Goal: Task Accomplishment & Management: Manage account settings

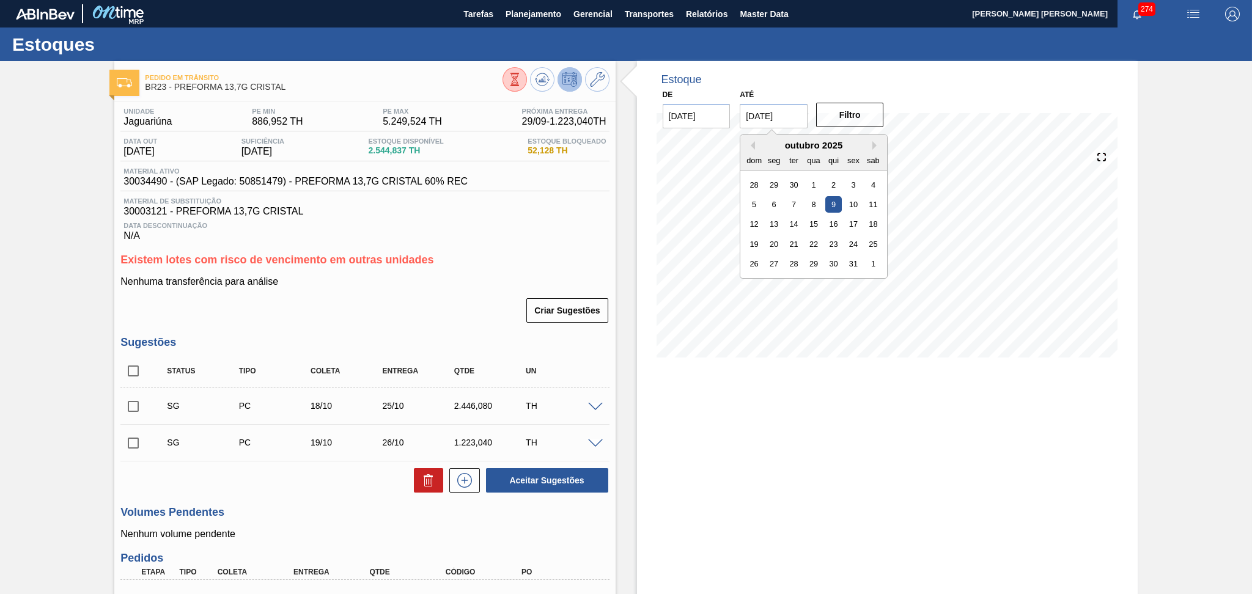
drag, startPoint x: 705, startPoint y: 117, endPoint x: 463, endPoint y: 104, distance: 242.5
click at [558, 117] on div "Pedido em Trânsito BR23 - PREFORMA 13,7G CRISTAL Unidade Jaguariúna PE MIN 886,…" at bounding box center [626, 407] width 1252 height 693
type input "[DATE]"
click at [861, 127] on button "Filtro" at bounding box center [850, 115] width 68 height 24
click at [951, 430] on div "Estoque De 25/09/2025 Até 30/11/2025 Filtro 22/10 Projeção de Estoque 1,499.865…" at bounding box center [887, 407] width 501 height 693
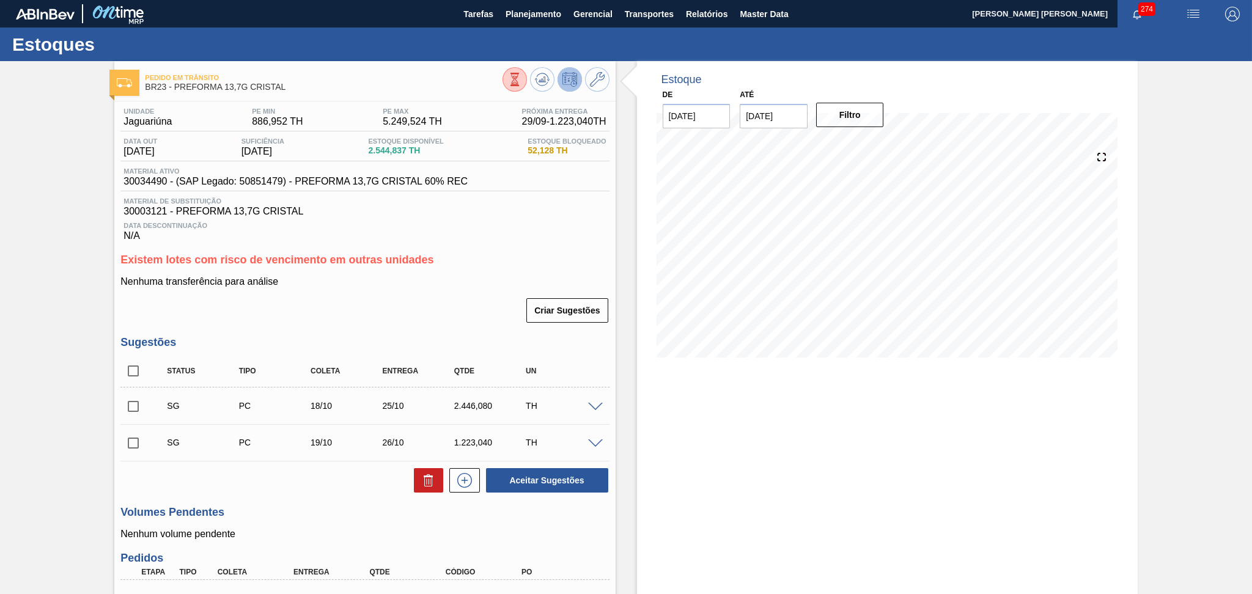
click at [852, 458] on div "Estoque De 25/09/2025 Até 30/11/2025 Filtro 22/10 Projeção de Estoque 1,499.865…" at bounding box center [887, 407] width 501 height 693
click at [530, 10] on span "Planejamento" at bounding box center [534, 14] width 56 height 15
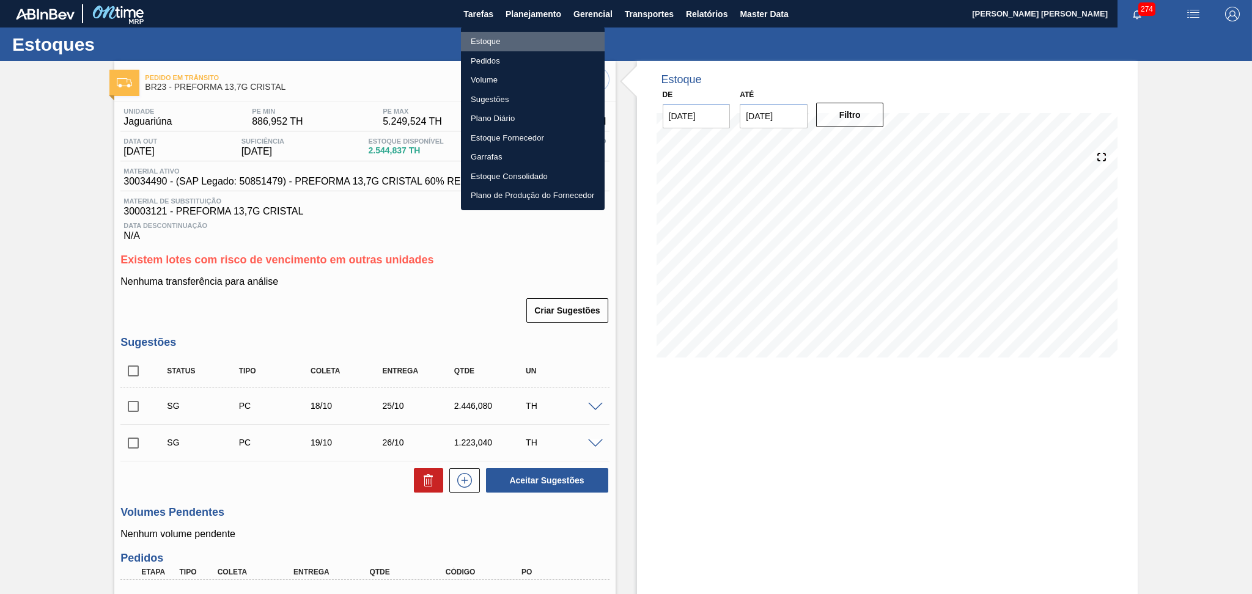
click at [484, 44] on li "Estoque" at bounding box center [533, 42] width 144 height 20
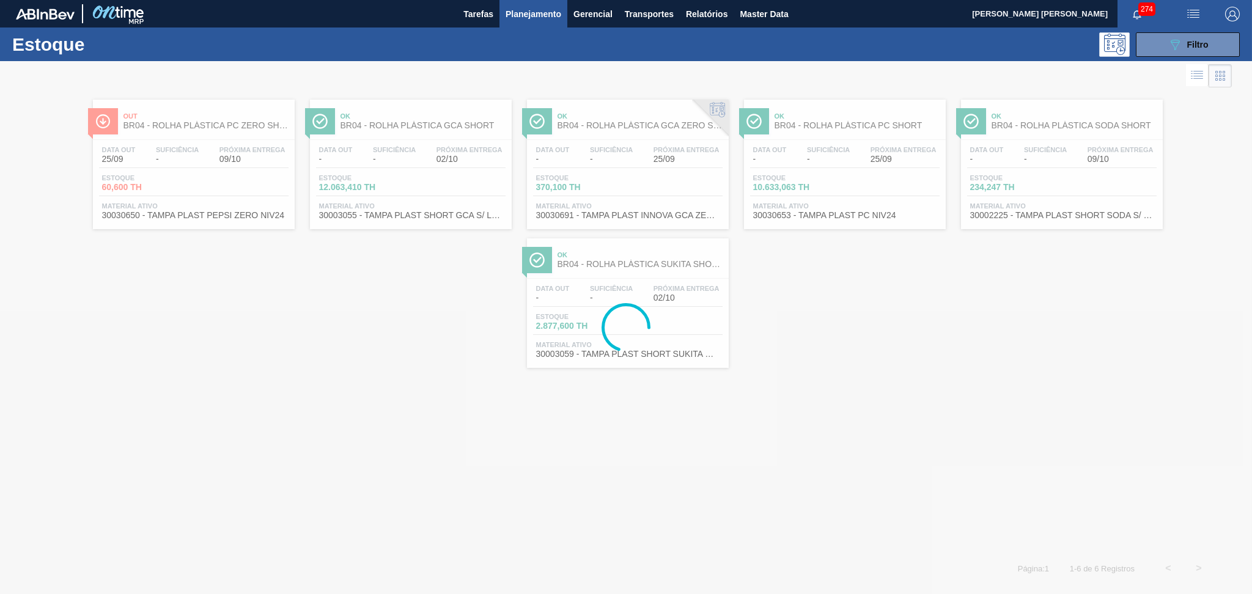
click at [1191, 56] on button "089F7B8B-B2A5-4AFE-B5C0-19BA573D28AC Filtro" at bounding box center [1188, 44] width 104 height 24
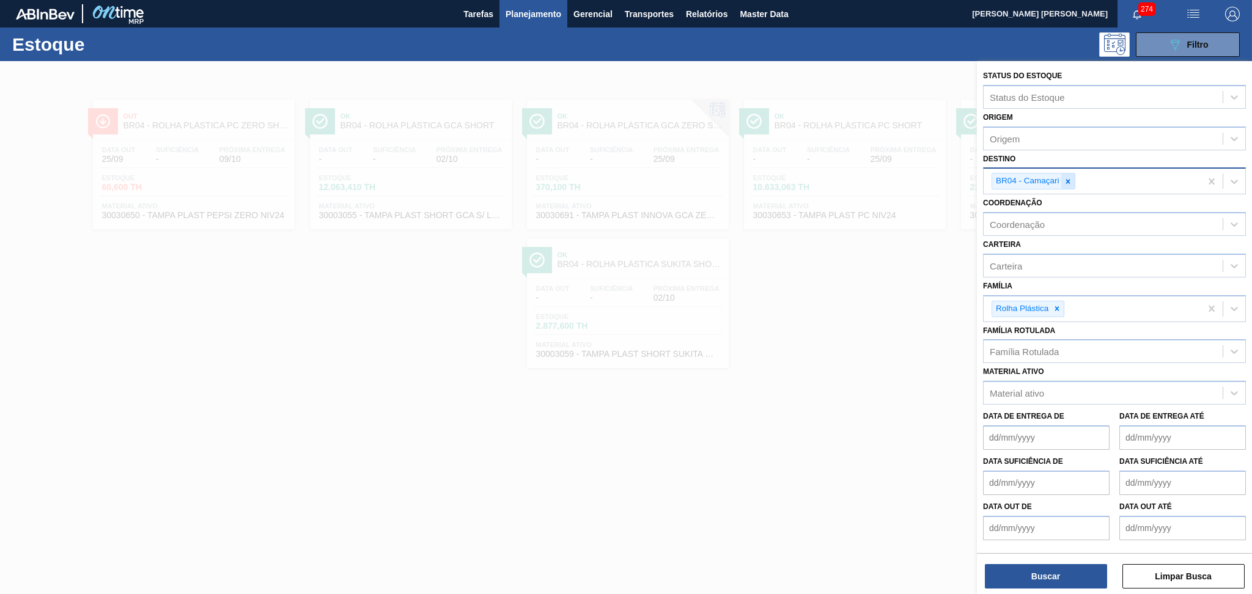
click at [1070, 179] on icon at bounding box center [1068, 181] width 9 height 9
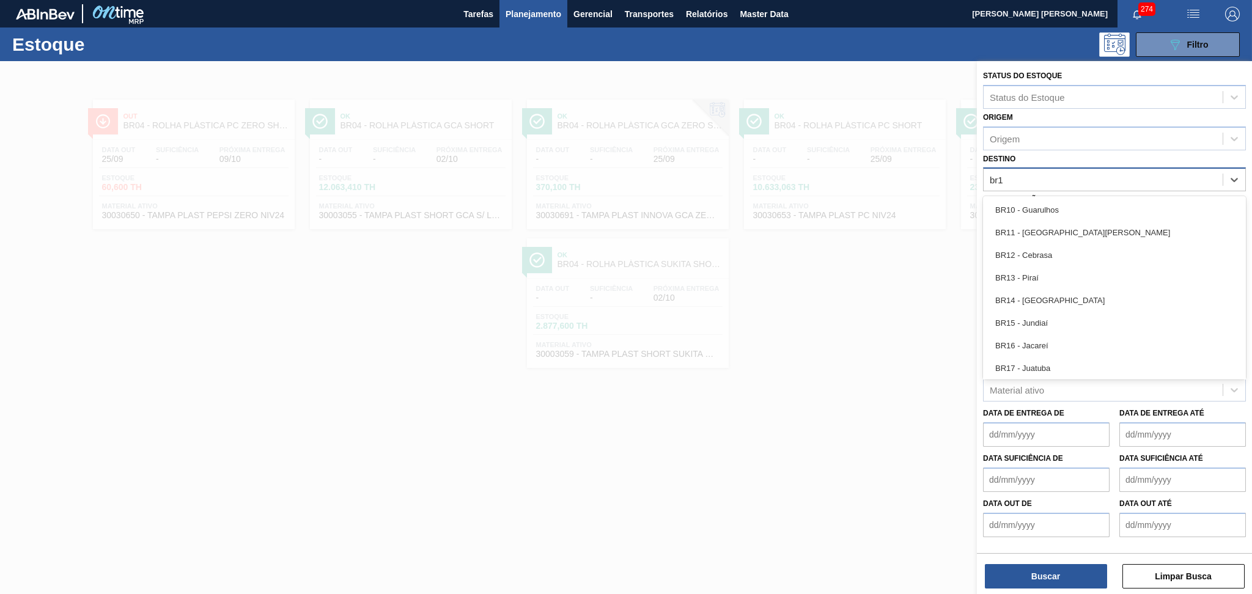
type input "br14"
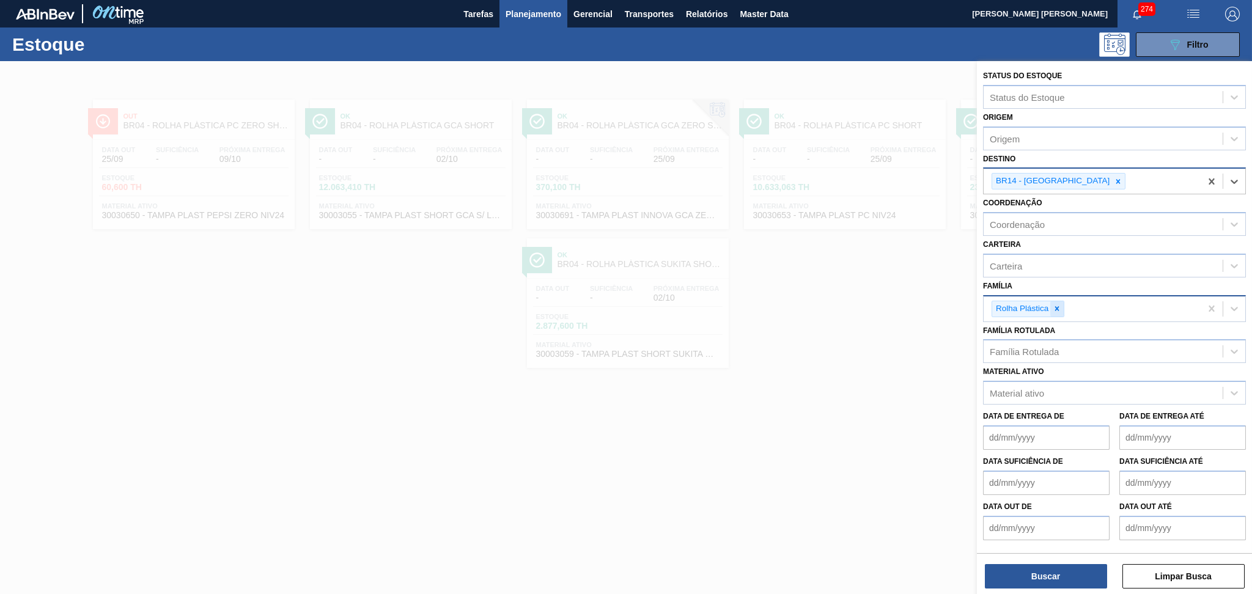
click at [1063, 306] on div at bounding box center [1057, 308] width 13 height 15
type input "prefor"
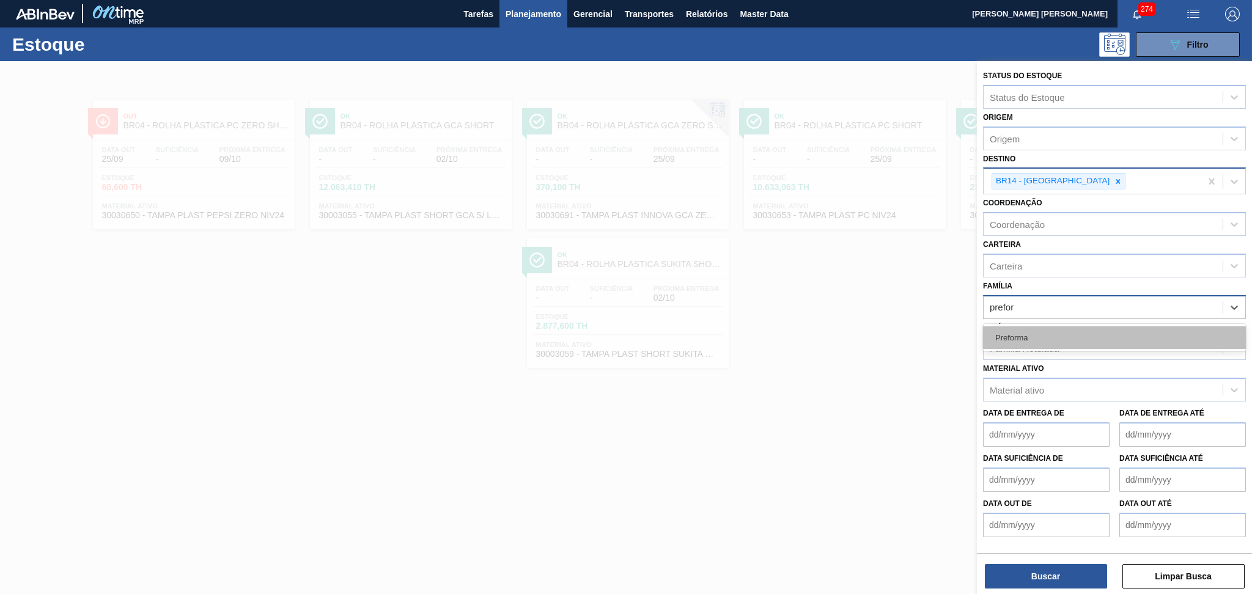
click at [1093, 337] on div "Preforma" at bounding box center [1114, 338] width 263 height 23
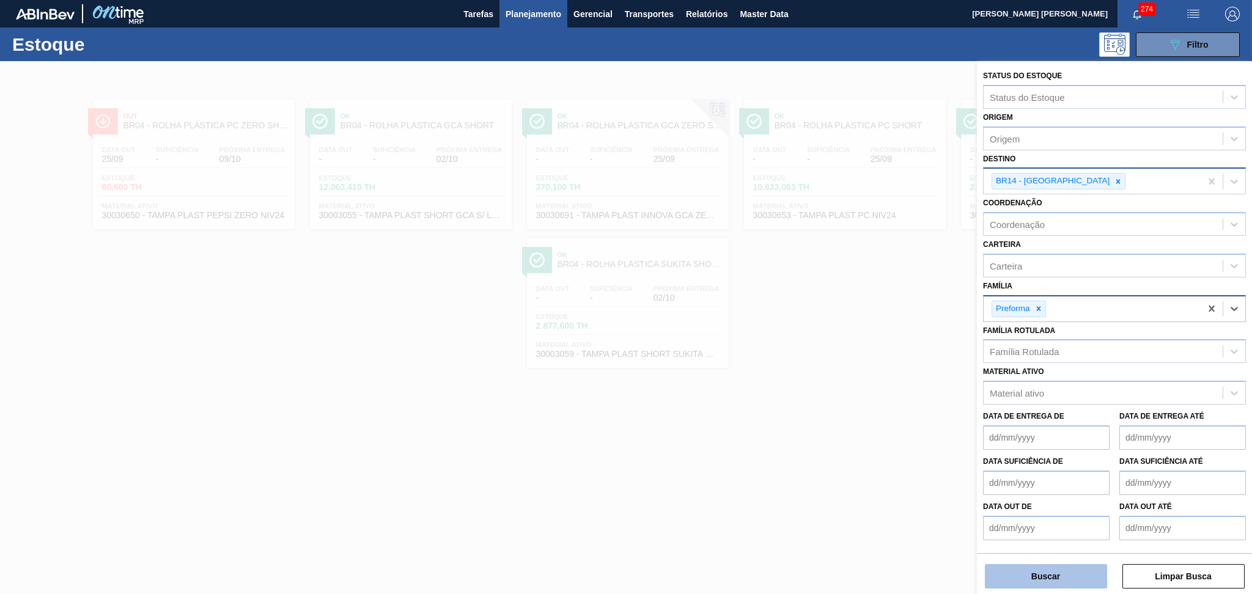
click at [1041, 576] on button "Buscar" at bounding box center [1046, 576] width 122 height 24
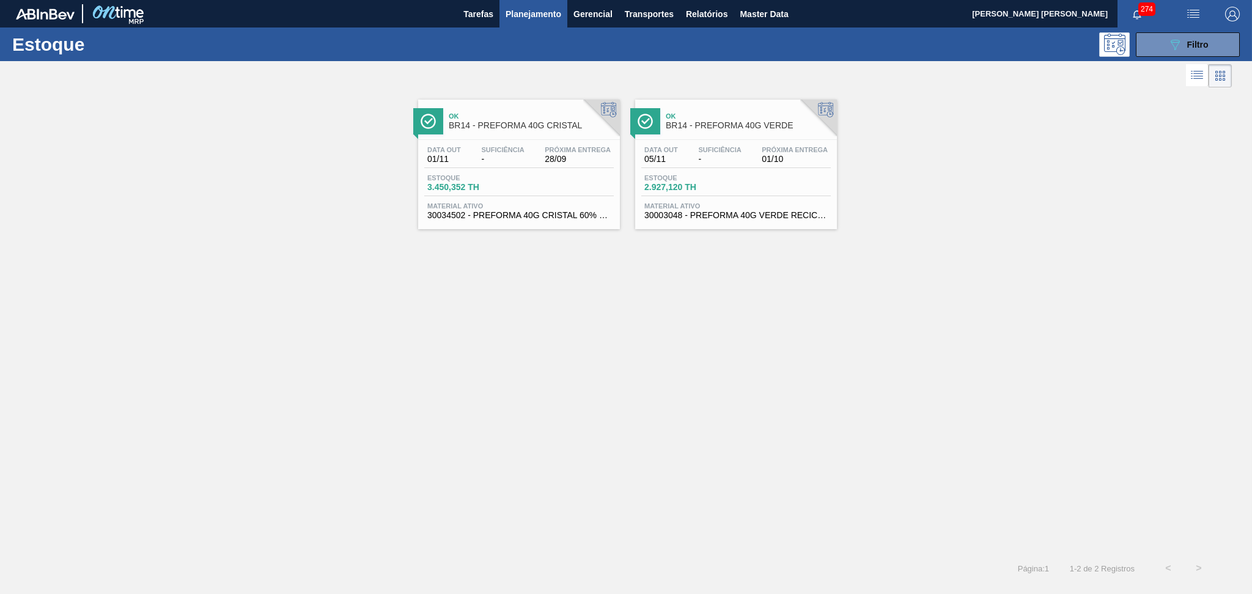
click at [498, 373] on div "Ok BR14 - PREFORMA 40G CRISTAL Data out 01/11 Suficiência - Próxima Entrega 28/…" at bounding box center [626, 322] width 1252 height 463
click at [536, 172] on div "Data out 01/11 Suficiência - Próxima Entrega 28/09 Estoque 3.450,352 TH Materia…" at bounding box center [519, 181] width 202 height 83
click at [711, 167] on div "Data out 05/11 Suficiência - Próxima Entrega 01/10" at bounding box center [737, 157] width 190 height 22
click at [566, 205] on span "Material ativo" at bounding box center [518, 205] width 183 height 7
click at [1183, 47] on div "089F7B8B-B2A5-4AFE-B5C0-19BA573D28AC Filtro" at bounding box center [1188, 44] width 41 height 15
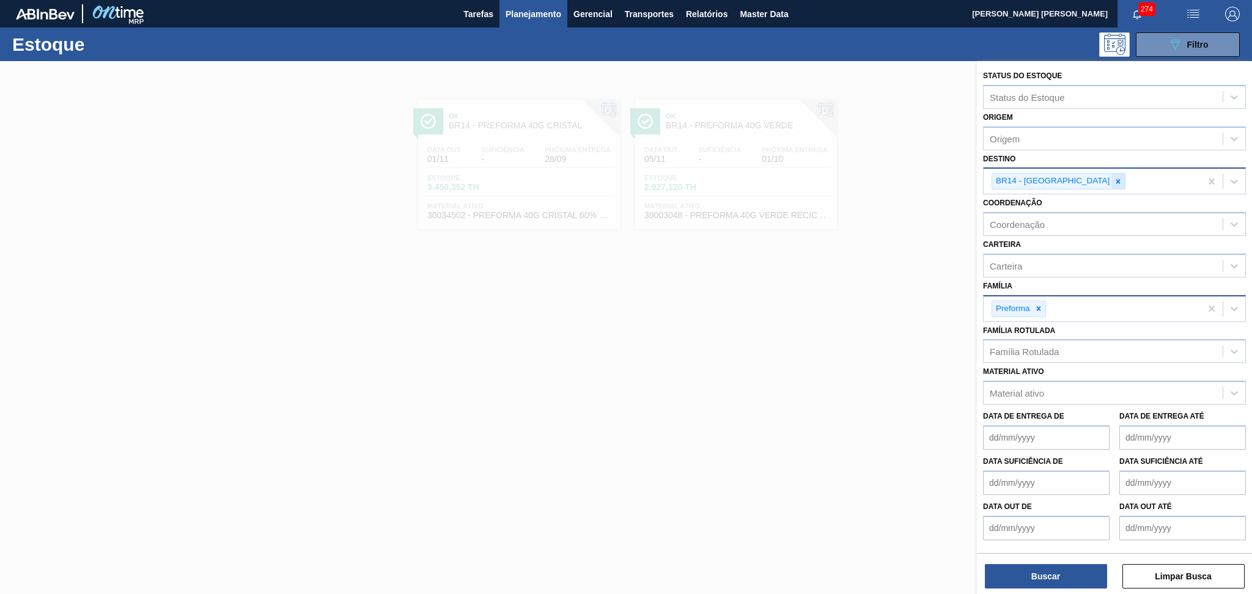
click at [1117, 179] on icon at bounding box center [1119, 181] width 4 height 4
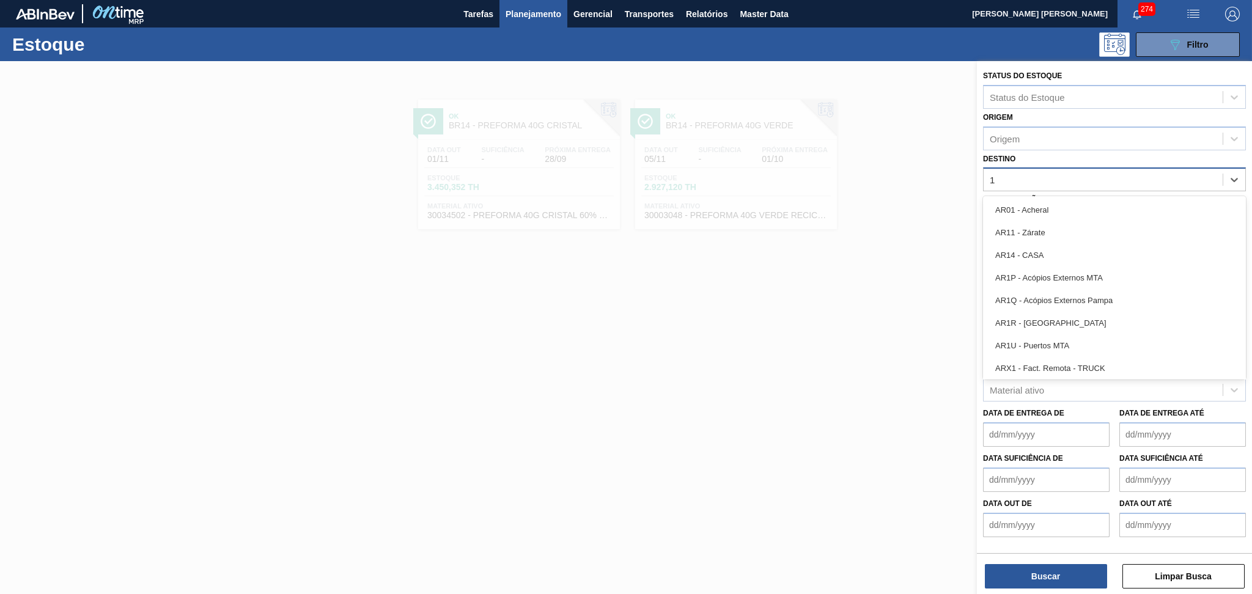
type input "15"
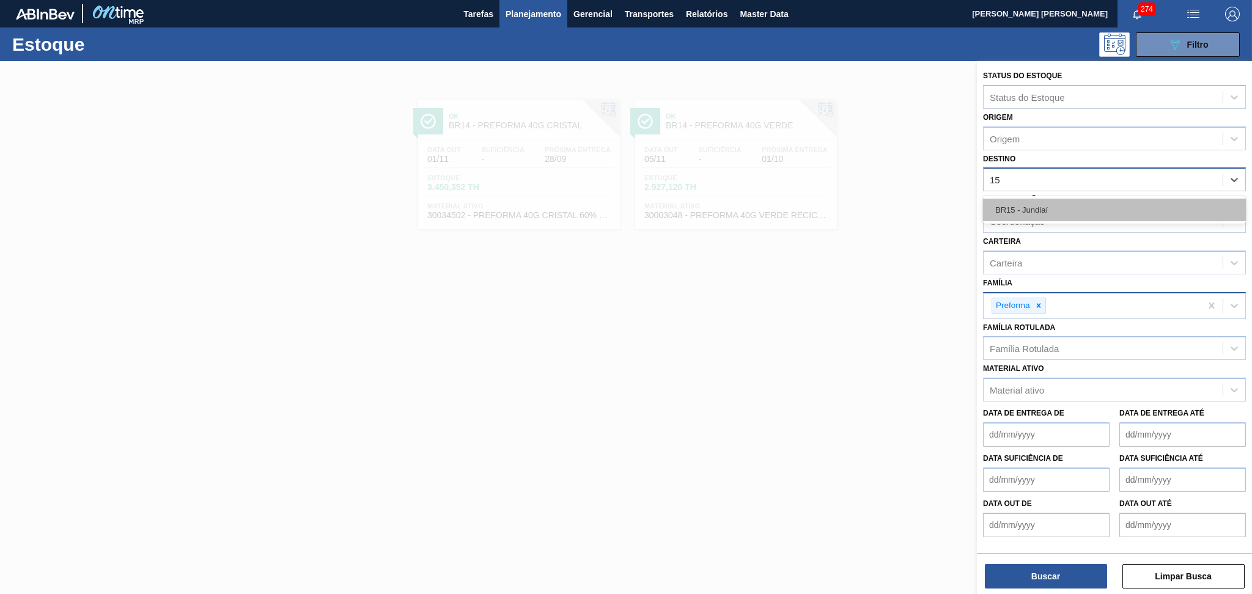
click at [1048, 208] on div "BR15 - Jundiaí" at bounding box center [1114, 210] width 263 height 23
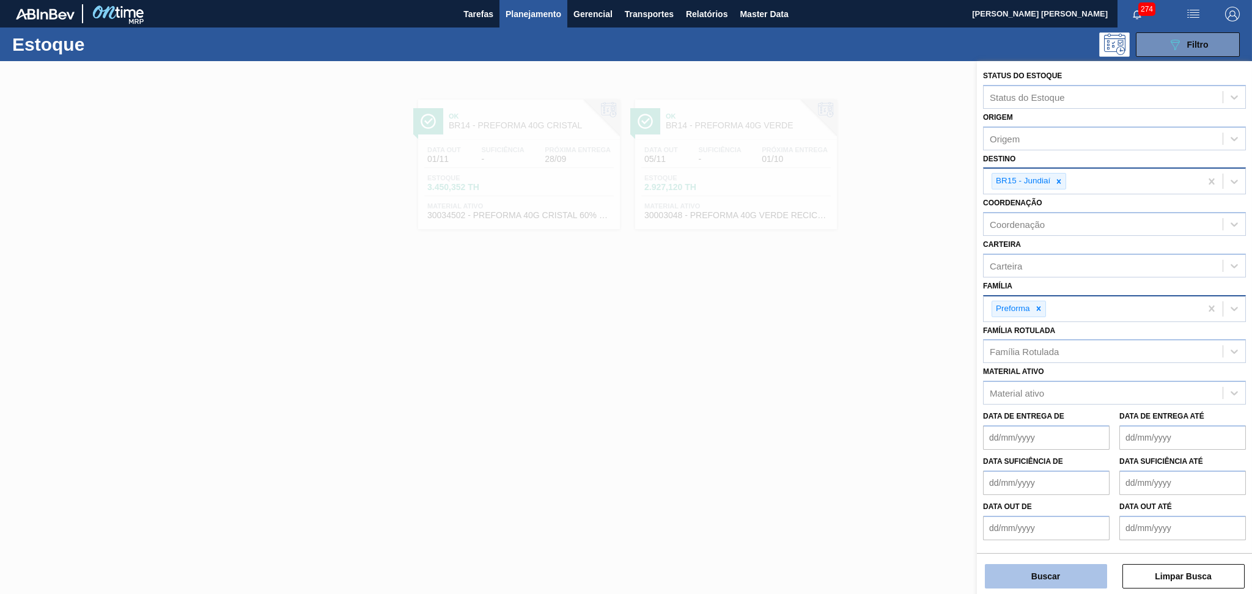
click at [1037, 575] on button "Buscar" at bounding box center [1046, 576] width 122 height 24
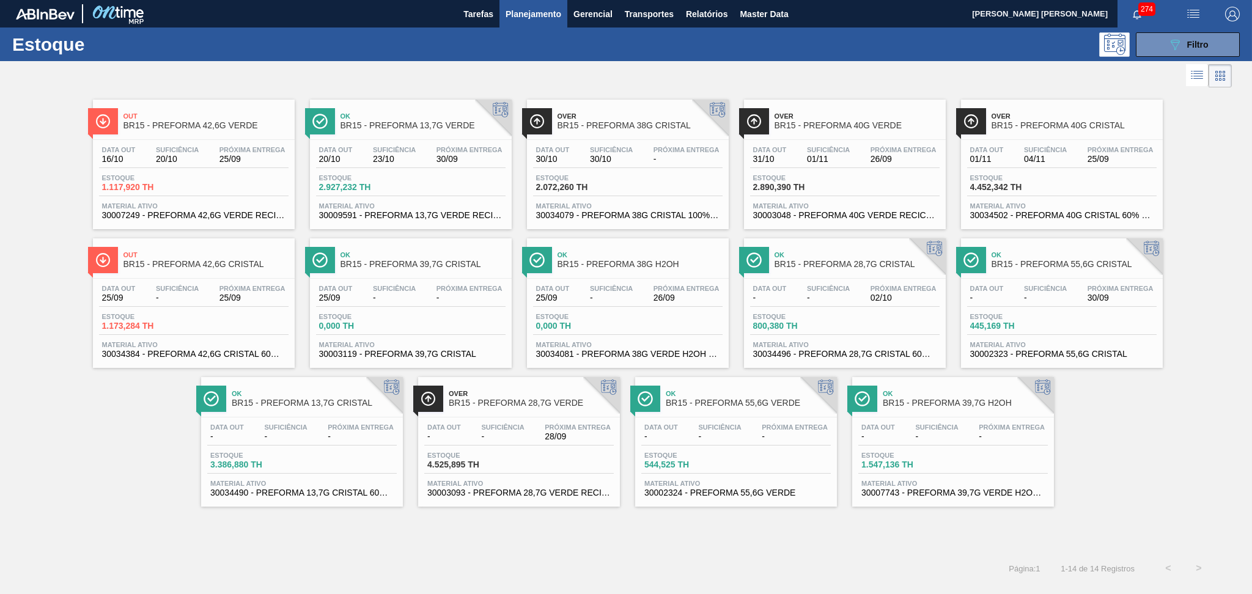
click at [110, 465] on div "Out BR15 - PREFORMA 42,6G VERDE Data out 16/10 Suficiência 20/10 Próxima Entreg…" at bounding box center [626, 299] width 1252 height 416
click at [821, 136] on div "Over BR15 - PREFORMA 40G VERDE Data out 31/10 Suficiência 01/11 Próxima Entrega…" at bounding box center [845, 165] width 202 height 130
click at [1063, 165] on div "Data out 01/11 Suficiência 04/11 Próxima Entrega 25/09" at bounding box center [1062, 157] width 190 height 22
click at [61, 456] on div "Out BR15 - PREFORMA 42,6G VERDE Data out 16/10 Suficiência 20/10 Próxima Entreg…" at bounding box center [626, 299] width 1252 height 416
click at [190, 198] on div "Data out 16/10 Suficiência 20/10 Próxima Entrega 25/09 Estoque 1.117,920 TH Mat…" at bounding box center [194, 181] width 202 height 83
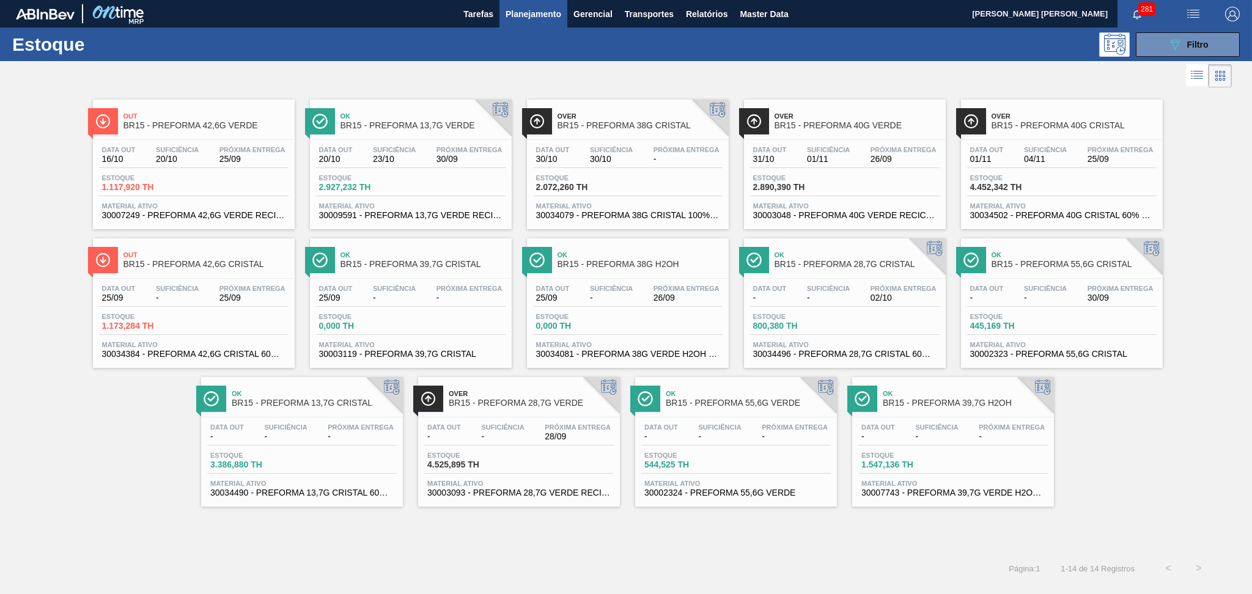
click at [92, 482] on div "Out BR15 - PREFORMA 42,6G VERDE Data out 16/10 Suficiência 20/10 Próxima Entreg…" at bounding box center [626, 299] width 1252 height 416
click at [464, 191] on div "Estoque 2.927,232 TH" at bounding box center [411, 185] width 190 height 22
click at [730, 485] on span "Material ativo" at bounding box center [736, 483] width 183 height 7
click at [538, 435] on div "Data out - Suficiência - Próxima Entrega 28/09" at bounding box center [519, 435] width 190 height 22
click at [649, 171] on div "Data out 30/10 Suficiência 30/10 Próxima Entrega - Estoque 2.072,260 TH Materia…" at bounding box center [628, 181] width 202 height 83
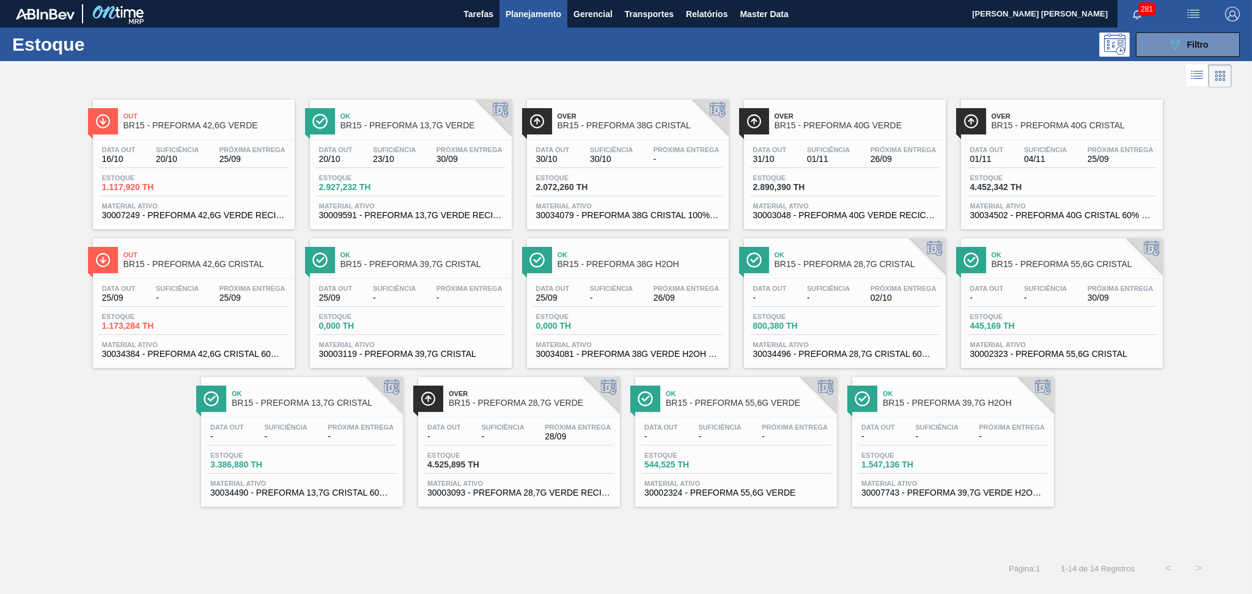
click at [68, 426] on div "Out BR15 - PREFORMA 42,6G VERDE Data out 16/10 Suficiência 20/10 Próxima Entreg…" at bounding box center [626, 299] width 1252 height 416
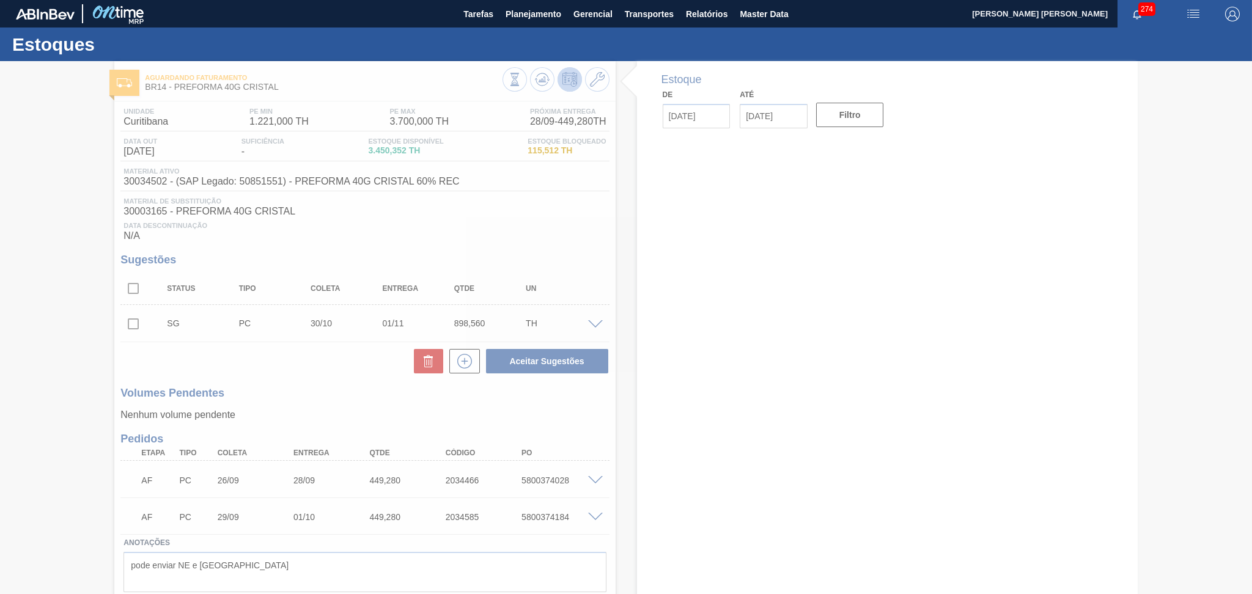
click at [346, 394] on div at bounding box center [626, 327] width 1252 height 533
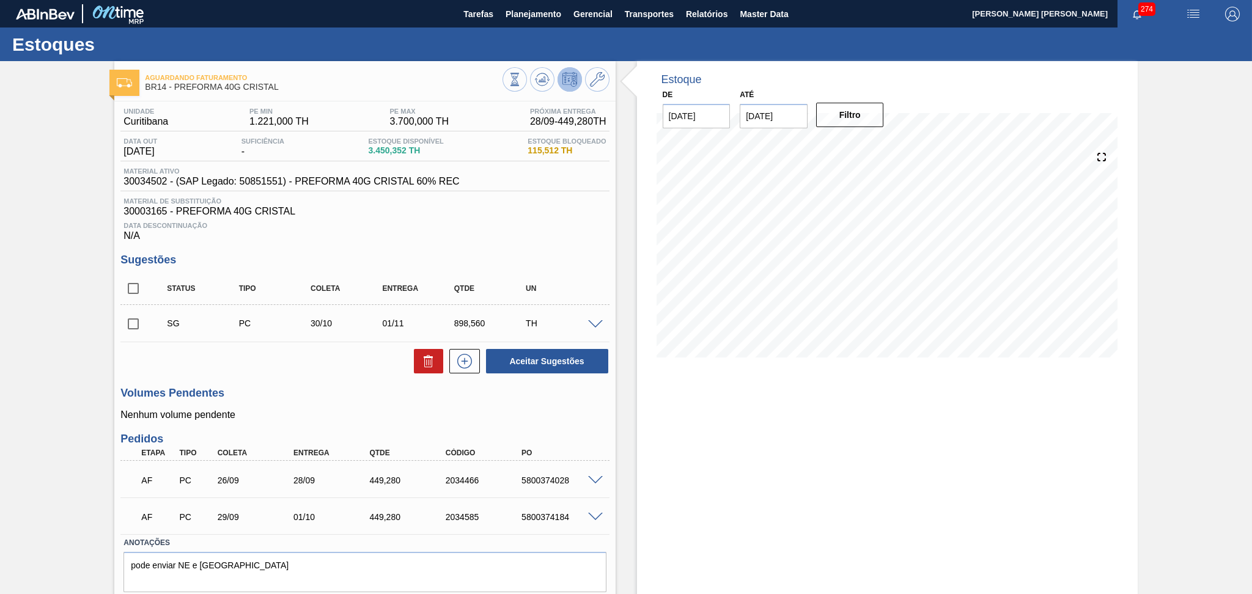
click at [339, 398] on h3 "Volumes Pendentes" at bounding box center [364, 393] width 489 height 13
click at [544, 72] on icon at bounding box center [542, 79] width 15 height 15
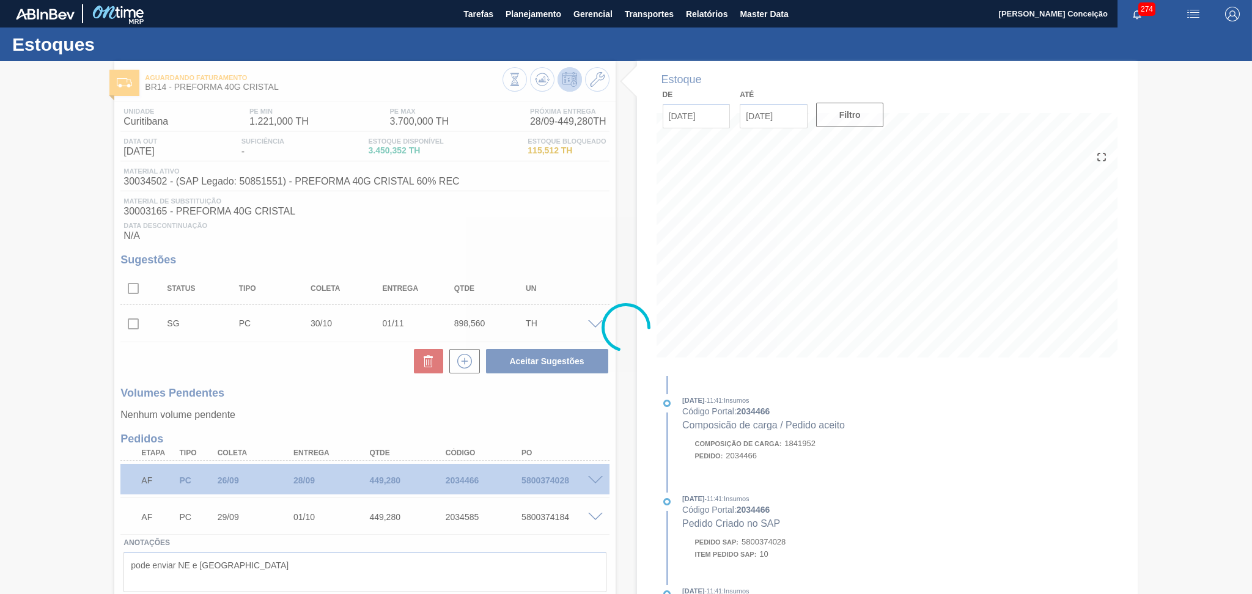
click at [538, 407] on div at bounding box center [626, 327] width 1252 height 533
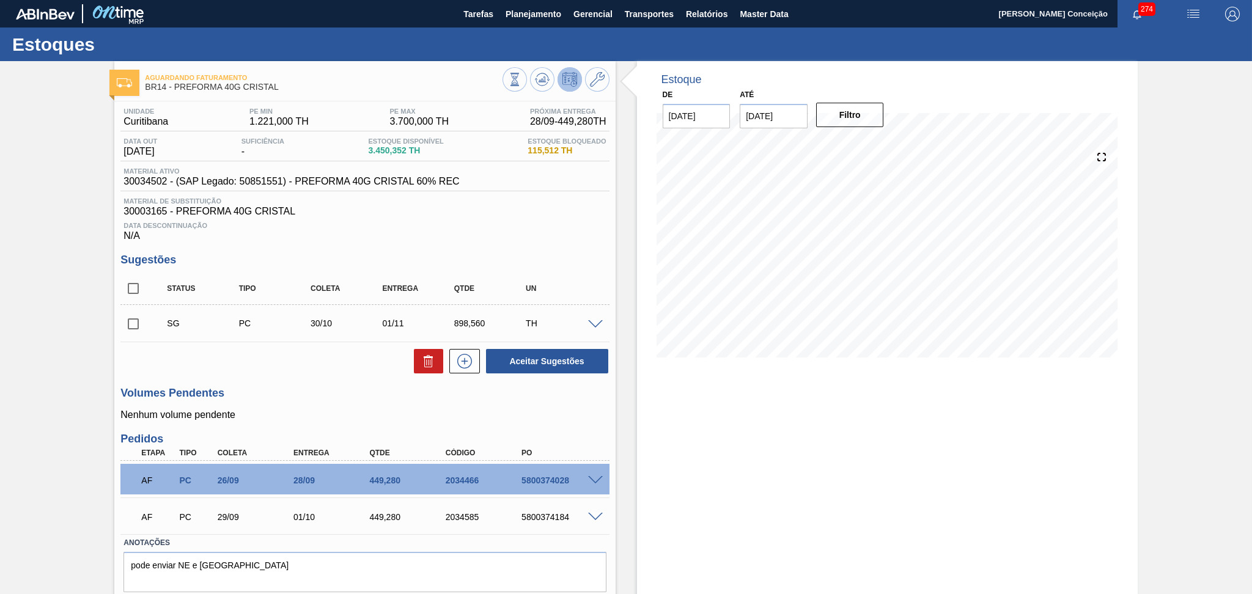
click at [593, 320] on span at bounding box center [595, 324] width 15 height 9
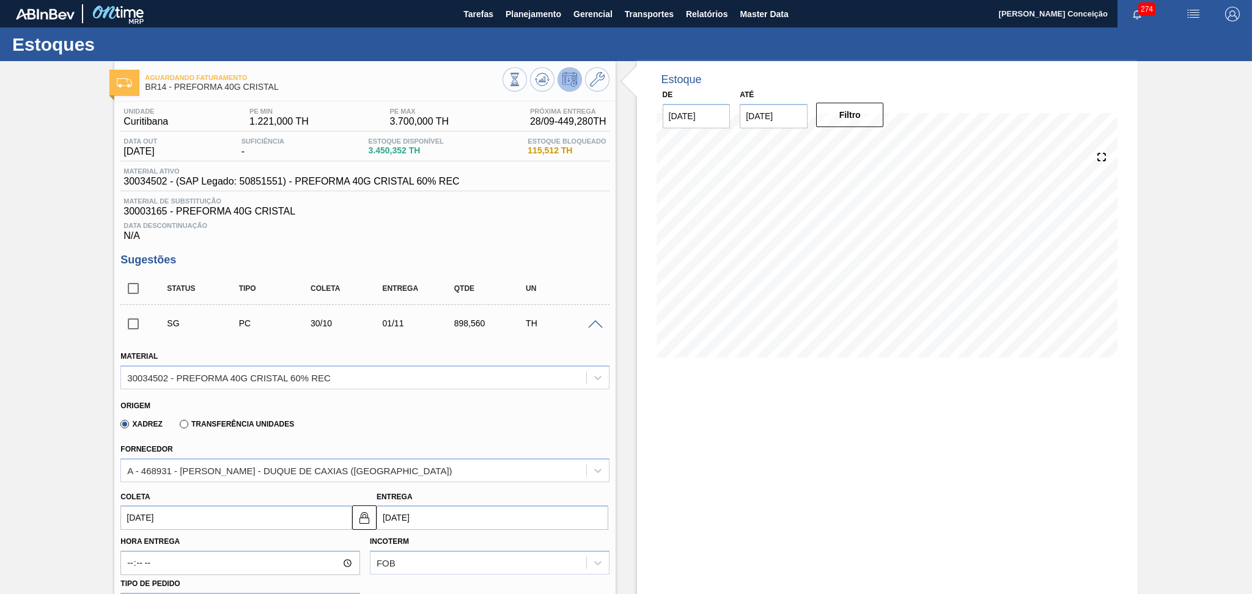
click at [135, 282] on input "checkbox" at bounding box center [133, 289] width 26 height 26
checkbox input "true"
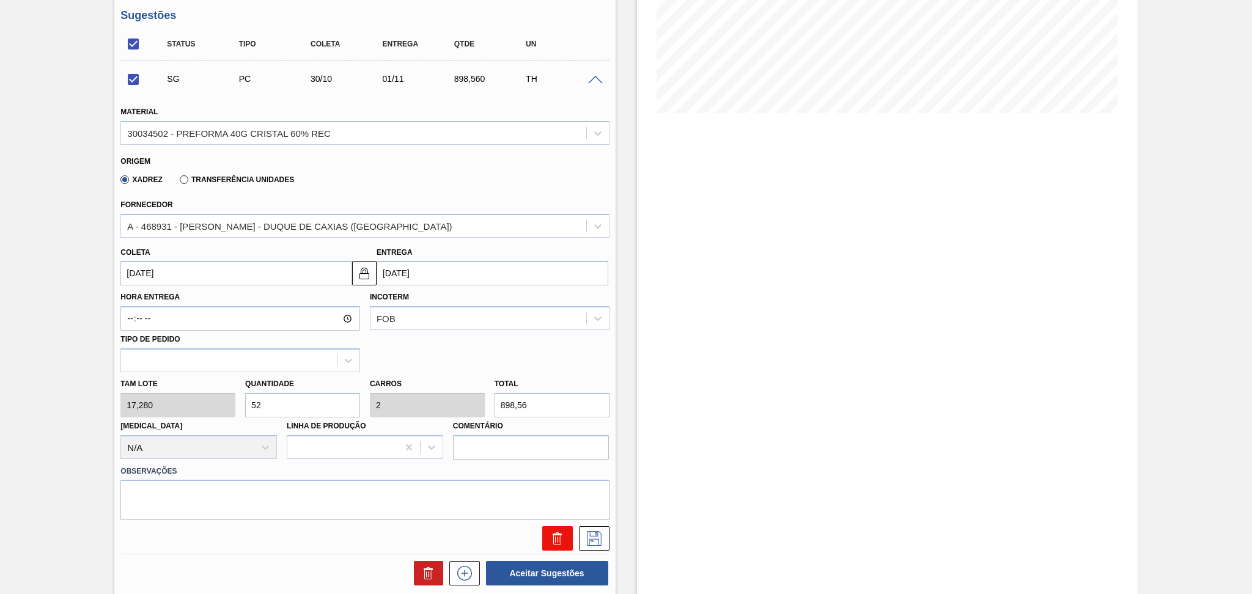
click at [551, 533] on icon at bounding box center [557, 538] width 15 height 15
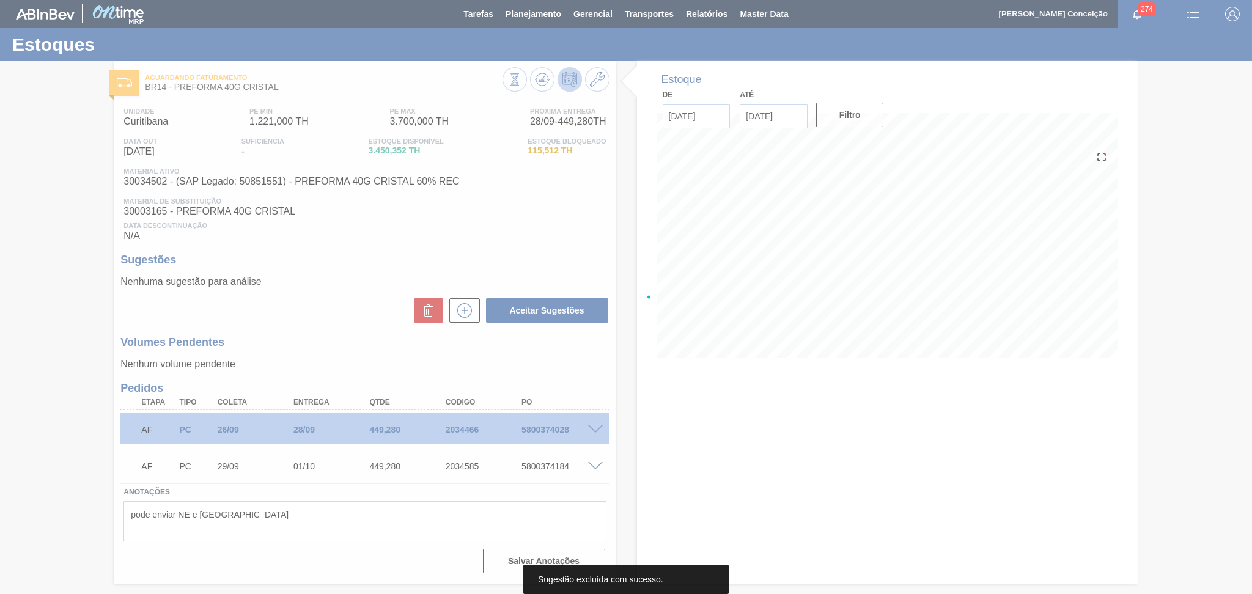
scroll to position [0, 0]
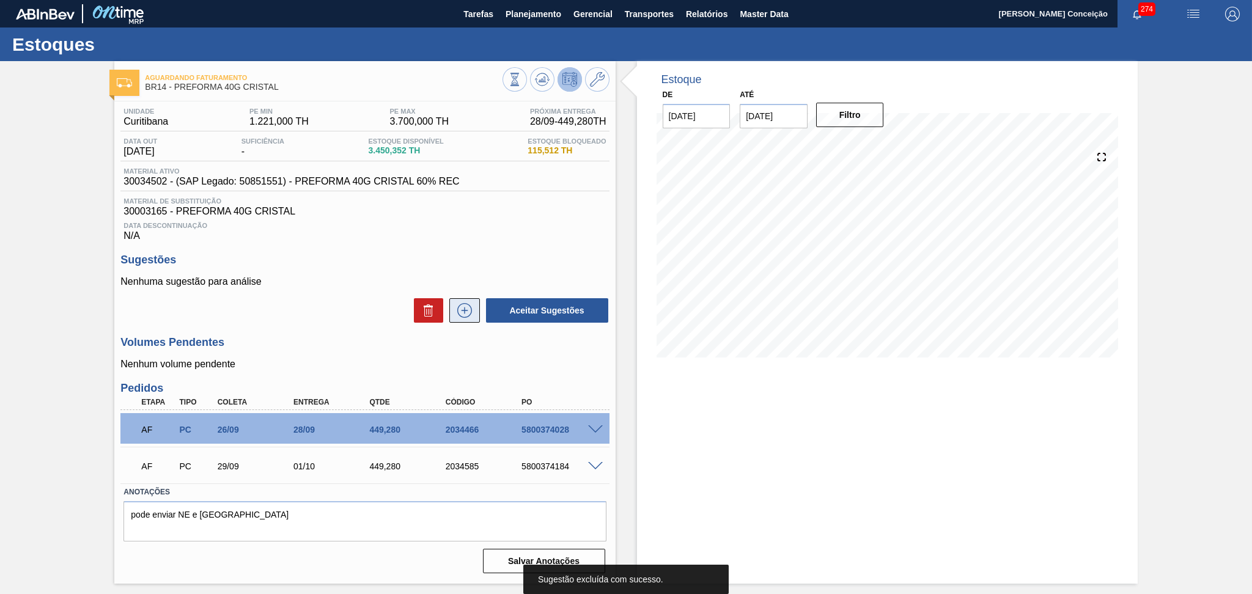
click at [468, 311] on icon at bounding box center [465, 310] width 20 height 15
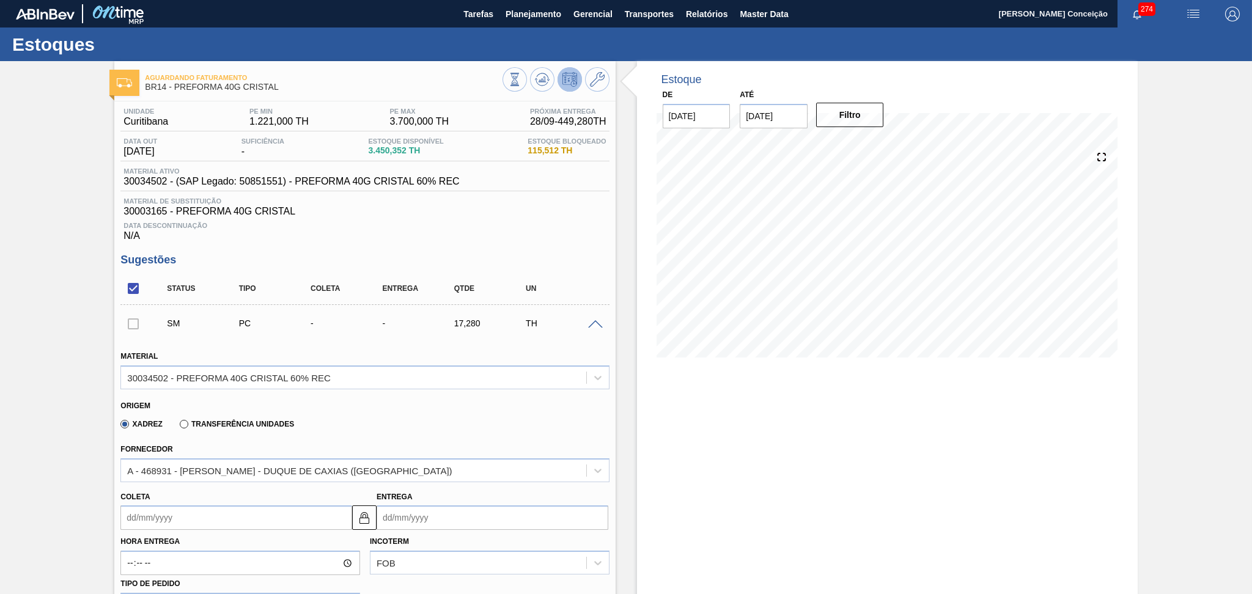
click at [190, 516] on input "Coleta" at bounding box center [236, 518] width 232 height 24
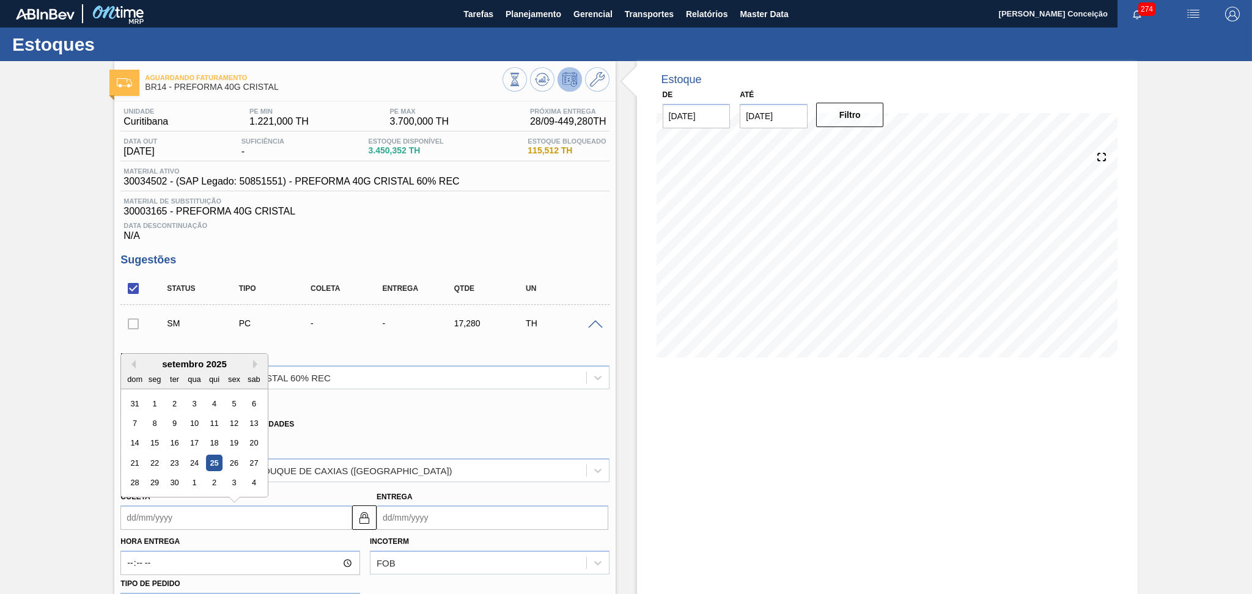
type input "2"
type input "04/09/2025"
type input "23"
type input "[DATE]"
type input "23/1"
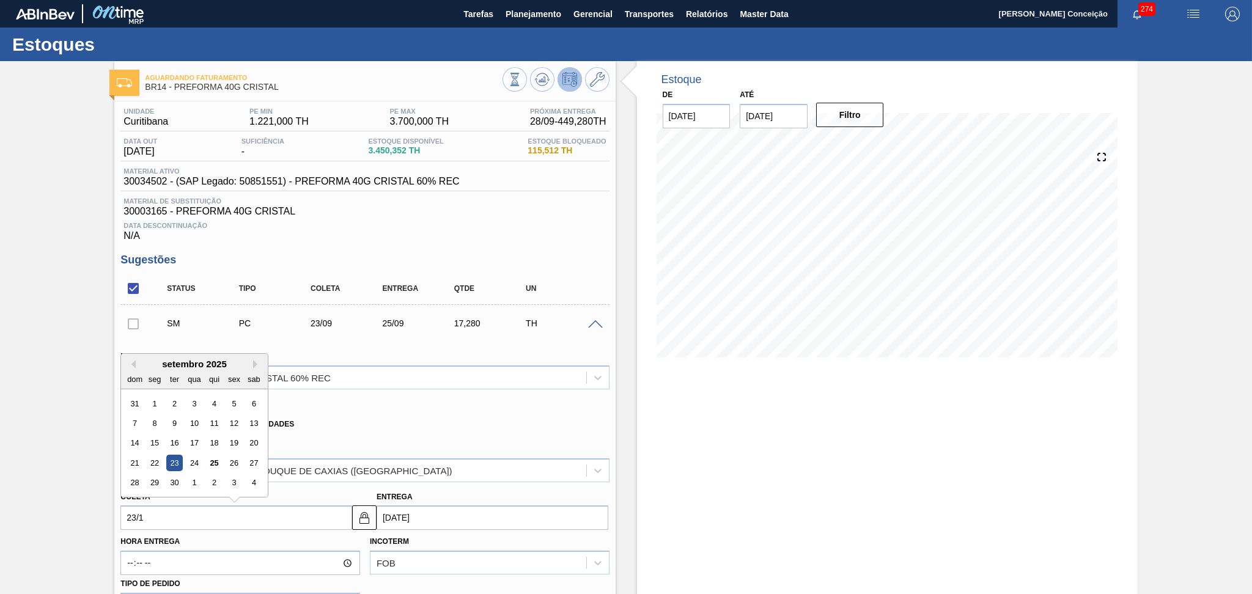
type input "25/01/2025"
type input "23/10"
type input "25/10/2025"
type input "23/10/20"
type input "25/10/2020"
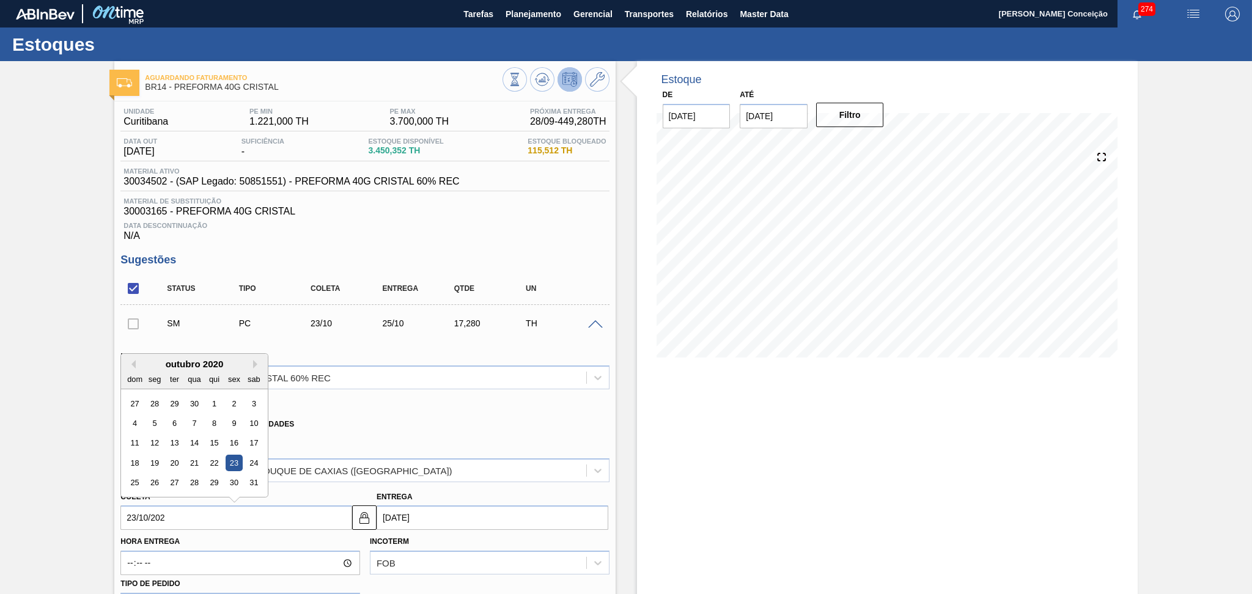
type input "23/10/2025"
type input "25/10/2025"
type input "23/10/2025"
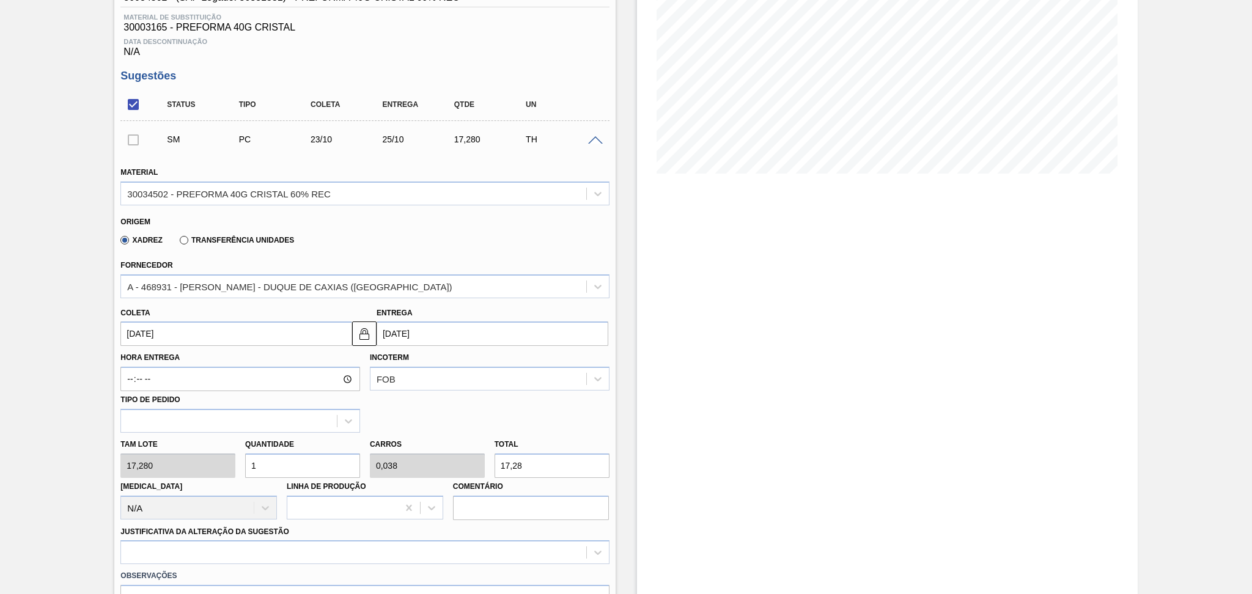
scroll to position [326, 0]
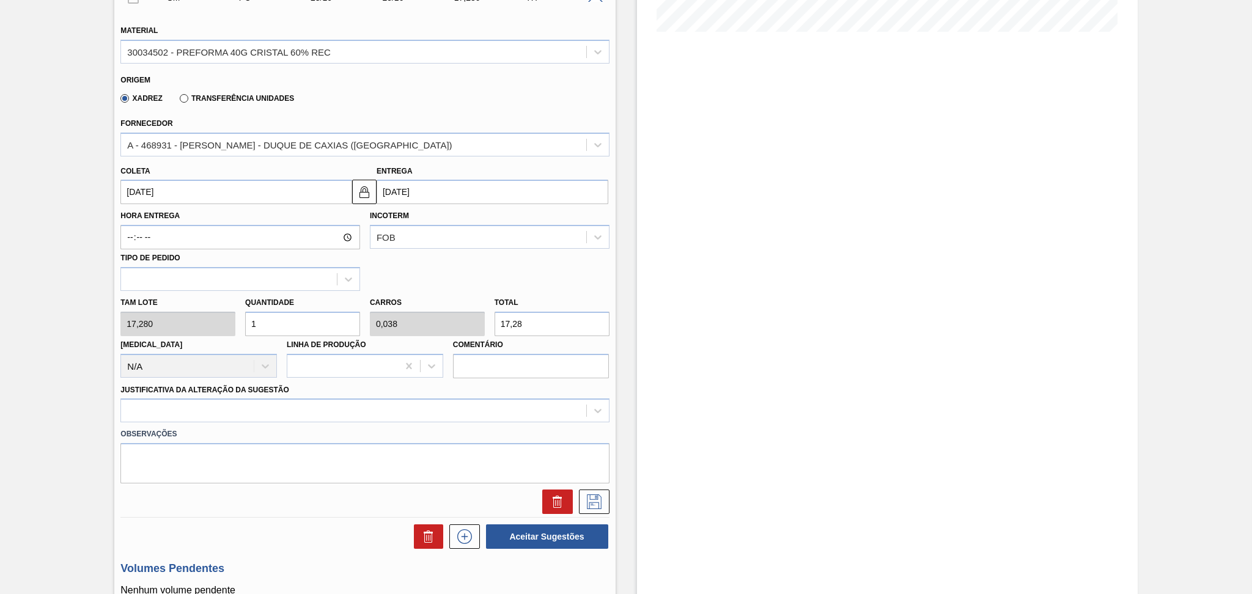
click at [181, 316] on div "Tam lote 17,280 Quantidade 1 Carros 0,038 Total 17,28 Doca N/A Linha de Produçã…" at bounding box center [365, 334] width 498 height 87
type input "2"
type input "0,077"
type input "34,56"
type input "26"
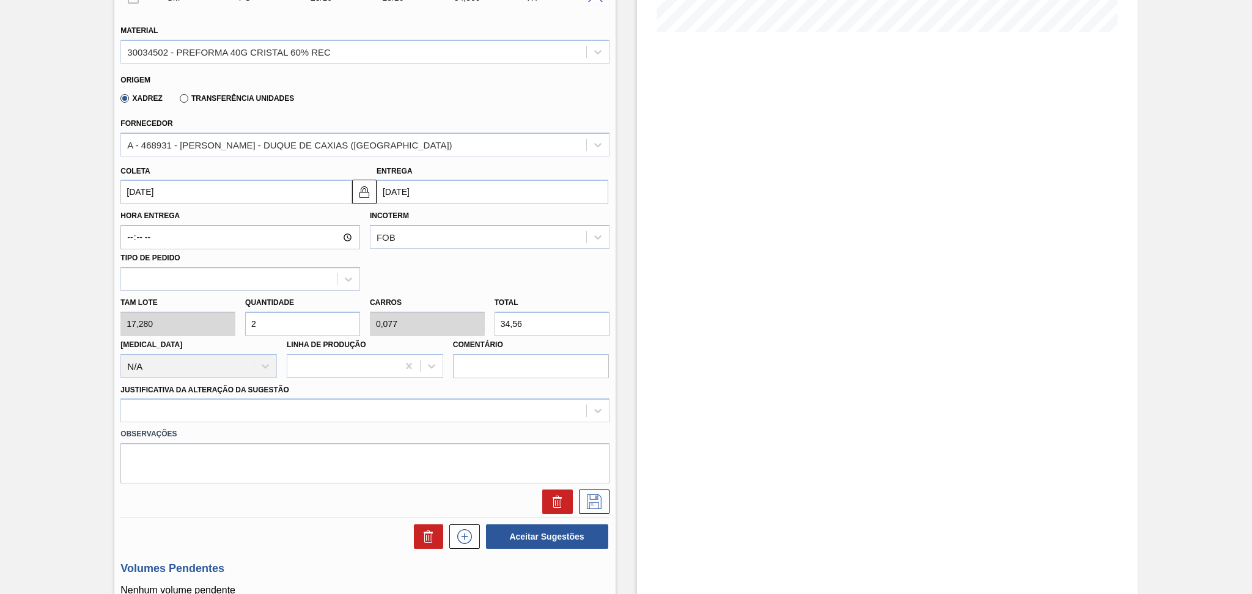
type input "1"
type input "449,28"
type input "26"
click at [544, 403] on div "Material 30034502 - PREFORMA 40G CRISTAL 60% REC Origem Xadrez Transferência Un…" at bounding box center [364, 263] width 489 height 501
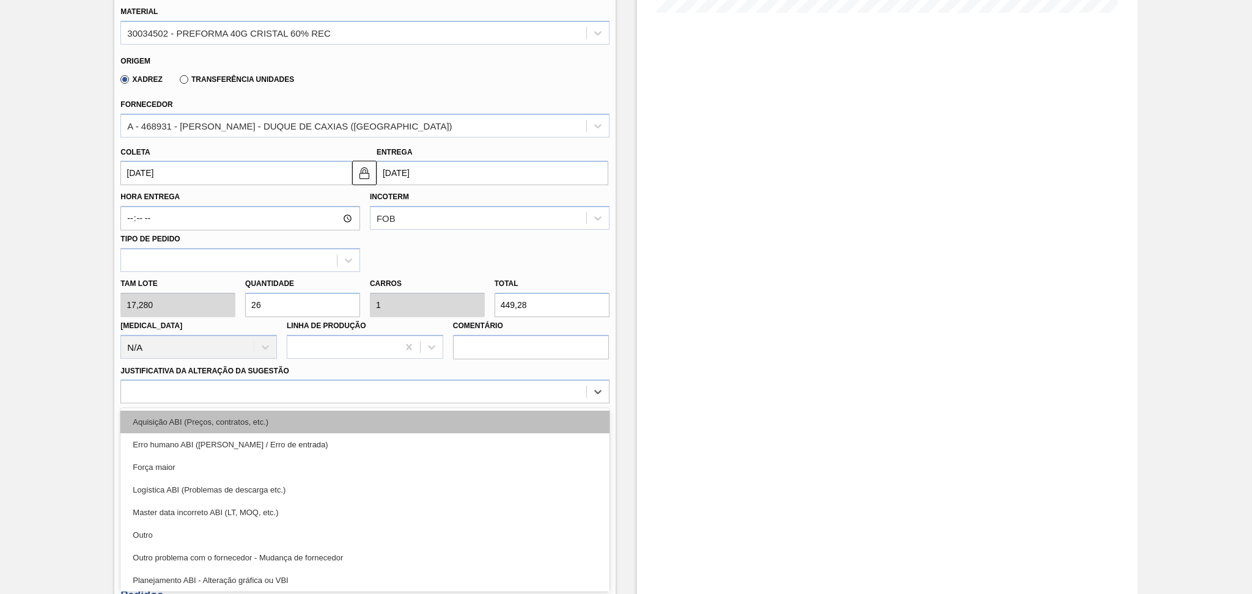
click at [525, 423] on div "Aquisição ABI (Preços, contratos, etc.)" at bounding box center [364, 422] width 489 height 23
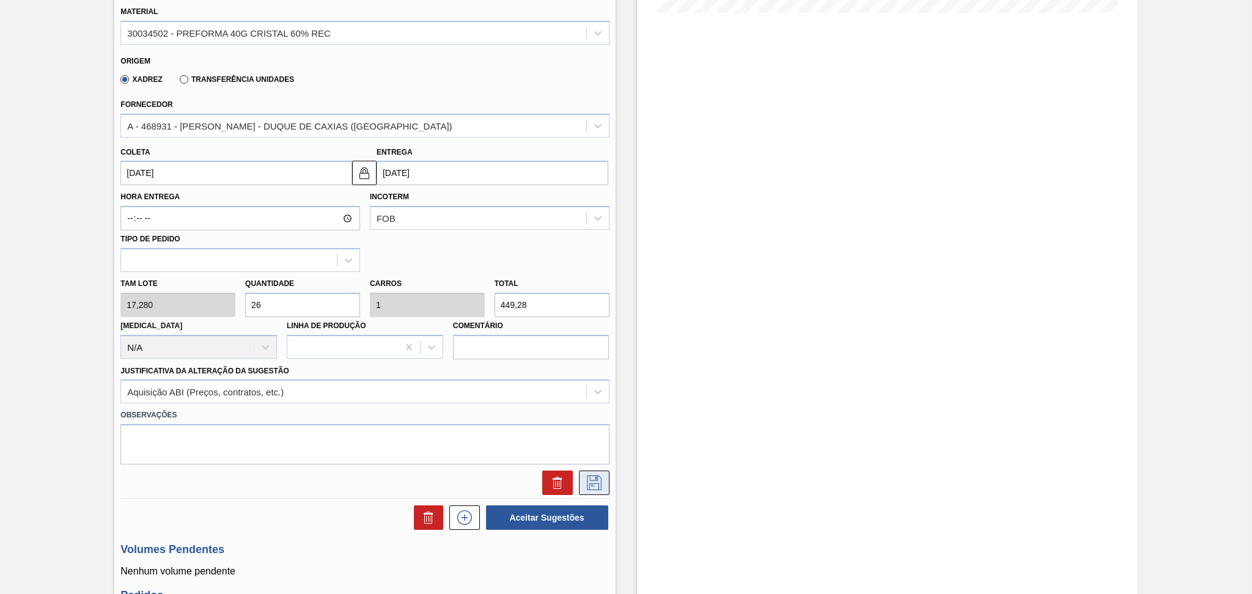
click at [585, 471] on button at bounding box center [594, 483] width 31 height 24
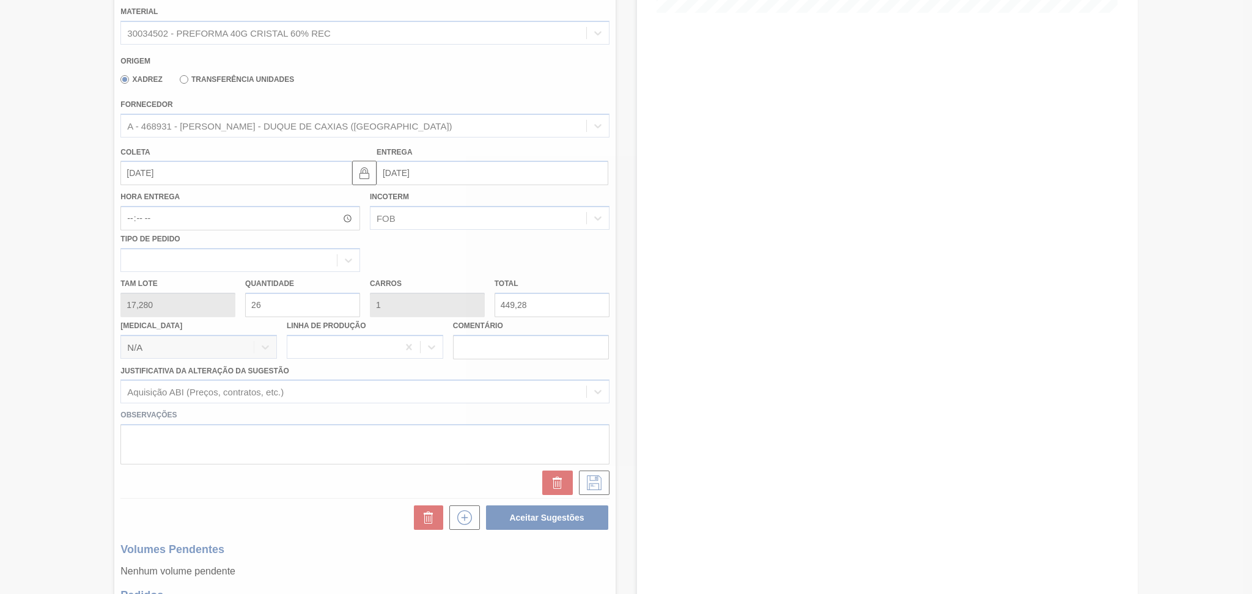
scroll to position [40, 0]
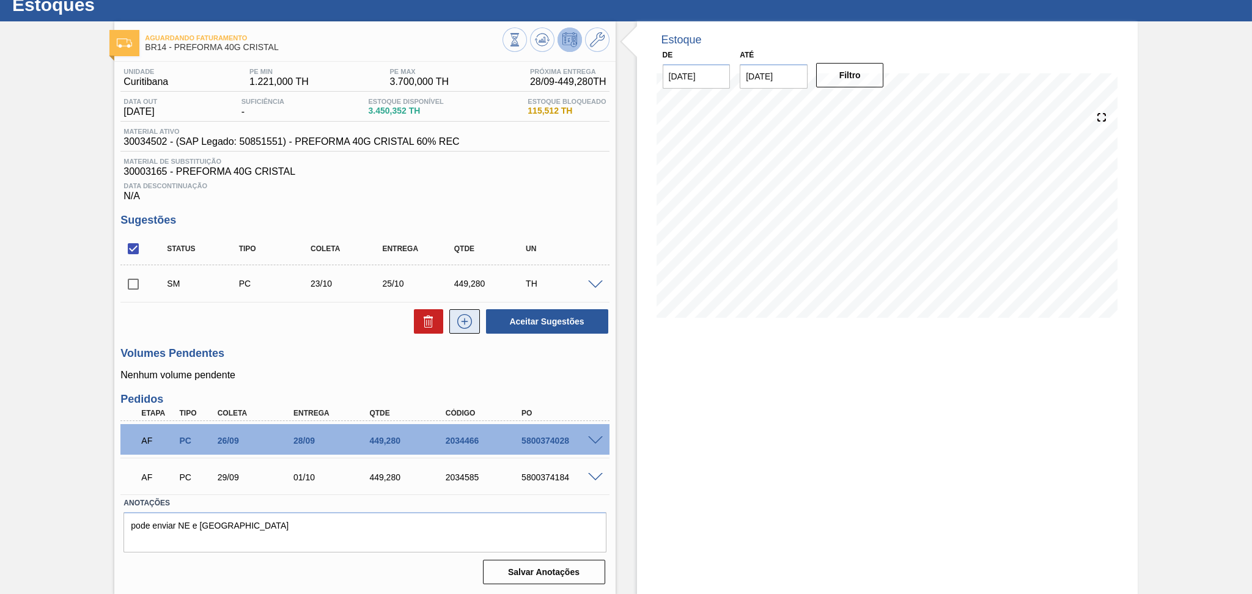
click at [460, 325] on icon at bounding box center [465, 321] width 20 height 15
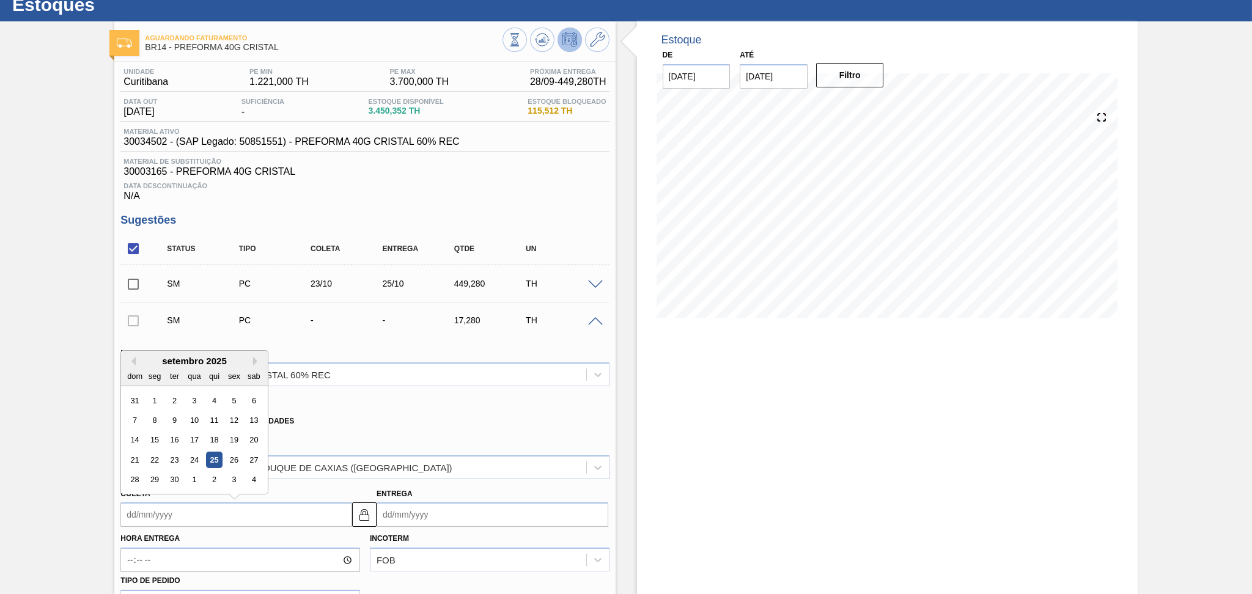
click at [231, 507] on input "Coleta" at bounding box center [236, 515] width 232 height 24
type input "2"
type input "04/09/2025"
type input "26"
type input "28/09/2025"
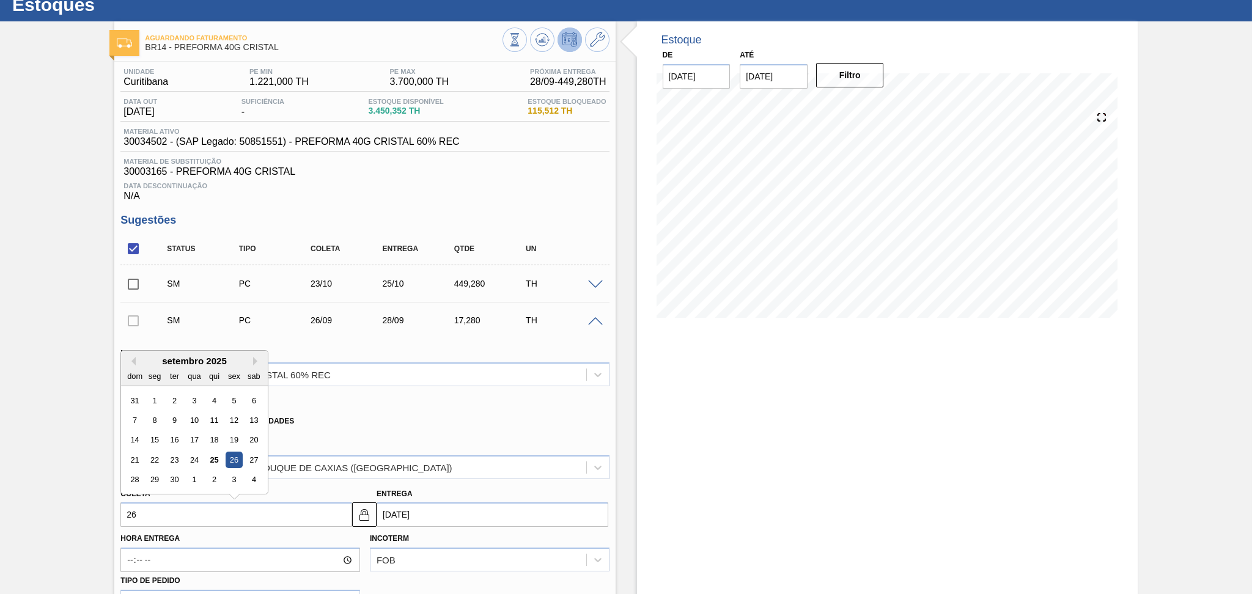
click at [234, 459] on div "26" at bounding box center [234, 460] width 17 height 17
drag, startPoint x: 171, startPoint y: 515, endPoint x: 0, endPoint y: 484, distance: 174.1
click at [0, 483] on div "Aguardando Faturamento BR14 - PREFORMA 40G CRISTAL Unidade Curitibana PE MIN 1.…" at bounding box center [626, 577] width 1252 height 1112
type input "2"
type input "04/09/2025"
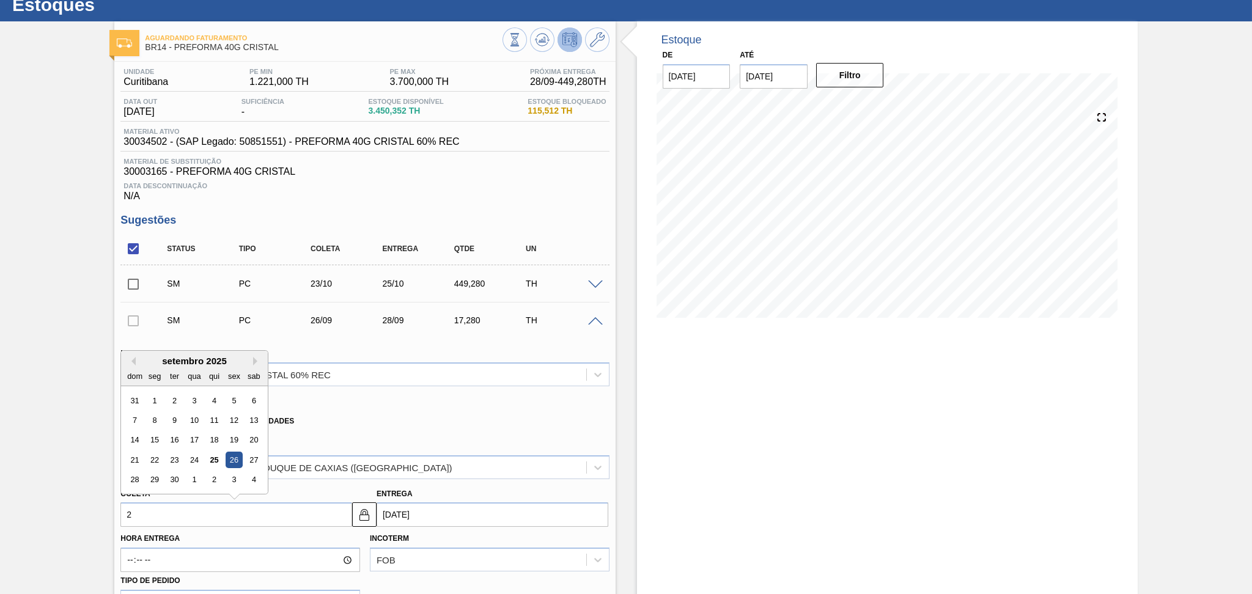
type input "26"
type input "28/09/2025"
type input "26/1"
type input "28/01/2025"
type input "26/10"
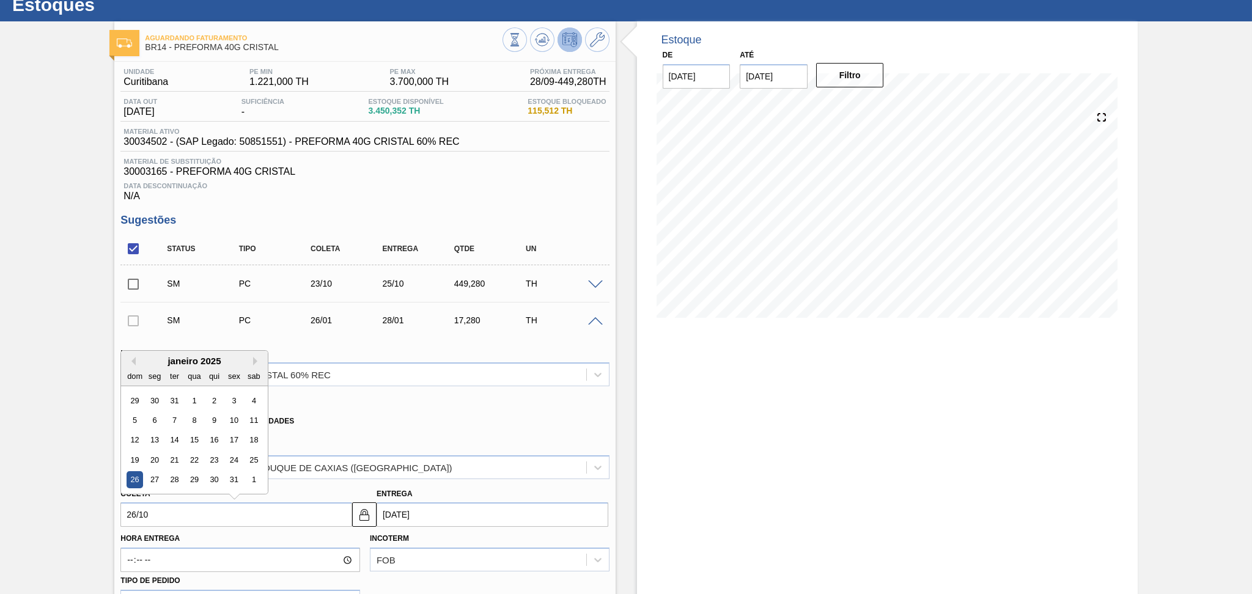
type input "[DATE]"
type input "26/1"
type input "28/01/2025"
type input "26/"
type input "28/09/2025"
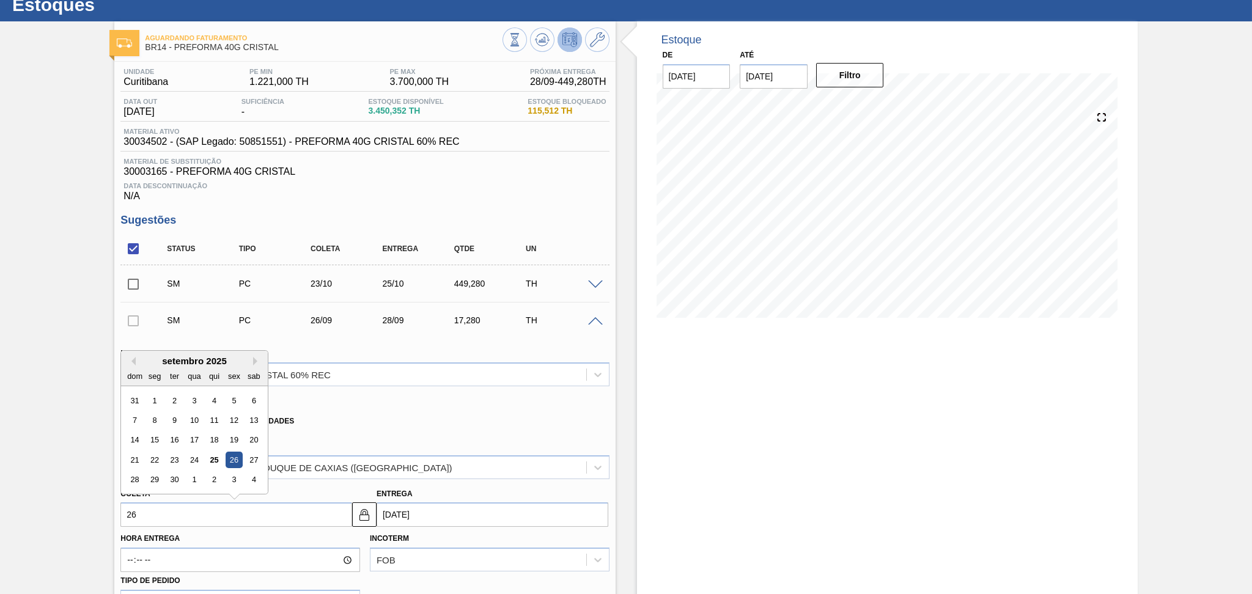
type input "2"
type input "04/09/2025"
type input "27"
type input "[DATE]"
type input "27/1"
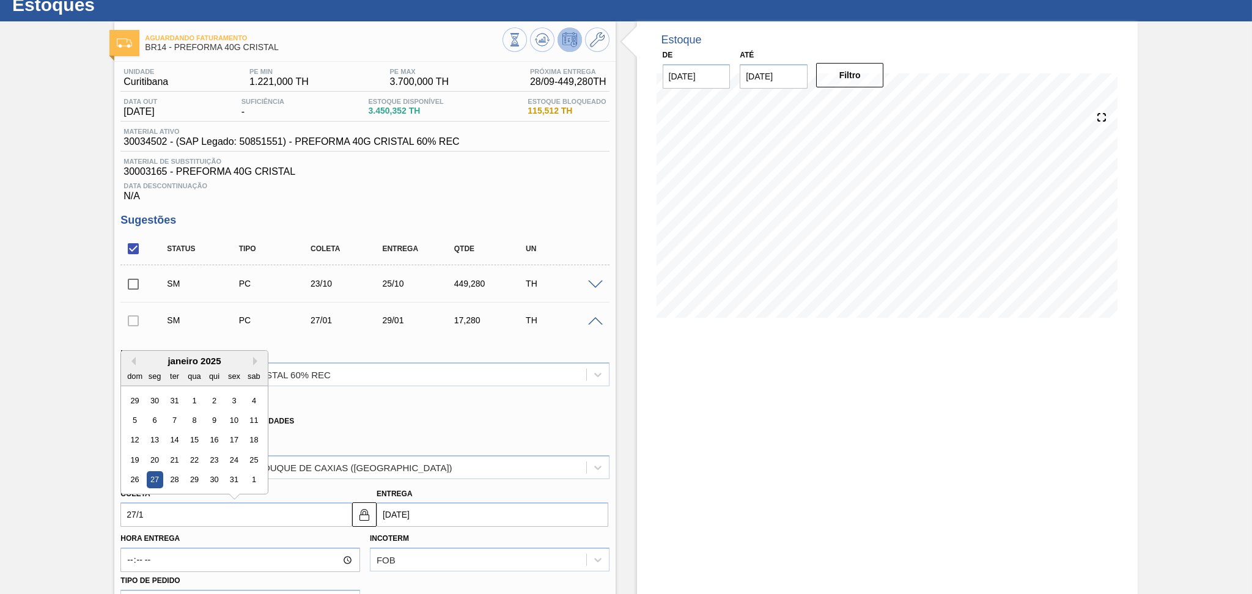
type input "29/01/2025"
type input "27/10"
type input "[DATE]"
type input "27/10/20"
type input "29/10/2020"
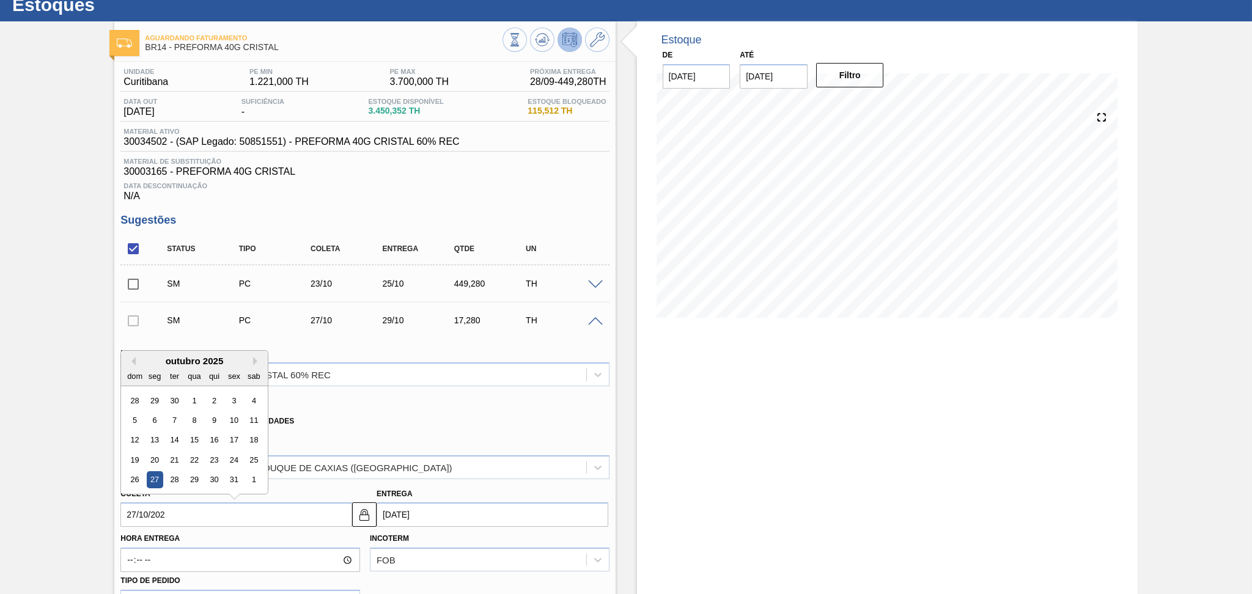
type input "[DATE]"
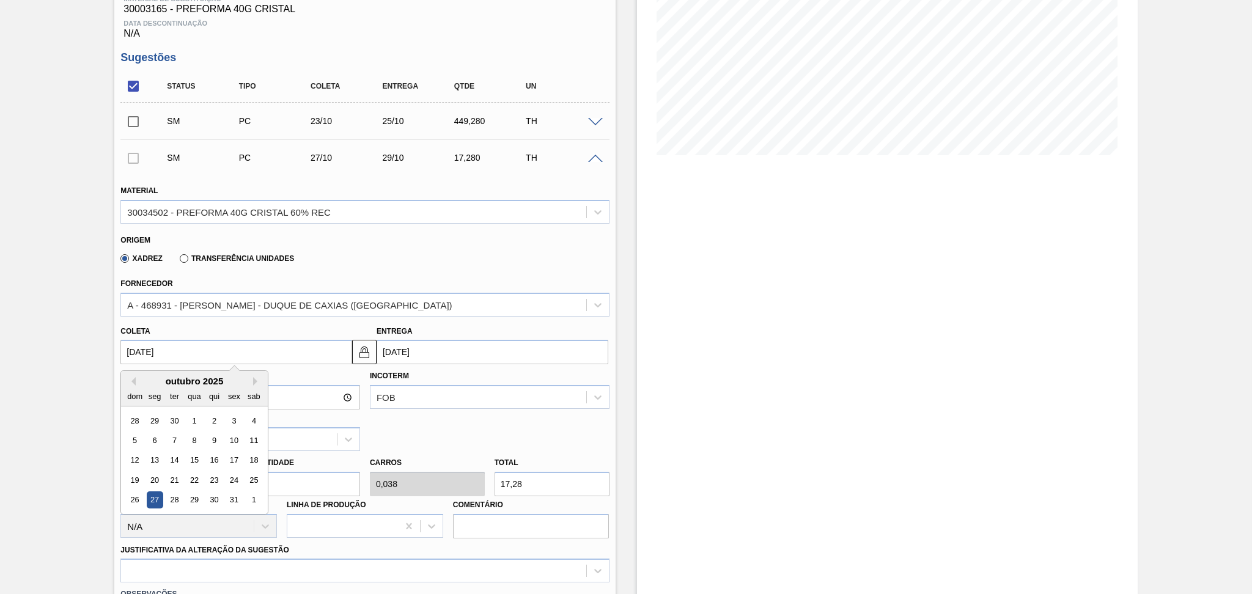
type input "[DATE]"
click at [312, 479] on input "1" at bounding box center [302, 484] width 115 height 24
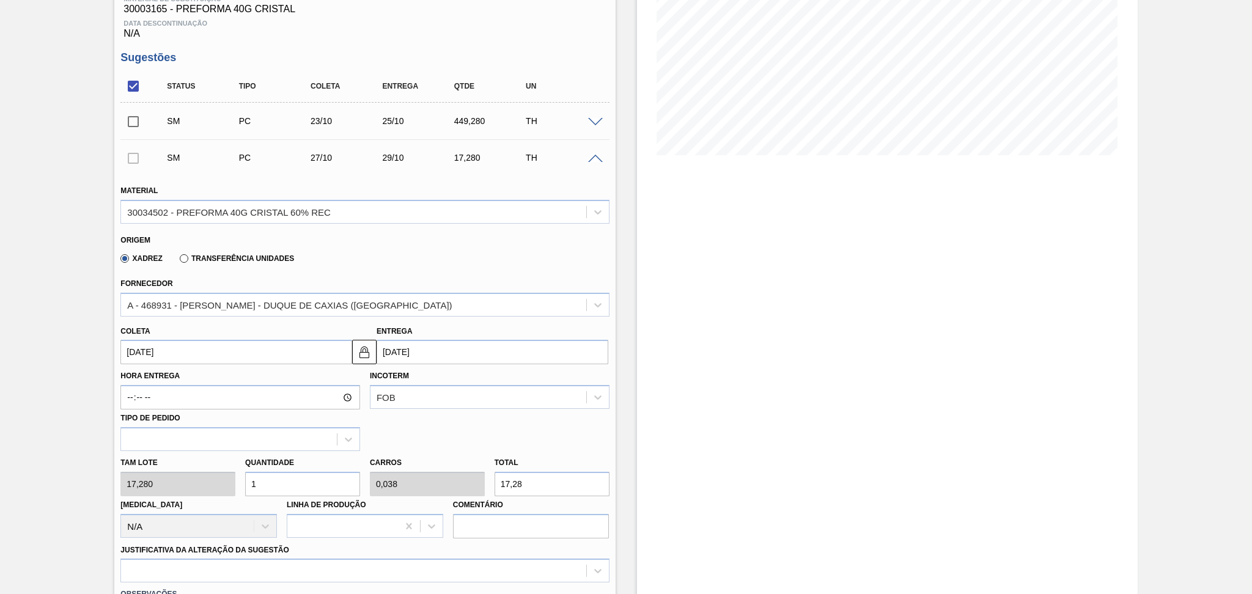
type input "0"
type input "2"
type input "0,077"
type input "34,56"
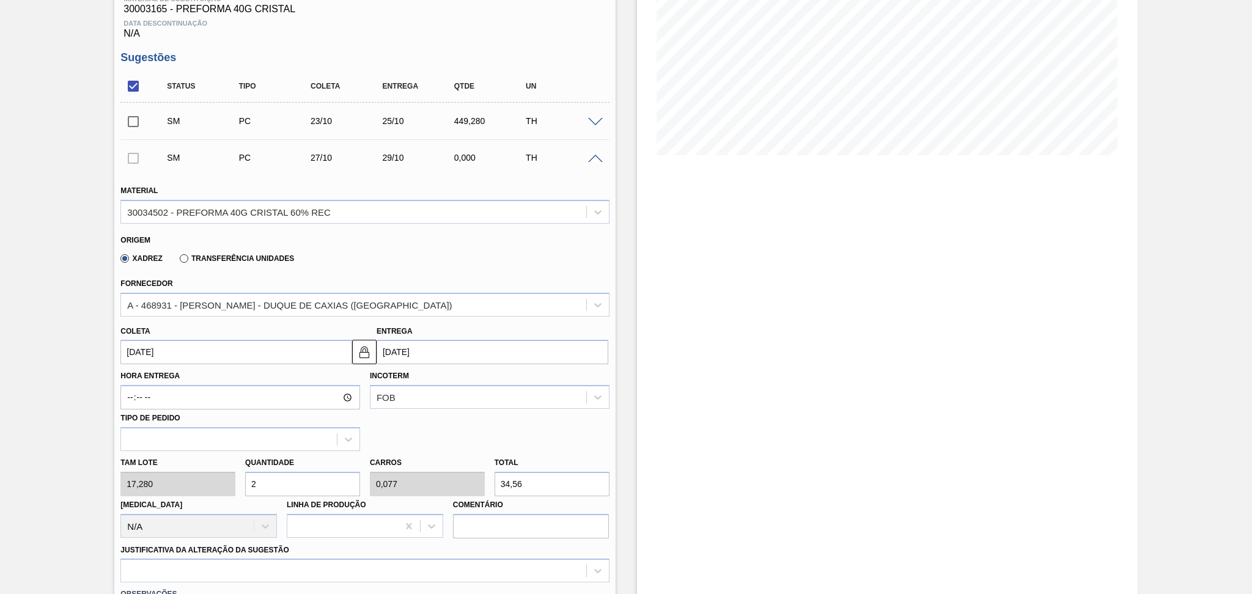
type input "26"
type input "1"
type input "449,28"
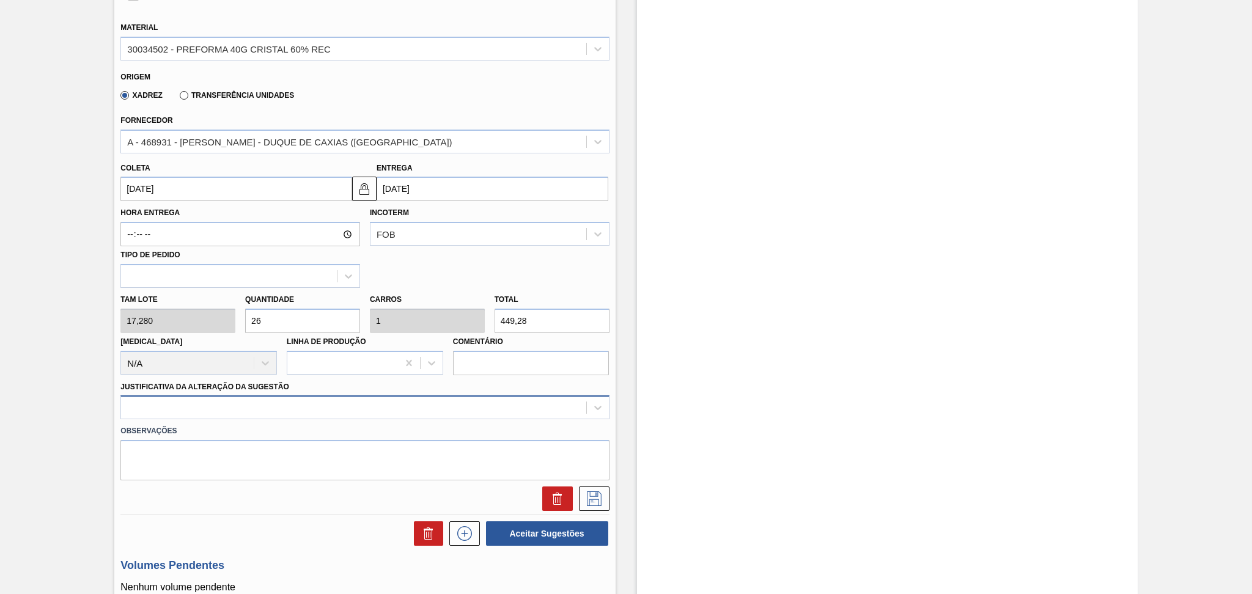
type input "26"
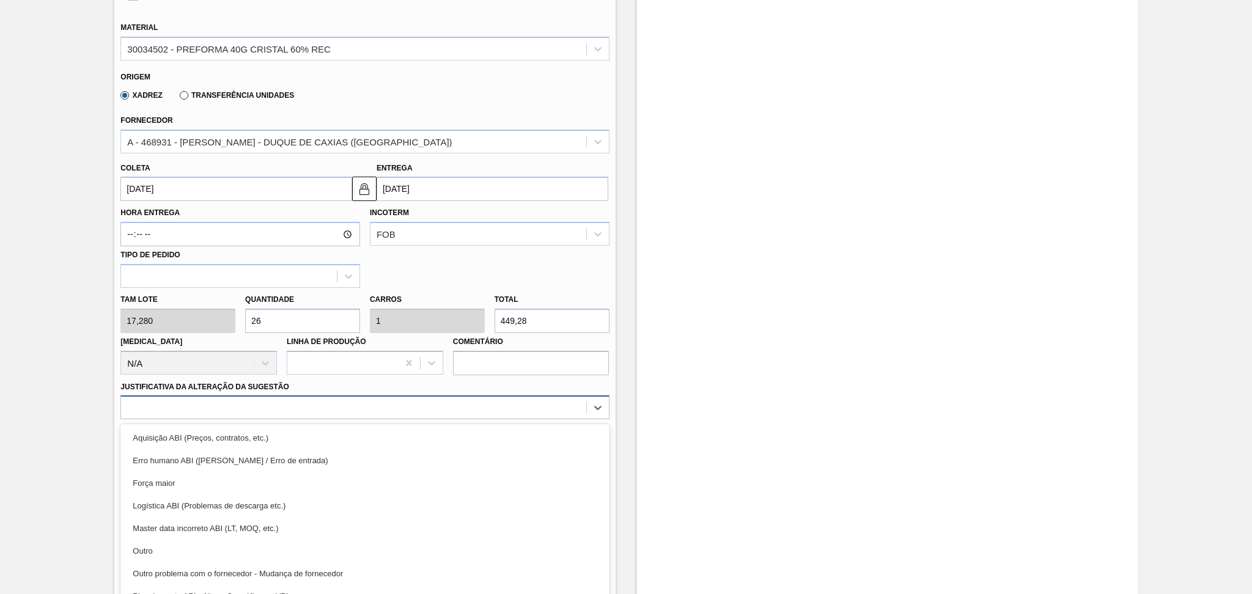
click at [462, 410] on div "option Aquisição ABI (Preços, contratos, etc.) focused, 1 of 18. 18 results ava…" at bounding box center [364, 408] width 489 height 24
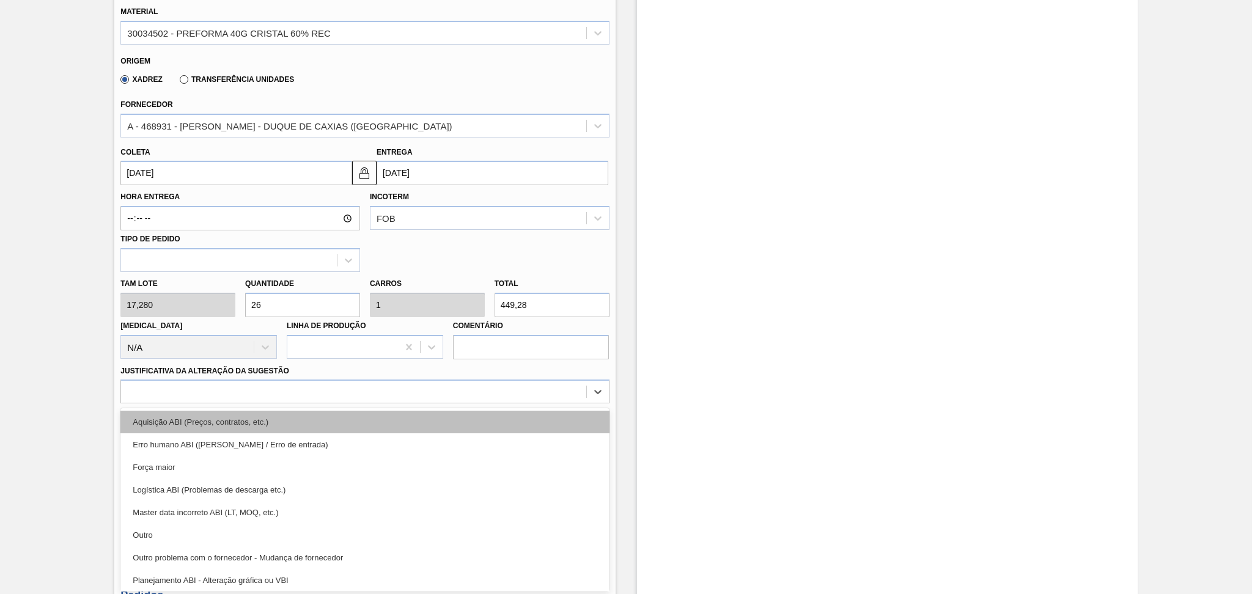
click at [454, 430] on div "Aquisição ABI (Preços, contratos, etc.)" at bounding box center [364, 422] width 489 height 23
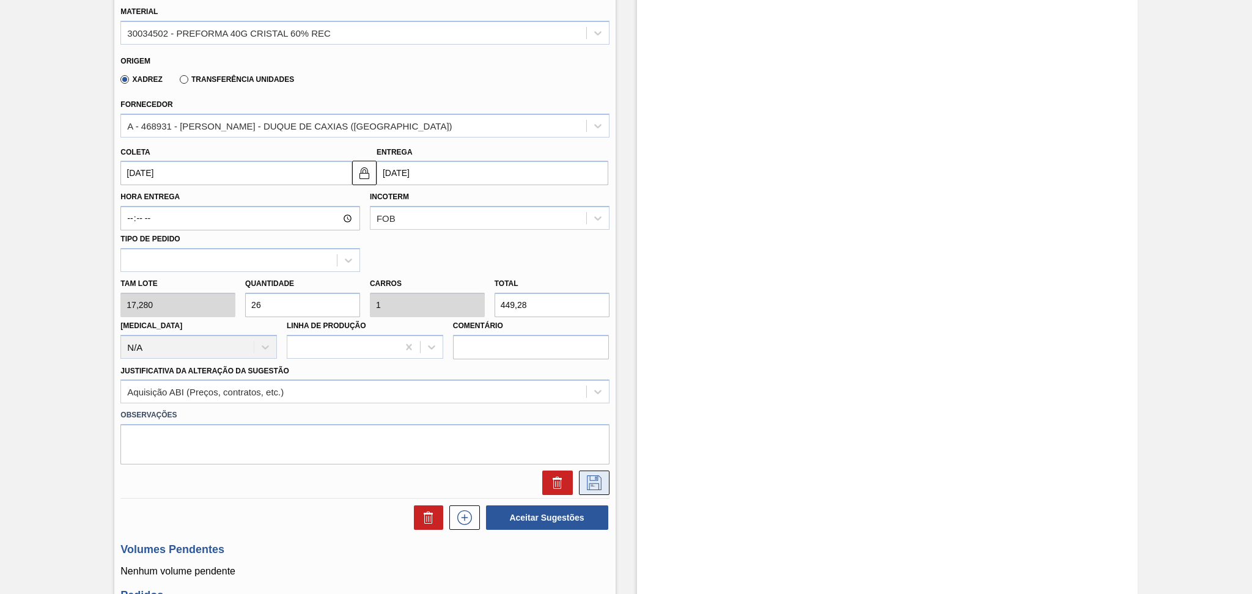
click at [590, 483] on icon at bounding box center [595, 483] width 20 height 15
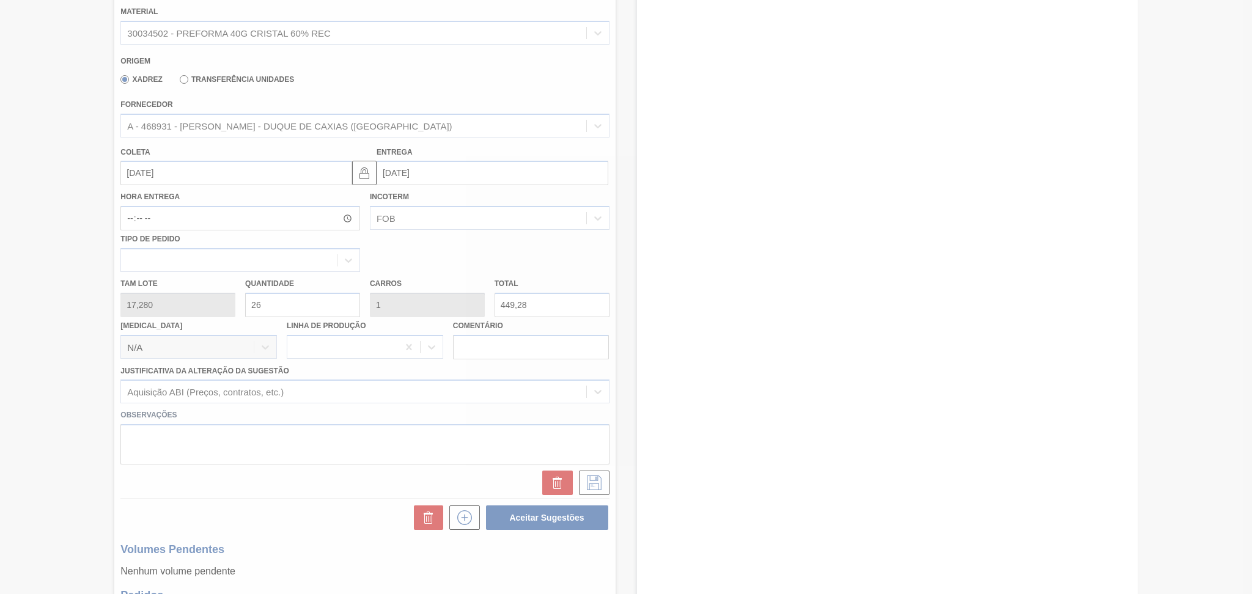
scroll to position [76, 0]
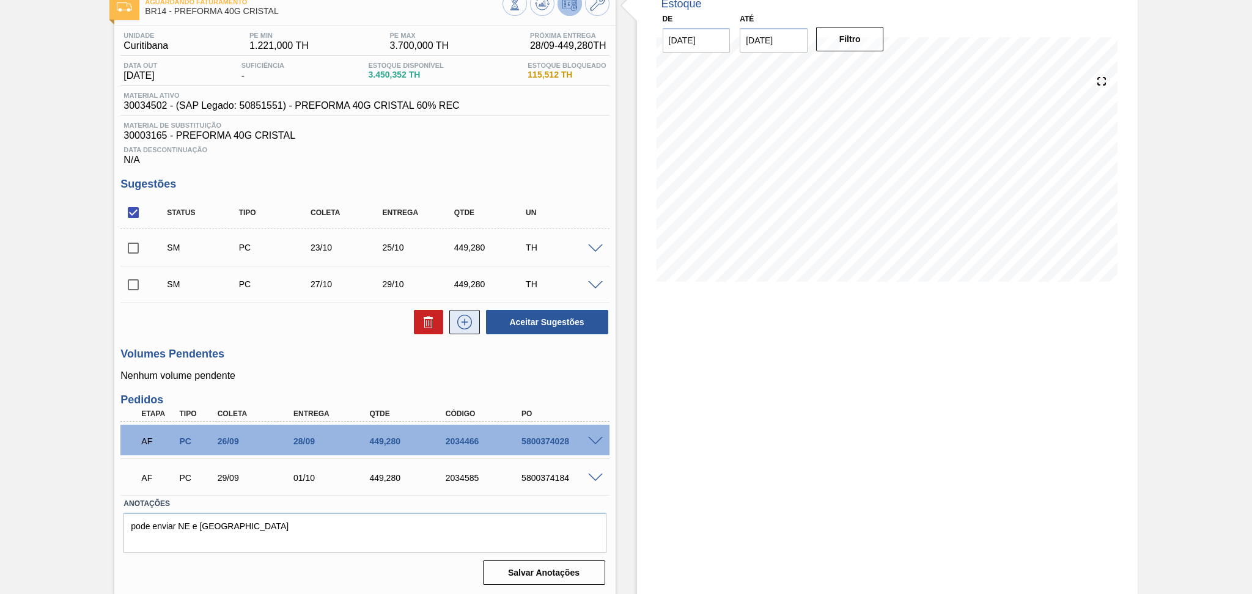
click at [466, 323] on icon at bounding box center [465, 322] width 20 height 15
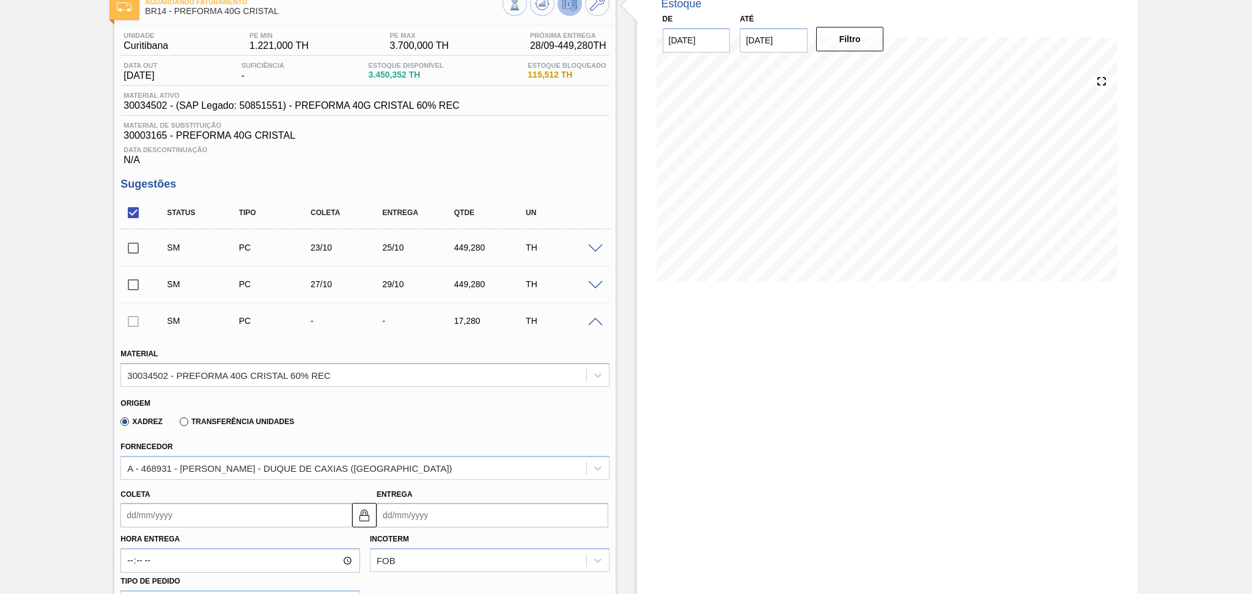
click at [279, 506] on input "Coleta" at bounding box center [236, 515] width 232 height 24
type input "1"
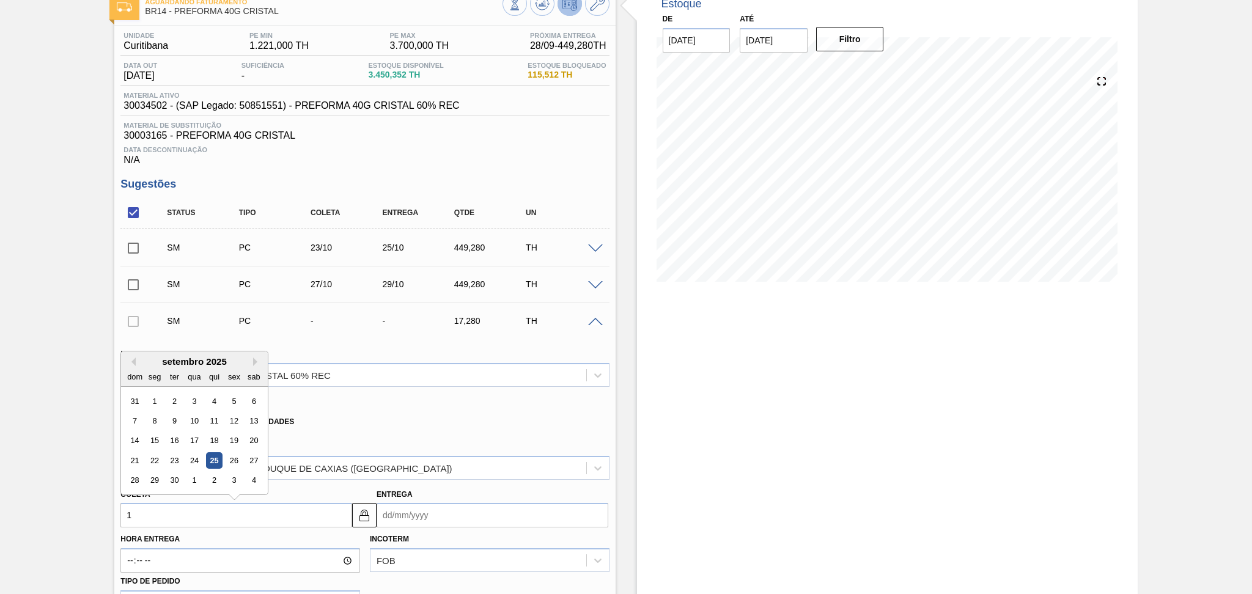
type input "03/09/2025"
type input "17"
type input "19/09/2025"
type input "17/1"
type input "19/01/2025"
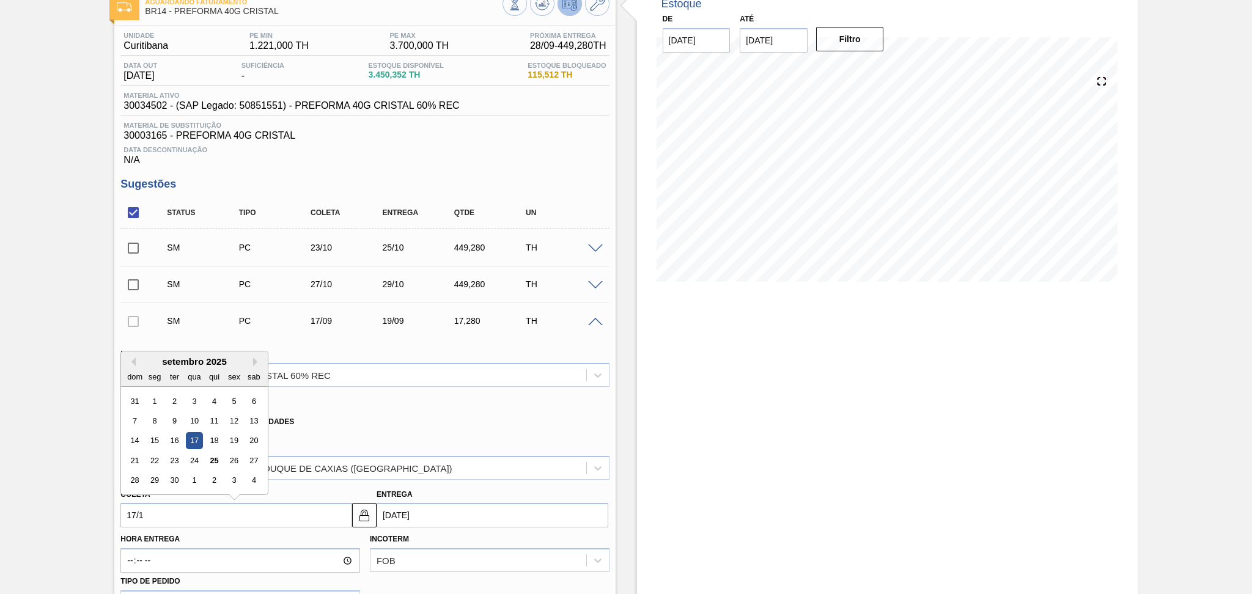
type input "17/10"
type input "[DATE]"
click at [235, 439] on div "17" at bounding box center [234, 441] width 17 height 17
type input "17/10/2025"
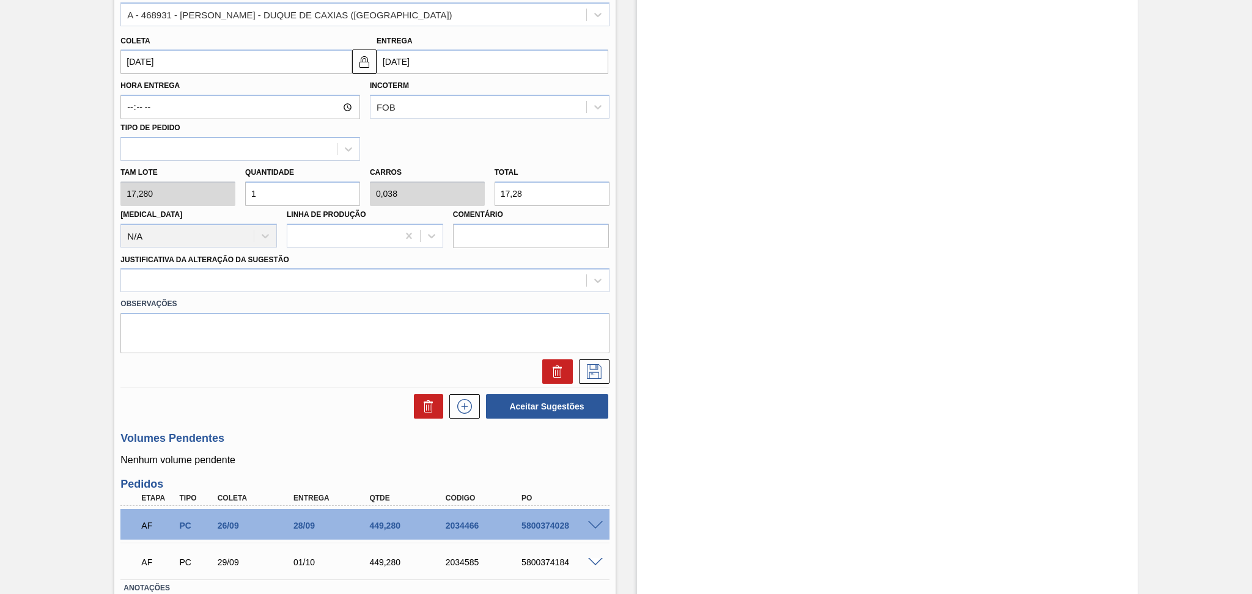
scroll to position [565, 0]
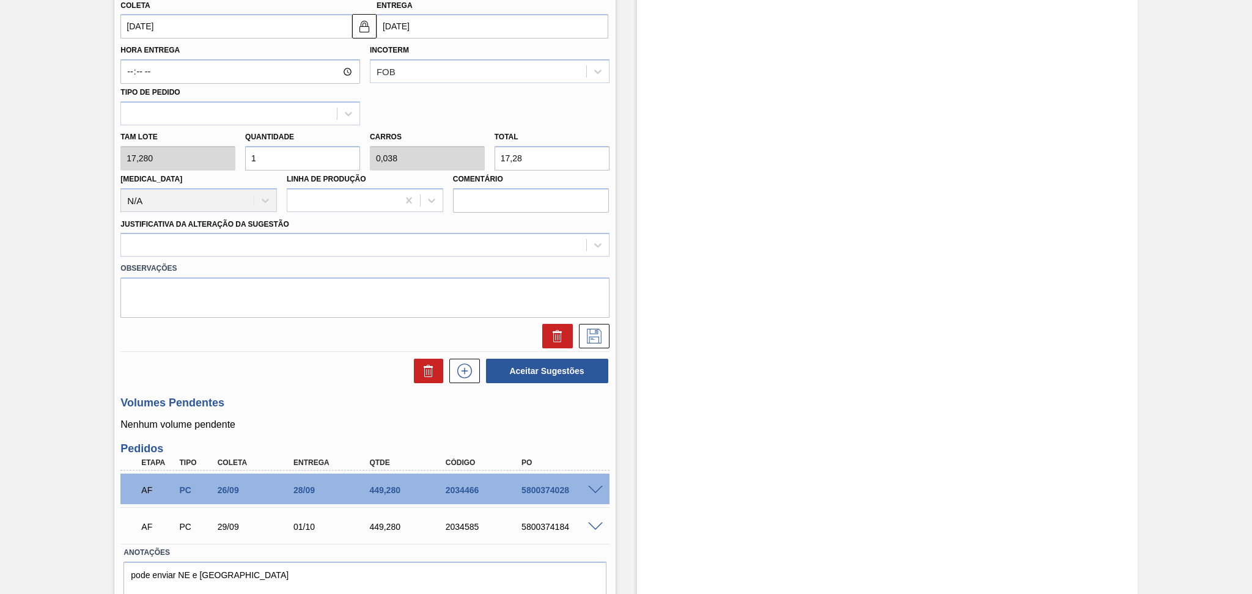
click at [296, 331] on div at bounding box center [365, 336] width 498 height 24
drag, startPoint x: 289, startPoint y: 153, endPoint x: 35, endPoint y: 141, distance: 253.5
click at [37, 141] on div "Aguardando Faturamento BR14 - PREFORMA 40G CRISTAL Unidade Curitibana PE MIN 1.…" at bounding box center [626, 70] width 1252 height 1148
type input "2"
type input "0,077"
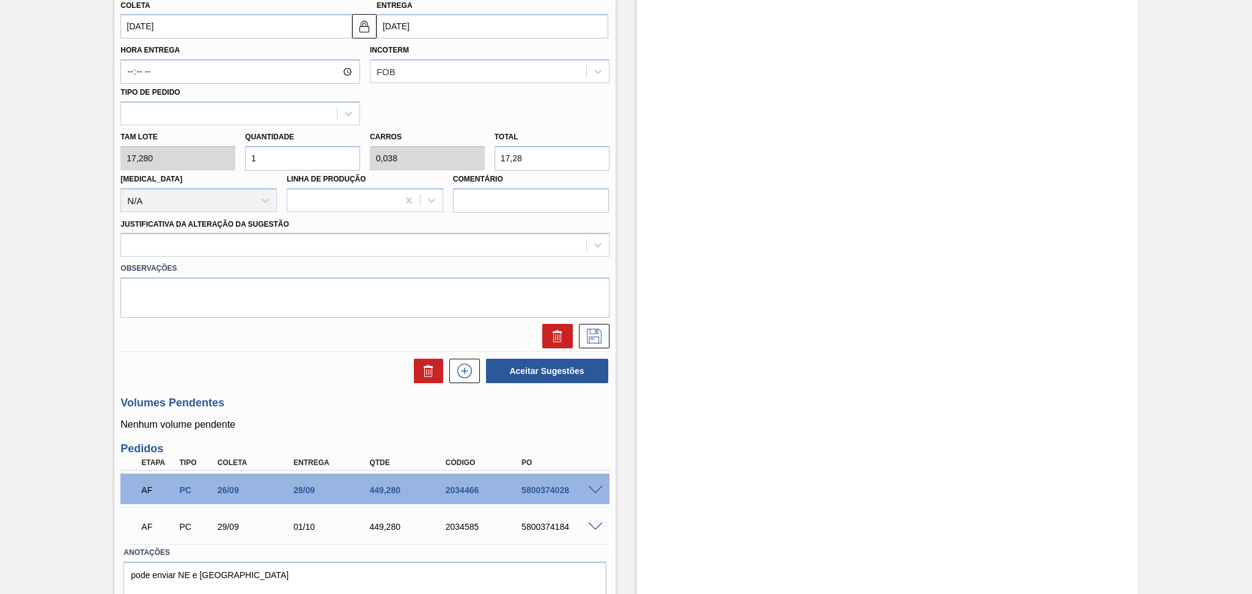
type input "34,56"
type input "26"
type input "1"
type input "449,28"
type input "26"
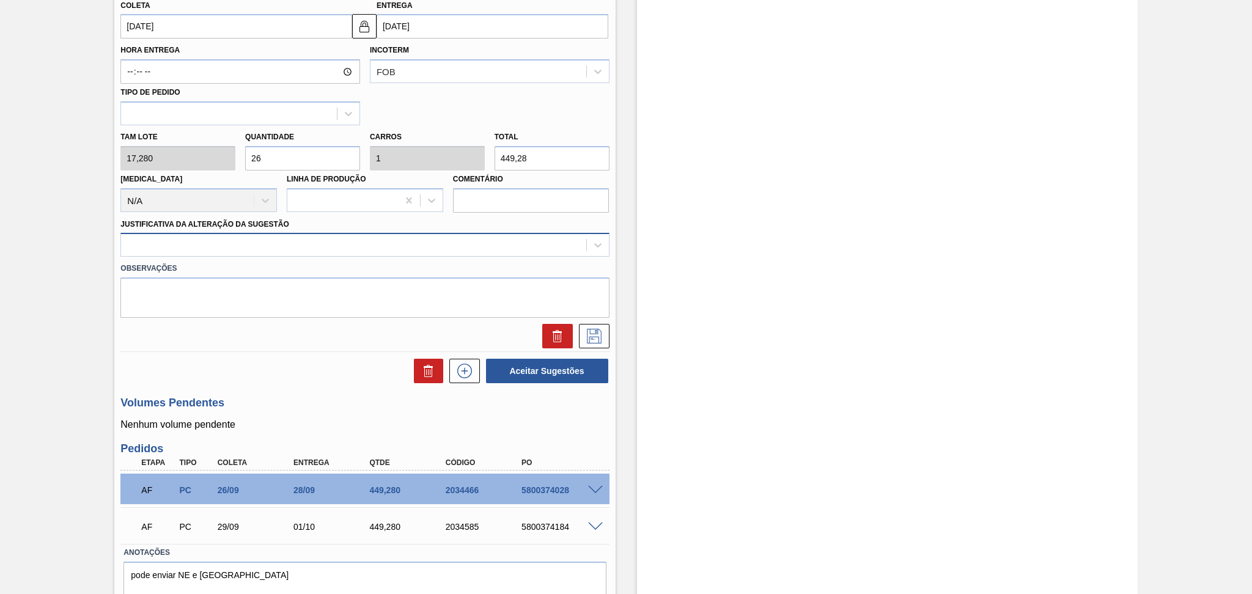
click at [211, 240] on div at bounding box center [353, 246] width 465 height 18
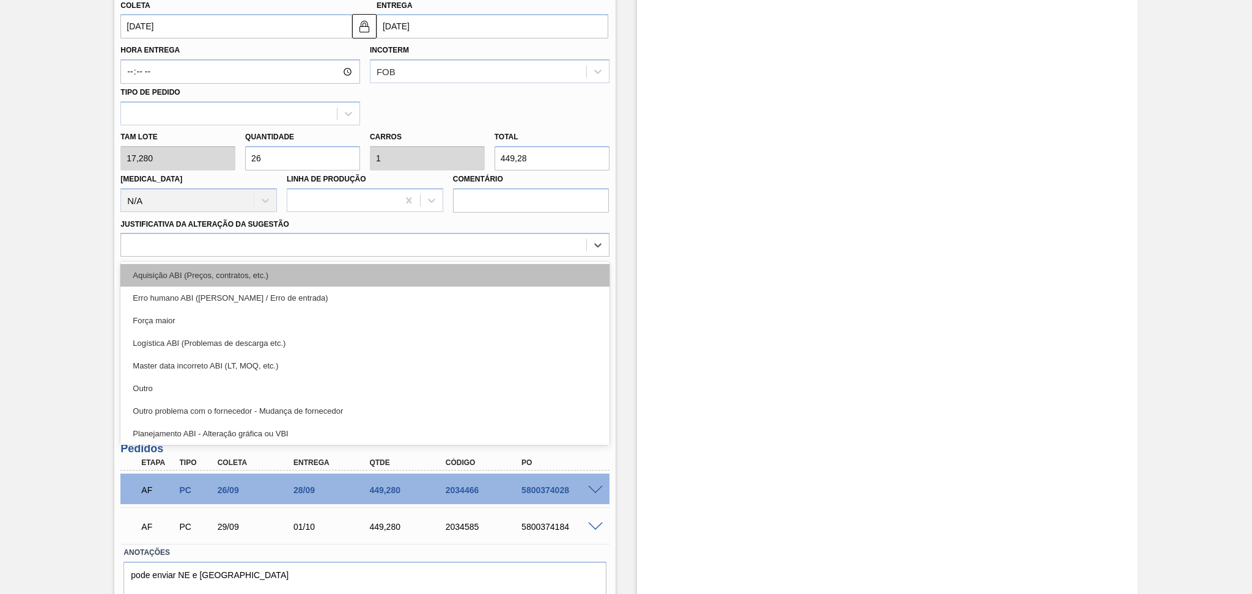
click at [186, 275] on div "Aquisição ABI (Preços, contratos, etc.)" at bounding box center [364, 275] width 489 height 23
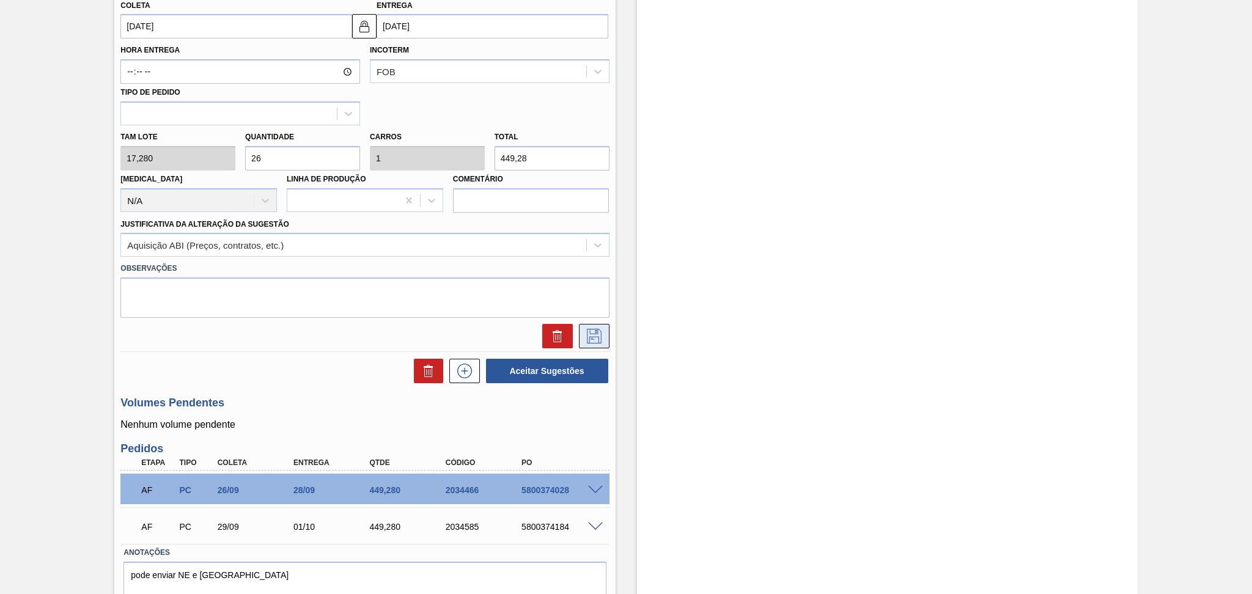
click at [607, 339] on button at bounding box center [594, 336] width 31 height 24
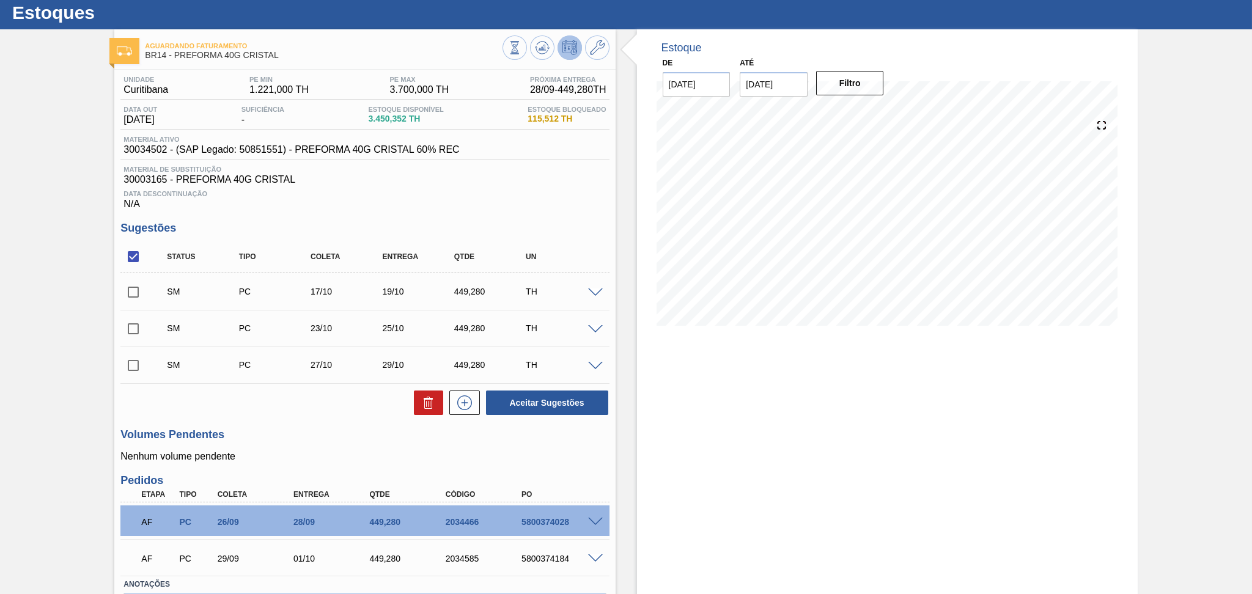
scroll to position [31, 0]
click at [465, 401] on icon at bounding box center [465, 403] width 20 height 15
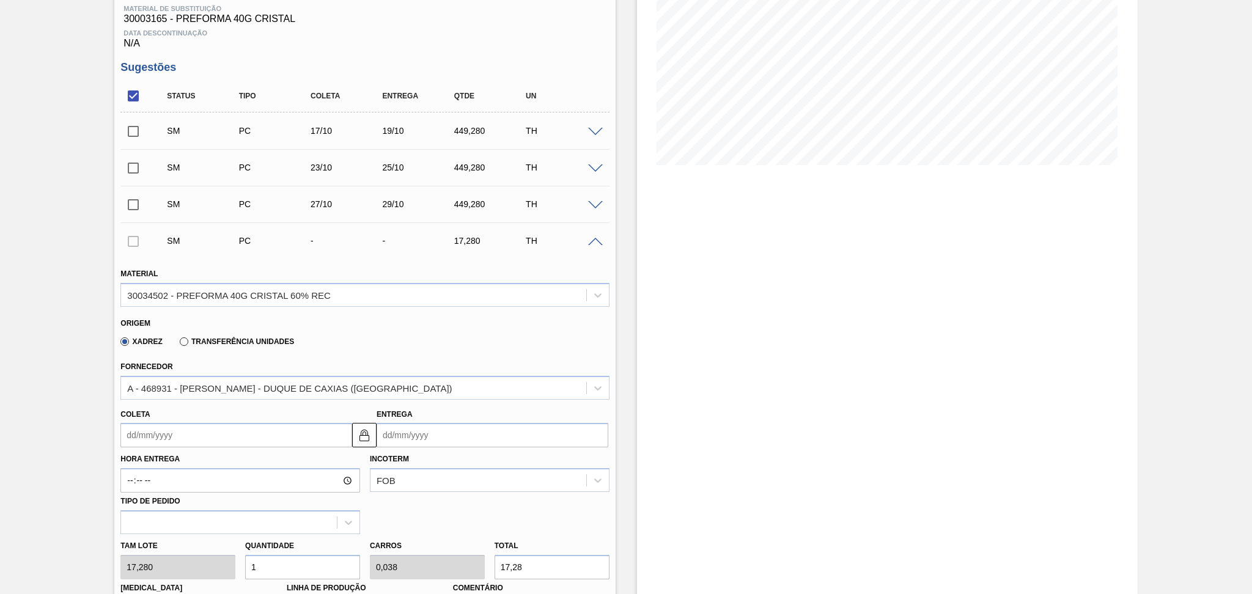
scroll to position [194, 0]
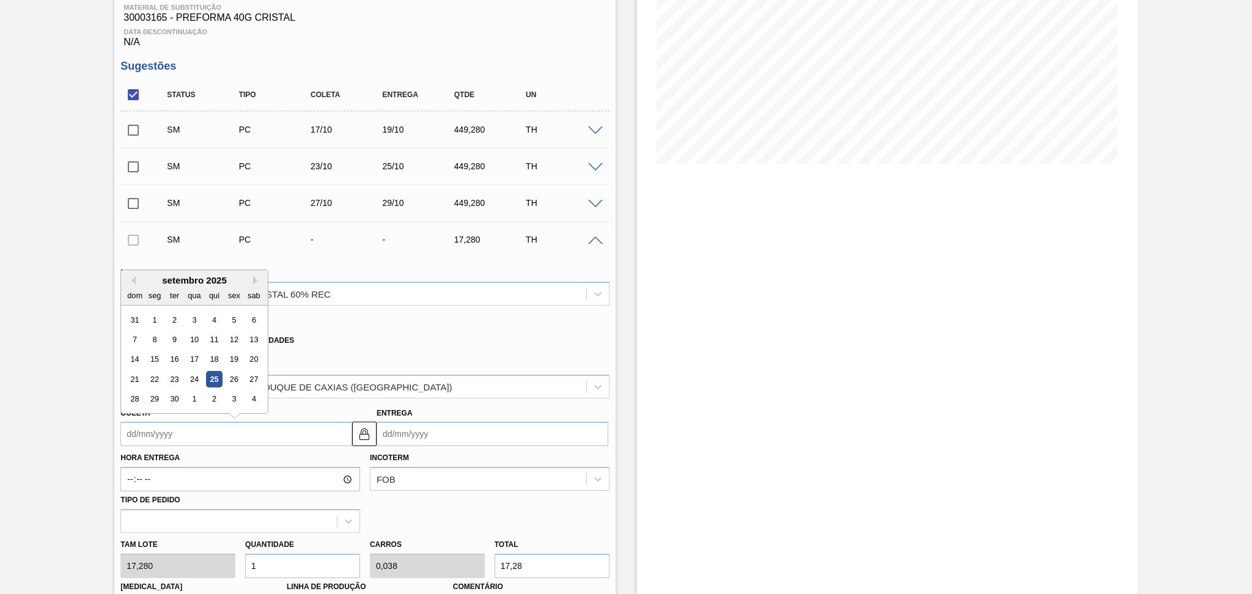
click at [171, 434] on input "Coleta" at bounding box center [236, 434] width 232 height 24
type input "0"
type input "03/01/2000"
type input "02"
type input "04/09/2025"
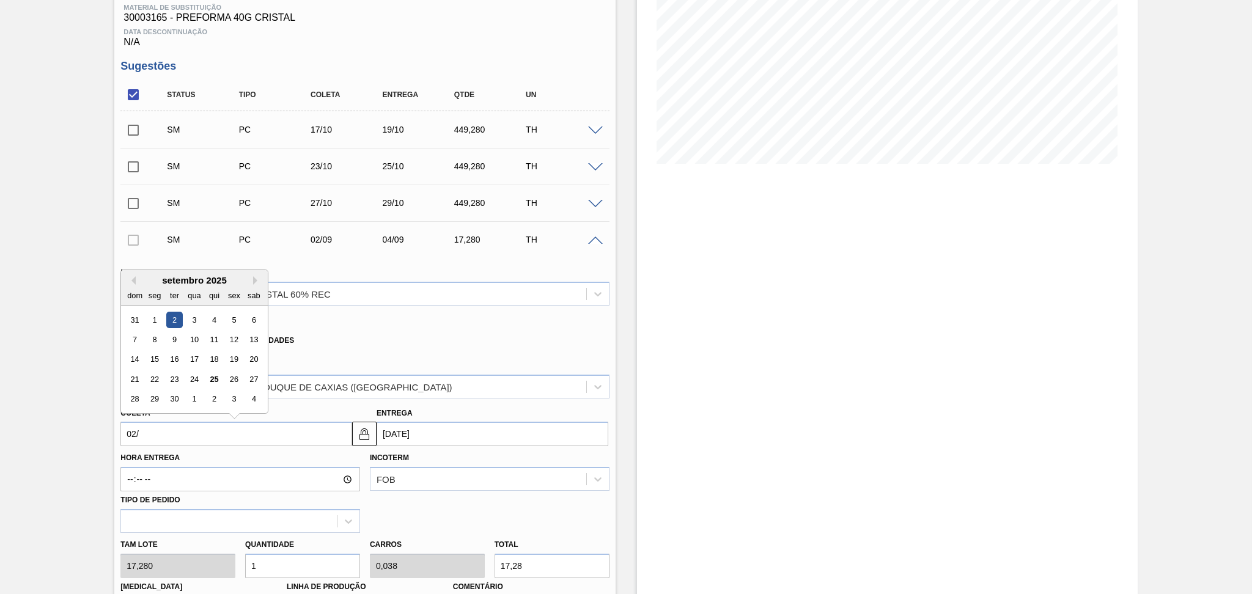
type input "02/1"
type input "04/01/2025"
type input "02/11"
type input "04/11/2025"
click at [157, 341] on div "3" at bounding box center [155, 339] width 17 height 17
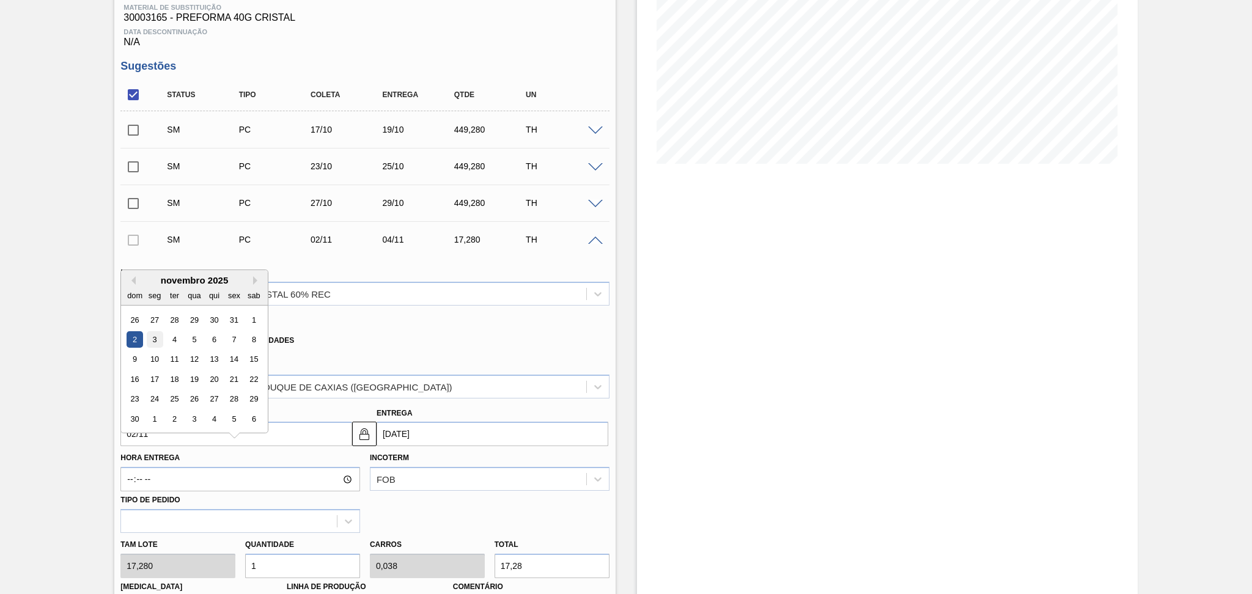
type input "03/11/2025"
type input "05/11/2025"
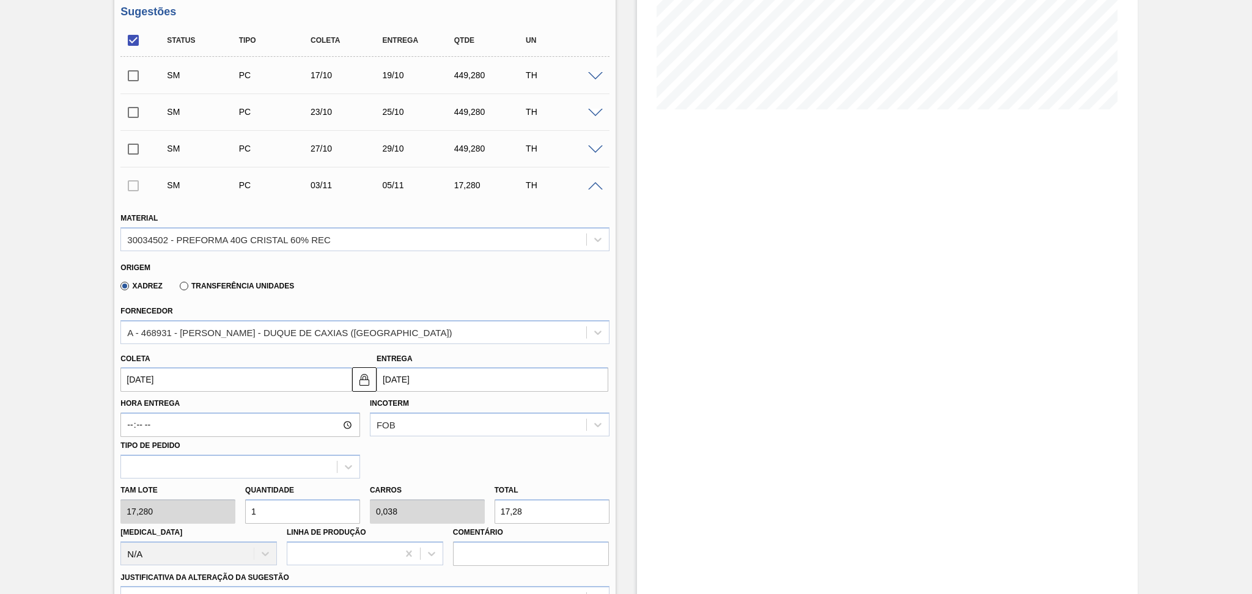
scroll to position [438, 0]
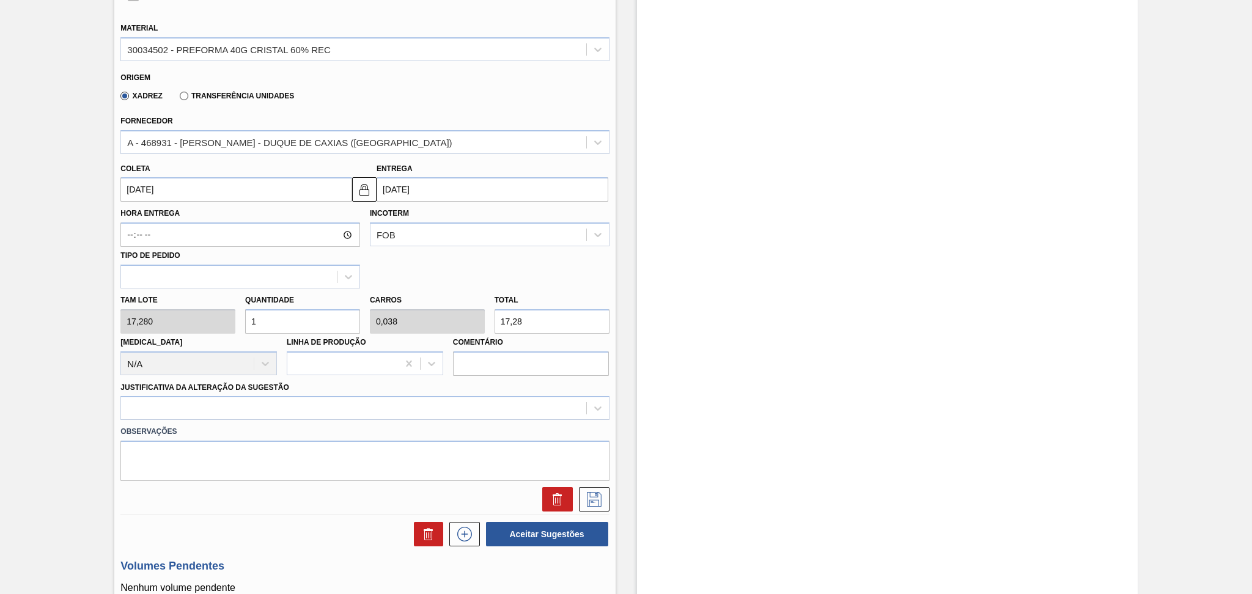
drag, startPoint x: 280, startPoint y: 320, endPoint x: 128, endPoint y: 301, distance: 152.9
click at [128, 301] on div "Tam lote 17,280 Quantidade 1 Carros 0,038 Total 17,28 Doca N/A Linha de Produçã…" at bounding box center [365, 332] width 498 height 87
type input "2"
type input "0,077"
type input "34,56"
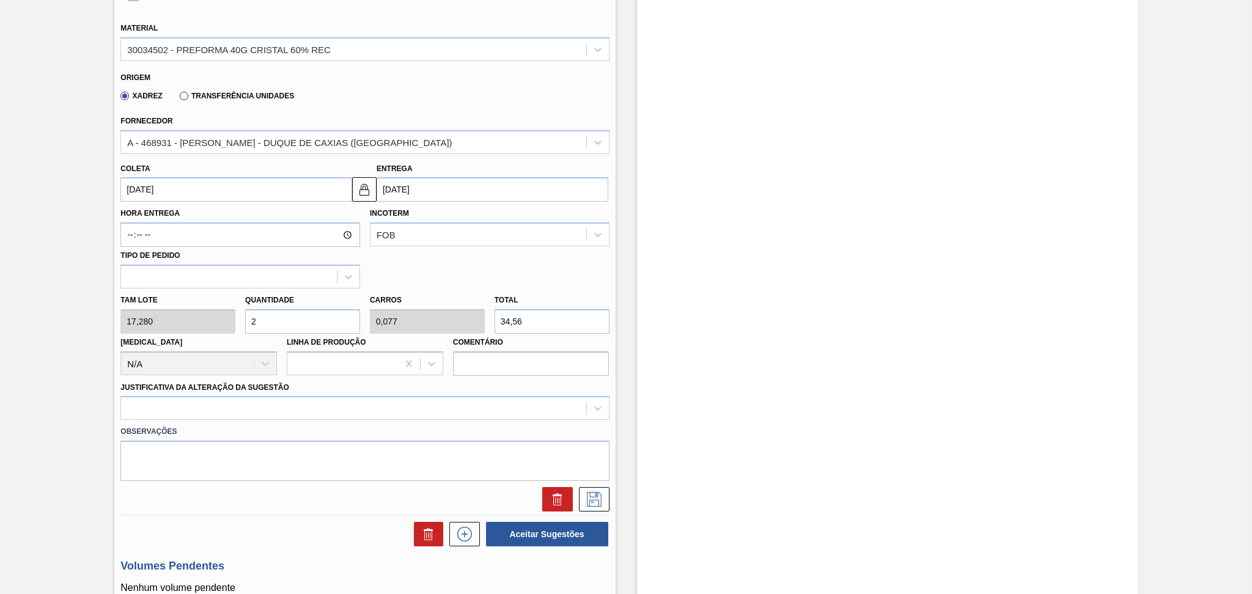
type input "26"
type input "1"
type input "449,28"
type input "26"
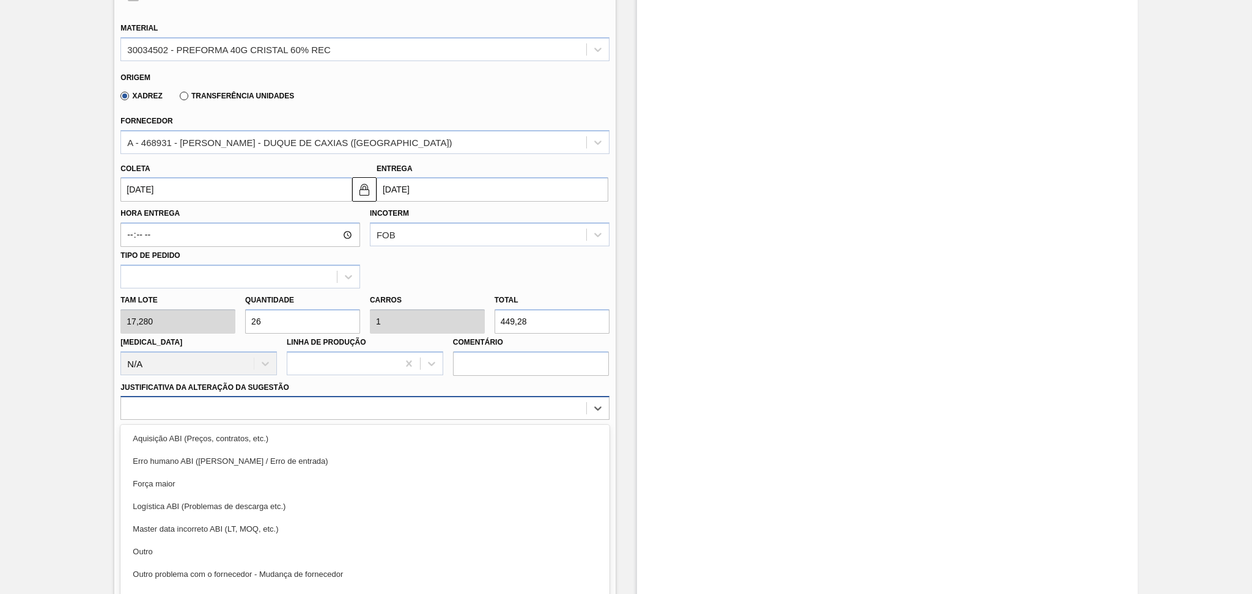
click at [249, 416] on div "option Aquisição ABI (Preços, contratos, etc.) focused, 1 of 18. 18 results ava…" at bounding box center [364, 408] width 489 height 24
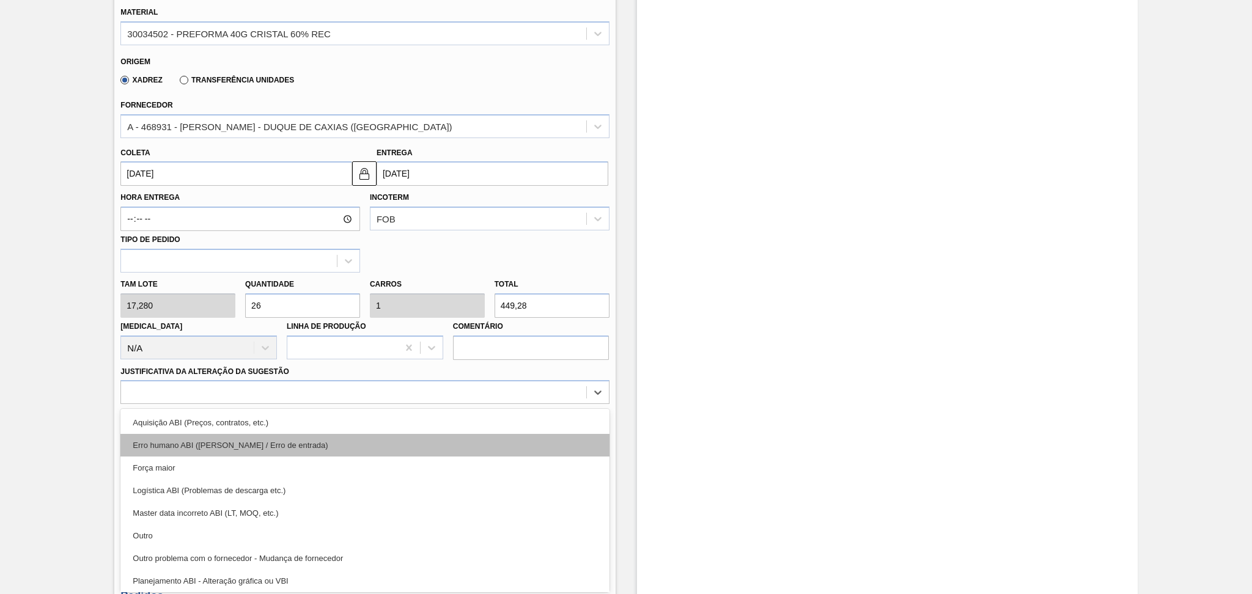
click at [239, 434] on div "Erro humano ABI ([PERSON_NAME] / Erro de entrada)" at bounding box center [364, 445] width 489 height 23
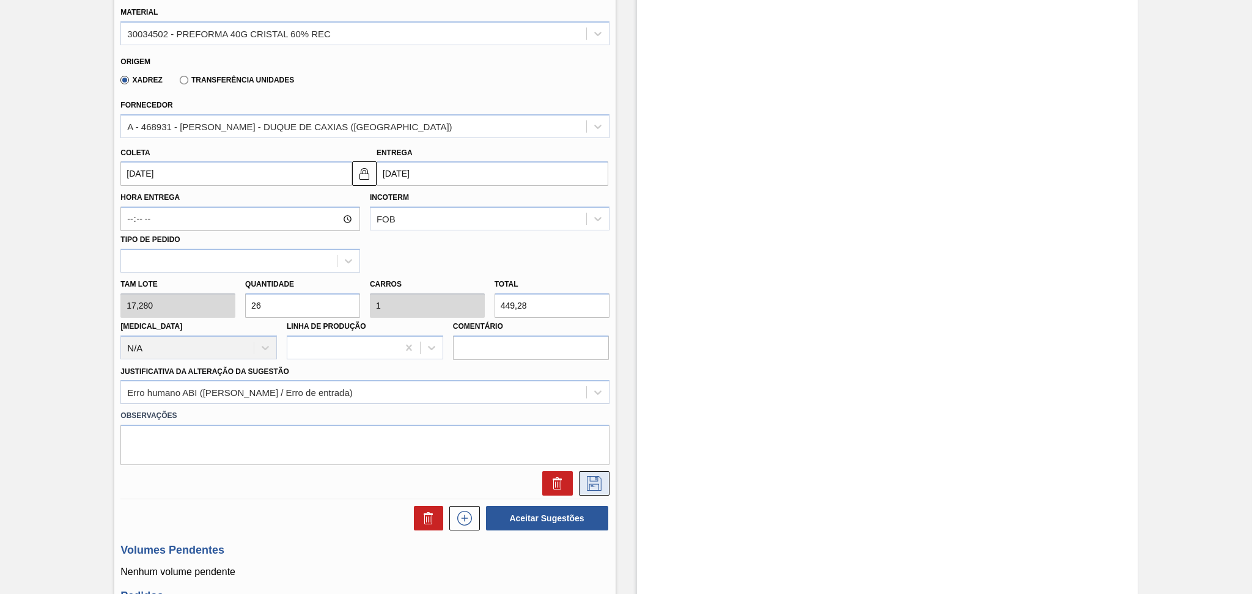
click at [582, 489] on button at bounding box center [594, 484] width 31 height 24
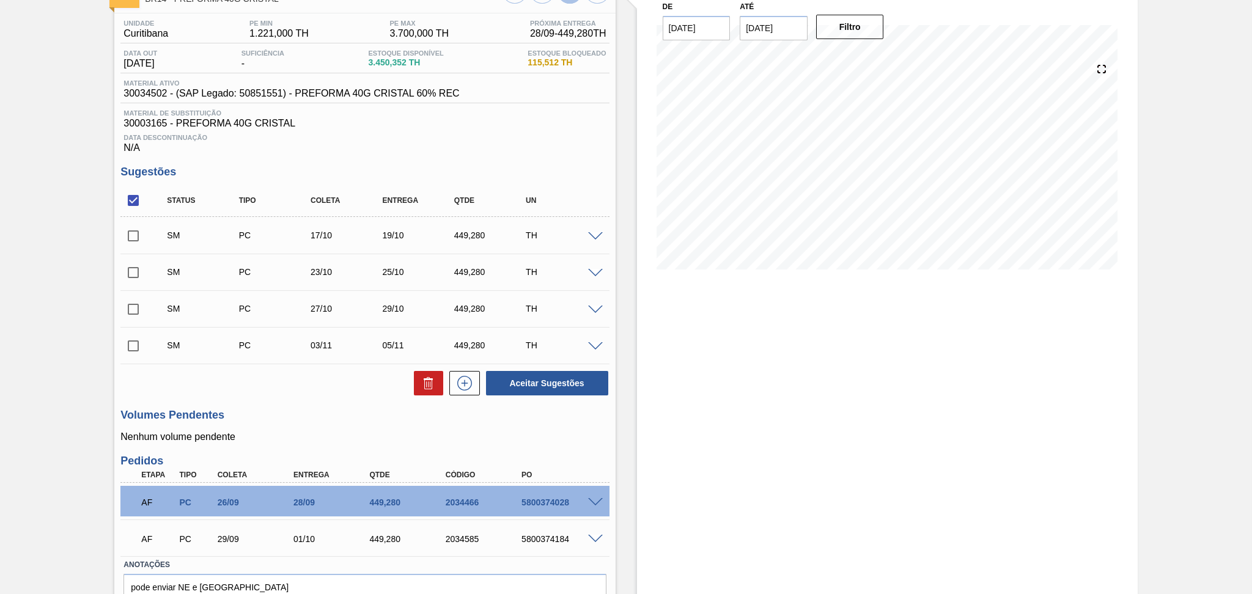
scroll to position [0, 0]
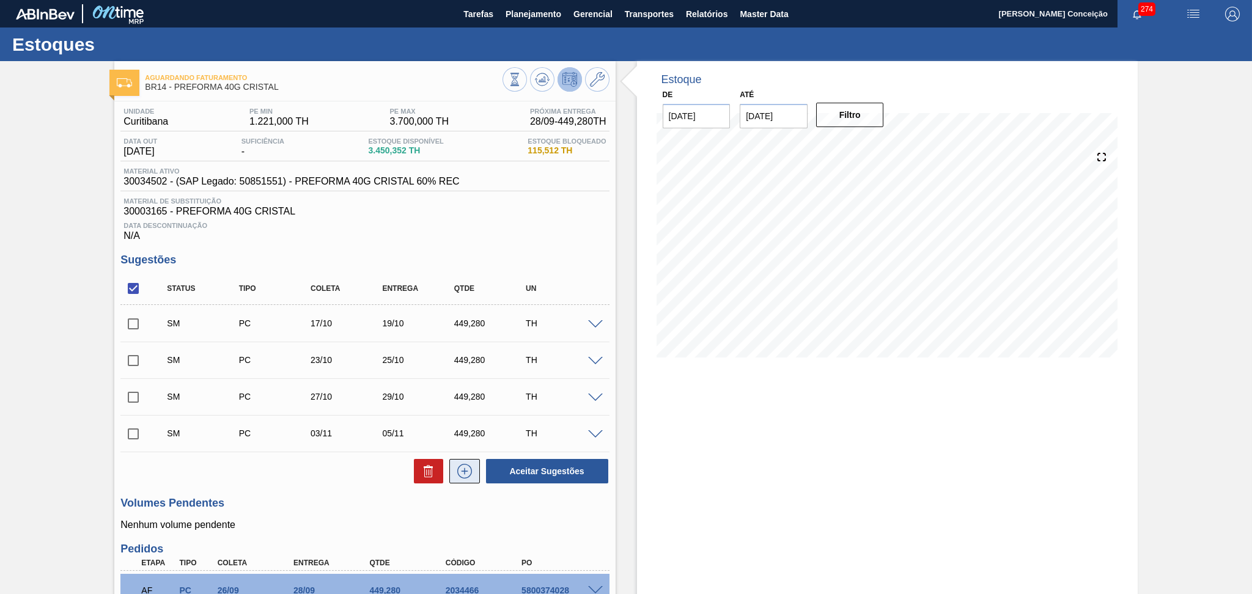
click at [451, 470] on button at bounding box center [464, 471] width 31 height 24
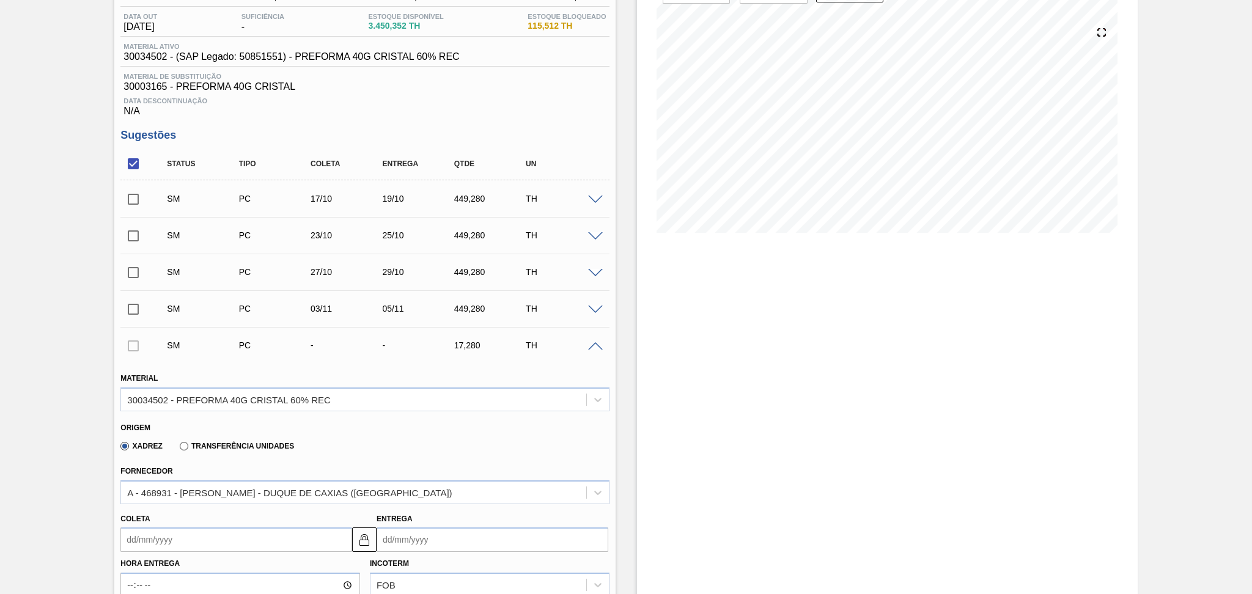
scroll to position [326, 0]
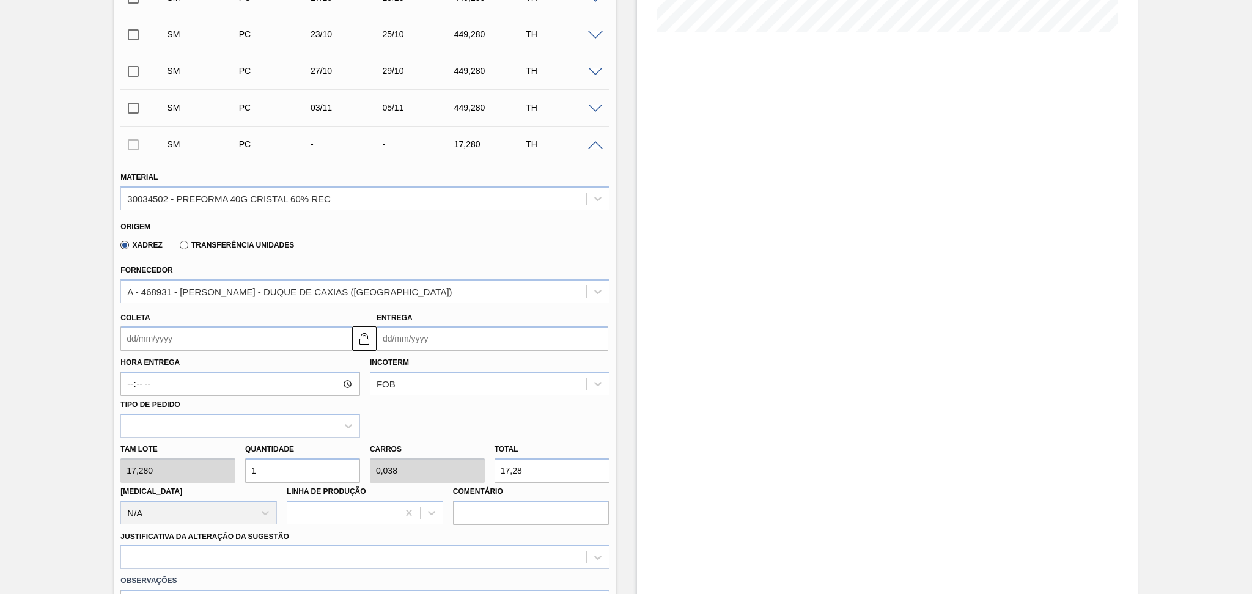
click at [125, 460] on div "Tam lote 17,280 Quantidade 1 Carros 0,038 Total 17,28 Doca N/A Linha de Produçã…" at bounding box center [365, 481] width 498 height 87
type input "2"
type input "0,077"
type input "34,56"
type input "26"
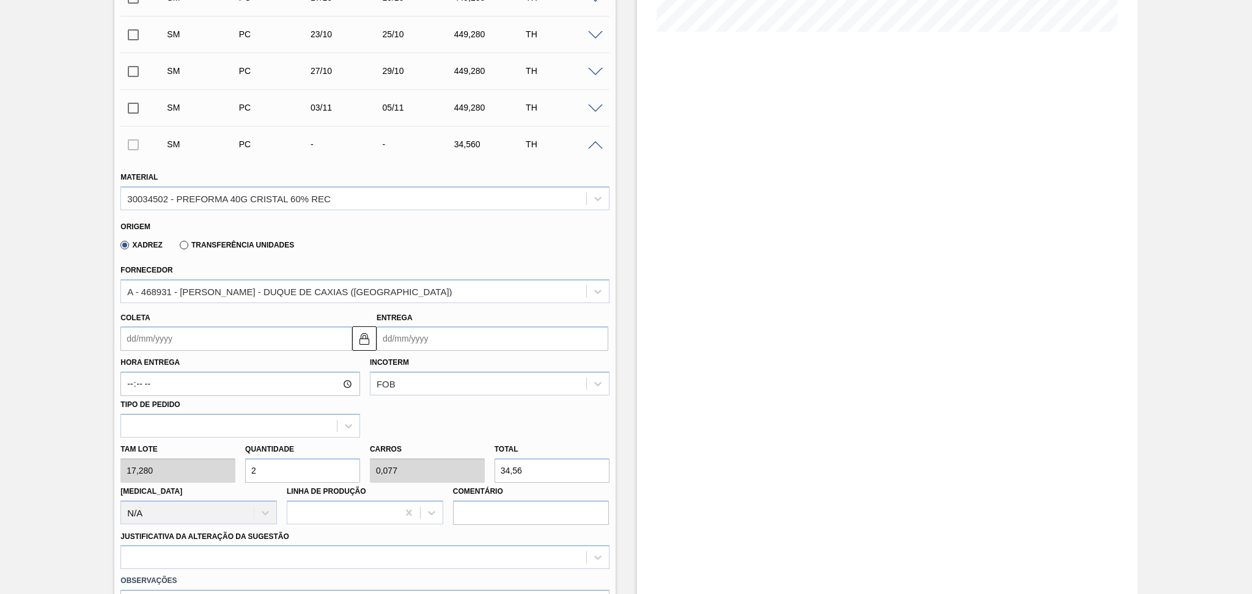
type input "1"
type input "449,28"
type input "26"
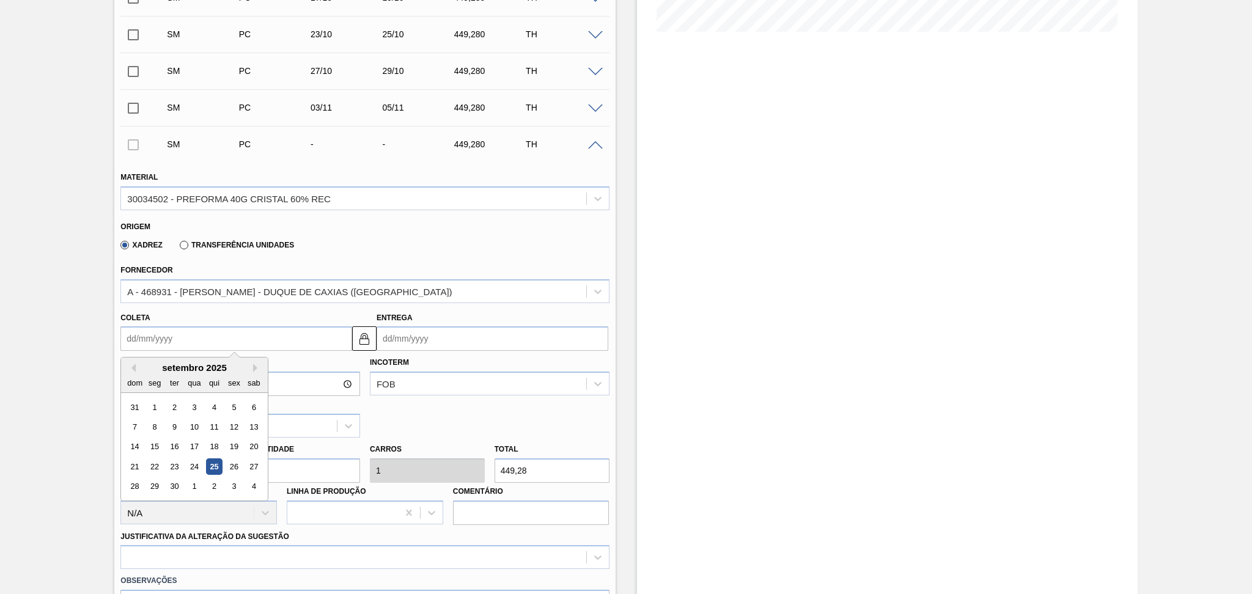
click at [185, 342] on input "Coleta" at bounding box center [236, 339] width 232 height 24
click at [256, 364] on button "Next Month" at bounding box center [257, 368] width 9 height 9
click at [153, 424] on div "6" at bounding box center [155, 427] width 17 height 17
type input "06/10/2025"
type input "08/10/2025"
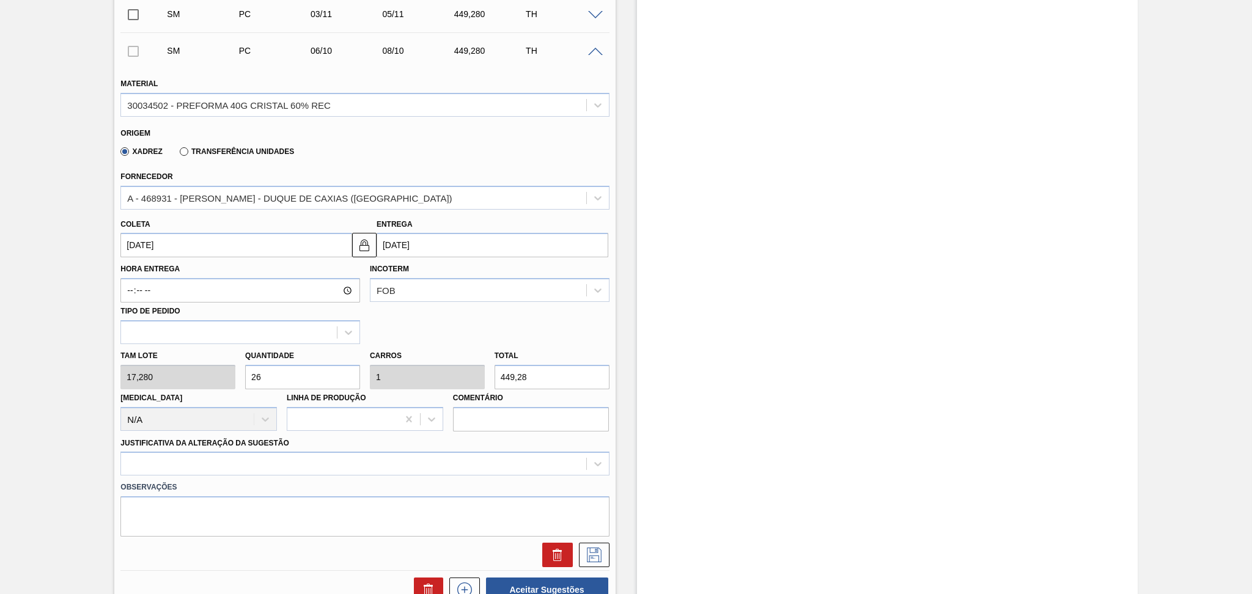
scroll to position [489, 0]
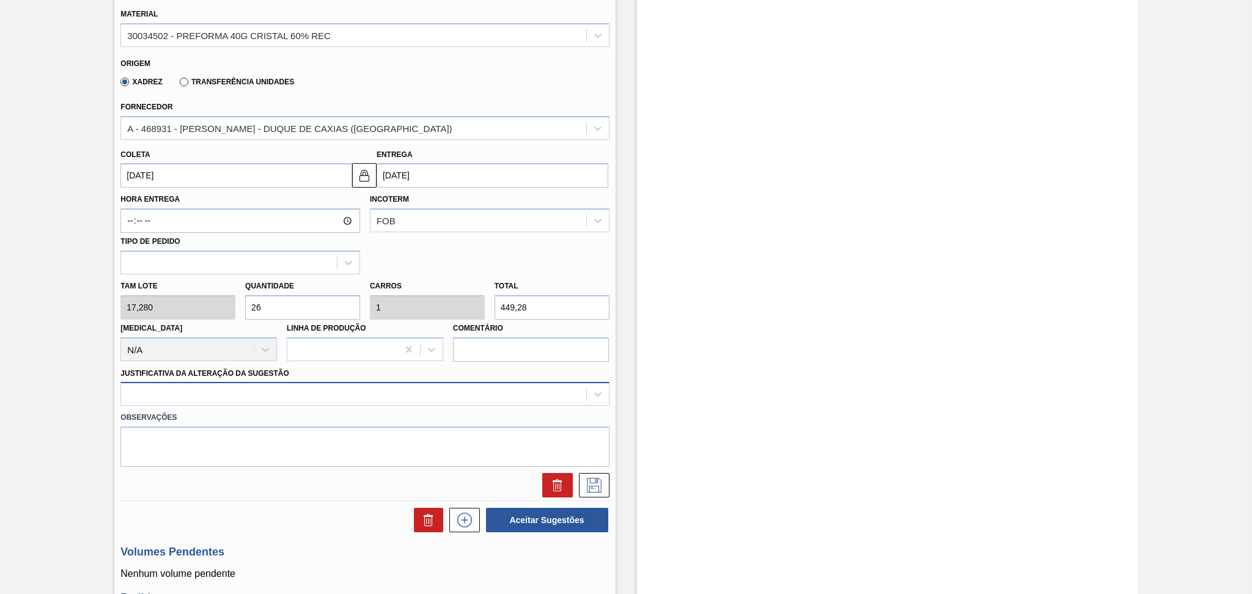
click at [446, 396] on div at bounding box center [353, 395] width 465 height 18
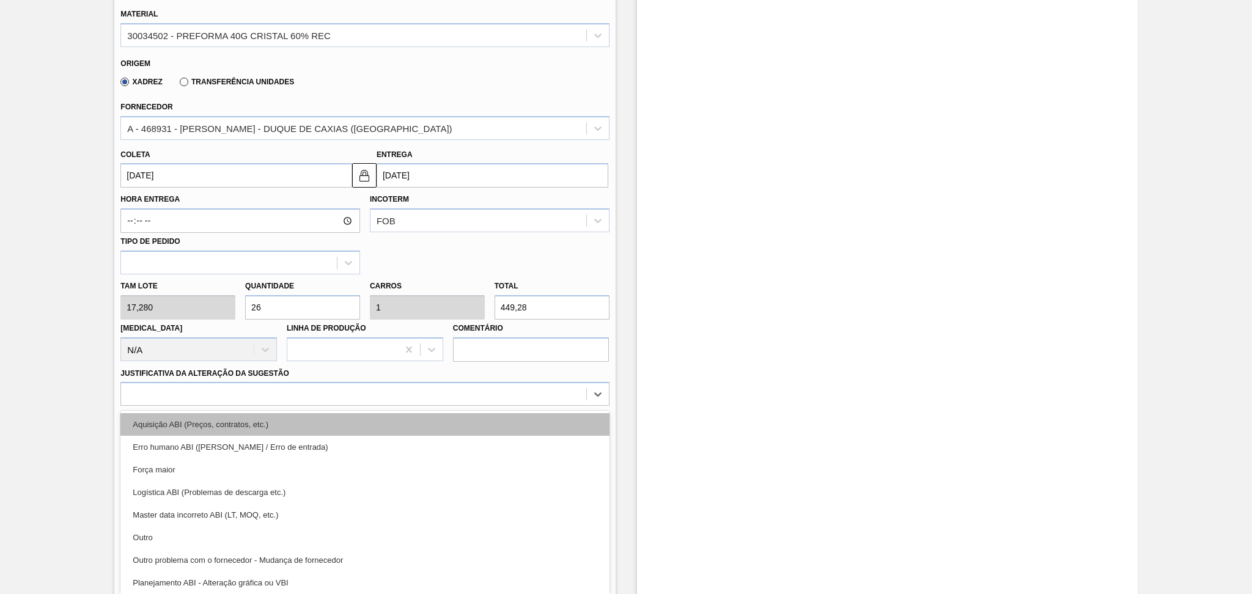
click at [424, 429] on div "Aquisição ABI (Preços, contratos, etc.)" at bounding box center [364, 424] width 489 height 23
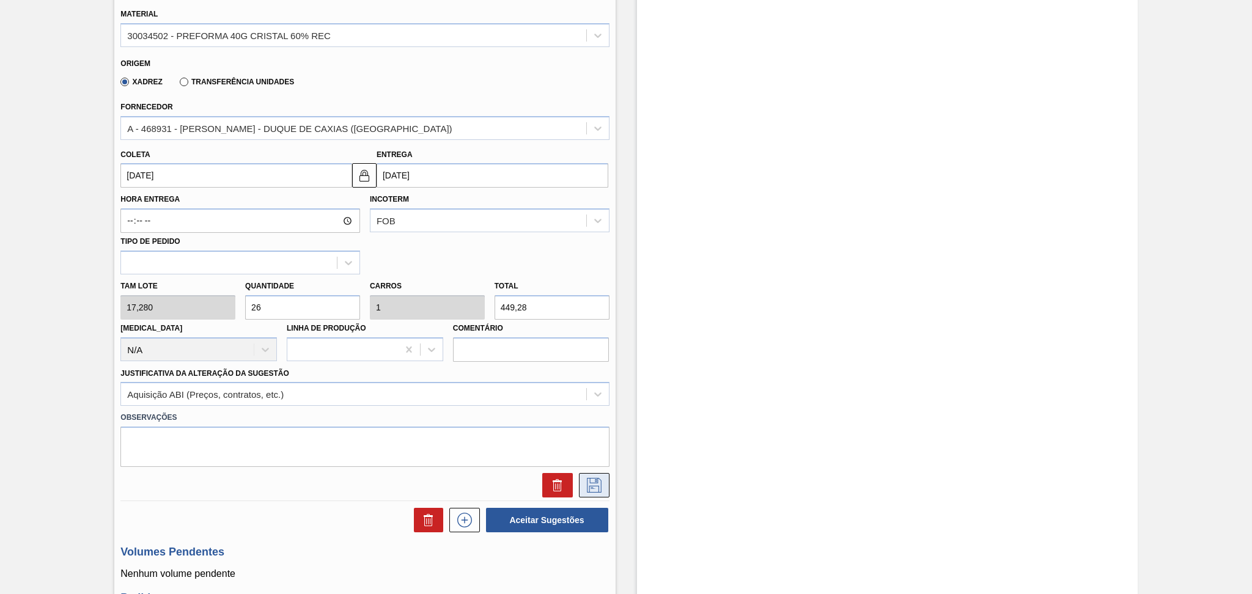
click at [585, 480] on icon at bounding box center [595, 485] width 20 height 15
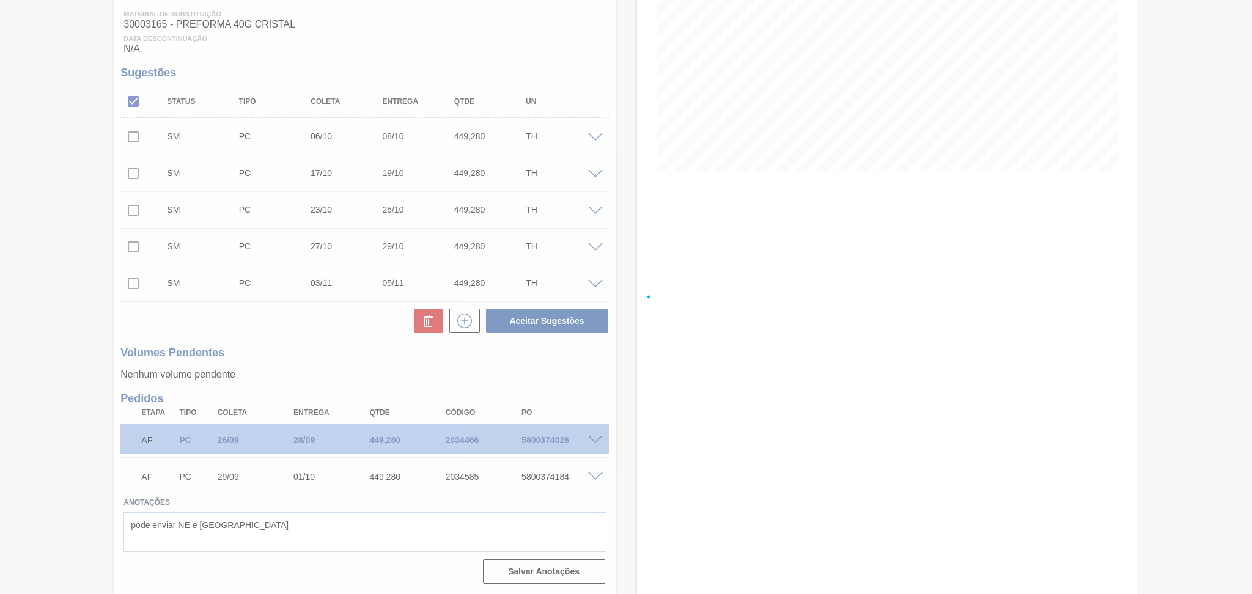
scroll to position [187, 0]
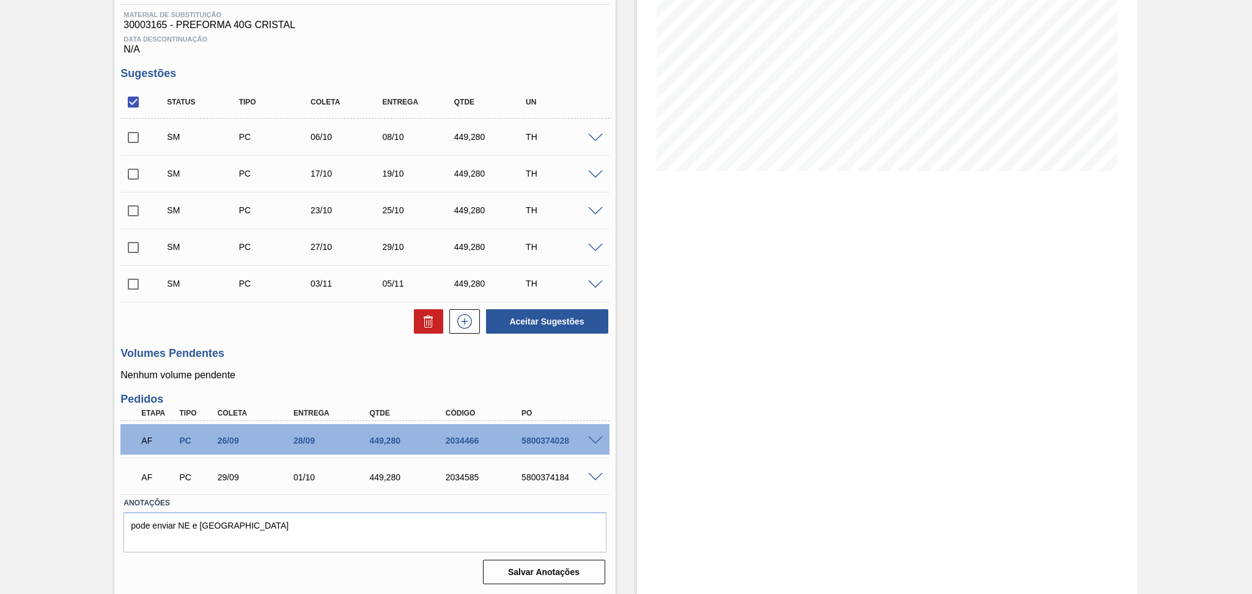
click at [595, 136] on span at bounding box center [595, 138] width 15 height 9
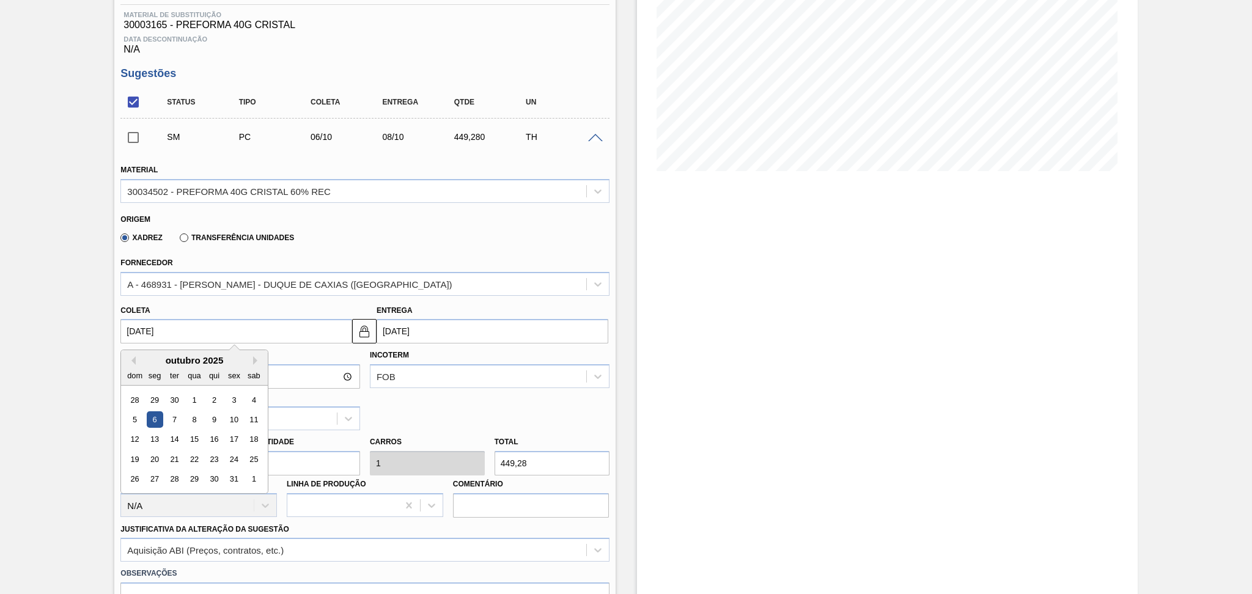
drag, startPoint x: 176, startPoint y: 327, endPoint x: 0, endPoint y: 293, distance: 179.4
click at [0, 294] on div "Aguardando Faturamento BR14 - PREFORMA 40G CRISTAL Unidade Curitibana PE MIN 1.…" at bounding box center [626, 486] width 1252 height 1222
type input "0"
type input "03/01/2000"
type input "06"
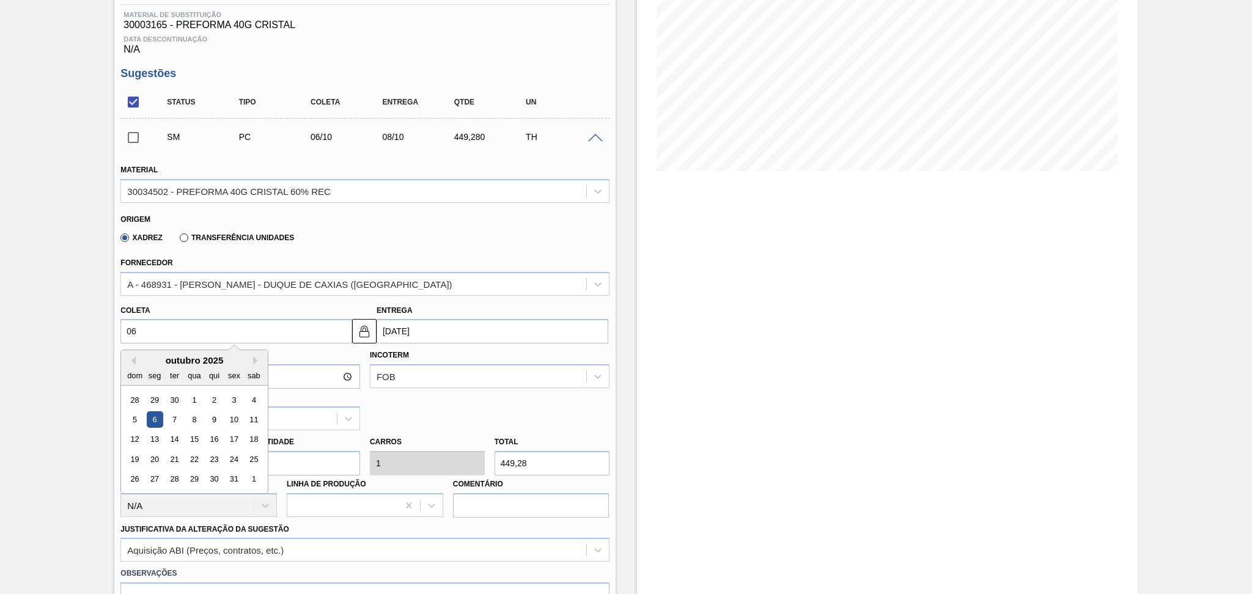
type input "08/09/2025"
type input "06/1"
type input "08/01/2025"
type input "06/11"
type input "08/11/2025"
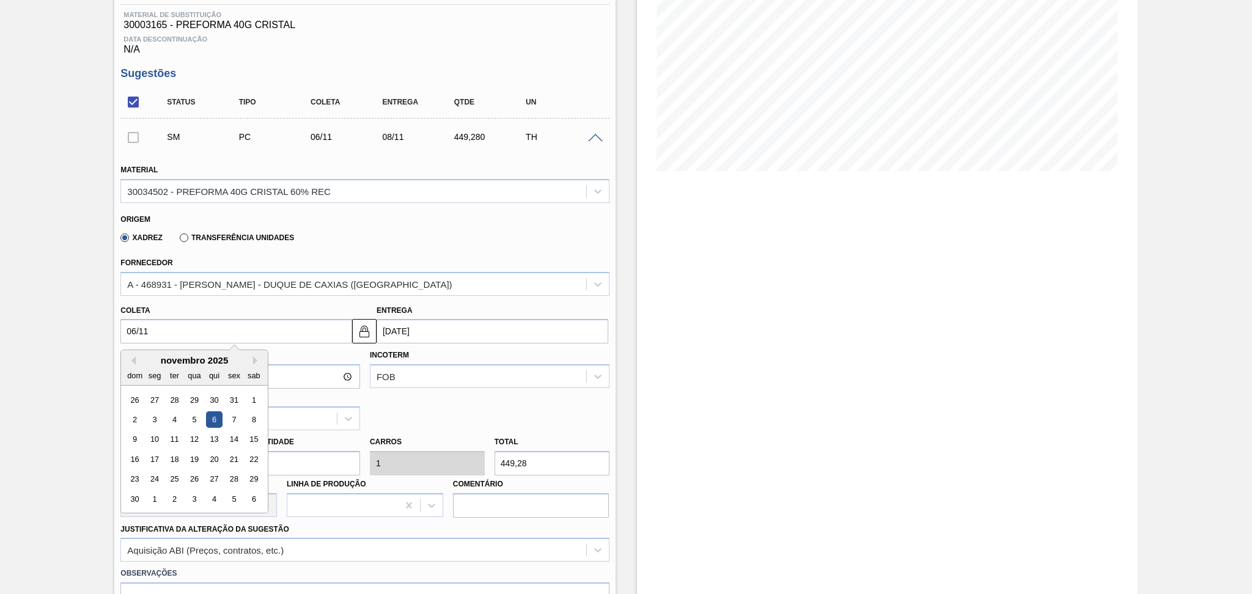
click at [212, 415] on div "6" at bounding box center [214, 420] width 17 height 17
type input "06/11/2025"
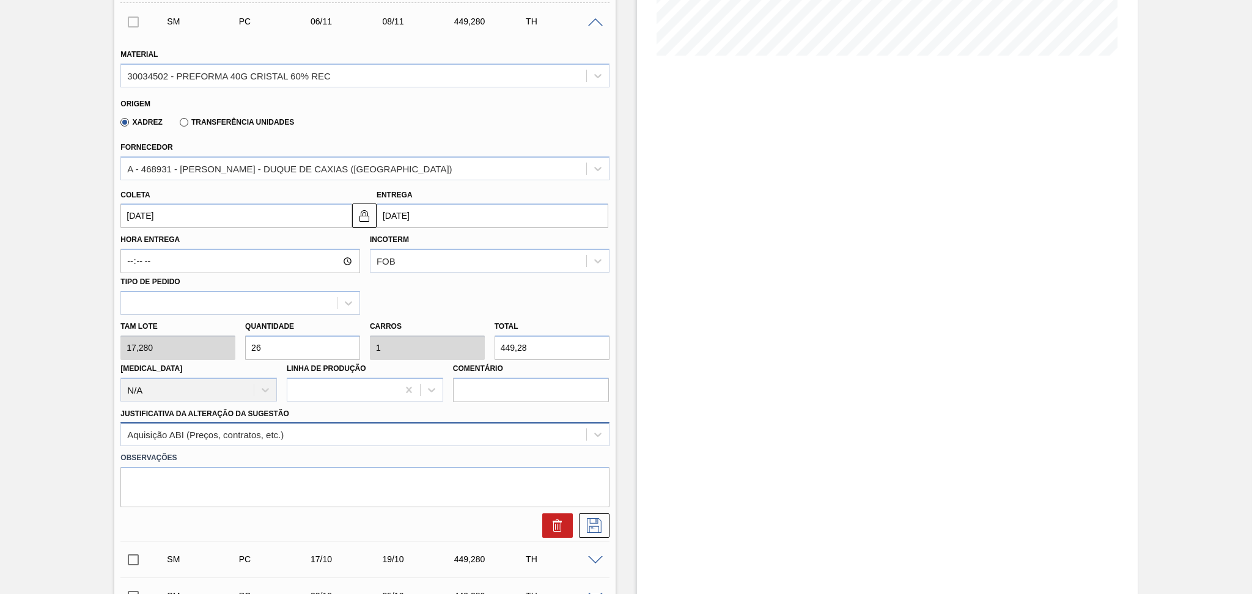
scroll to position [431, 0]
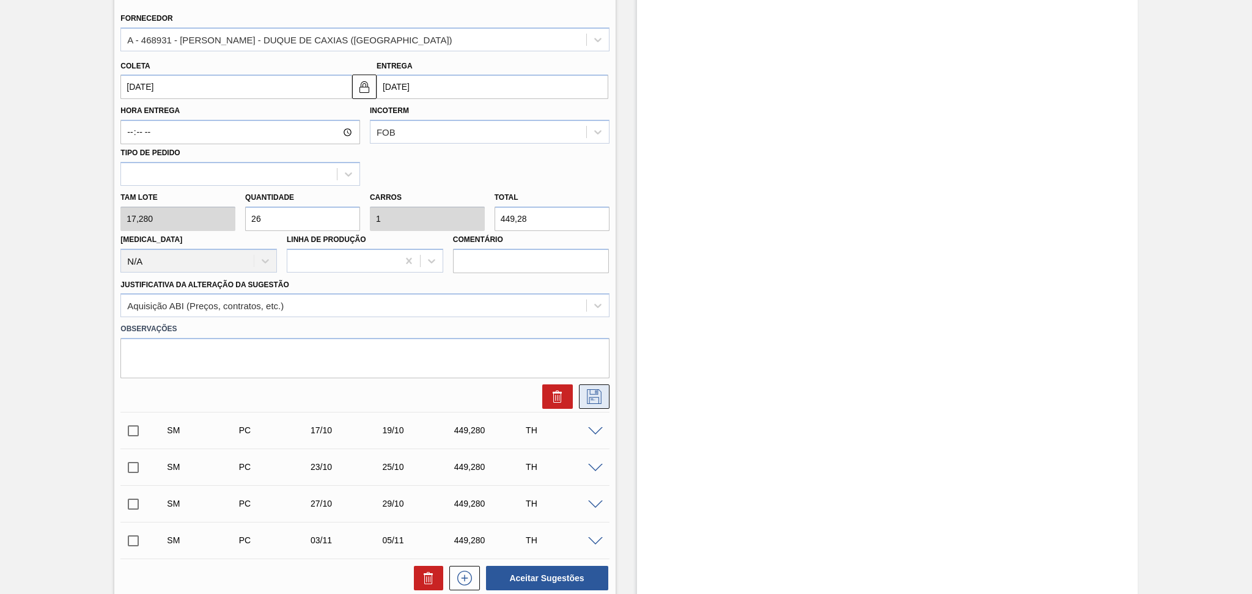
click at [601, 390] on icon at bounding box center [595, 397] width 20 height 15
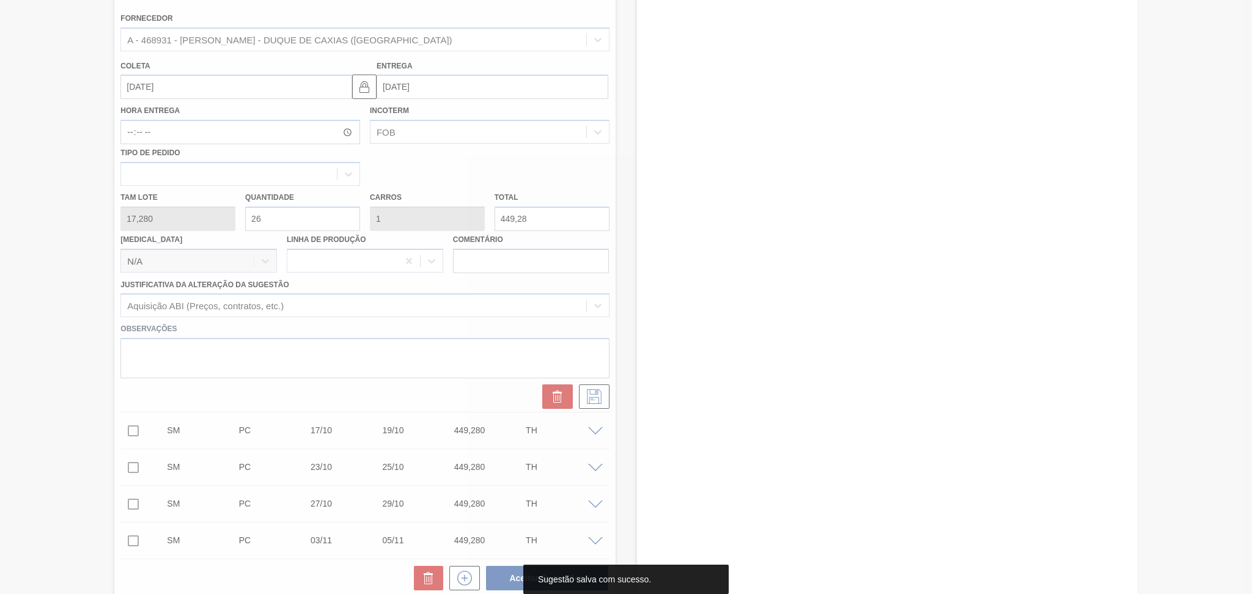
scroll to position [0, 0]
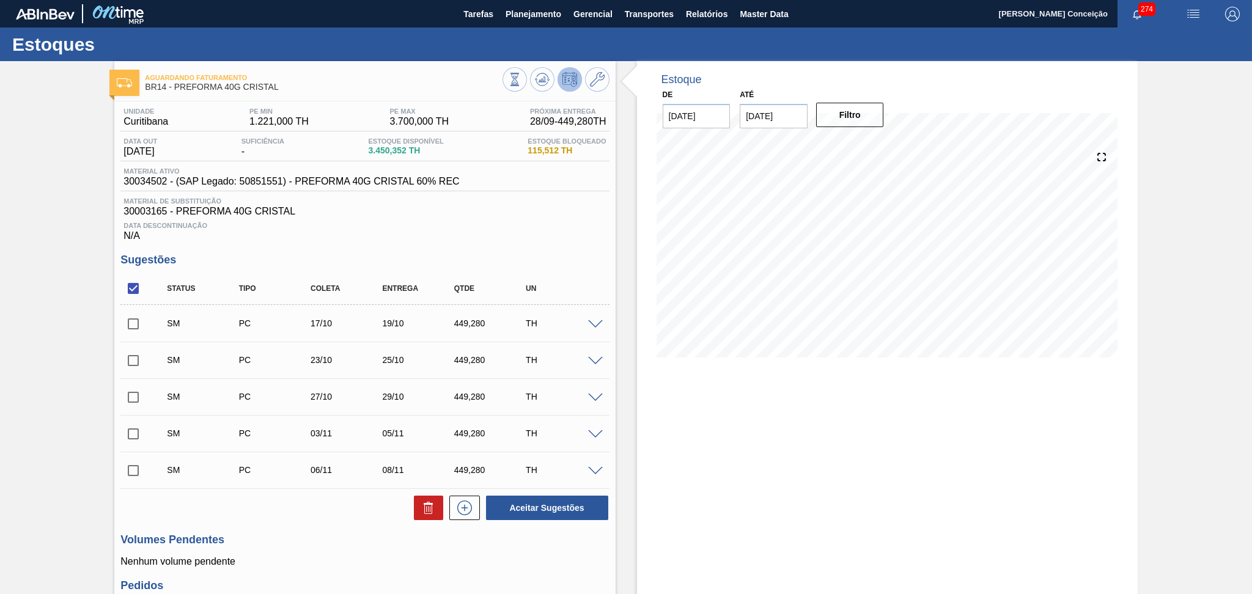
click at [23, 317] on div "Aguardando Faturamento BR14 - PREFORMA 40G CRISTAL Unidade Curitibana PE MIN 1.…" at bounding box center [626, 421] width 1252 height 720
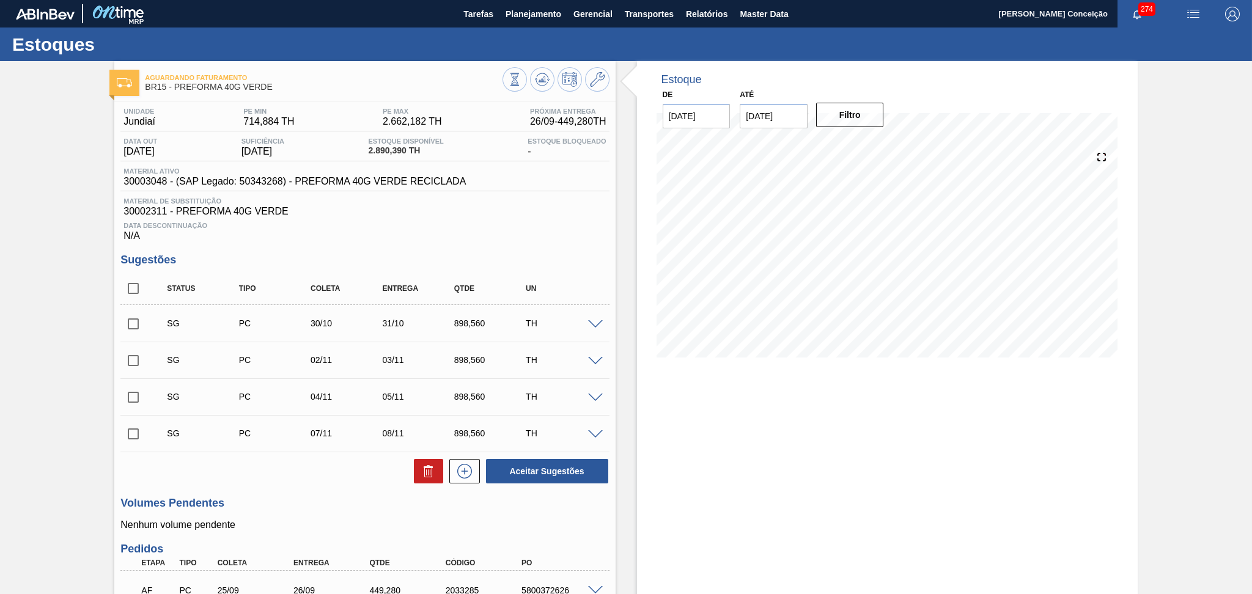
click at [481, 234] on div "Data Descontinuação N/A" at bounding box center [364, 229] width 489 height 24
click at [327, 229] on div "Data Descontinuação N/A" at bounding box center [364, 229] width 489 height 24
click at [509, 207] on span "30002311 - PREFORMA 40G VERDE" at bounding box center [365, 211] width 483 height 11
click at [137, 291] on input "checkbox" at bounding box center [133, 289] width 26 height 26
checkbox input "true"
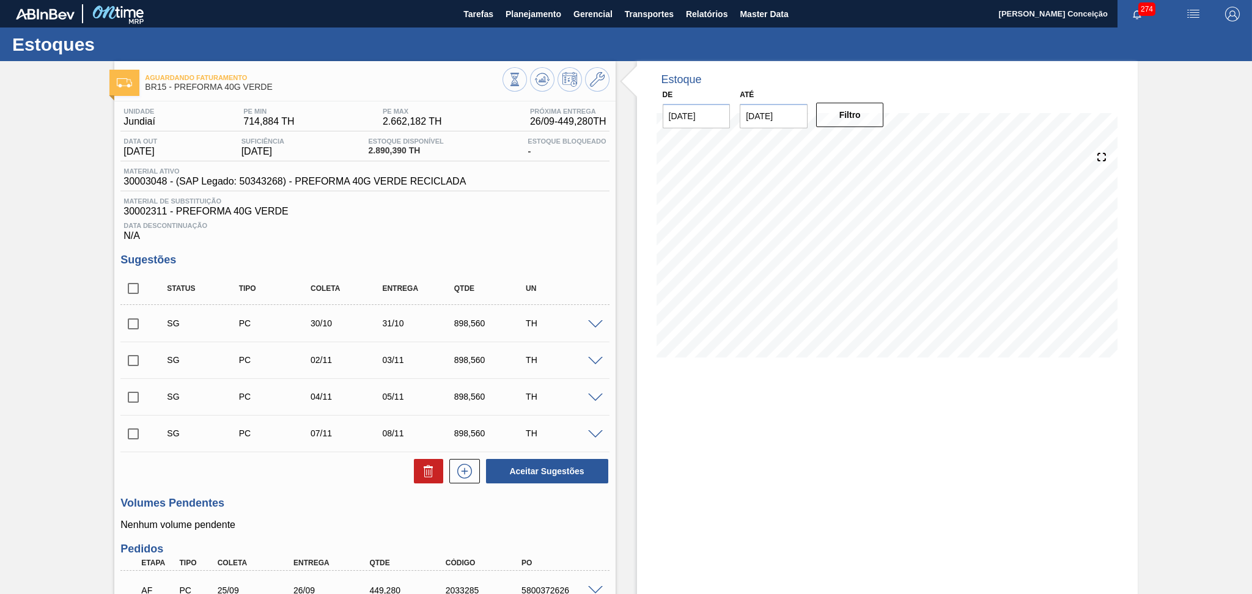
checkbox input "true"
click at [421, 462] on button at bounding box center [428, 471] width 29 height 24
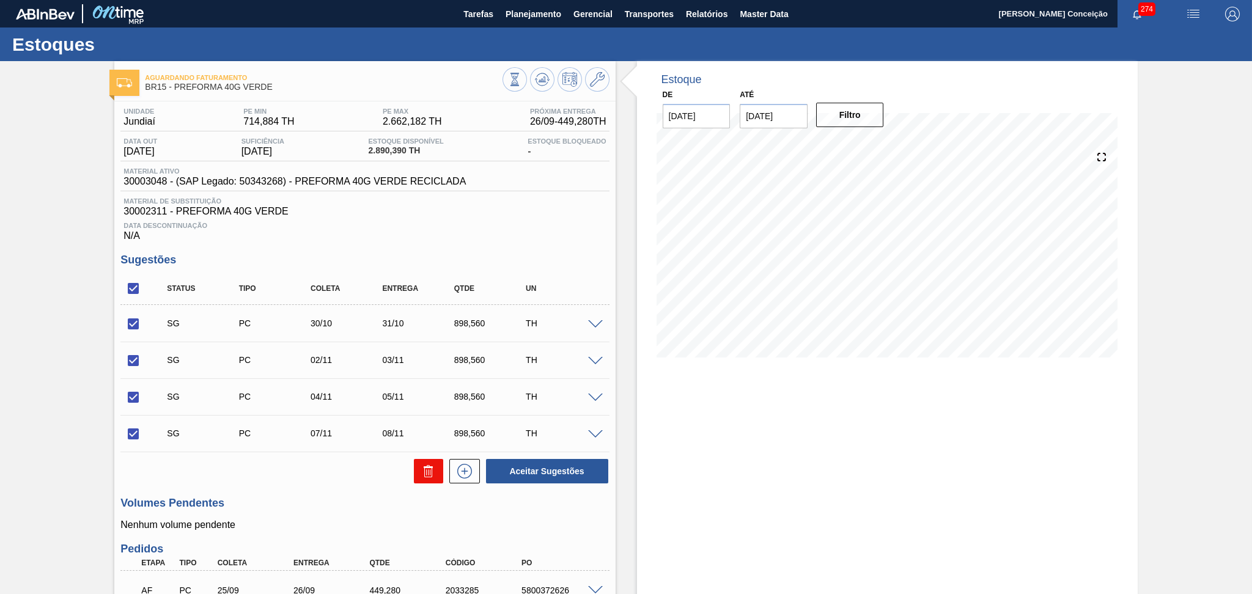
checkbox input "false"
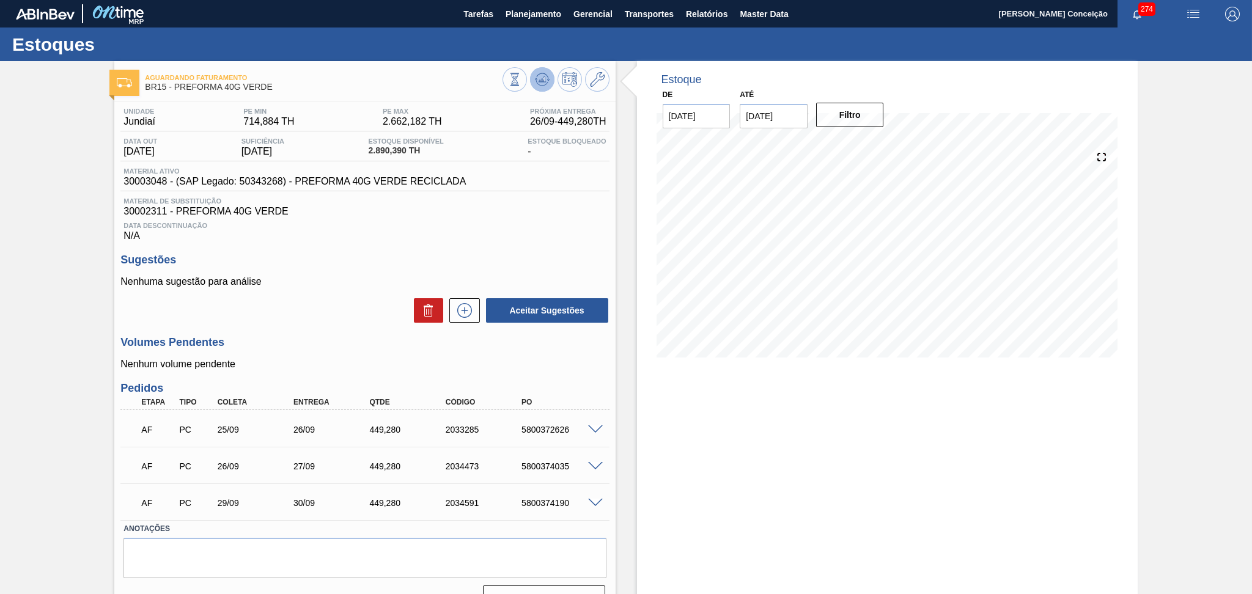
click at [536, 86] on icon at bounding box center [542, 79] width 15 height 15
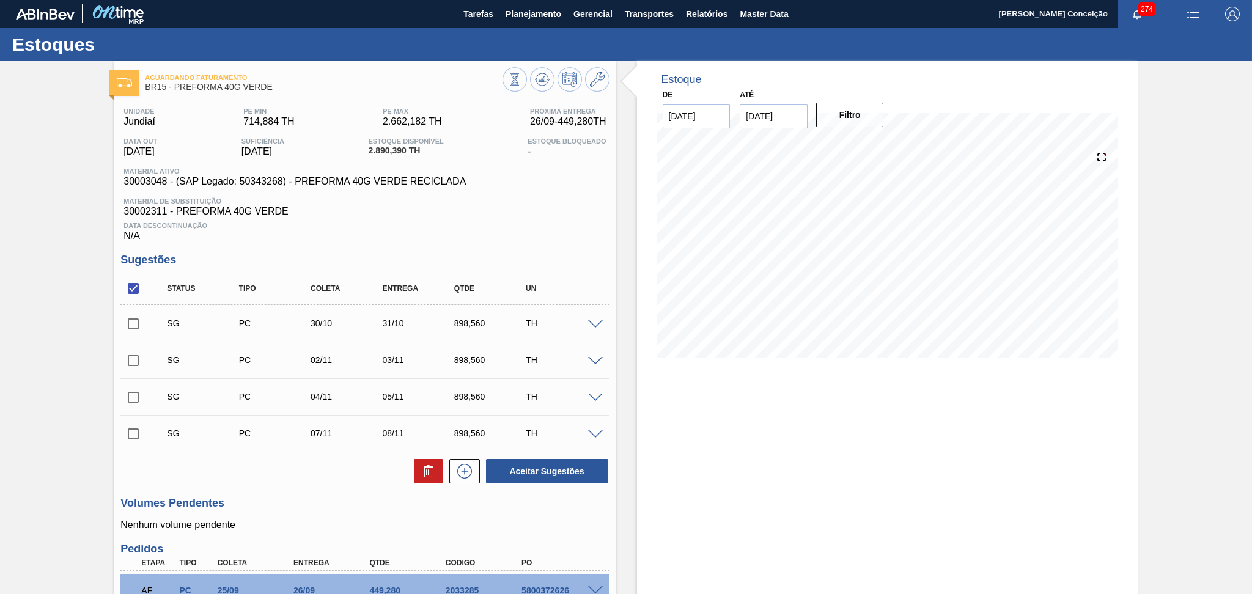
click at [141, 290] on input "checkbox" at bounding box center [133, 289] width 26 height 26
click at [137, 285] on input "checkbox" at bounding box center [133, 289] width 26 height 26
checkbox input "true"
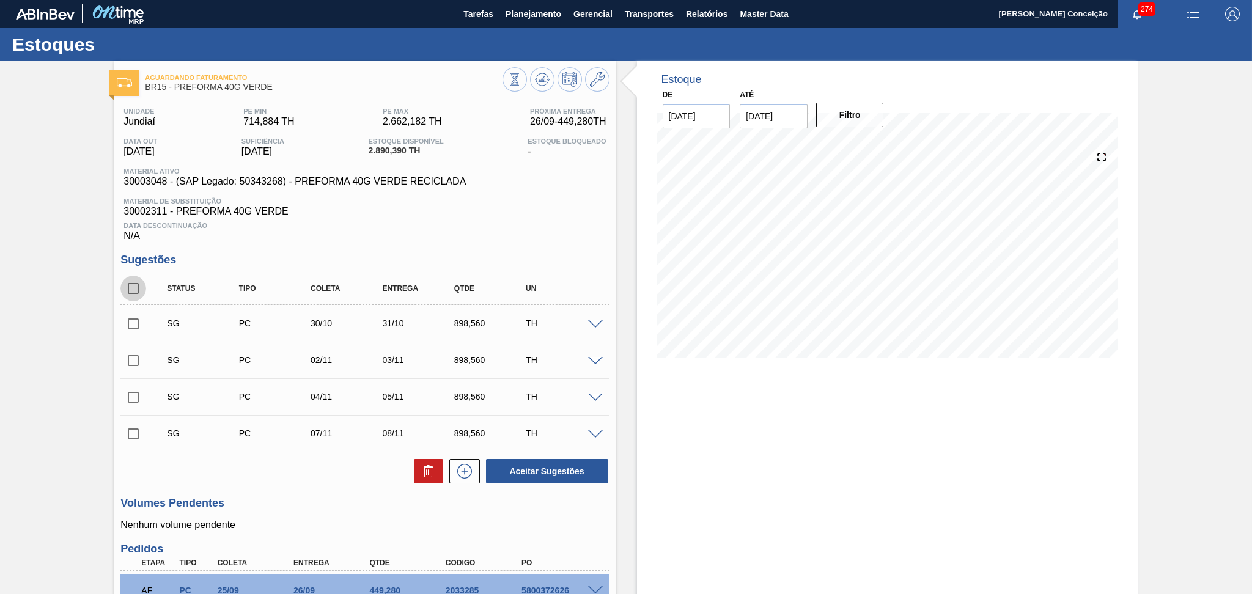
checkbox input "true"
click at [431, 465] on icon at bounding box center [428, 471] width 15 height 15
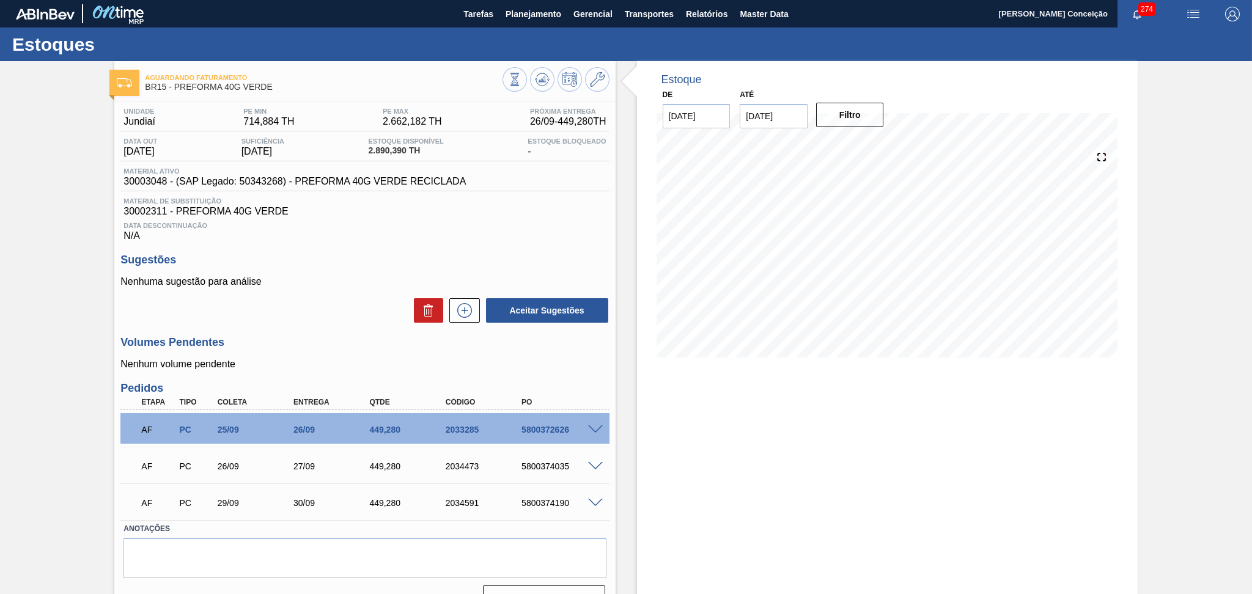
click at [333, 335] on div "Unidade Jundiaí PE MIN 714,884 TH PE MAX 2.662,182 TH Próxima Entrega 26/09 - 4…" at bounding box center [364, 358] width 501 height 513
click at [544, 239] on div "Data Descontinuação N/A" at bounding box center [364, 229] width 489 height 24
click at [534, 67] on div at bounding box center [556, 81] width 107 height 28
click at [535, 76] on icon at bounding box center [542, 79] width 15 height 15
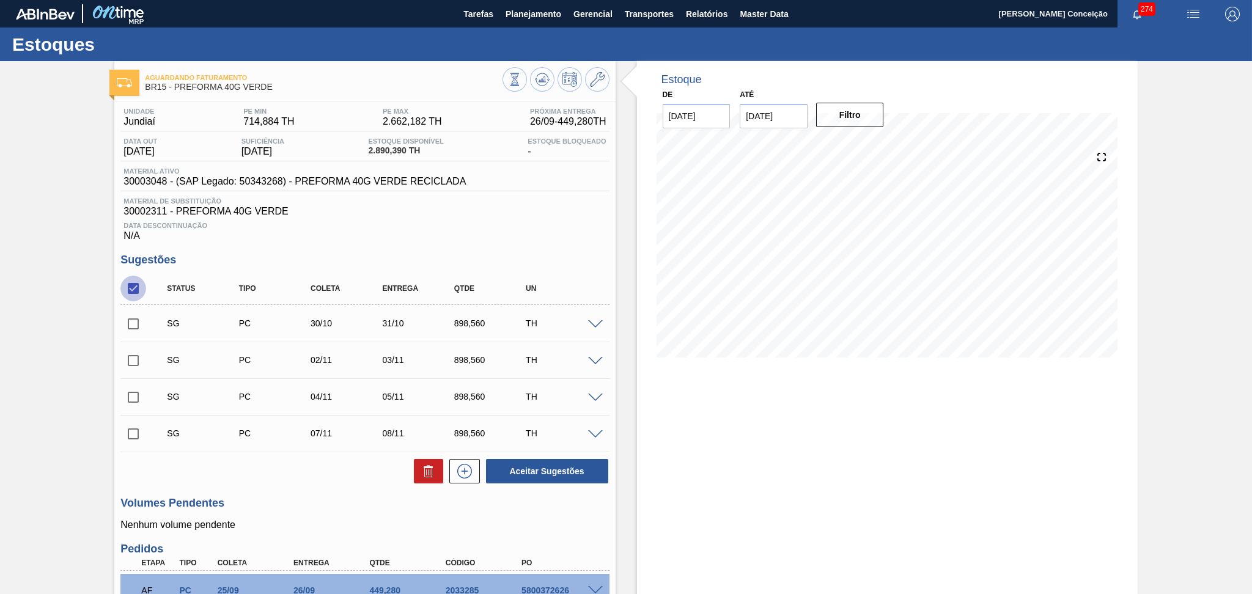
click at [133, 296] on input "checkbox" at bounding box center [133, 289] width 26 height 26
checkbox input "false"
click at [777, 427] on div "Estoque De [DATE] Até [DATE] Filtro 29/09 Projeção de Estoque 3,182.614 [DOMAIN…" at bounding box center [887, 421] width 501 height 720
click at [796, 453] on div "Estoque De [DATE] Até [DATE] Filtro 09/11 Projeção de Estoque 1,327.222 [DOMAIN…" at bounding box center [887, 421] width 501 height 720
click at [432, 250] on div "Unidade Jundiaí PE MIN 714,884 TH PE MAX 2.662,182 TH Próxima Entrega 26/09 - 4…" at bounding box center [364, 439] width 501 height 674
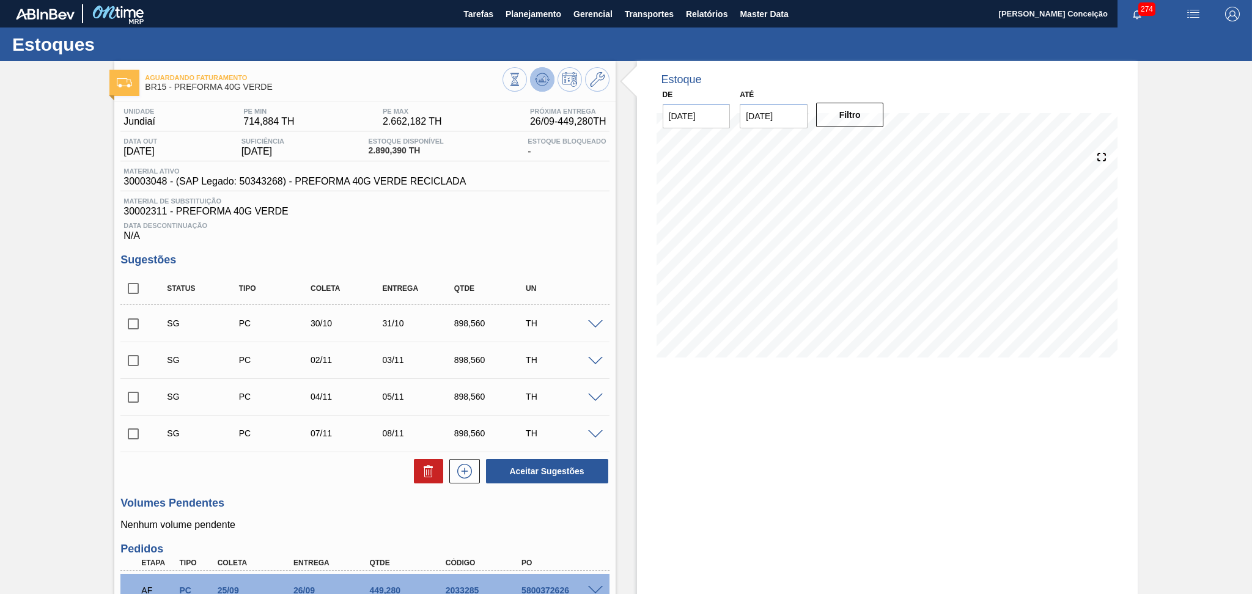
click at [547, 68] on button at bounding box center [542, 79] width 24 height 24
click at [446, 237] on div "Data Descontinuação N/A" at bounding box center [364, 229] width 489 height 24
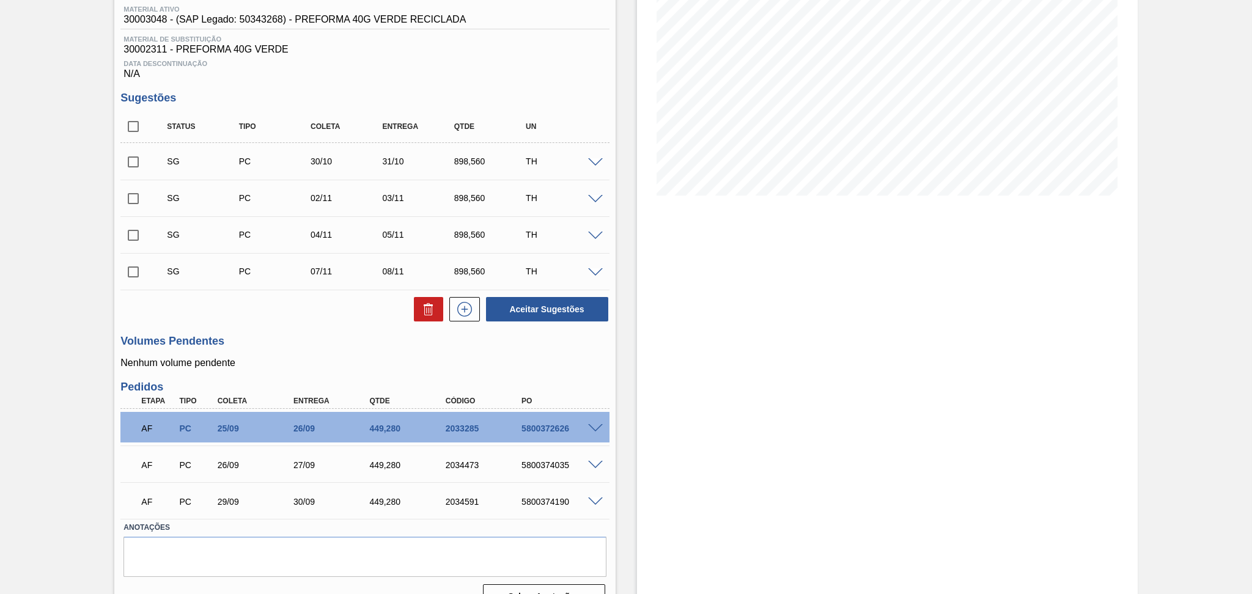
scroll to position [187, 0]
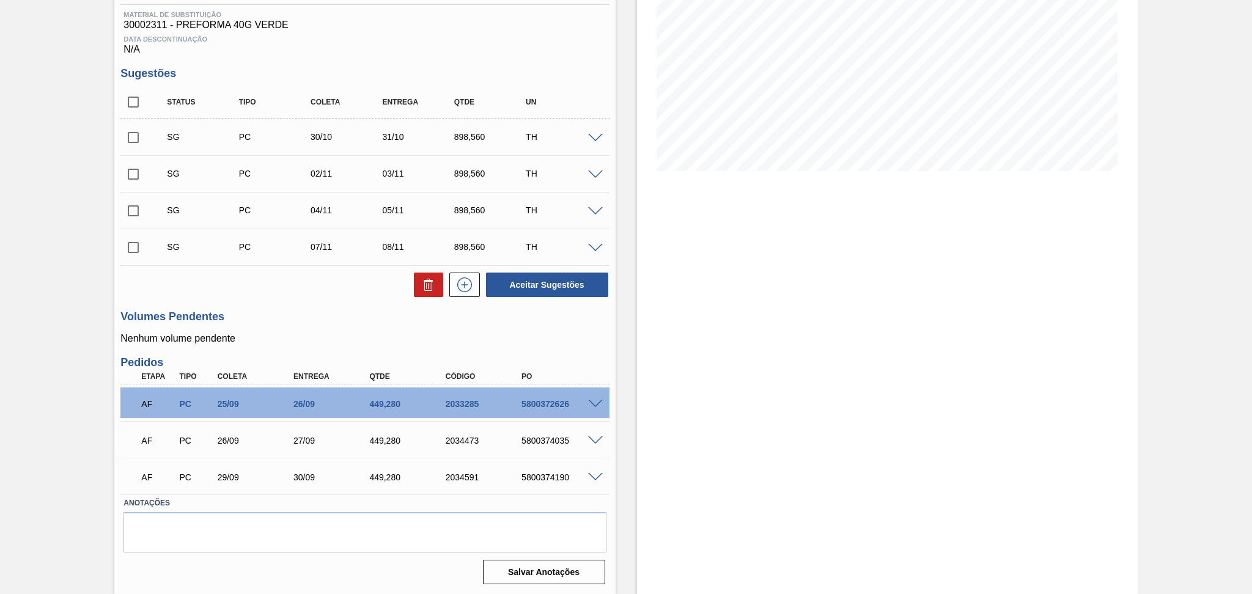
click at [347, 316] on h3 "Volumes Pendentes" at bounding box center [364, 317] width 489 height 13
click at [341, 324] on div "Volumes Pendentes Nenhum volume pendente" at bounding box center [364, 328] width 489 height 34
click at [340, 342] on p "Nenhum volume pendente" at bounding box center [364, 338] width 489 height 11
click at [628, 394] on div "Estoque De [DATE] Até [DATE] Filtro 26/09 Projeção de Estoque 3,142.138 [DOMAIN…" at bounding box center [877, 235] width 522 height 720
click at [596, 442] on div "AF PC 26/09 27/09 449,280 2034473 5800374035" at bounding box center [364, 439] width 489 height 31
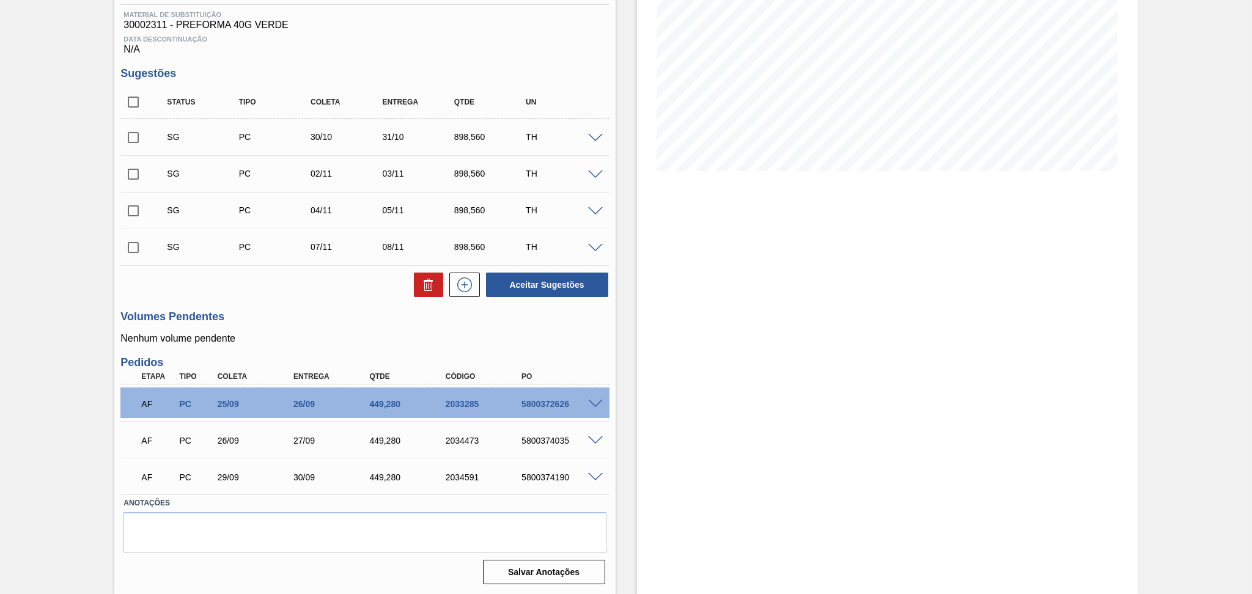
click at [595, 439] on span at bounding box center [595, 441] width 15 height 9
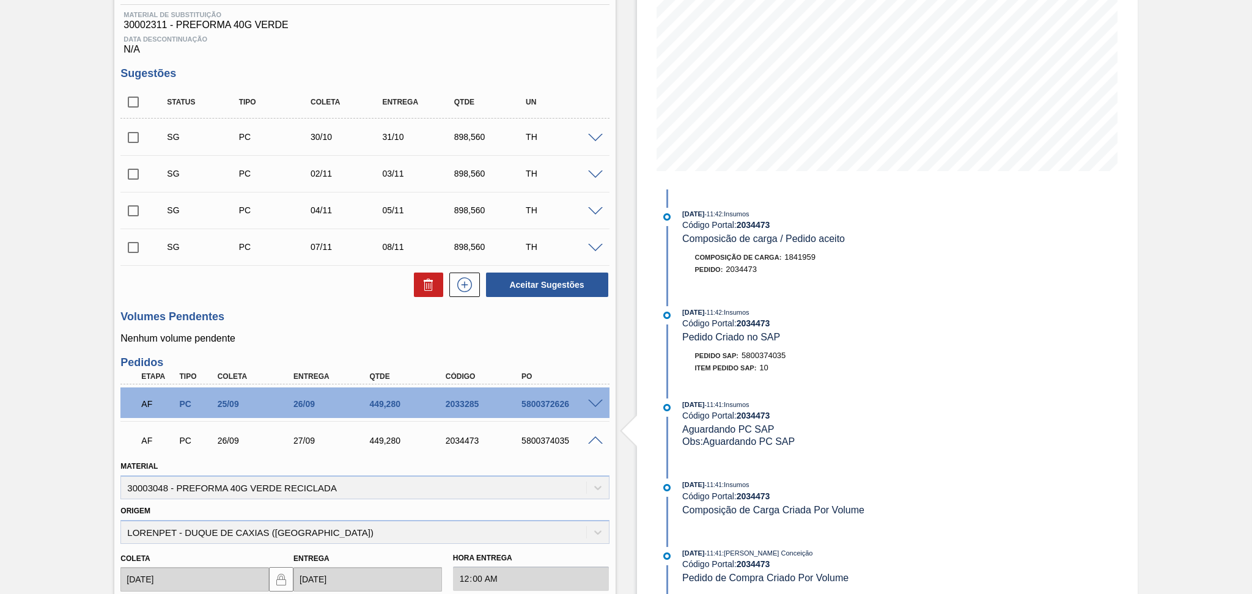
click at [595, 439] on span at bounding box center [595, 441] width 15 height 9
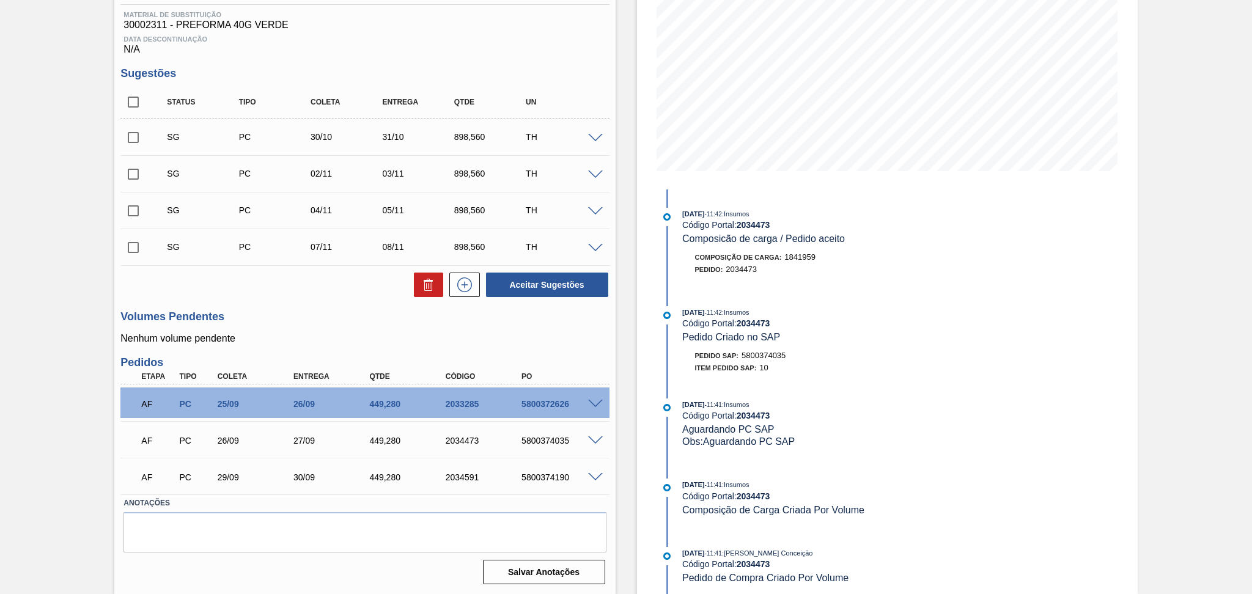
click at [590, 475] on span at bounding box center [595, 477] width 15 height 9
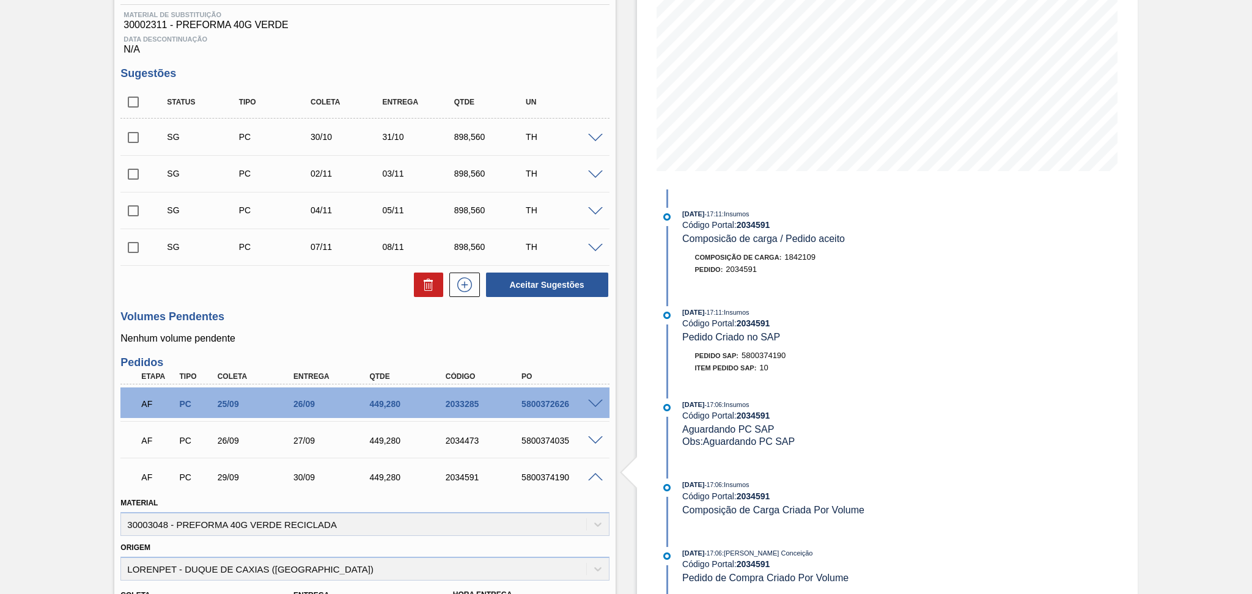
click at [593, 477] on span at bounding box center [595, 477] width 15 height 9
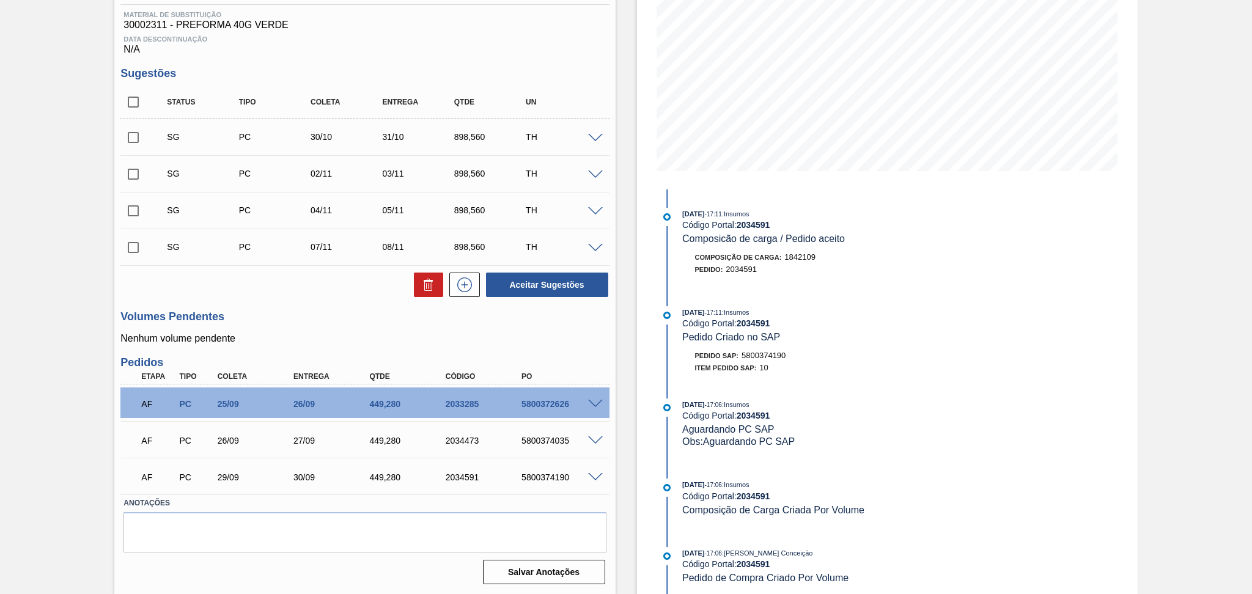
click at [548, 444] on div "5800374035" at bounding box center [562, 441] width 86 height 10
copy div "5800374035"
click at [550, 473] on div "5800374190" at bounding box center [562, 478] width 86 height 10
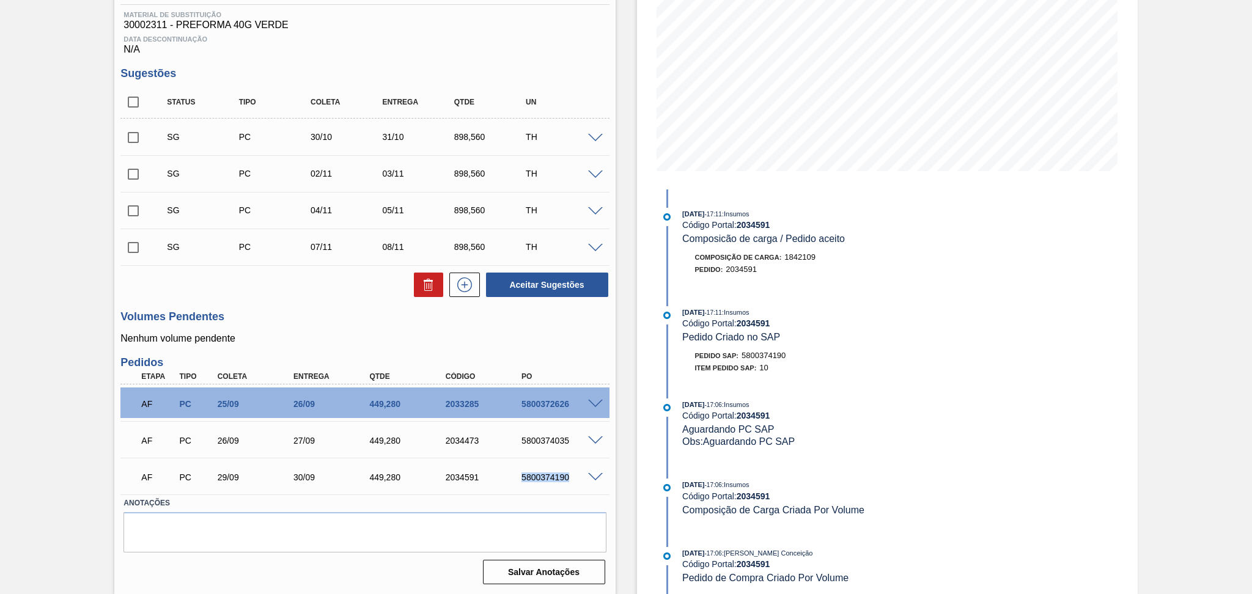
click at [550, 473] on div "5800374190" at bounding box center [562, 478] width 86 height 10
copy div "5800374190"
click at [588, 441] on span at bounding box center [595, 441] width 15 height 9
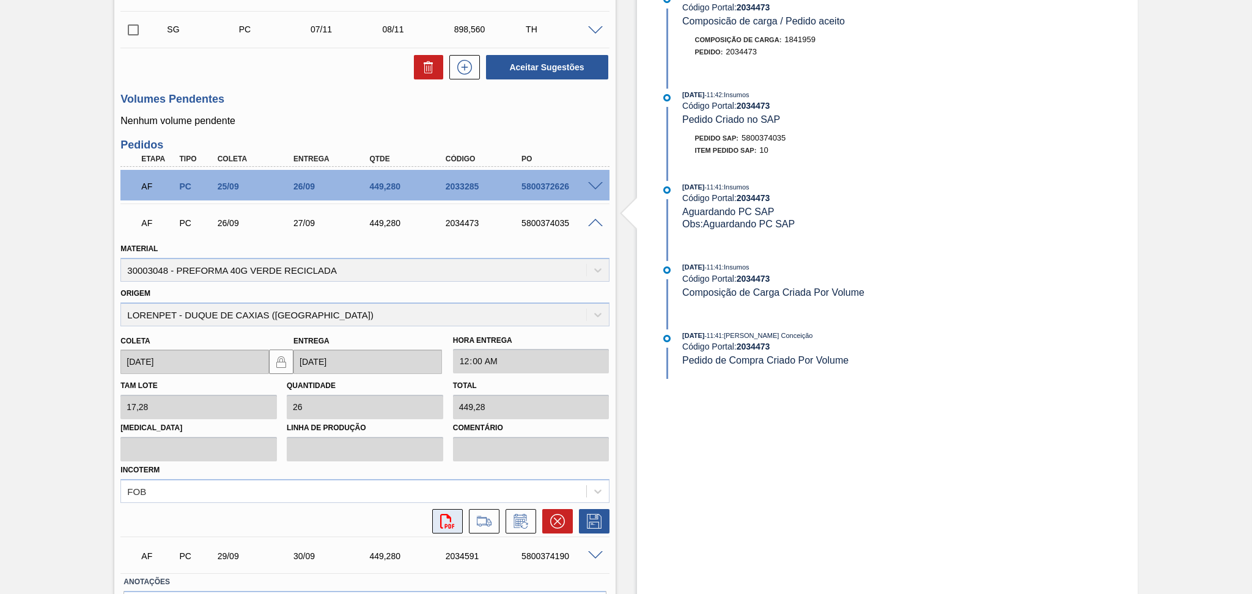
scroll to position [431, 0]
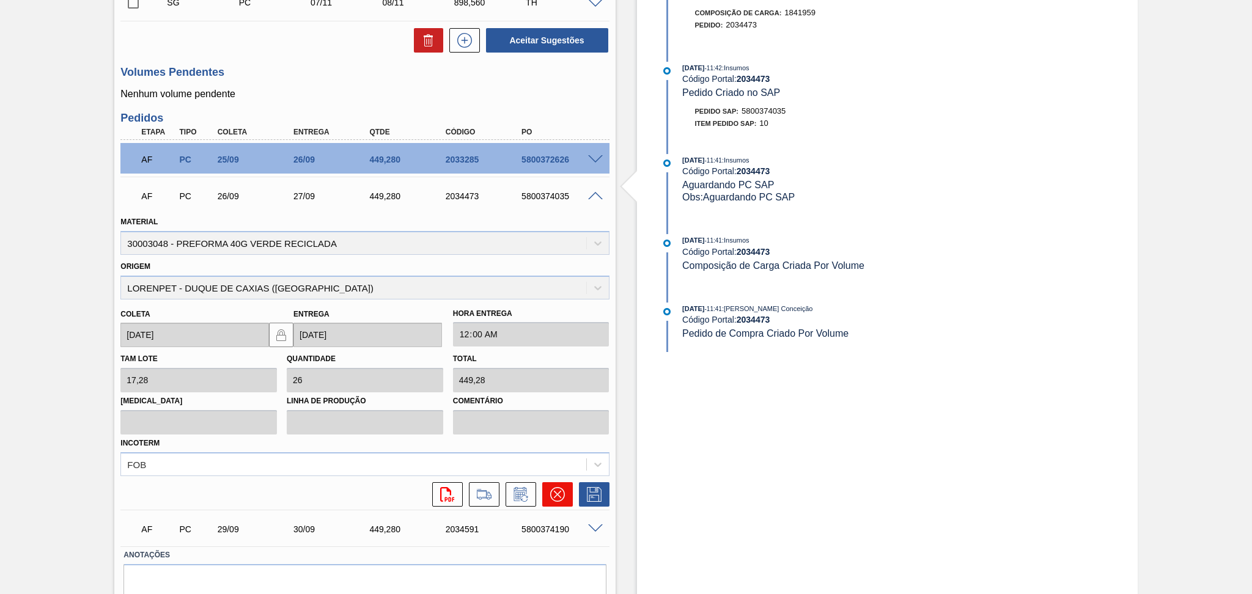
click at [560, 492] on icon at bounding box center [557, 494] width 15 height 15
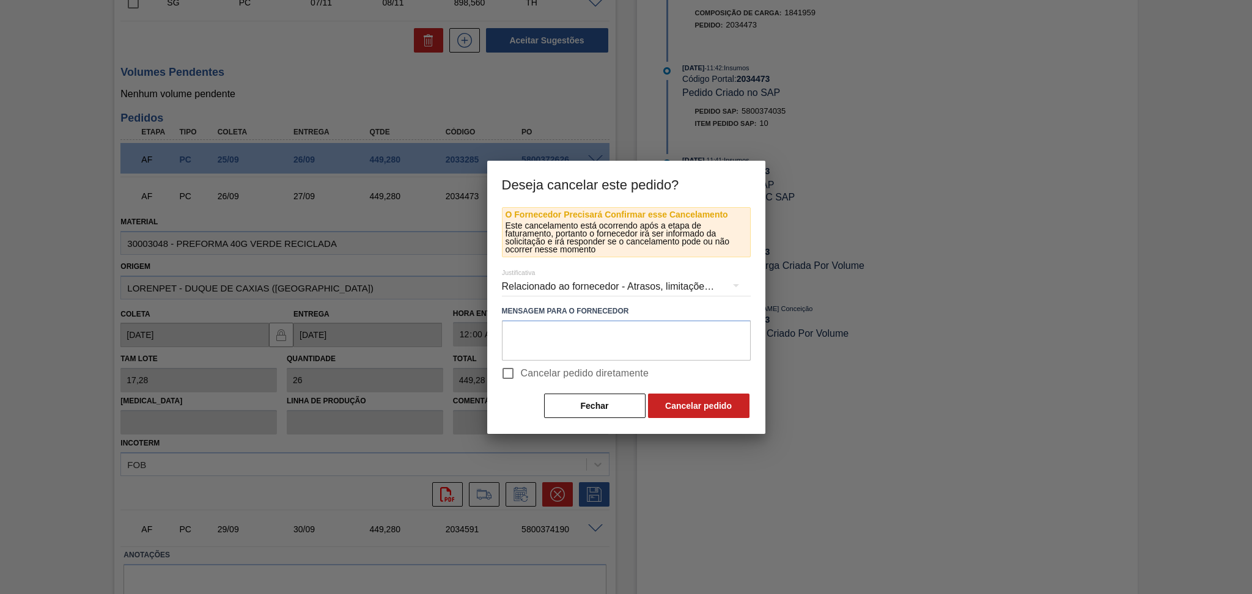
click at [527, 379] on span "Cancelar pedido diretamente" at bounding box center [585, 373] width 128 height 15
click at [521, 379] on input "Cancelar pedido diretamente" at bounding box center [508, 374] width 26 height 26
checkbox input "true"
click at [593, 347] on textarea at bounding box center [626, 340] width 249 height 40
type textarea "ESTOQUE OVER"
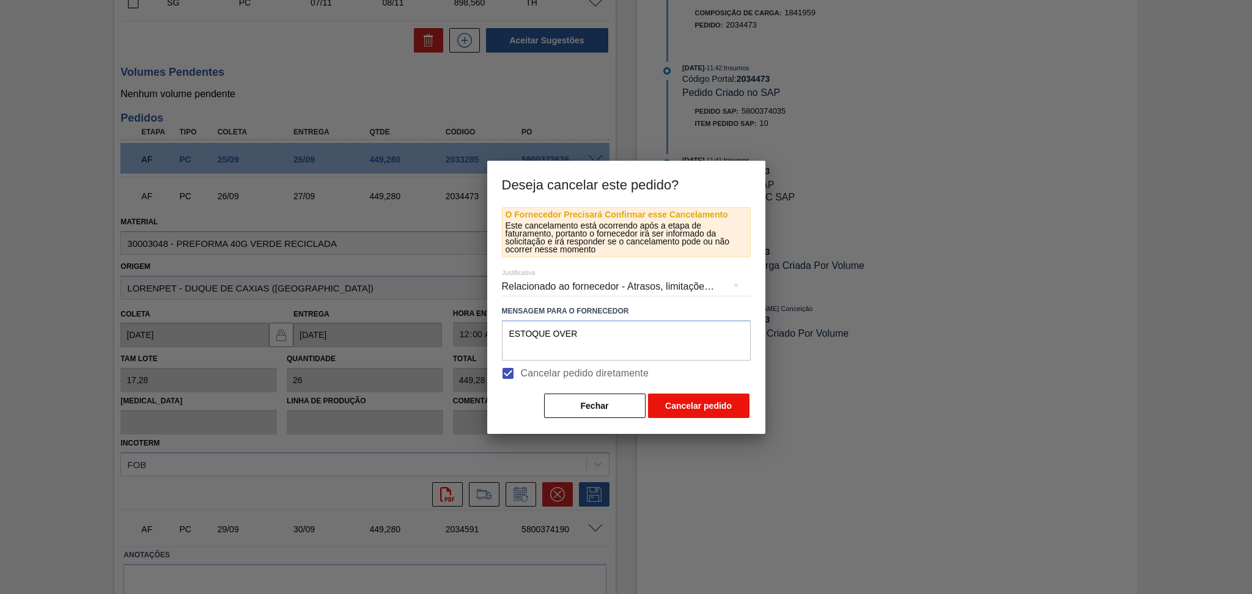
click at [683, 411] on button "Cancelar pedido" at bounding box center [699, 406] width 102 height 24
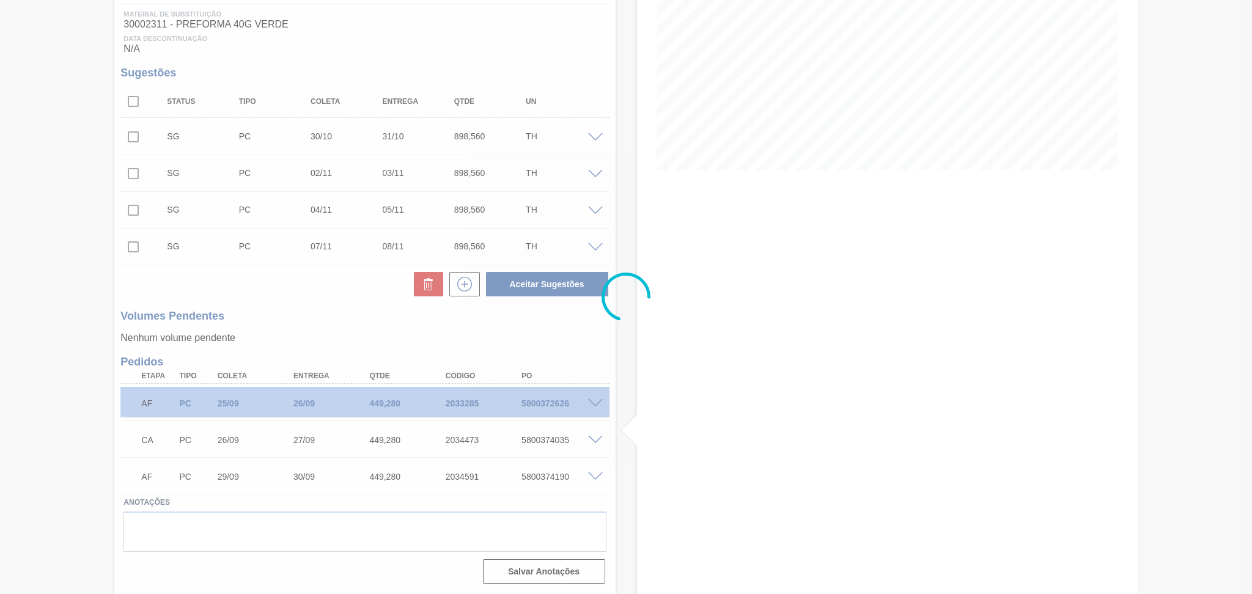
scroll to position [187, 0]
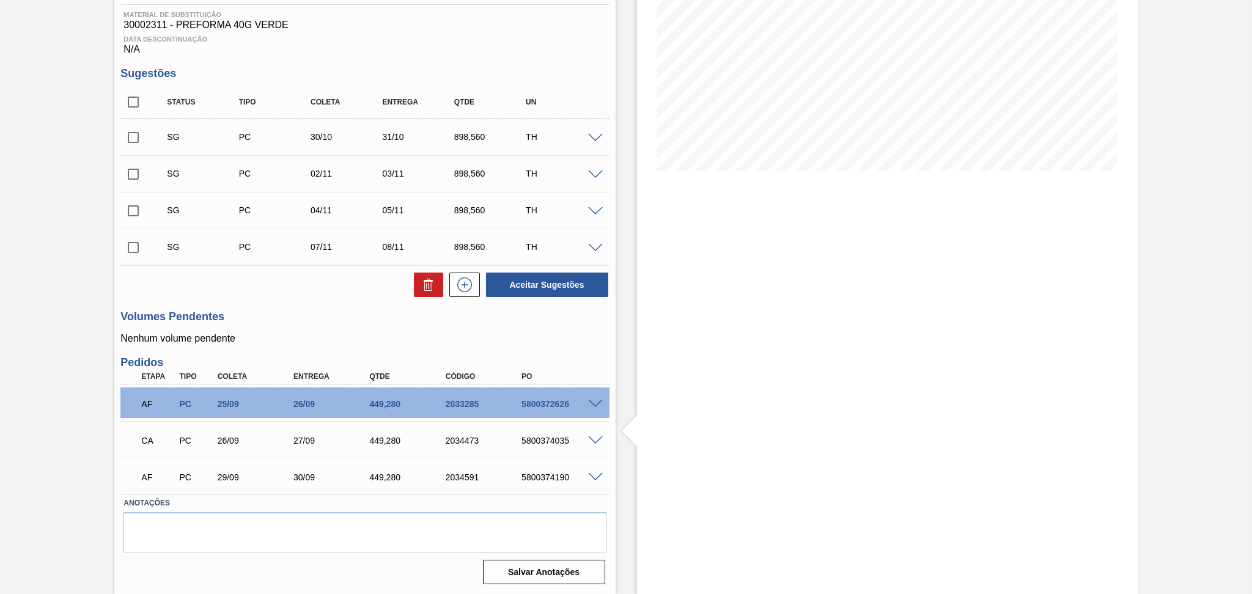
click at [594, 473] on span at bounding box center [595, 477] width 15 height 9
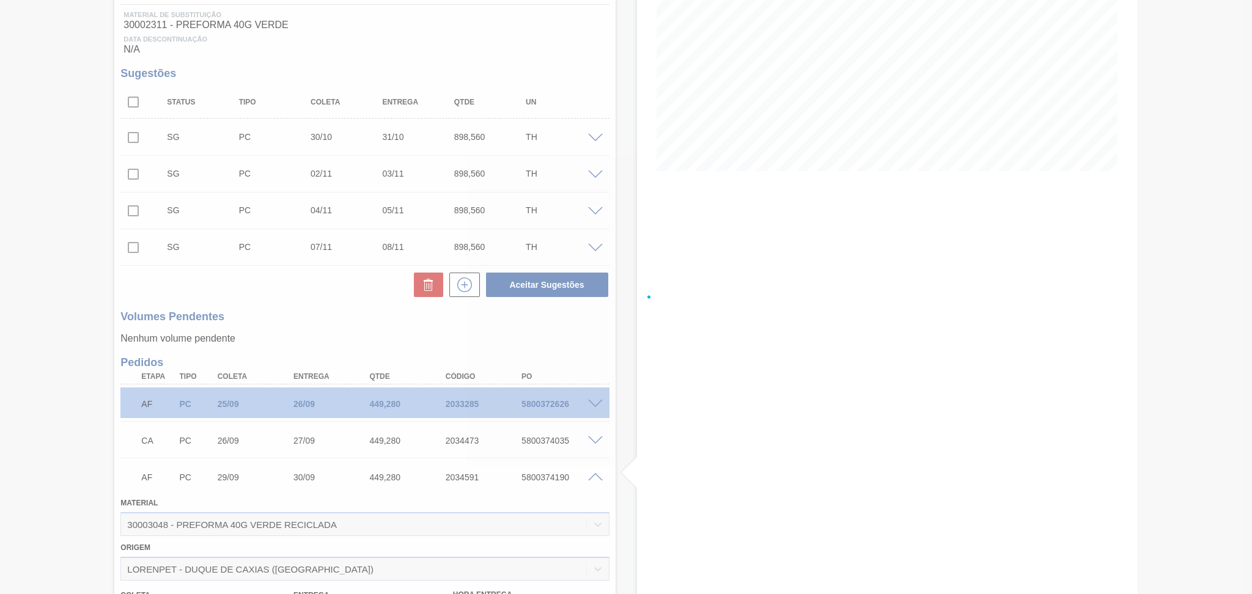
scroll to position [431, 0]
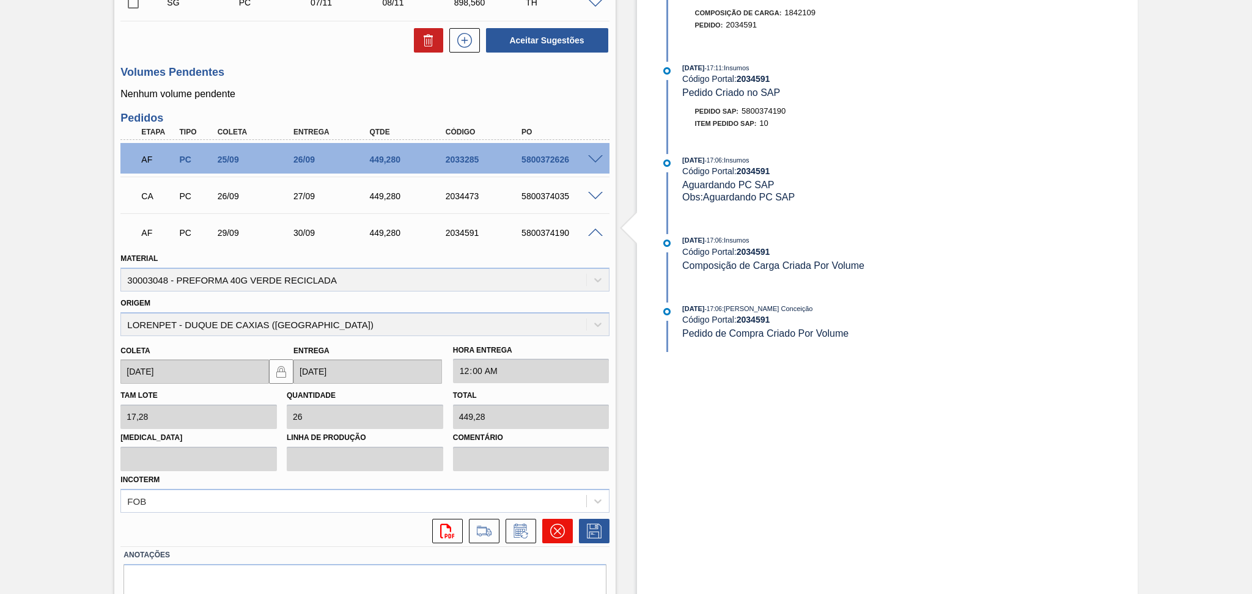
click at [552, 528] on icon at bounding box center [557, 531] width 15 height 15
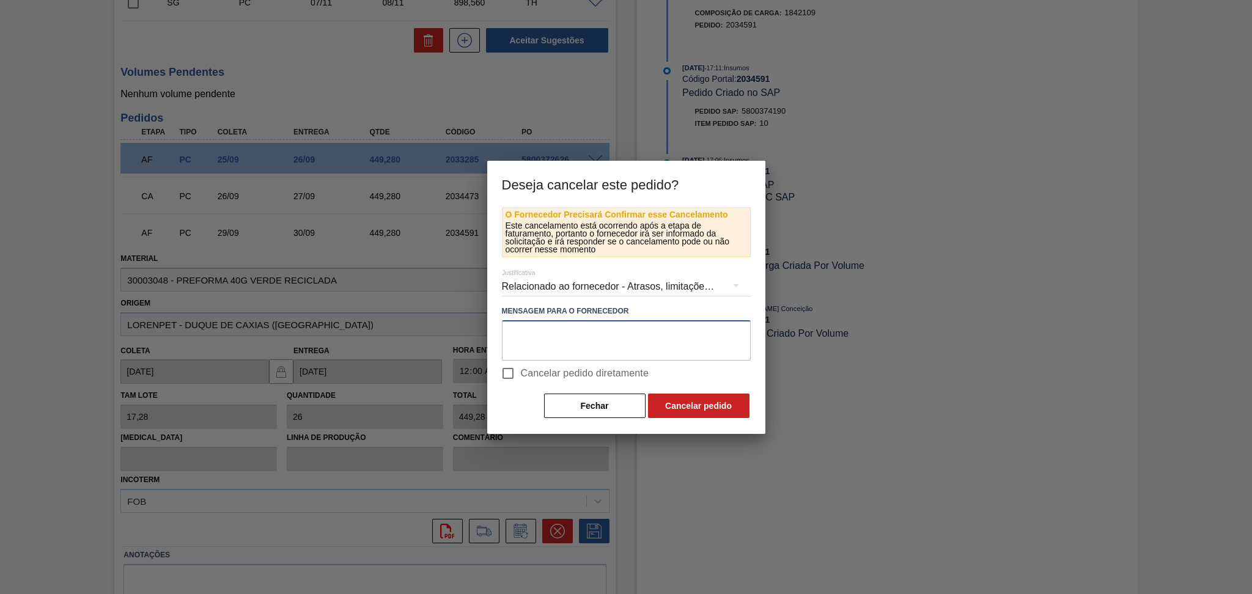
click at [574, 346] on textarea at bounding box center [626, 340] width 249 height 40
type textarea "ESTOQUE OVER"
click at [587, 377] on span "Cancelar pedido diretamente" at bounding box center [585, 373] width 128 height 15
click at [521, 377] on input "Cancelar pedido diretamente" at bounding box center [508, 374] width 26 height 26
checkbox input "true"
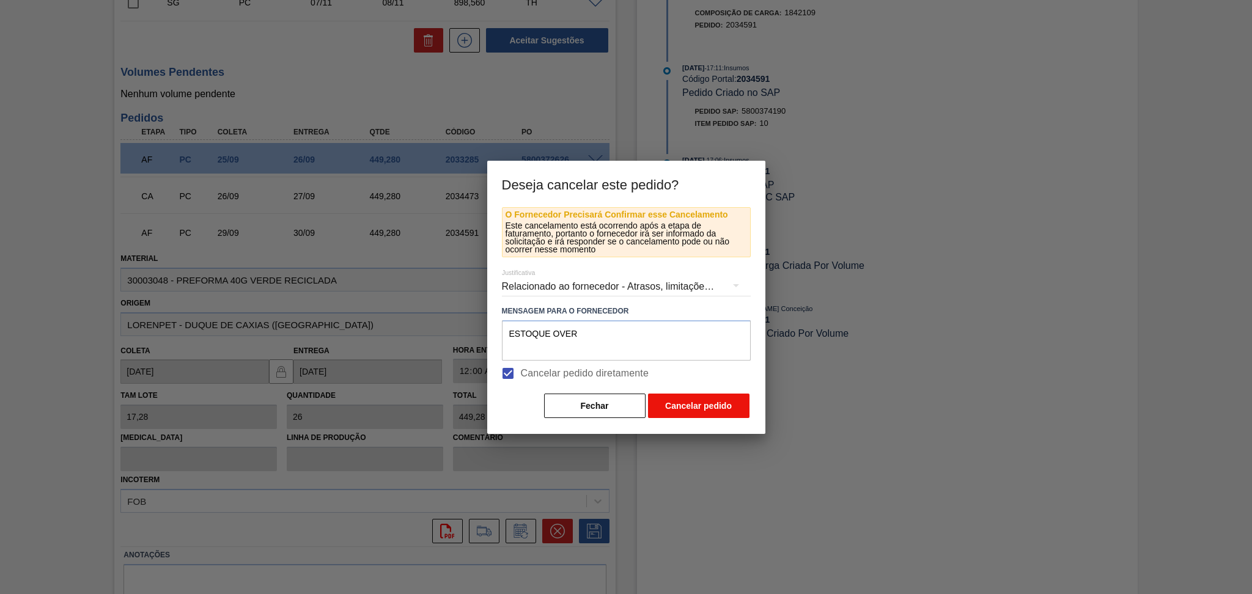
click at [700, 407] on button "Cancelar pedido" at bounding box center [699, 406] width 102 height 24
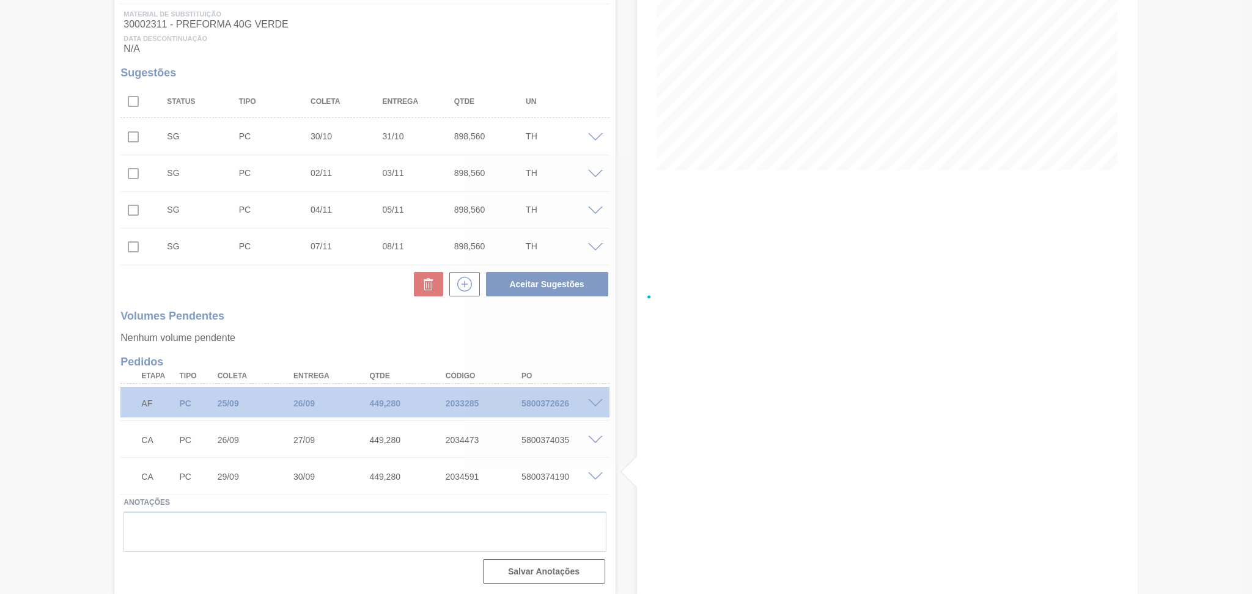
scroll to position [187, 0]
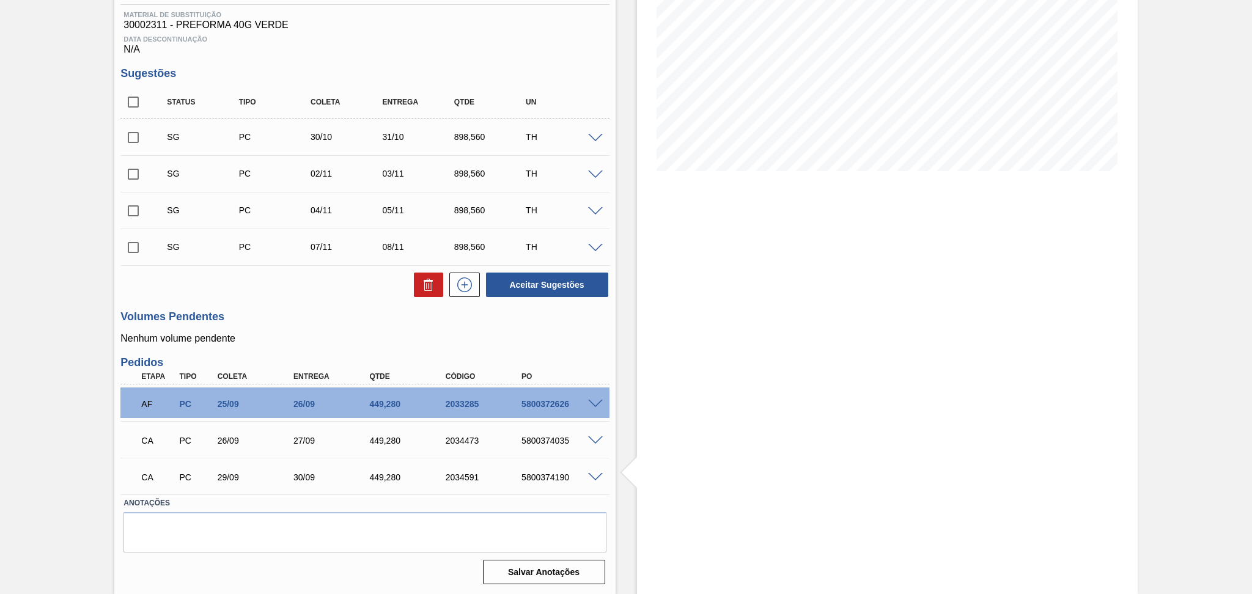
click at [339, 334] on p "Nenhum volume pendente" at bounding box center [364, 338] width 489 height 11
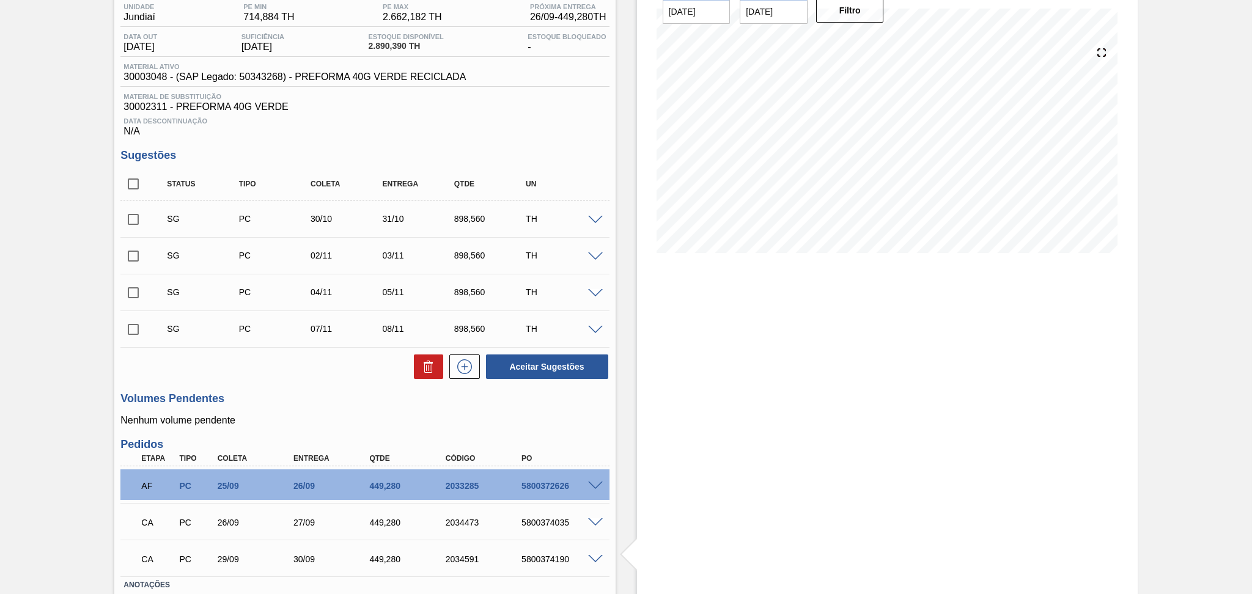
scroll to position [0, 0]
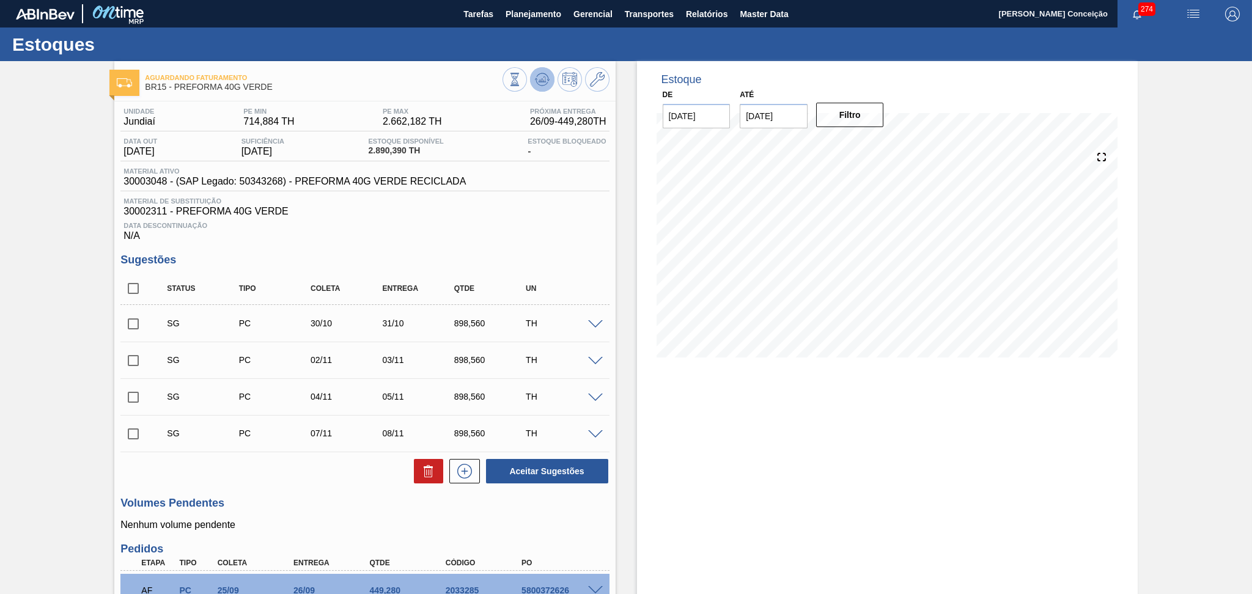
click at [544, 79] on icon at bounding box center [542, 79] width 15 height 15
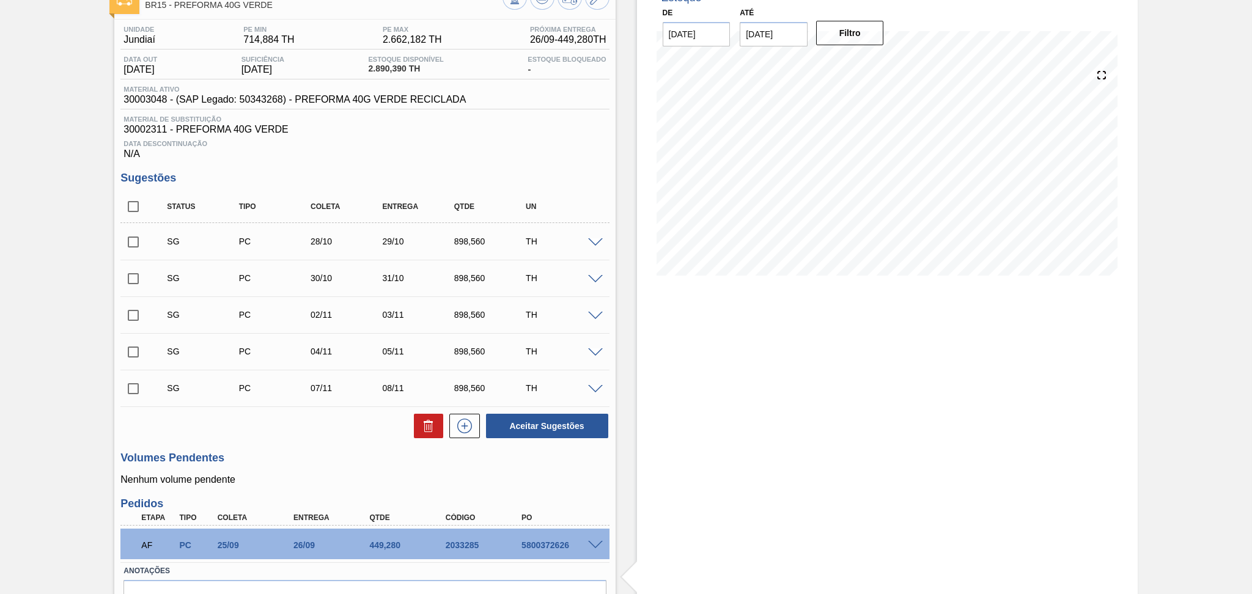
scroll to position [149, 0]
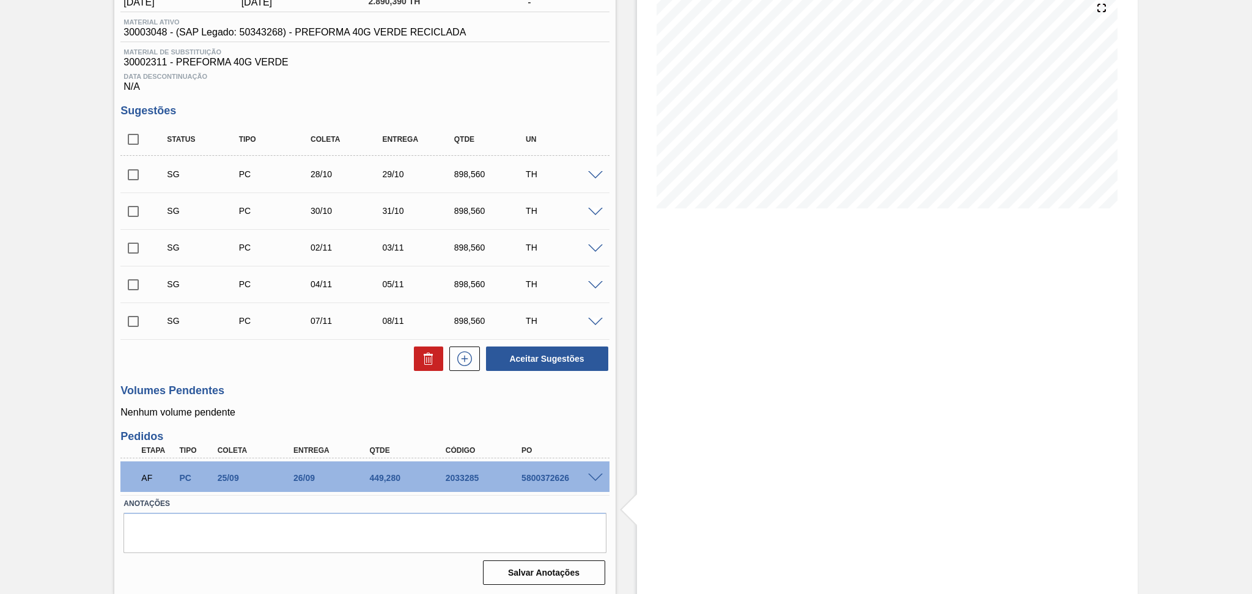
click at [564, 420] on div "Unidade Jundiaí PE MIN 714,884 TH PE MAX 2.662,182 TH Próxima Entrega 26/09 - 4…" at bounding box center [364, 270] width 501 height 637
click at [599, 479] on span at bounding box center [595, 478] width 15 height 9
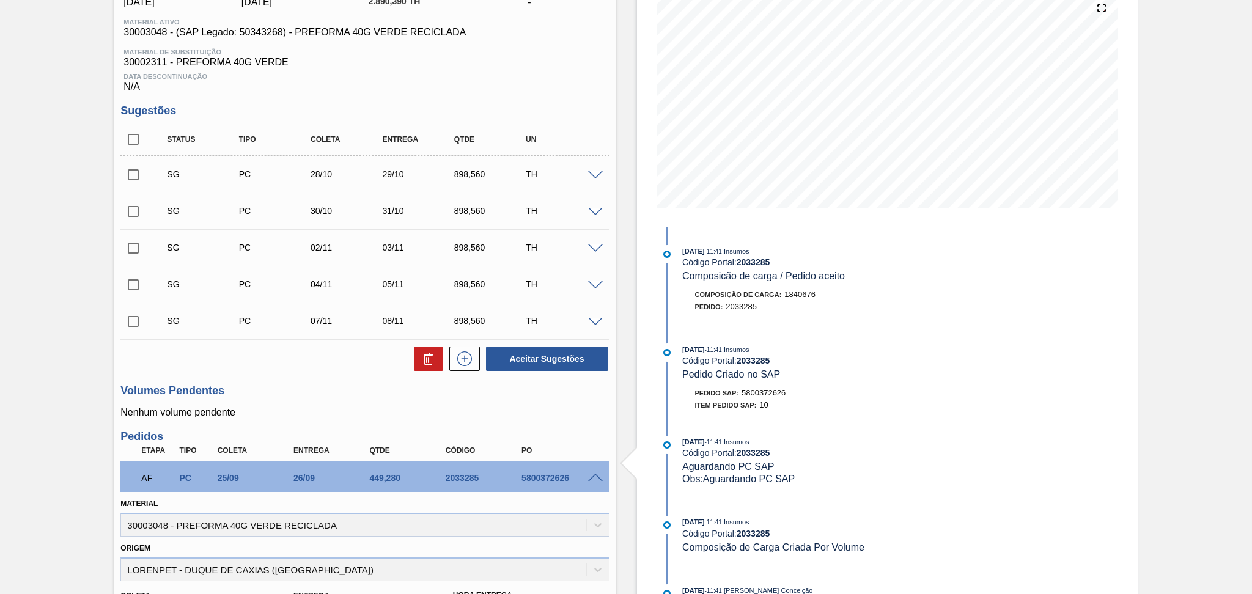
click at [595, 477] on span at bounding box center [595, 478] width 15 height 9
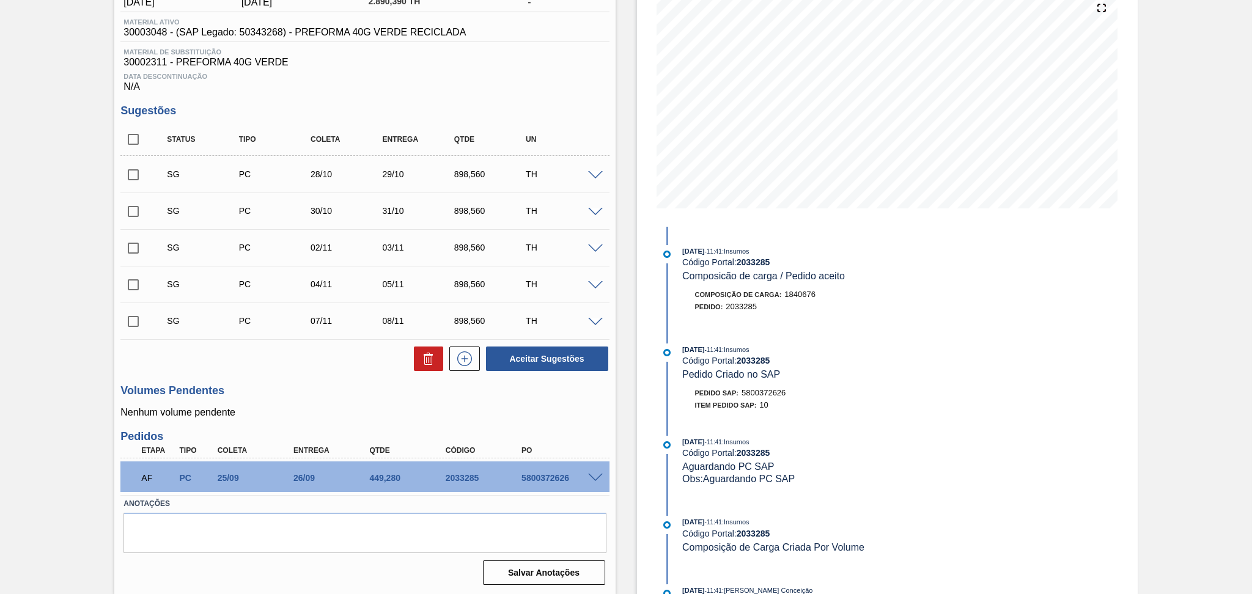
click at [314, 385] on h3 "Volumes Pendentes" at bounding box center [364, 391] width 489 height 13
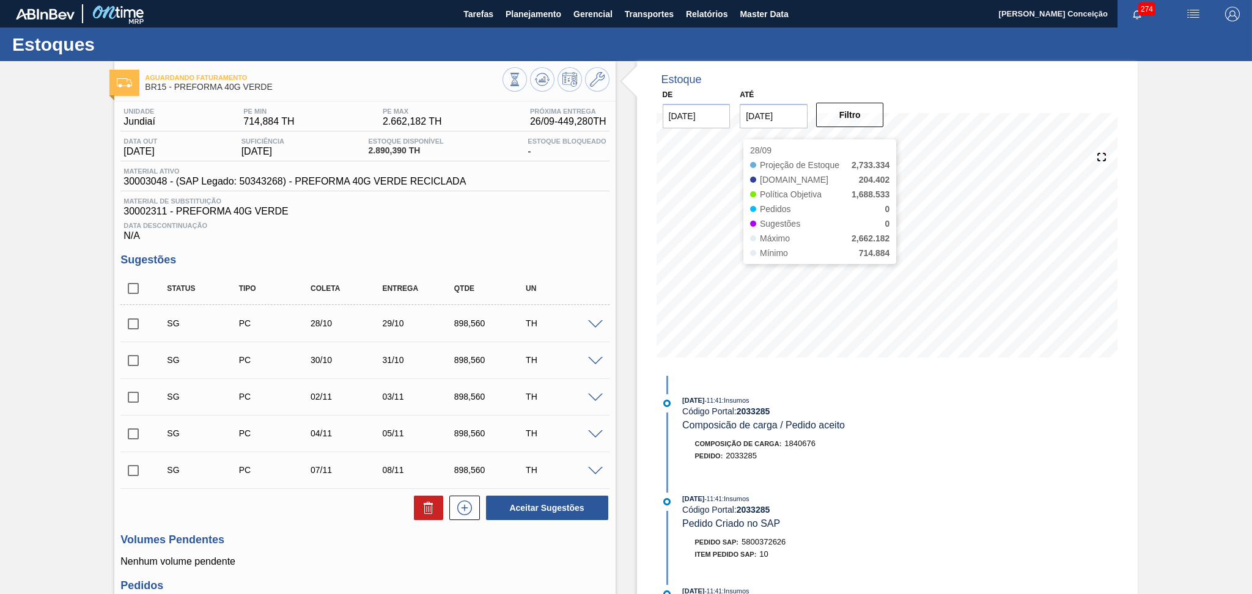
drag, startPoint x: 716, startPoint y: 368, endPoint x: 451, endPoint y: 196, distance: 316.2
click at [451, 196] on div "Unidade Jundiaí PE MIN 714,884 TH PE MAX 2.662,182 TH Próxima Entrega 26/09 - 4…" at bounding box center [364, 175] width 489 height 134
click at [449, 211] on span "30002311 - PREFORMA 40G VERDE" at bounding box center [365, 211] width 483 height 11
click at [331, 237] on div "Data Descontinuação N/A" at bounding box center [364, 229] width 489 height 24
click at [538, 89] on button at bounding box center [542, 79] width 24 height 24
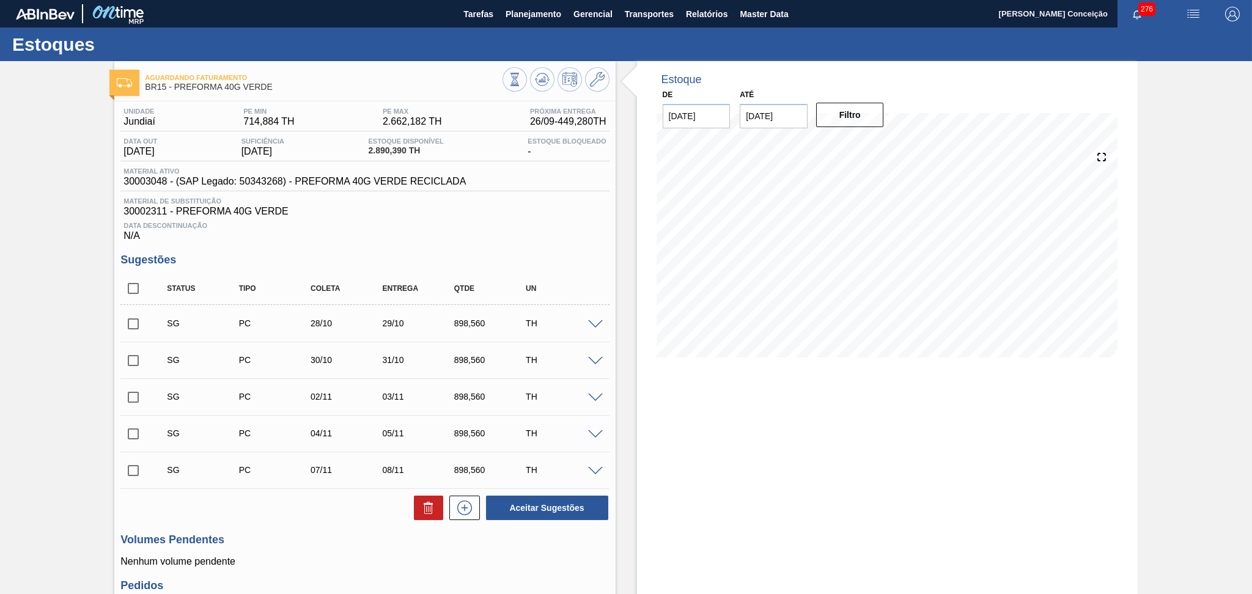
click at [129, 287] on input "checkbox" at bounding box center [133, 289] width 26 height 26
checkbox input "true"
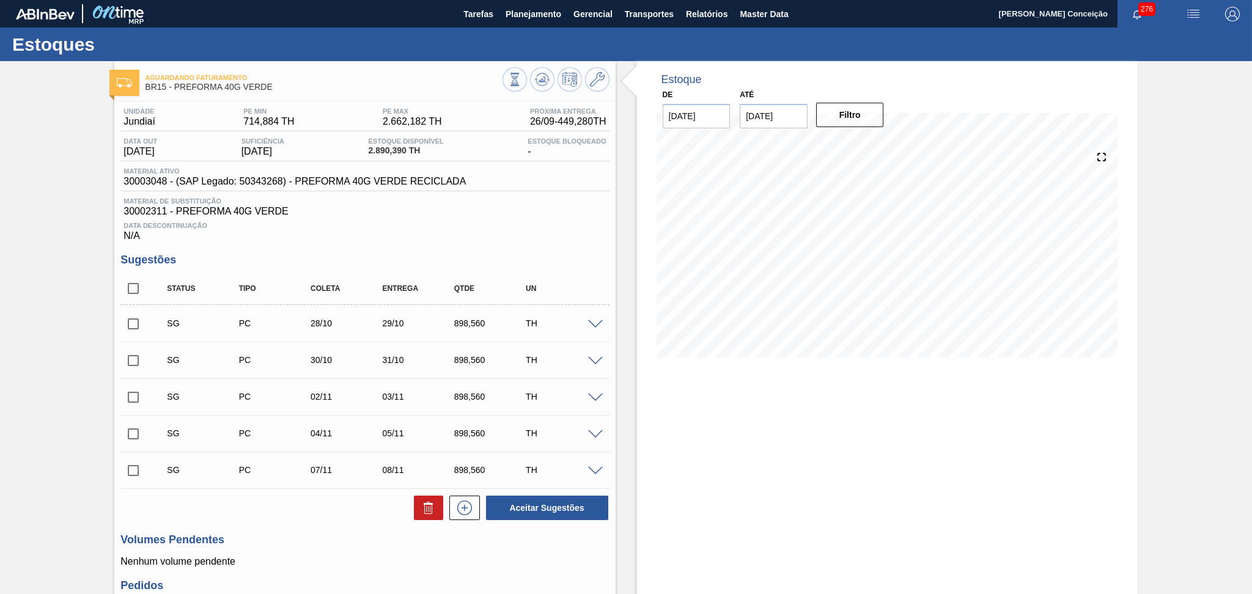
checkbox input "true"
click at [415, 505] on button at bounding box center [428, 508] width 29 height 24
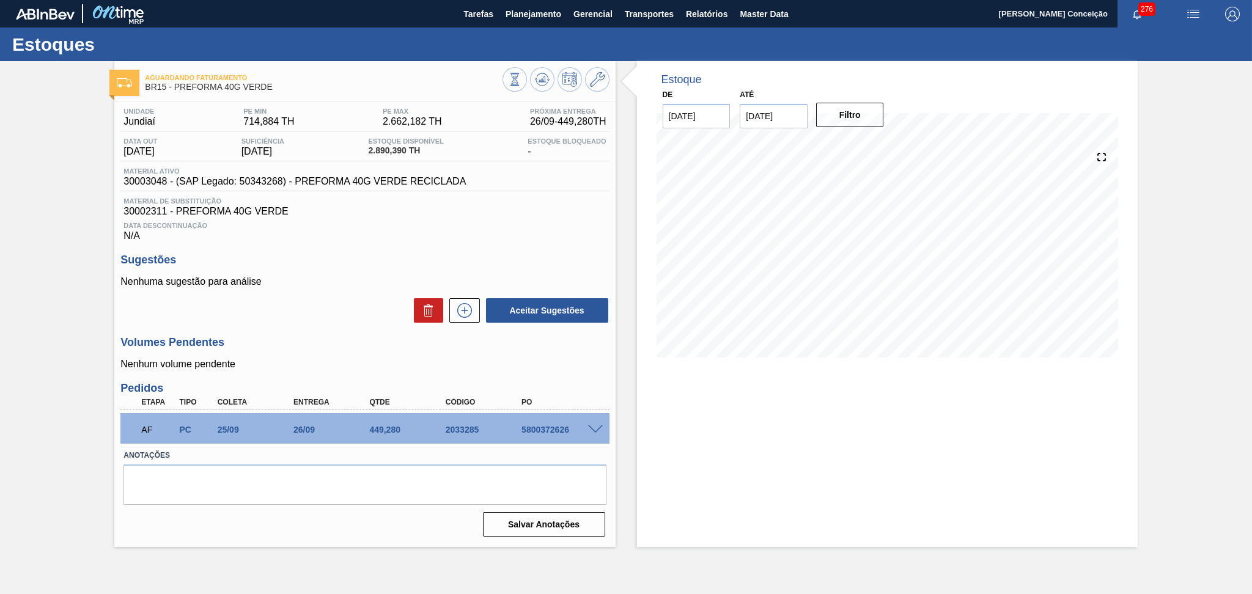
click at [372, 305] on div "Aceitar Sugestões" at bounding box center [364, 310] width 489 height 27
click at [595, 430] on span at bounding box center [595, 430] width 15 height 9
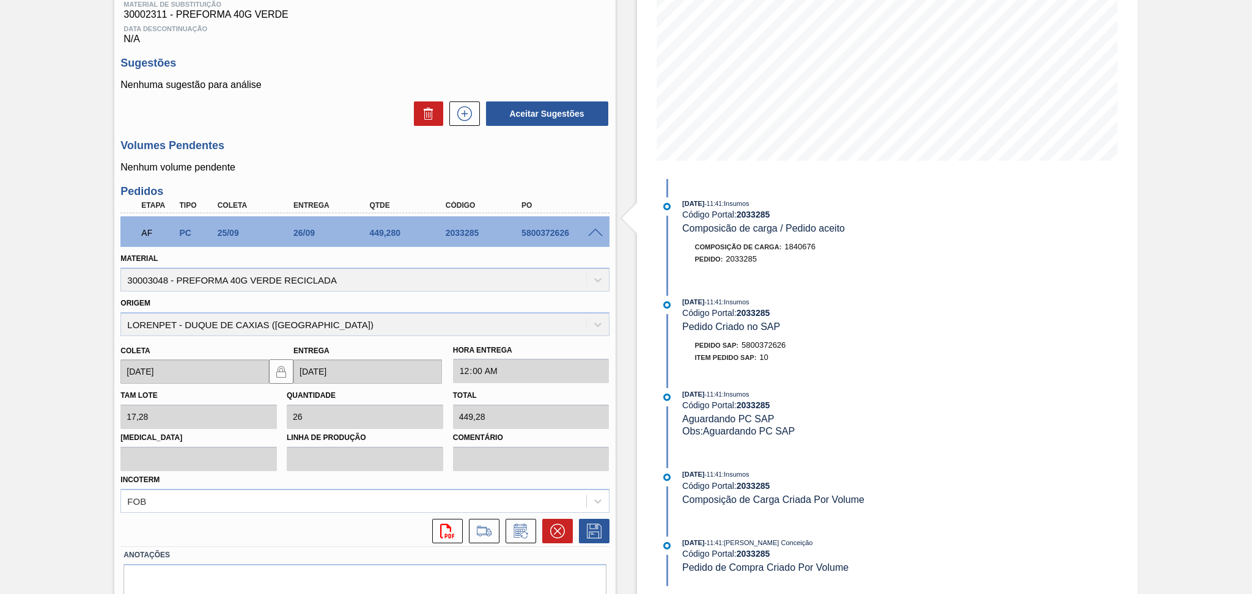
scroll to position [245, 0]
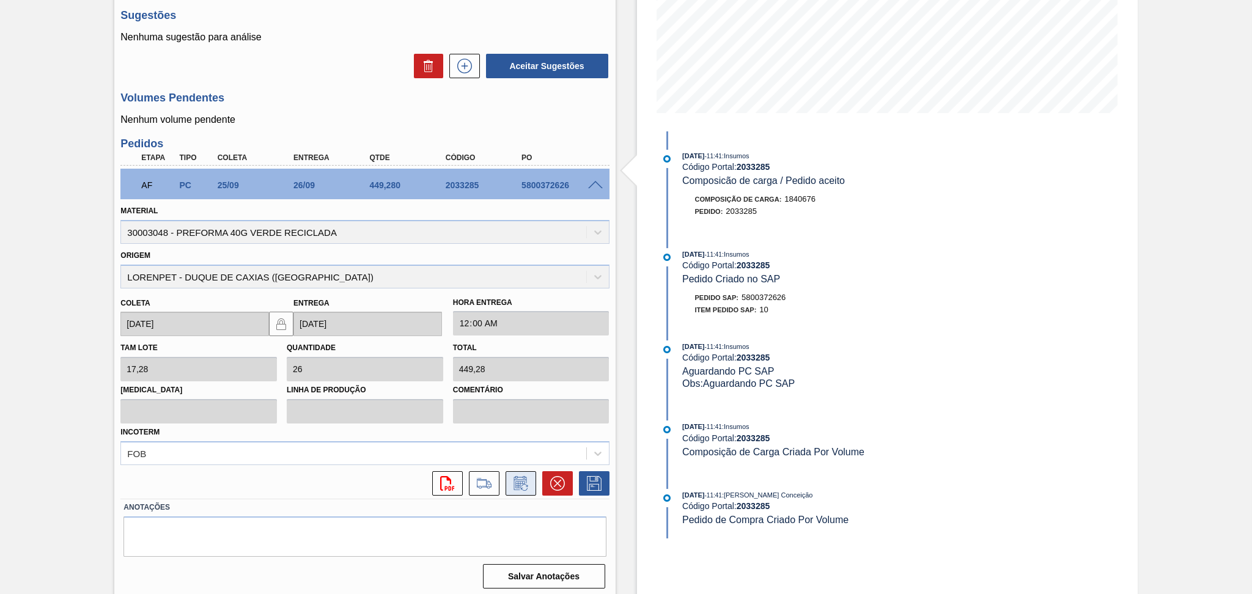
click at [528, 482] on icon at bounding box center [521, 483] width 20 height 15
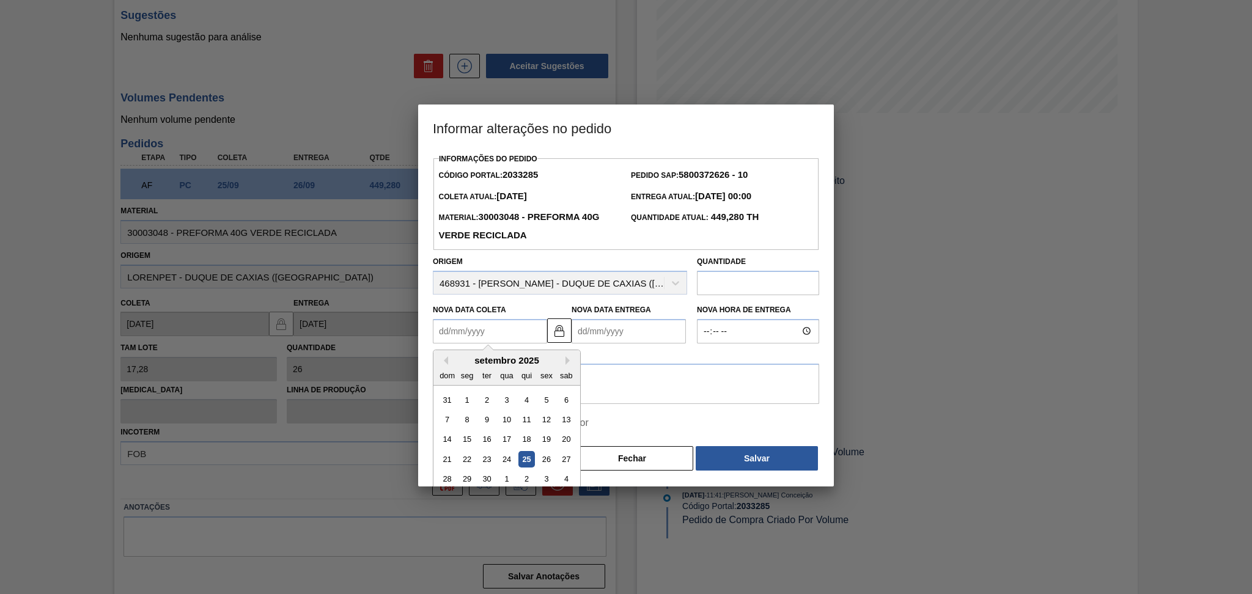
click at [503, 337] on Coleta2033285 "Nova Data Coleta" at bounding box center [490, 331] width 114 height 24
type Coleta2033285 "2"
type Entrega2033285 "03/09/2025"
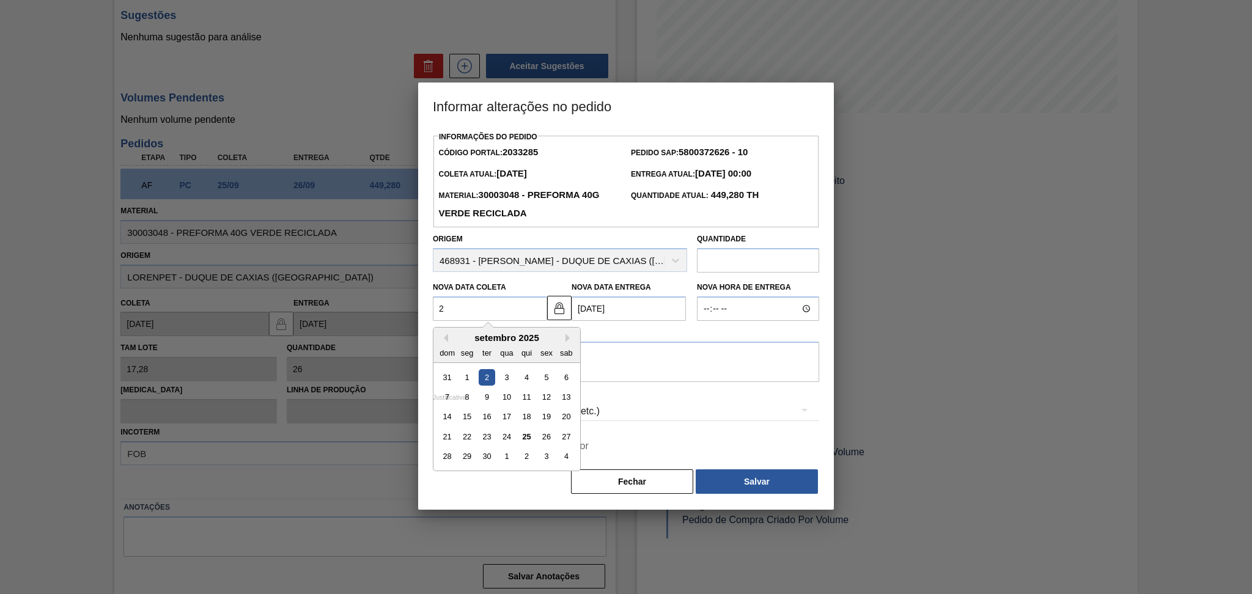
type Coleta2033285 "29"
type Entrega2033285 "30/09/2025"
click at [465, 454] on div "29" at bounding box center [467, 457] width 17 height 17
type Coleta2033285 "[DATE]"
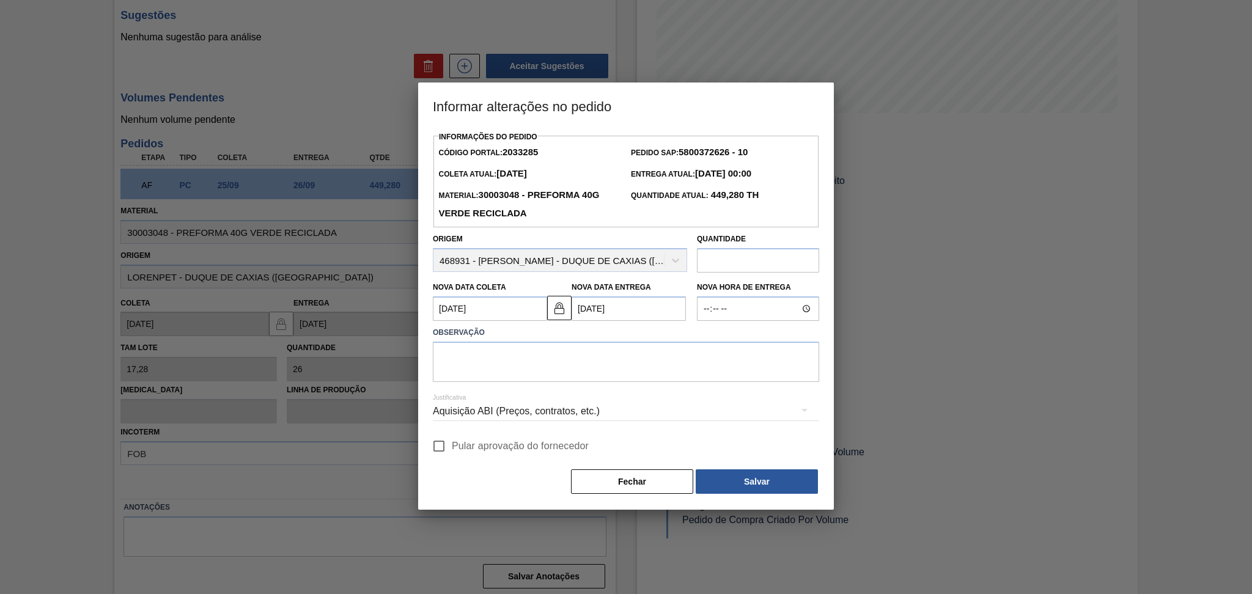
click at [511, 449] on span "Pular aprovação do fornecedor" at bounding box center [520, 446] width 137 height 15
click at [452, 449] on input "Pular aprovação do fornecedor" at bounding box center [439, 447] width 26 height 26
checkbox input "true"
click at [736, 482] on button "Salvar" at bounding box center [757, 482] width 122 height 24
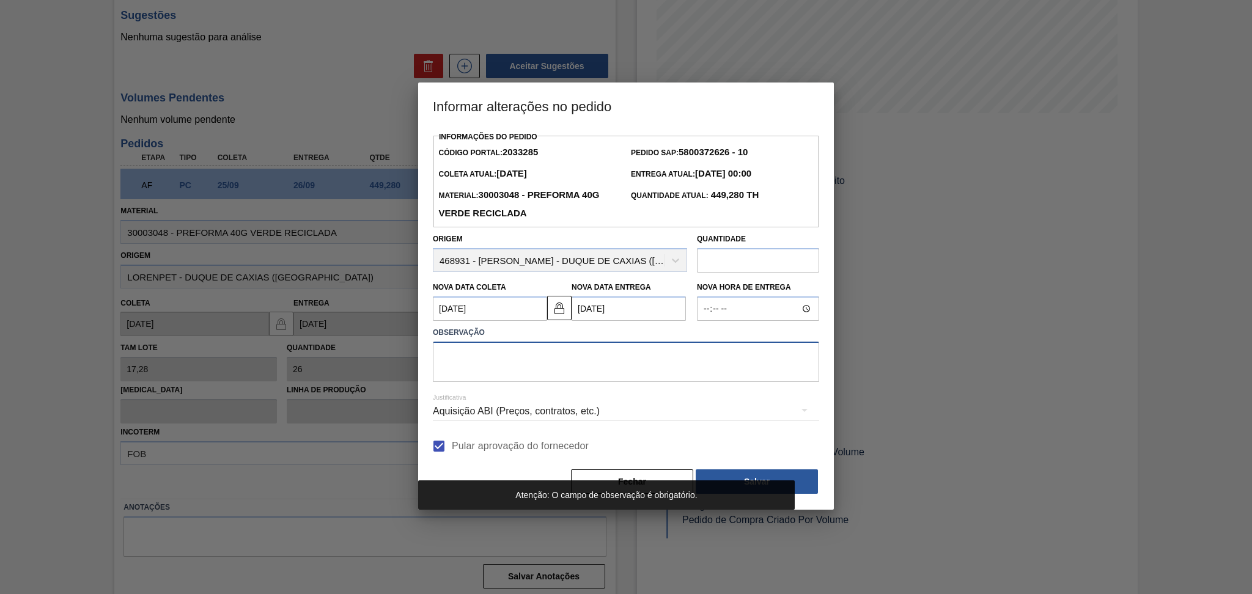
click at [545, 371] on textarea at bounding box center [626, 362] width 386 height 40
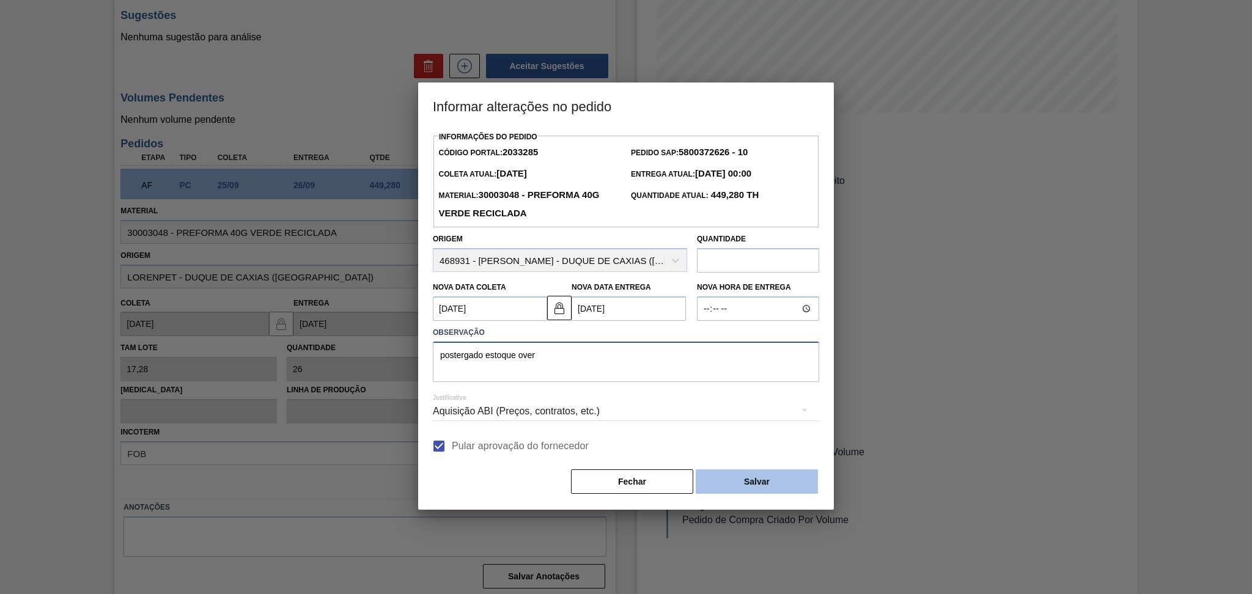
type textarea "postergado estoque over"
click at [745, 484] on button "Salvar" at bounding box center [757, 482] width 122 height 24
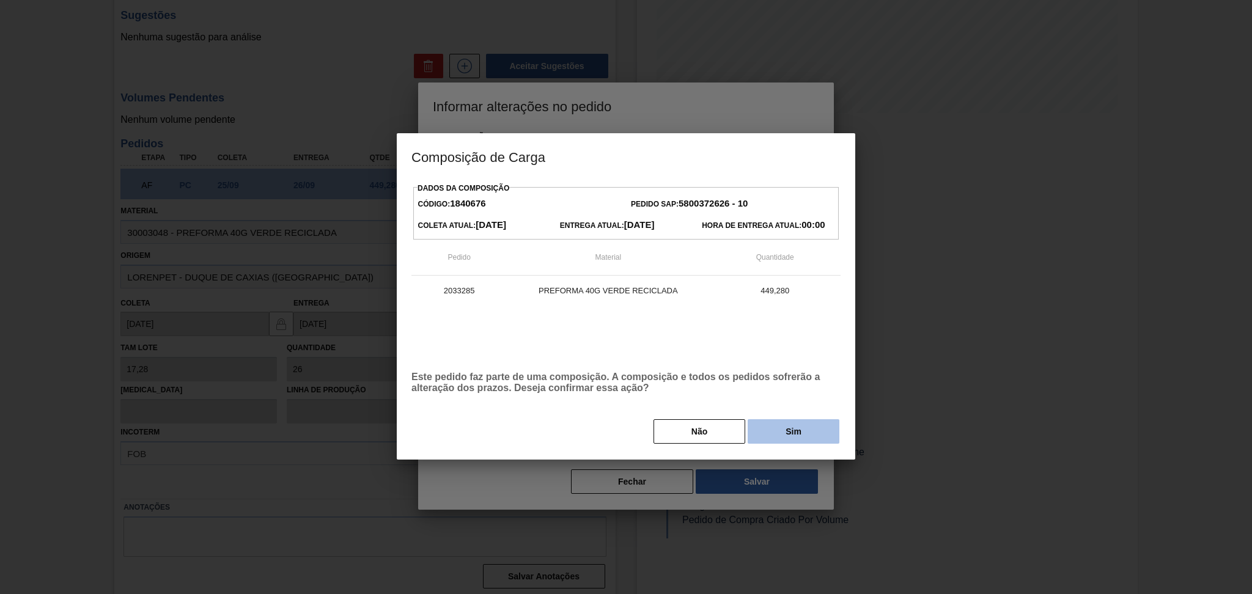
click at [796, 430] on button "Sim" at bounding box center [794, 432] width 92 height 24
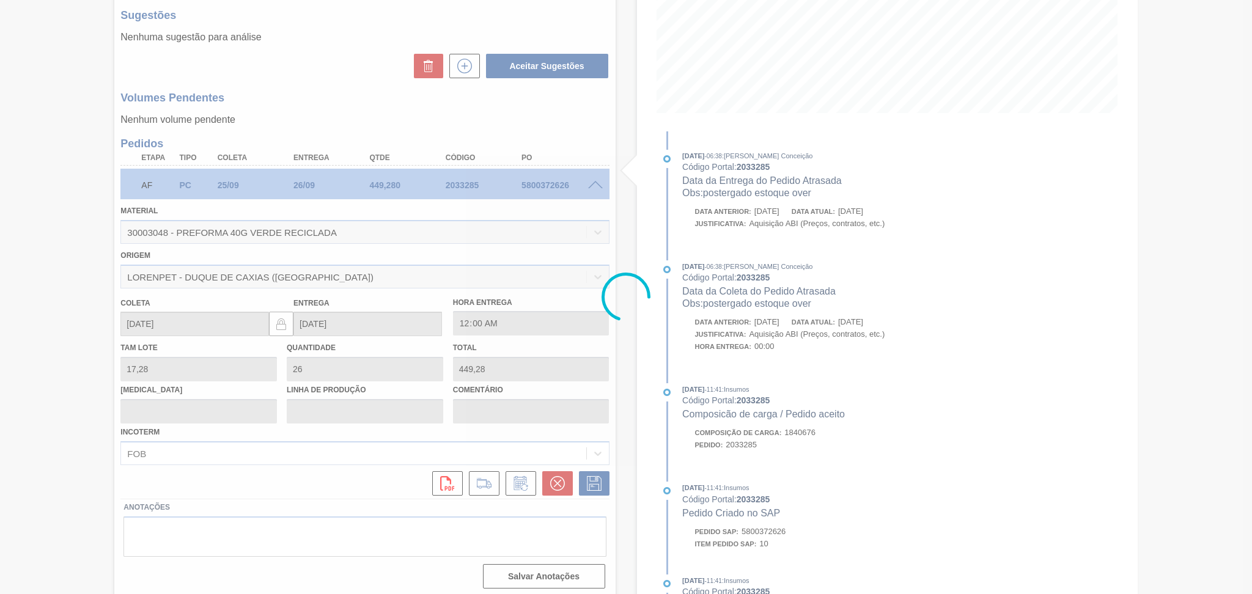
type input "postergado estoque over"
type input "[DATE]"
type input "30/09/2025"
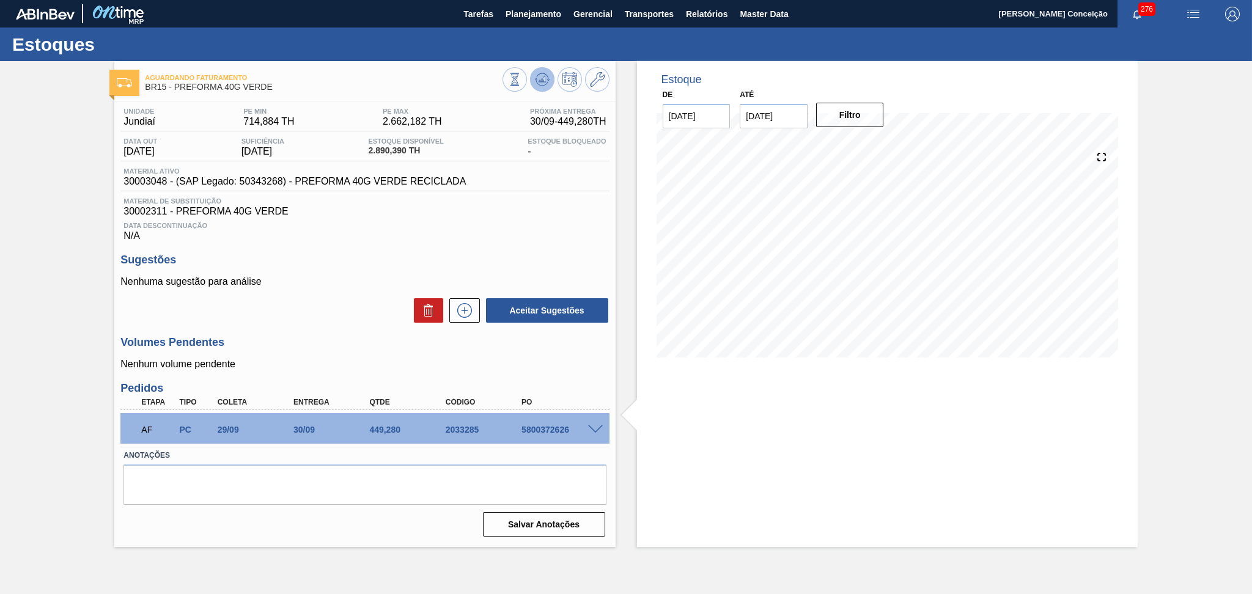
click at [544, 75] on icon at bounding box center [542, 79] width 15 height 15
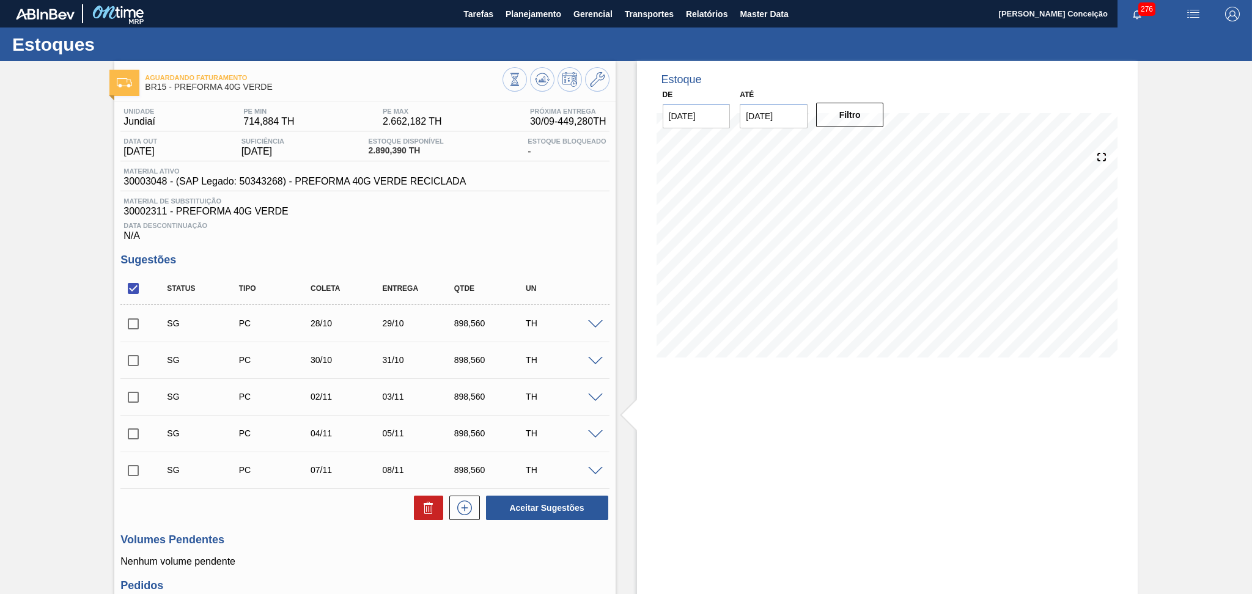
click at [530, 241] on div "Unidade Jundiaí PE MIN 714,884 TH PE MAX 2.662,182 TH Próxima Entrega 30/09 - 4…" at bounding box center [364, 420] width 501 height 637
click at [409, 246] on div "Unidade Jundiaí PE MIN 714,884 TH PE MAX 2.662,182 TH Próxima Entrega 30/09 - 4…" at bounding box center [364, 420] width 501 height 637
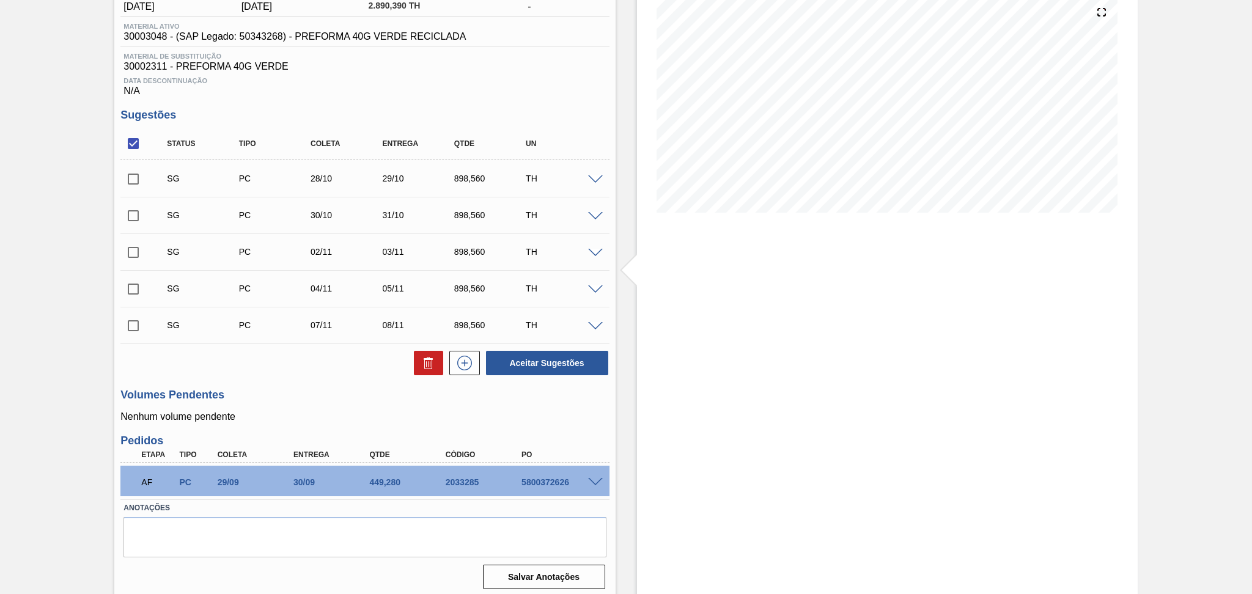
scroll to position [149, 0]
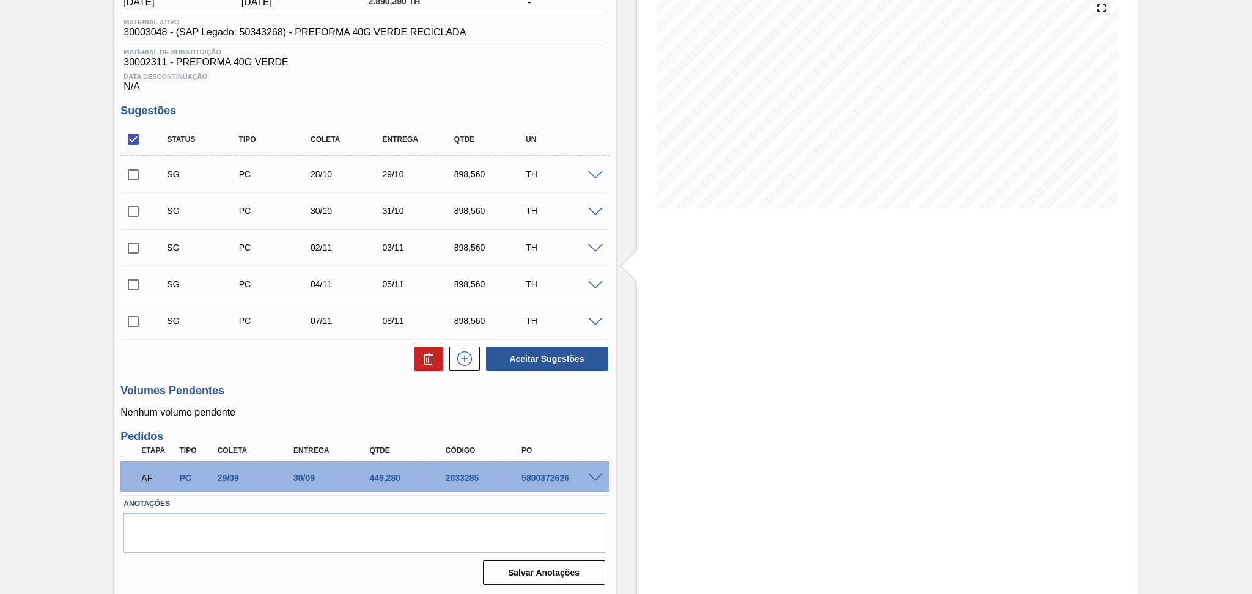
click at [360, 367] on div "Aceitar Sugestões" at bounding box center [364, 359] width 489 height 27
click at [579, 405] on div "Volumes Pendentes Nenhum volume pendente" at bounding box center [364, 402] width 489 height 34
click at [546, 481] on div "5800372626" at bounding box center [562, 478] width 86 height 10
click at [546, 480] on div "5800372626" at bounding box center [562, 478] width 86 height 10
copy div "5800372626"
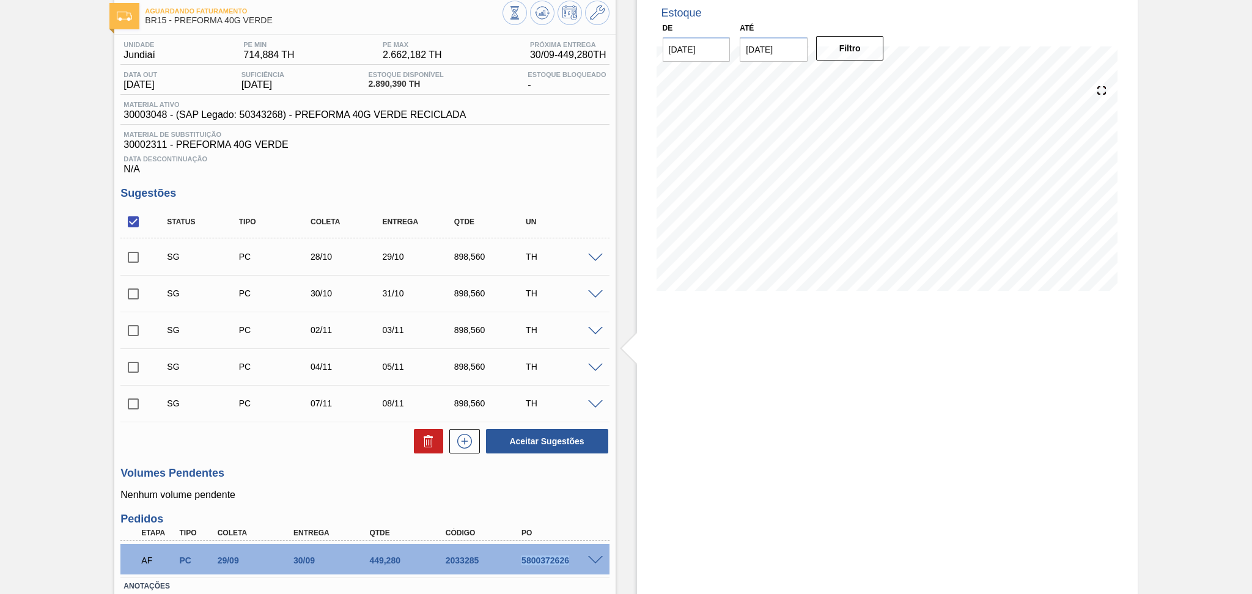
scroll to position [0, 0]
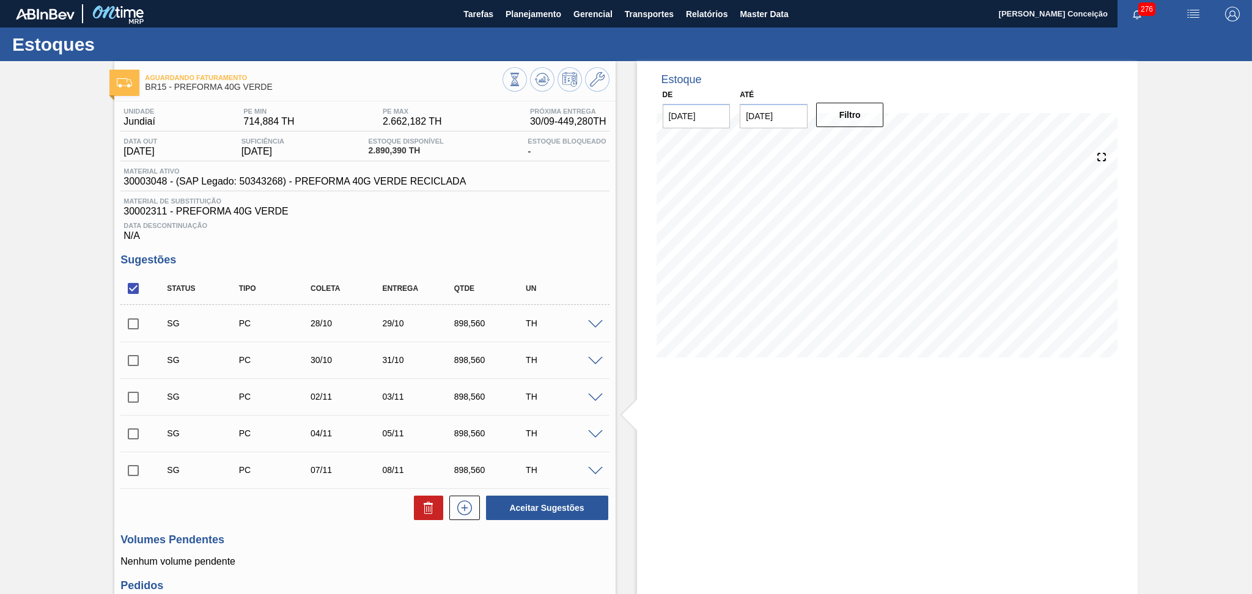
click at [552, 196] on div "Unidade Jundiaí PE MIN 714,884 TH PE MAX 2.662,182 TH Próxima Entrega 30/09 - 4…" at bounding box center [364, 175] width 489 height 134
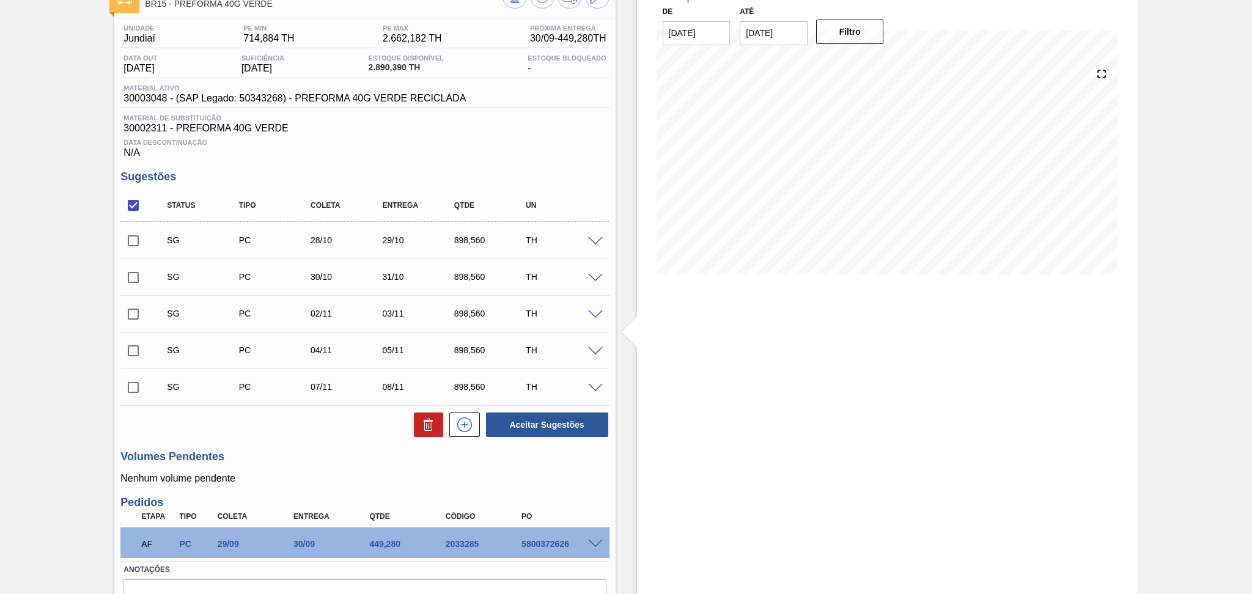
scroll to position [149, 0]
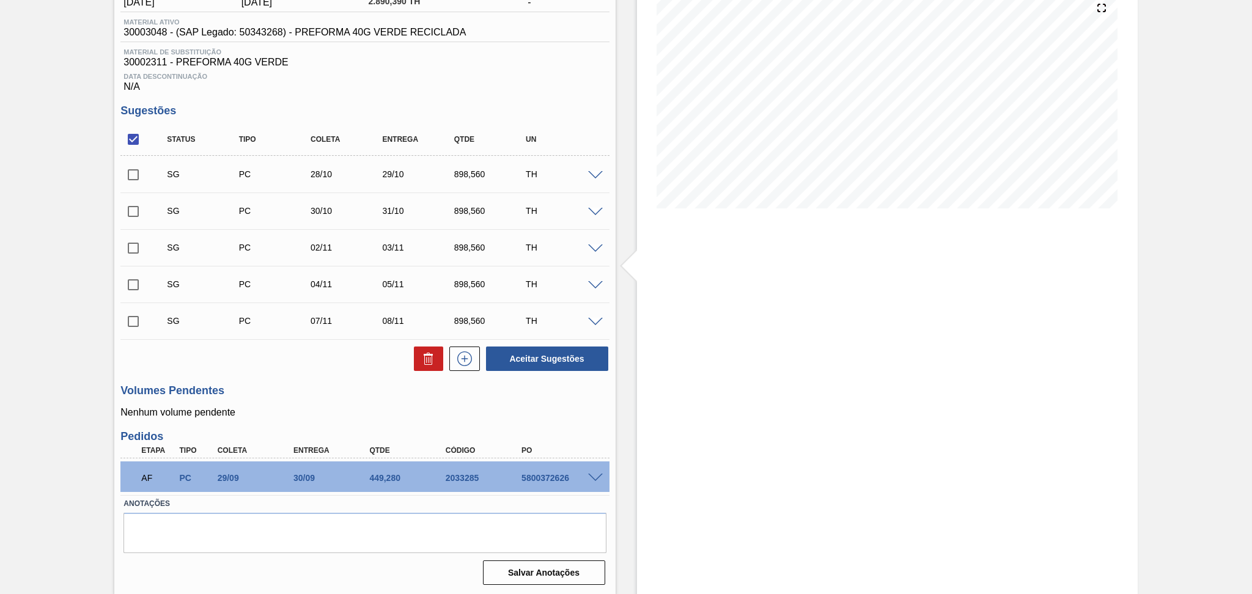
click at [593, 478] on span at bounding box center [595, 478] width 15 height 9
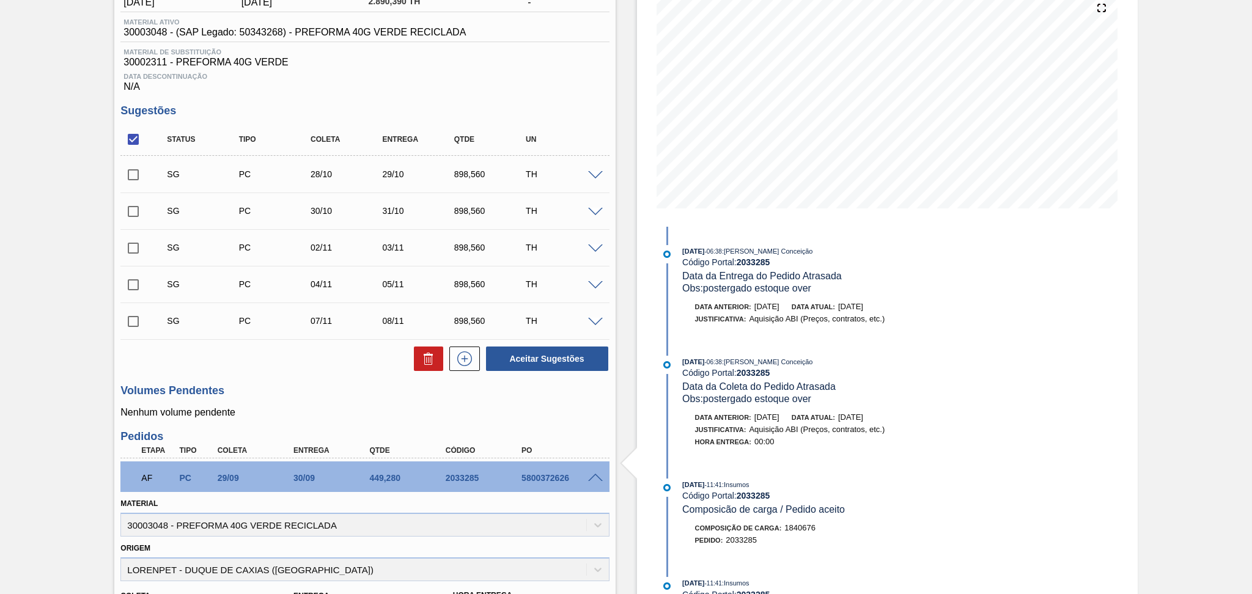
click at [495, 418] on p "Nenhum volume pendente" at bounding box center [364, 412] width 489 height 11
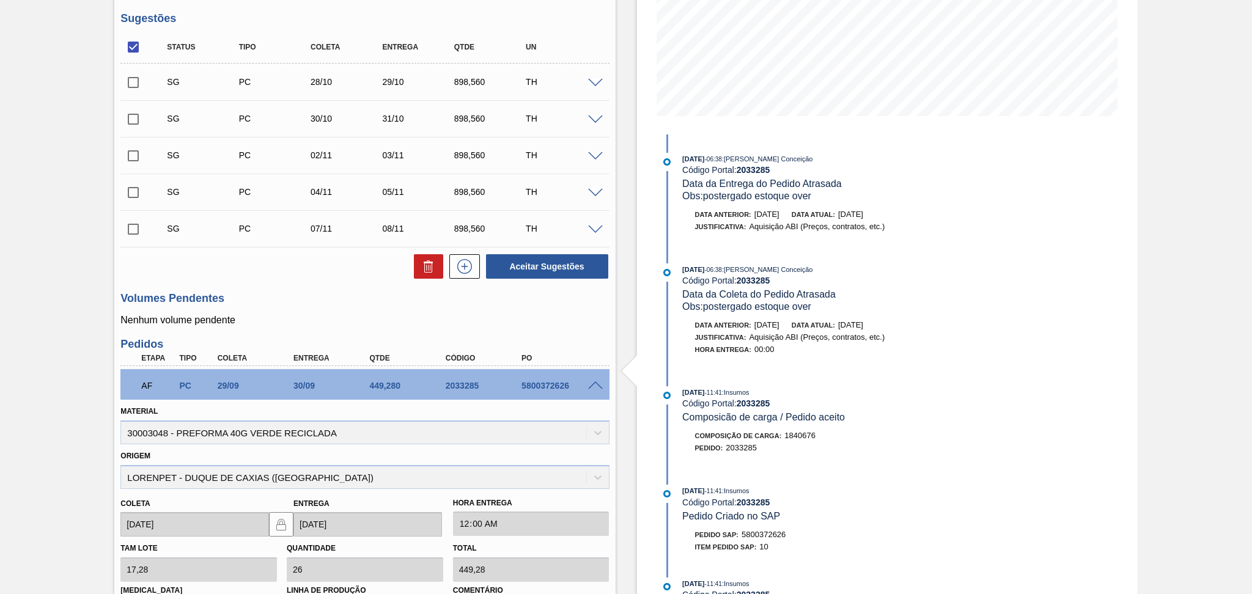
scroll to position [444, 0]
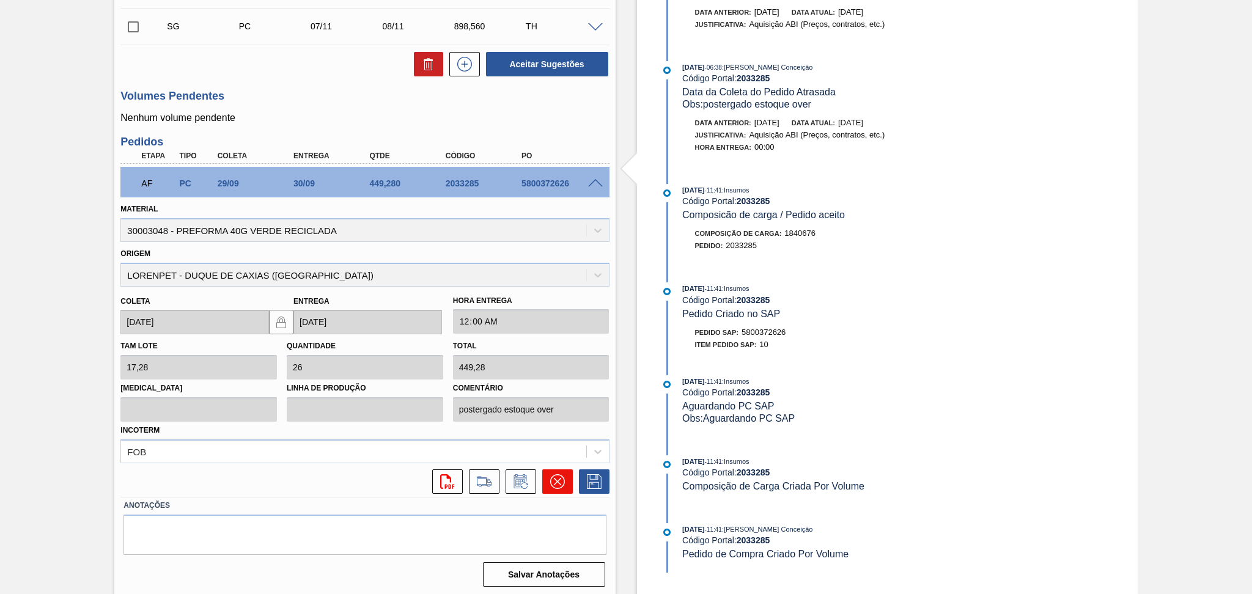
click at [556, 475] on icon at bounding box center [557, 482] width 15 height 15
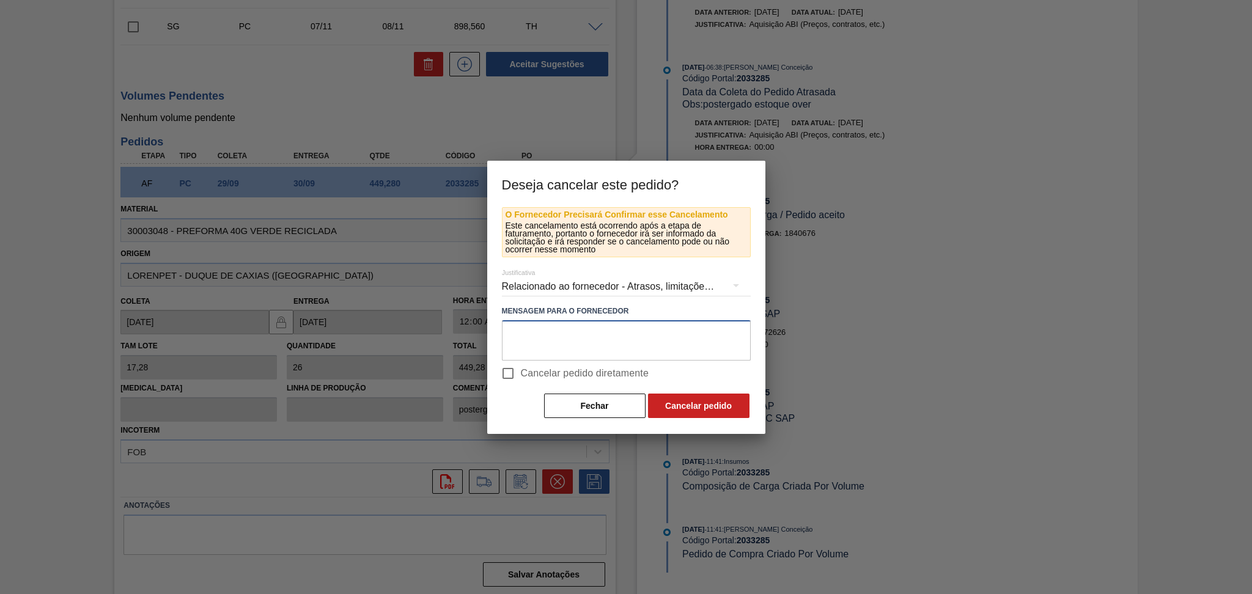
click at [552, 342] on textarea at bounding box center [626, 340] width 249 height 40
type textarea "ESTOQUE OVER"
click at [584, 368] on span "Cancelar pedido diretamente" at bounding box center [585, 373] width 128 height 15
click at [521, 368] on input "Cancelar pedido diretamente" at bounding box center [508, 374] width 26 height 26
checkbox input "true"
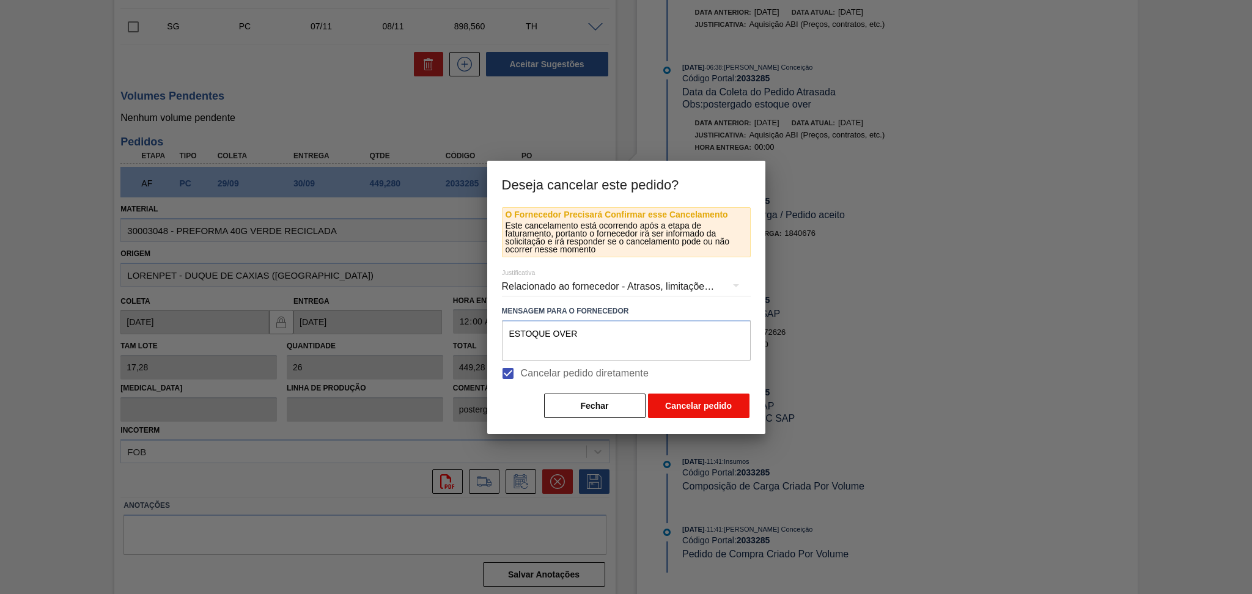
click at [676, 396] on button "Cancelar pedido" at bounding box center [699, 406] width 102 height 24
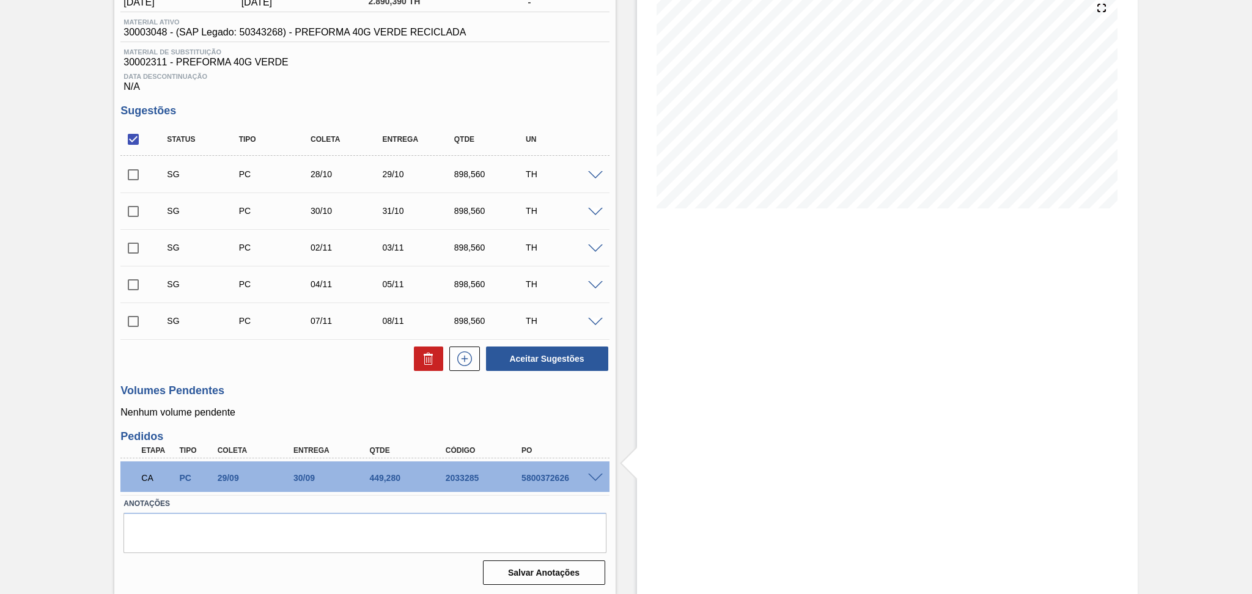
scroll to position [0, 0]
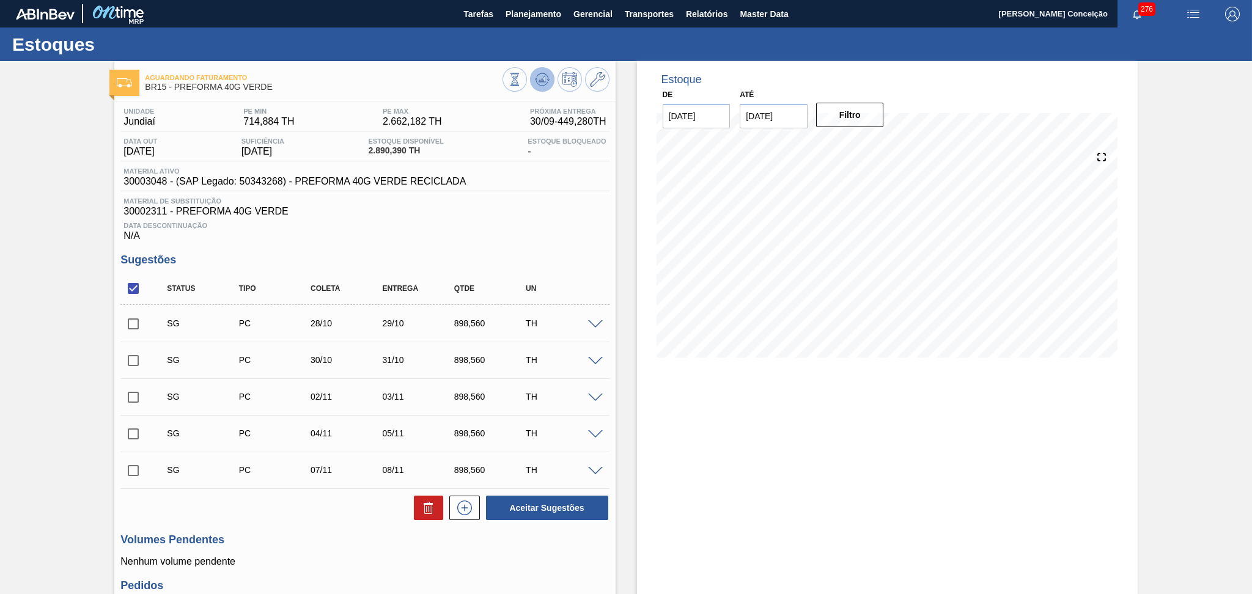
click at [537, 81] on icon at bounding box center [542, 79] width 15 height 15
click at [516, 223] on span "Data Descontinuação" at bounding box center [365, 225] width 483 height 7
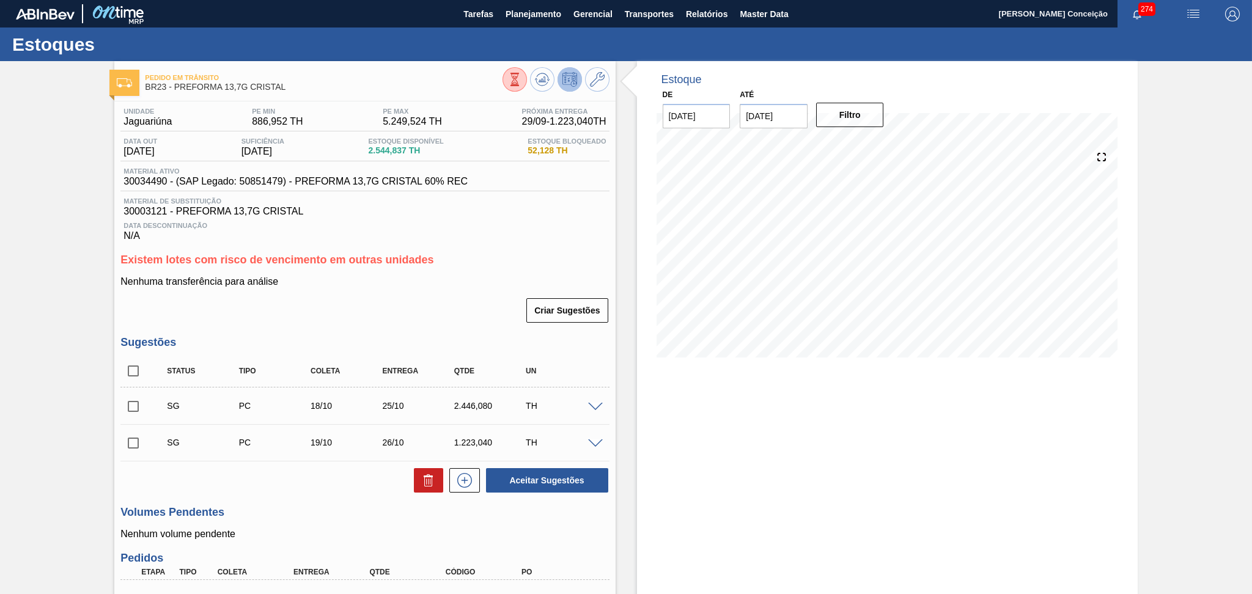
click at [501, 300] on div "Criar Sugestões" at bounding box center [364, 310] width 489 height 27
click at [539, 84] on icon at bounding box center [542, 79] width 15 height 15
click at [370, 300] on div "Criar Sugestões" at bounding box center [364, 310] width 489 height 27
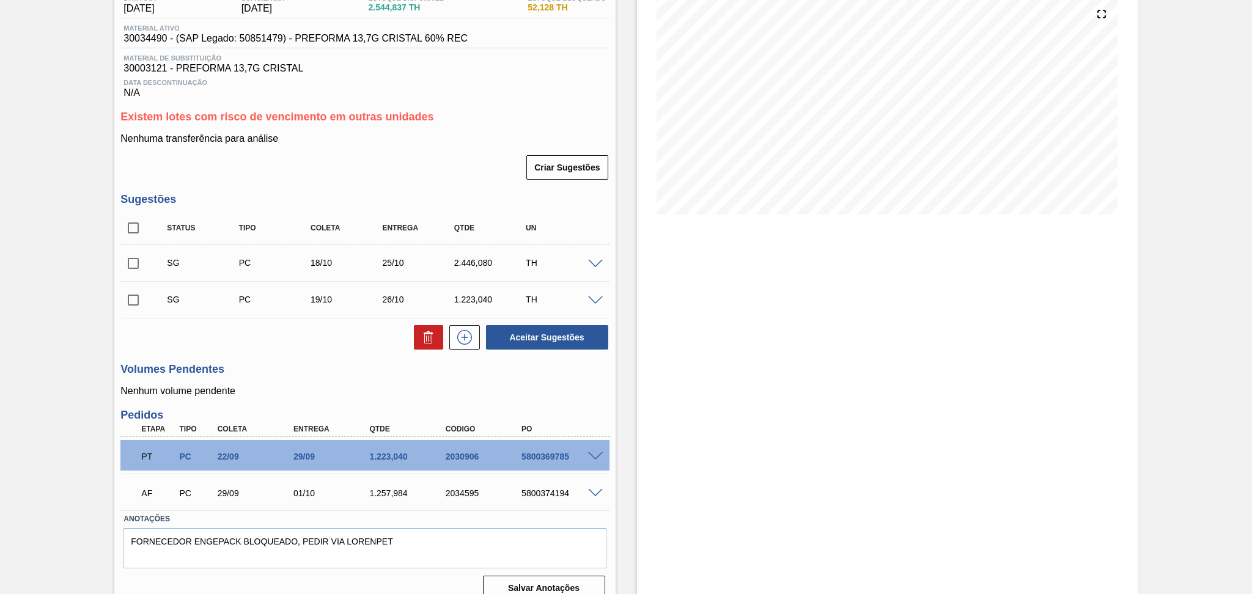
scroll to position [159, 0]
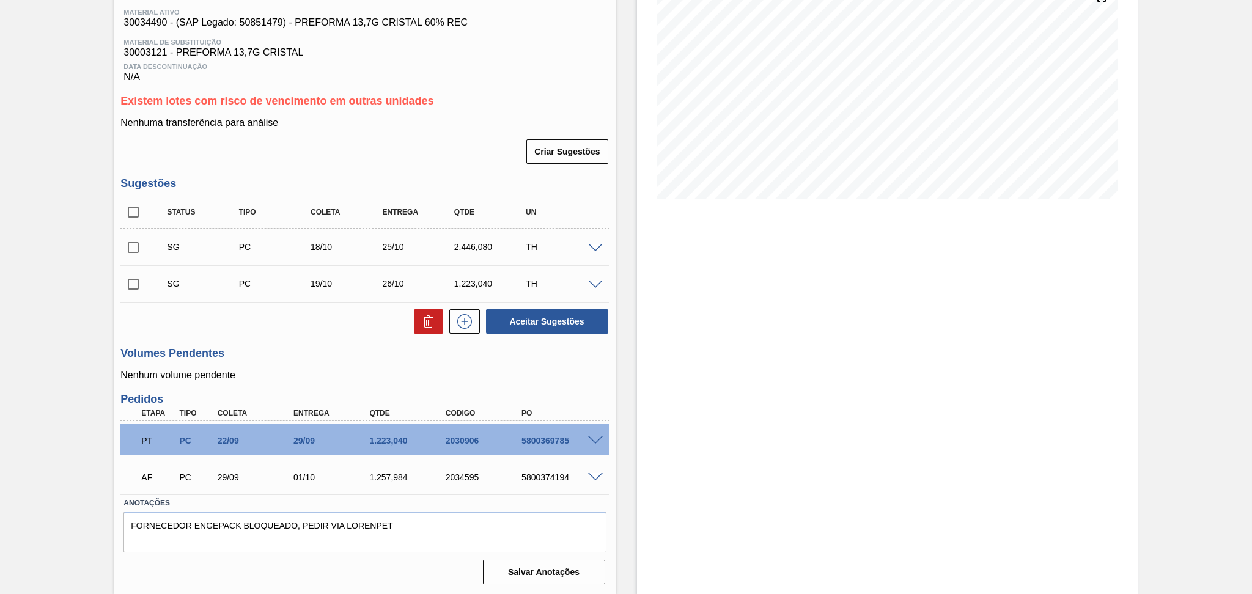
click at [366, 339] on div "Unidade Jaguariúna PE MIN 886,952 TH PE MAX 5.249,524 TH Próxima Entrega 29/09 …" at bounding box center [364, 266] width 501 height 646
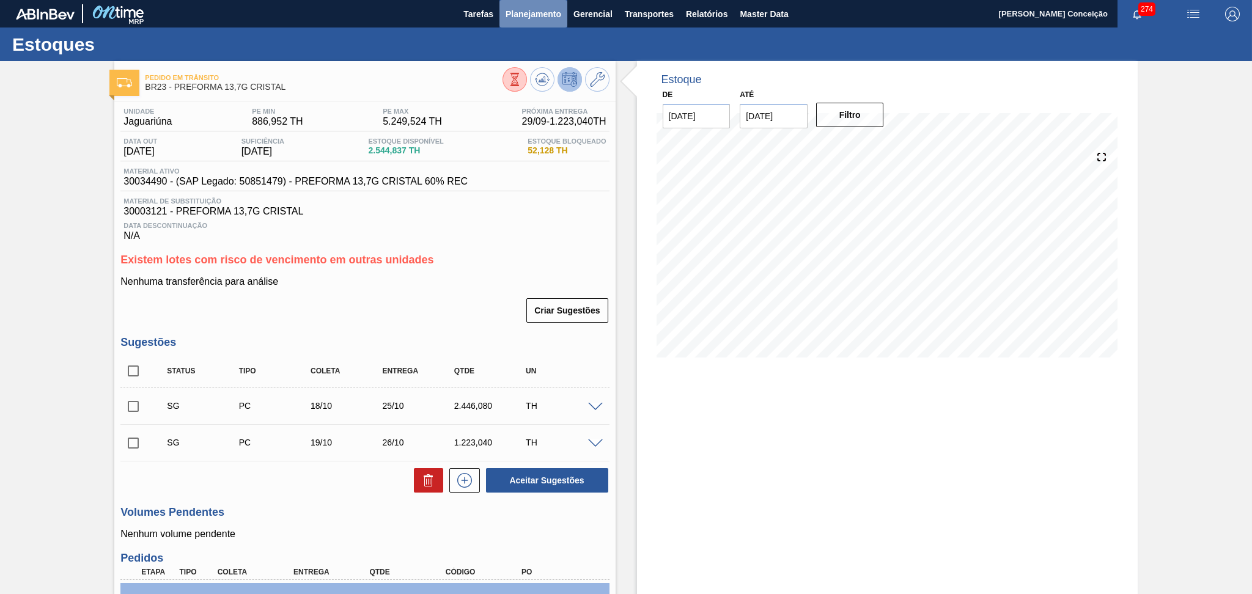
click at [541, 18] on span "Planejamento" at bounding box center [534, 14] width 56 height 15
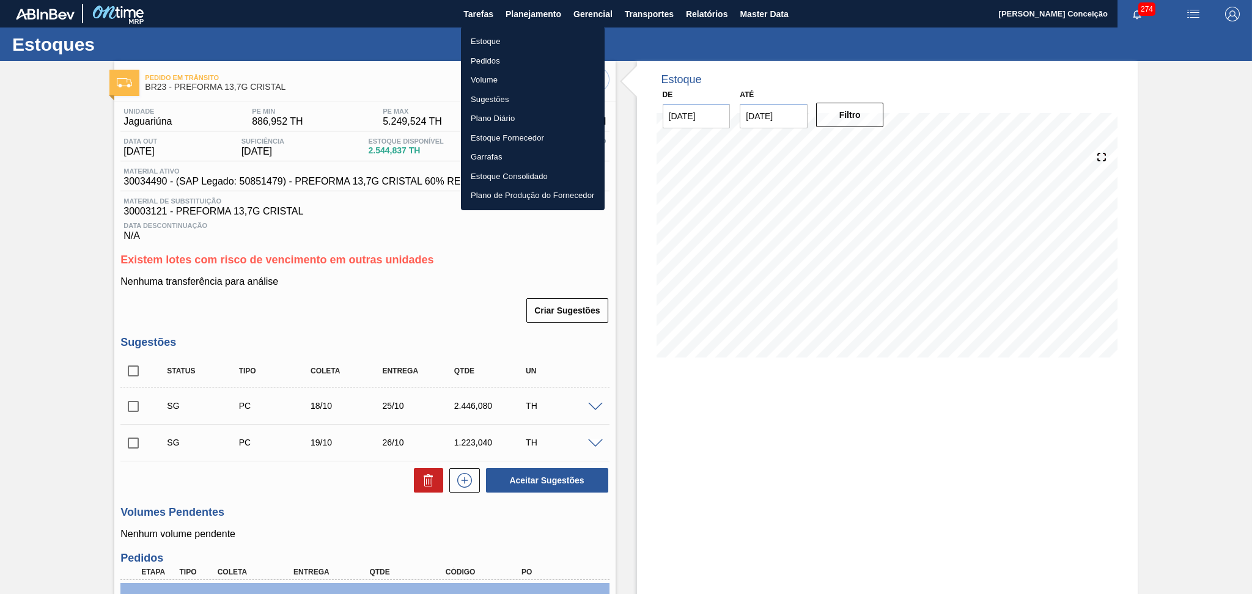
drag, startPoint x: 488, startPoint y: 44, endPoint x: 513, endPoint y: 49, distance: 25.5
click at [488, 44] on li "Estoque" at bounding box center [533, 42] width 144 height 20
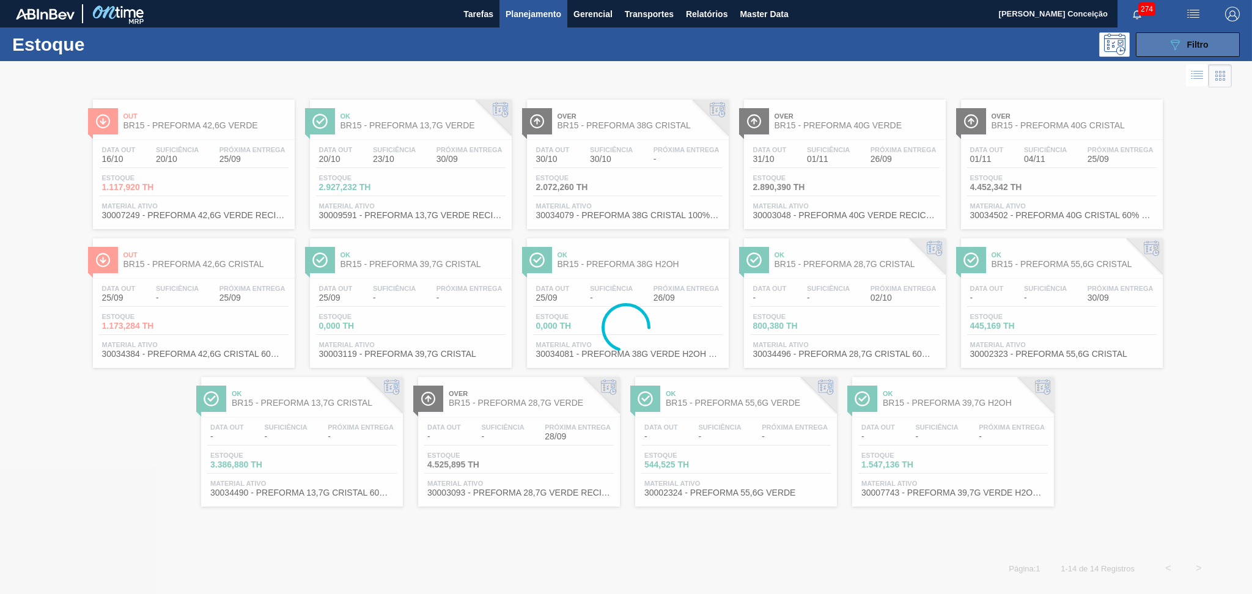
click at [1182, 45] on div "089F7B8B-B2A5-4AFE-B5C0-19BA573D28AC Filtro" at bounding box center [1188, 44] width 41 height 15
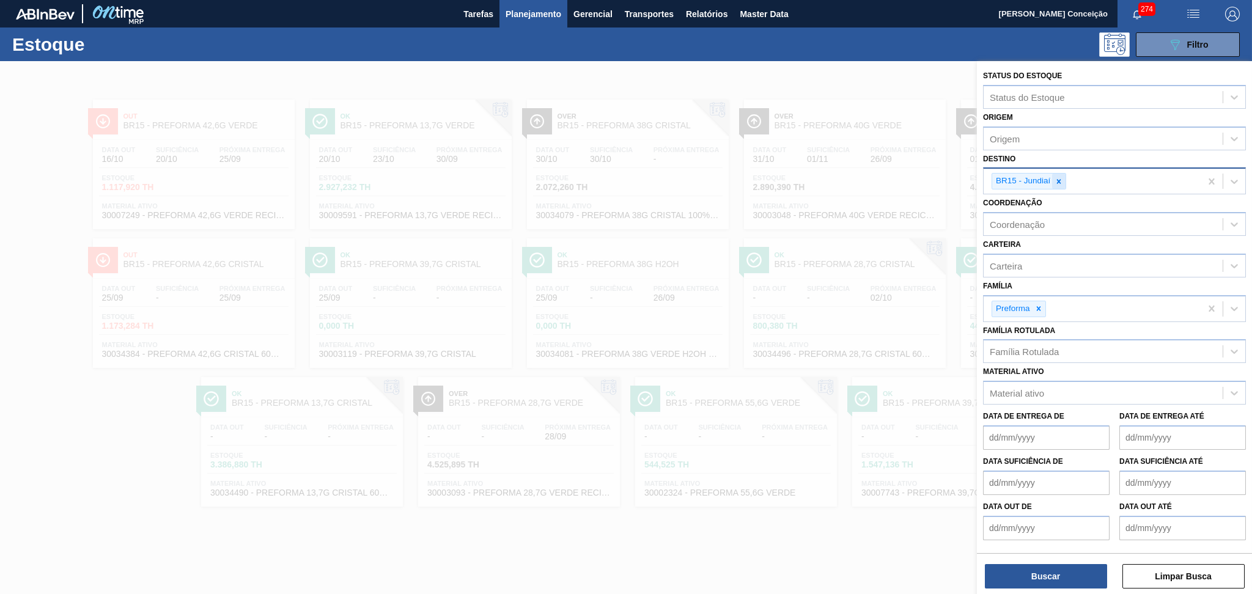
click at [1062, 177] on icon at bounding box center [1059, 181] width 9 height 9
click at [1021, 352] on div "Família Rotulada" at bounding box center [1103, 349] width 239 height 18
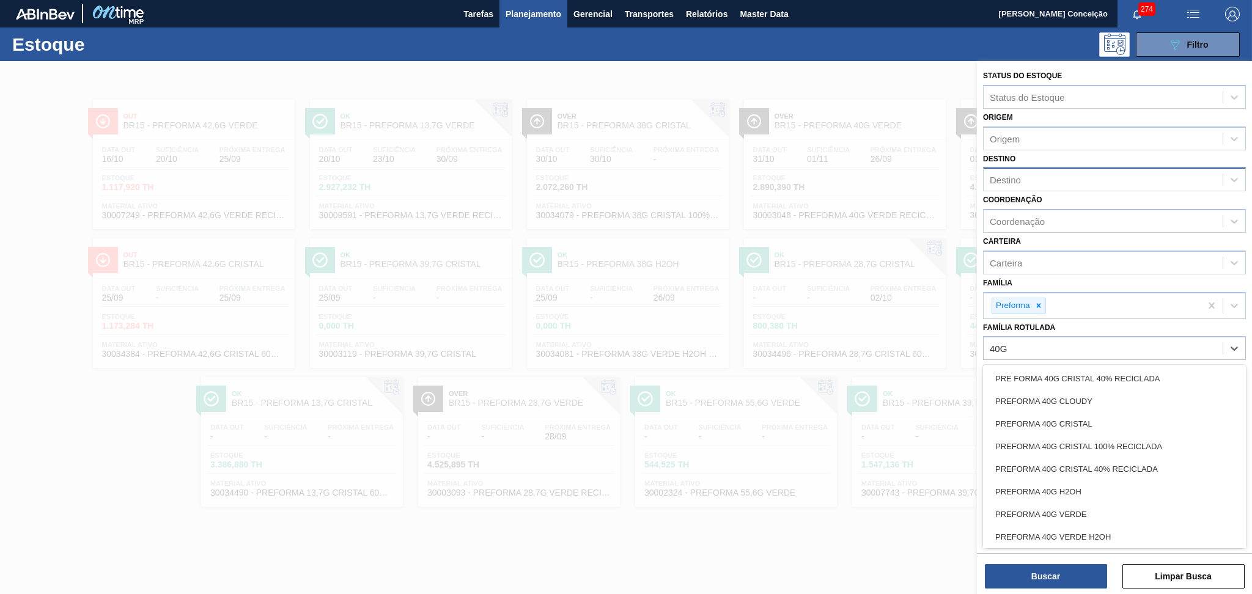
type Rotulada "40G V"
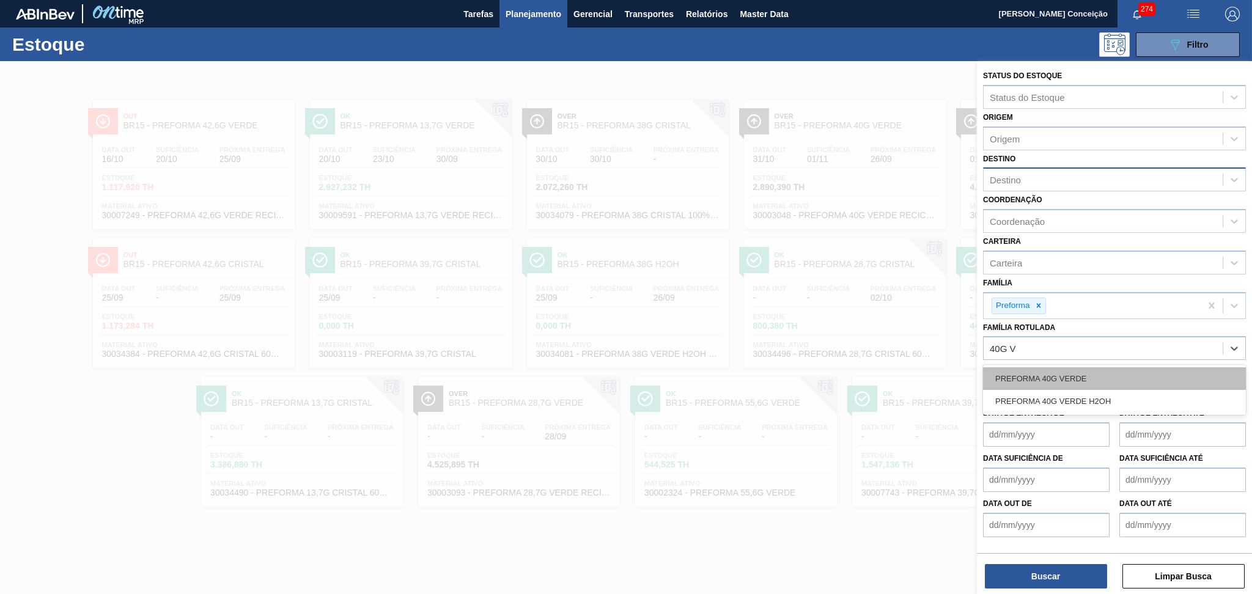
click at [1082, 368] on div "PREFORMA 40G VERDE" at bounding box center [1114, 379] width 263 height 23
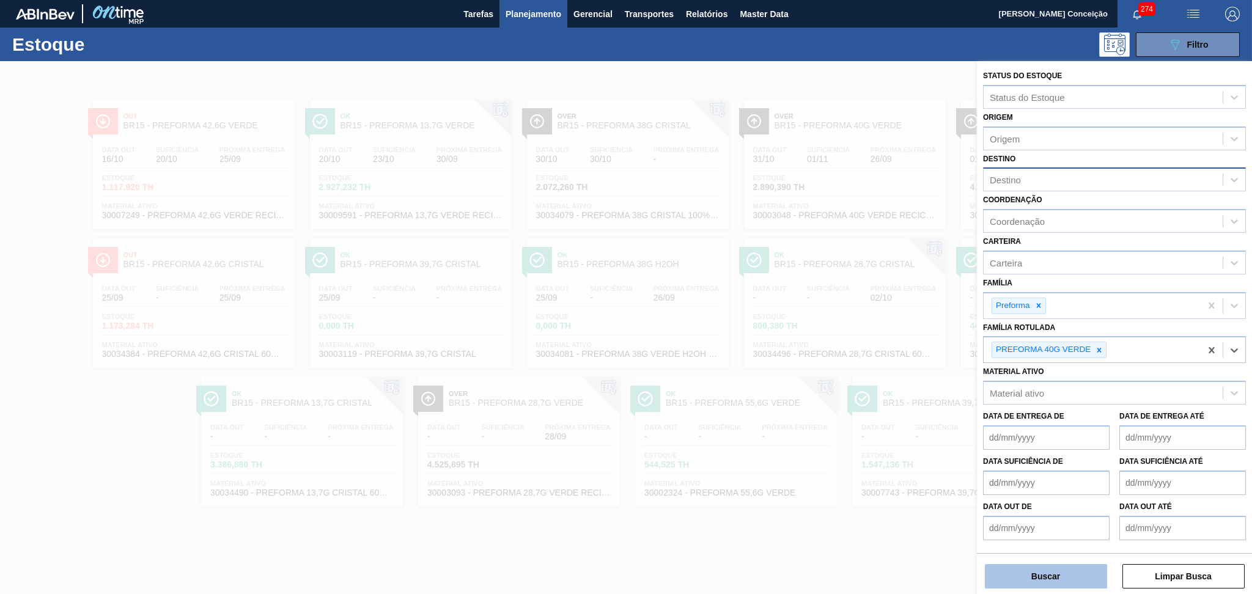
click at [1034, 581] on button "Buscar" at bounding box center [1046, 576] width 122 height 24
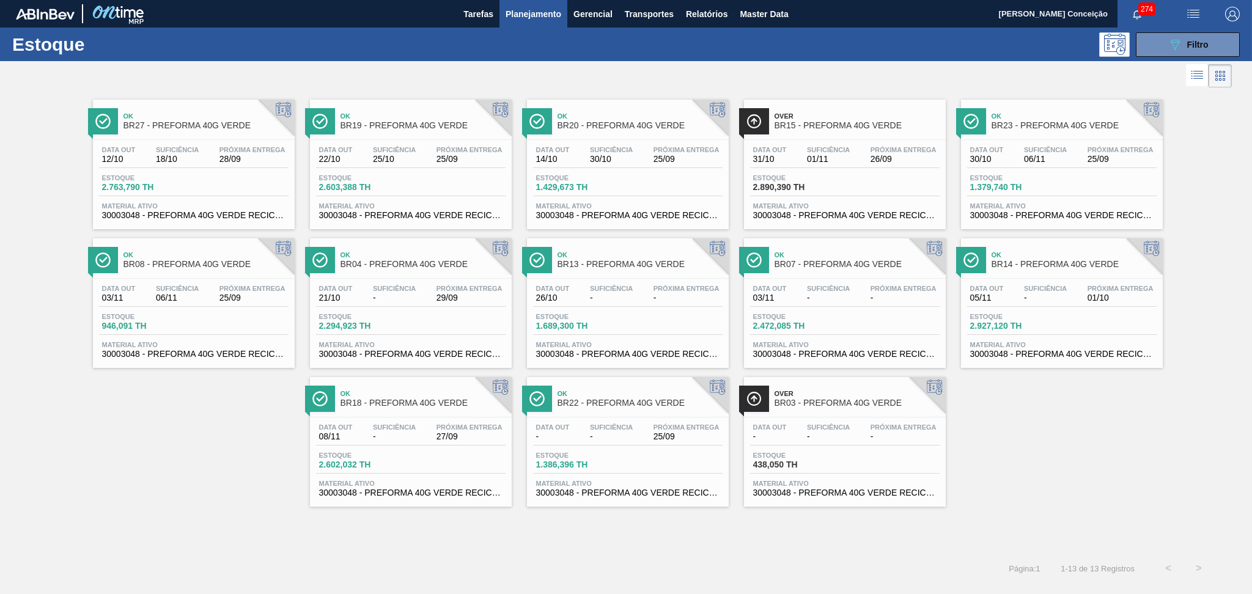
click at [555, 456] on span "Estoque" at bounding box center [579, 455] width 86 height 7
click at [103, 151] on span "Data out" at bounding box center [119, 149] width 34 height 7
click at [649, 140] on div "Data out 14/10 Suficiência 30/10 Próxima Entrega 25/09 Estoque 1.429,673 TH Mat…" at bounding box center [628, 181] width 202 height 83
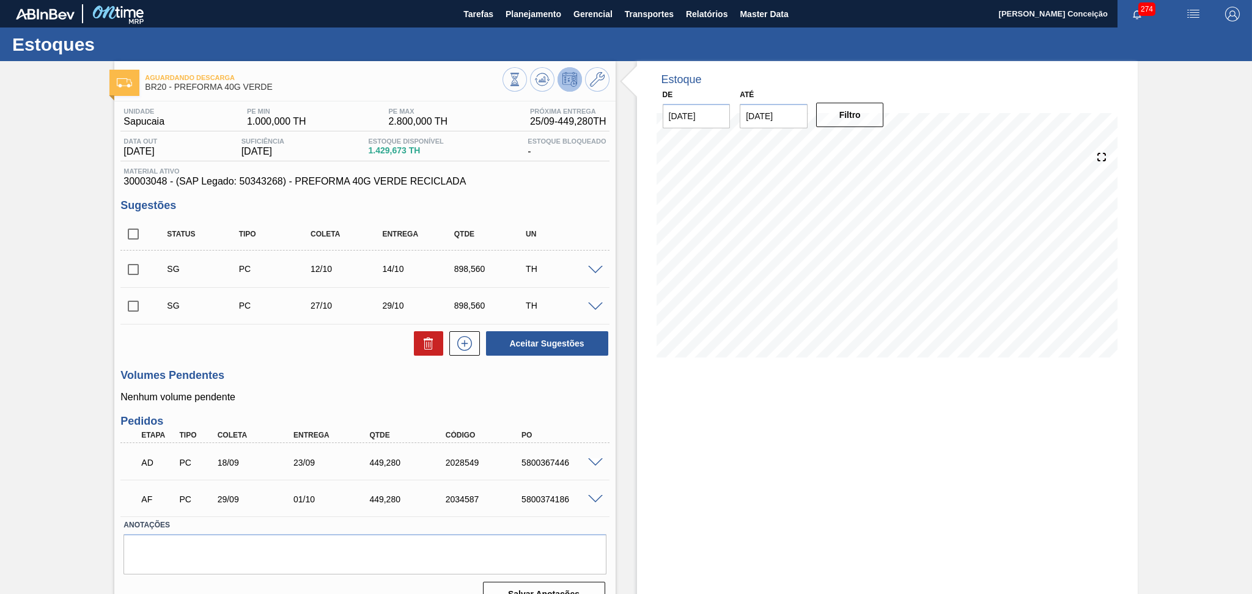
click at [319, 396] on p "Nenhum volume pendente" at bounding box center [364, 397] width 489 height 11
click at [594, 267] on span at bounding box center [595, 270] width 15 height 9
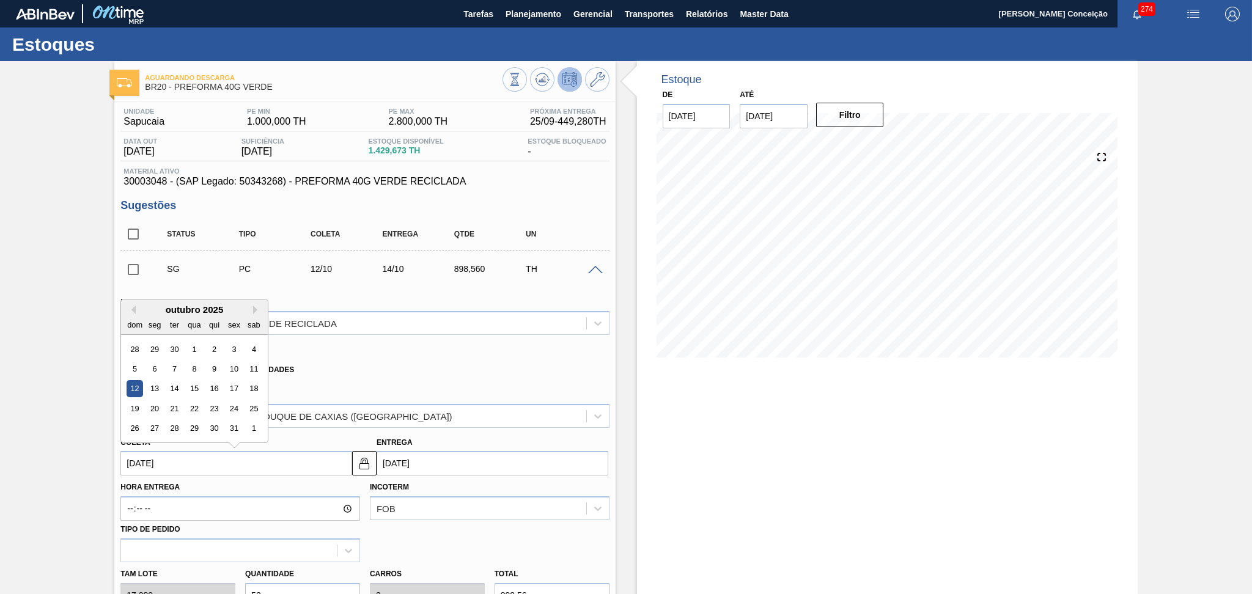
click at [193, 457] on input "[DATE]" at bounding box center [236, 463] width 232 height 24
click at [137, 305] on div "outubro 2025" at bounding box center [194, 310] width 147 height 10
click at [136, 305] on div "outubro 2025" at bounding box center [194, 310] width 147 height 10
click at [136, 311] on div "outubro 2025" at bounding box center [194, 310] width 147 height 10
click at [133, 309] on button "Previous Month" at bounding box center [131, 310] width 9 height 9
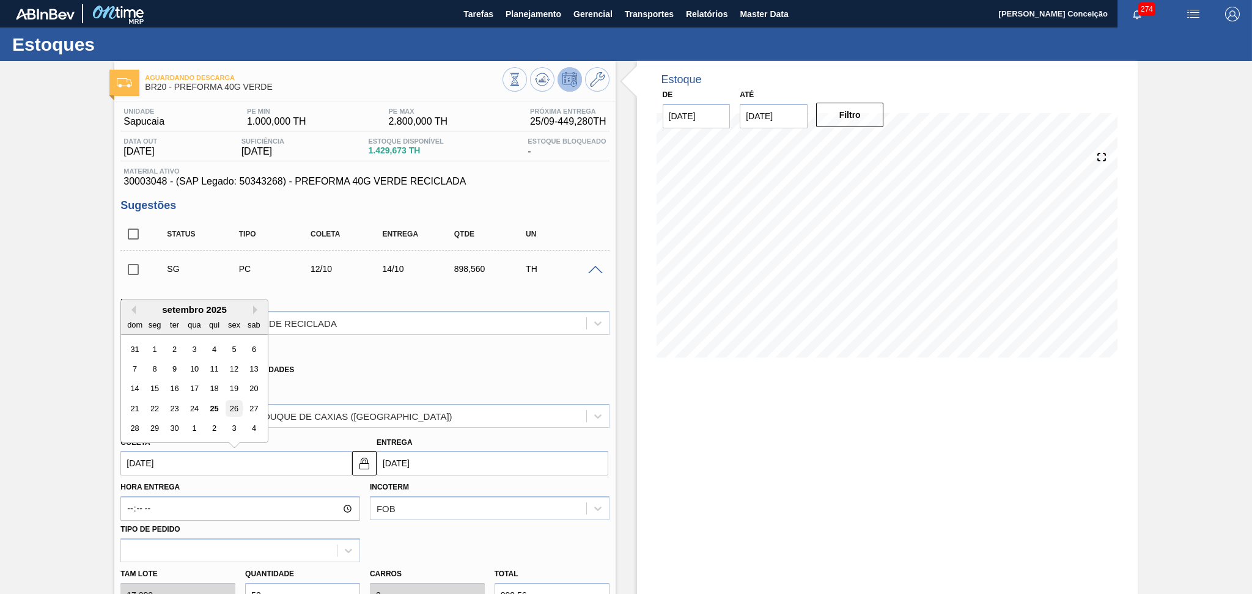
click at [235, 409] on div "26" at bounding box center [234, 409] width 17 height 17
type input "[DATE]"
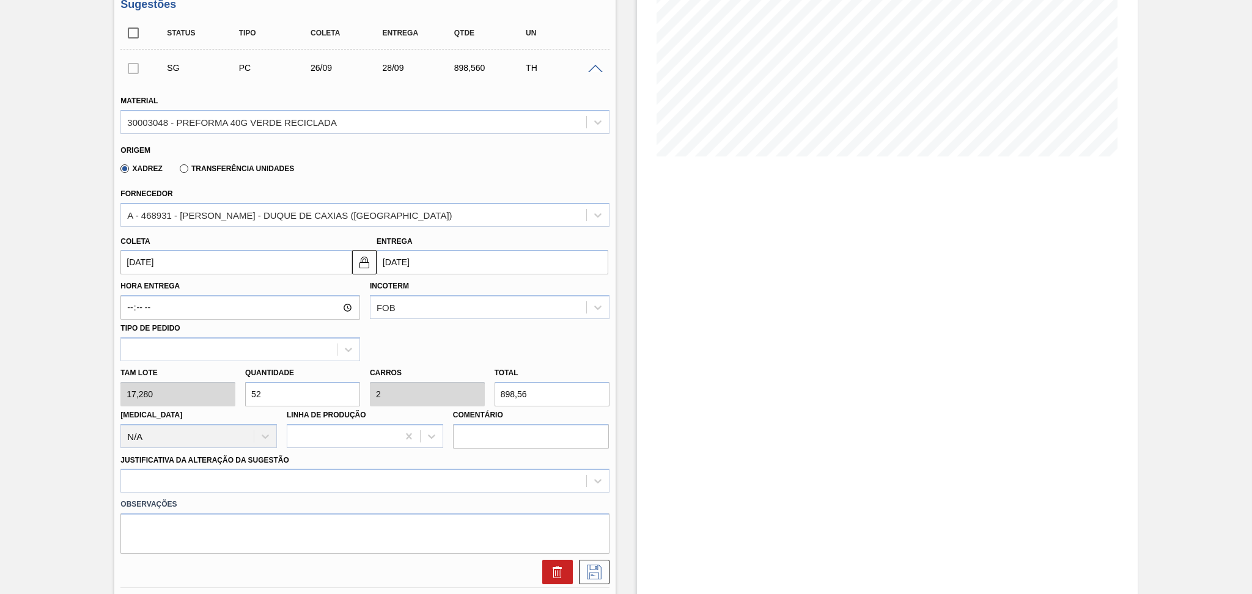
scroll to position [245, 0]
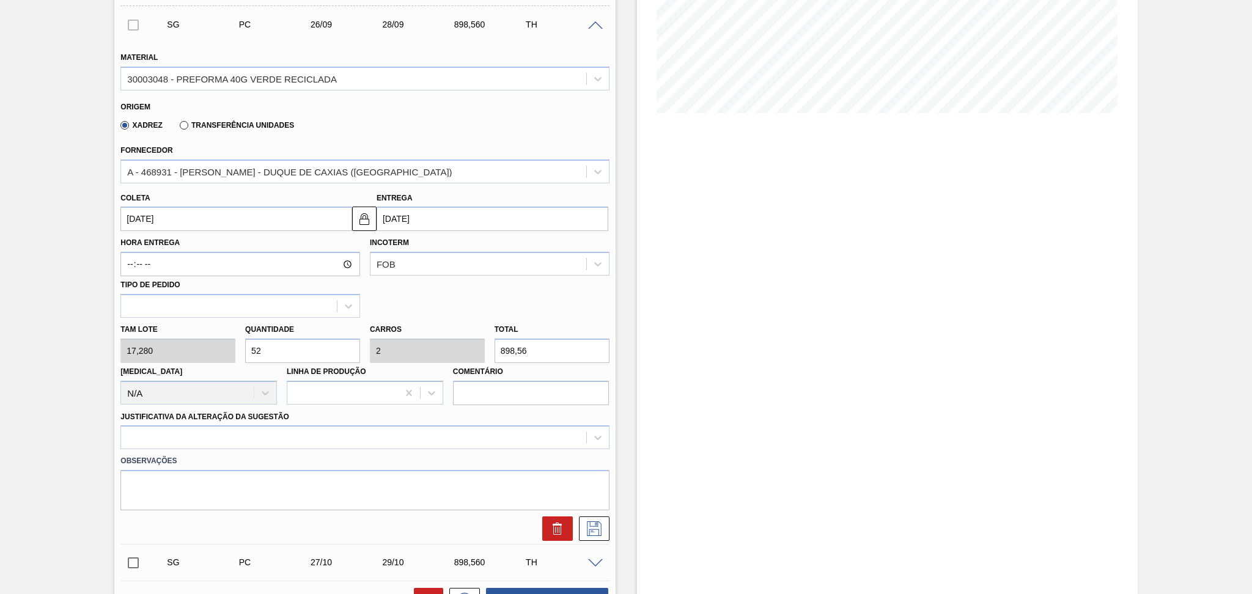
drag, startPoint x: 284, startPoint y: 355, endPoint x: 30, endPoint y: 355, distance: 253.8
click at [54, 355] on div "Aguardando Descarga BR20 - PREFORMA 40G VERDE Unidade Sapucaia PE MIN 1.000,000…" at bounding box center [626, 345] width 1252 height 1057
type input "2"
type input "0,077"
type input "34,56"
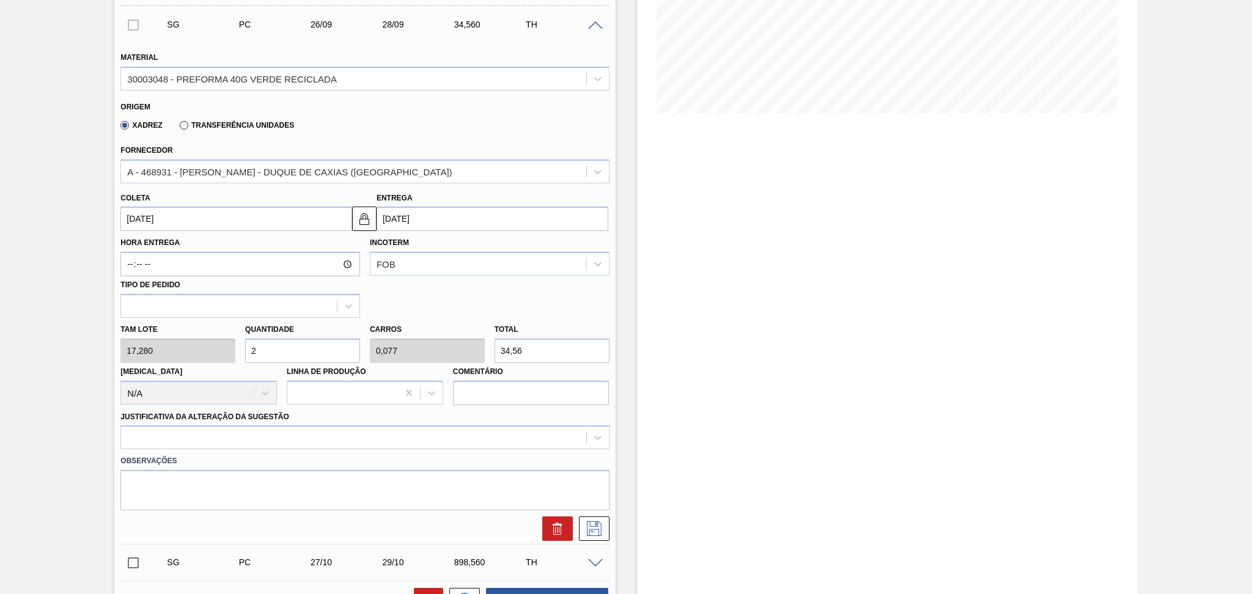
type input "26"
type input "1"
type input "449,28"
type input "26"
click at [212, 432] on div at bounding box center [364, 438] width 489 height 24
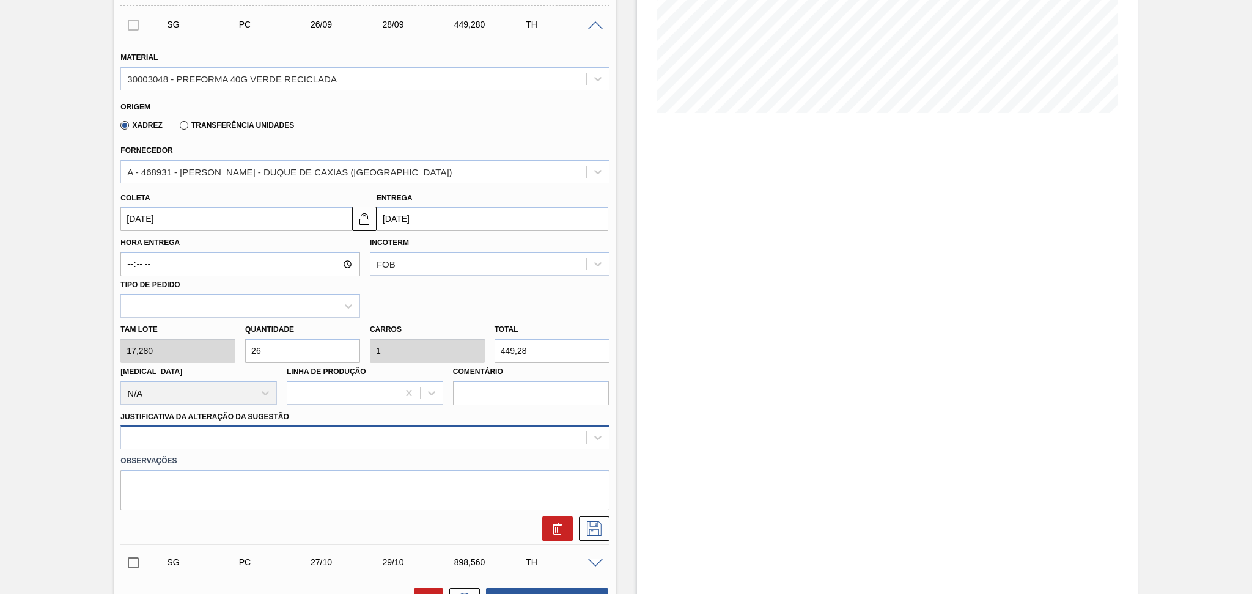
scroll to position [290, 0]
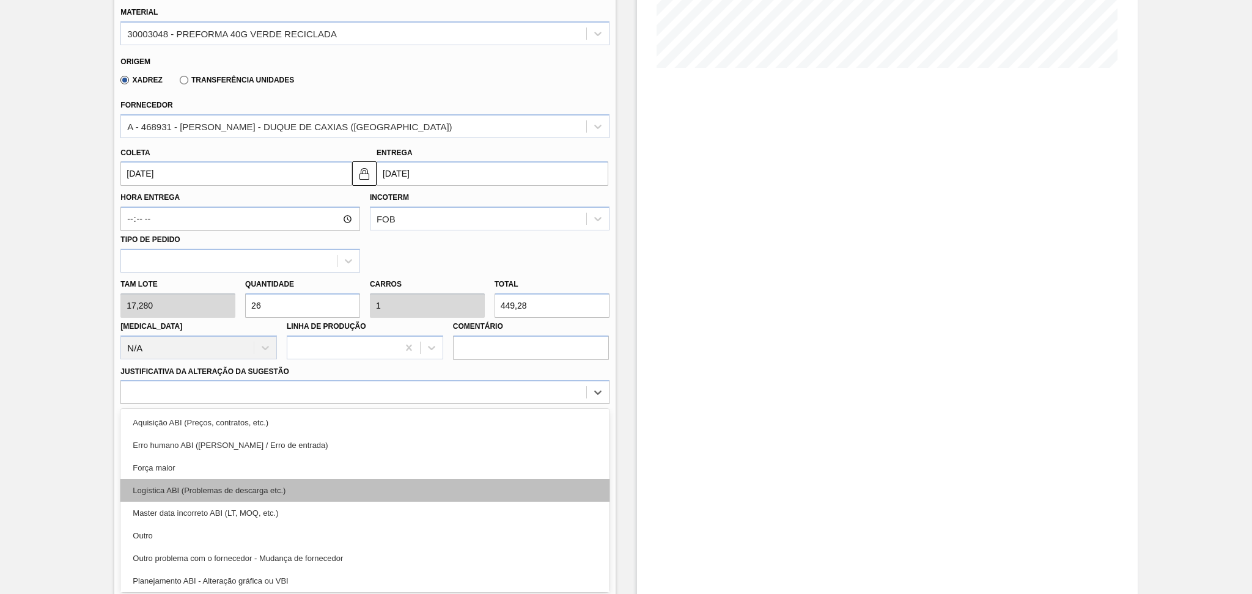
click at [198, 495] on div "Logística ABI (Problemas de descarga etc.)" at bounding box center [364, 490] width 489 height 23
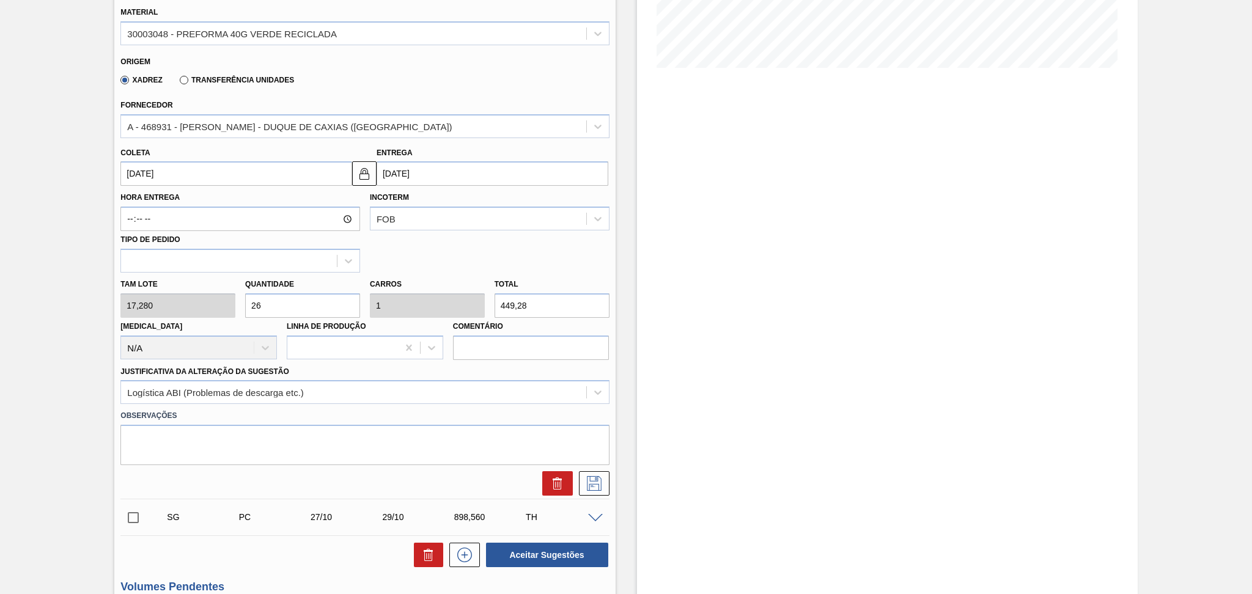
click at [575, 482] on div at bounding box center [591, 484] width 37 height 24
click at [585, 483] on icon at bounding box center [595, 483] width 20 height 15
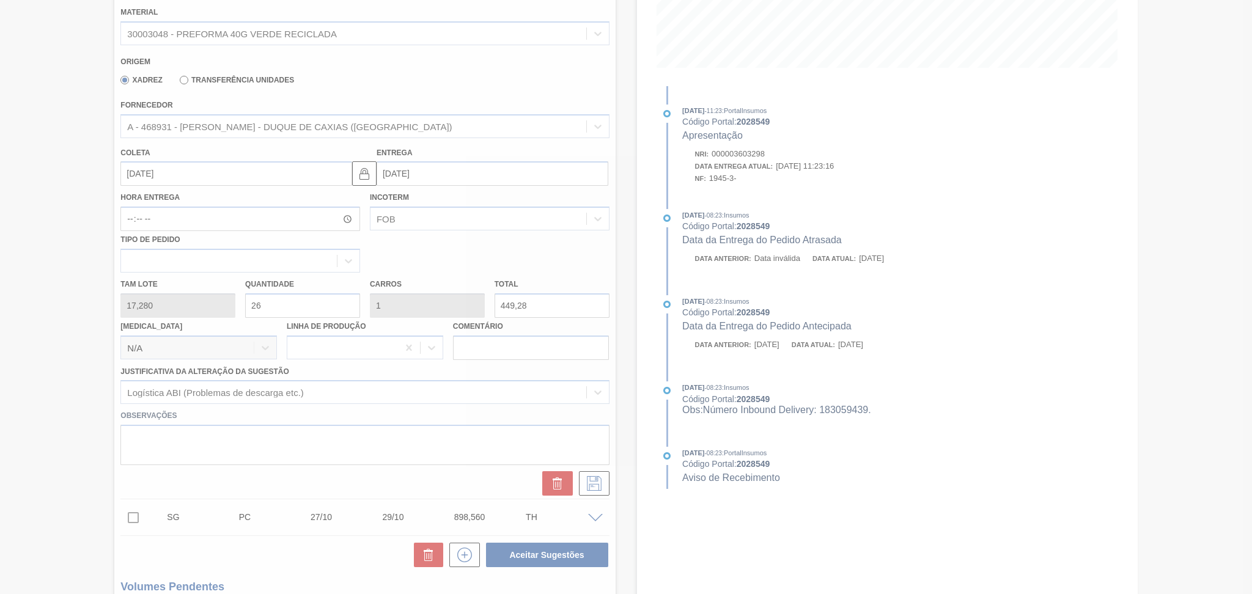
scroll to position [22, 0]
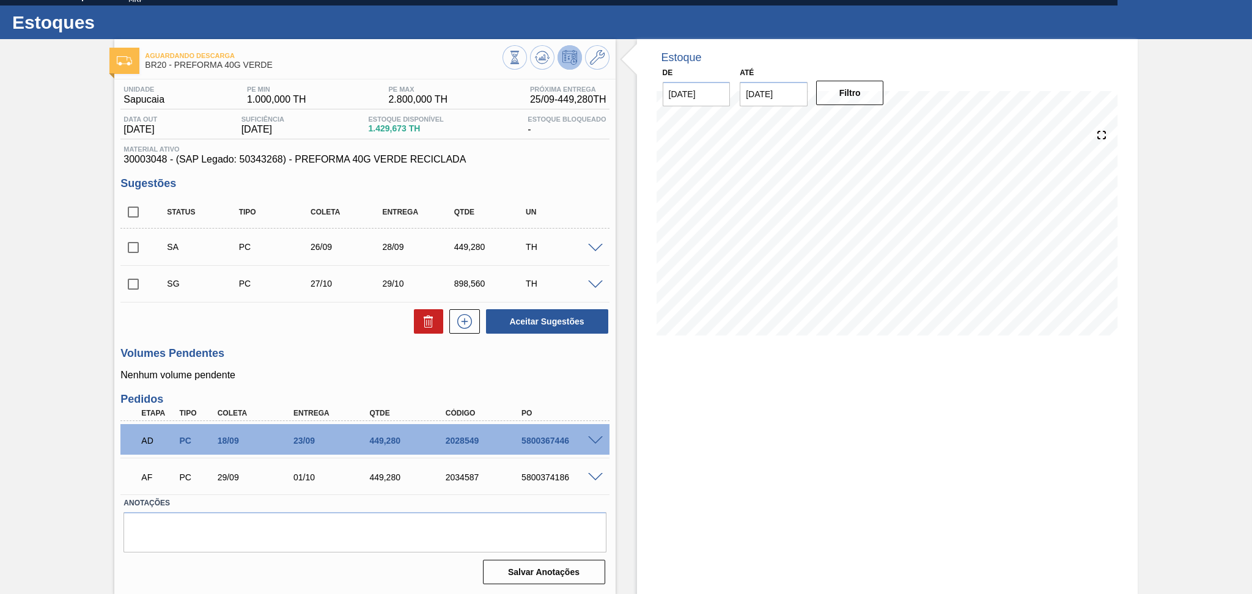
click at [591, 284] on span at bounding box center [595, 285] width 15 height 9
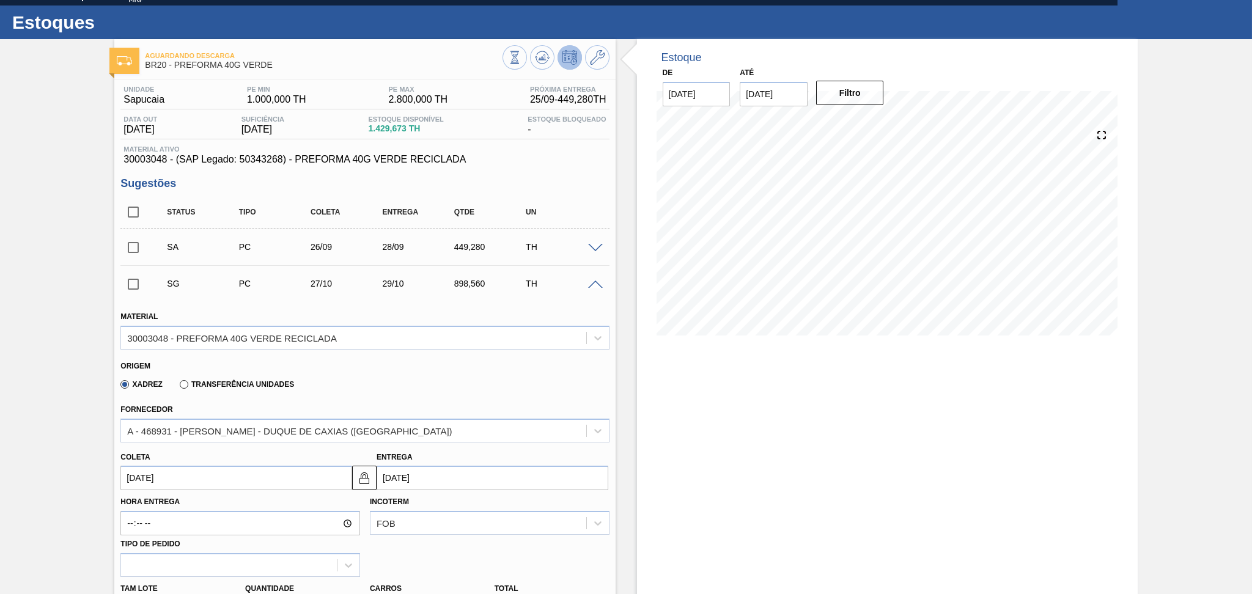
scroll to position [184, 0]
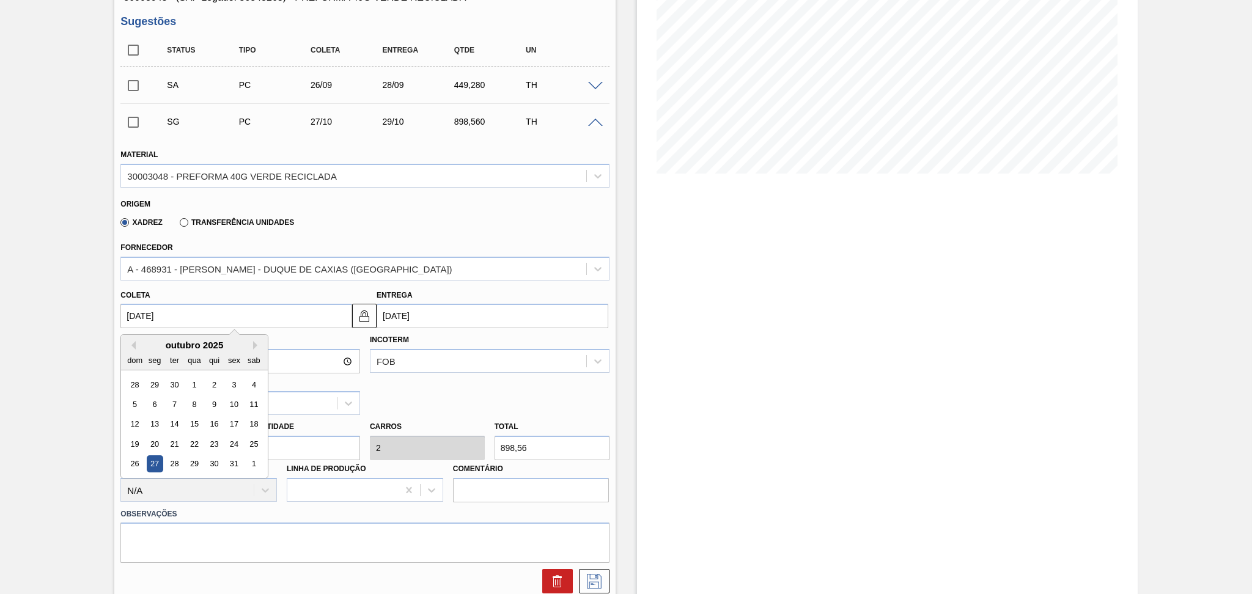
click at [180, 313] on input "[DATE]" at bounding box center [236, 316] width 232 height 24
click at [196, 459] on div "29" at bounding box center [195, 464] width 17 height 17
type input "[DATE]"
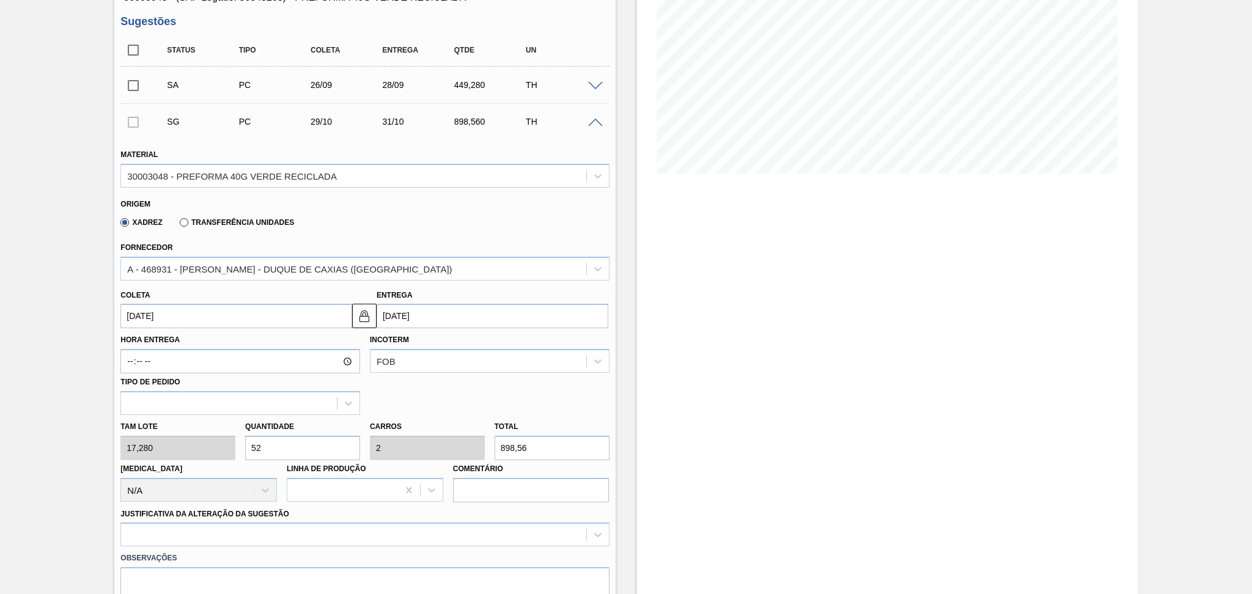
click at [205, 441] on div "Tam lote 17,280 Quantidade 52 Carros 2 Total 898,56 [MEDICAL_DATA] N/A Linha de…" at bounding box center [365, 458] width 498 height 87
type input "2"
type input "0,077"
type input "34,56"
type input "26"
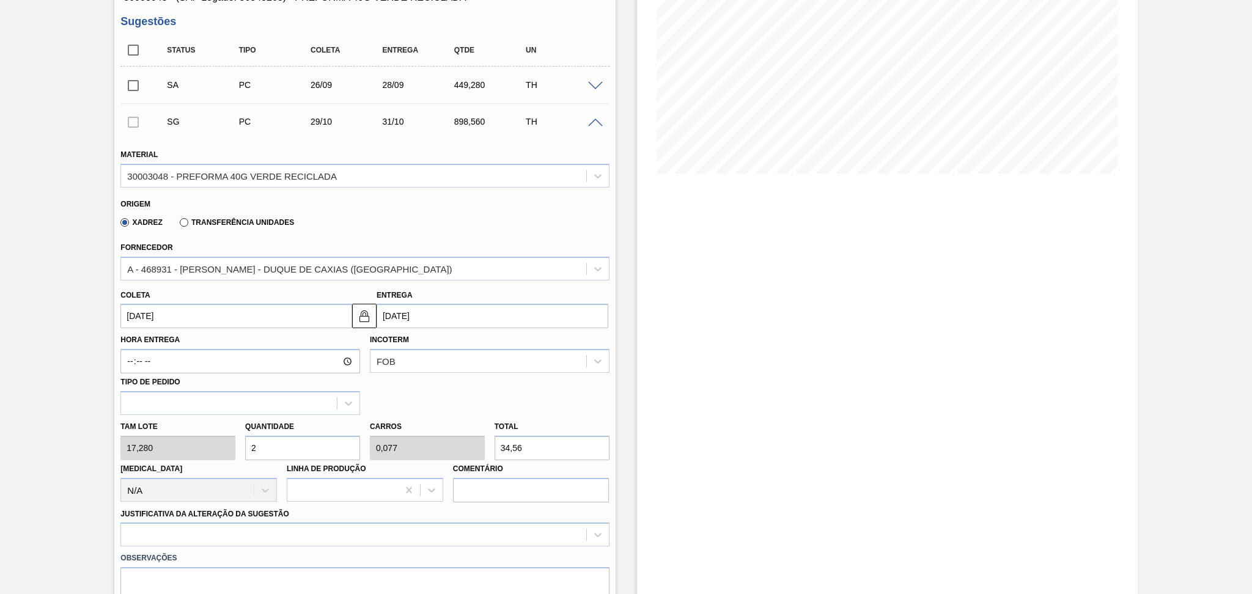
type input "1"
type input "449,28"
type input "26"
click at [219, 553] on label "Observações" at bounding box center [364, 559] width 489 height 18
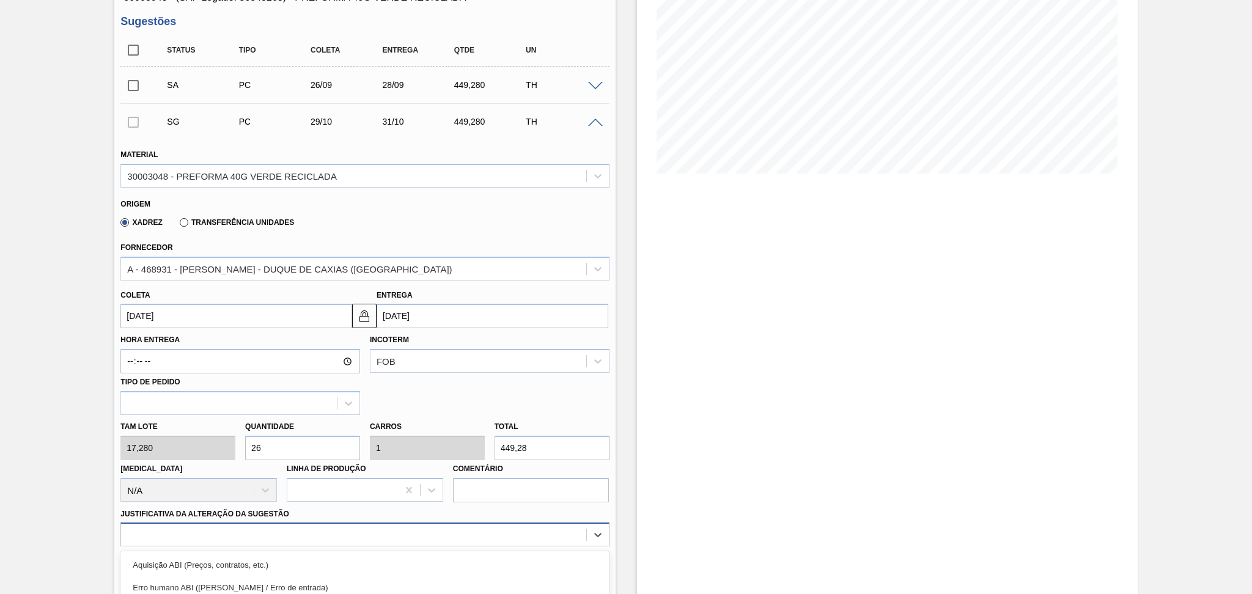
click at [228, 539] on div "option Outro focused, 6 of 18. 18 results available. Use Up and Down to choose …" at bounding box center [364, 535] width 489 height 24
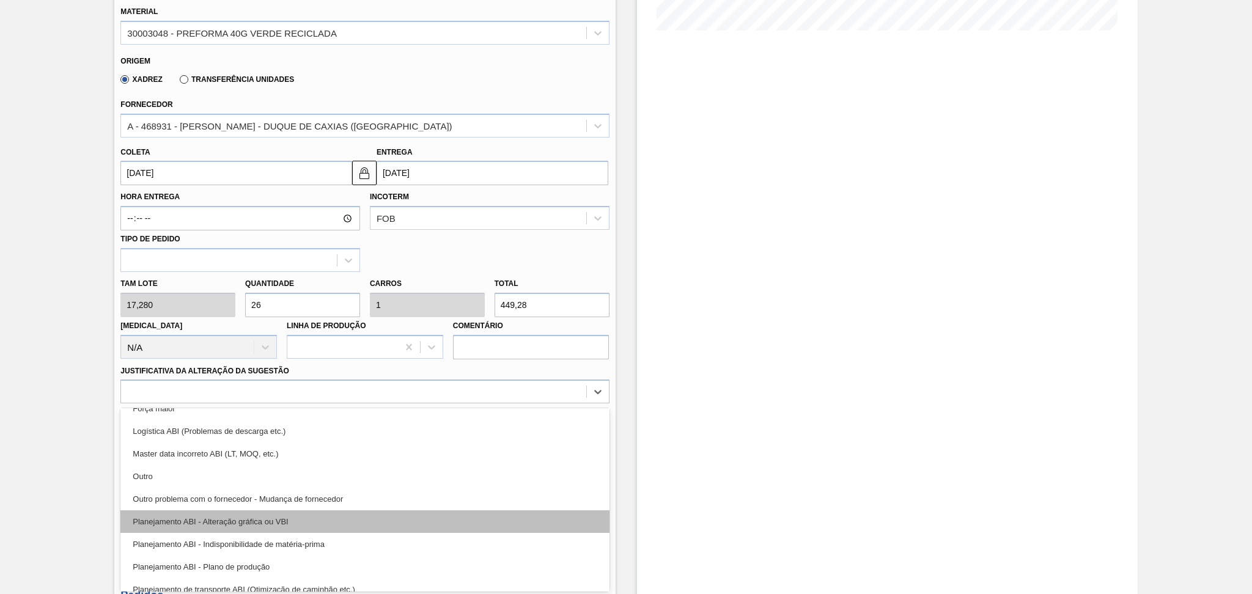
scroll to position [81, 0]
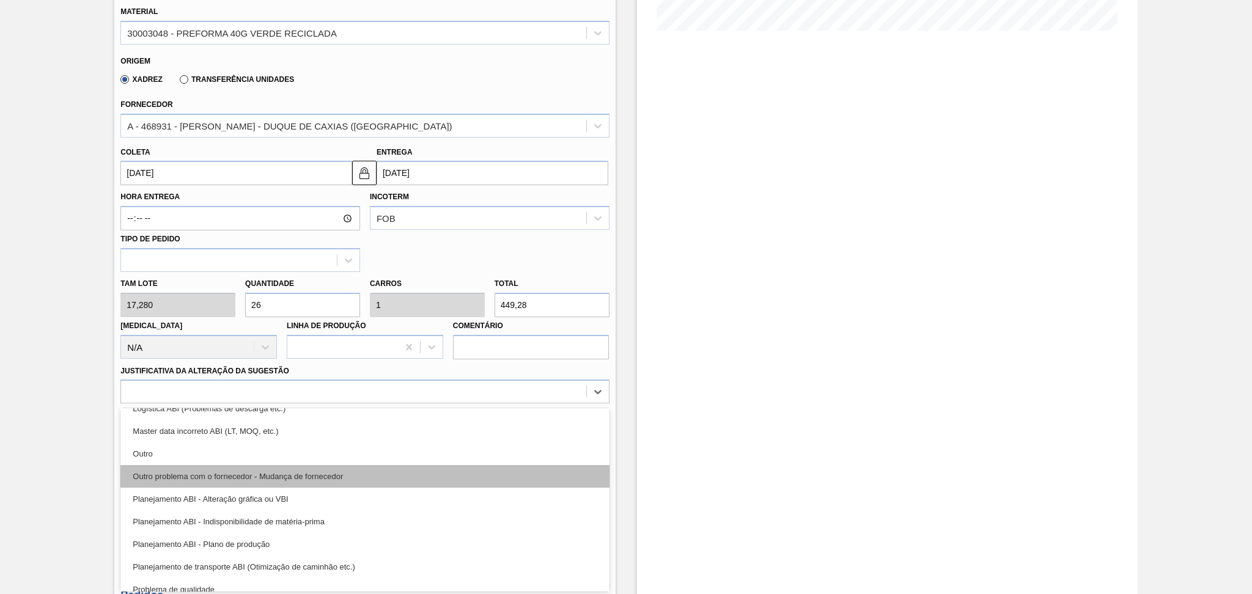
click at [346, 466] on div "Outro problema com o fornecedor - Mudança de fornecedor" at bounding box center [364, 476] width 489 height 23
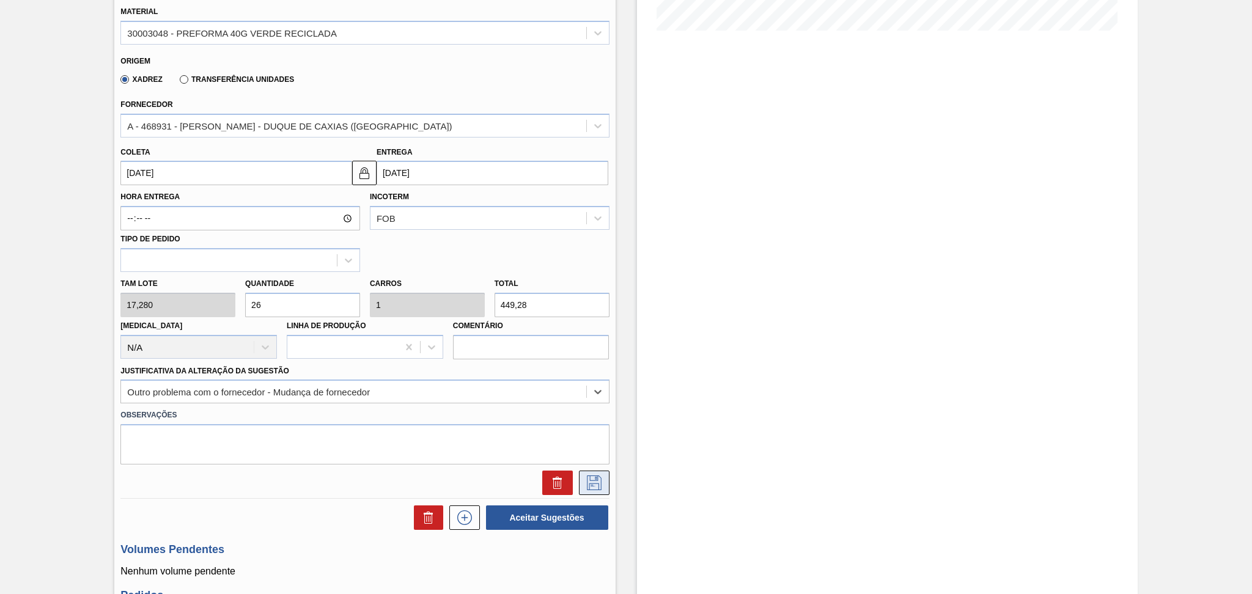
click at [587, 481] on icon at bounding box center [594, 483] width 15 height 15
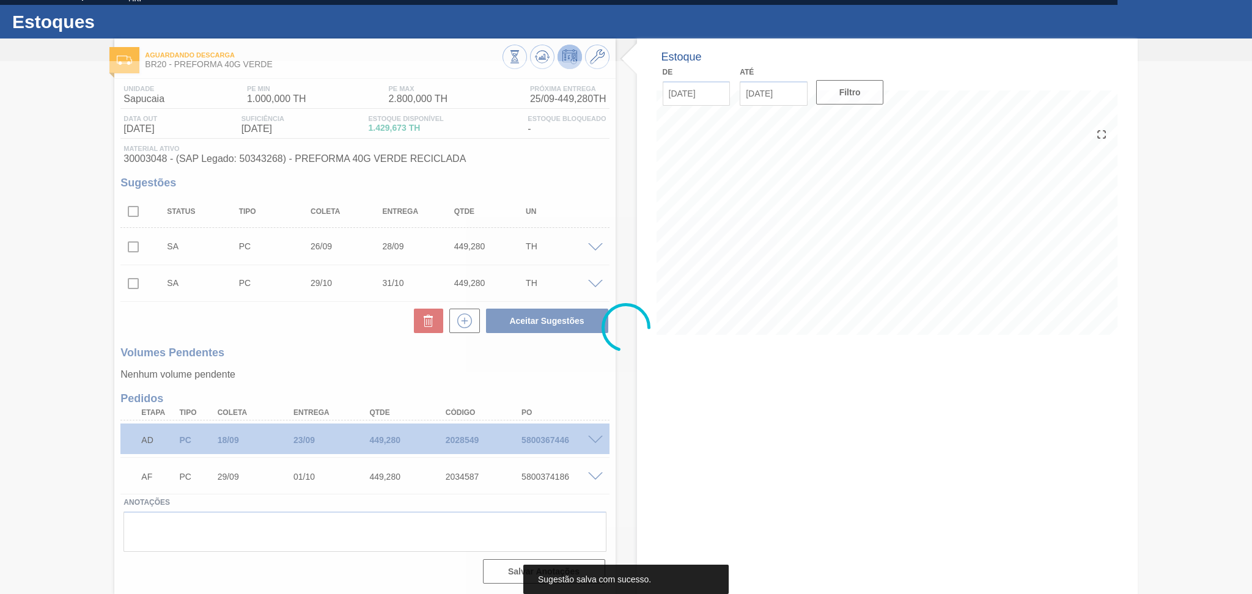
scroll to position [22, 0]
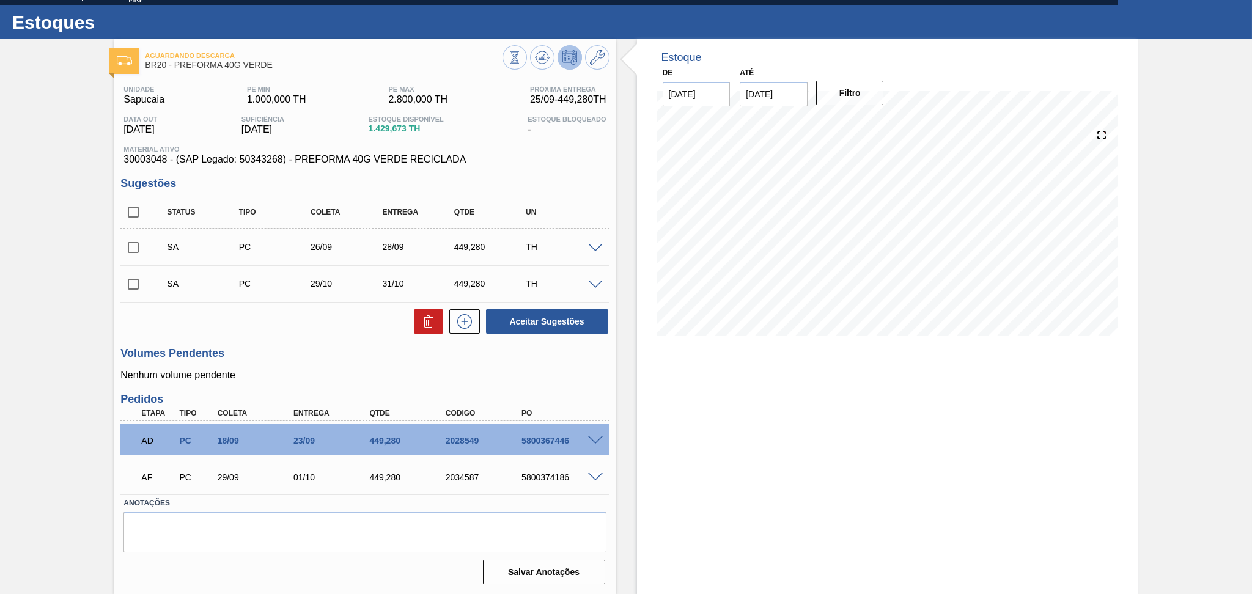
click at [593, 284] on span at bounding box center [595, 285] width 15 height 9
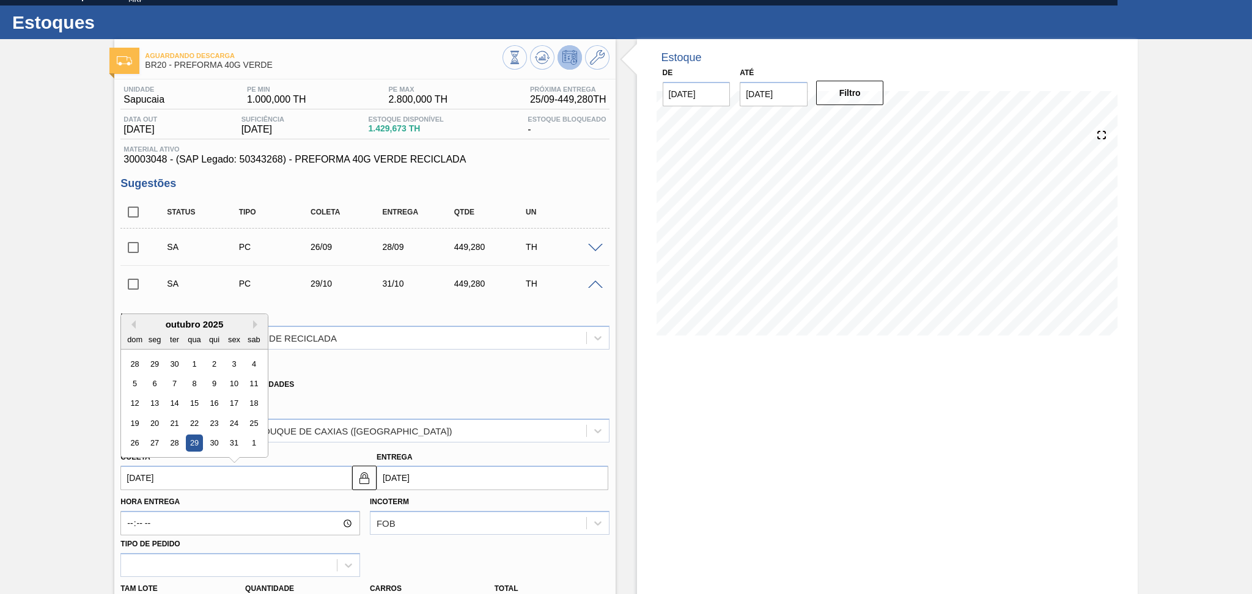
click at [220, 473] on input "[DATE]" at bounding box center [236, 478] width 232 height 24
click at [147, 360] on div "29" at bounding box center [155, 364] width 17 height 17
type input "[DATE]"
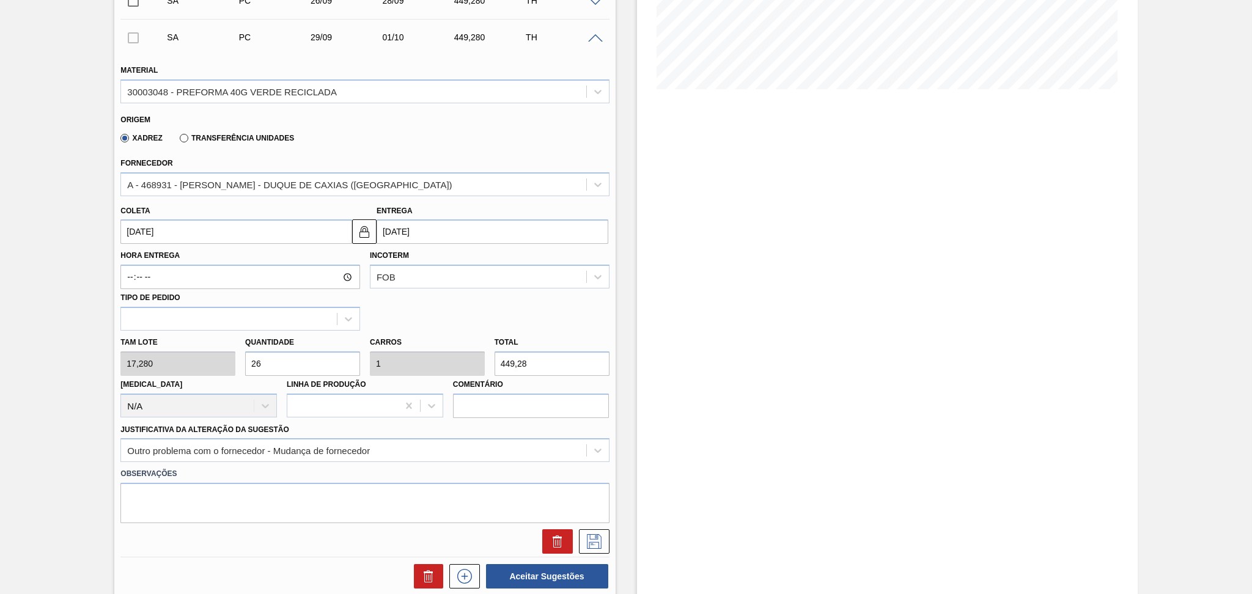
scroll to position [348, 0]
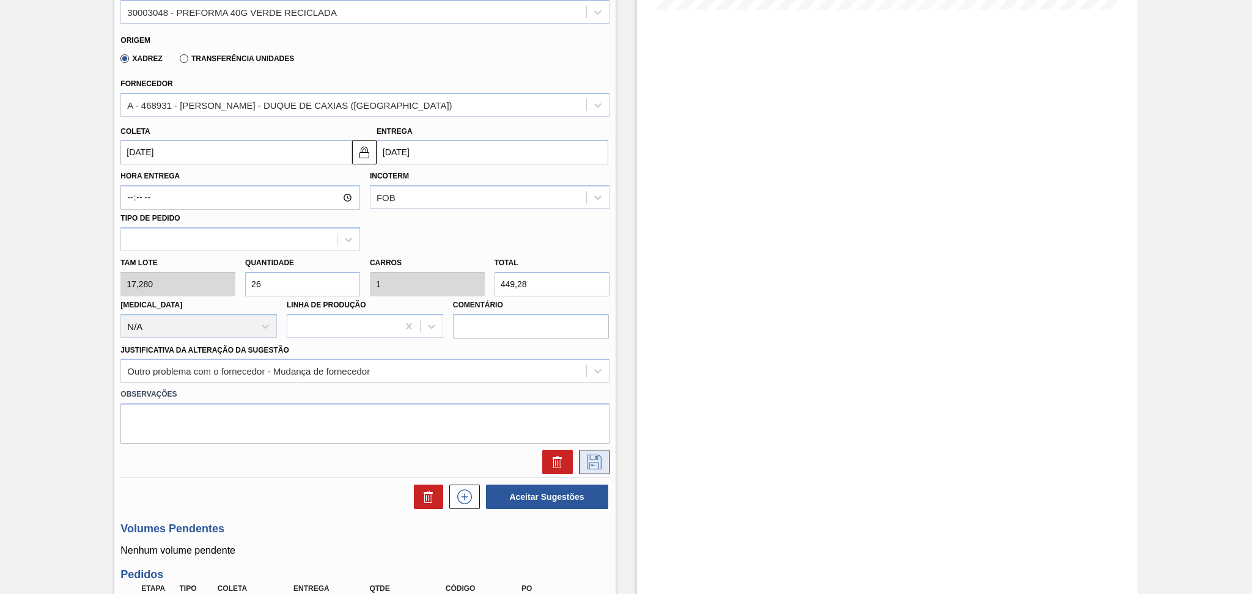
click at [595, 462] on icon at bounding box center [595, 462] width 20 height 15
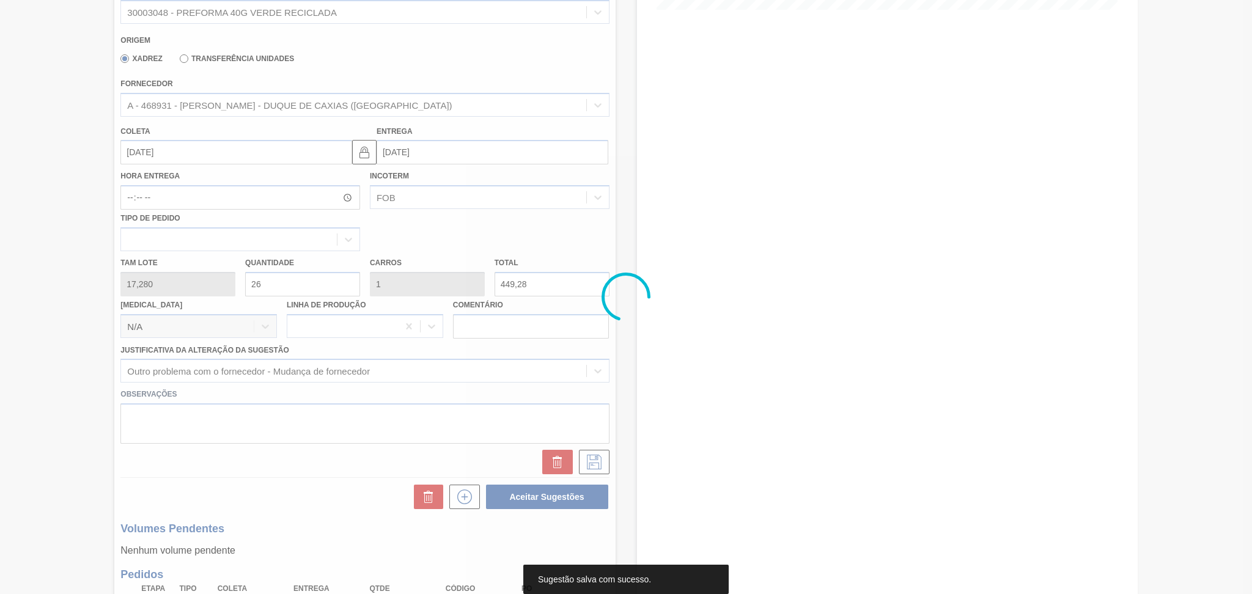
scroll to position [22, 0]
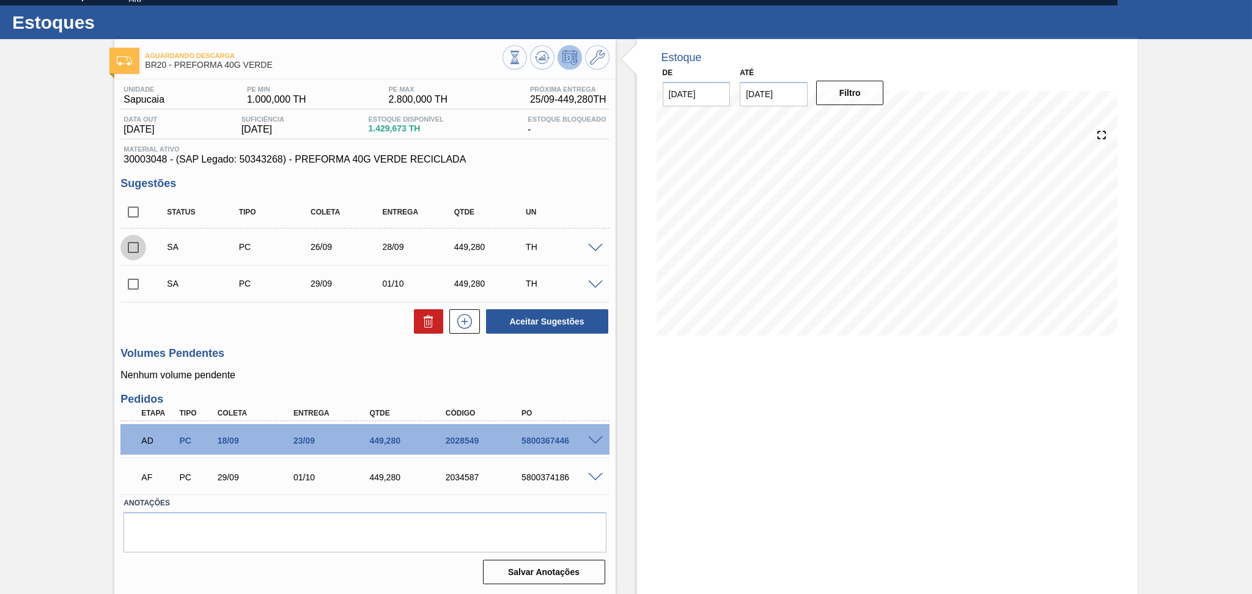
click at [142, 242] on input "checkbox" at bounding box center [133, 248] width 26 height 26
click at [525, 319] on button "Aceitar Sugestões" at bounding box center [547, 321] width 122 height 24
checkbox input "false"
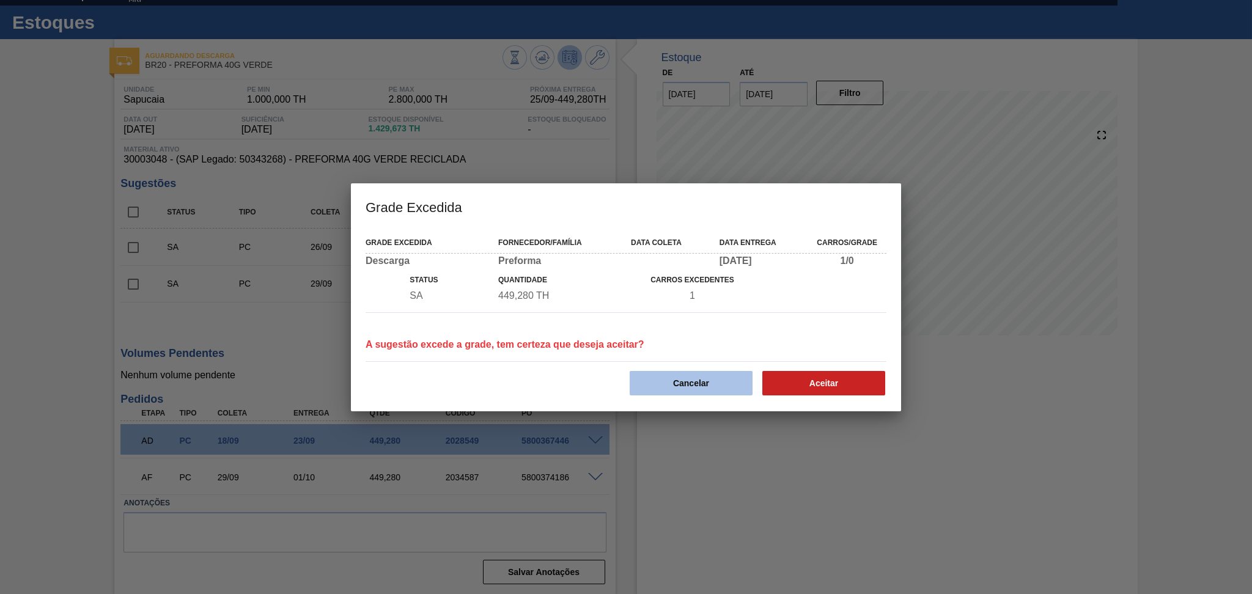
click at [690, 382] on button "Cancelar" at bounding box center [691, 383] width 123 height 24
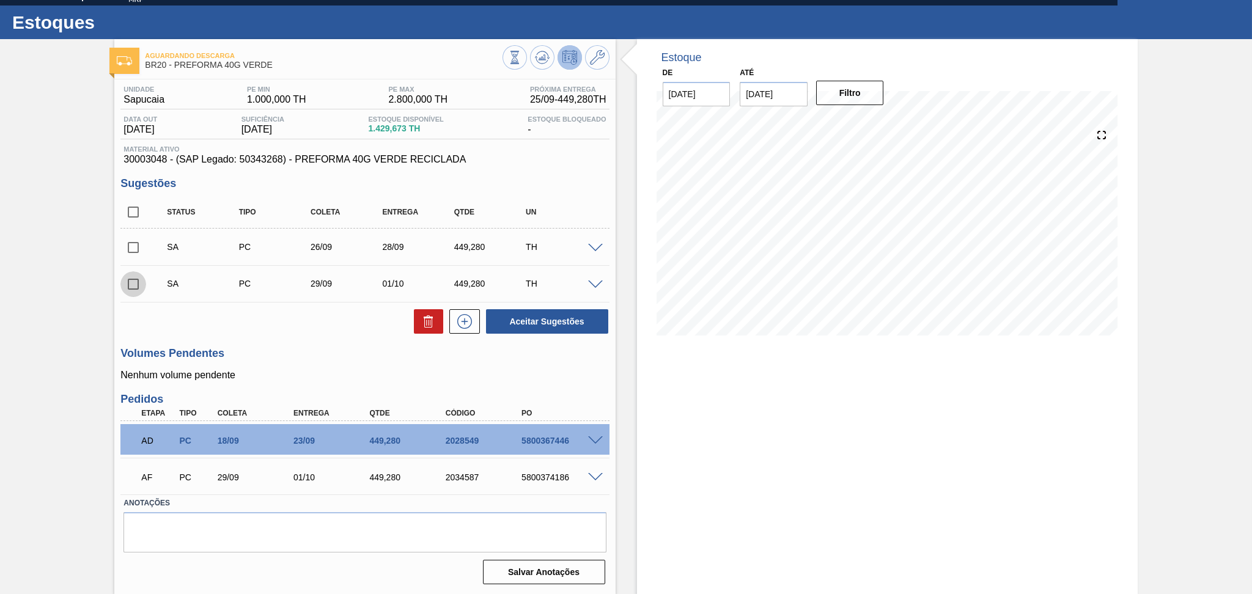
click at [132, 279] on input "checkbox" at bounding box center [133, 285] width 26 height 26
click at [534, 319] on button "Aceitar Sugestões" at bounding box center [547, 321] width 122 height 24
checkbox input "false"
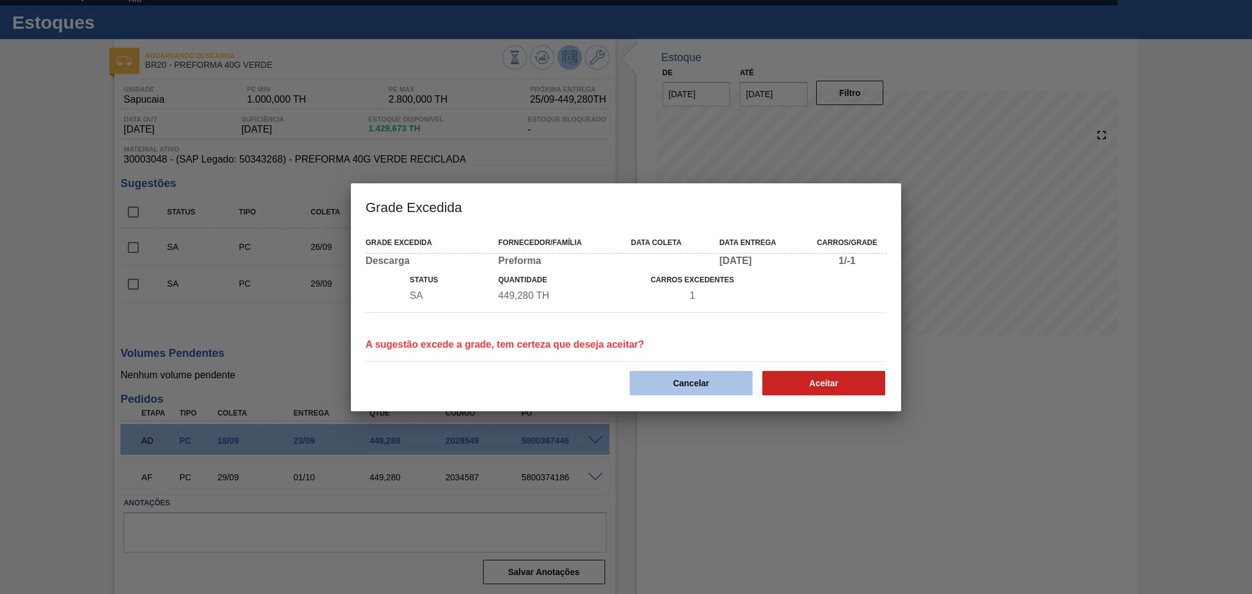
click at [669, 384] on button "Cancelar" at bounding box center [691, 383] width 123 height 24
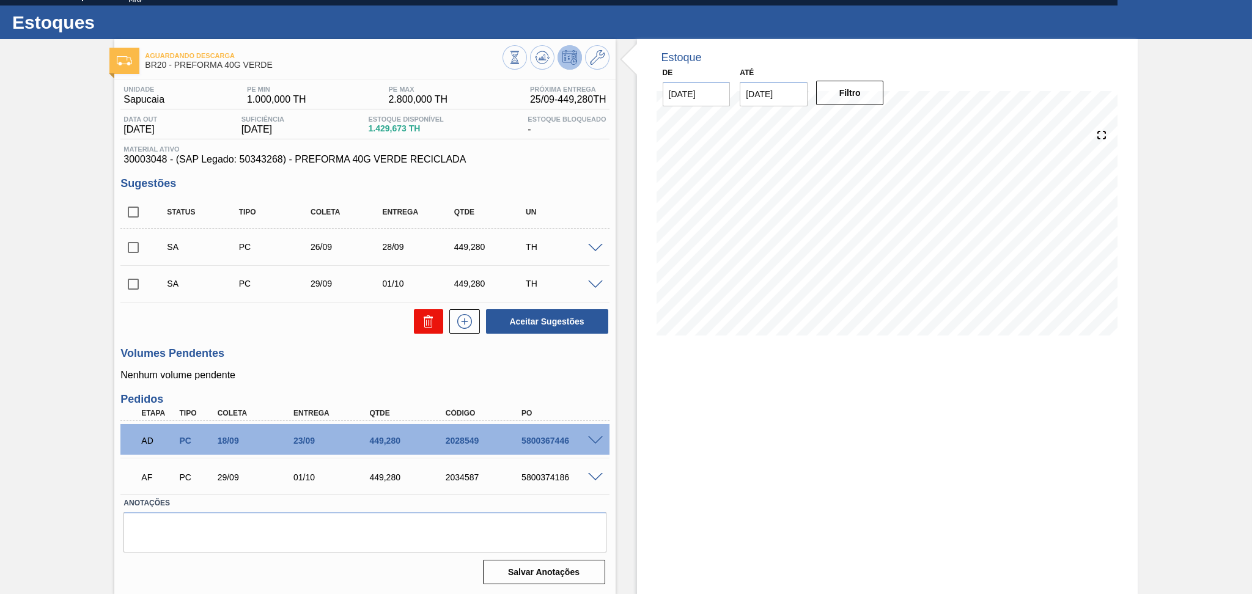
click at [437, 324] on button at bounding box center [428, 321] width 29 height 24
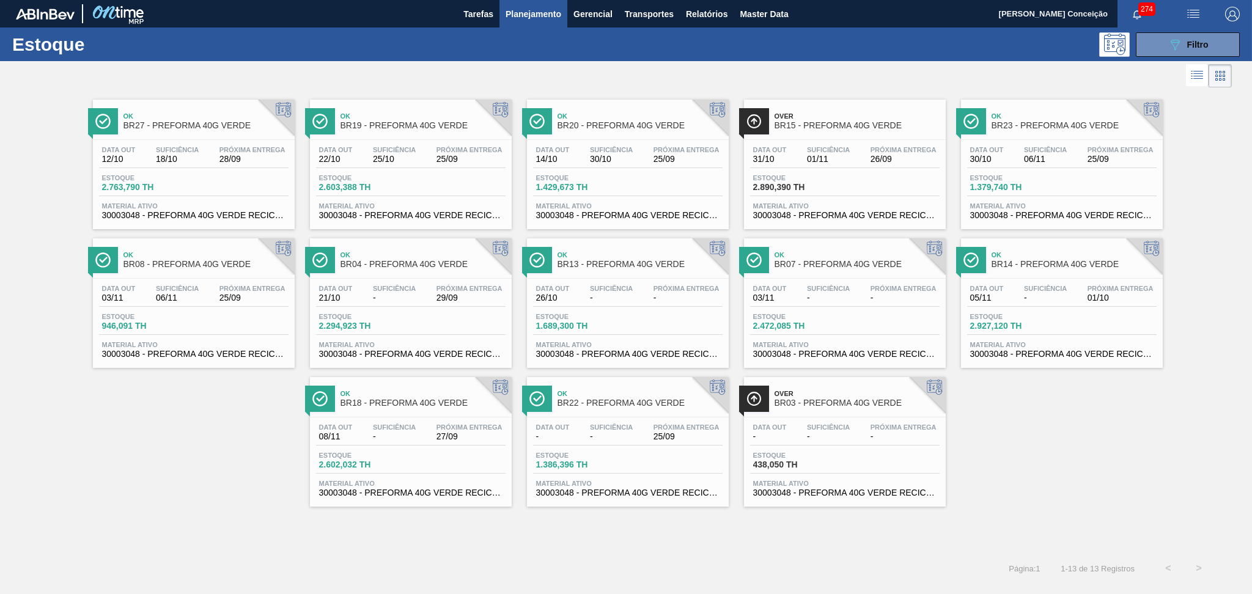
click at [429, 202] on span "Material ativo" at bounding box center [410, 205] width 183 height 7
click at [602, 468] on span "1.386,396 TH" at bounding box center [579, 464] width 86 height 9
click at [212, 333] on div "Estoque 946,091 TH" at bounding box center [194, 324] width 190 height 22
click at [1019, 260] on span "BR14 - PREFORMA 40G VERDE" at bounding box center [1074, 264] width 165 height 9
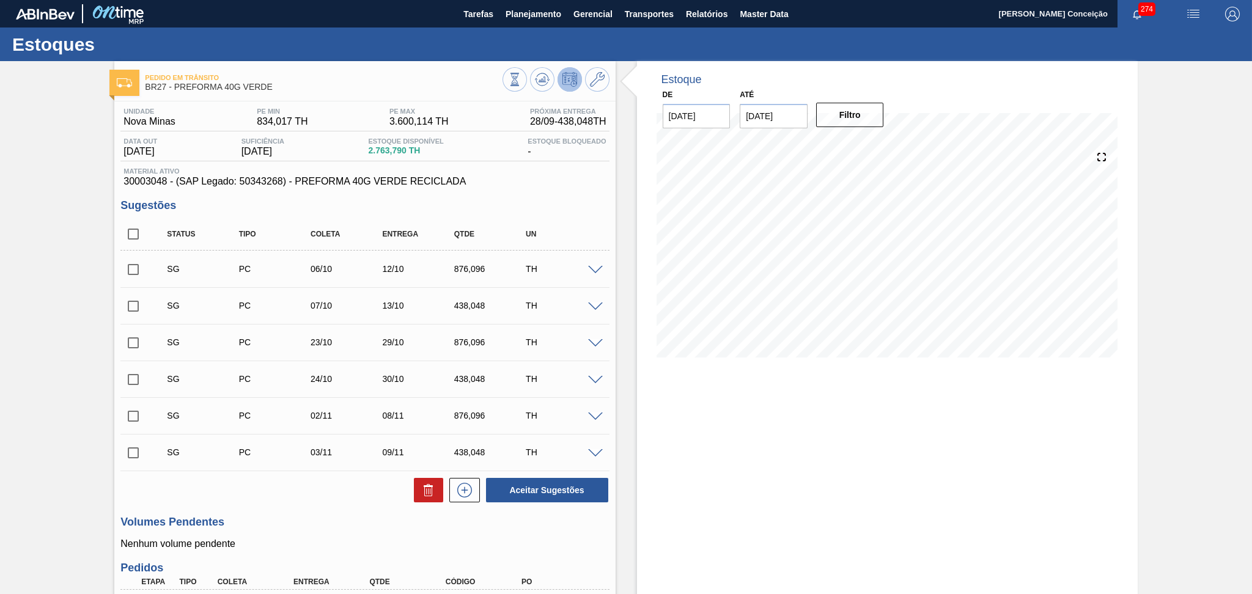
click at [301, 505] on div "Unidade Nova Minas PE MIN 834,017 TH PE MAX 3.600,114 TH Próxima Entrega 28/09 …" at bounding box center [364, 430] width 501 height 656
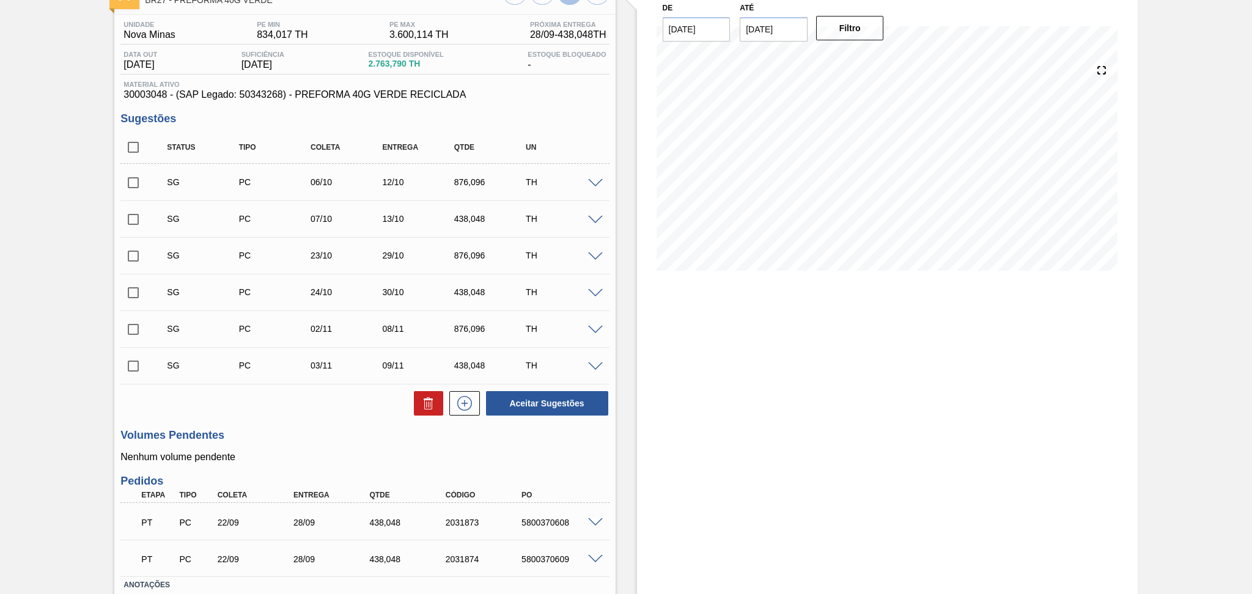
scroll to position [169, 0]
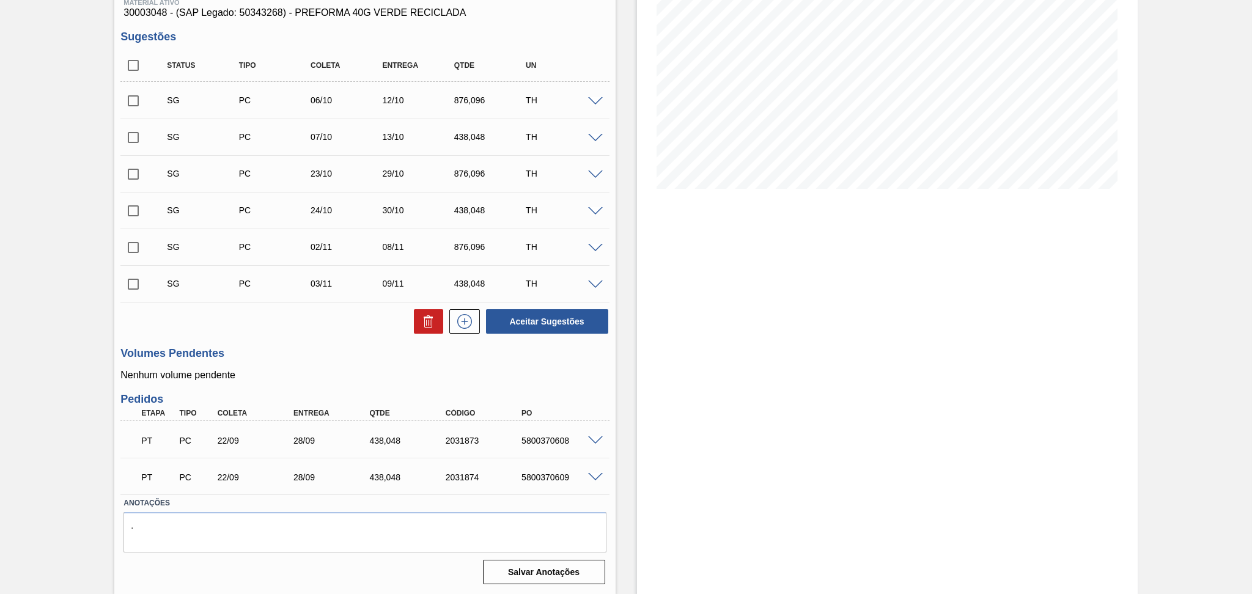
click at [324, 352] on h3 "Volumes Pendentes" at bounding box center [364, 353] width 489 height 13
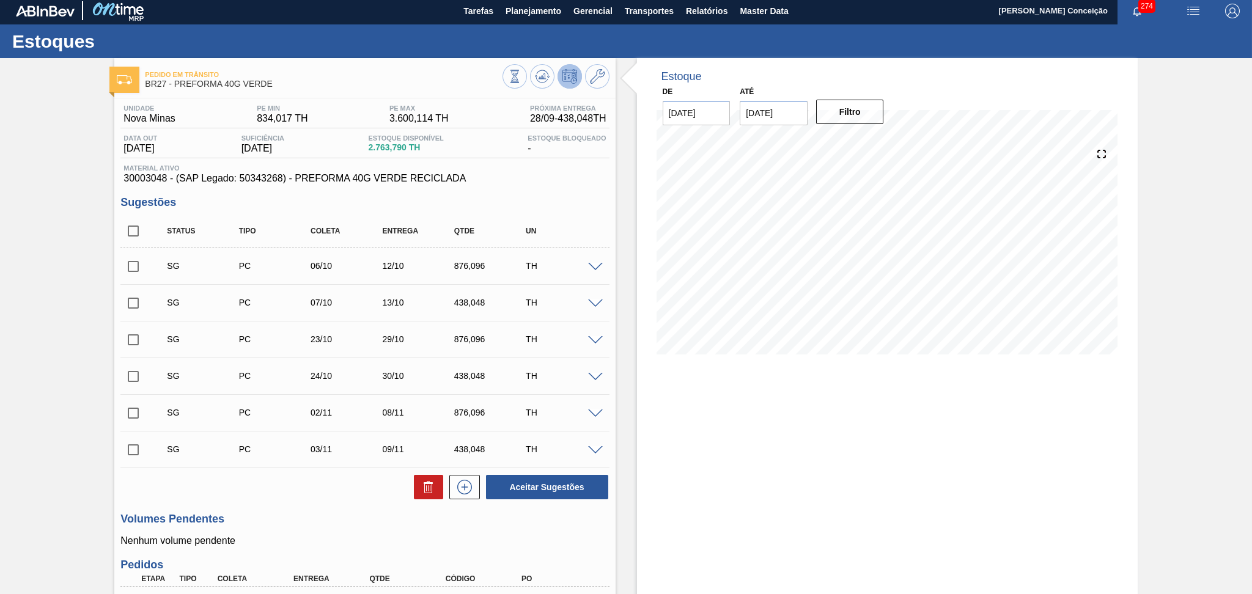
scroll to position [0, 0]
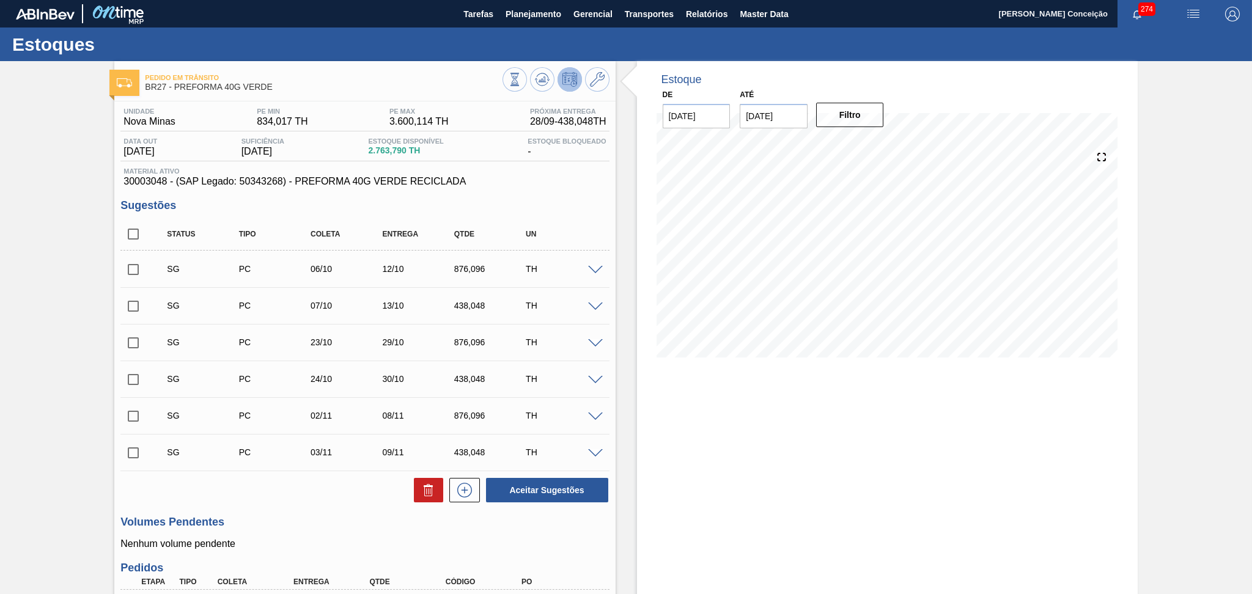
click at [139, 229] on input "checkbox" at bounding box center [133, 234] width 26 height 26
checkbox input "true"
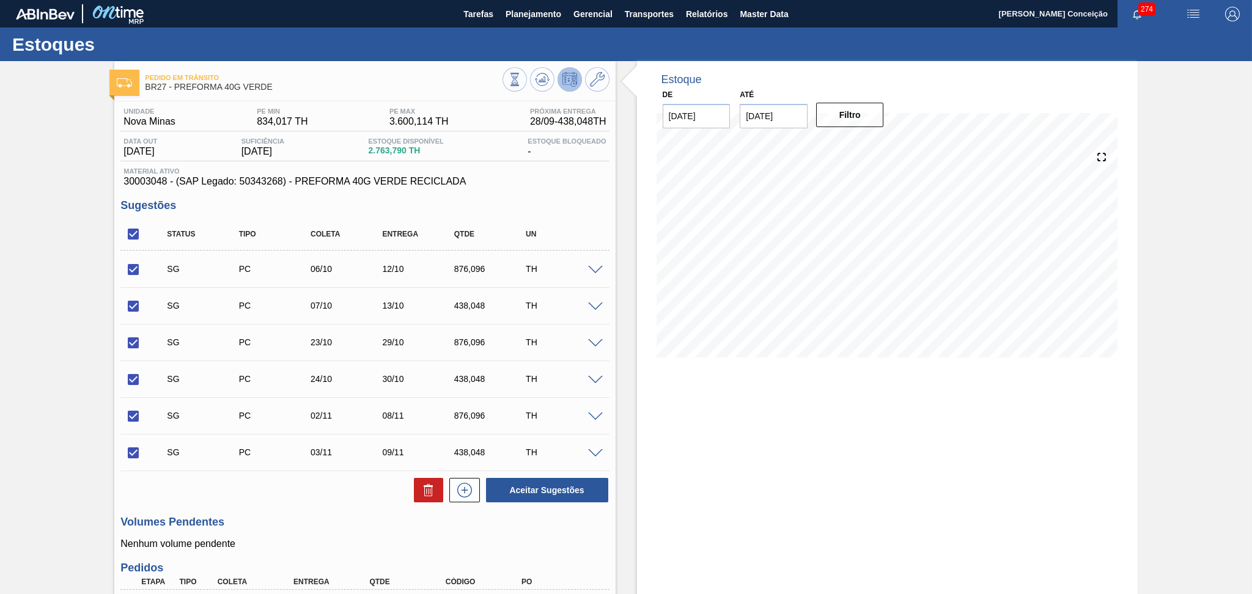
checkbox input "true"
click at [431, 495] on icon at bounding box center [428, 490] width 15 height 15
checkbox input "false"
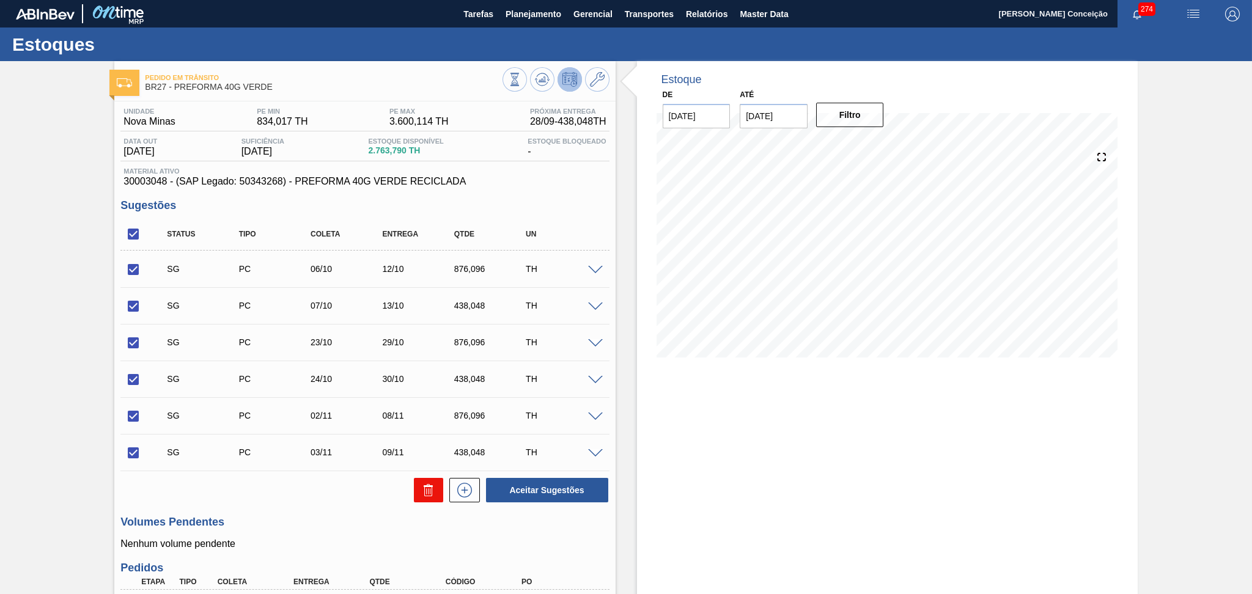
checkbox input "false"
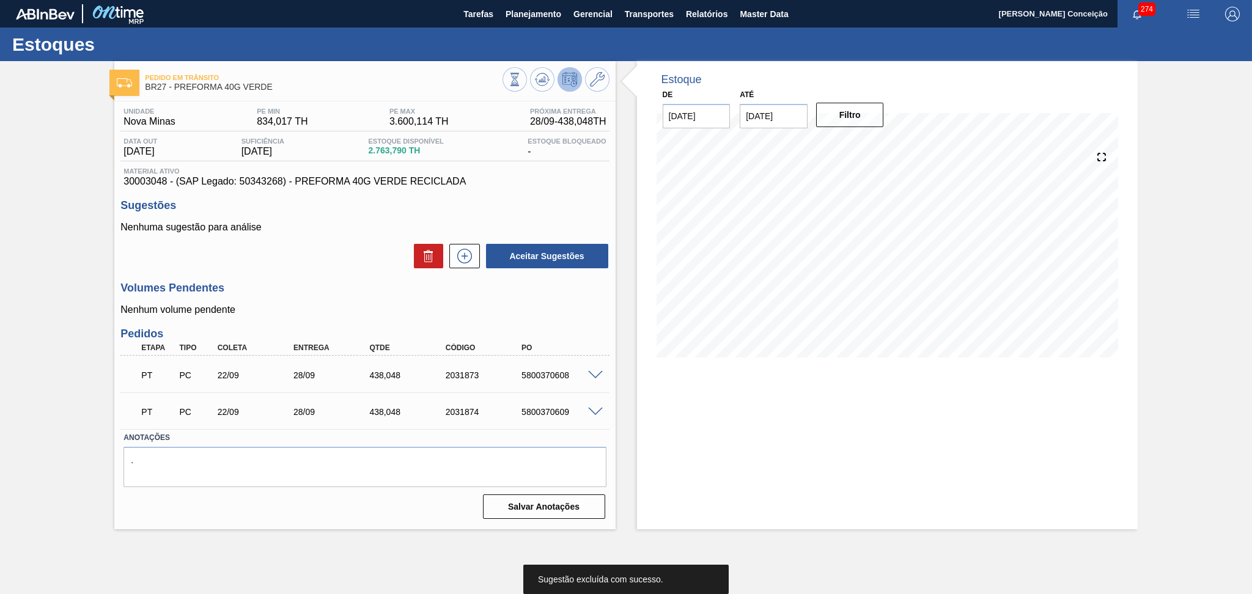
click at [301, 255] on div "Aceitar Sugestões" at bounding box center [364, 256] width 489 height 27
click at [470, 251] on icon at bounding box center [464, 256] width 15 height 15
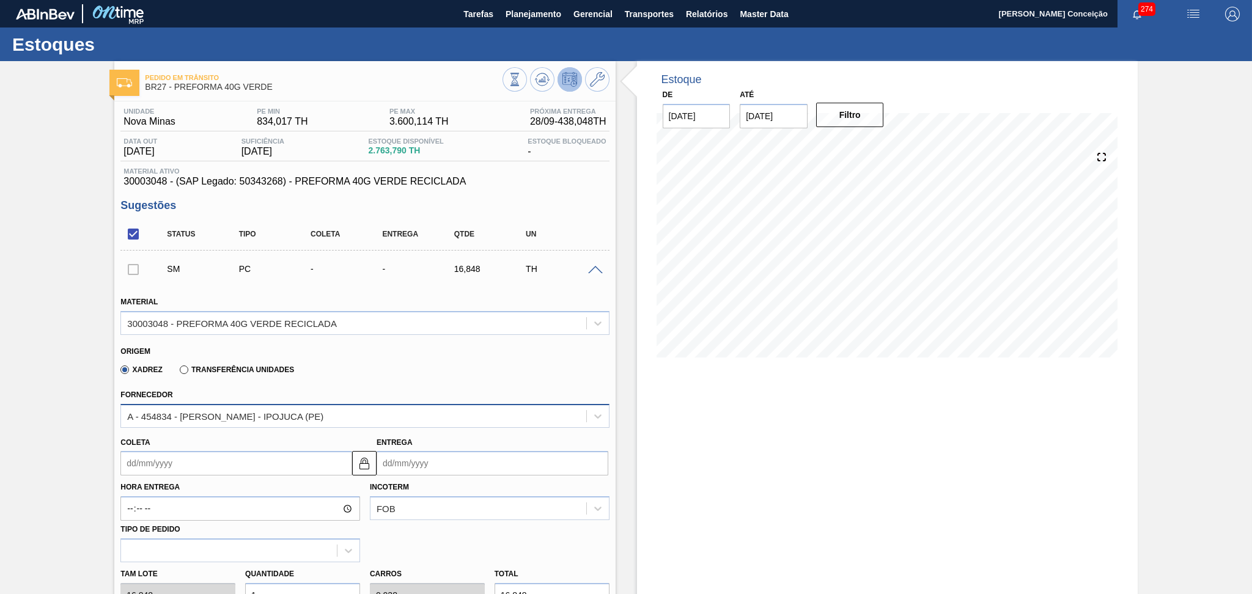
click at [265, 409] on div "A - 454834 - LORENPET - IPOJUCA (PE)" at bounding box center [353, 416] width 465 height 18
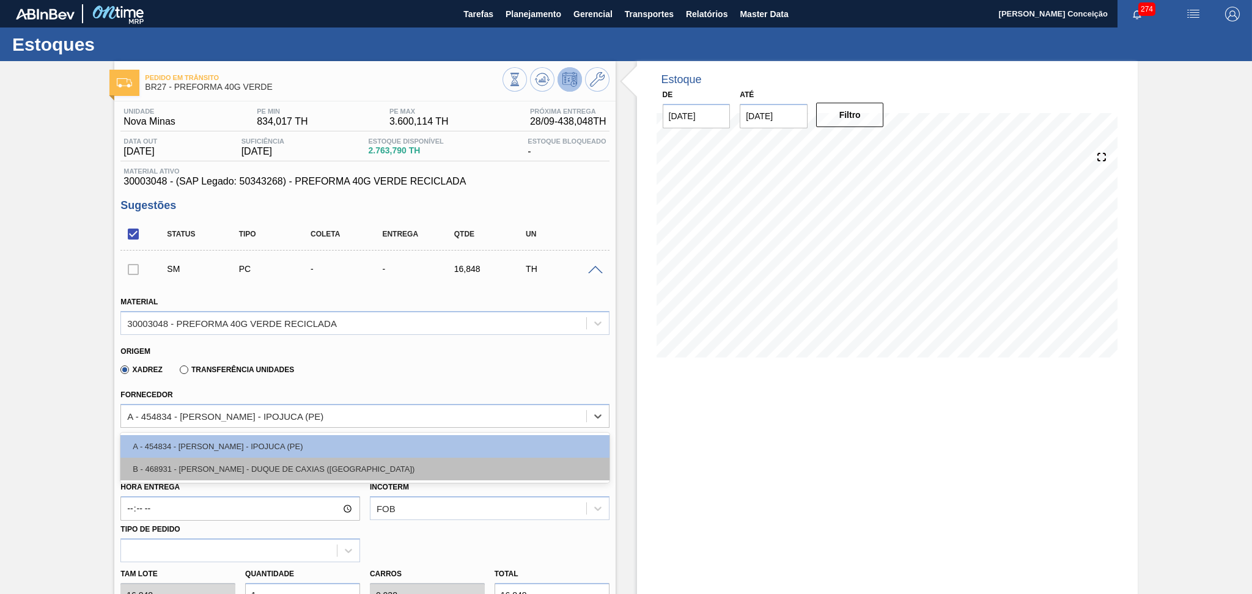
click at [265, 464] on div "B - 468931 - LORENPET - DUQUE DE CAXIAS (RJ)" at bounding box center [364, 469] width 489 height 23
type input "17,280"
type input "0,975"
type input "0,037"
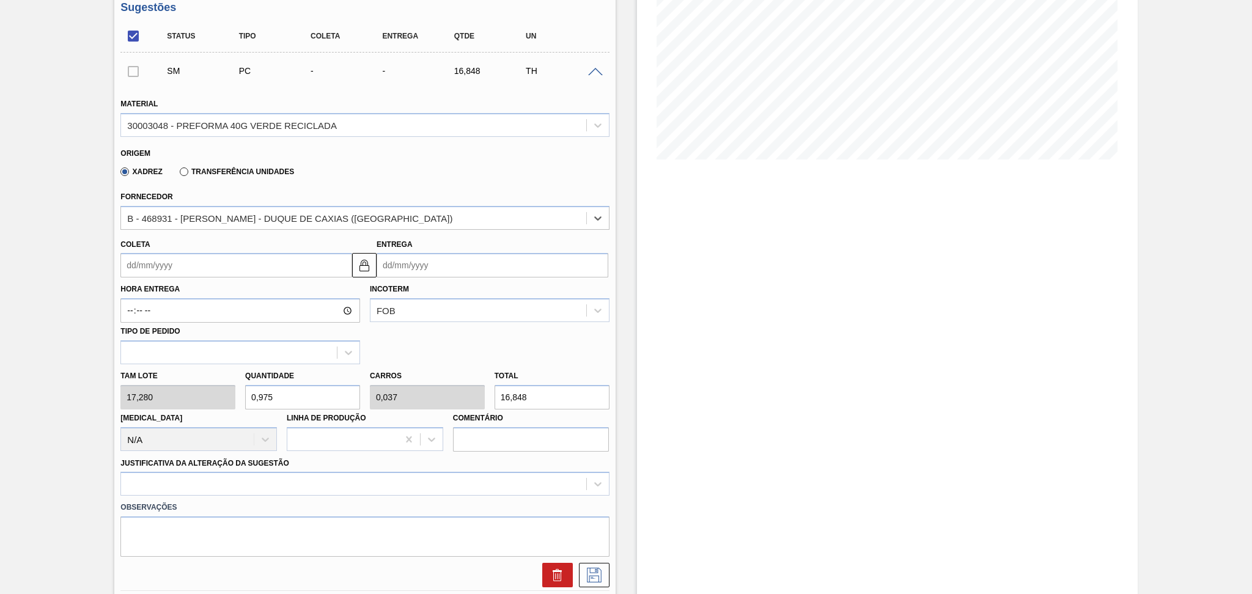
scroll to position [245, 0]
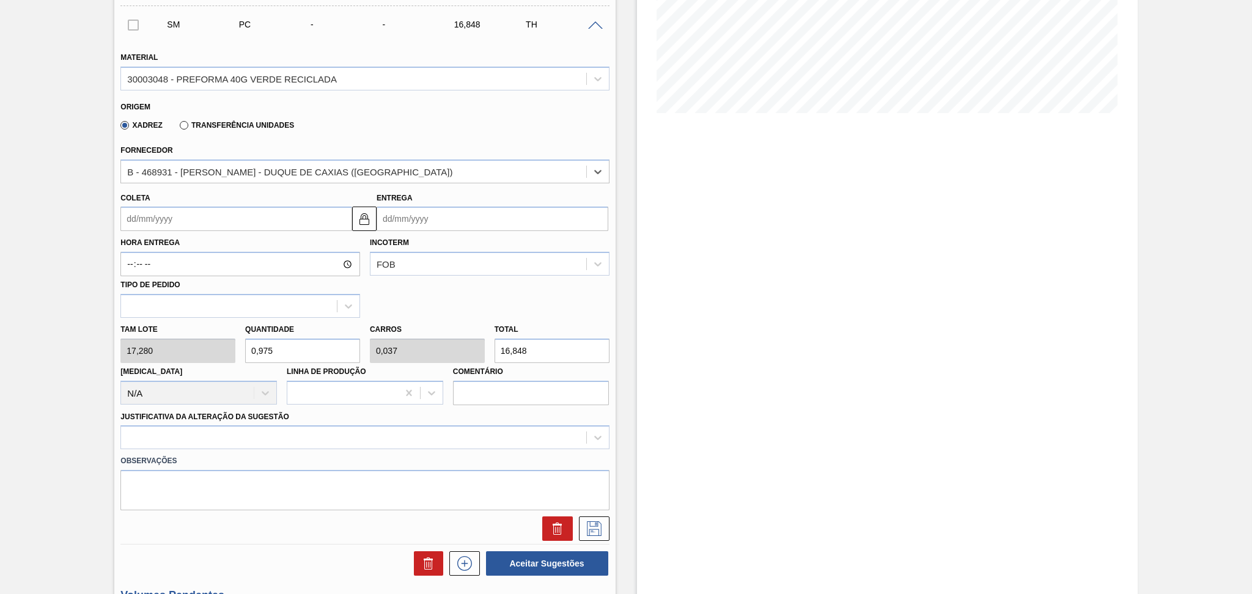
drag, startPoint x: 287, startPoint y: 350, endPoint x: 142, endPoint y: 327, distance: 146.3
click at [144, 328] on div "Tam lote 17,280 Quantidade 0,975 Carros 0,037 Total 16,848 Doca N/A Linha de Pr…" at bounding box center [365, 361] width 498 height 87
type input "2"
type input "0,077"
type input "34,56"
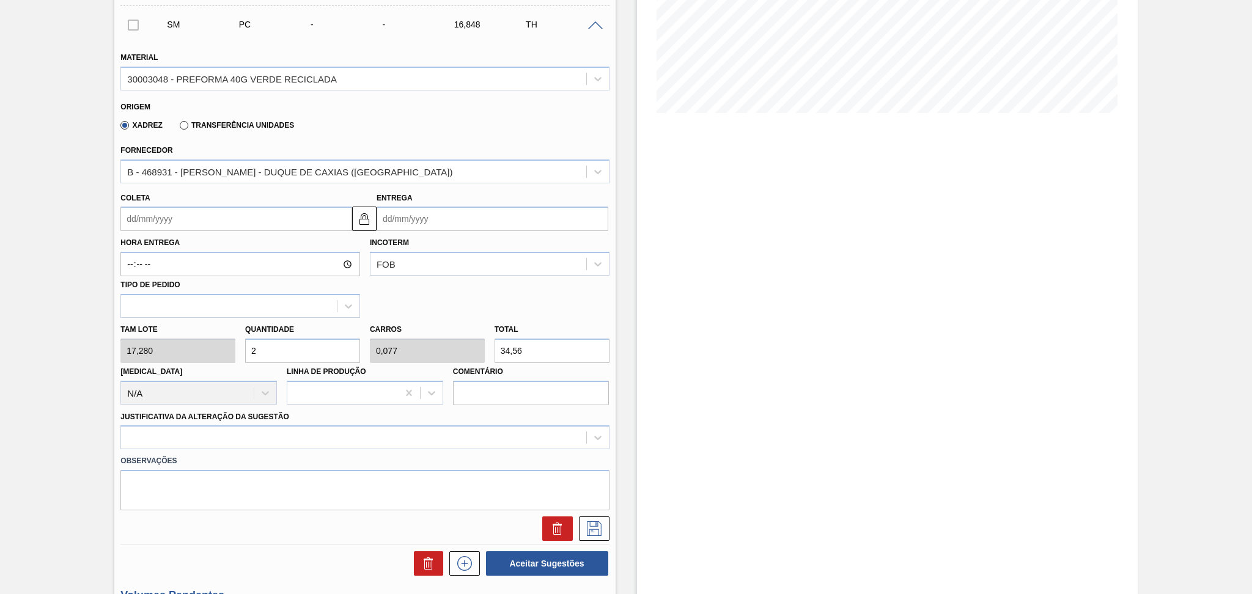
type input "26"
type input "1"
type input "449,28"
type input "26"
click at [180, 212] on input "Coleta" at bounding box center [236, 219] width 232 height 24
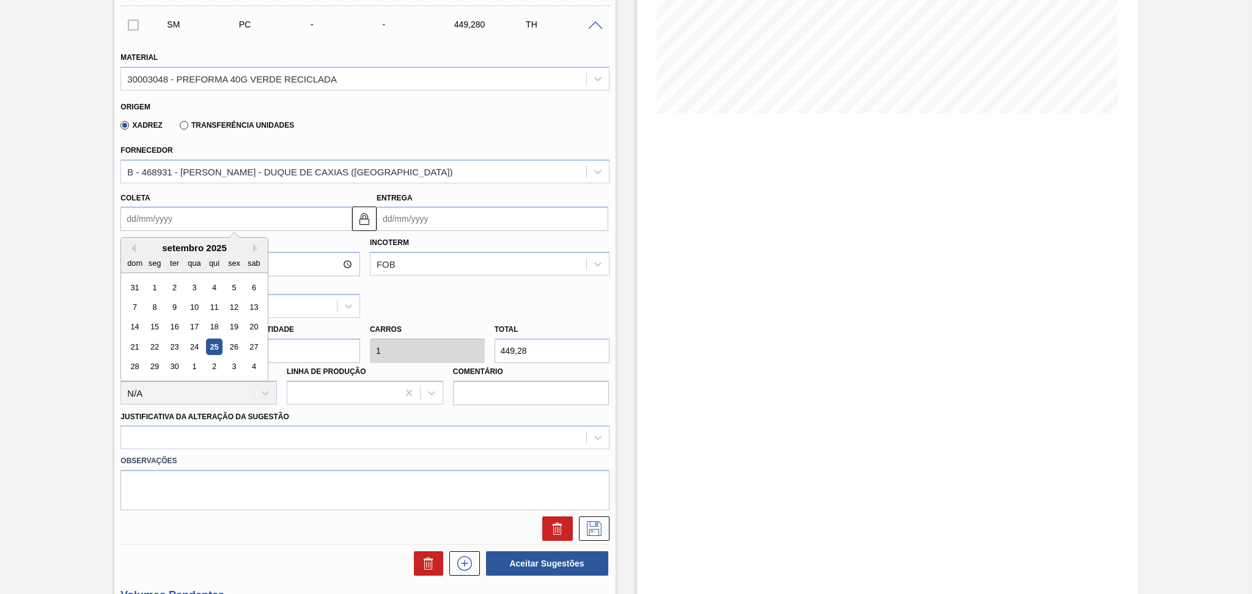
type input "2"
type input "08/09/2025"
type input "26"
type input "02/10/2025"
click at [235, 345] on div "26" at bounding box center [234, 347] width 17 height 17
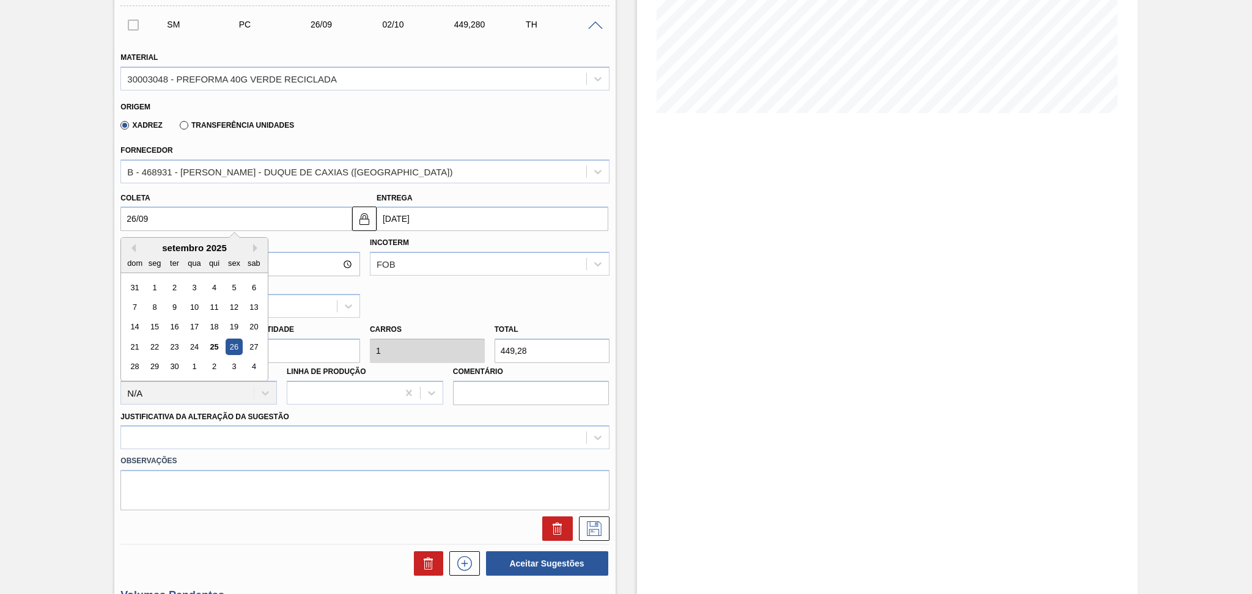
type input "[DATE]"
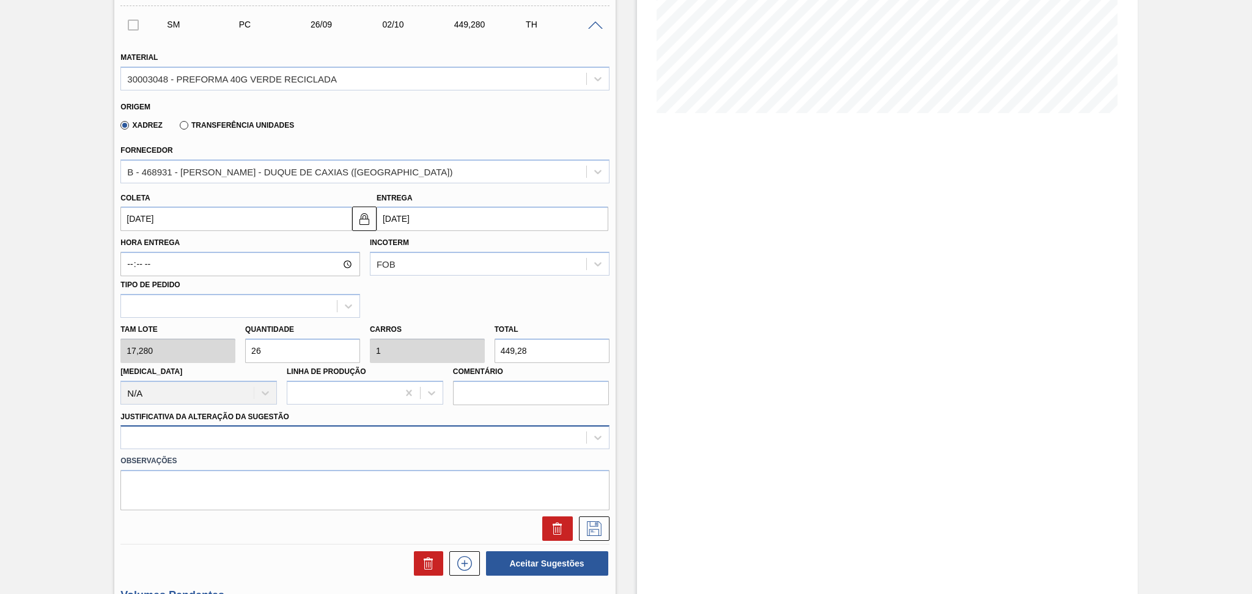
click at [240, 438] on div at bounding box center [364, 438] width 489 height 24
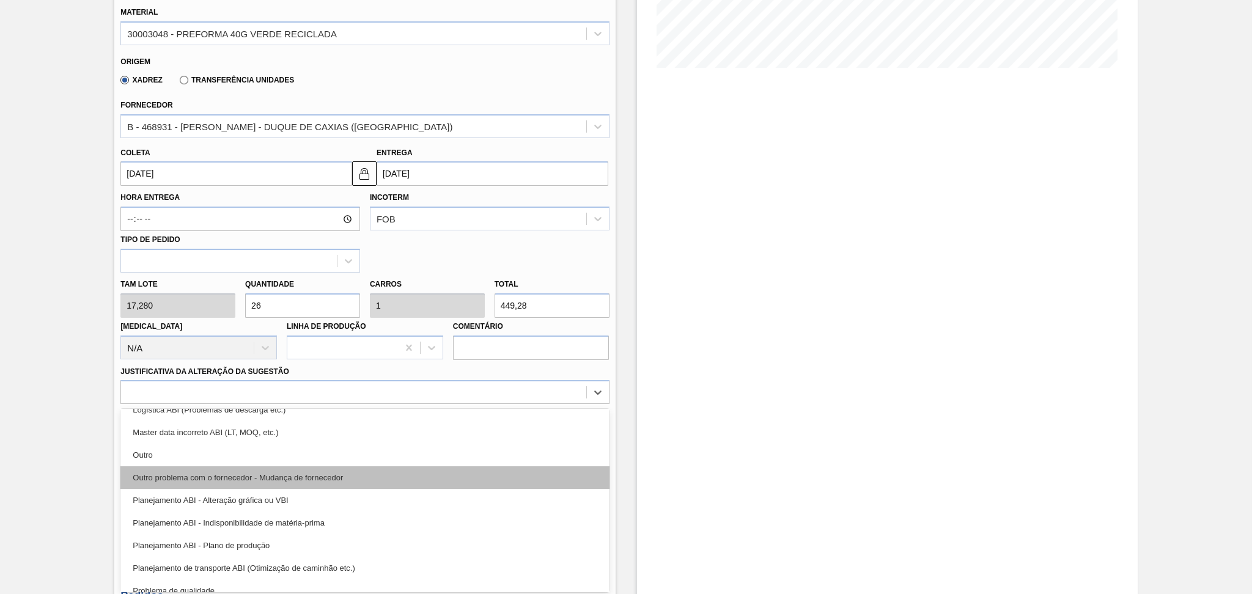
scroll to position [163, 0]
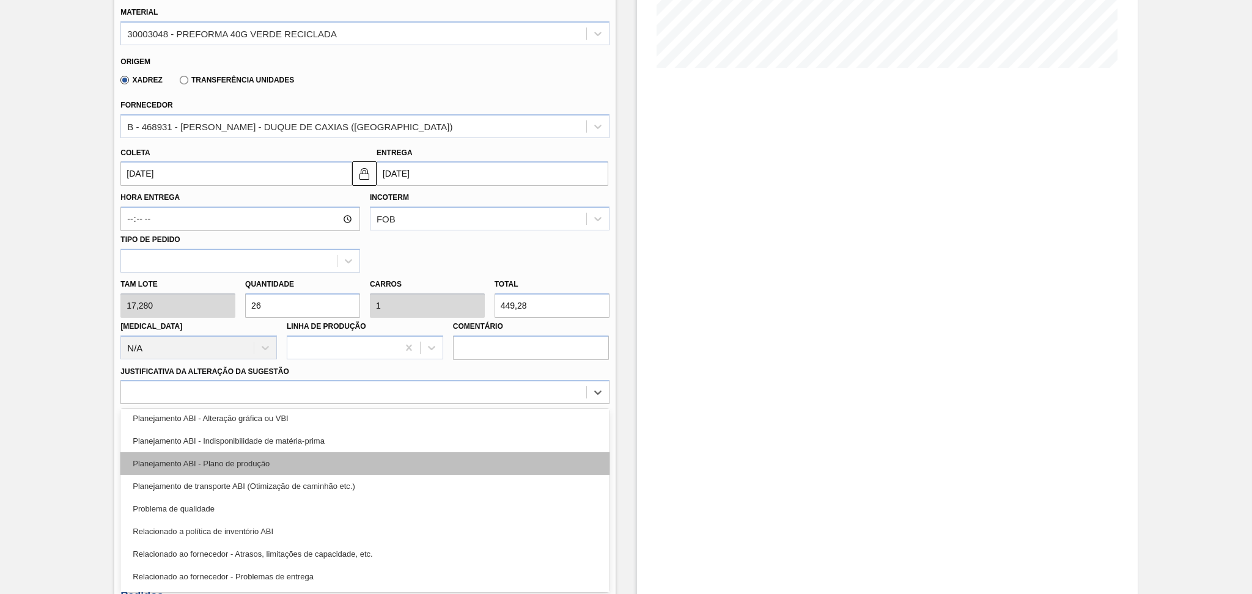
click at [275, 460] on div "Planejamento ABI - Plano de produção" at bounding box center [364, 464] width 489 height 23
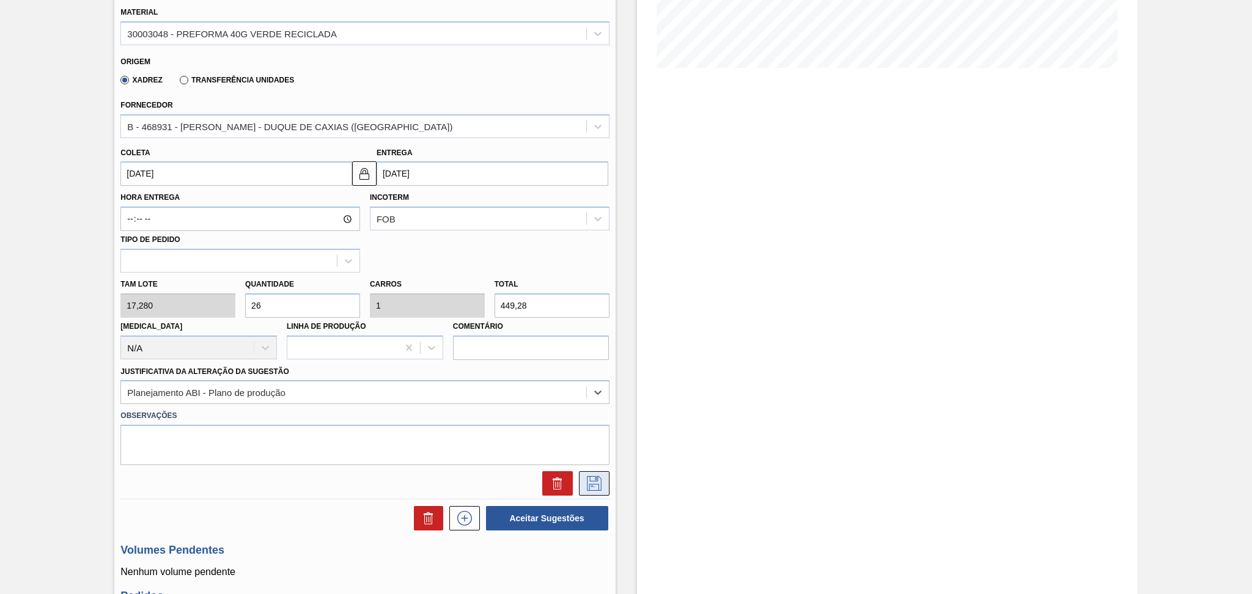
click at [599, 479] on icon at bounding box center [595, 483] width 20 height 15
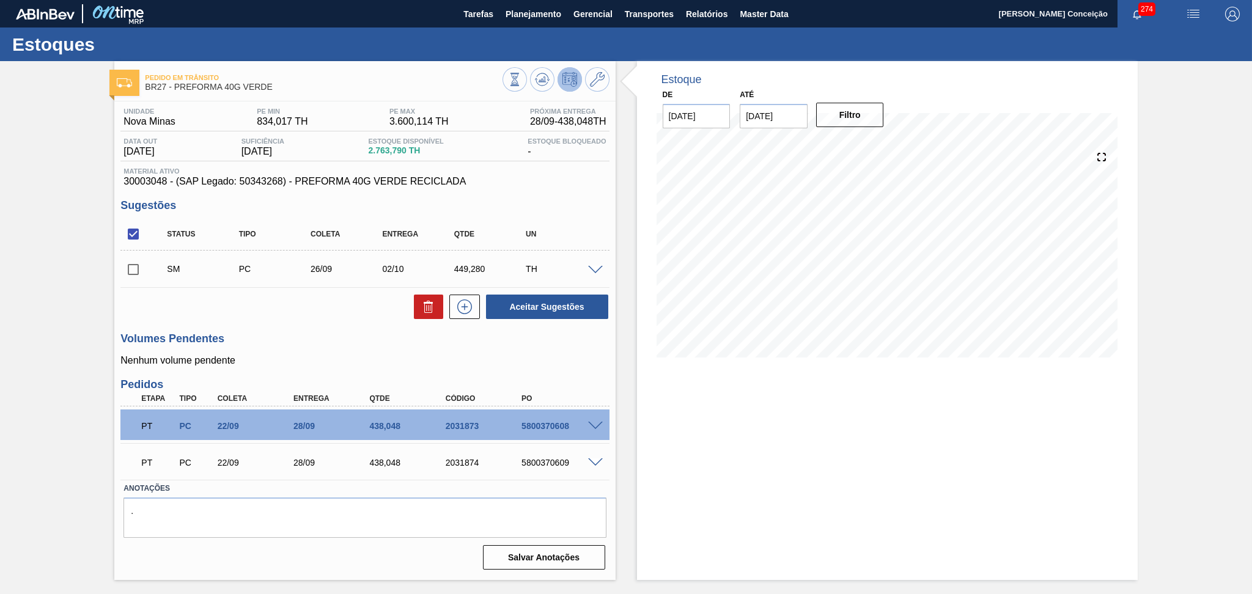
scroll to position [0, 0]
click at [472, 308] on icon at bounding box center [464, 307] width 15 height 15
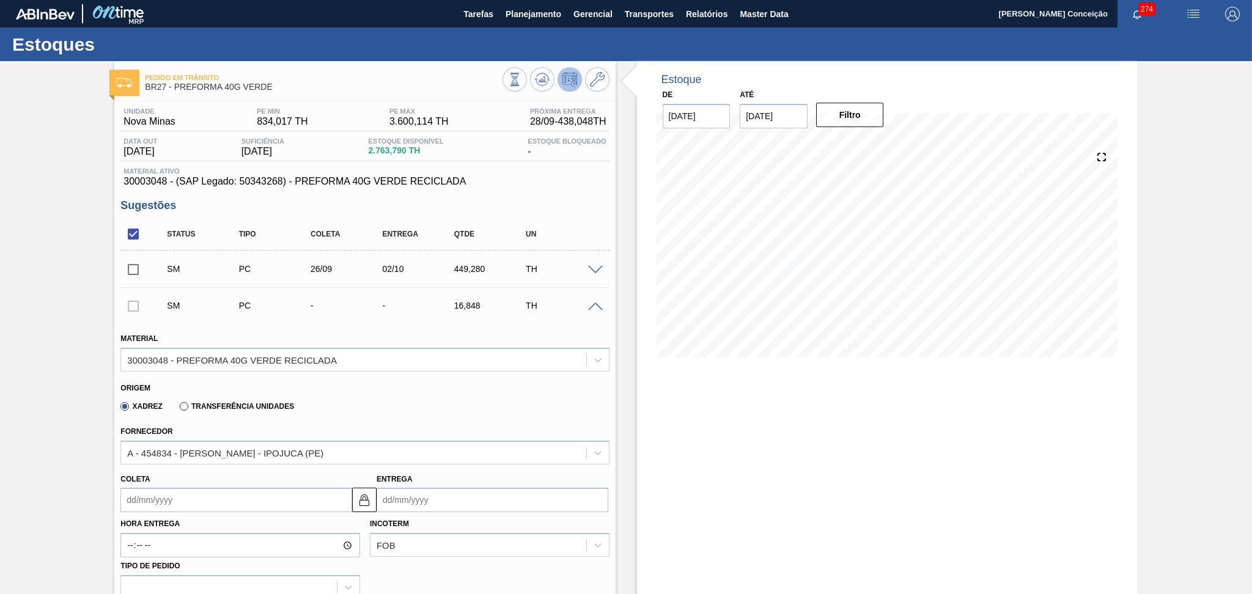
click at [174, 495] on input "Coleta" at bounding box center [236, 500] width 232 height 24
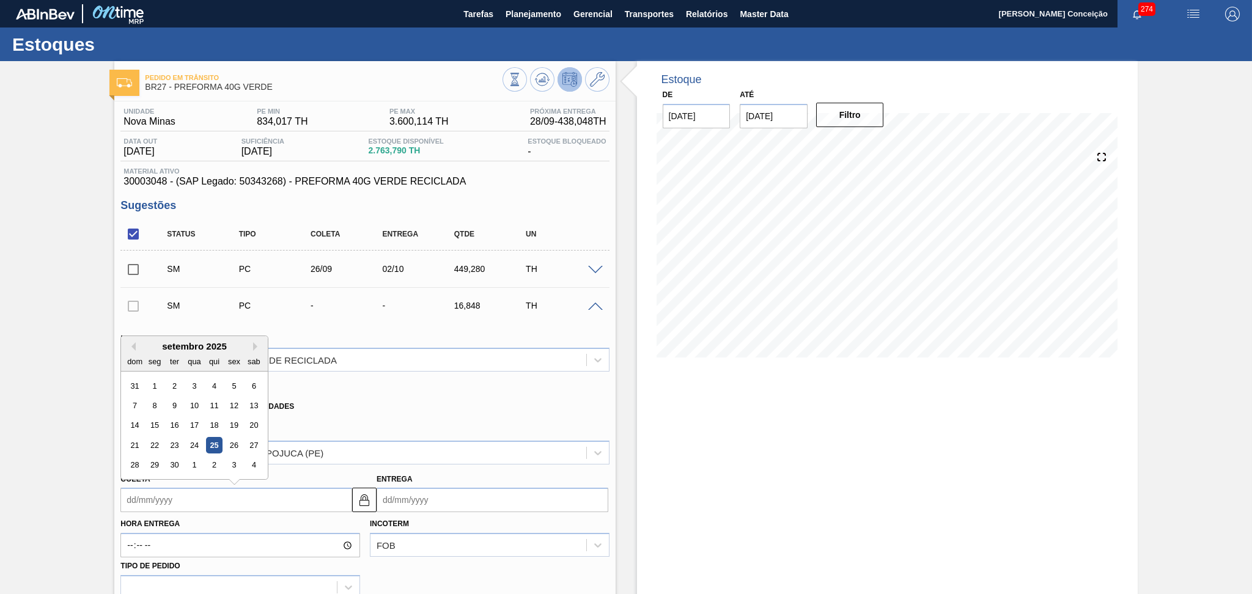
type input "2"
type input "08/09/2025"
type input "29"
type input "05/10/2025"
click at [152, 464] on div "29" at bounding box center [155, 465] width 17 height 17
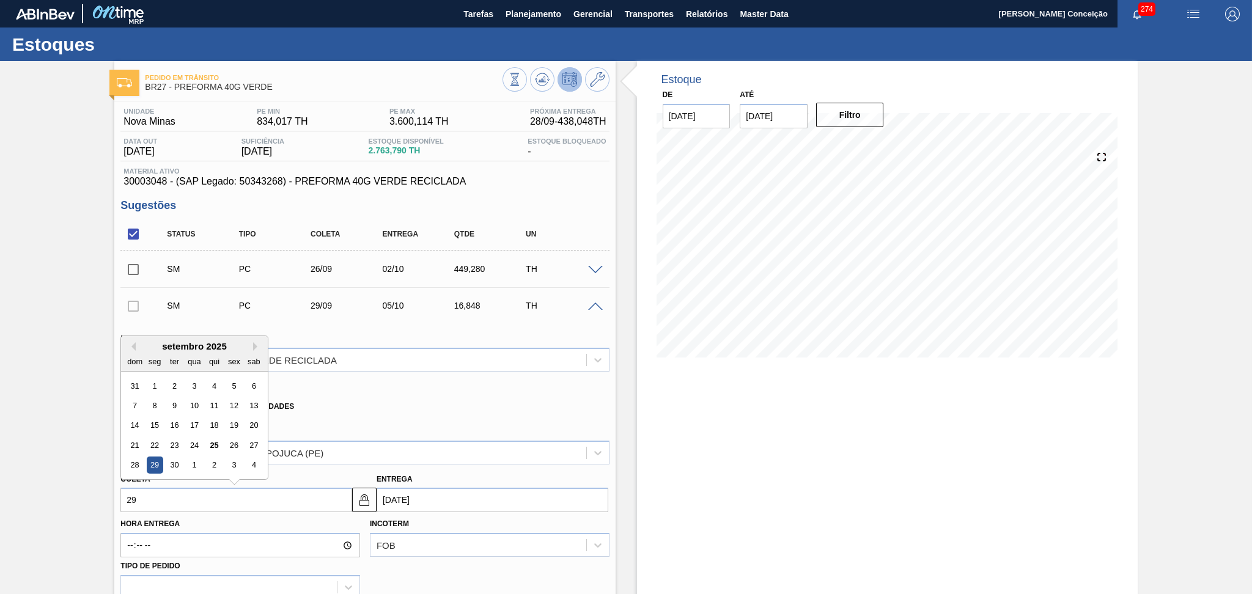
type input "[DATE]"
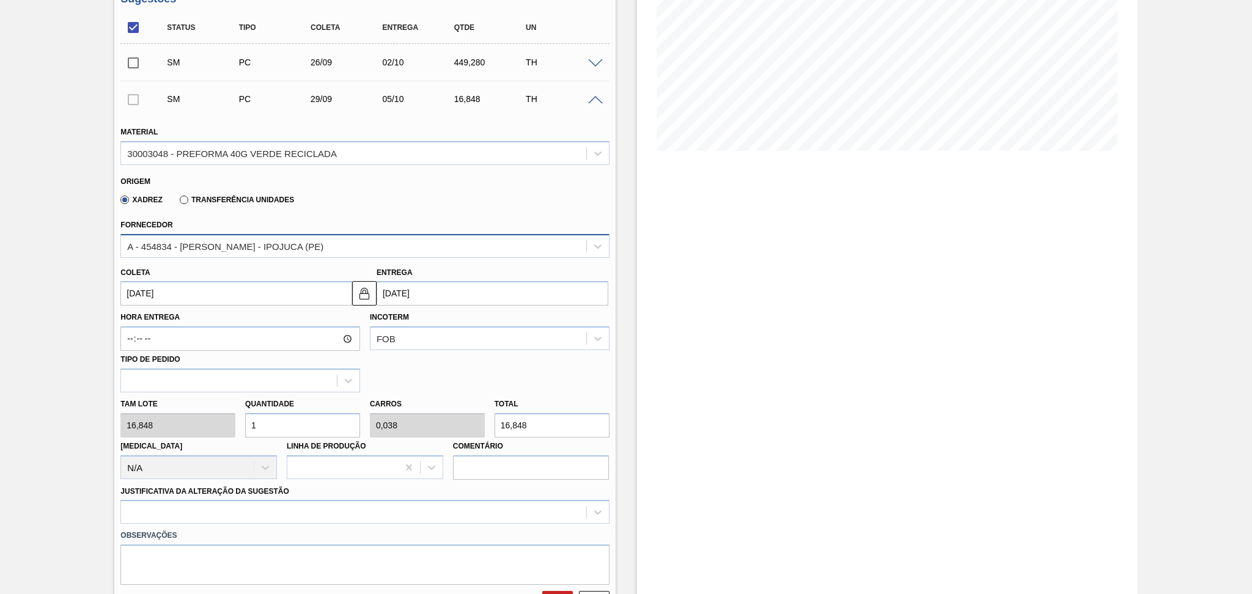
scroll to position [245, 0]
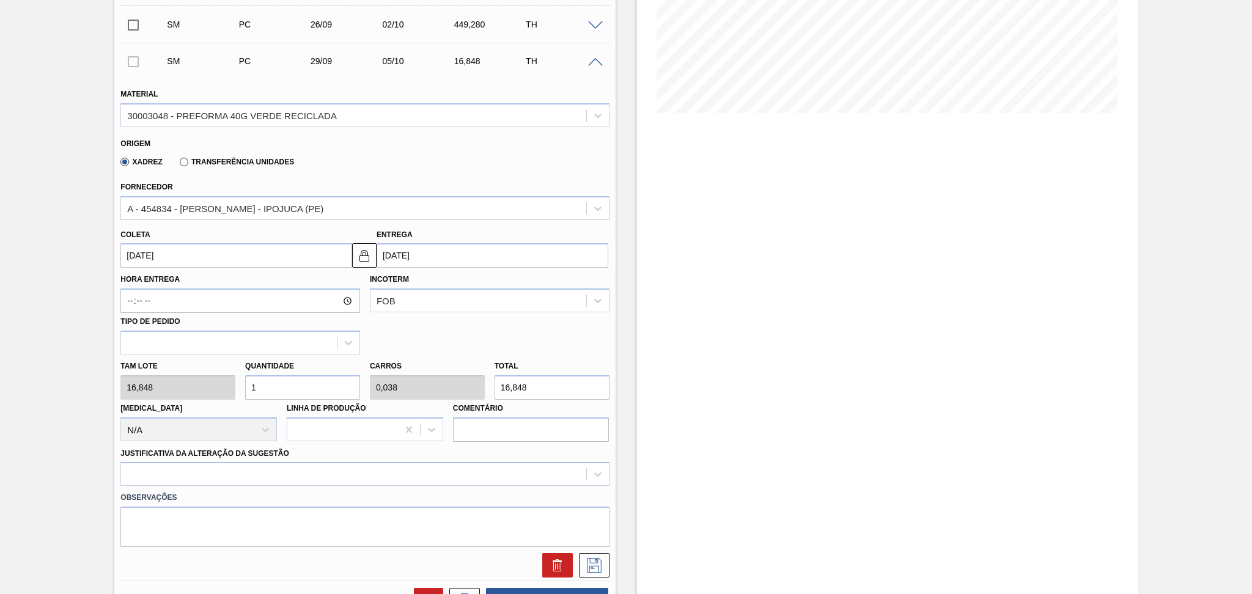
click at [160, 382] on div "Tam lote 16,848 Quantidade 1 Carros 0,038 Total 16,848 Doca N/A Linha de Produç…" at bounding box center [365, 398] width 498 height 87
type input "2"
type input "0,077"
type input "33,696"
type input "26"
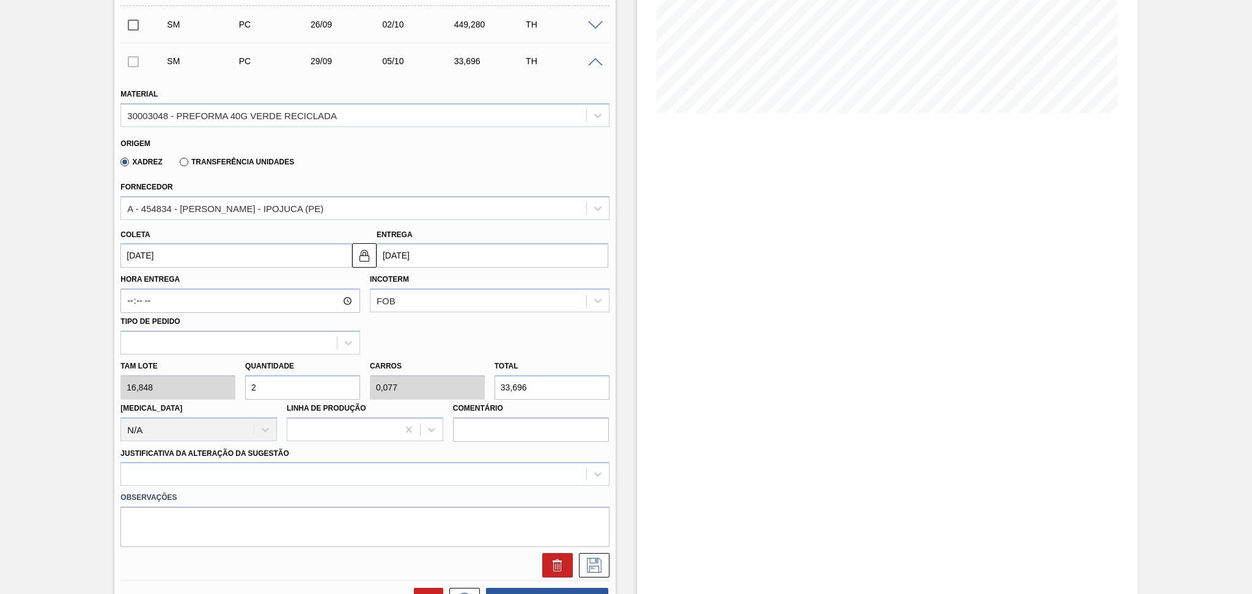
type input "1"
type input "438,048"
type input "26"
click at [149, 470] on div at bounding box center [364, 474] width 489 height 24
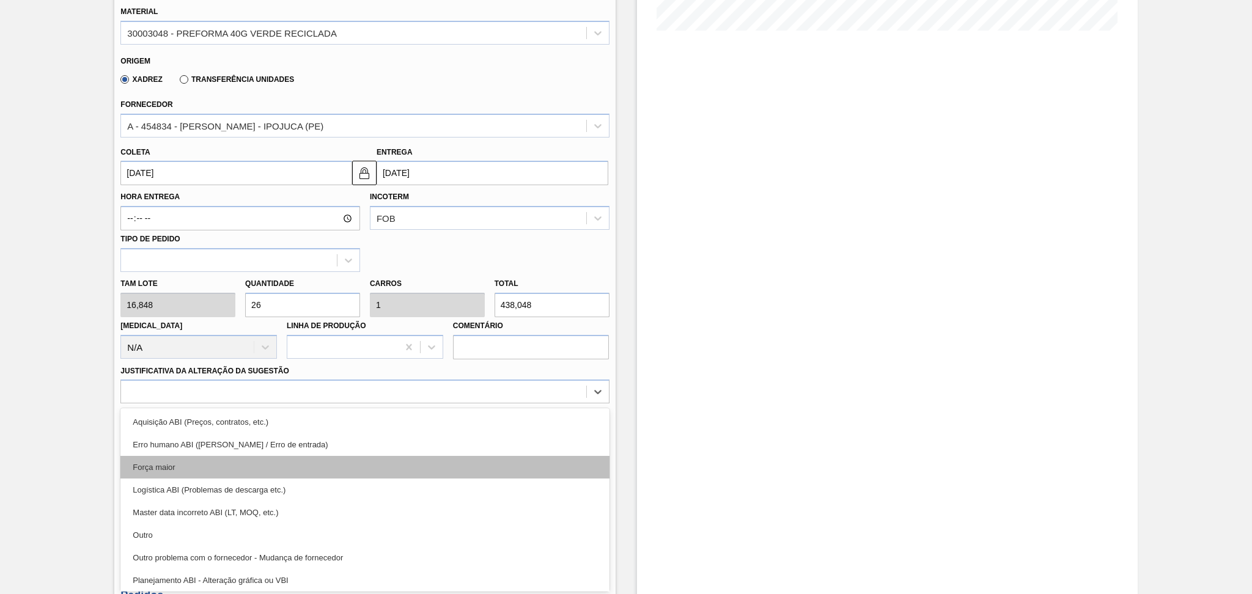
click at [159, 463] on div "Força maior" at bounding box center [364, 467] width 489 height 23
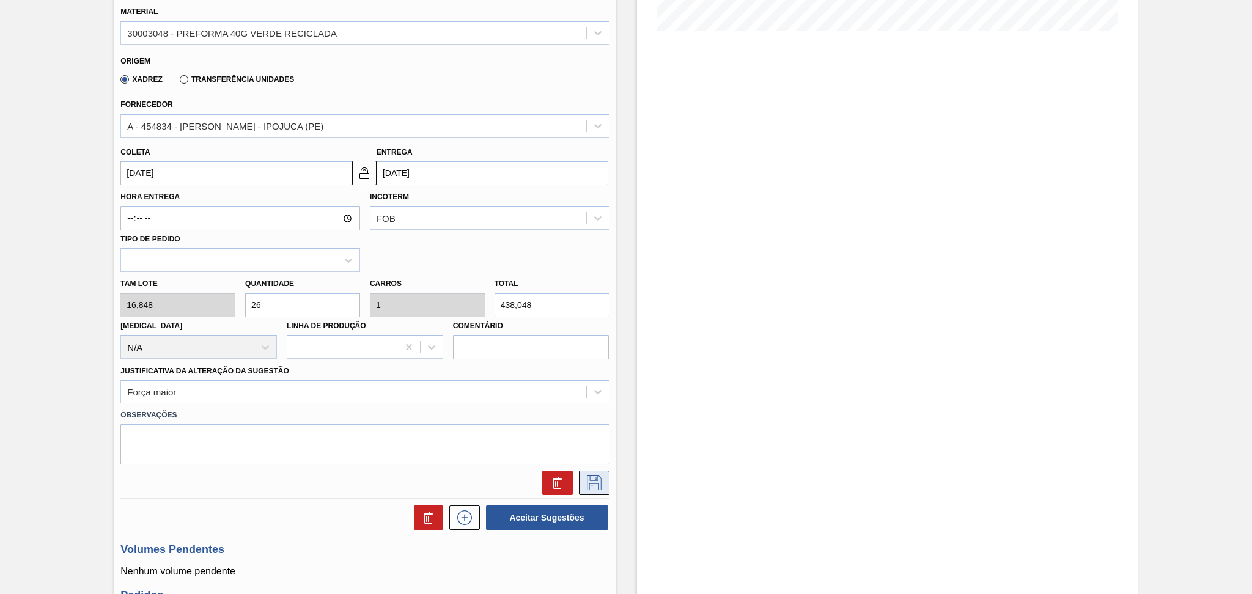
click at [601, 486] on icon at bounding box center [595, 483] width 20 height 15
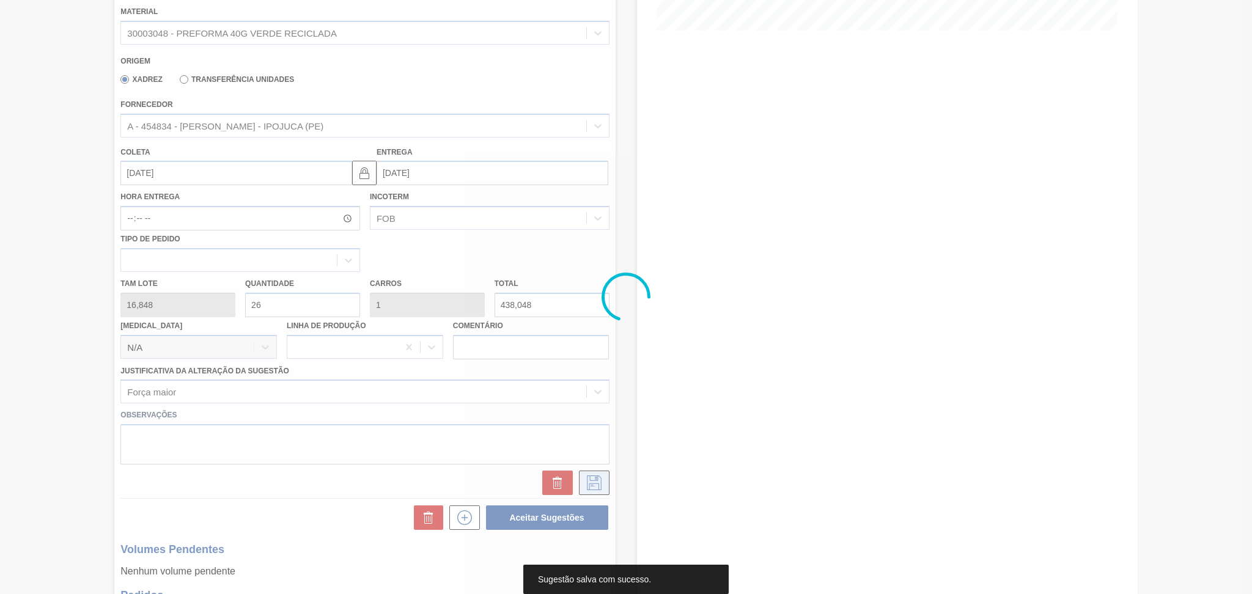
scroll to position [22, 0]
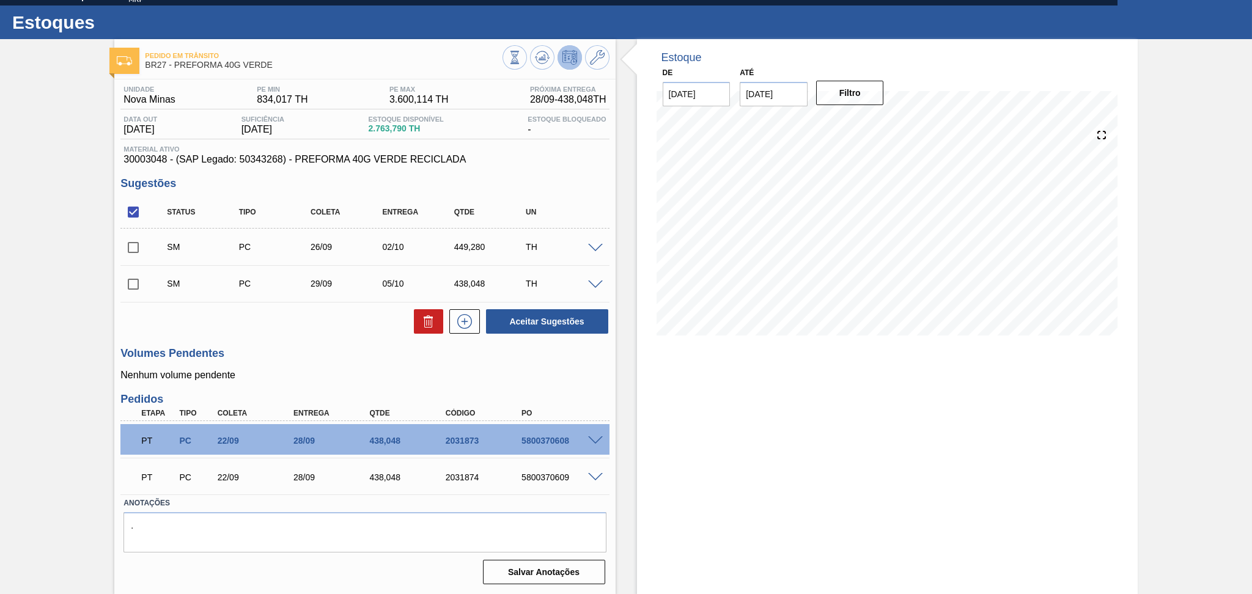
click at [345, 330] on div "Aceitar Sugestões" at bounding box center [364, 321] width 489 height 27
click at [124, 253] on input "checkbox" at bounding box center [133, 248] width 26 height 26
checkbox input "true"
click at [134, 287] on input "checkbox" at bounding box center [133, 285] width 26 height 26
checkbox input "true"
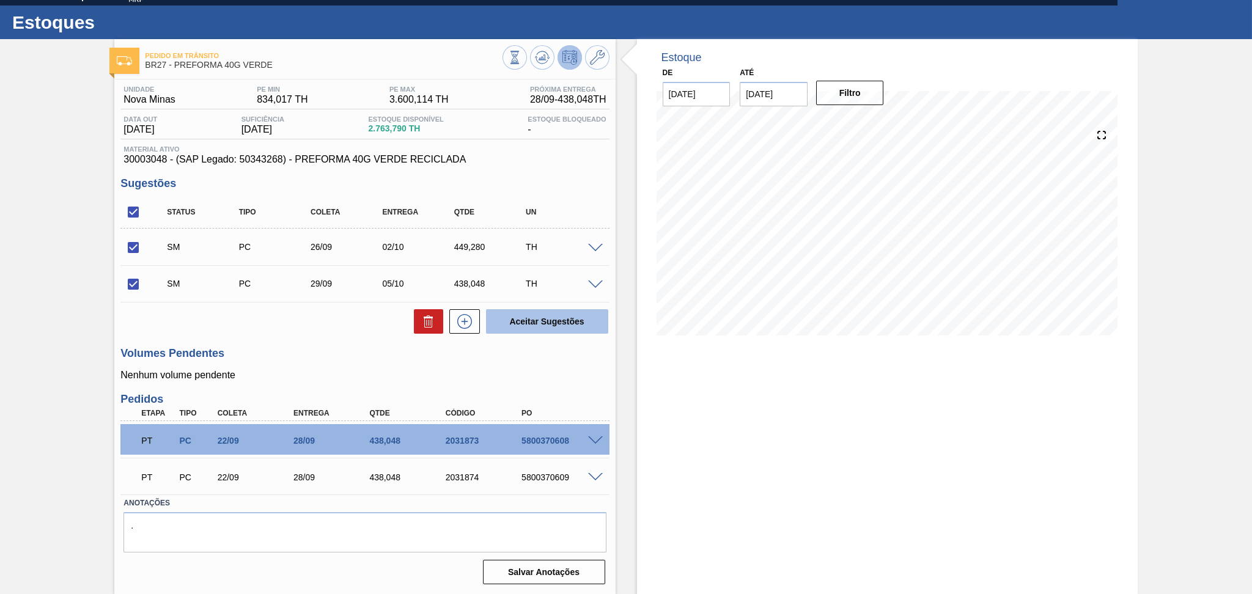
click at [570, 316] on button "Aceitar Sugestões" at bounding box center [547, 321] width 122 height 24
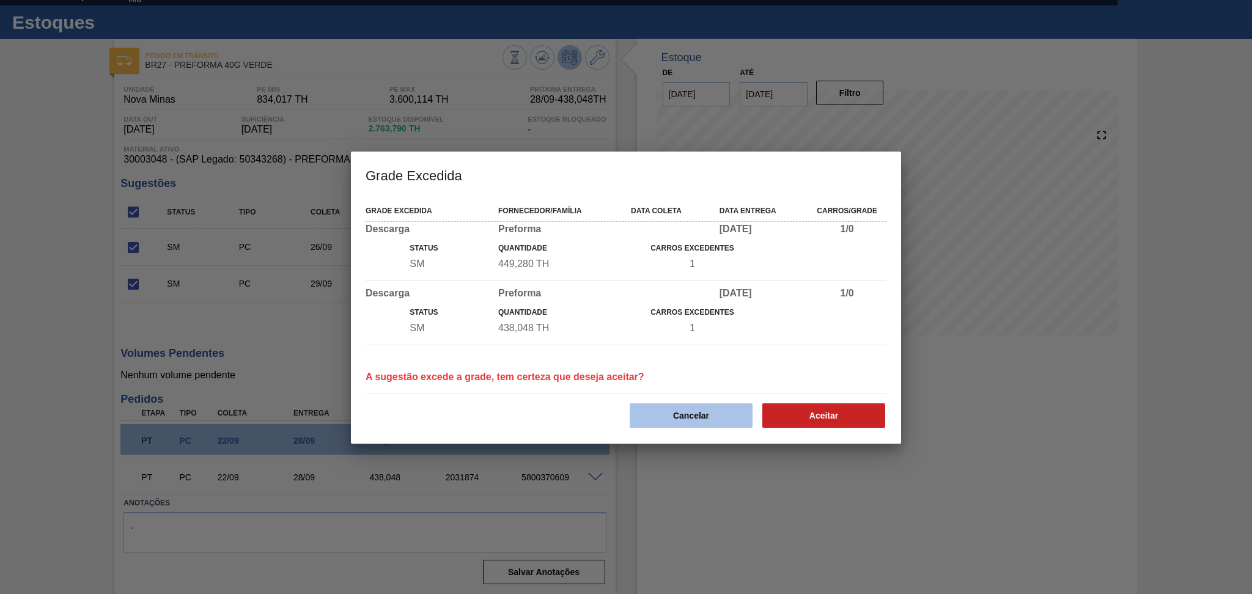
click at [664, 409] on button "Cancelar" at bounding box center [691, 416] width 123 height 24
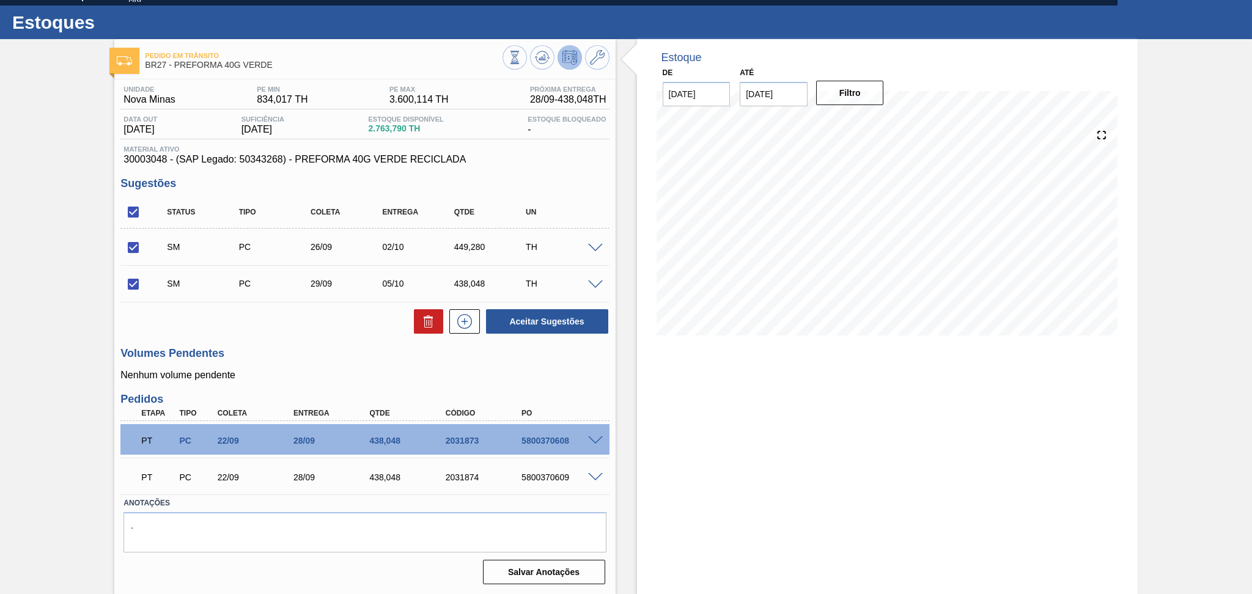
click at [601, 245] on span at bounding box center [595, 248] width 15 height 9
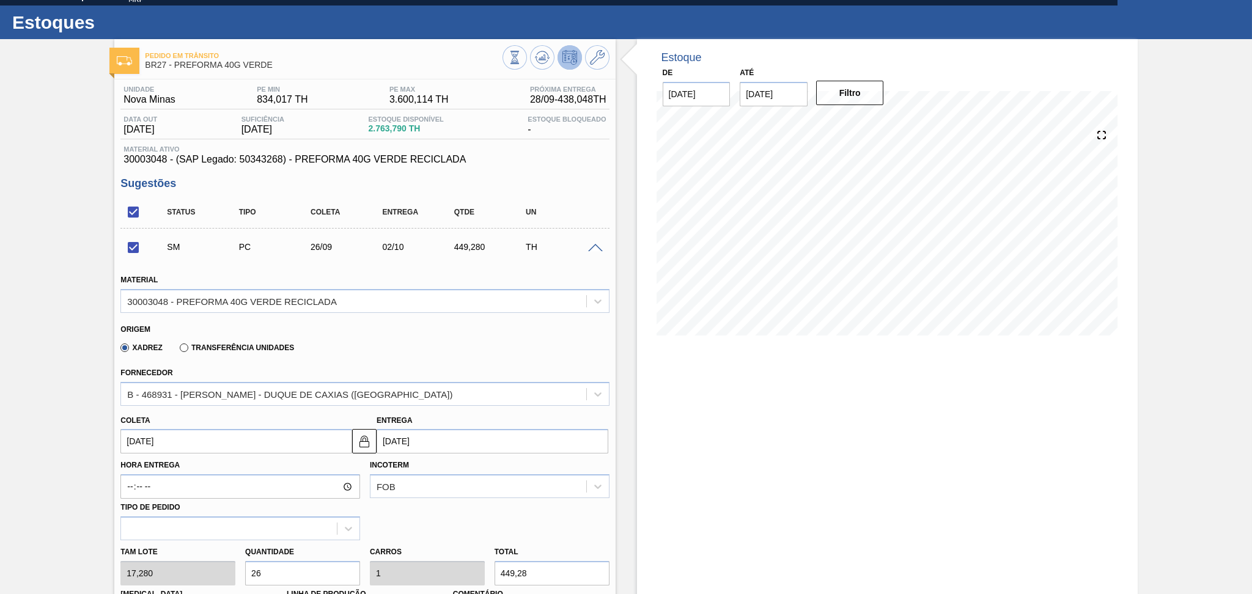
click at [601, 245] on span at bounding box center [595, 248] width 15 height 9
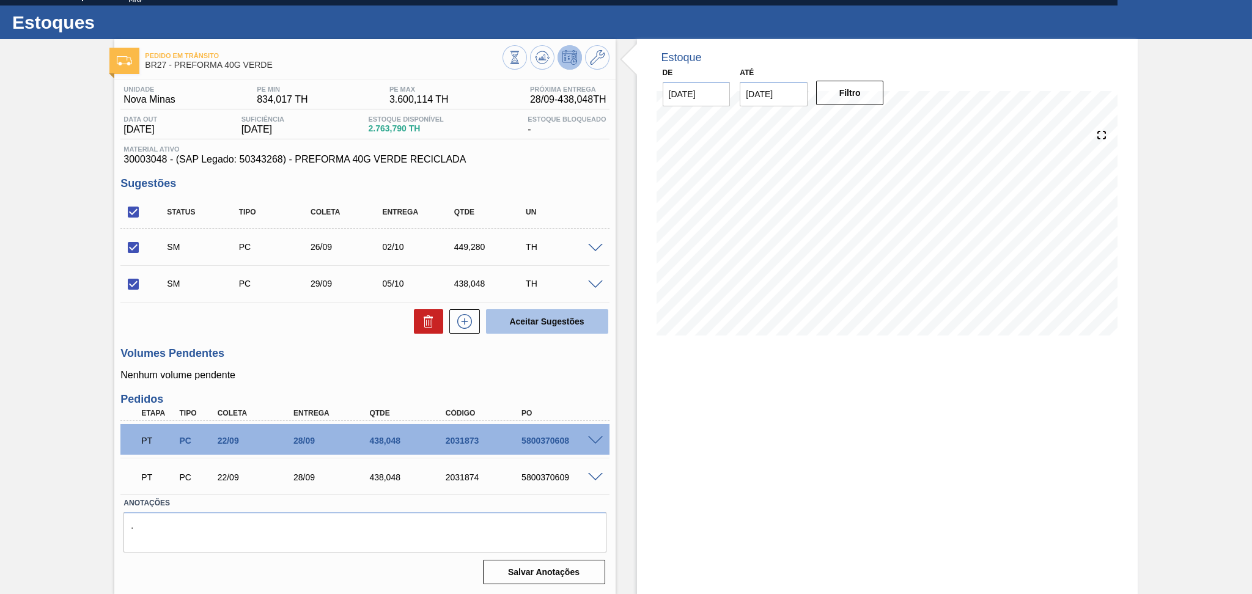
click at [548, 316] on button "Aceitar Sugestões" at bounding box center [547, 321] width 122 height 24
checkbox input "false"
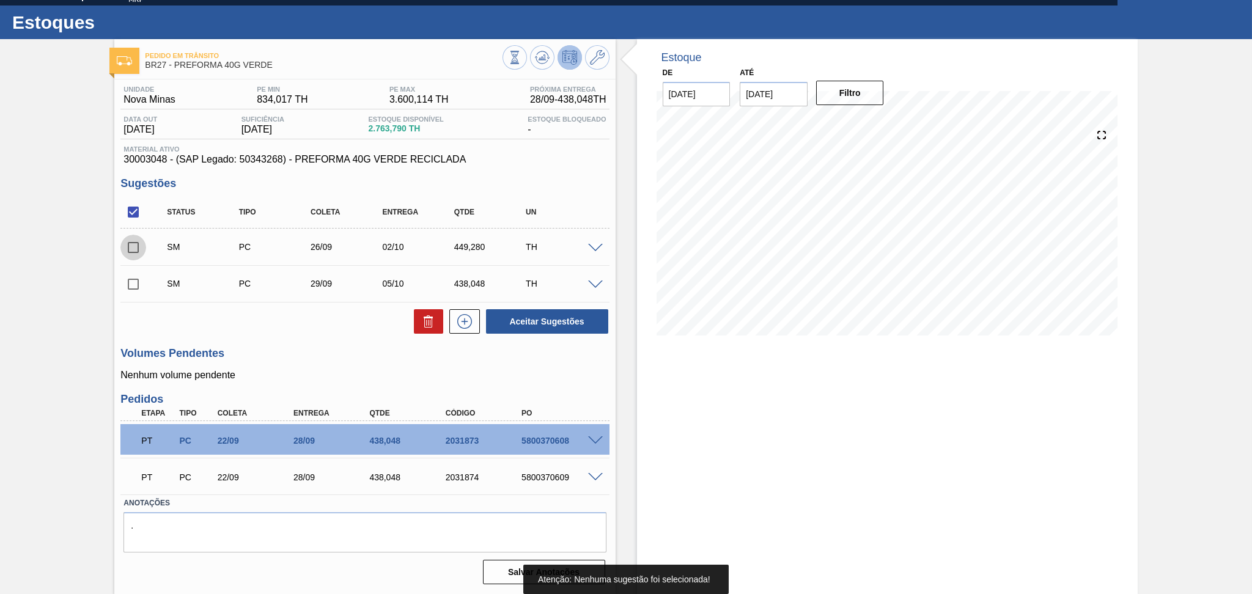
click at [125, 241] on input "checkbox" at bounding box center [133, 248] width 26 height 26
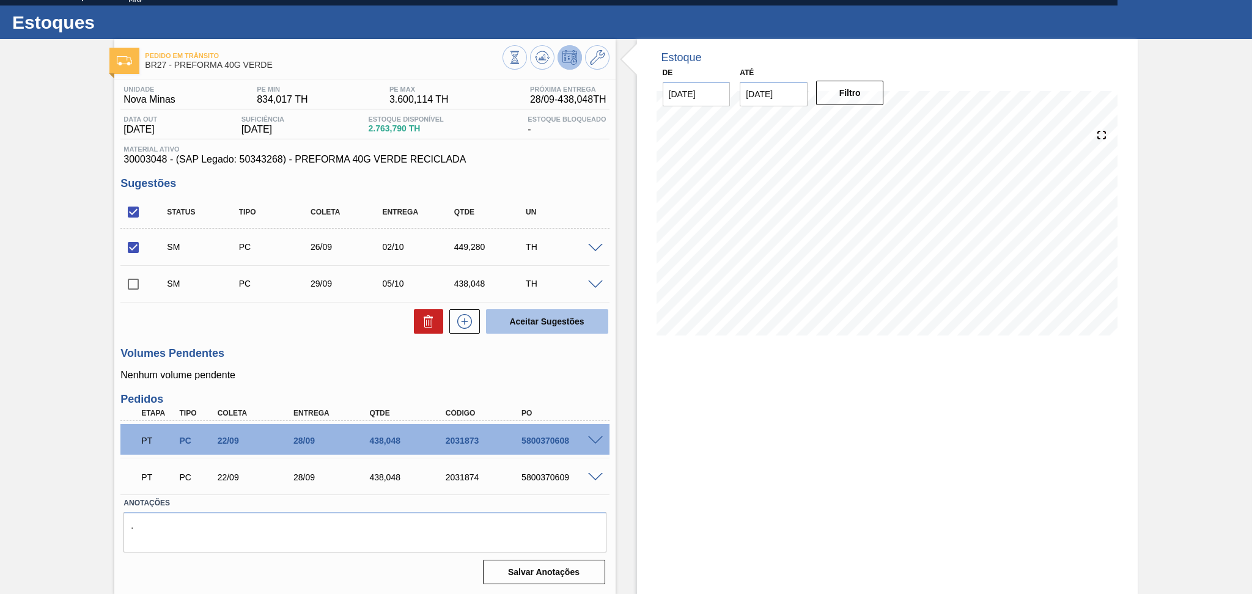
click at [527, 313] on button "Aceitar Sugestões" at bounding box center [547, 321] width 122 height 24
checkbox input "false"
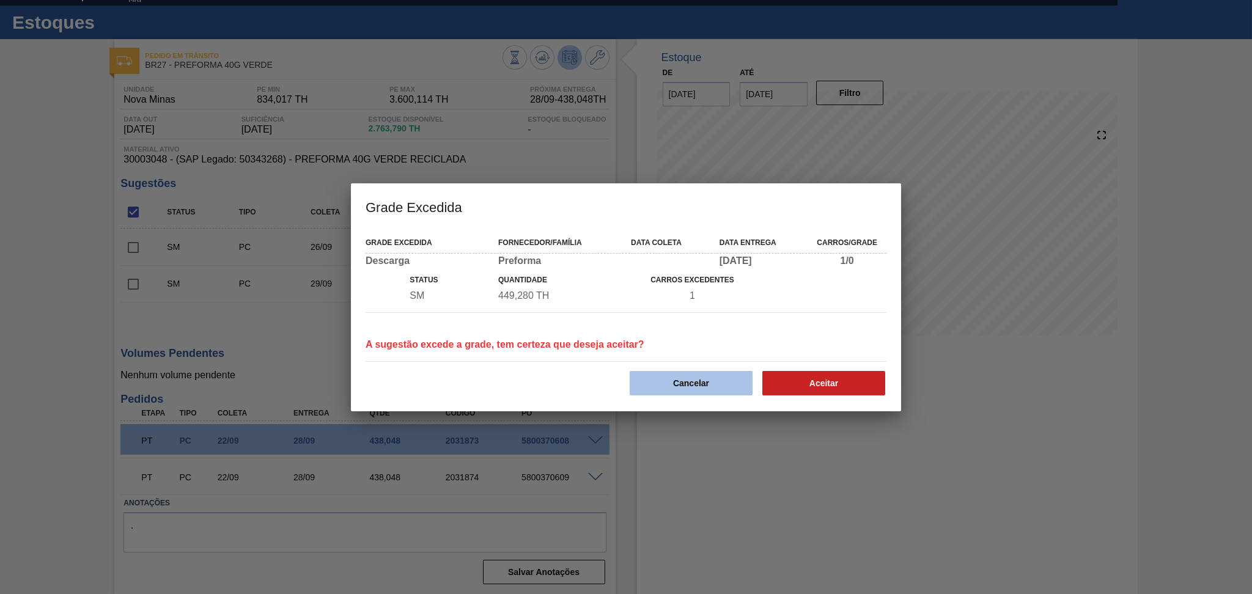
click at [700, 381] on button "Cancelar" at bounding box center [691, 383] width 123 height 24
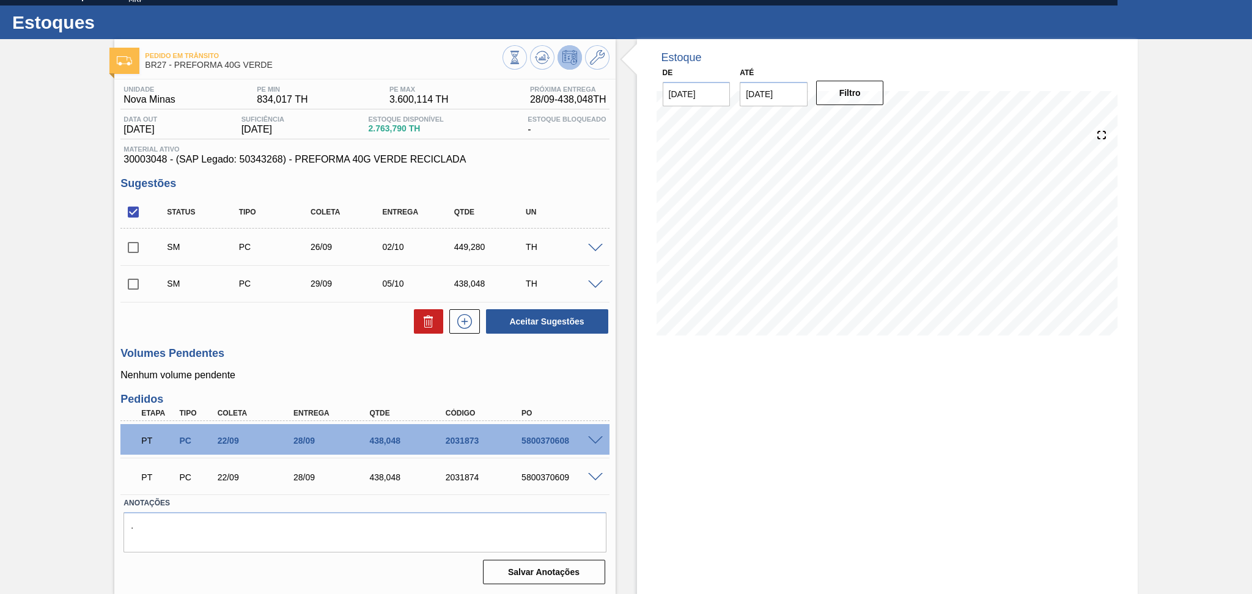
click at [139, 291] on input "checkbox" at bounding box center [133, 285] width 26 height 26
click at [549, 311] on button "Aceitar Sugestões" at bounding box center [547, 321] width 122 height 24
checkbox input "false"
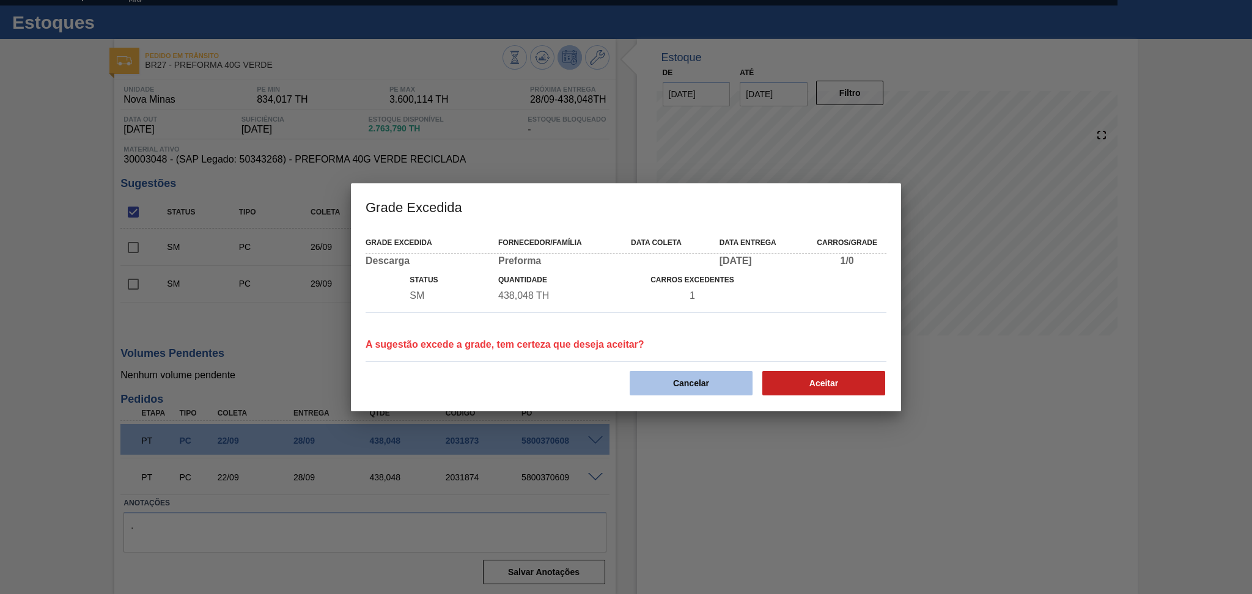
click at [685, 376] on button "Cancelar" at bounding box center [691, 383] width 123 height 24
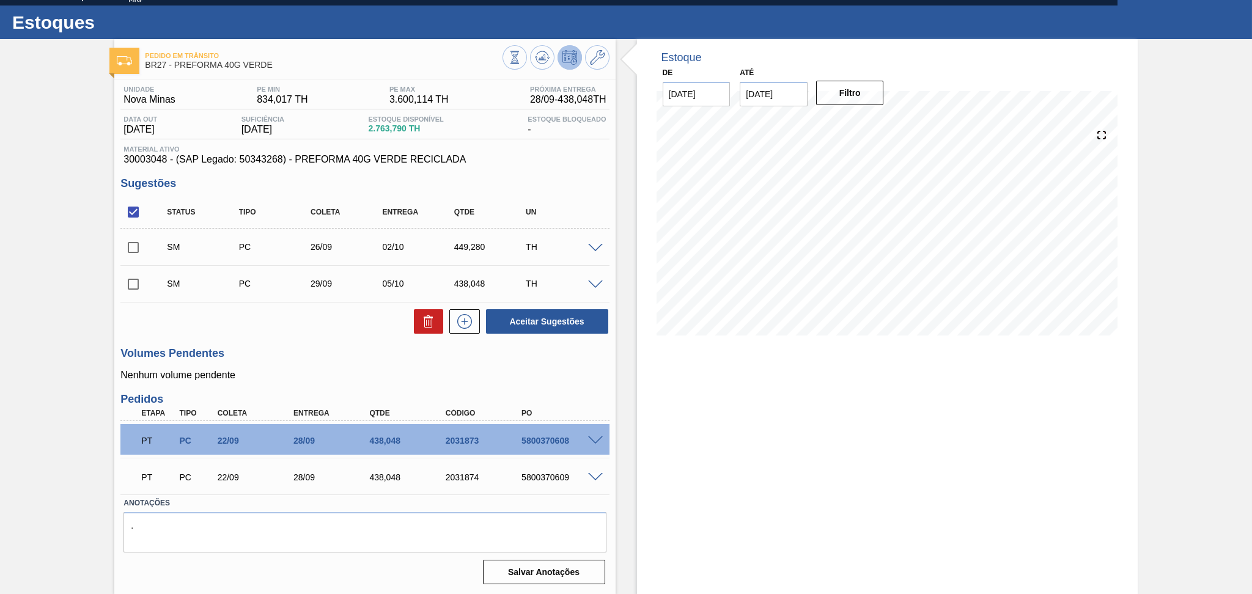
click at [148, 253] on span at bounding box center [155, 247] width 18 height 24
click at [141, 243] on input "checkbox" at bounding box center [133, 248] width 26 height 26
click at [560, 314] on button "Aceitar Sugestões" at bounding box center [547, 321] width 122 height 24
checkbox input "false"
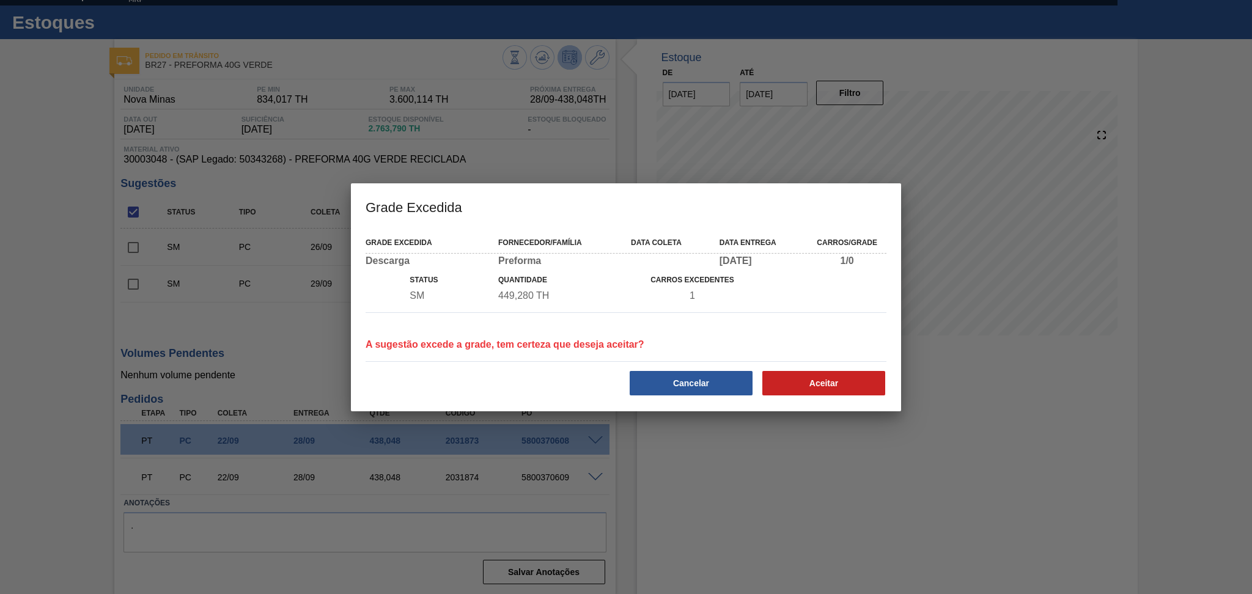
click at [686, 405] on div "Grade Excedida Fornecedor/Família Data coleta Data entrega Carros/Grade Descarg…" at bounding box center [626, 320] width 550 height 182
click at [684, 384] on button "Cancelar" at bounding box center [691, 383] width 123 height 24
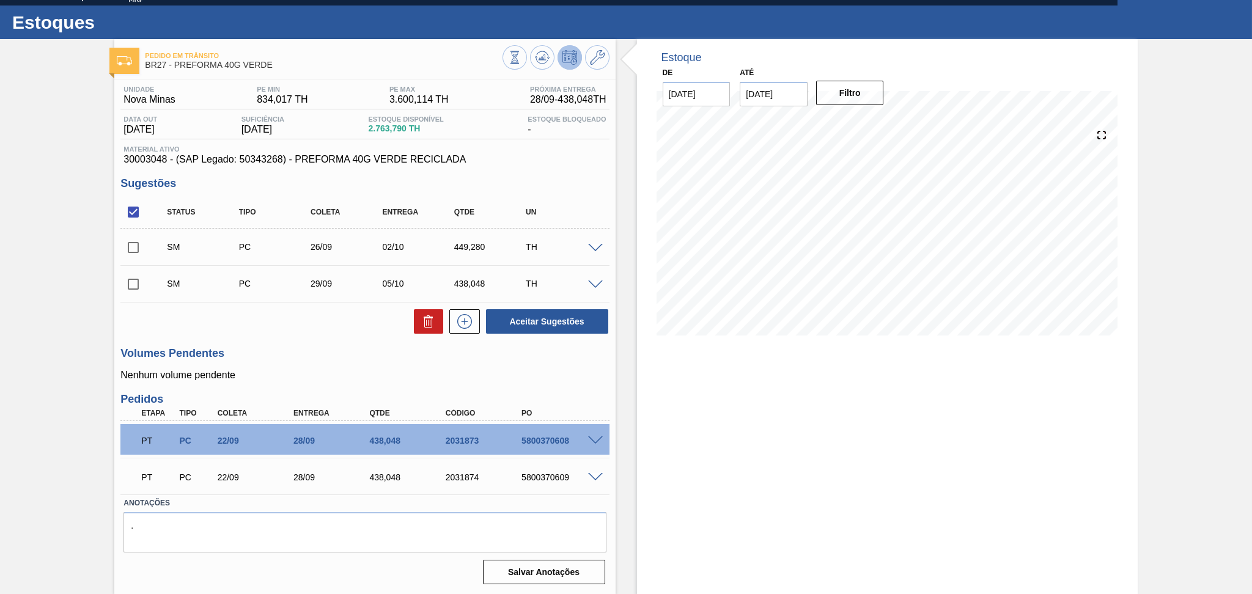
click at [597, 246] on span at bounding box center [595, 248] width 15 height 9
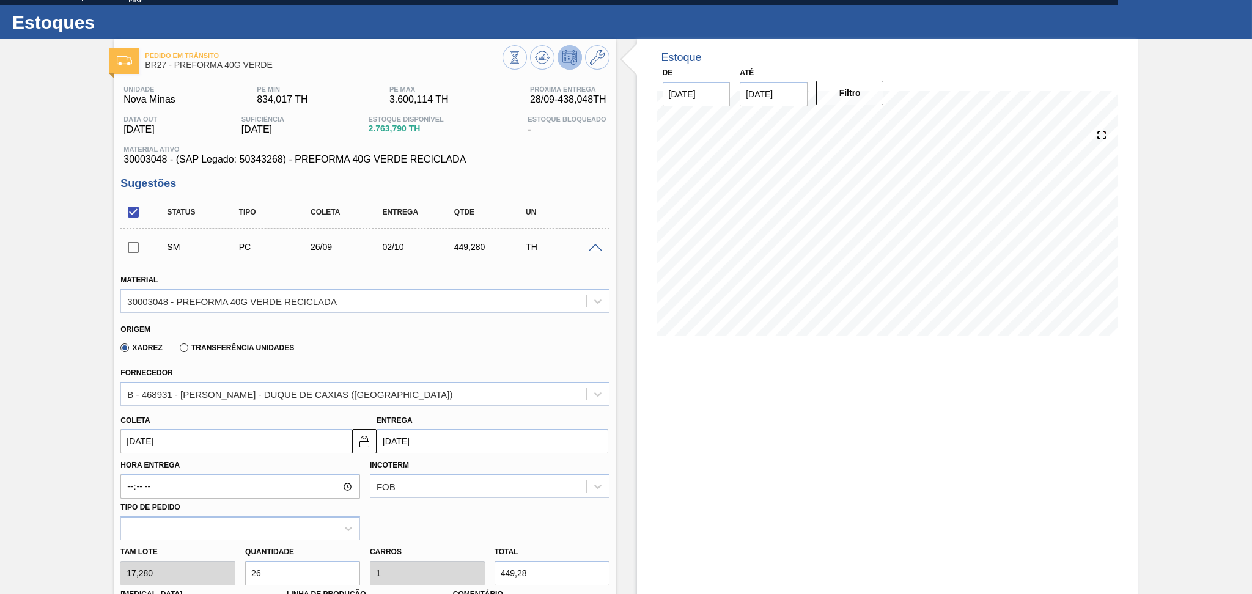
drag, startPoint x: 196, startPoint y: 440, endPoint x: 26, endPoint y: 442, distance: 170.0
click at [37, 442] on div "Pedido em Trânsito BR27 - PREFORMA 40G VERDE Unidade Nova Minas PE MIN 834,017 …" at bounding box center [626, 567] width 1252 height 1057
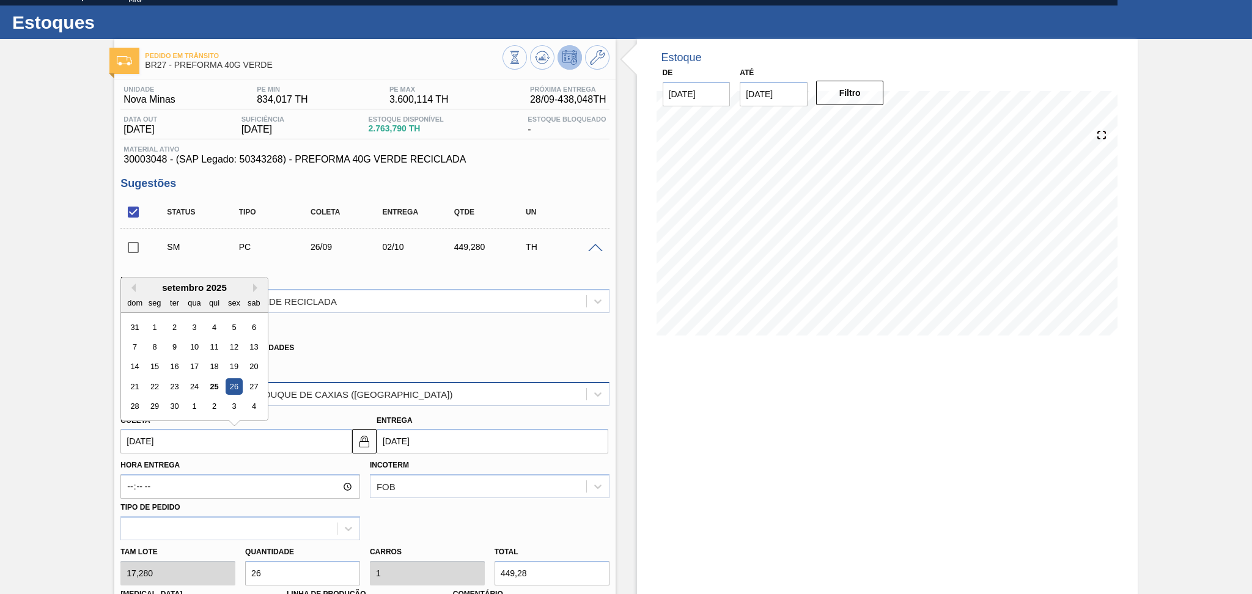
click at [172, 404] on div "30" at bounding box center [174, 407] width 17 height 17
type input "30/09/2025"
type input "06/10/2025"
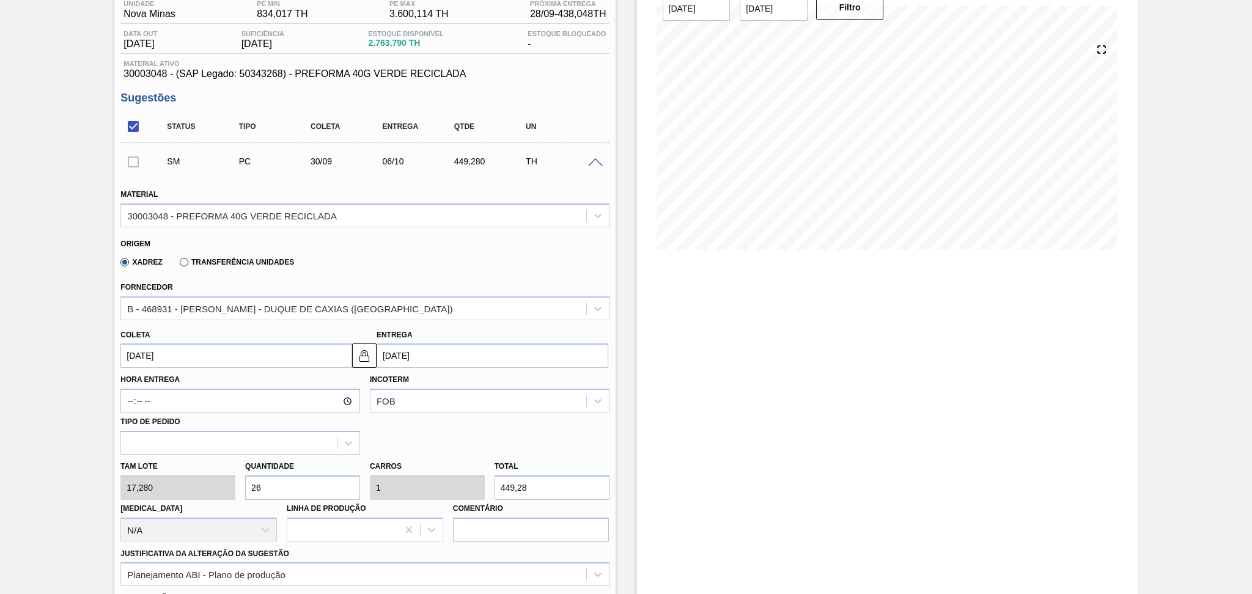
scroll to position [103, 0]
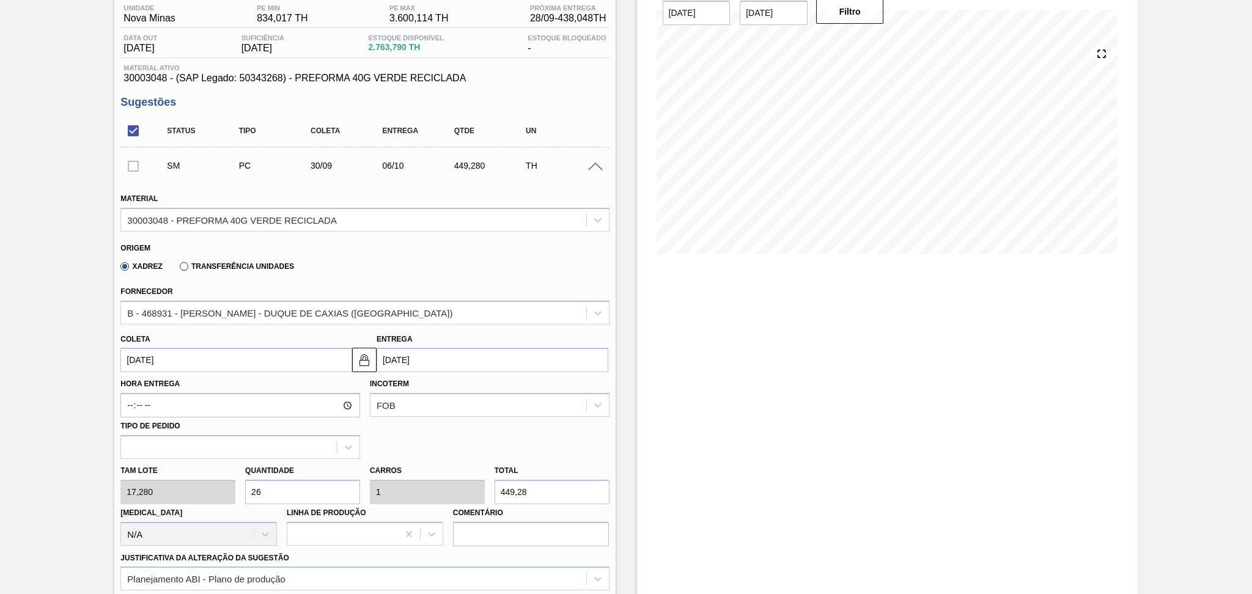
click at [133, 133] on input "checkbox" at bounding box center [133, 131] width 26 height 26
checkbox input "true"
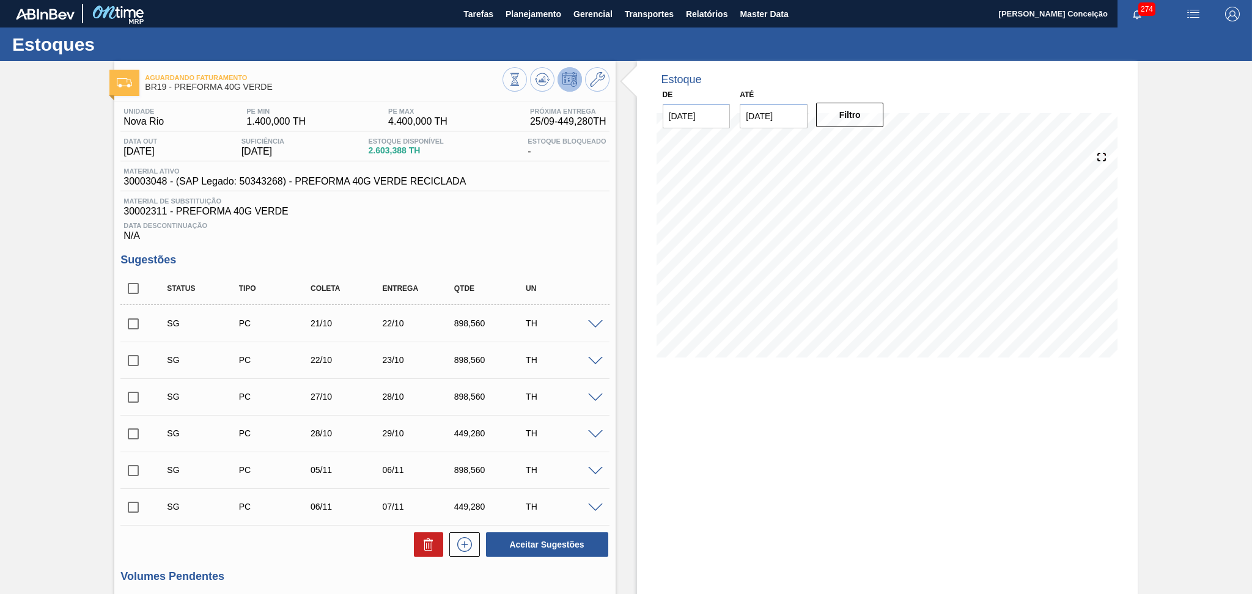
scroll to position [187, 0]
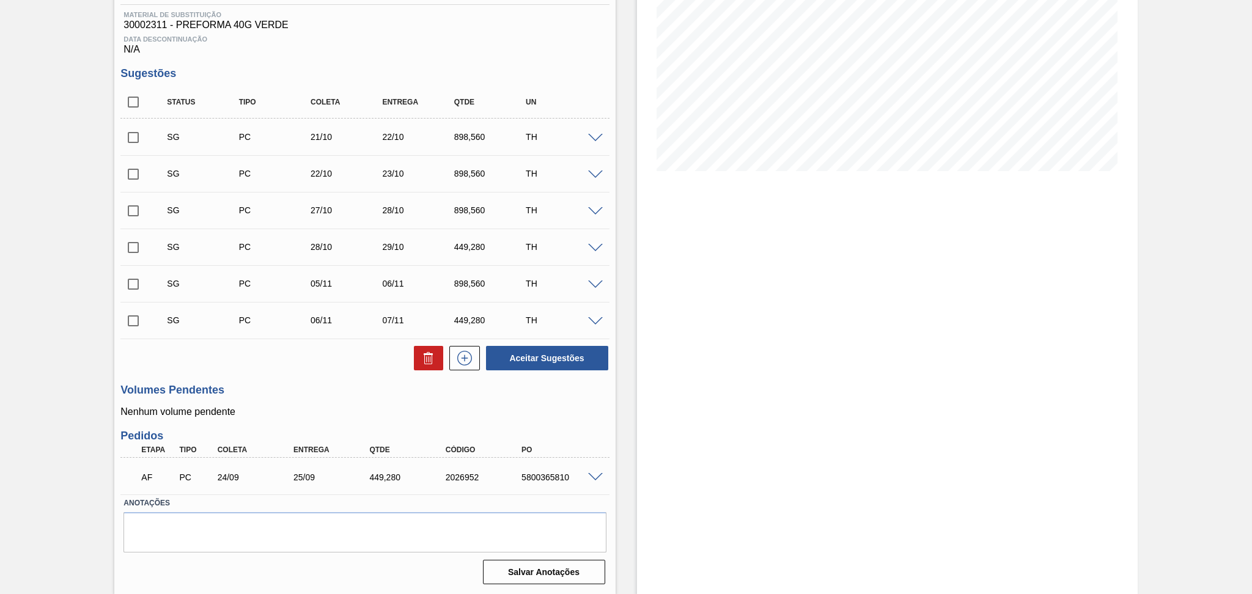
click at [591, 139] on span at bounding box center [595, 138] width 15 height 9
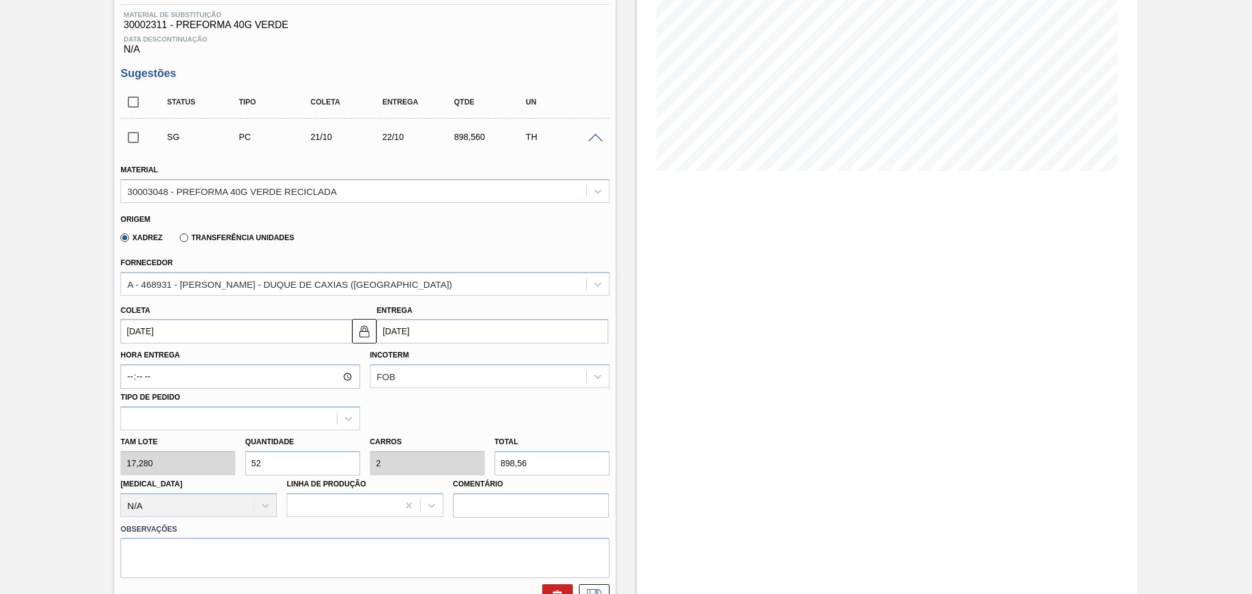
drag, startPoint x: 0, startPoint y: 317, endPoint x: 0, endPoint y: 311, distance: 6.7
click at [0, 313] on div "Aguardando Faturamento BR19 - PREFORMA 40G VERDE Unidade Nova Rio PE MIN 1.400,…" at bounding box center [626, 463] width 1252 height 1177
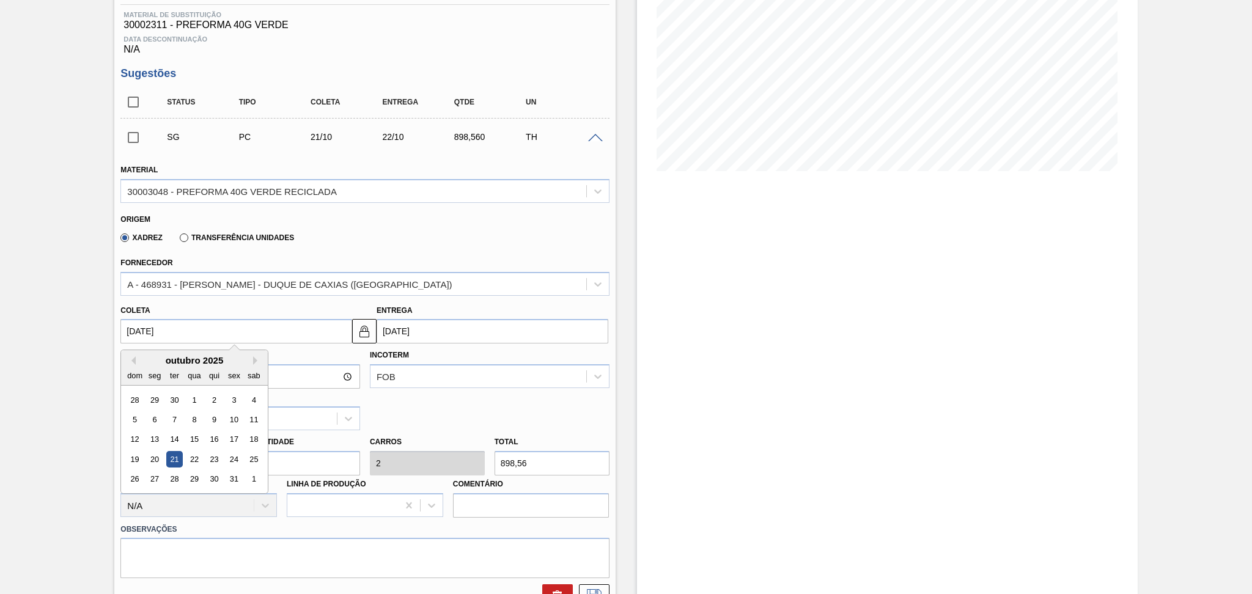
type input "2"
type input "[DATE]"
type input "26"
type input "[DATE]"
click at [231, 453] on div "26" at bounding box center [234, 459] width 17 height 17
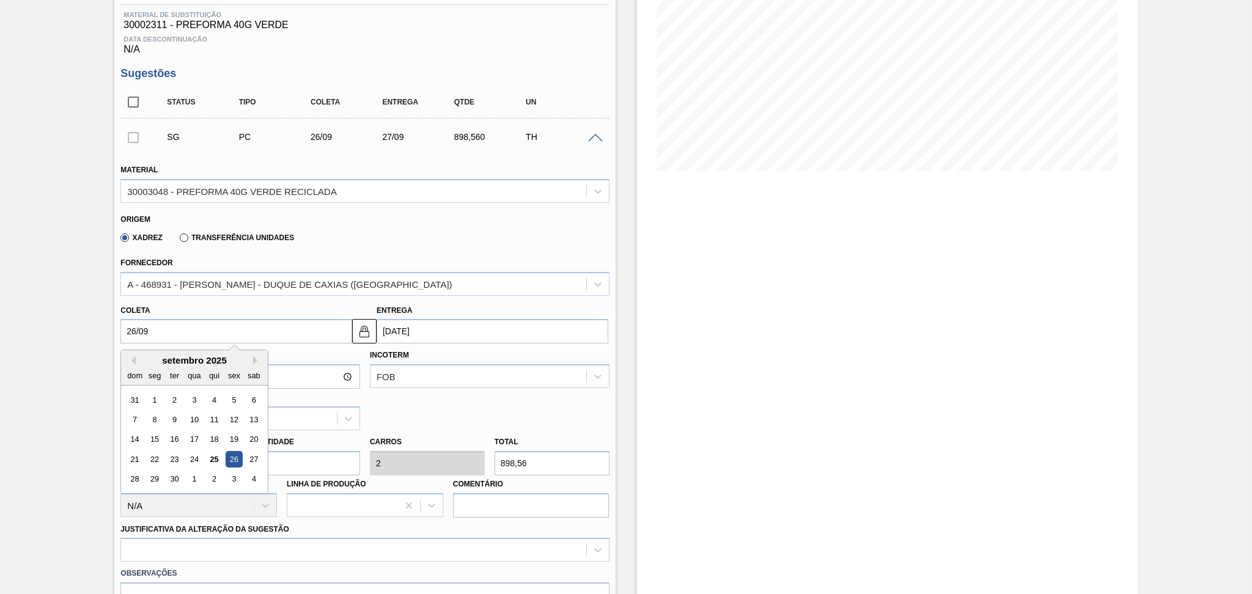
type input "[DATE]"
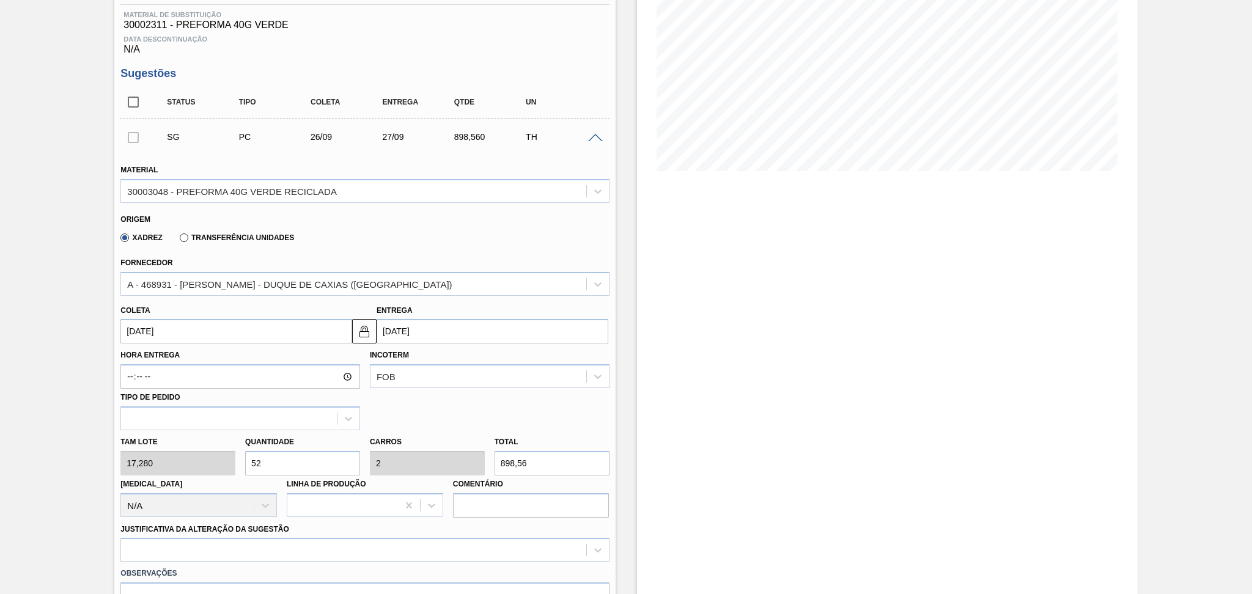
drag, startPoint x: 300, startPoint y: 468, endPoint x: 0, endPoint y: 453, distance: 300.0
click at [67, 454] on div "Aguardando Faturamento BR19 - PREFORMA 40G VERDE Unidade Nova Rio PE MIN 1.400,…" at bounding box center [626, 486] width 1252 height 1222
type input "2"
type input "0,077"
type input "34,56"
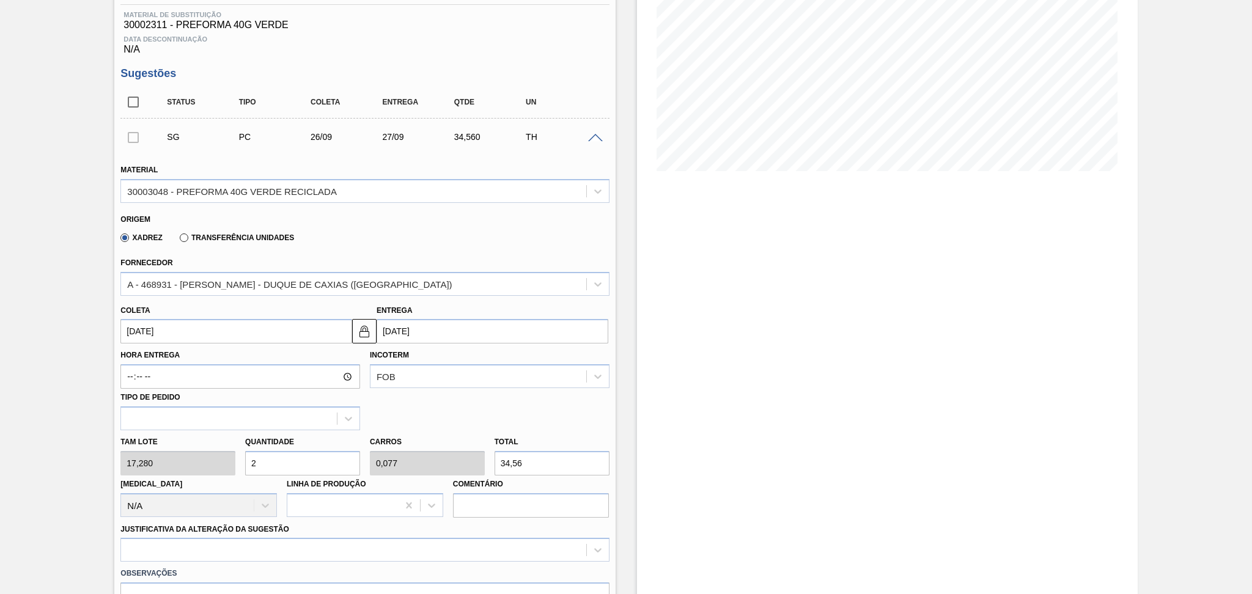
type input "26"
type input "1"
type input "449,28"
type input "26"
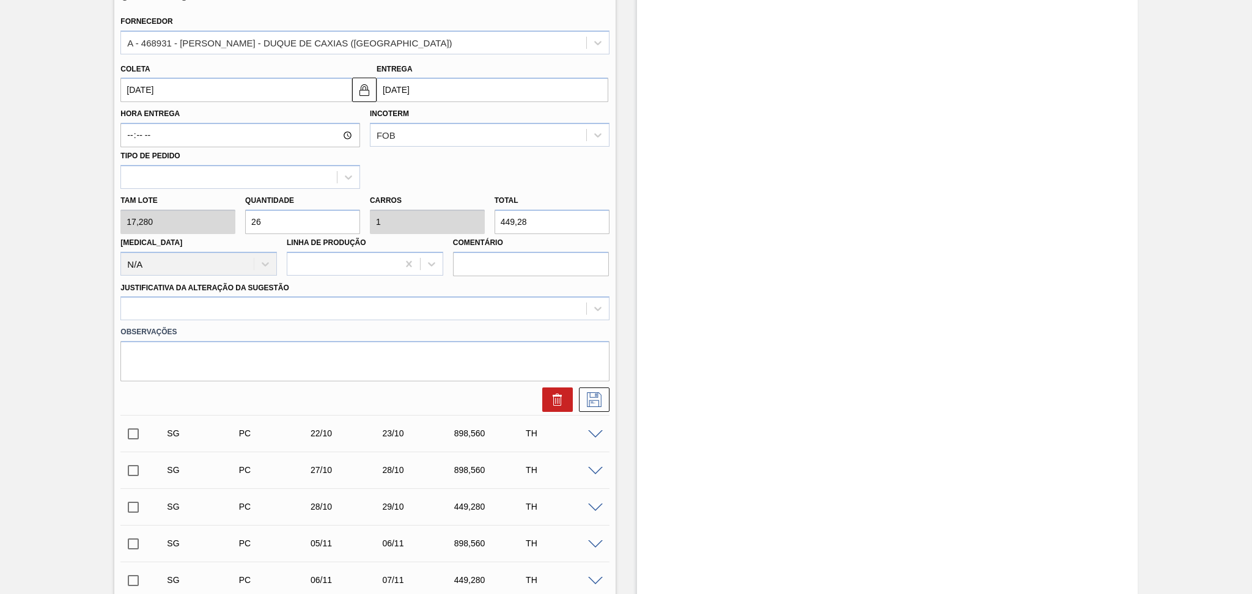
scroll to position [431, 0]
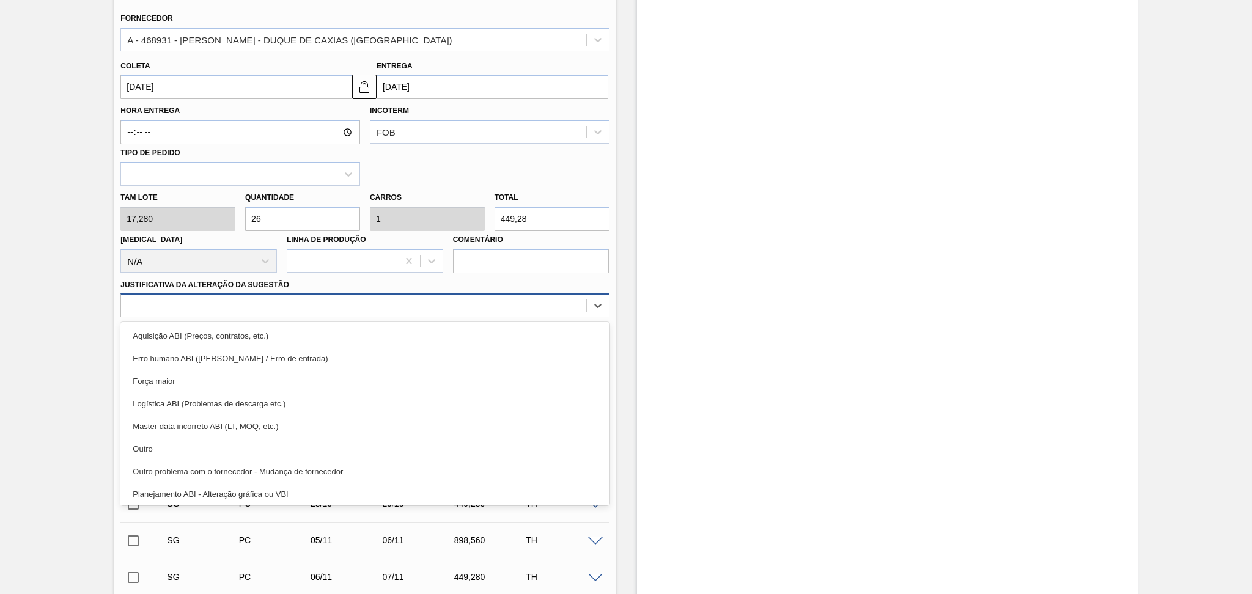
click at [225, 306] on div at bounding box center [353, 306] width 465 height 18
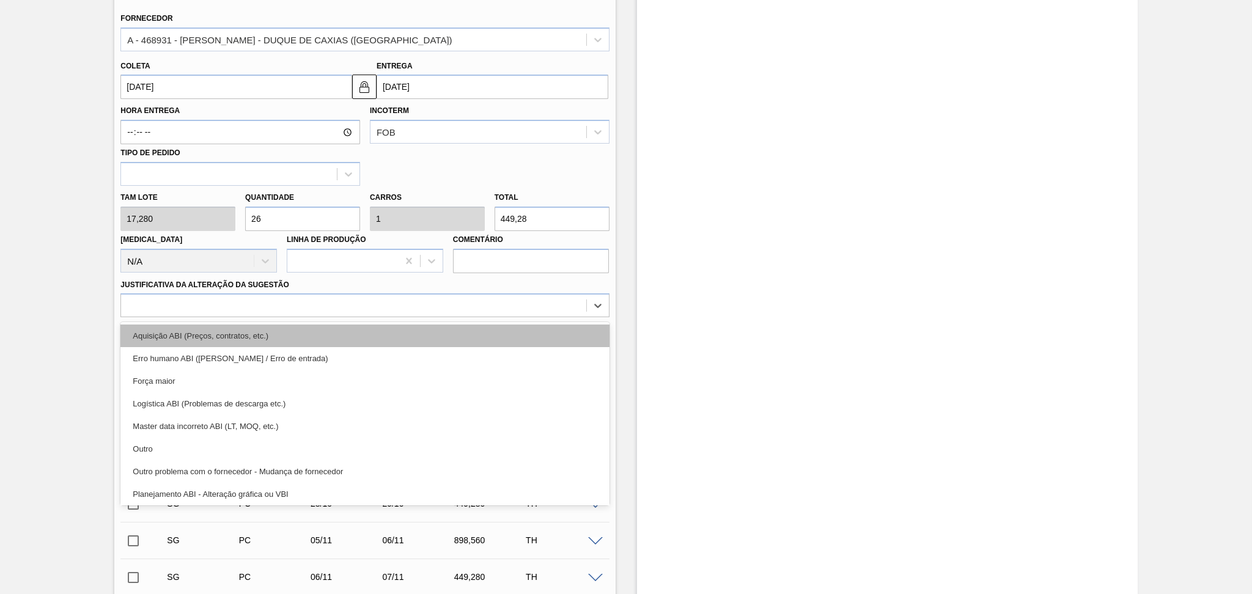
click at [209, 333] on div "Aquisição ABI (Preços, contratos, etc.)" at bounding box center [364, 336] width 489 height 23
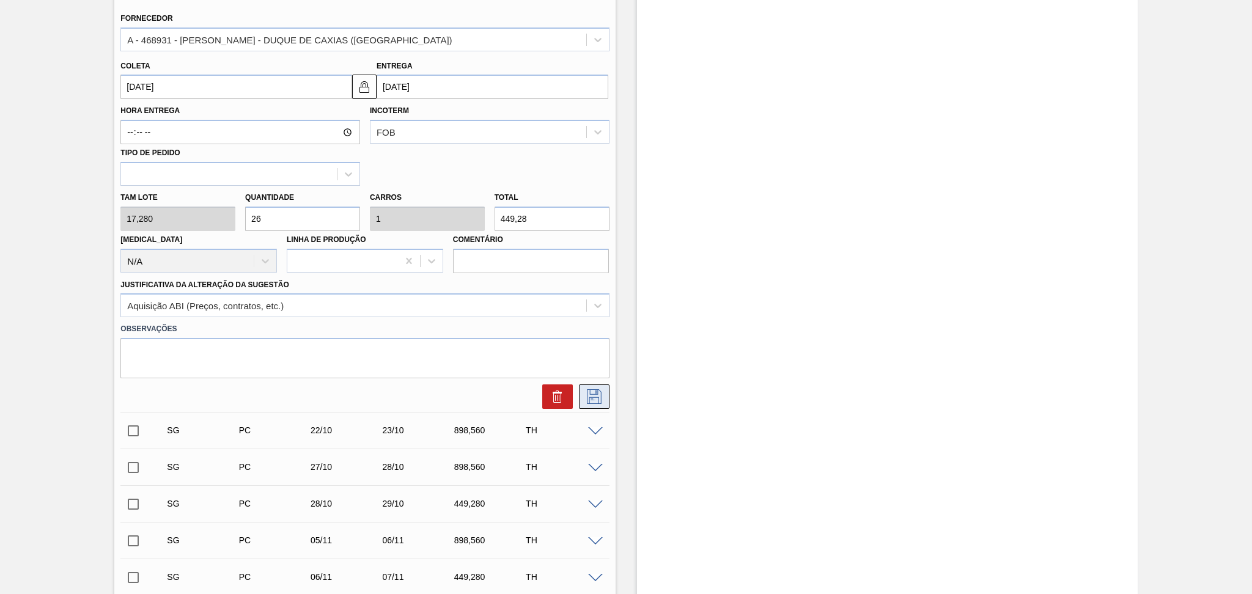
click at [592, 400] on icon at bounding box center [595, 397] width 20 height 15
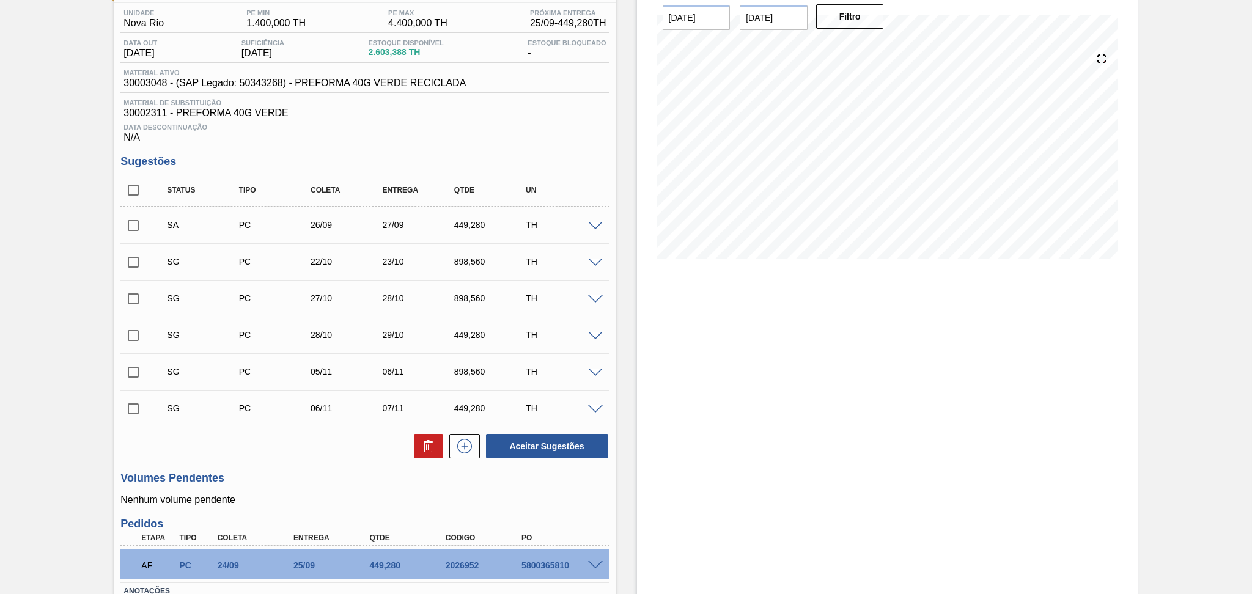
scroll to position [0, 0]
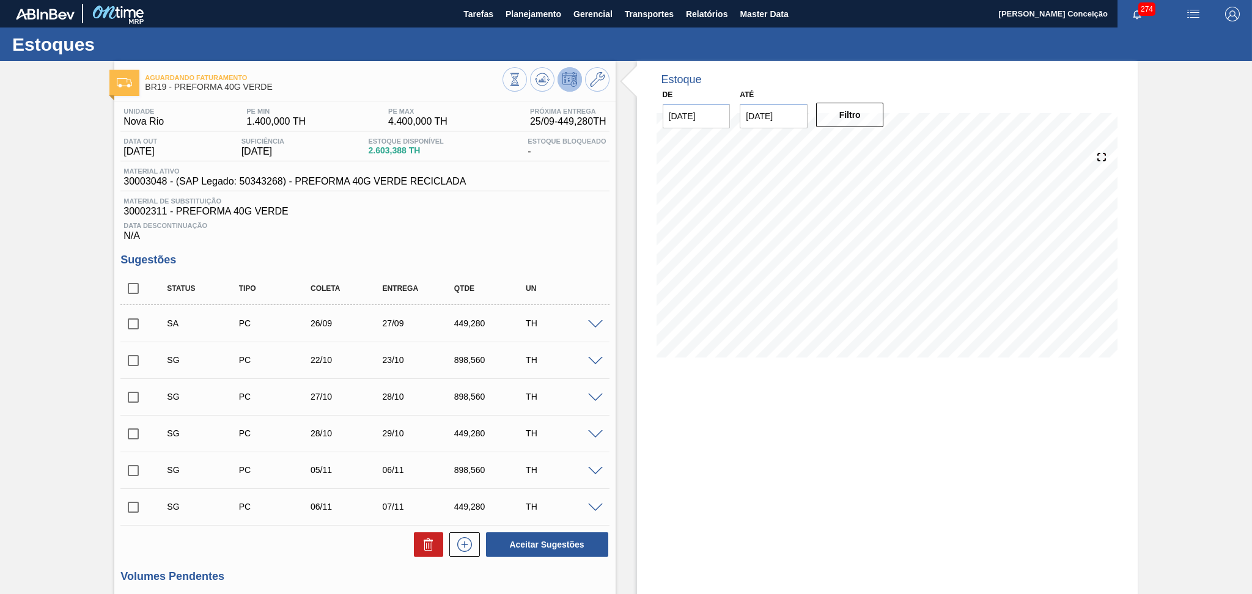
click at [594, 360] on span at bounding box center [595, 361] width 15 height 9
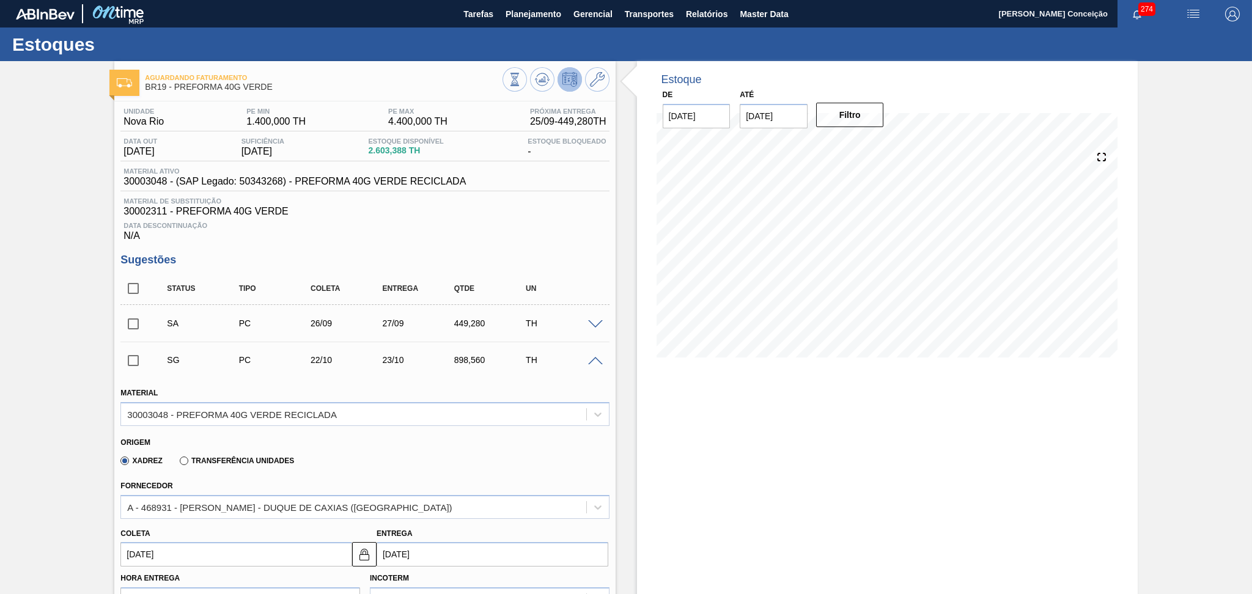
click at [174, 547] on input "22/10/2025" at bounding box center [236, 554] width 232 height 24
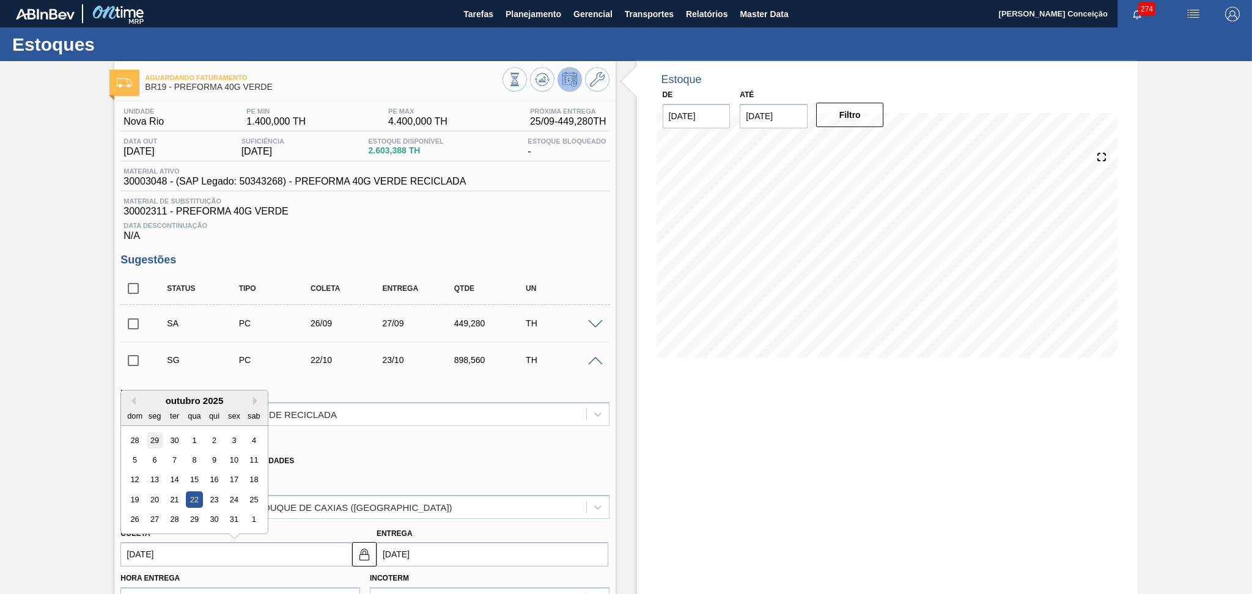
click at [155, 443] on div "29" at bounding box center [155, 440] width 17 height 17
type input "[DATE]"
type input "30/09/2025"
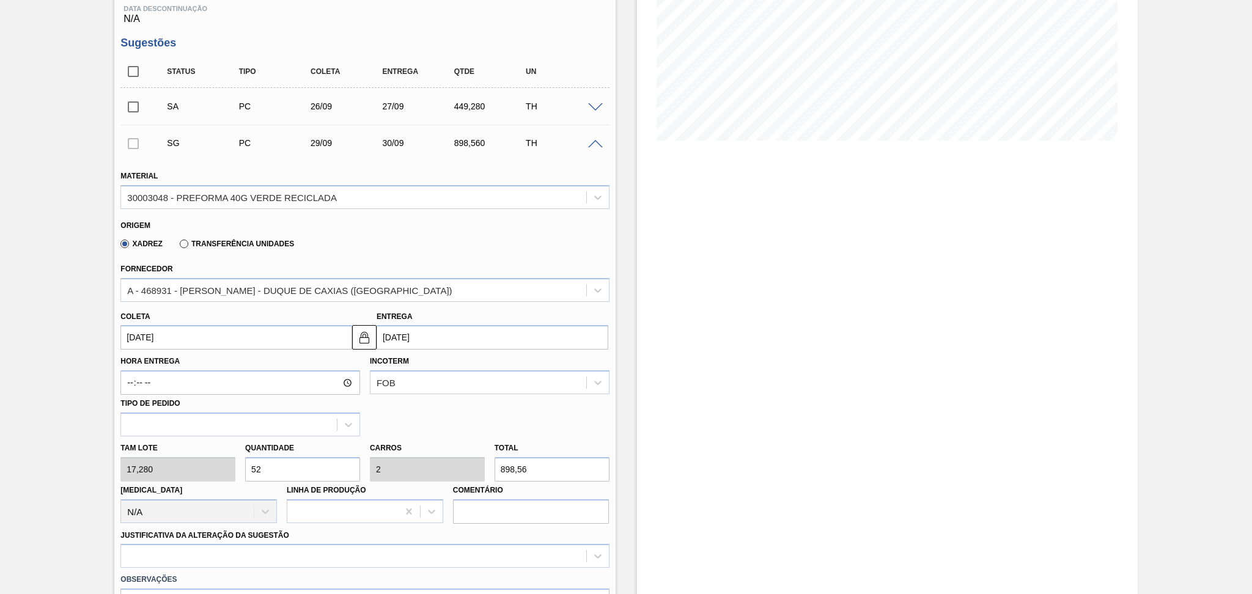
scroll to position [245, 0]
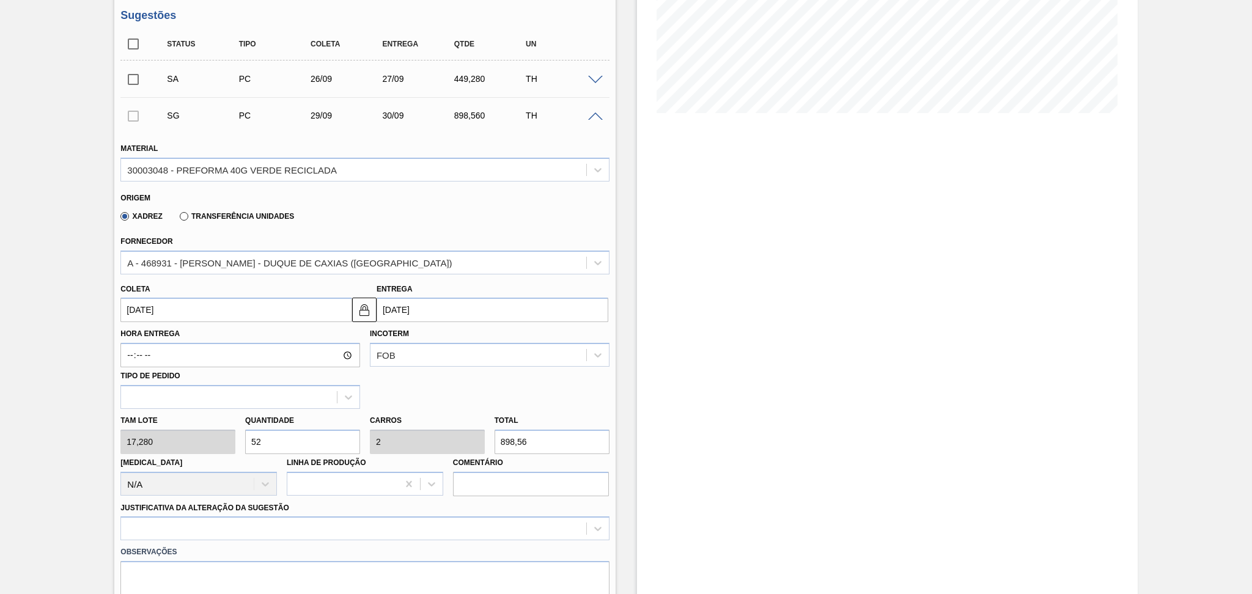
click at [144, 436] on div "Tam lote 17,280 Quantidade 52 Carros 2 Total 898,56 Doca N/A Linha de Produção …" at bounding box center [365, 452] width 498 height 87
type input "2"
type input "0,077"
type input "34,56"
type input "26"
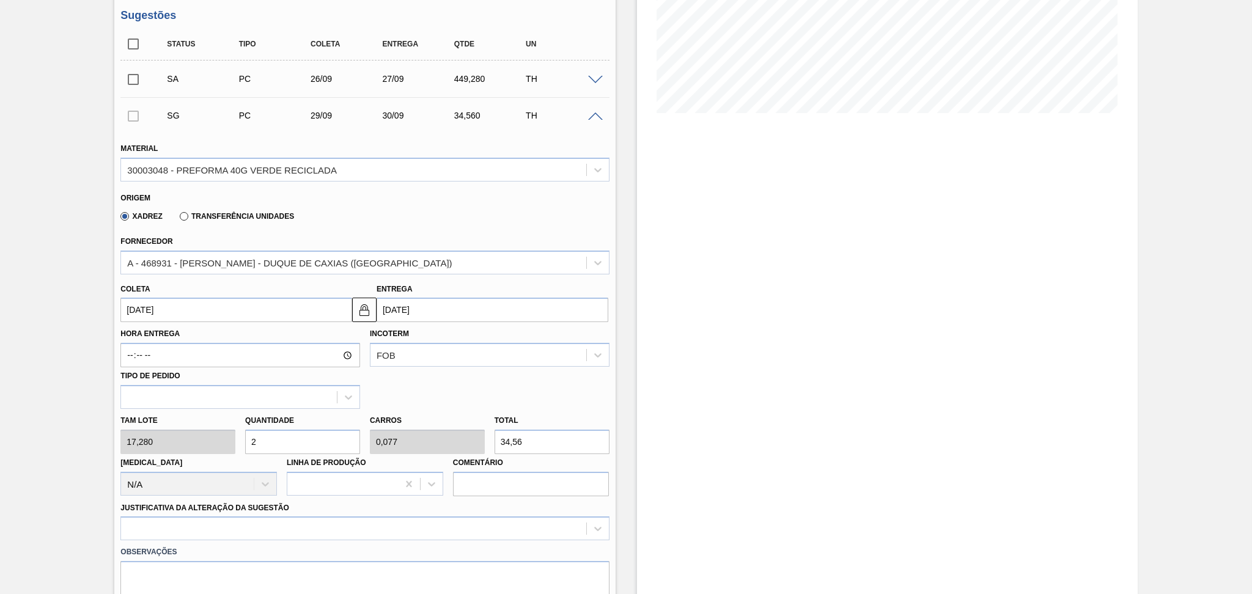
type input "1"
type input "449,28"
type input "26"
click at [217, 532] on div "option Aquisição ABI (Preços, contratos, etc.) focused, 1 of 18. 18 results ava…" at bounding box center [364, 529] width 489 height 24
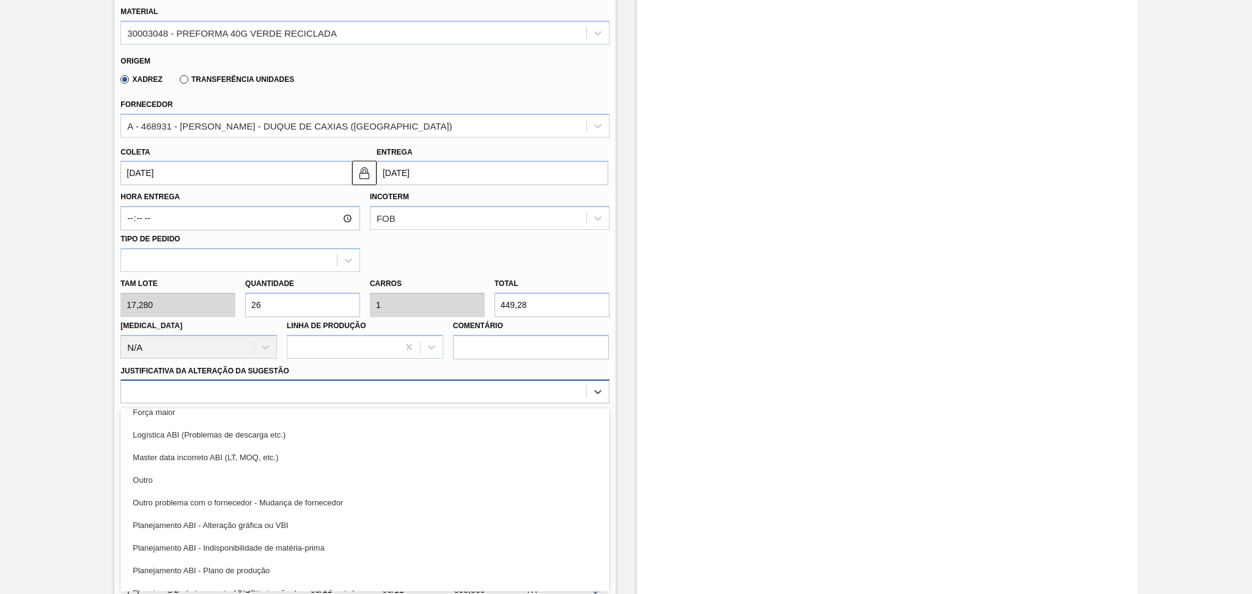
scroll to position [81, 0]
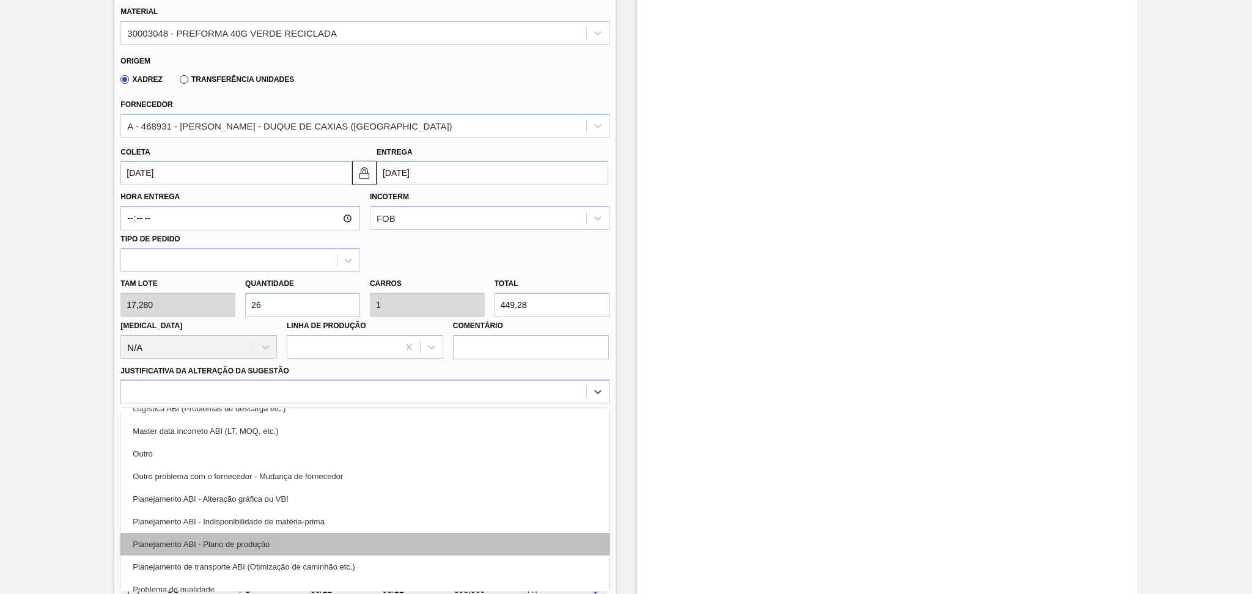
click at [213, 547] on div "Planejamento ABI - Plano de produção" at bounding box center [364, 544] width 489 height 23
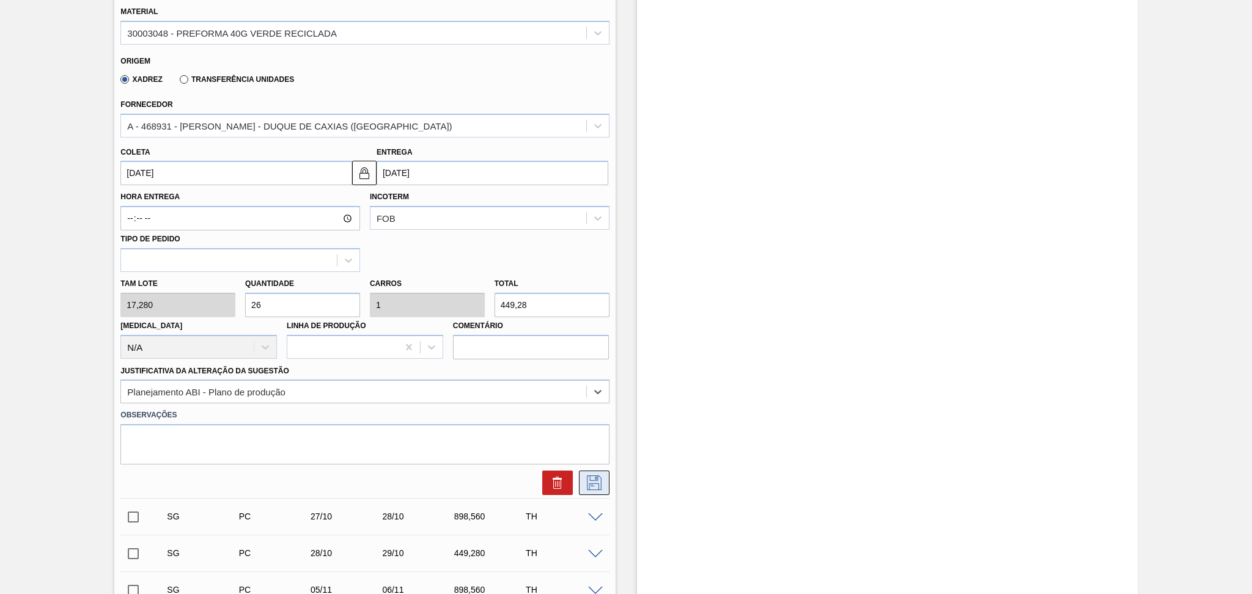
click at [594, 484] on icon at bounding box center [595, 483] width 20 height 15
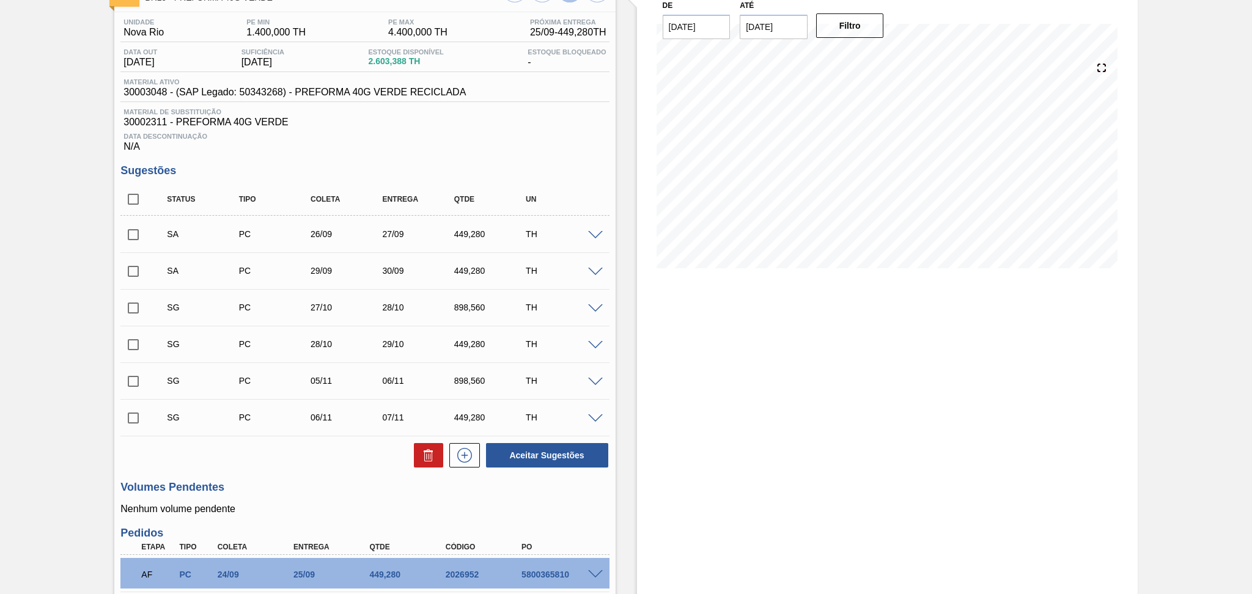
scroll to position [0, 0]
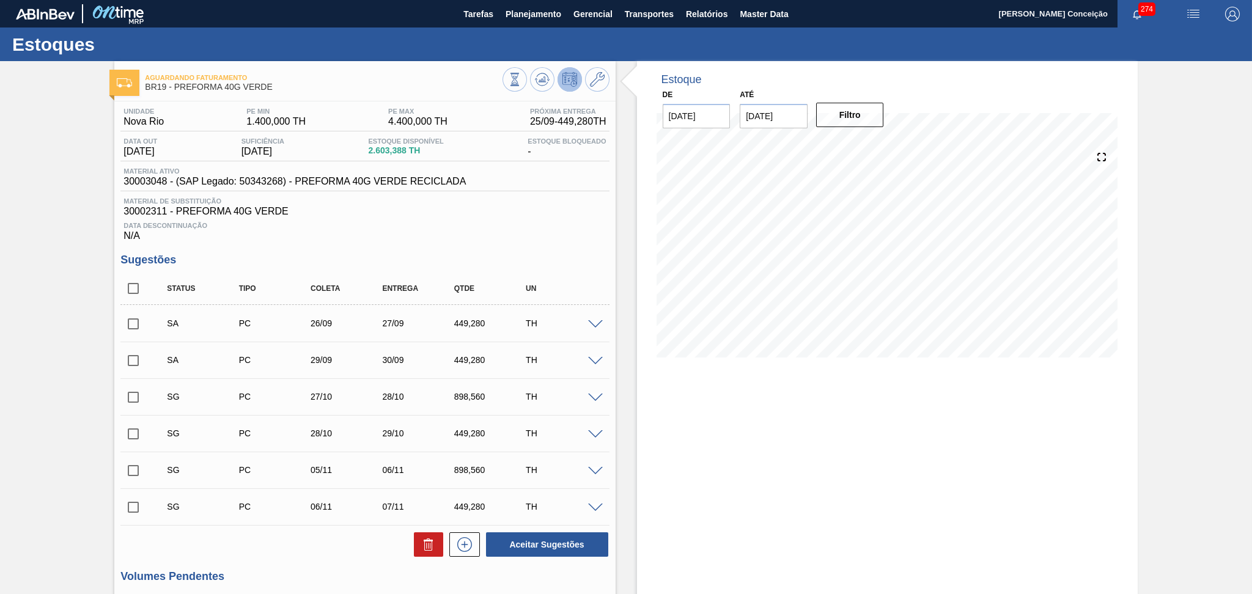
click at [139, 324] on input "checkbox" at bounding box center [133, 324] width 26 height 26
checkbox input "true"
click at [131, 361] on input "checkbox" at bounding box center [133, 361] width 26 height 26
checkbox input "true"
click at [542, 542] on button "Aceitar Sugestões" at bounding box center [547, 545] width 122 height 24
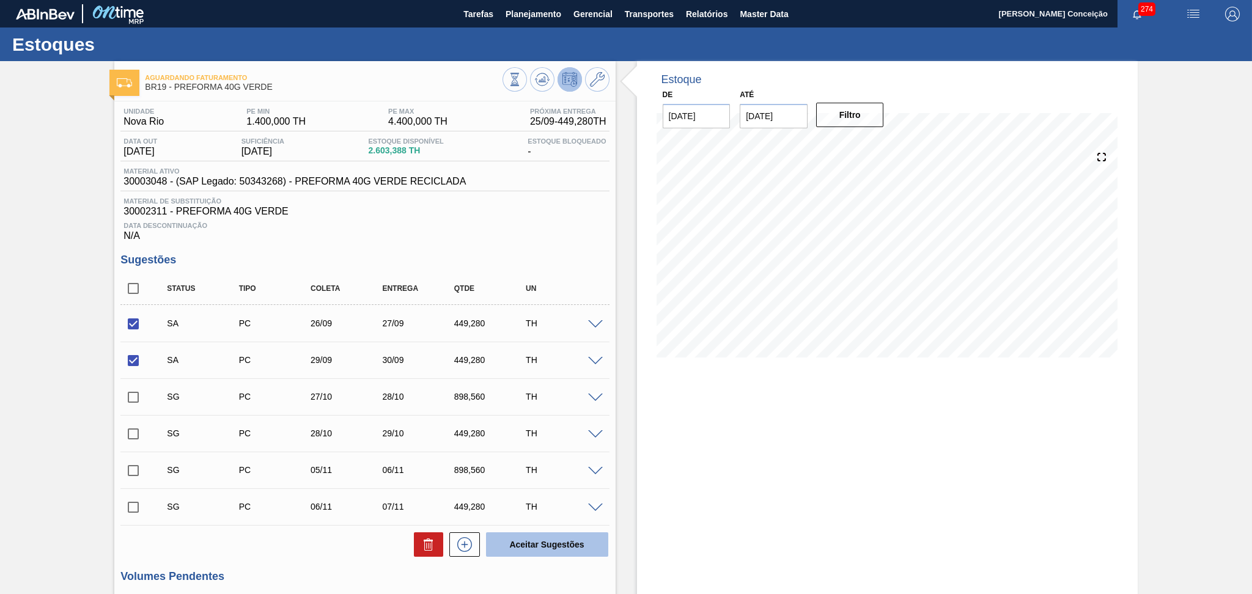
checkbox input "false"
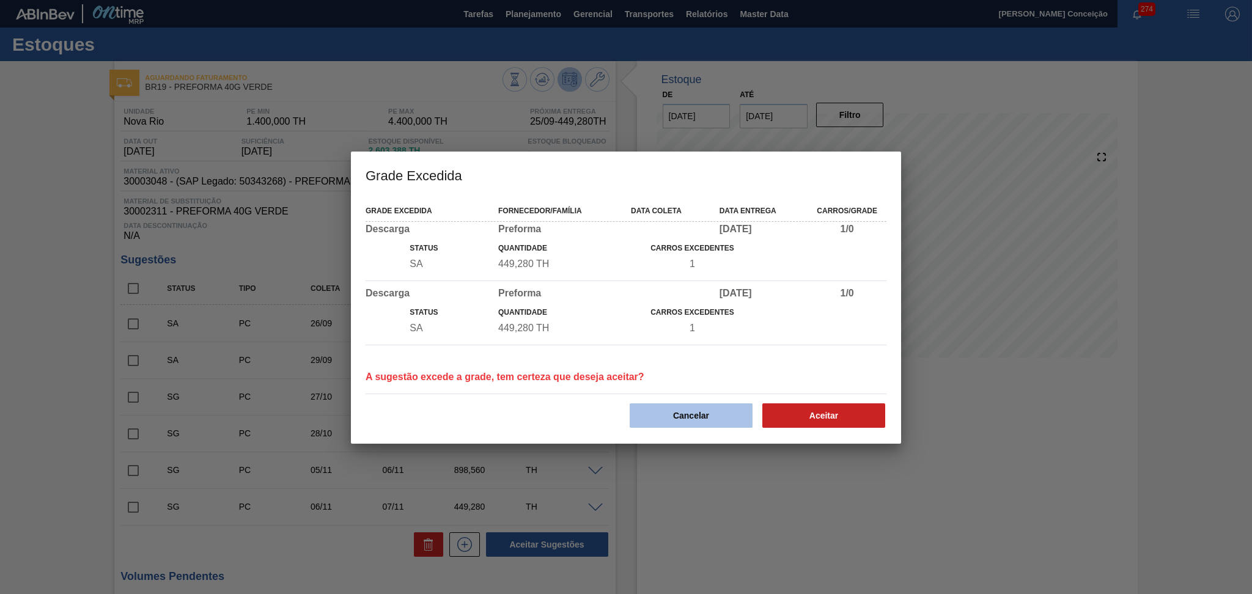
click at [687, 404] on button "Cancelar" at bounding box center [691, 416] width 123 height 24
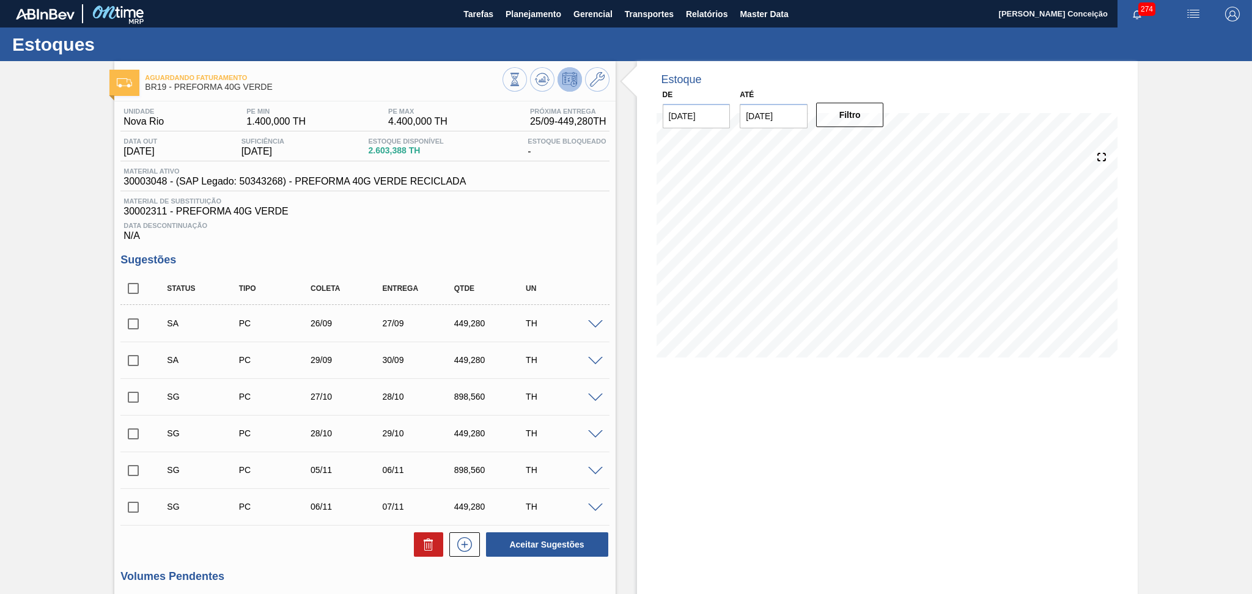
click at [137, 322] on input "checkbox" at bounding box center [133, 324] width 26 height 26
checkbox input "true"
click at [134, 346] on div "SA PC 29/09 30/09 449,280 TH" at bounding box center [364, 360] width 489 height 31
click at [137, 365] on input "checkbox" at bounding box center [133, 361] width 26 height 26
checkbox input "true"
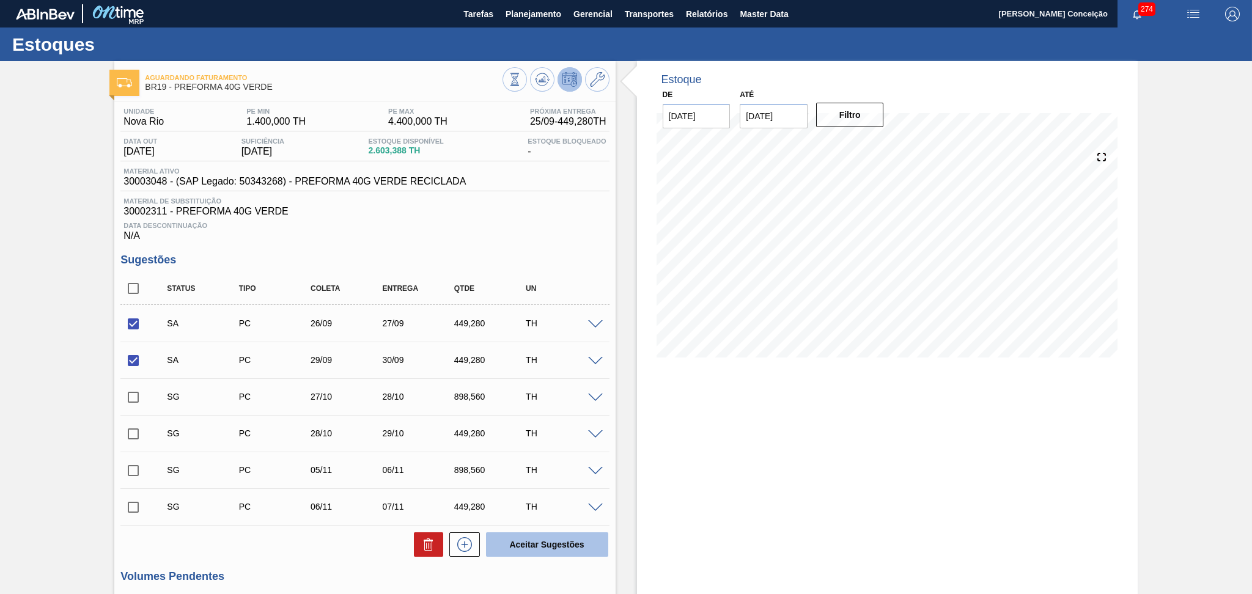
click at [527, 538] on button "Aceitar Sugestões" at bounding box center [547, 545] width 122 height 24
checkbox input "false"
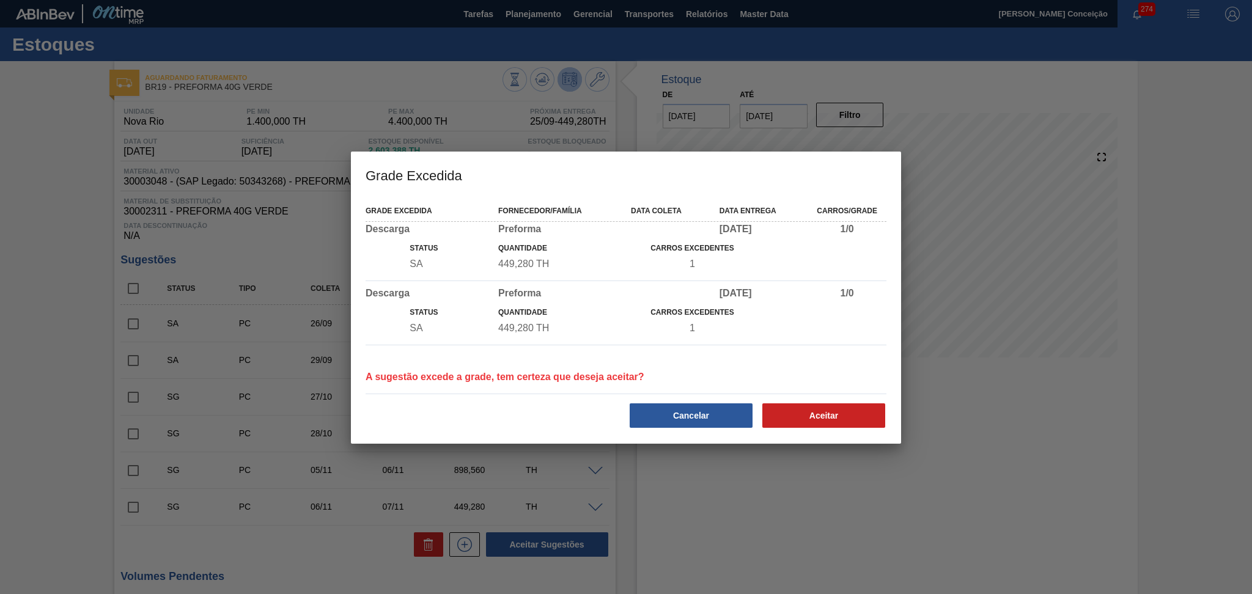
click at [683, 412] on button "Cancelar" at bounding box center [691, 416] width 123 height 24
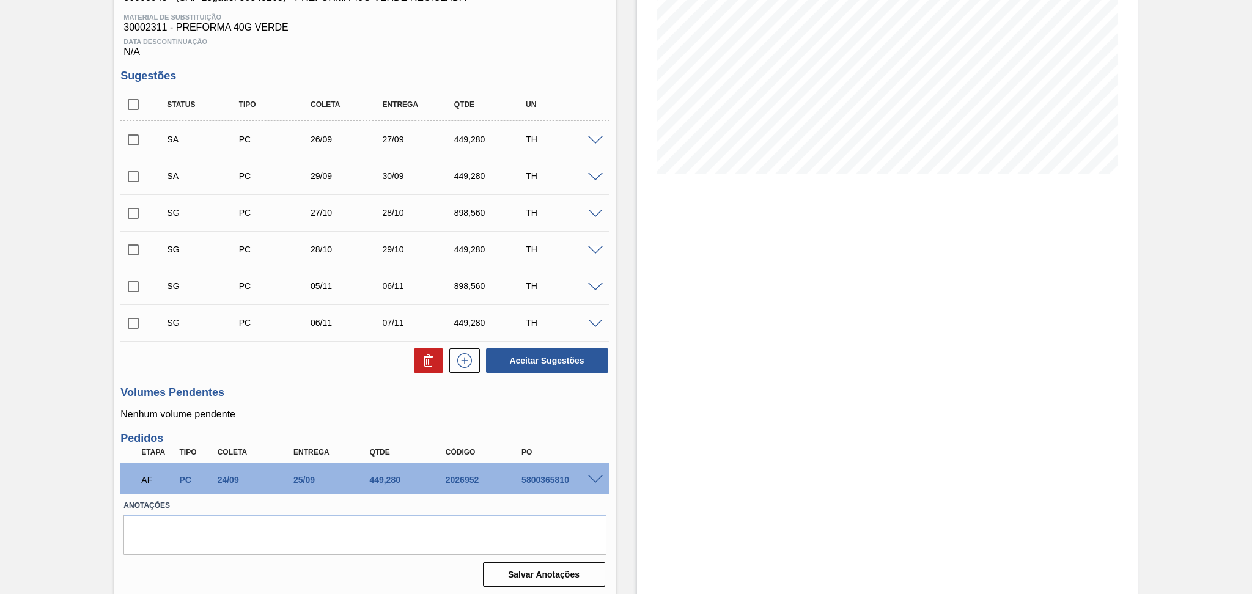
scroll to position [187, 0]
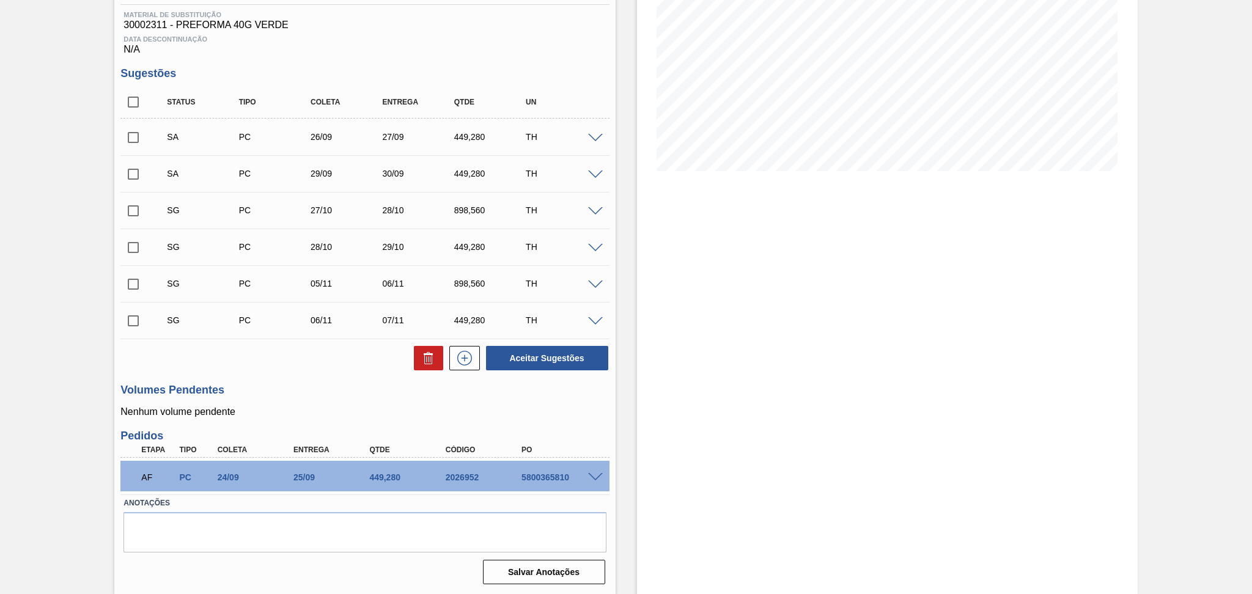
click at [591, 136] on span at bounding box center [595, 138] width 15 height 9
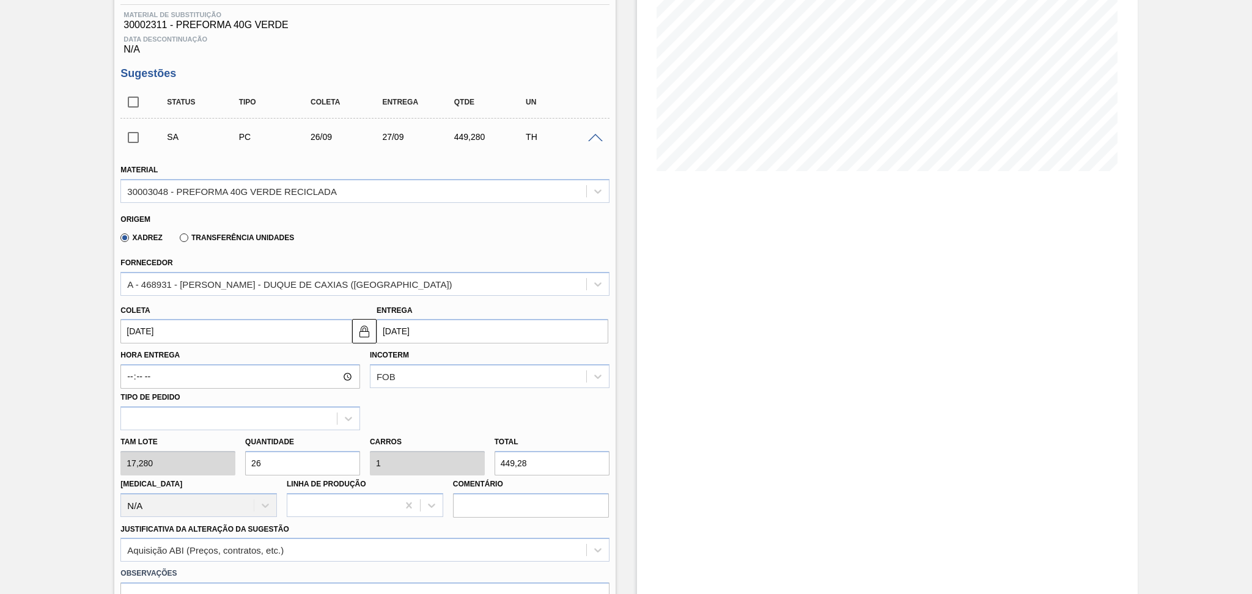
click at [591, 136] on span at bounding box center [595, 138] width 15 height 9
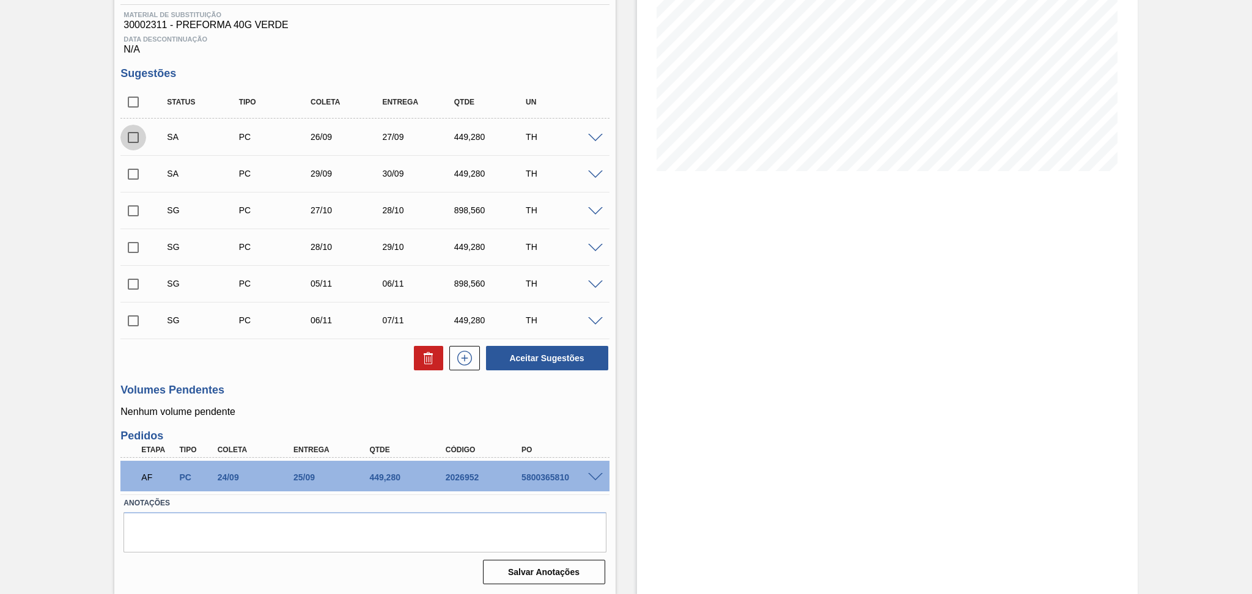
click at [136, 131] on input "checkbox" at bounding box center [133, 138] width 26 height 26
checkbox input "true"
click at [131, 180] on input "checkbox" at bounding box center [133, 174] width 26 height 26
checkbox input "true"
click at [525, 352] on button "Aceitar Sugestões" at bounding box center [547, 358] width 122 height 24
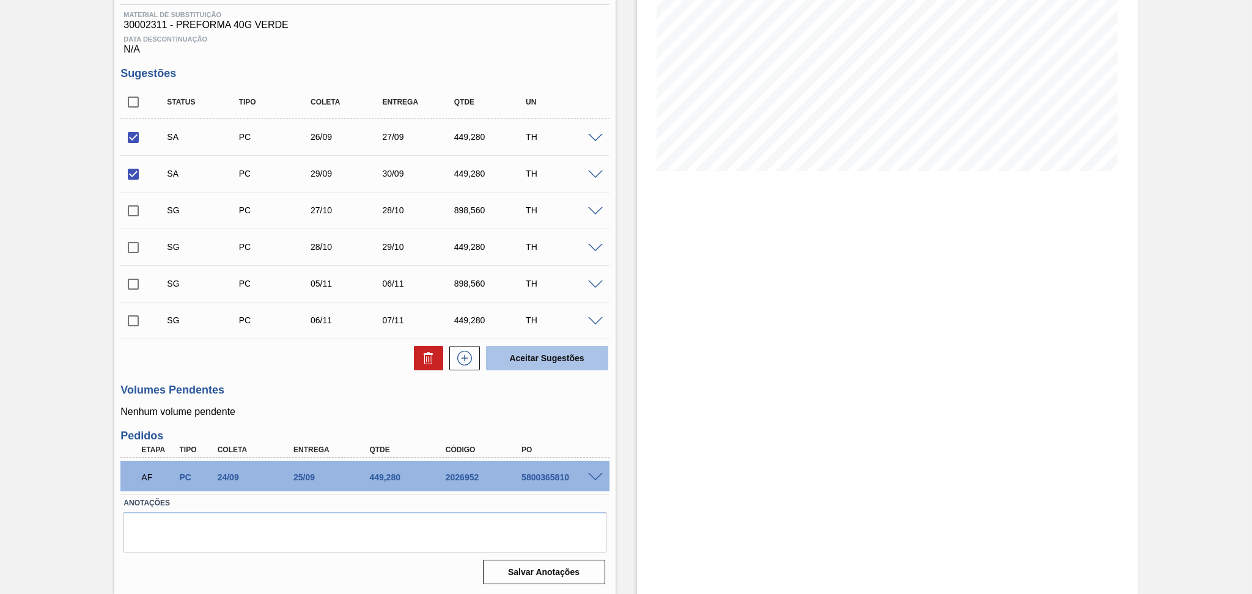
checkbox input "false"
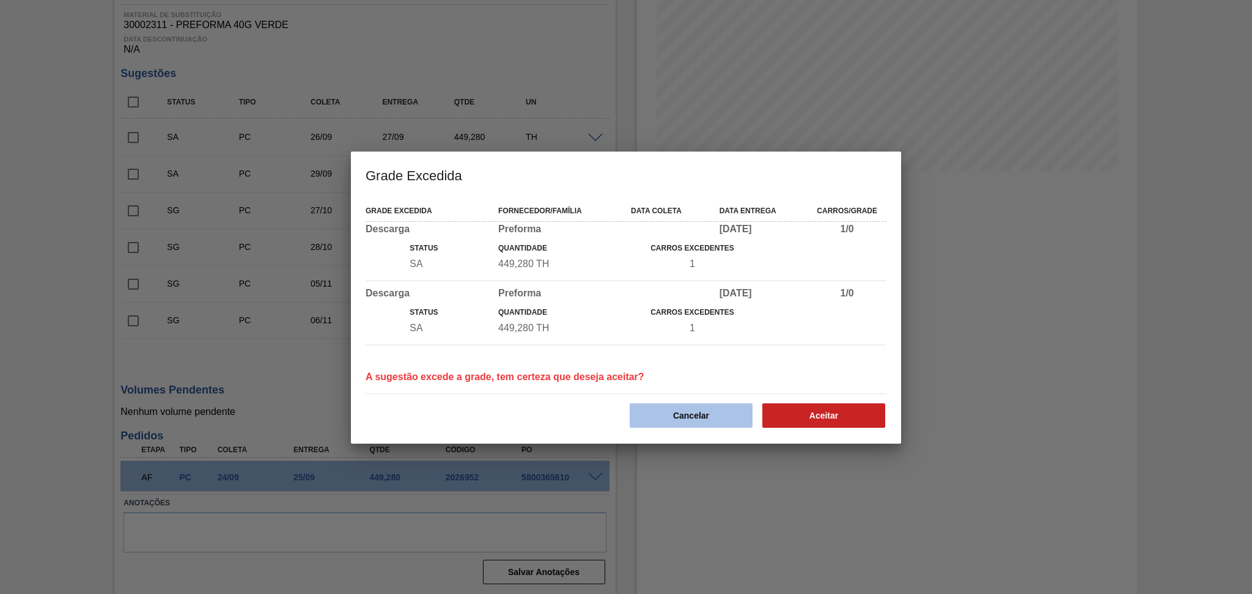
click at [706, 411] on button "Cancelar" at bounding box center [691, 416] width 123 height 24
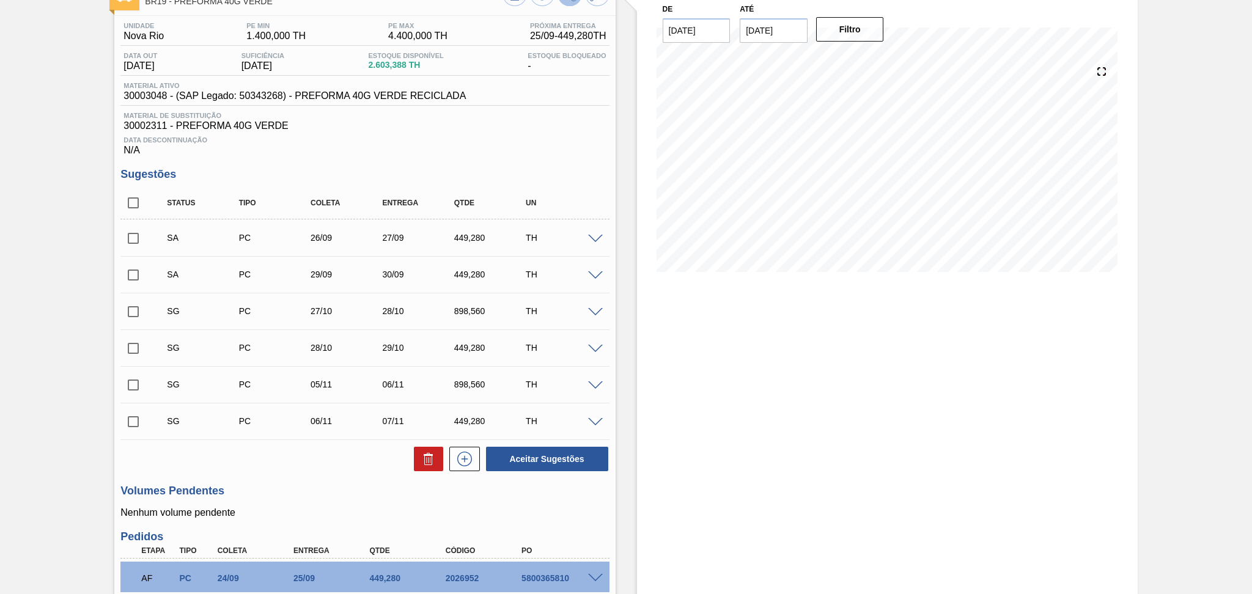
scroll to position [0, 0]
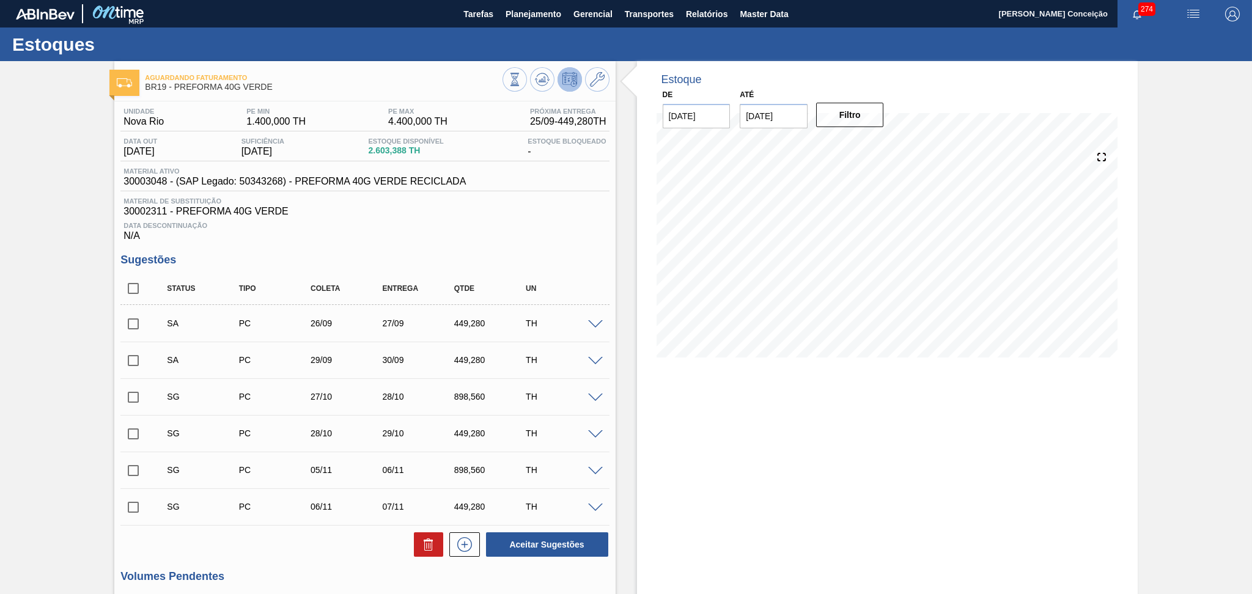
click at [422, 237] on div "Data Descontinuação N/A" at bounding box center [364, 229] width 489 height 24
click at [442, 253] on div "Unidade Nova Rio PE MIN 1.400,000 TH PE MAX 4.400,000 TH Próxima Entrega 25/09 …" at bounding box center [364, 439] width 501 height 674
click at [136, 356] on input "checkbox" at bounding box center [133, 361] width 26 height 26
click at [513, 548] on button "Aceitar Sugestões" at bounding box center [547, 545] width 122 height 24
checkbox input "false"
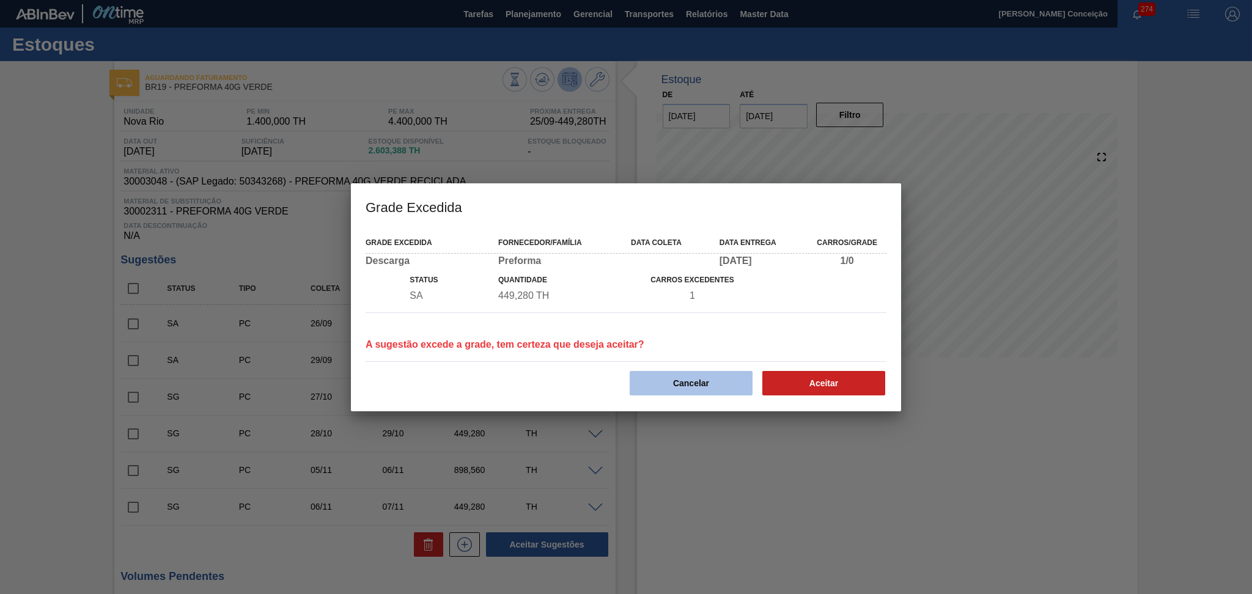
click at [712, 383] on button "Cancelar" at bounding box center [691, 383] width 123 height 24
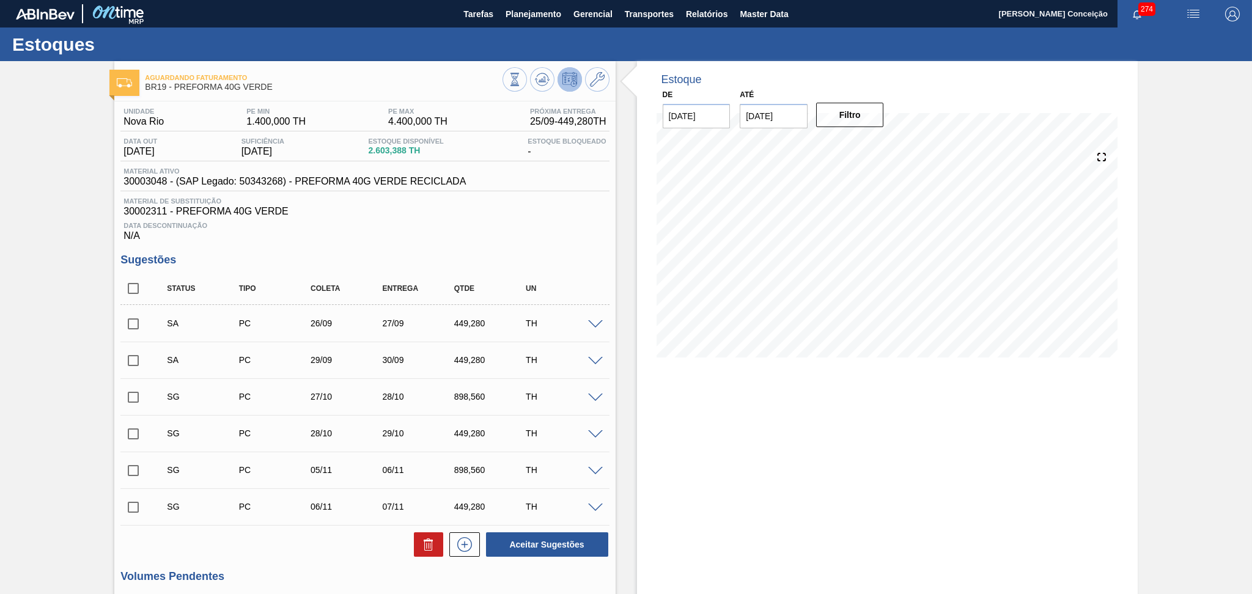
click at [119, 319] on div "Unidade Nova Rio PE MIN 1.400,000 TH PE MAX 4.400,000 TH Próxima Entrega 25/09 …" at bounding box center [364, 439] width 501 height 674
click at [135, 325] on input "checkbox" at bounding box center [133, 324] width 26 height 26
click at [435, 551] on button at bounding box center [428, 545] width 29 height 24
checkbox input "false"
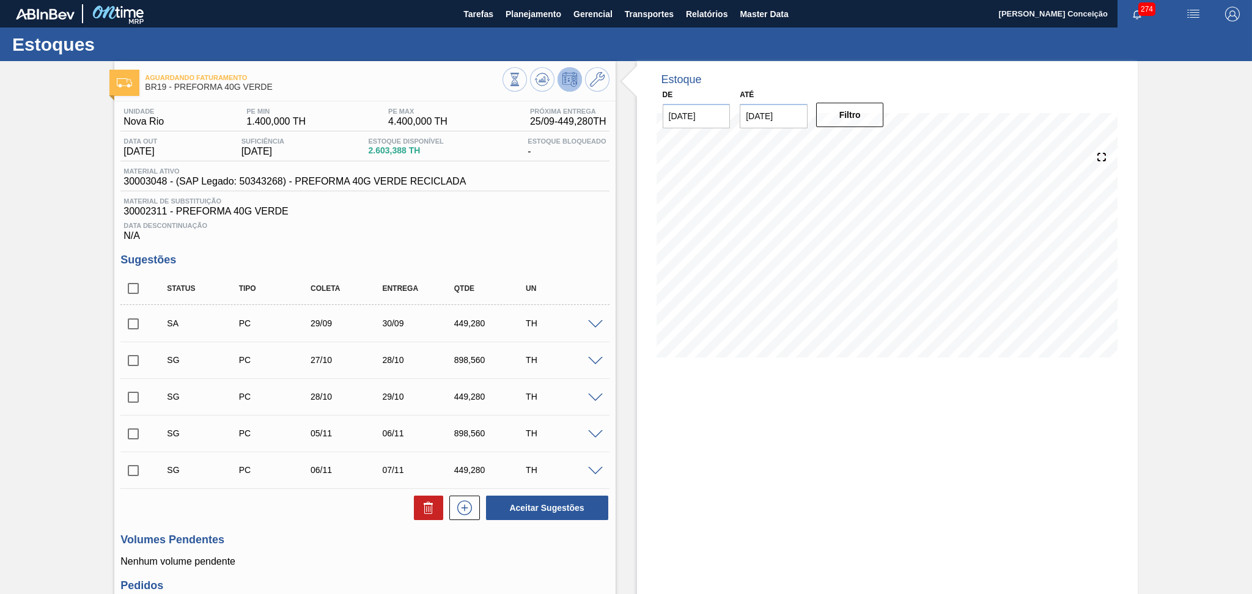
click at [135, 331] on input "checkbox" at bounding box center [133, 324] width 26 height 26
checkbox input "true"
click at [550, 509] on button "Aceitar Sugestões" at bounding box center [547, 508] width 122 height 24
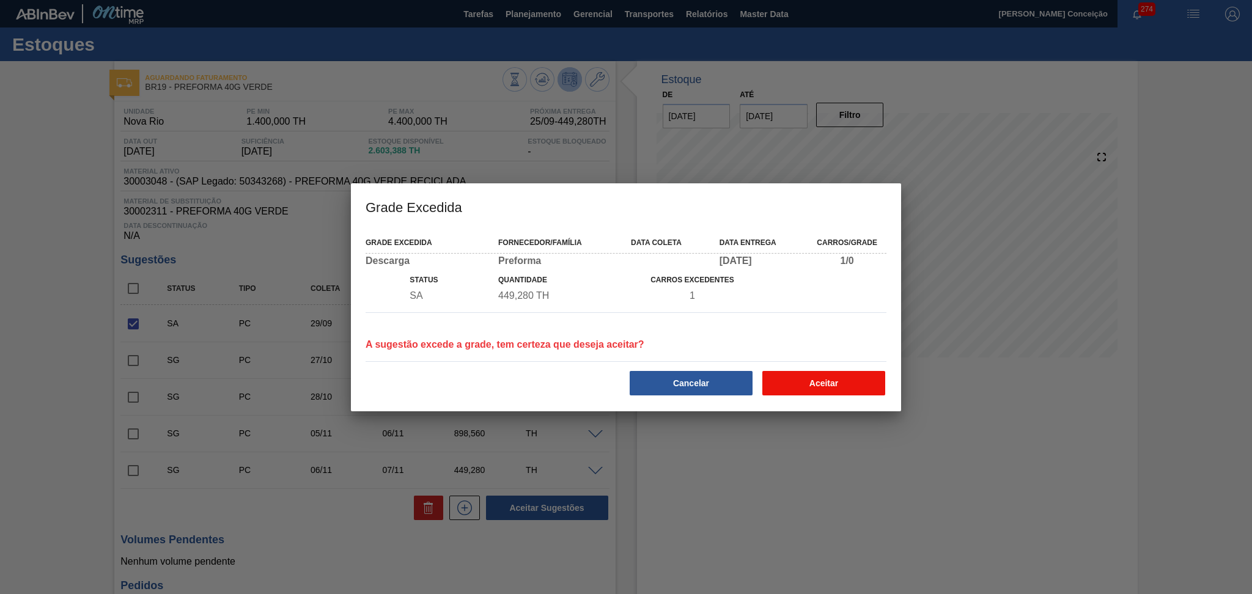
click at [813, 386] on button "Aceitar" at bounding box center [824, 383] width 123 height 24
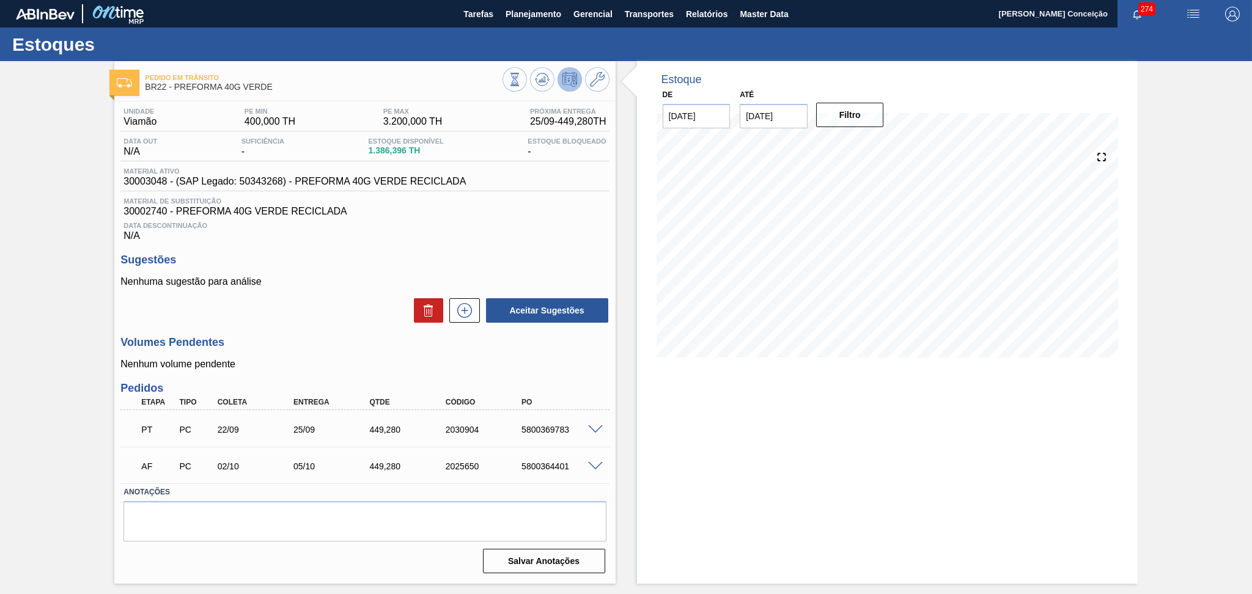
click at [292, 353] on div "Volumes Pendentes Nenhum volume pendente" at bounding box center [364, 353] width 489 height 34
click at [387, 325] on div "Unidade Viamão PE MIN 400,000 TH PE MAX 3.200,000 TH Próxima Entrega 25/09 - 44…" at bounding box center [364, 340] width 501 height 476
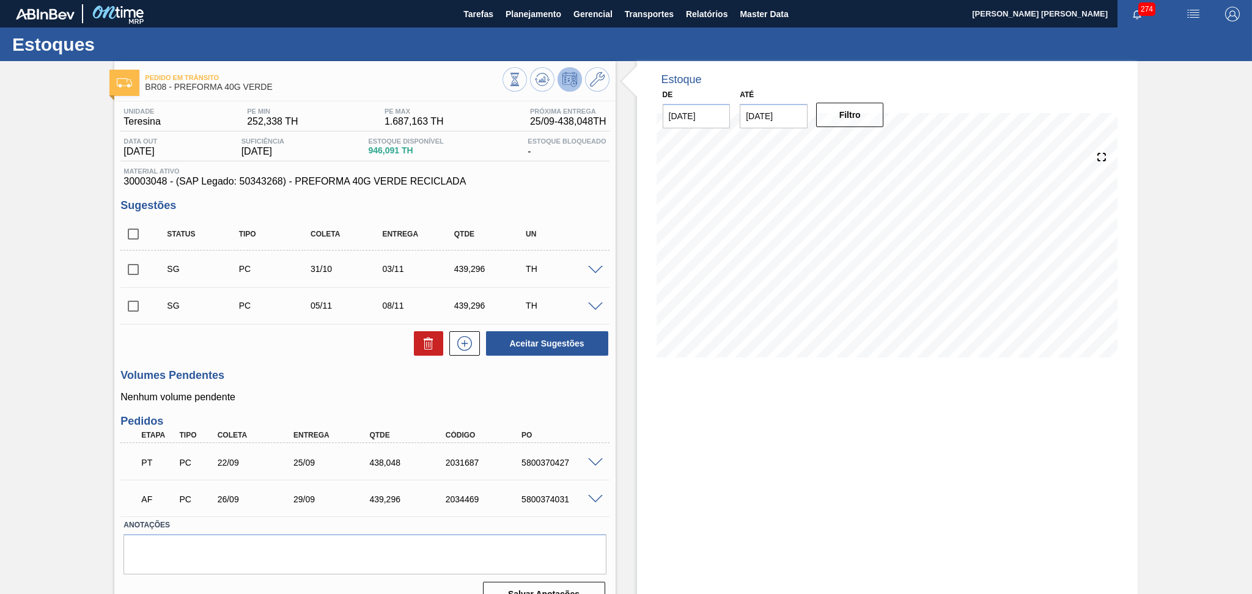
click at [310, 371] on h3 "Volumes Pendentes" at bounding box center [364, 375] width 489 height 13
click at [597, 268] on span at bounding box center [595, 270] width 15 height 9
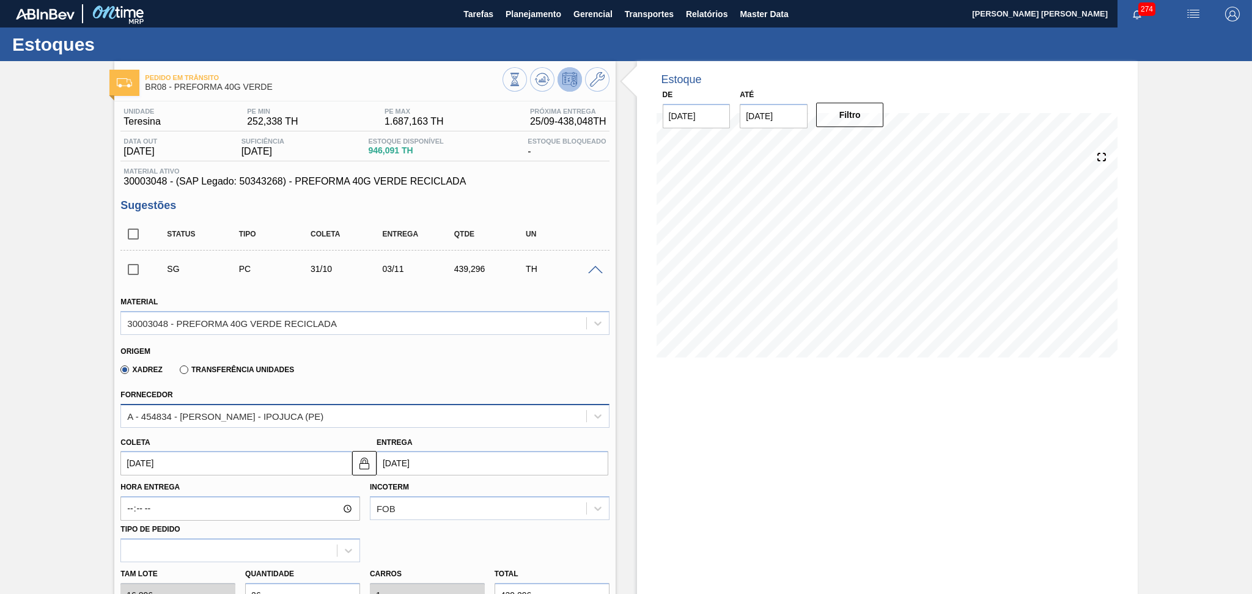
click at [314, 420] on div "A - 454834 - [PERSON_NAME] - IPOJUCA (PE)" at bounding box center [353, 416] width 465 height 18
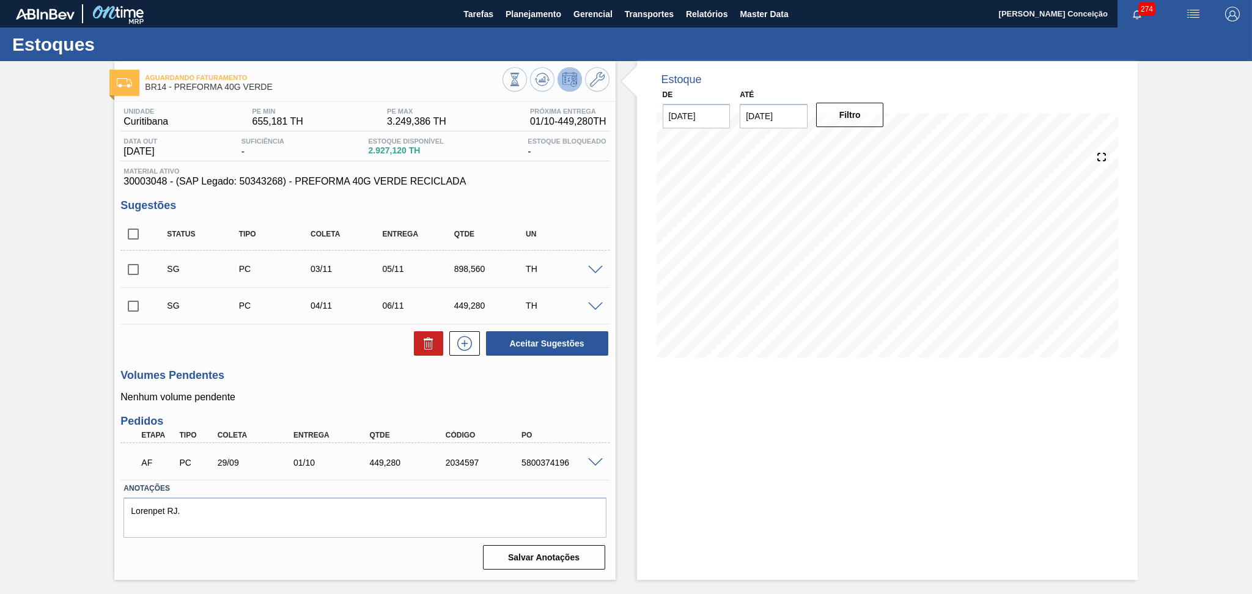
click at [598, 463] on span at bounding box center [595, 463] width 15 height 9
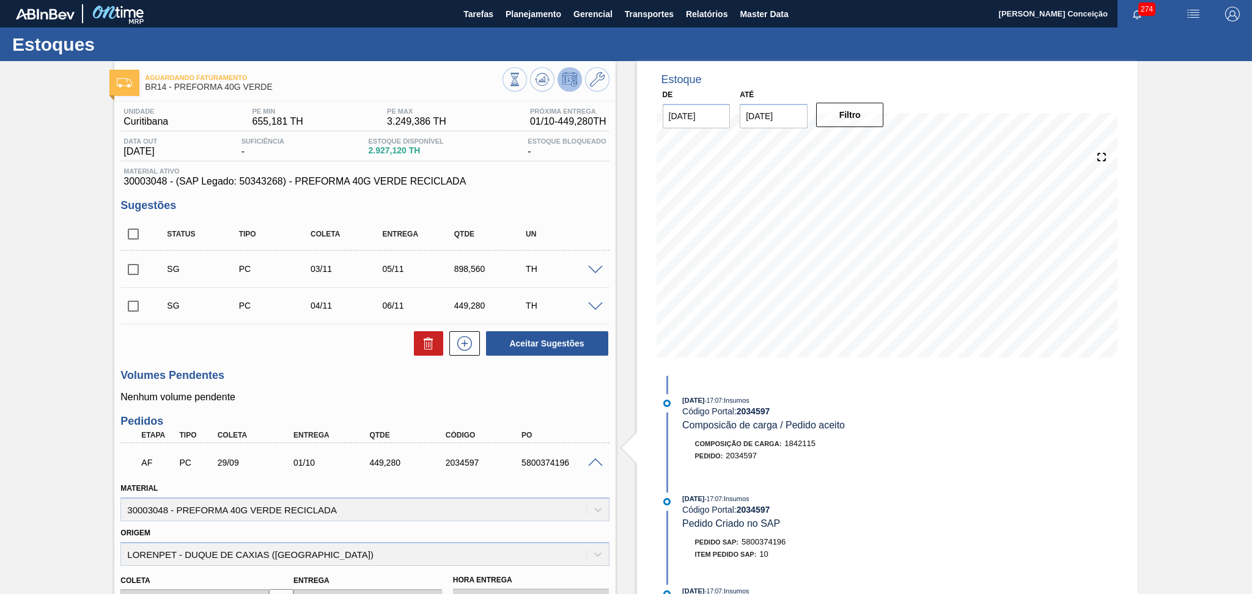
click at [597, 462] on span at bounding box center [595, 463] width 15 height 9
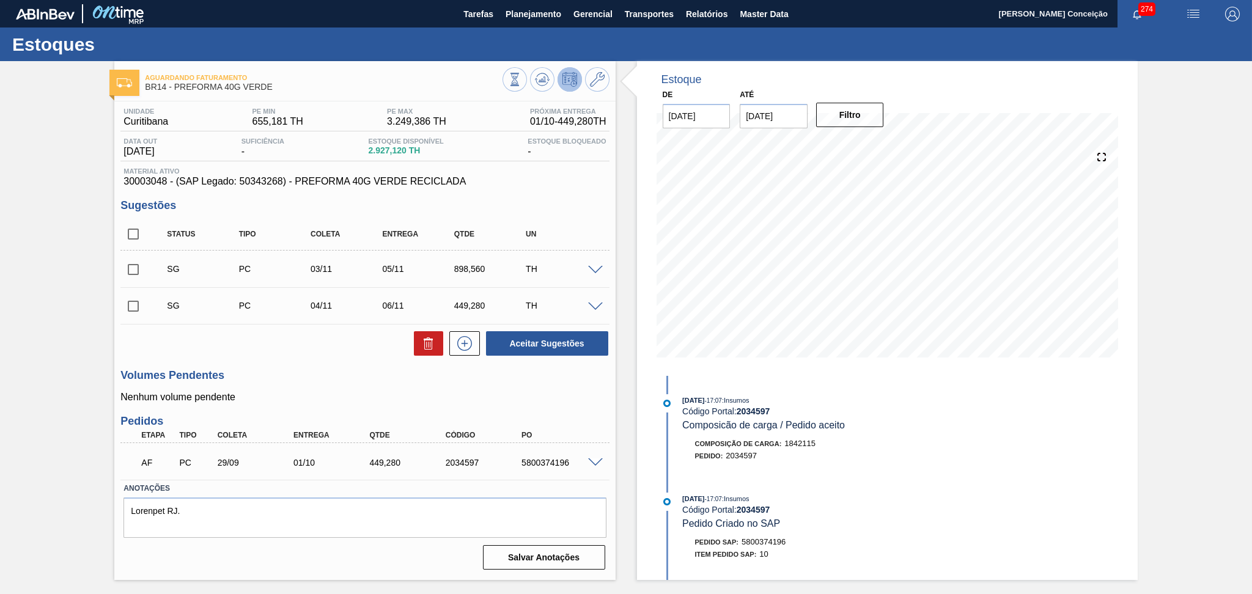
click at [591, 277] on div "SG PC 03/11 05/11 898,560 TH" at bounding box center [364, 269] width 489 height 31
click at [591, 268] on span at bounding box center [595, 270] width 15 height 9
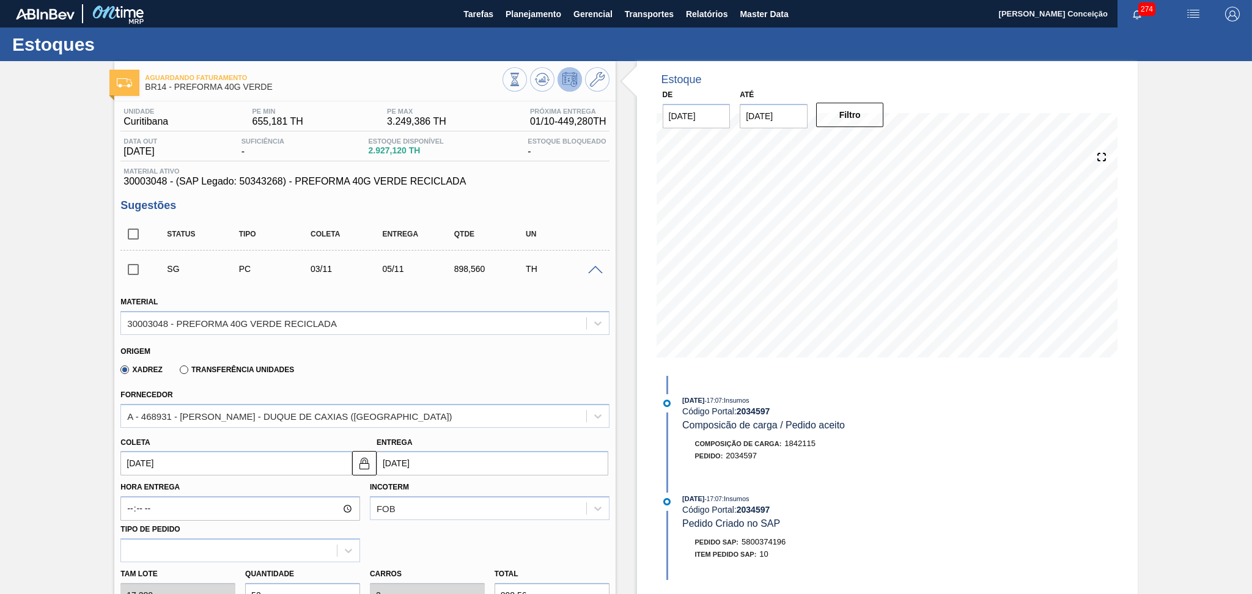
click at [170, 457] on input "[DATE]" at bounding box center [236, 463] width 232 height 24
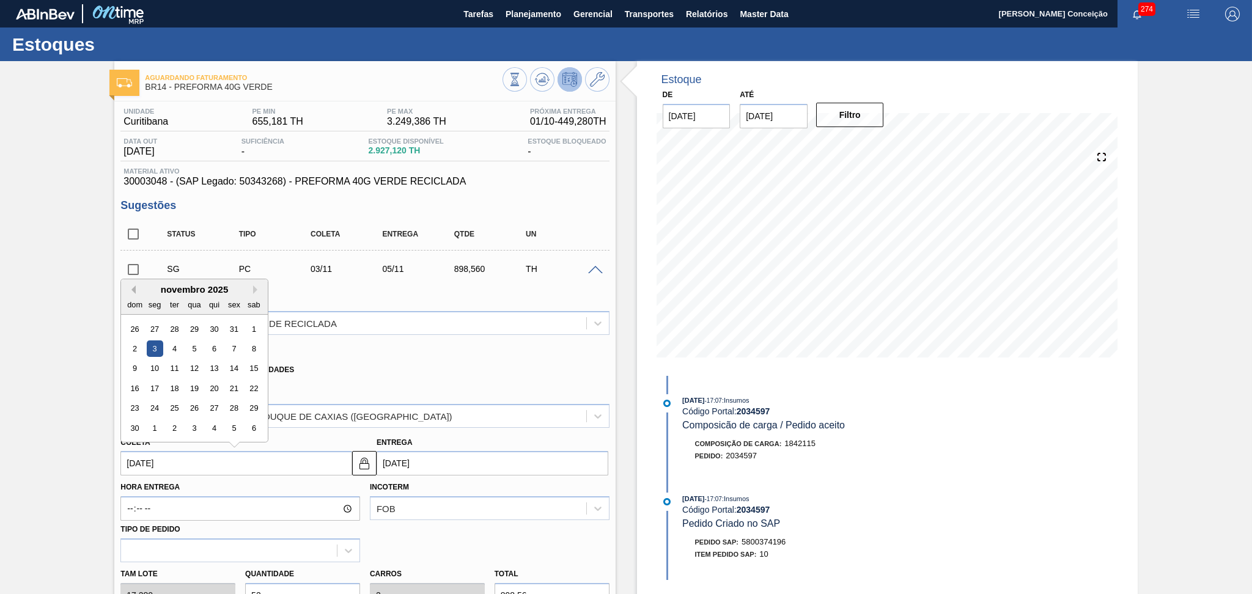
click at [131, 287] on button "Previous Month" at bounding box center [131, 290] width 9 height 9
click at [157, 322] on div "29" at bounding box center [155, 329] width 17 height 17
type input "[DATE]"
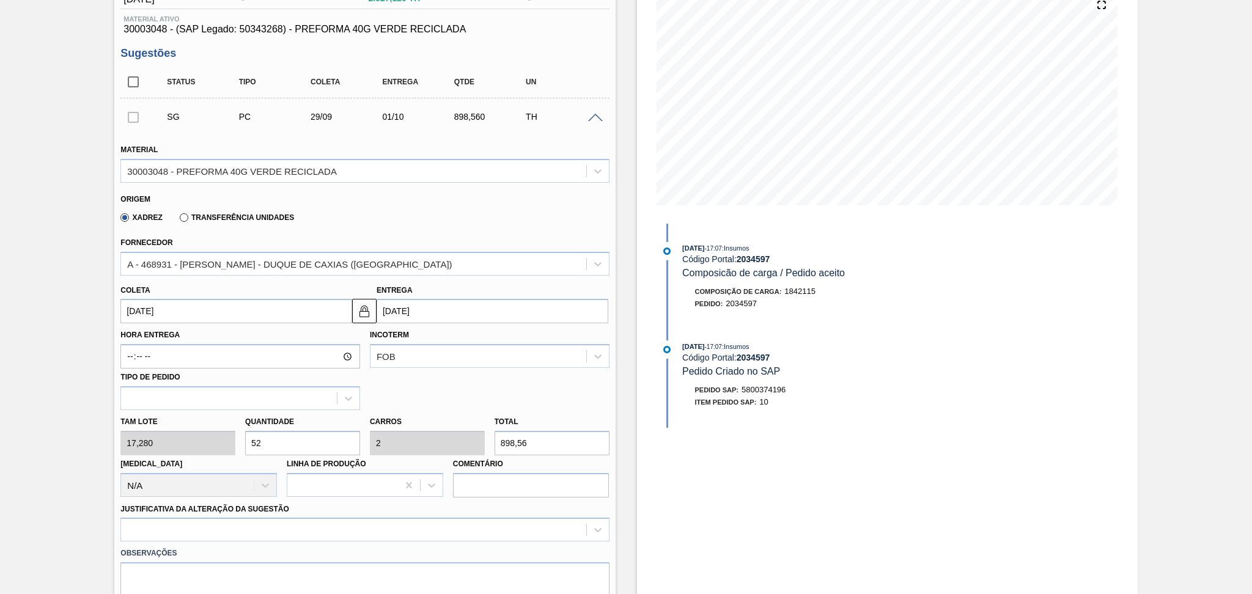
scroll to position [163, 0]
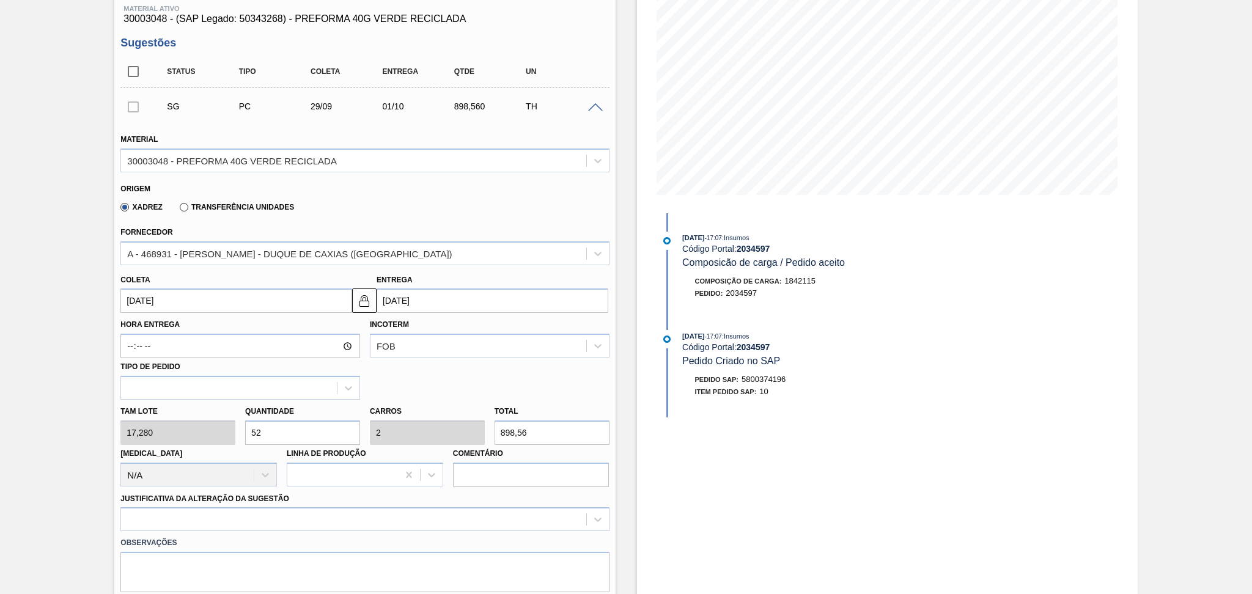
click at [209, 437] on div "Tam lote 17,280 Quantidade 52 Carros 2 Total 898,56 [MEDICAL_DATA] N/A Linha de…" at bounding box center [365, 443] width 498 height 87
type input "2"
type input "0,077"
type input "34,56"
type input "26"
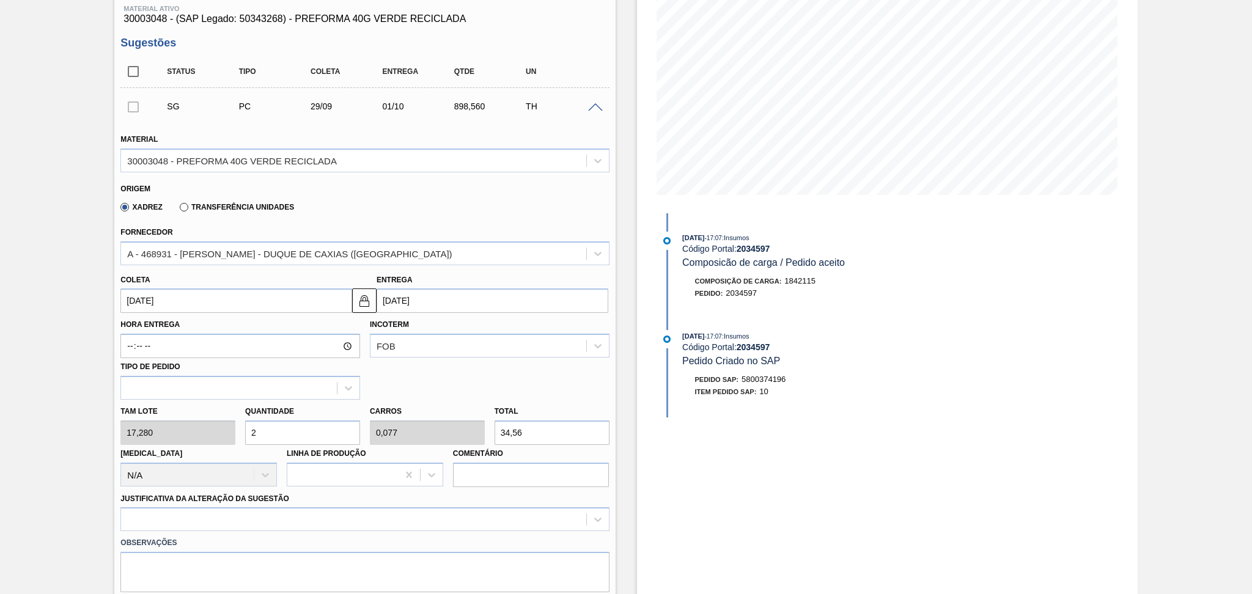
type input "1"
type input "449,28"
type input "26"
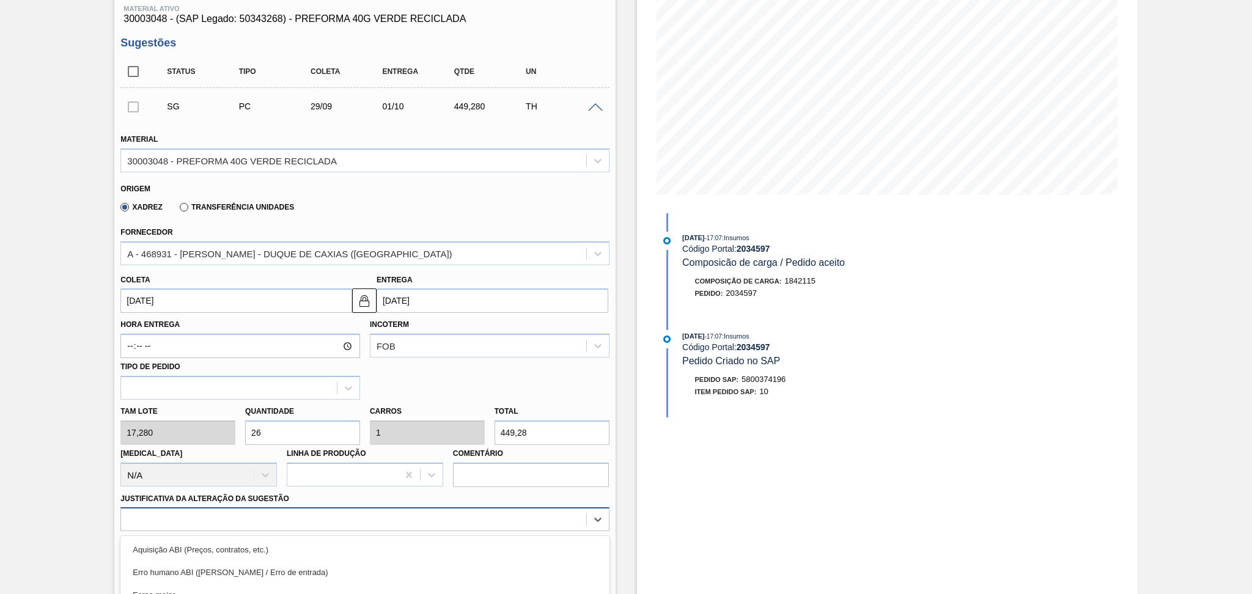
click at [196, 521] on div "option Outro focused, 6 of 18. 18 results available. Use Up and Down to choose …" at bounding box center [364, 520] width 489 height 24
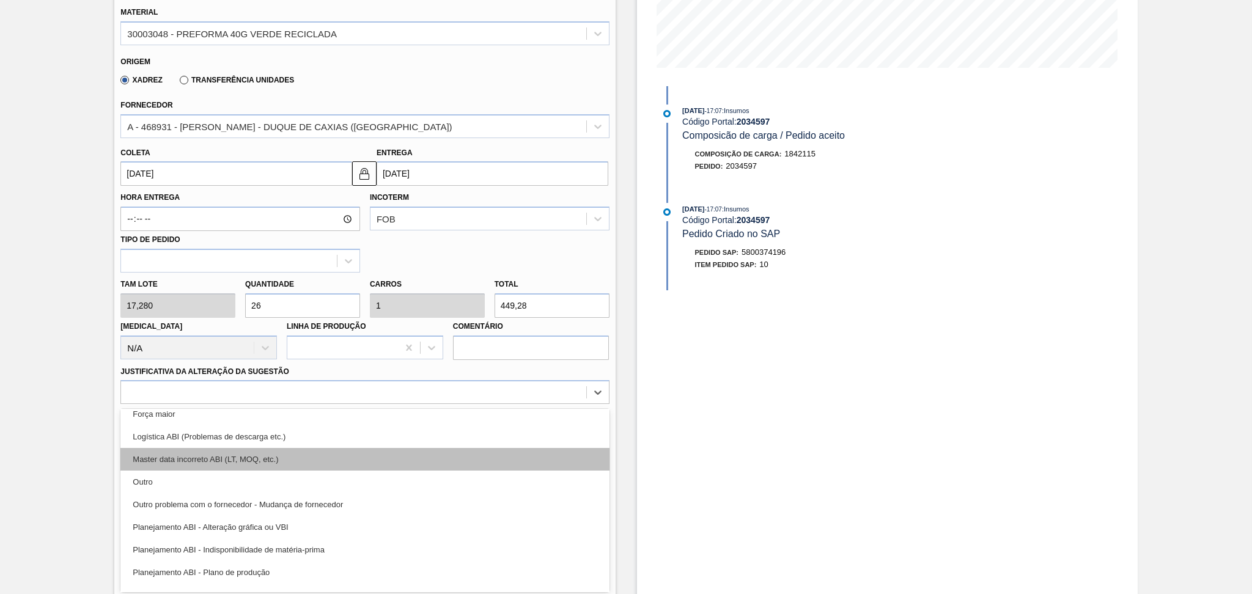
scroll to position [81, 0]
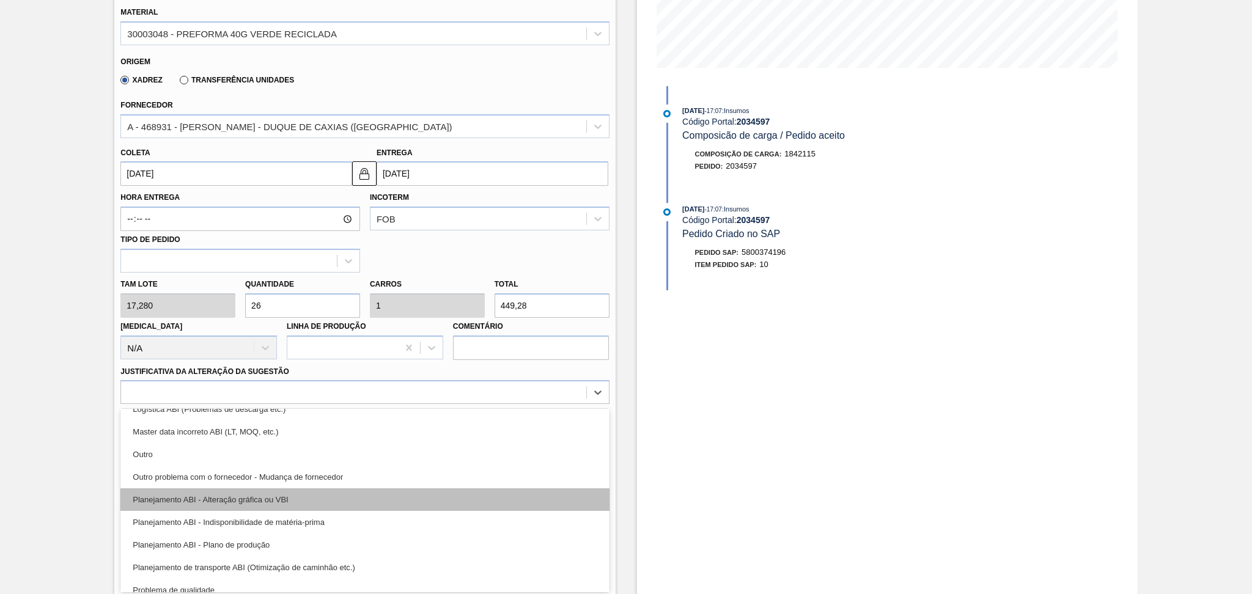
click at [275, 502] on div "Planejamento ABI - Alteração gráfica ou VBI" at bounding box center [364, 500] width 489 height 23
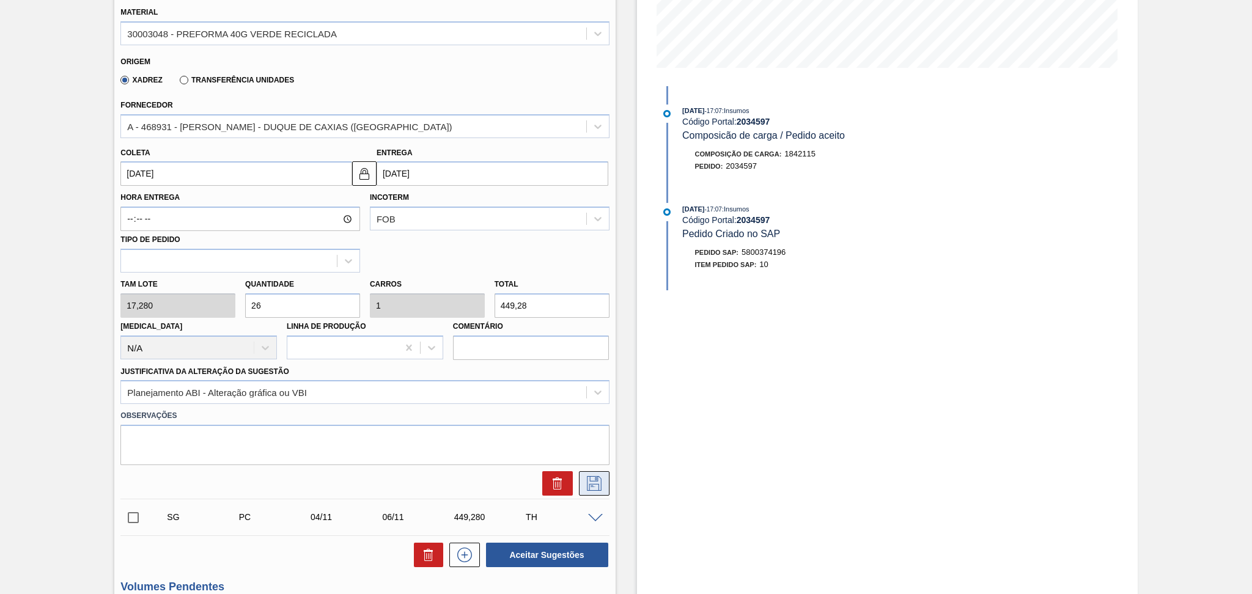
click at [596, 479] on icon at bounding box center [595, 483] width 20 height 15
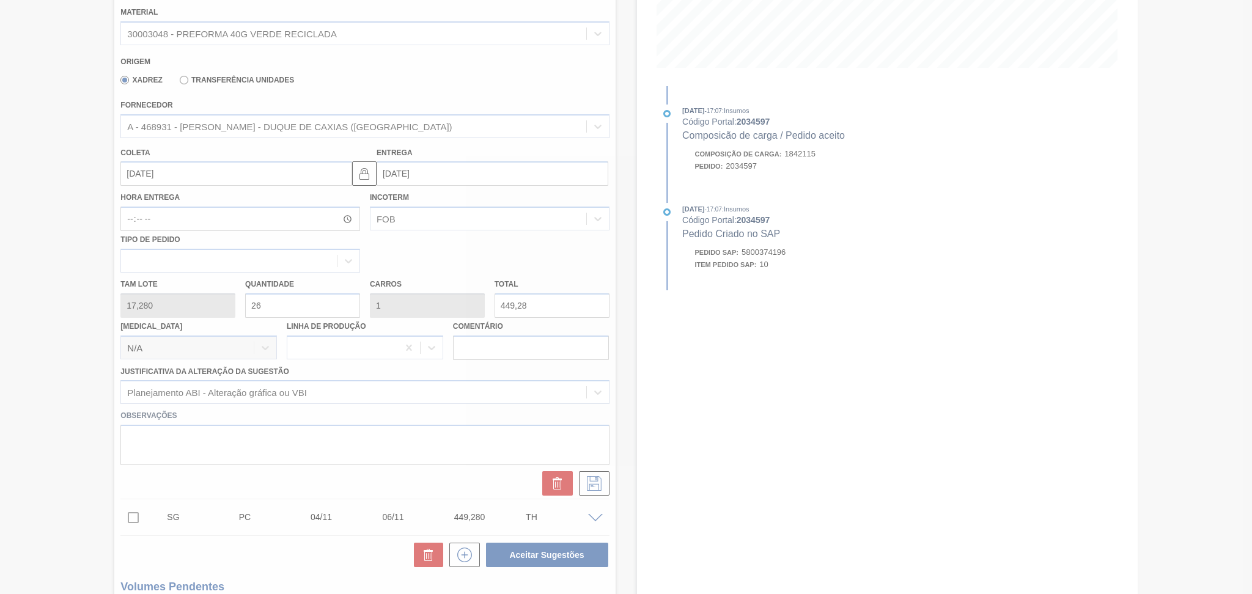
scroll to position [0, 0]
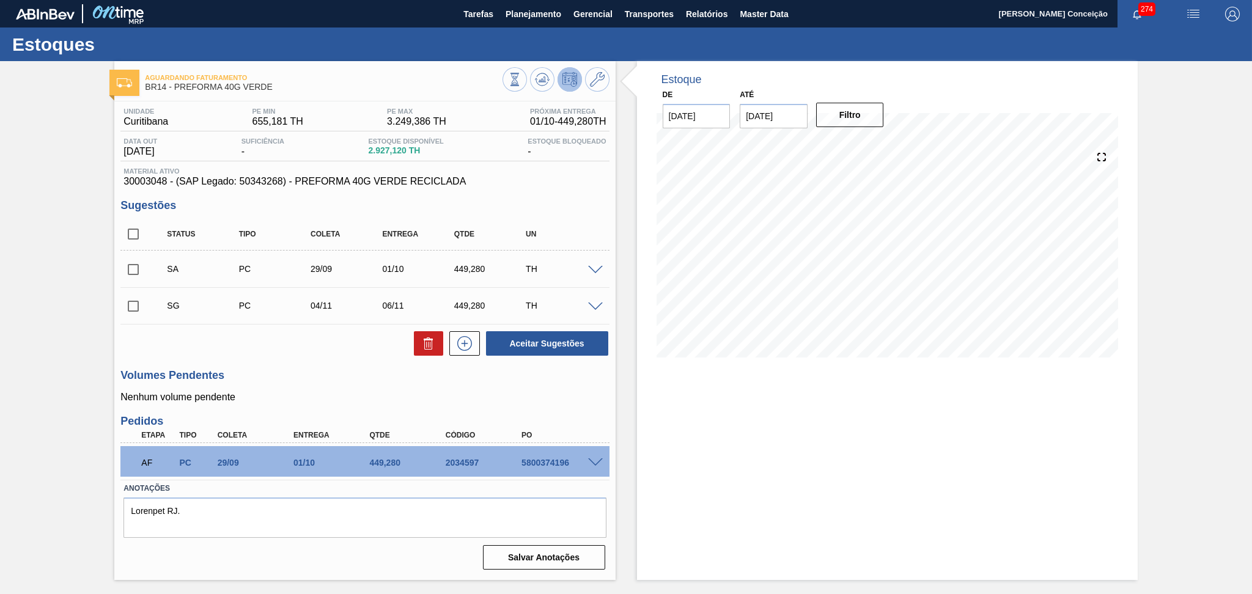
click at [593, 307] on span at bounding box center [595, 307] width 15 height 9
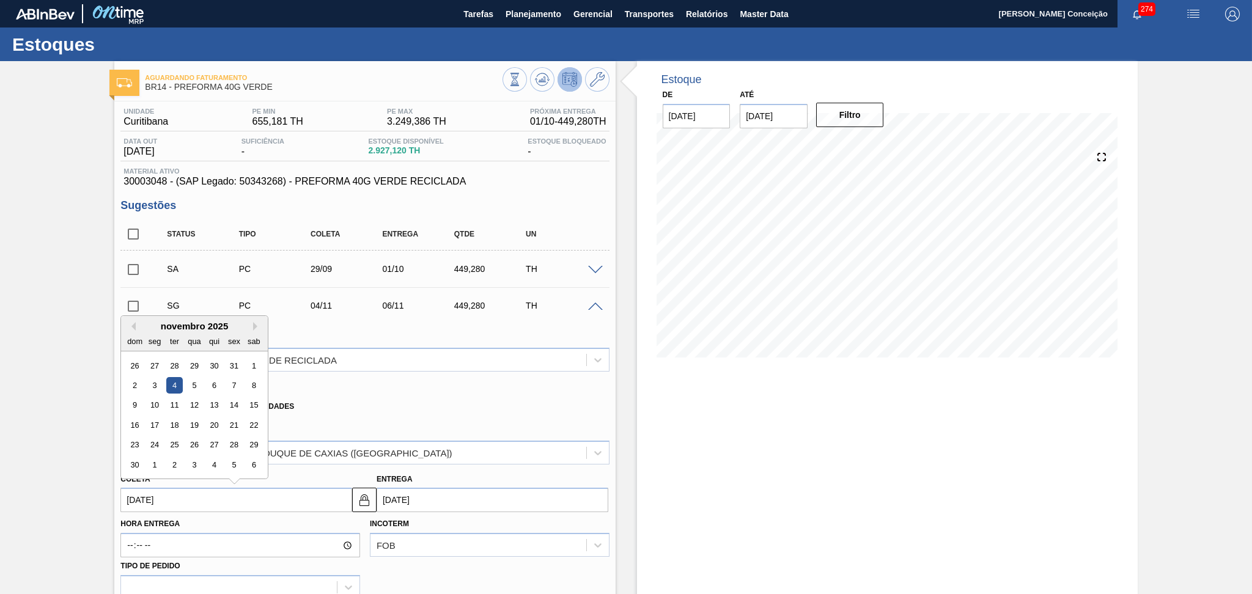
click at [170, 490] on input "[DATE]" at bounding box center [236, 500] width 232 height 24
click at [135, 321] on div "novembro 2025" at bounding box center [194, 326] width 147 height 10
click at [137, 328] on div "novembro 2025" at bounding box center [194, 326] width 147 height 10
click at [133, 326] on button "Previous Month" at bounding box center [131, 326] width 9 height 9
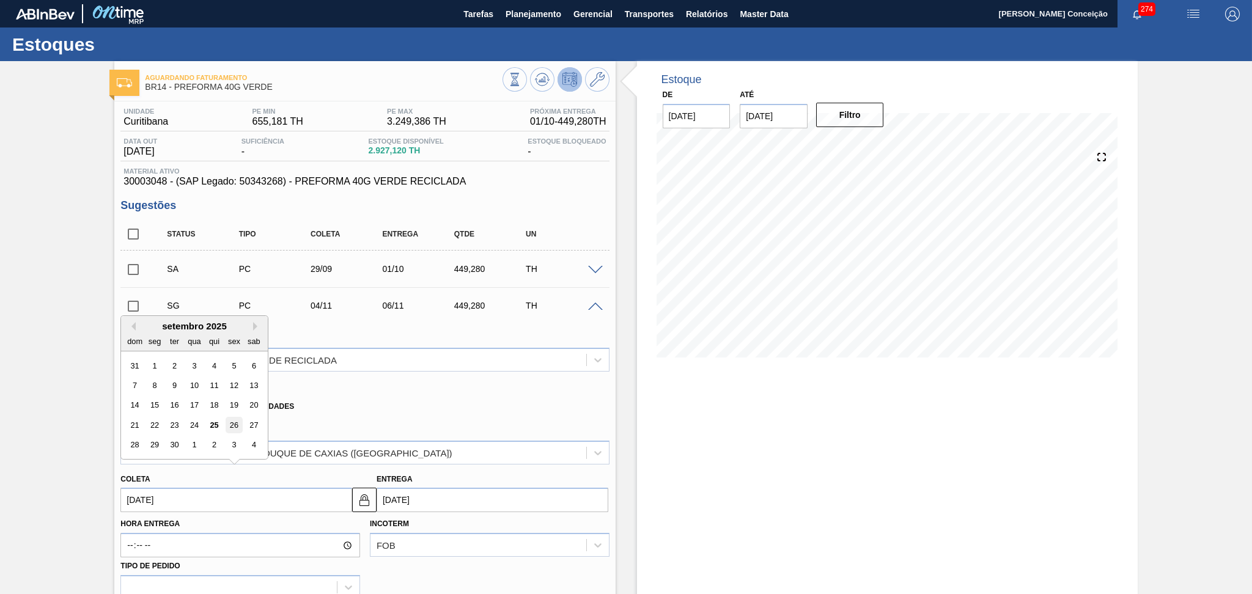
click at [229, 423] on div "26" at bounding box center [234, 425] width 17 height 17
type input "[DATE]"
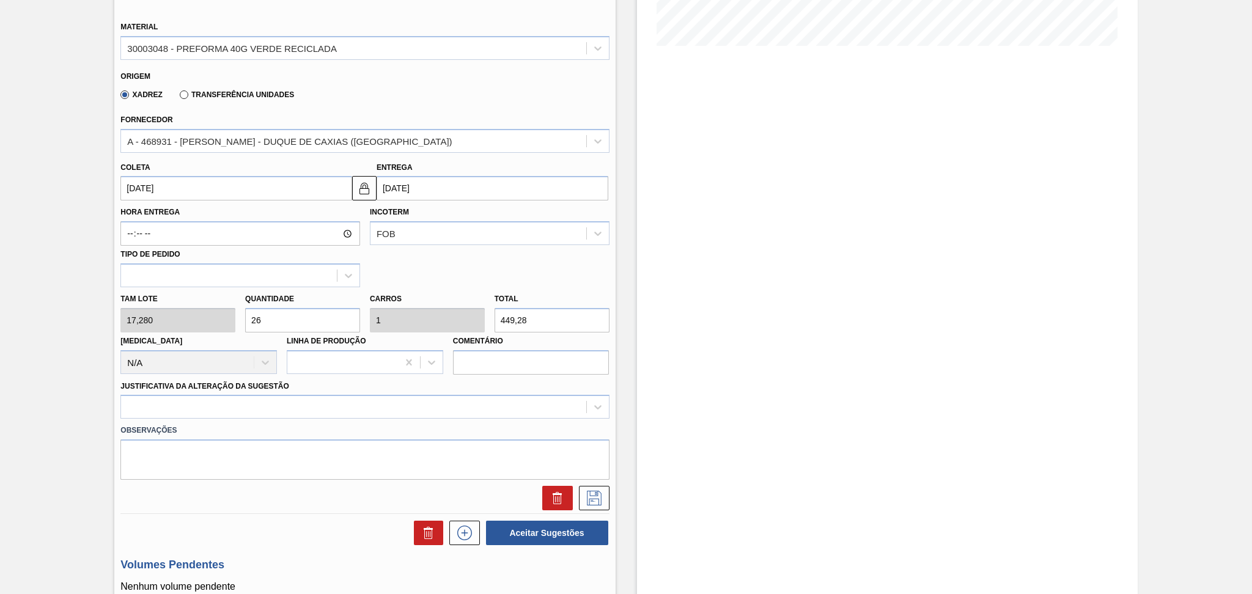
scroll to position [326, 0]
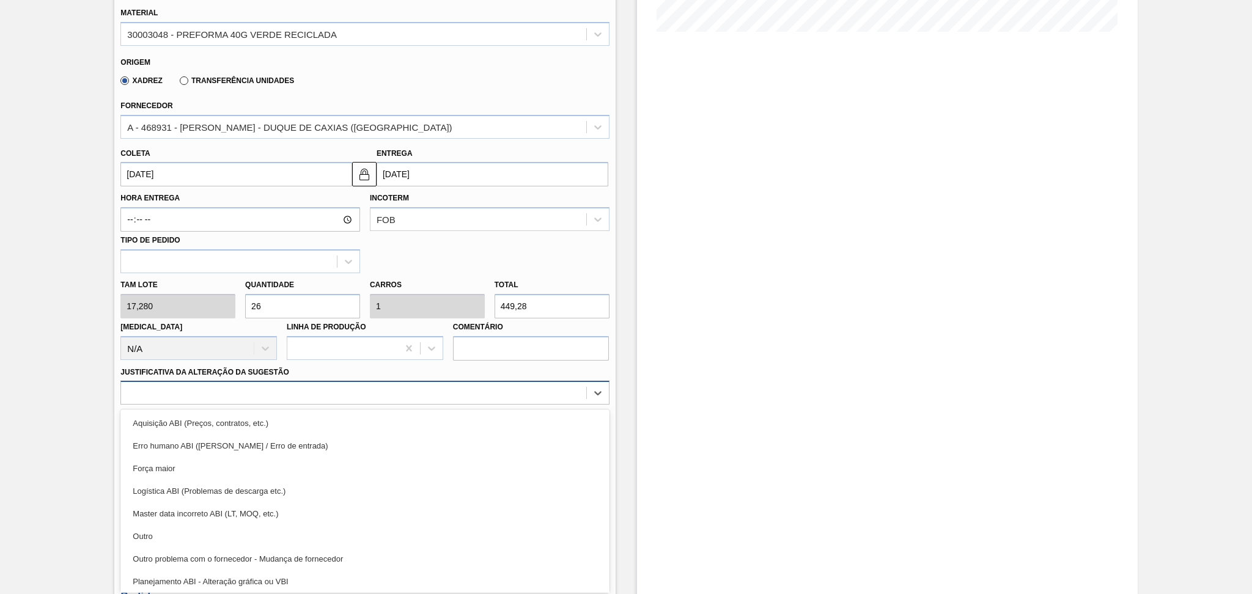
click at [365, 385] on div at bounding box center [353, 394] width 465 height 18
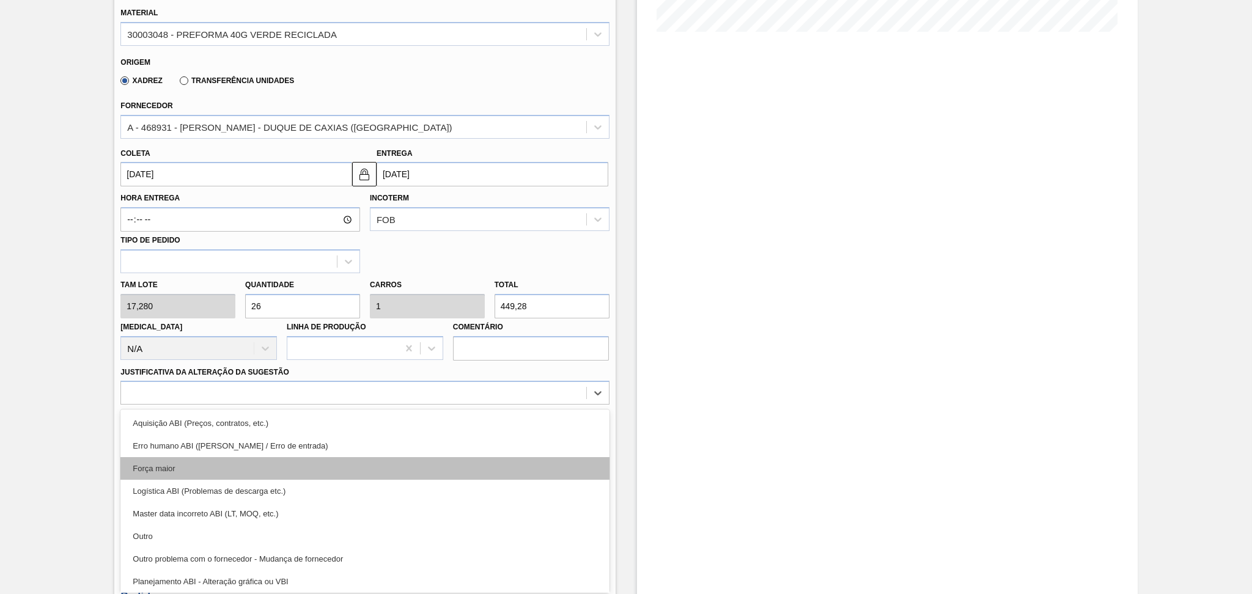
click at [210, 459] on div "Força maior" at bounding box center [364, 468] width 489 height 23
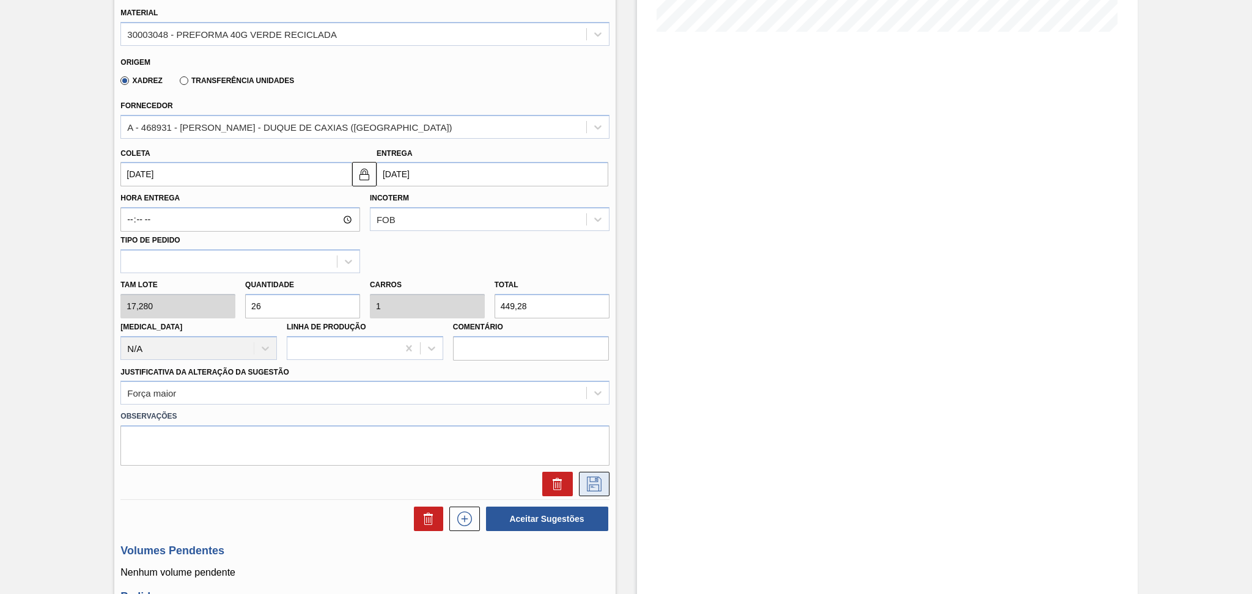
click at [595, 486] on icon at bounding box center [595, 484] width 20 height 15
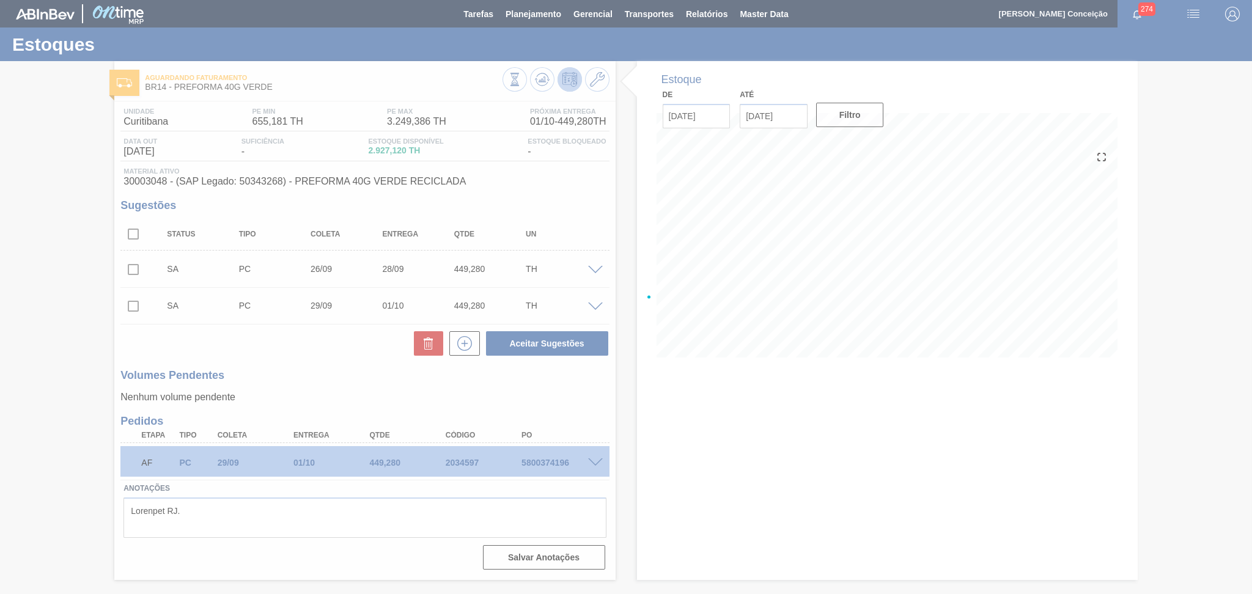
scroll to position [0, 0]
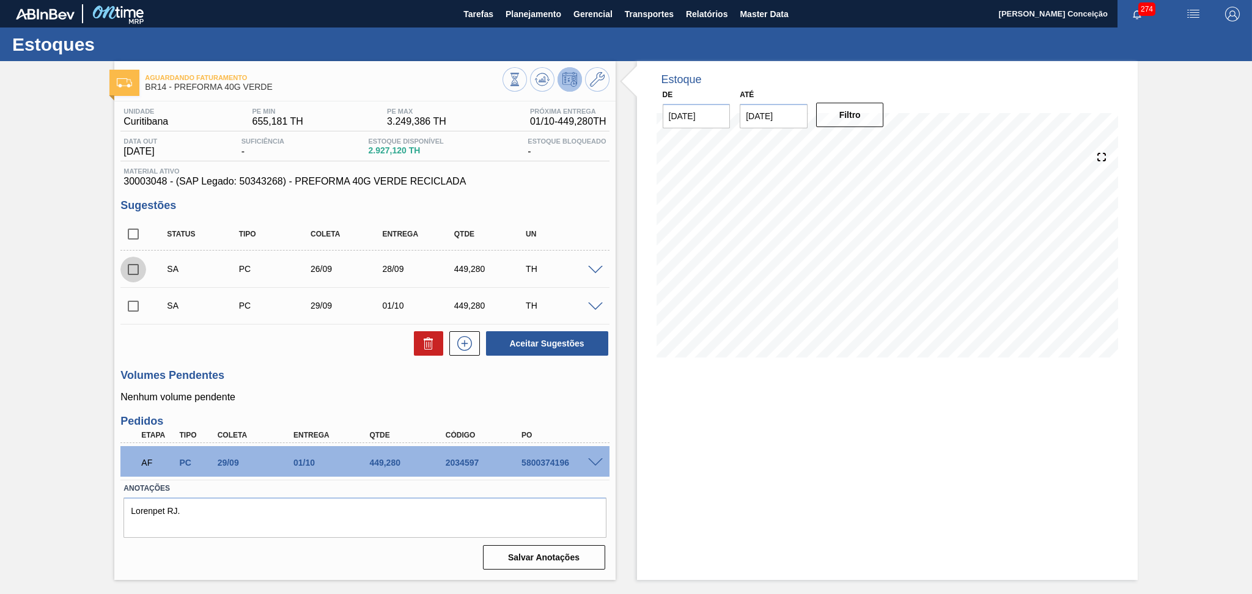
click at [138, 272] on input "checkbox" at bounding box center [133, 270] width 26 height 26
checkbox input "true"
click at [134, 308] on input "checkbox" at bounding box center [133, 307] width 26 height 26
checkbox input "true"
click at [540, 344] on button "Aceitar Sugestões" at bounding box center [547, 343] width 122 height 24
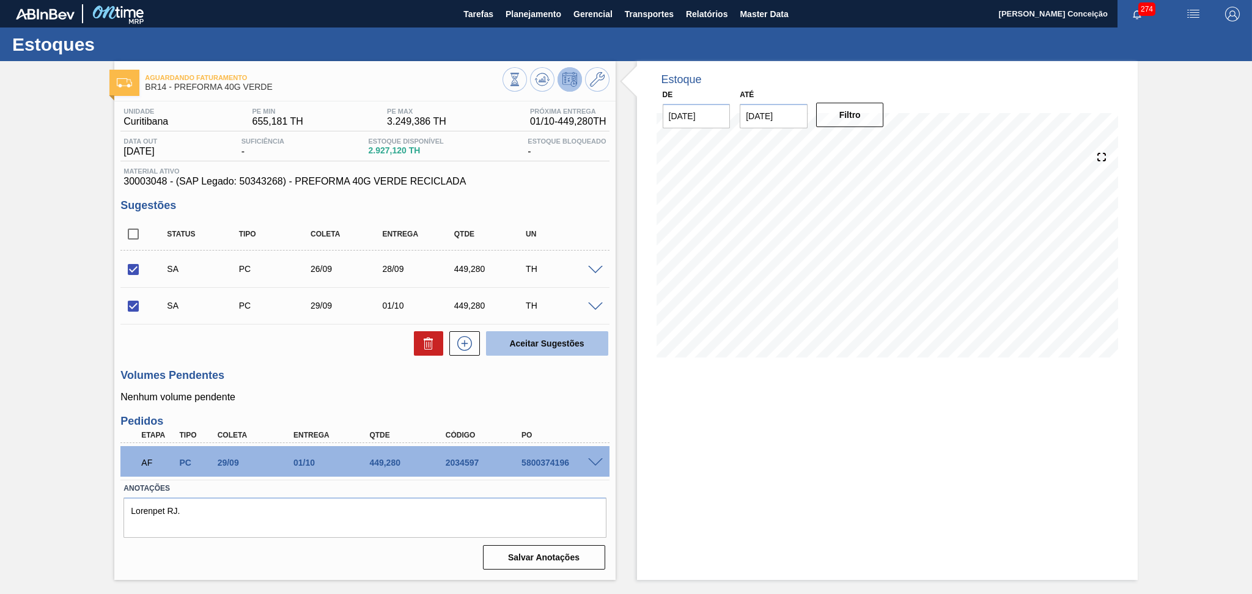
checkbox input "false"
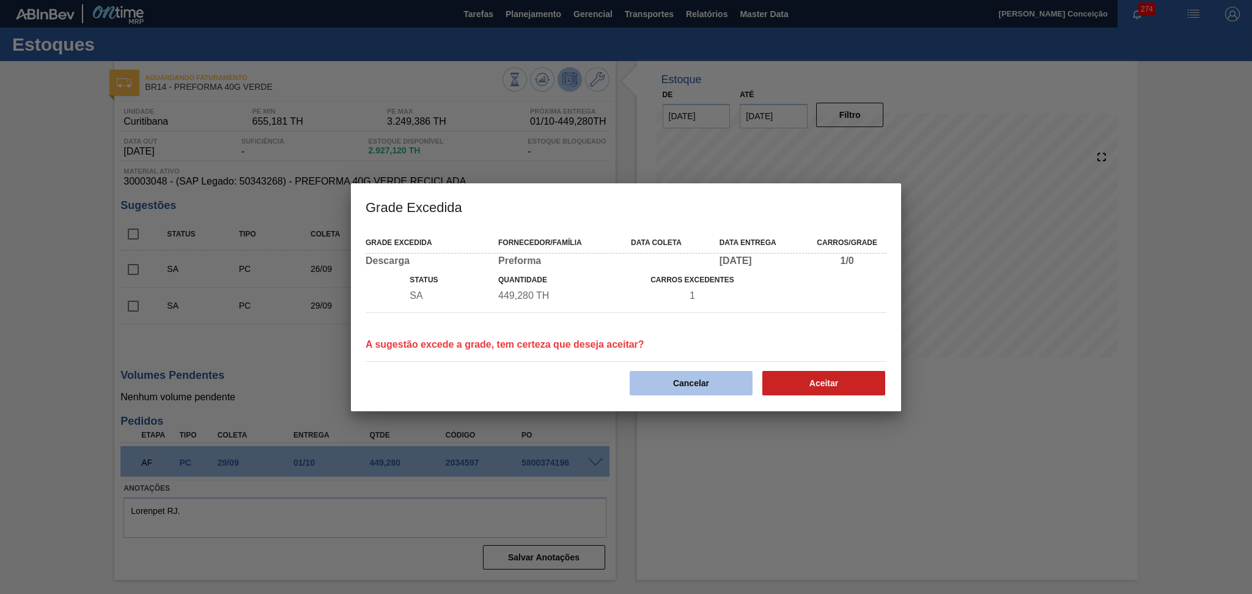
click at [718, 381] on button "Cancelar" at bounding box center [691, 383] width 123 height 24
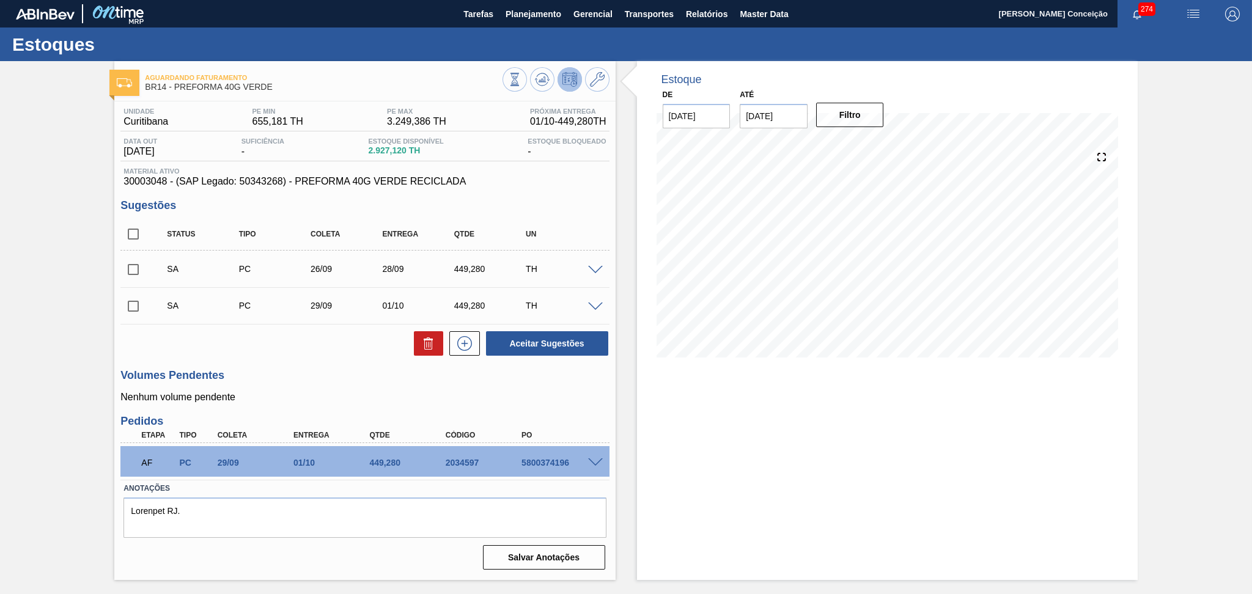
click at [367, 360] on div "Unidade [GEOGRAPHIC_DATA] PE MIN 655,181 TH PE MAX 3.249,386 TH Próxima Entrega…" at bounding box center [364, 338] width 501 height 473
click at [138, 264] on input "checkbox" at bounding box center [133, 270] width 26 height 26
click at [554, 345] on button "Aceitar Sugestões" at bounding box center [547, 343] width 122 height 24
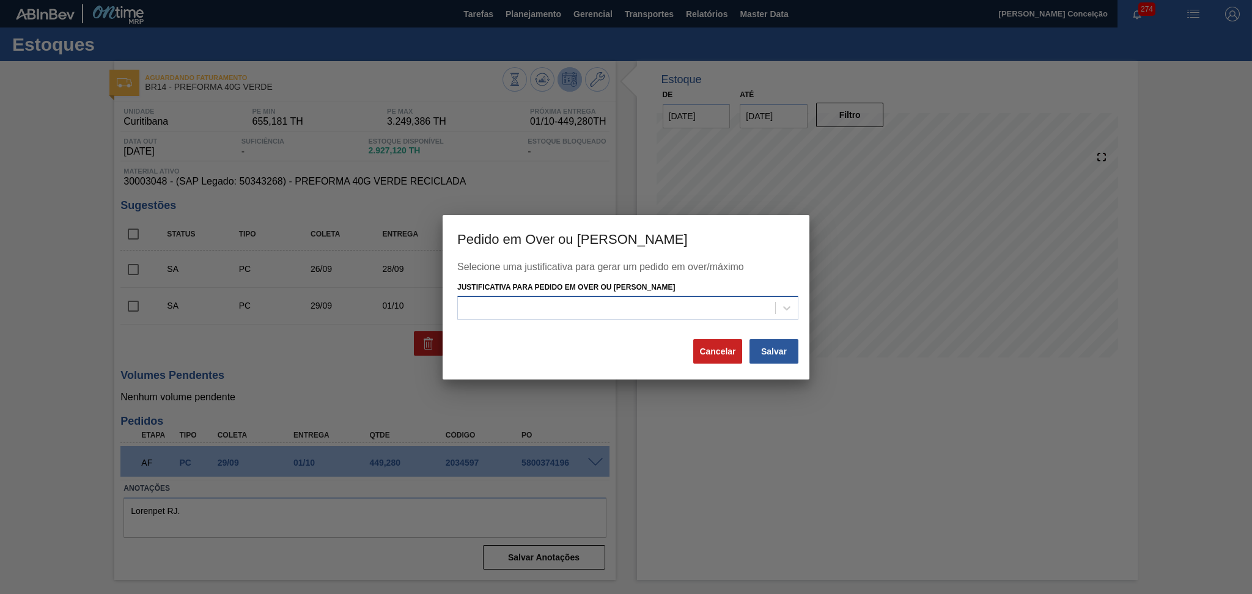
click at [557, 307] on div at bounding box center [616, 309] width 317 height 18
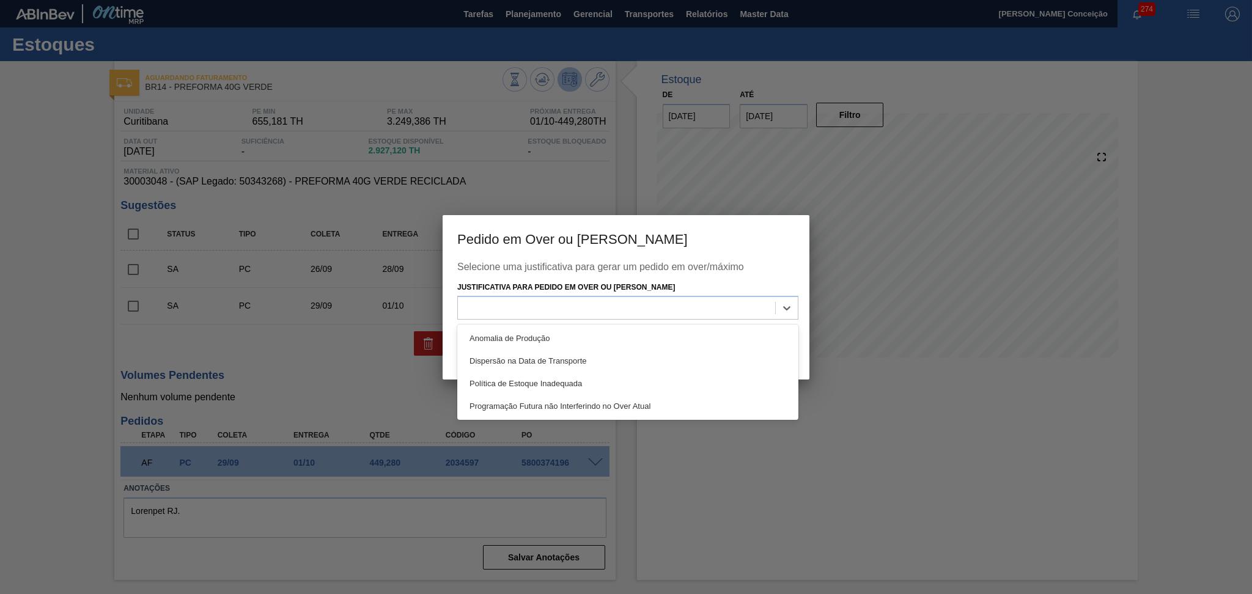
click at [227, 354] on div at bounding box center [626, 297] width 1252 height 594
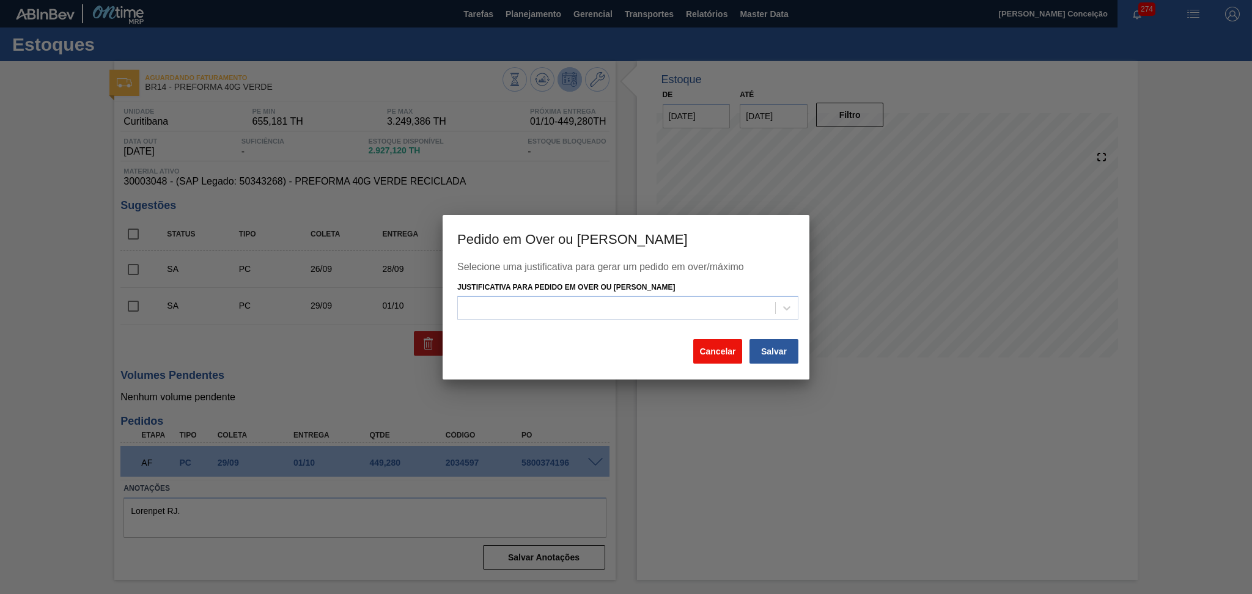
click at [705, 356] on button "Cancelar" at bounding box center [717, 351] width 49 height 24
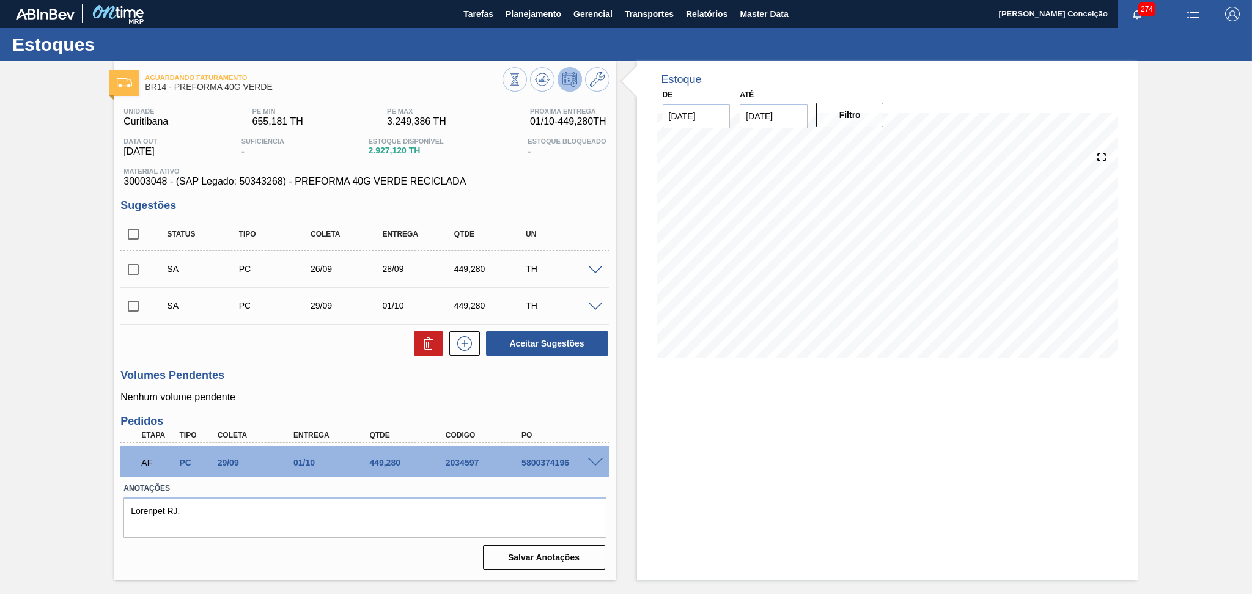
click at [138, 267] on input "checkbox" at bounding box center [133, 270] width 26 height 26
click at [526, 338] on button "Aceitar Sugestões" at bounding box center [547, 343] width 122 height 24
checkbox input "false"
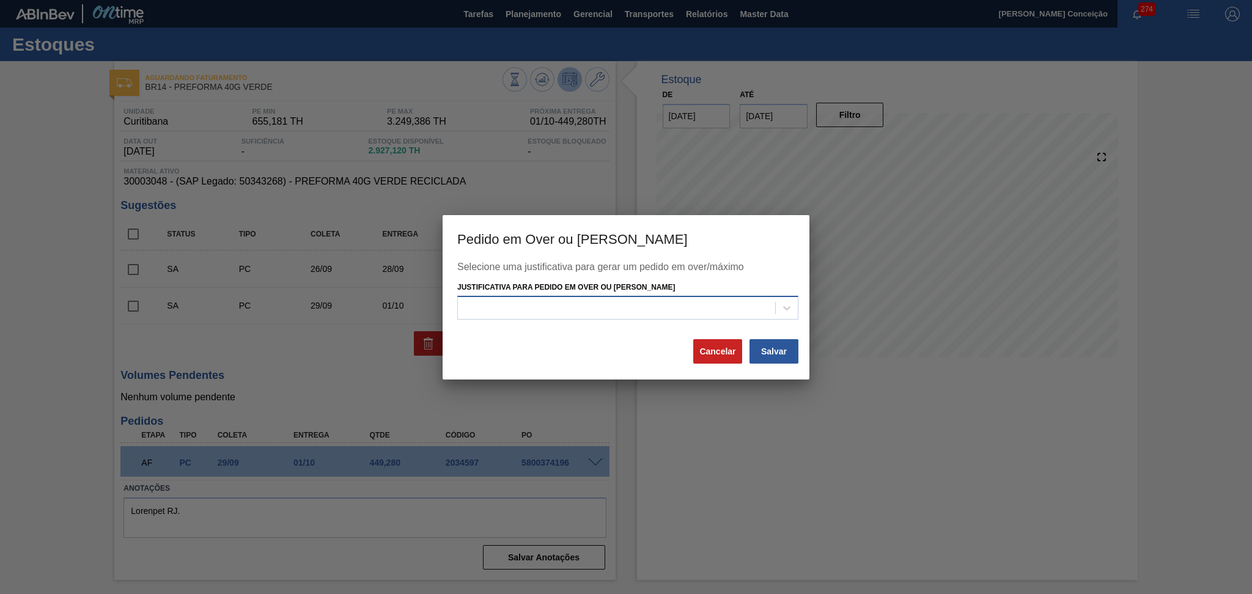
click at [570, 312] on div at bounding box center [616, 309] width 317 height 18
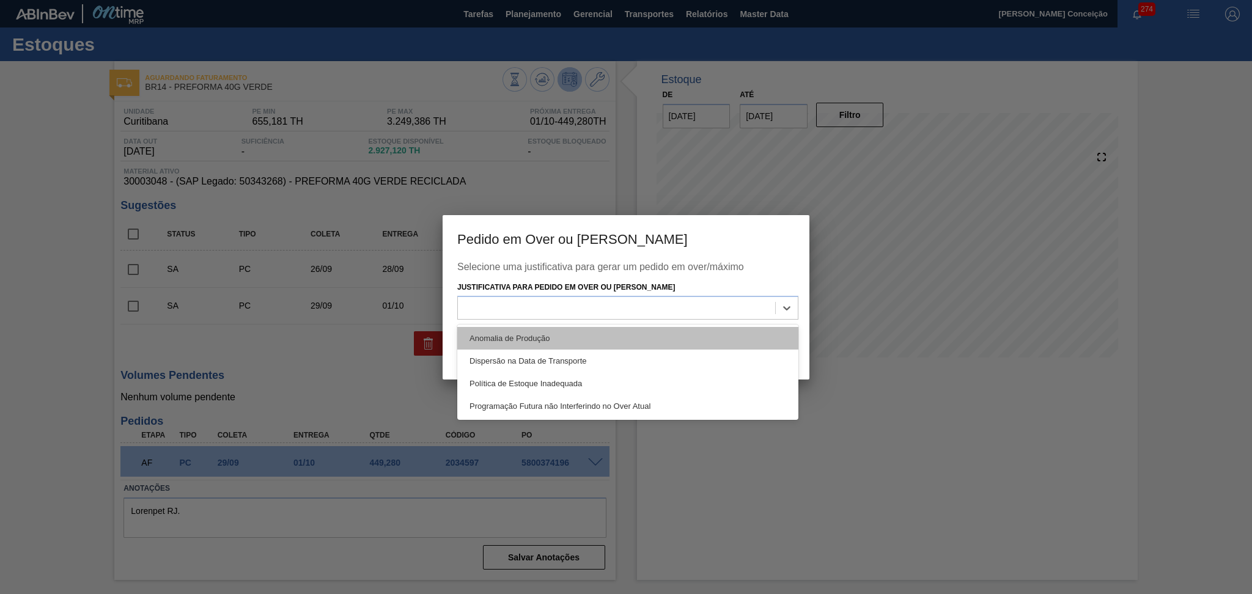
click at [574, 334] on div "Anomalia de Produção" at bounding box center [627, 338] width 341 height 23
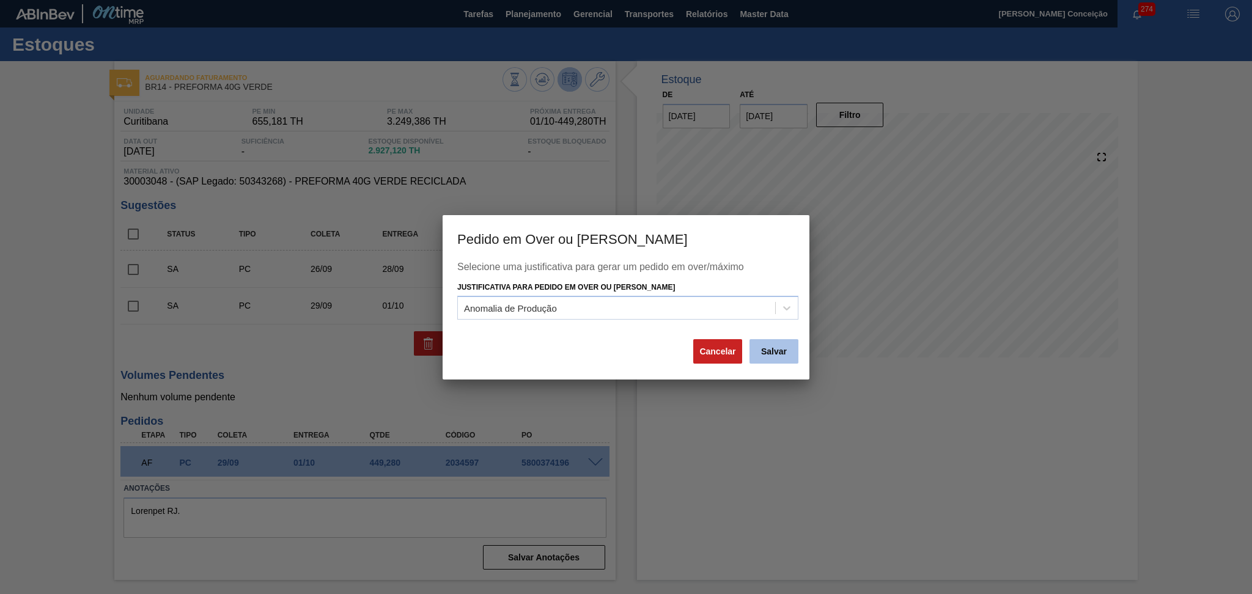
click at [774, 347] on button "Salvar" at bounding box center [774, 351] width 49 height 24
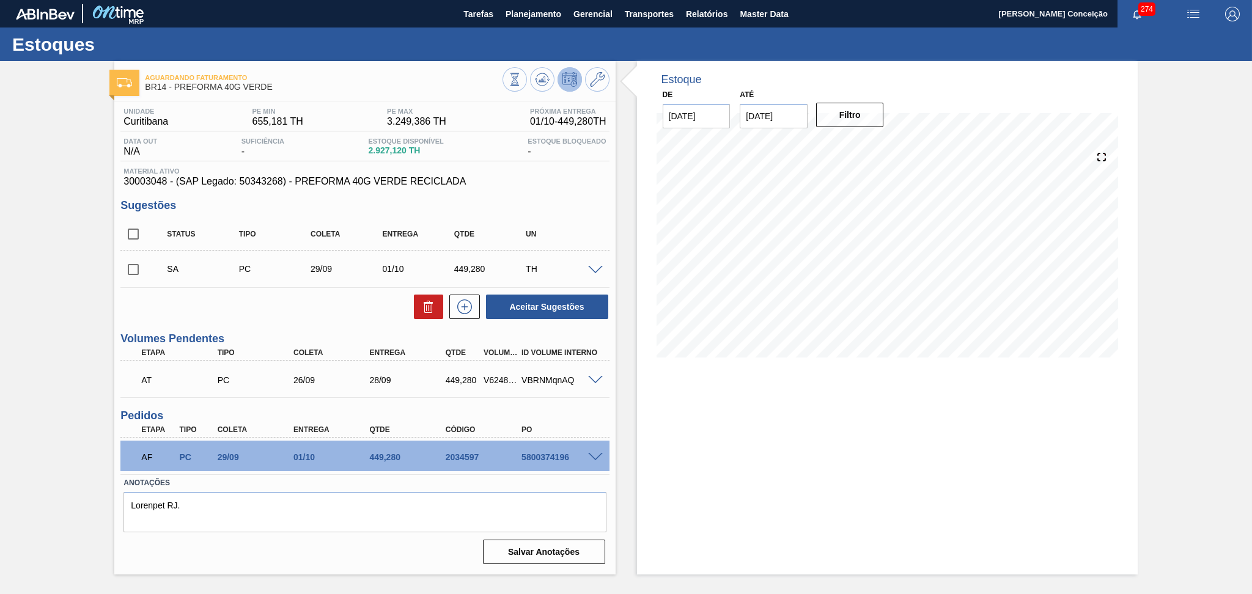
click at [377, 316] on div "Aceitar Sugestões" at bounding box center [364, 307] width 489 height 27
click at [130, 265] on input "checkbox" at bounding box center [133, 270] width 26 height 26
drag, startPoint x: 556, startPoint y: 309, endPoint x: 311, endPoint y: 209, distance: 264.7
click at [311, 209] on div "Sugestões Status Tipo Coleta Entrega Qtde UN SA PC 29/09 01/10 449,280 TH Mater…" at bounding box center [364, 259] width 489 height 121
click at [594, 267] on span at bounding box center [595, 270] width 15 height 9
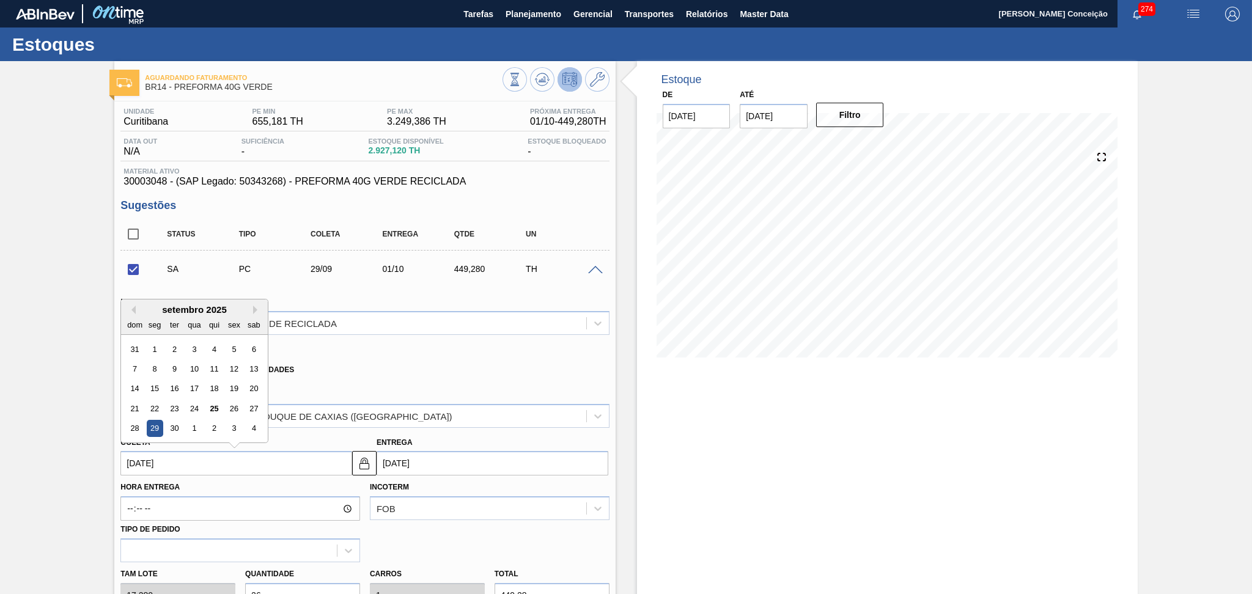
click at [183, 461] on input "29/09/2025" at bounding box center [236, 463] width 232 height 24
click at [234, 407] on div "26" at bounding box center [234, 409] width 17 height 17
checkbox input "false"
type input "26/09/2025"
type input "28/09/2025"
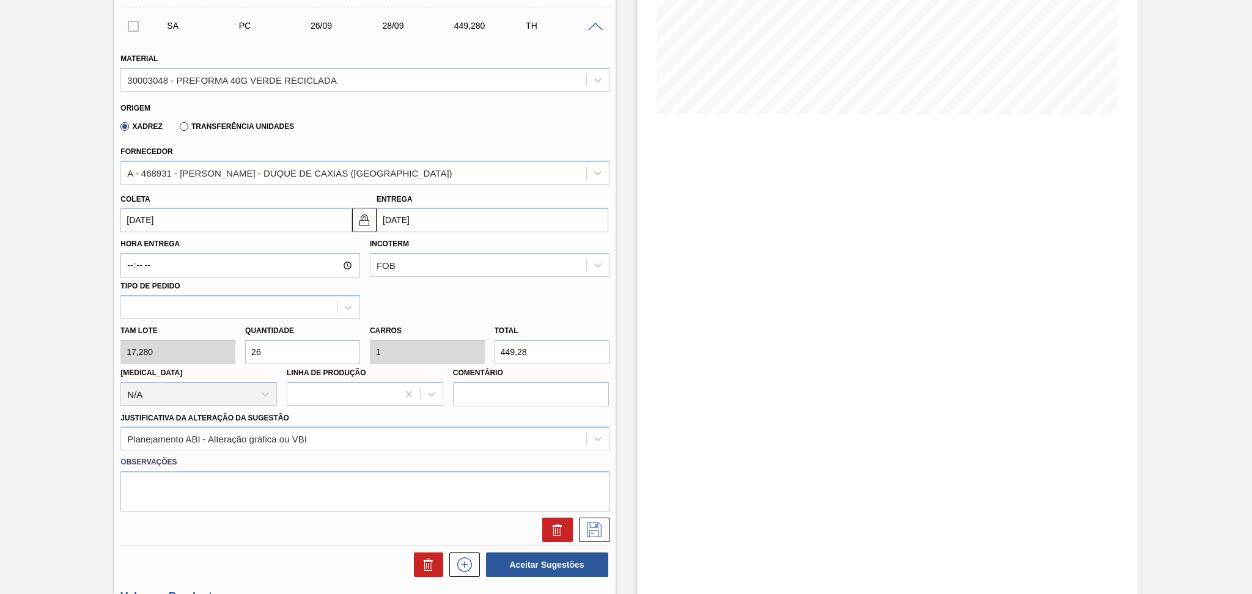
scroll to position [245, 0]
click at [276, 439] on div "Planejamento ABI - Alteração gráfica ou VBI" at bounding box center [364, 438] width 489 height 24
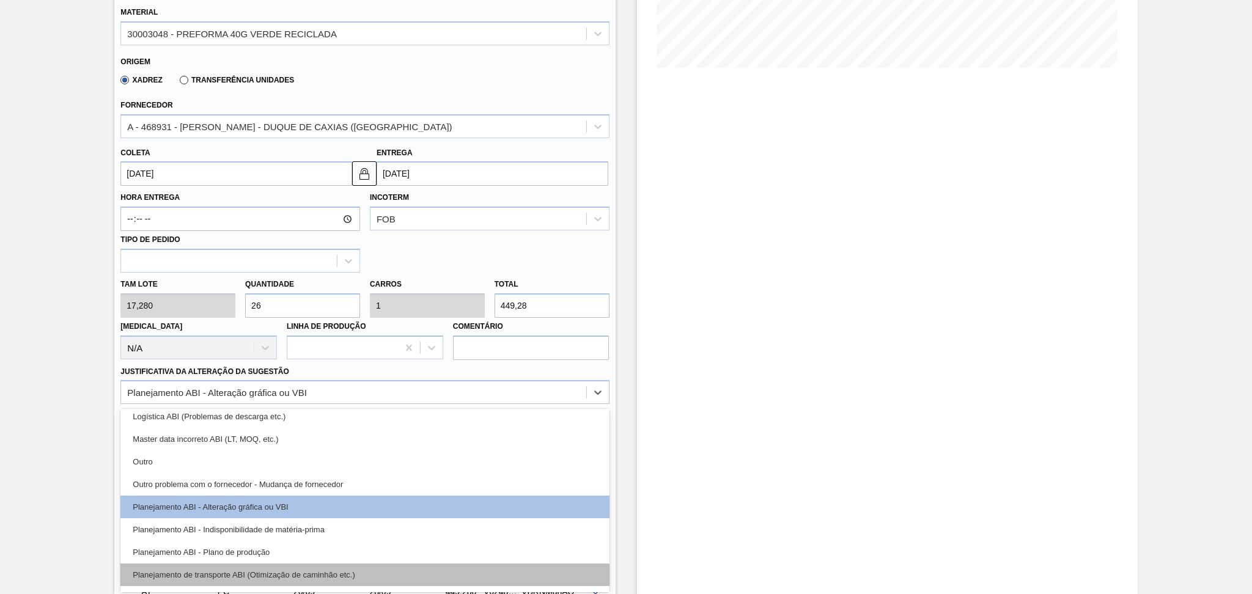
scroll to position [163, 0]
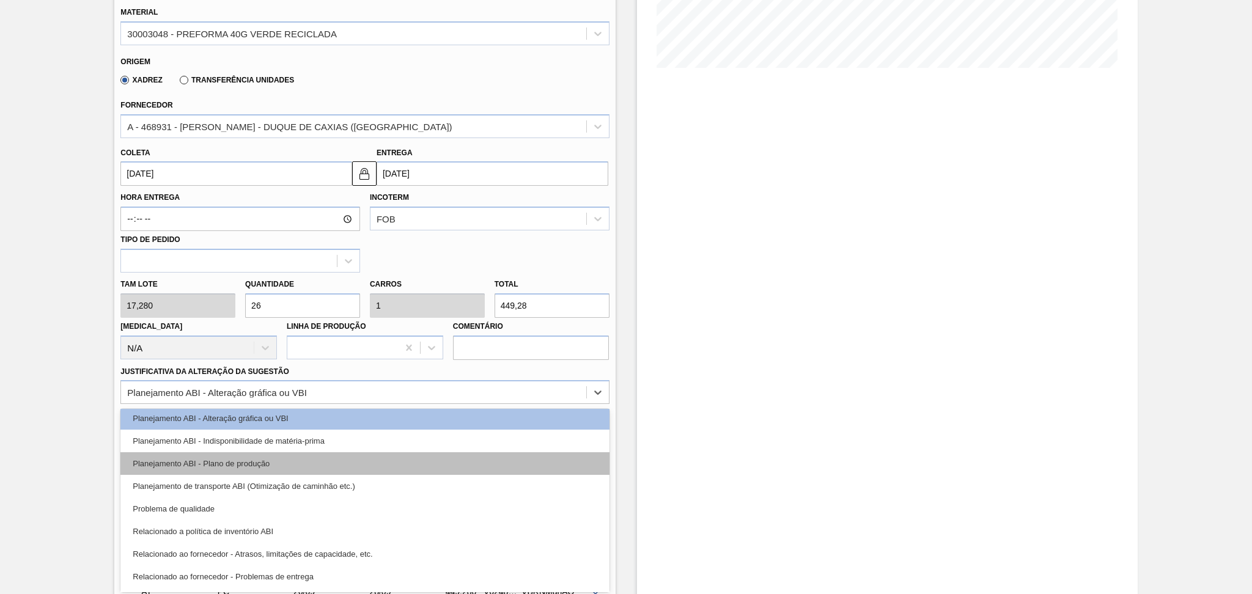
click at [295, 459] on div "Planejamento ABI - Plano de produção" at bounding box center [364, 464] width 489 height 23
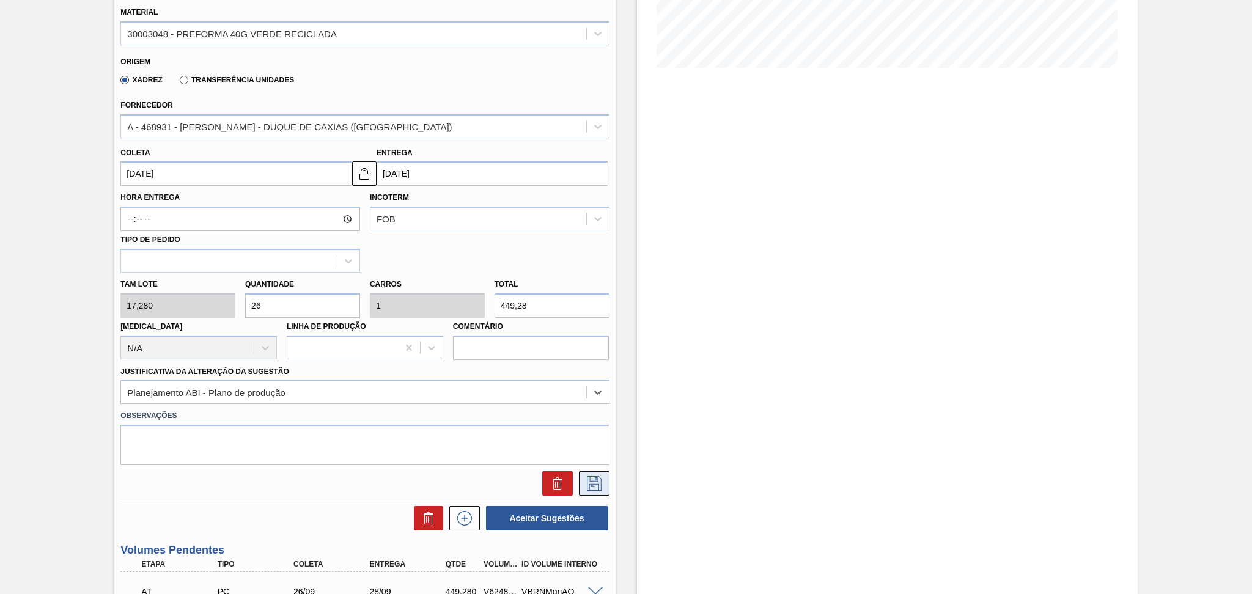
click at [596, 476] on icon at bounding box center [594, 483] width 15 height 15
checkbox input "true"
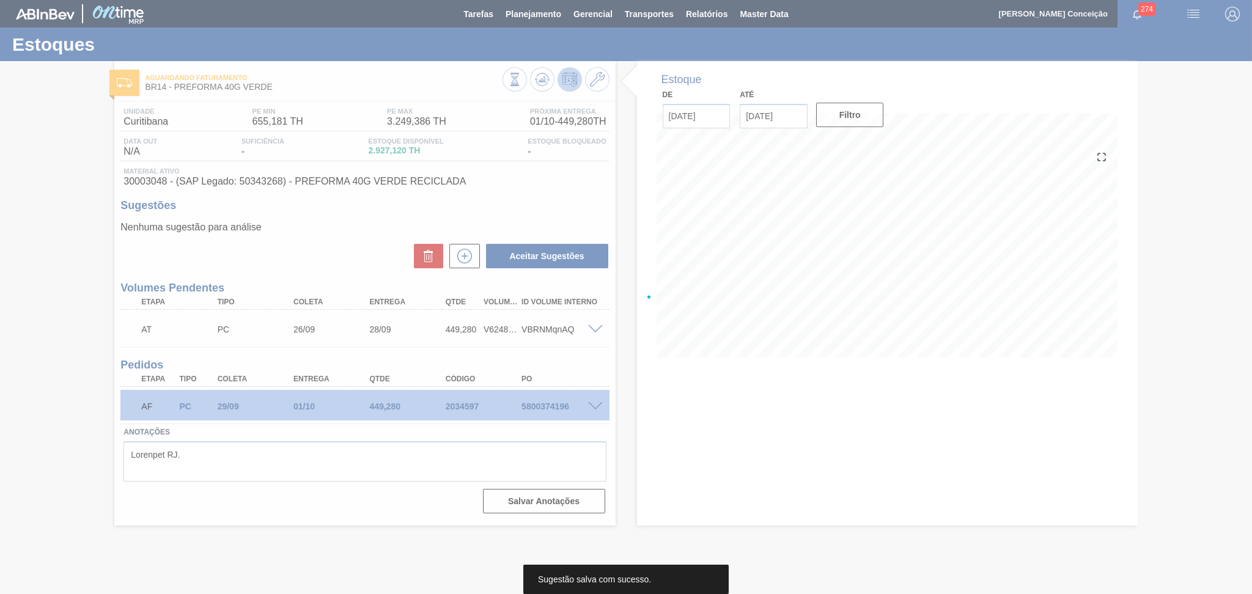
scroll to position [0, 0]
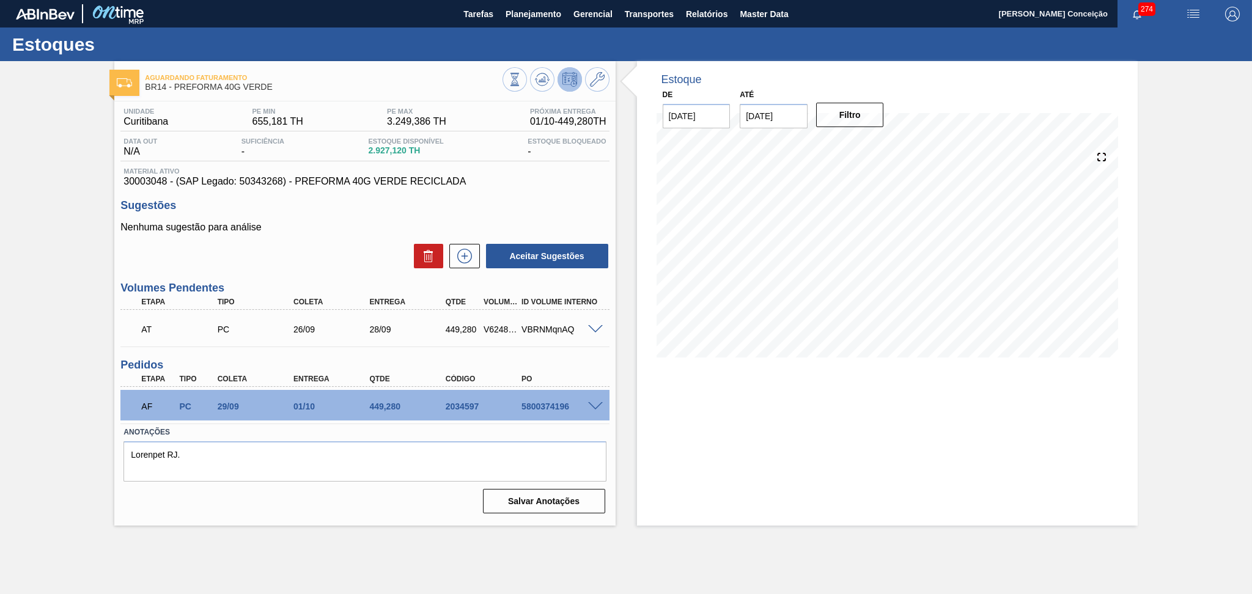
click at [717, 504] on div "Estoque De 25/09/2025 Até 30/11/2025 Filtro" at bounding box center [887, 293] width 501 height 465
click at [329, 456] on textarea "Lorenpet RJ." at bounding box center [365, 462] width 483 height 40
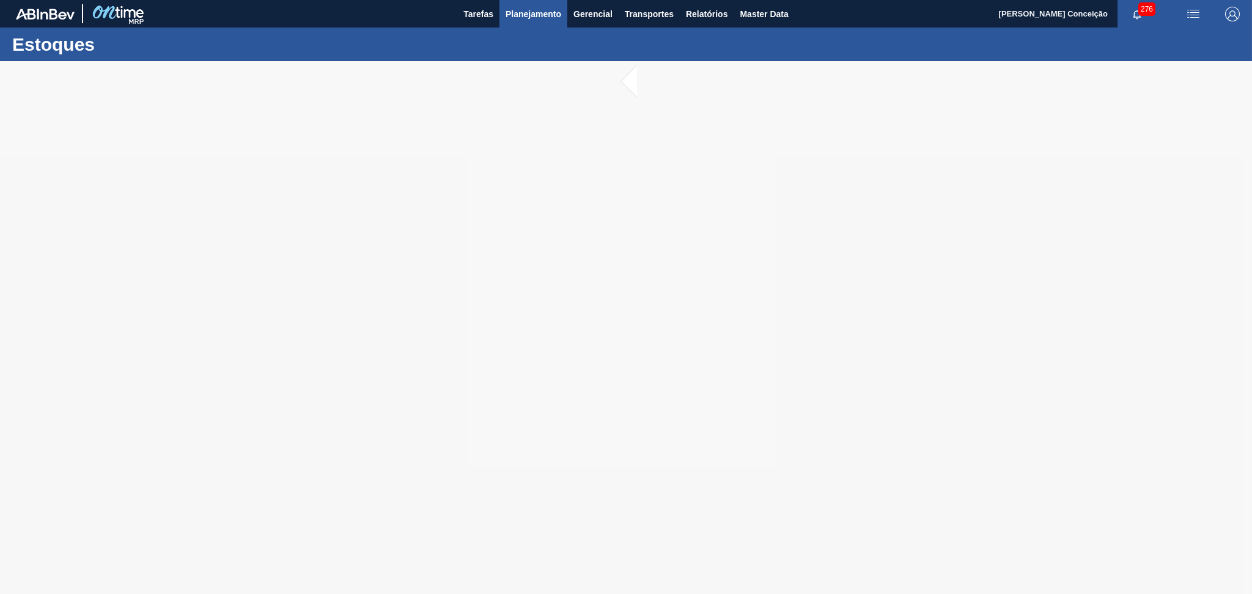
click at [530, 25] on button "Planejamento" at bounding box center [534, 14] width 68 height 28
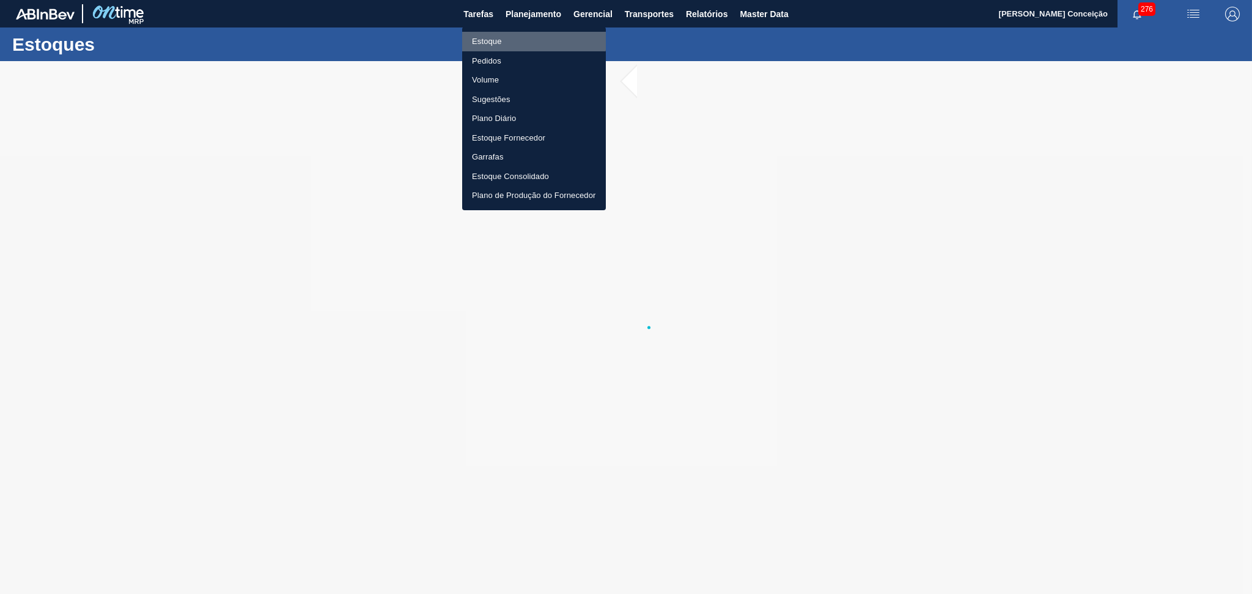
click at [506, 39] on li "Estoque" at bounding box center [534, 42] width 144 height 20
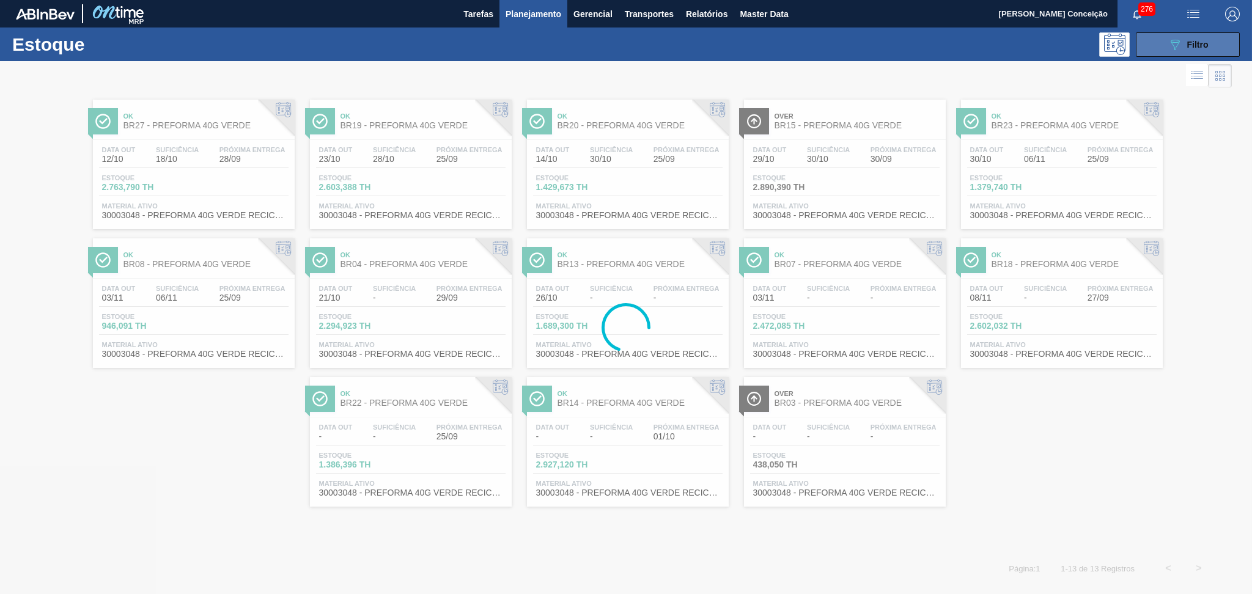
click at [1188, 40] on span "Filtro" at bounding box center [1198, 45] width 21 height 10
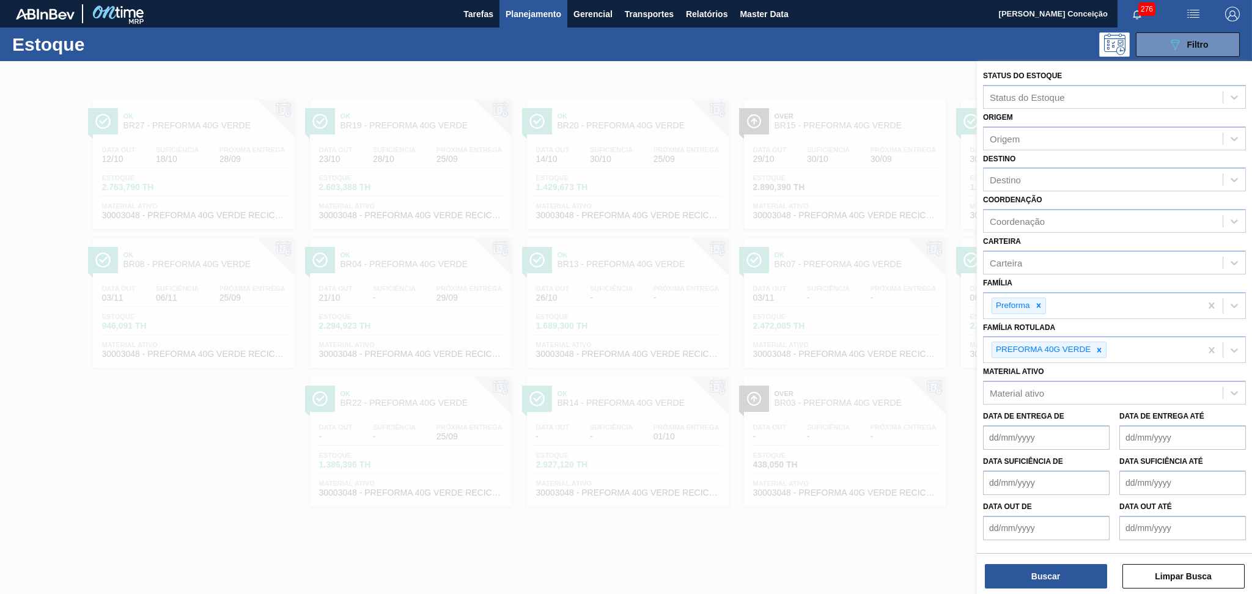
click at [867, 62] on div at bounding box center [626, 358] width 1252 height 594
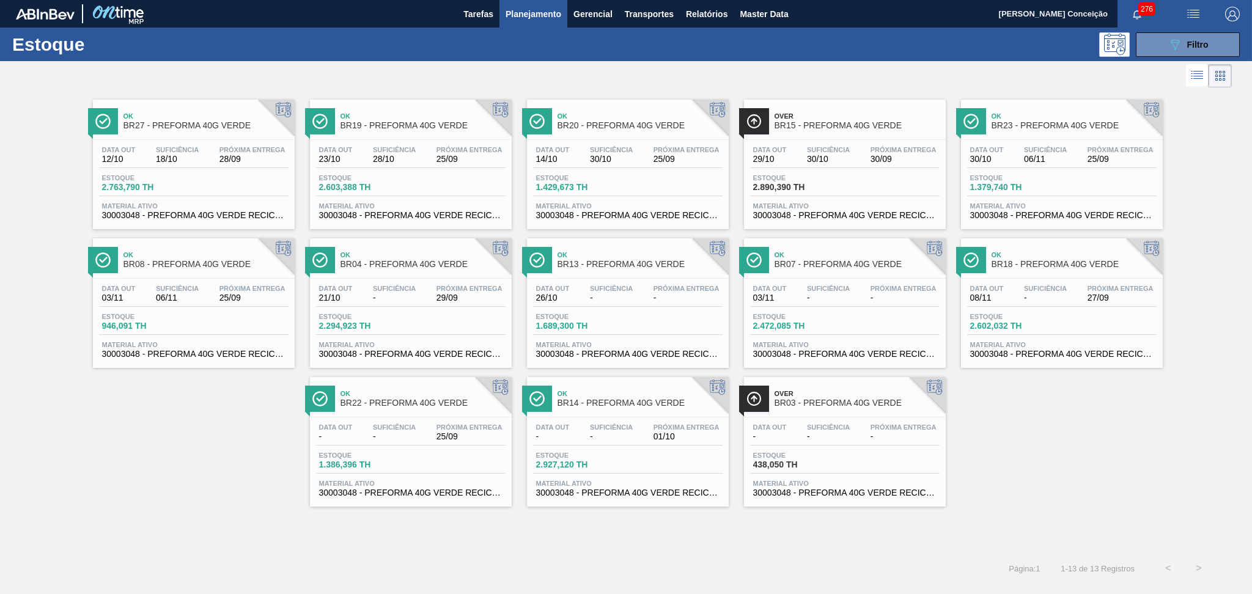
click at [799, 352] on span "30003048 - PREFORMA 40G VERDE RECICLADA" at bounding box center [844, 354] width 183 height 9
click at [174, 206] on span "Material ativo" at bounding box center [193, 205] width 183 height 7
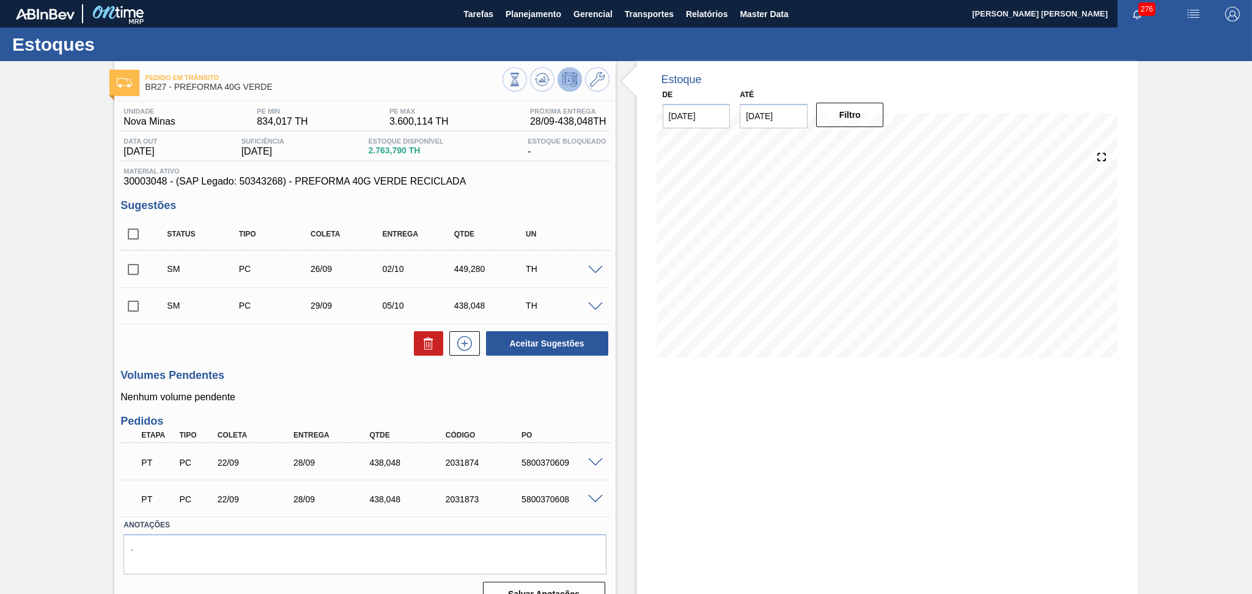
click at [339, 382] on h3 "Volumes Pendentes" at bounding box center [364, 375] width 489 height 13
click at [589, 270] on span at bounding box center [595, 270] width 15 height 9
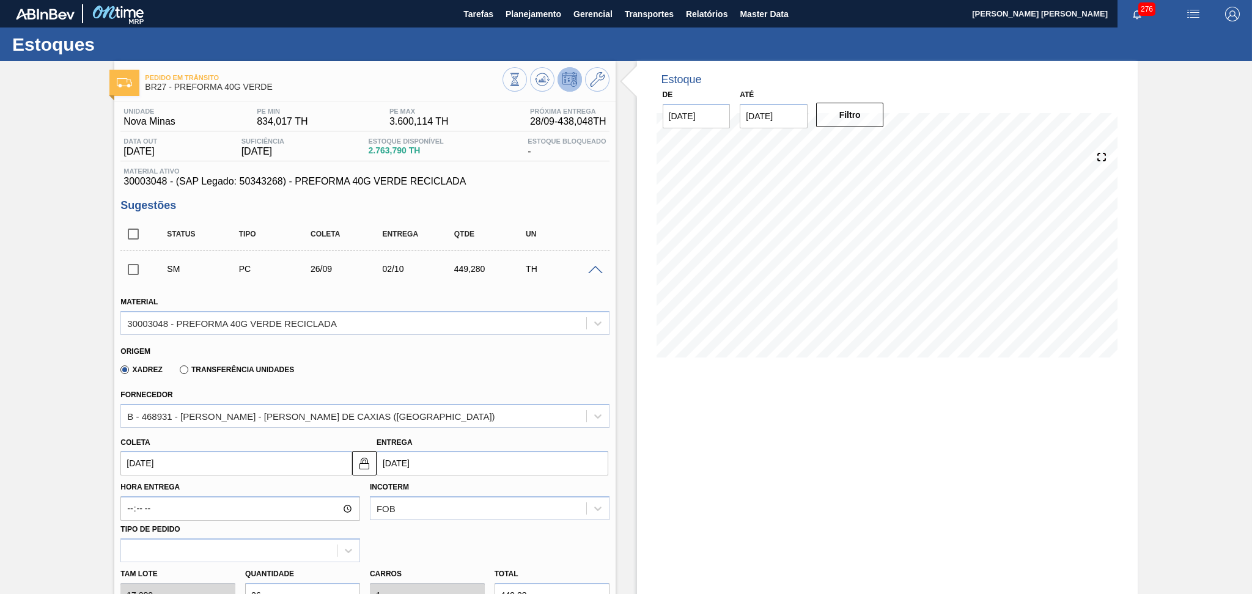
click at [155, 462] on input "[DATE]" at bounding box center [236, 463] width 232 height 24
click at [214, 405] on div "25" at bounding box center [214, 409] width 17 height 17
type input "[DATE]"
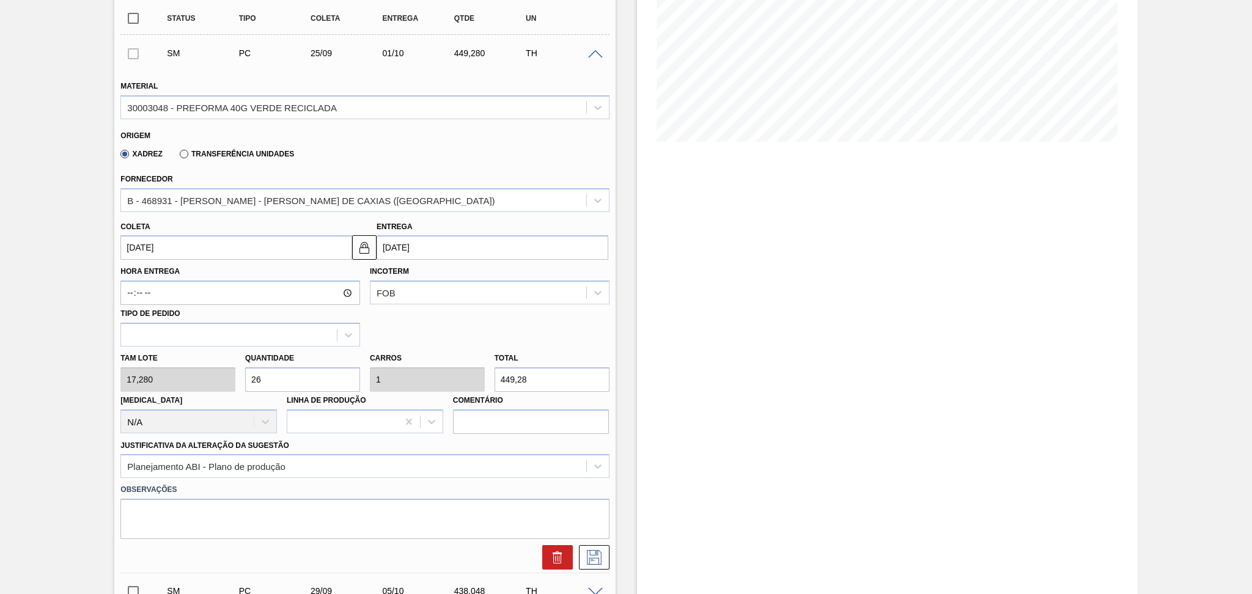
scroll to position [245, 0]
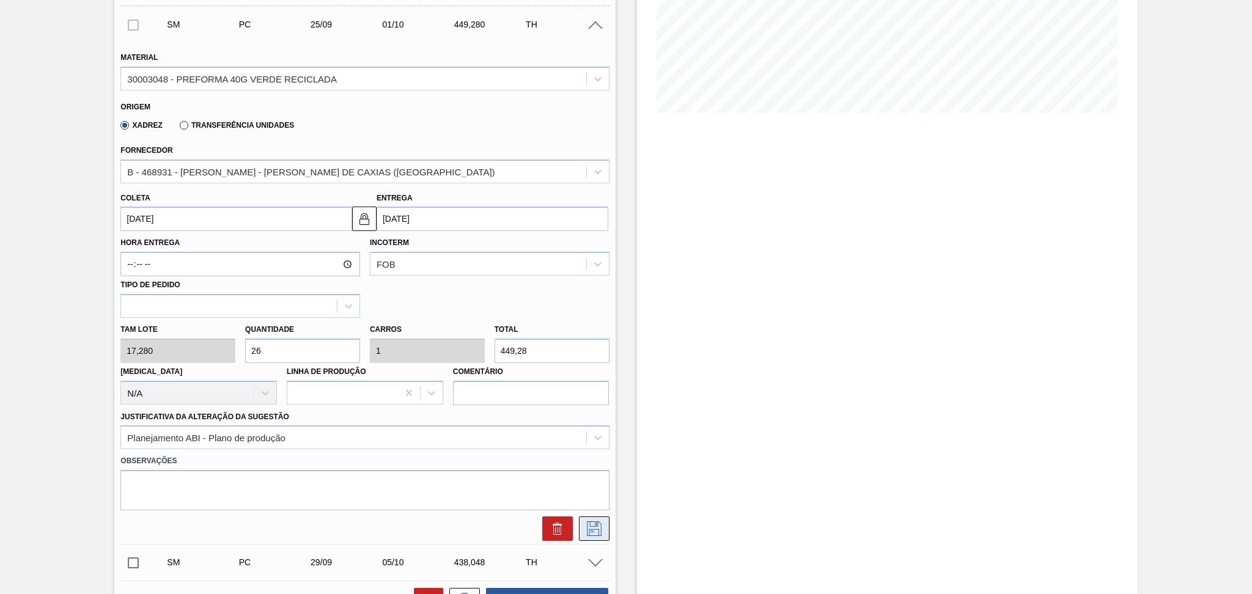
click at [590, 529] on icon at bounding box center [595, 529] width 20 height 15
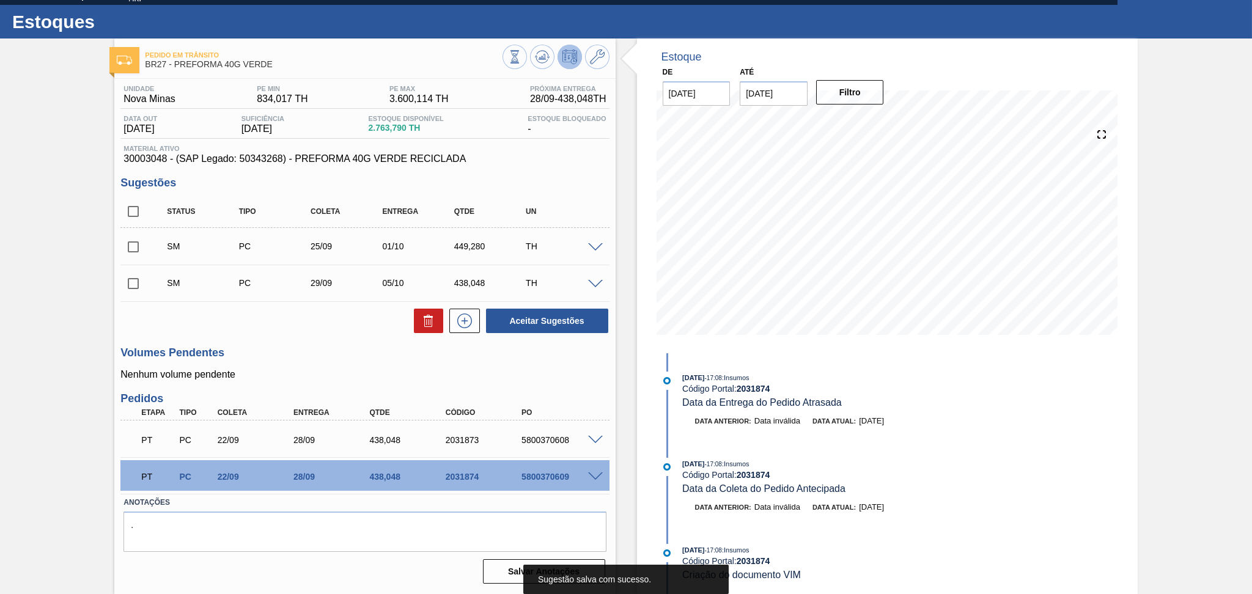
scroll to position [22, 0]
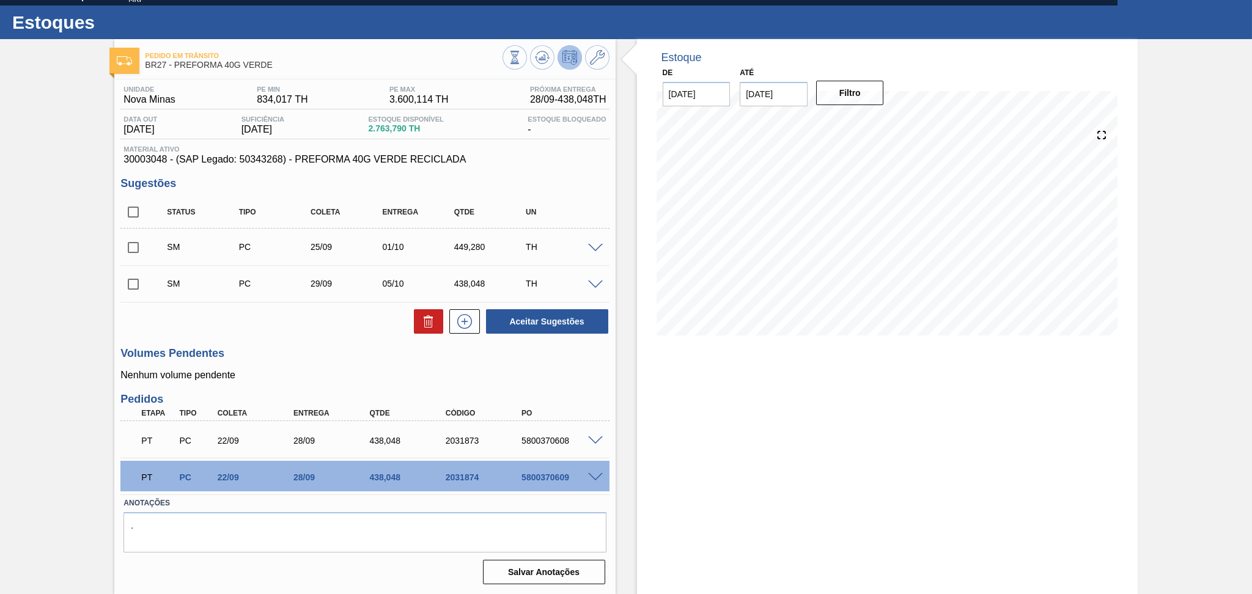
click at [595, 245] on span at bounding box center [595, 248] width 15 height 9
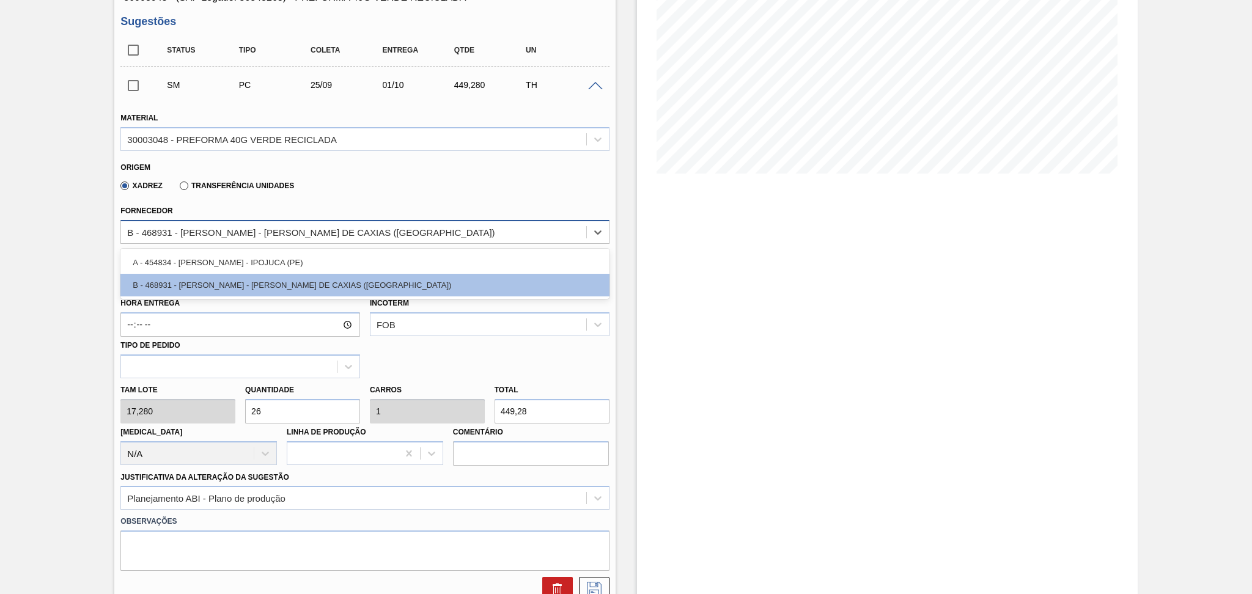
click at [196, 234] on div "B - 468931 - LORENPET - DUQUE DE CAXIAS (RJ)" at bounding box center [311, 232] width 368 height 10
click at [345, 188] on div "Xadrez Transferência Unidades" at bounding box center [359, 184] width 478 height 24
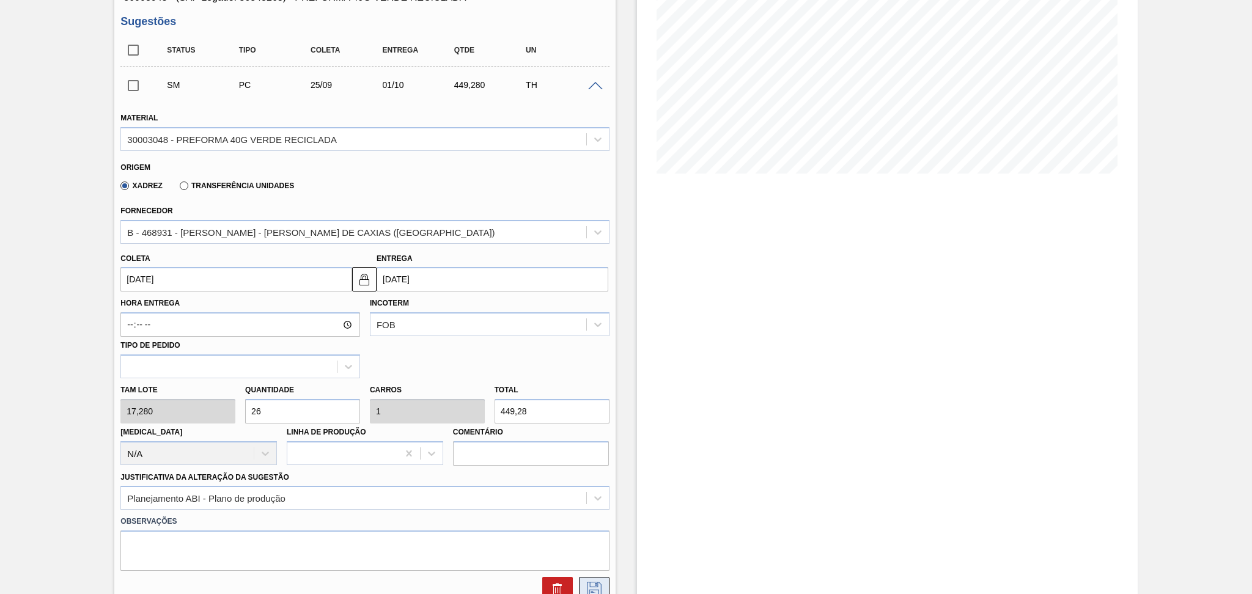
click at [585, 583] on icon at bounding box center [595, 589] width 20 height 15
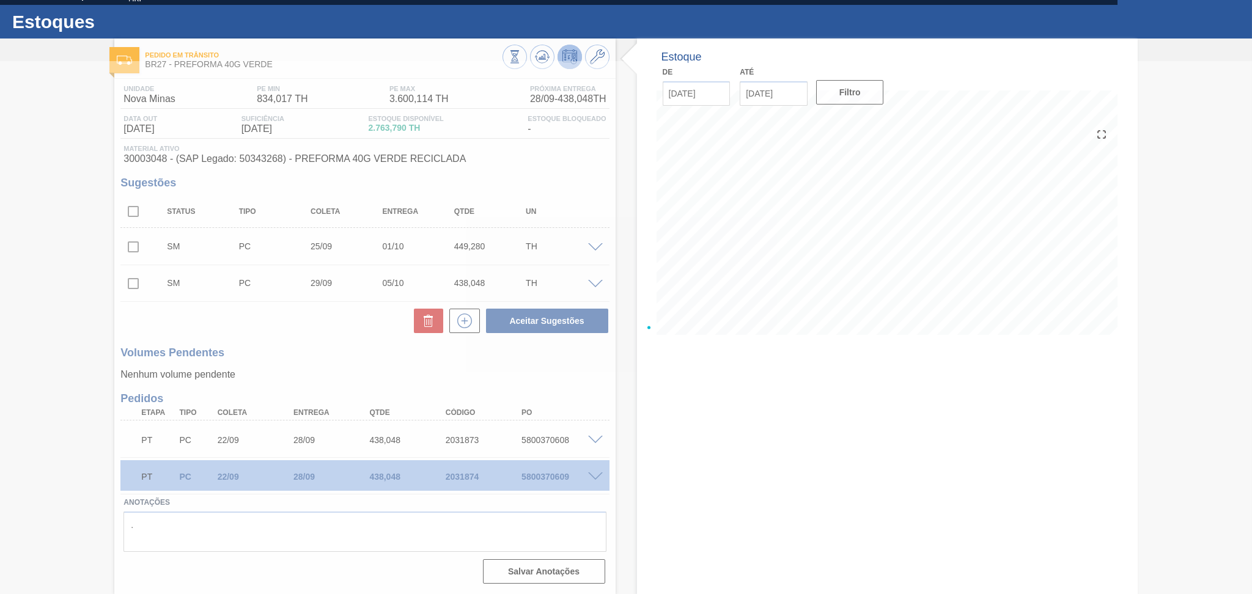
scroll to position [22, 0]
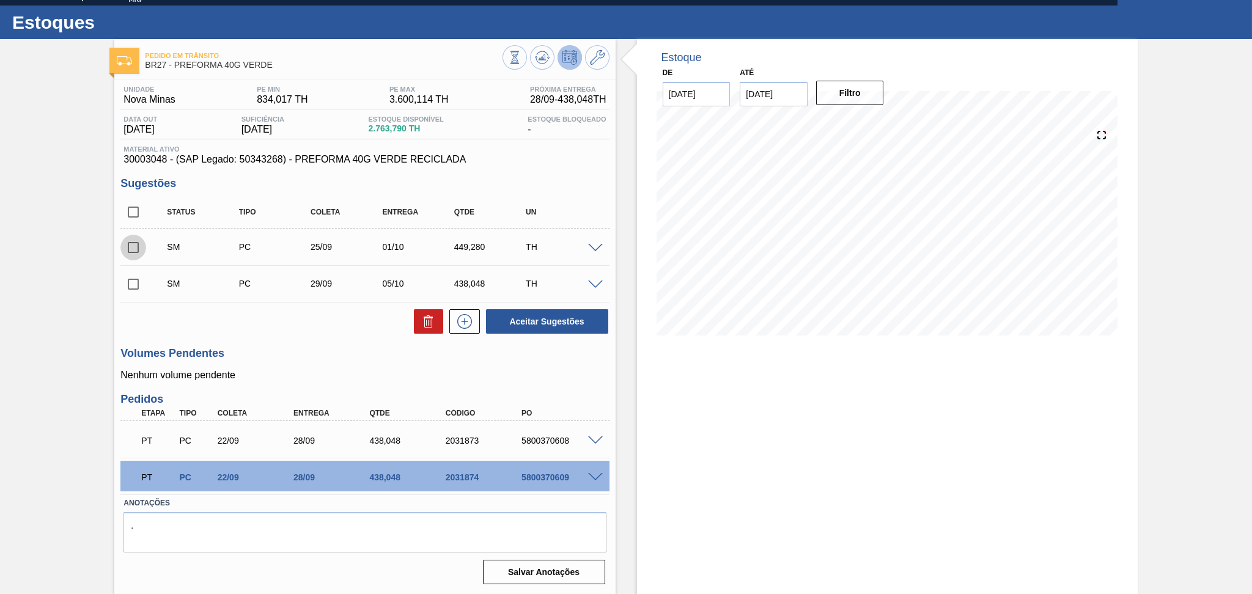
click at [139, 246] on input "checkbox" at bounding box center [133, 248] width 26 height 26
click at [545, 324] on button "Aceitar Sugestões" at bounding box center [547, 321] width 122 height 24
checkbox input "false"
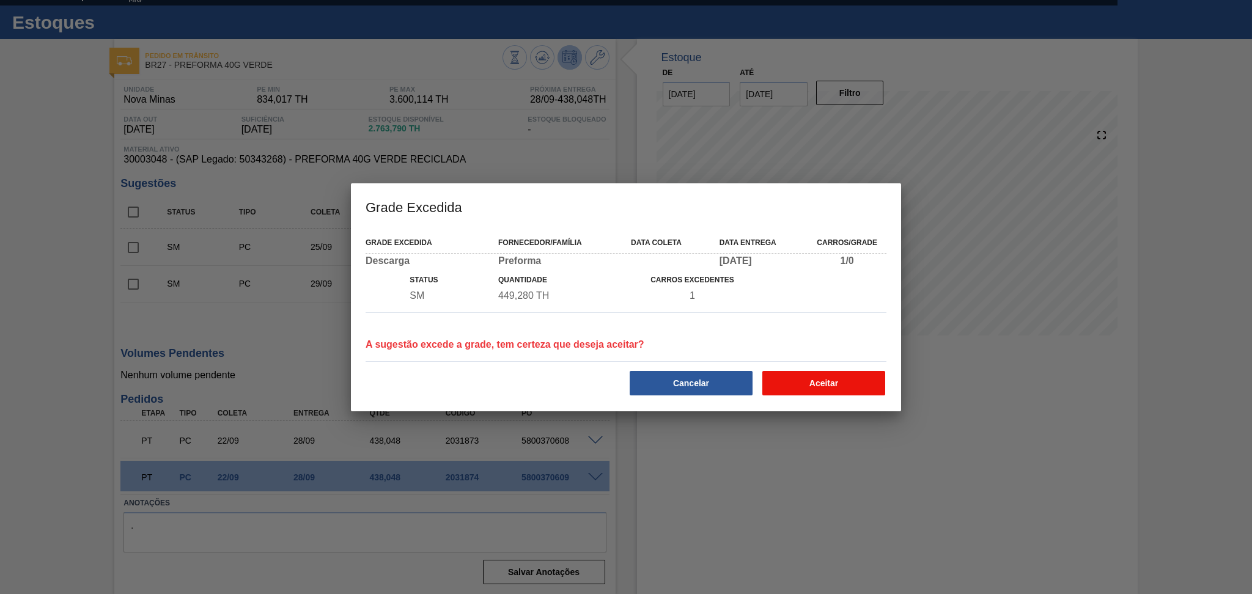
click at [858, 386] on button "Aceitar" at bounding box center [824, 383] width 123 height 24
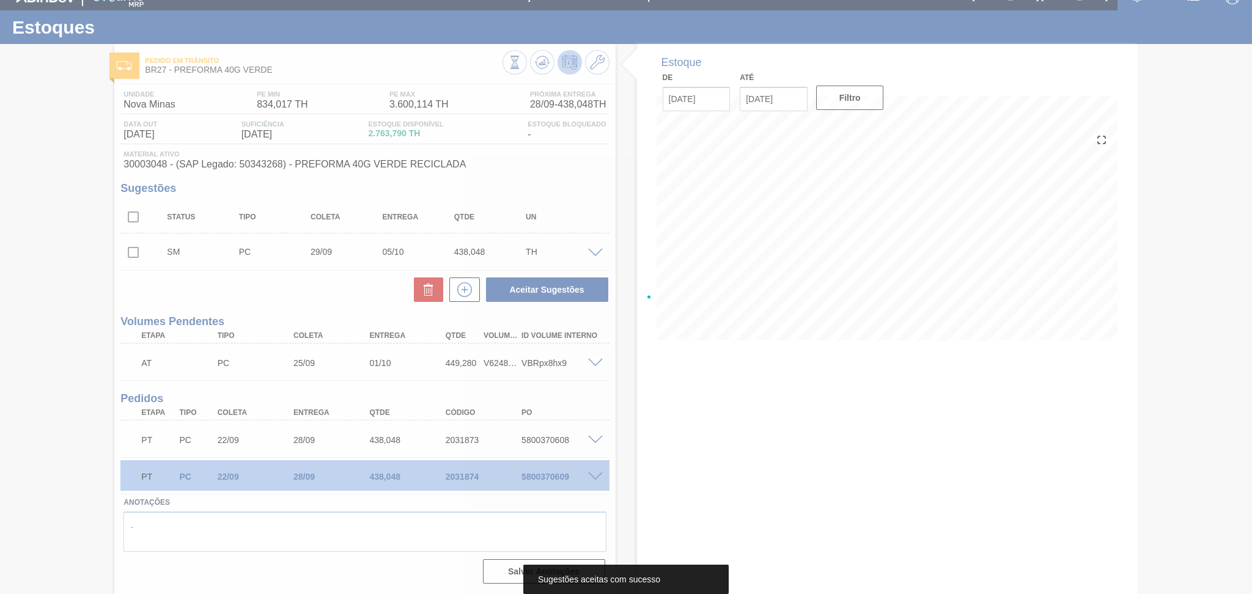
scroll to position [15, 0]
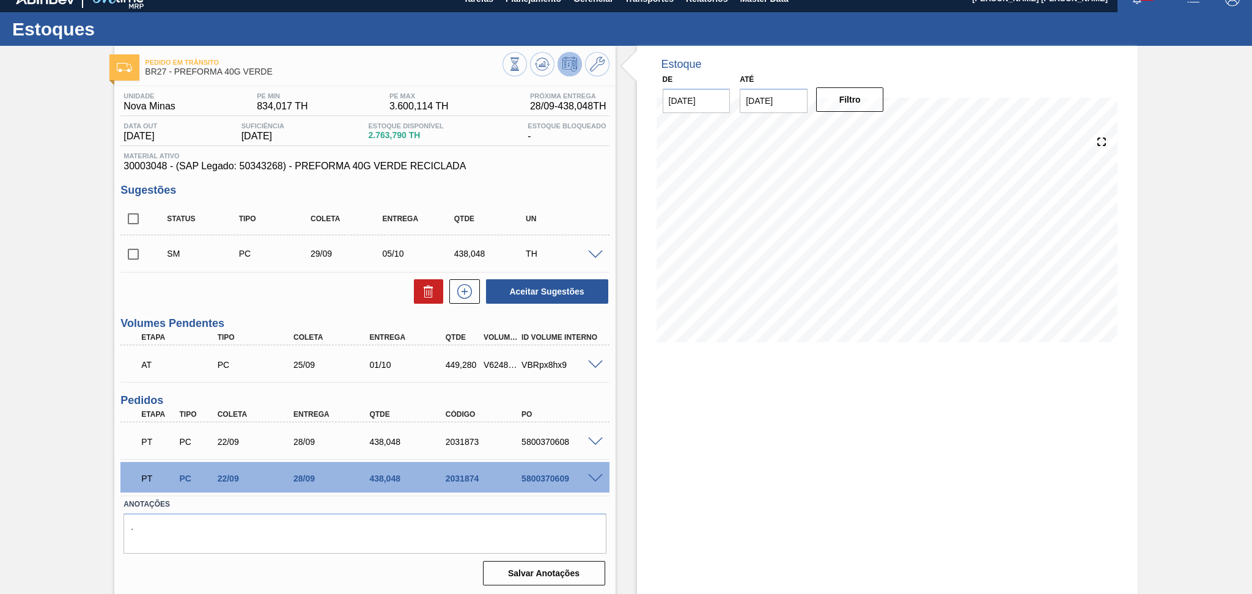
click at [308, 299] on div "Aceitar Sugestões" at bounding box center [364, 291] width 489 height 27
click at [334, 293] on div "Aceitar Sugestões" at bounding box center [364, 291] width 489 height 27
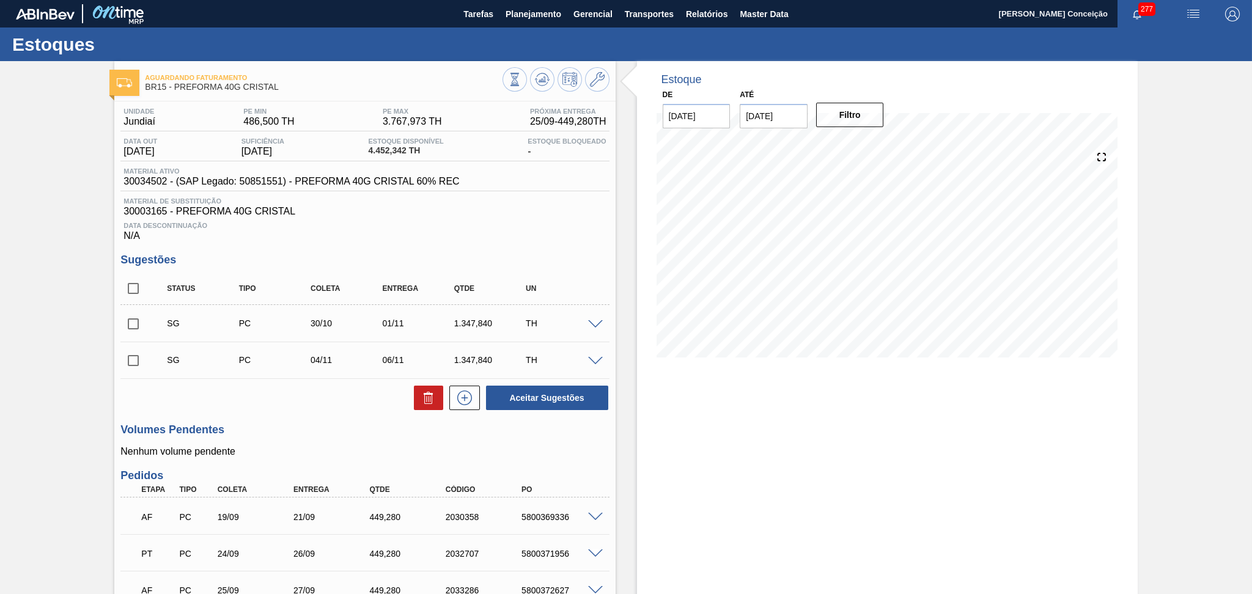
click at [361, 409] on div "Aceitar Sugestões" at bounding box center [364, 398] width 489 height 27
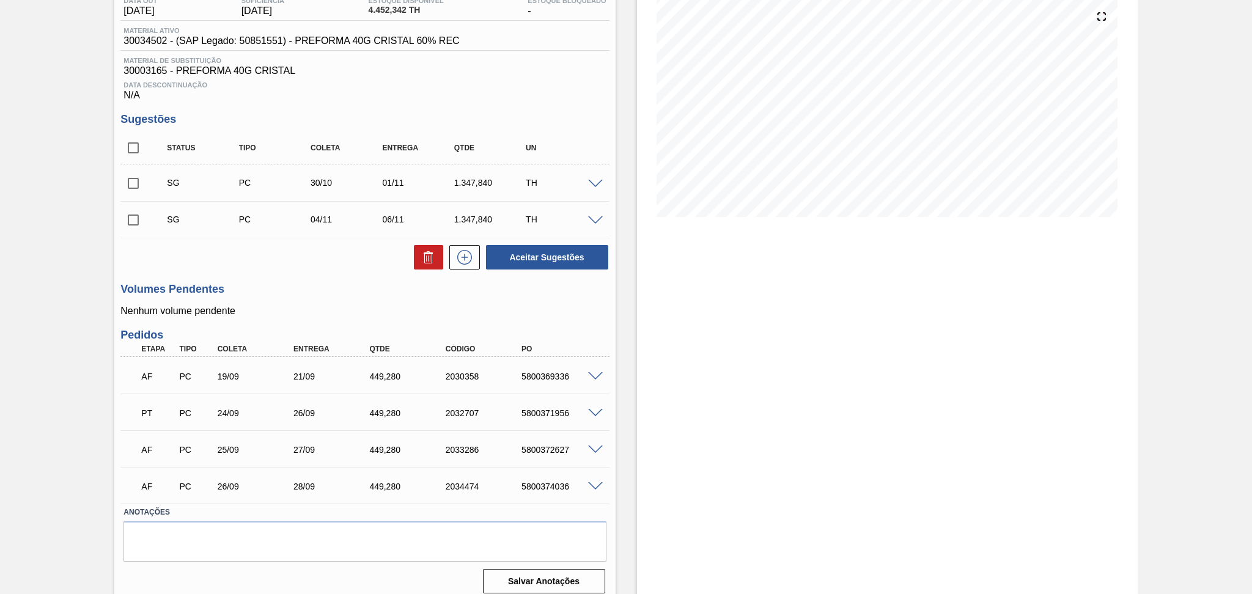
scroll to position [149, 0]
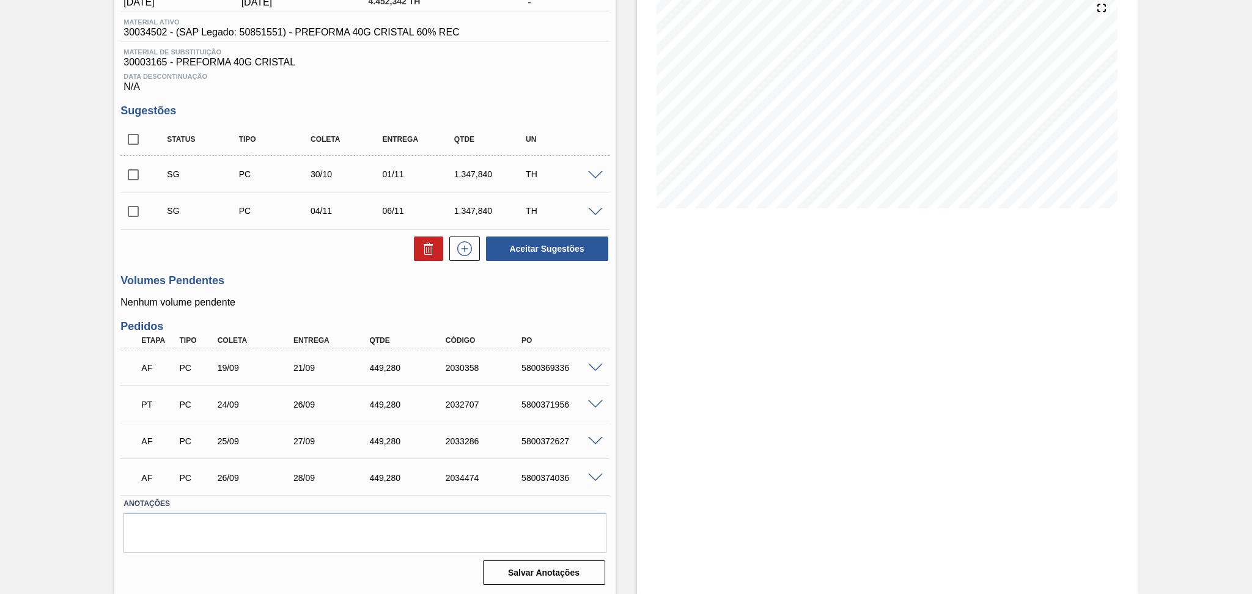
click at [240, 291] on div "Volumes Pendentes Nenhum volume pendente" at bounding box center [364, 292] width 489 height 34
click at [671, 439] on div "Estoque De [DATE] Até [DATE] Filtro" at bounding box center [887, 254] width 501 height 684
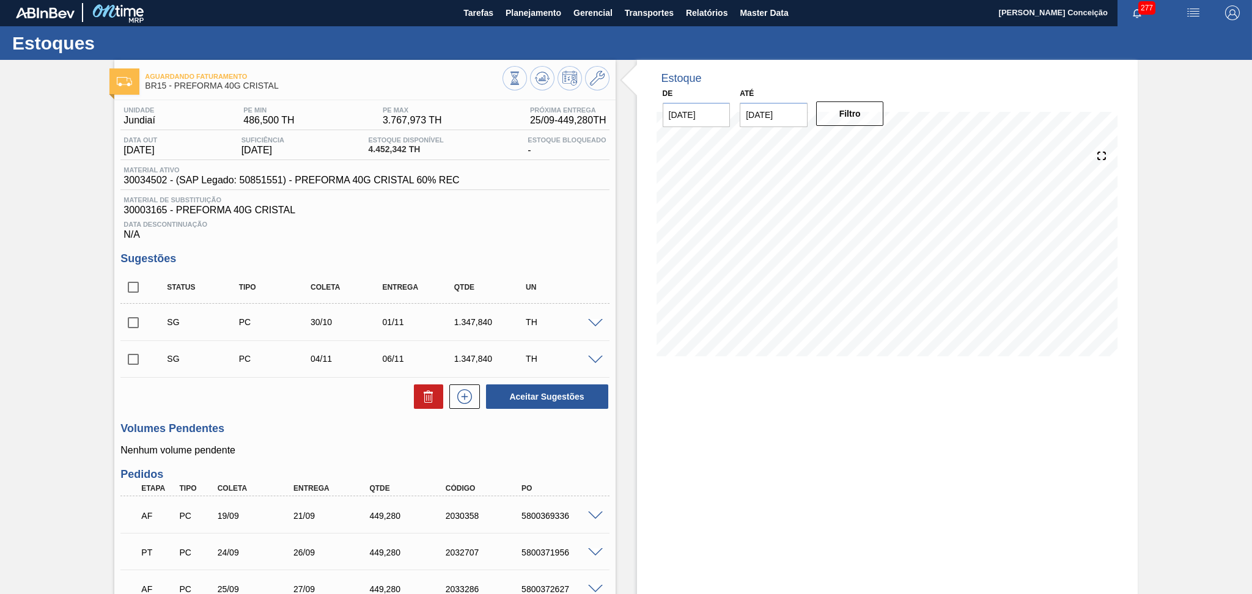
scroll to position [0, 0]
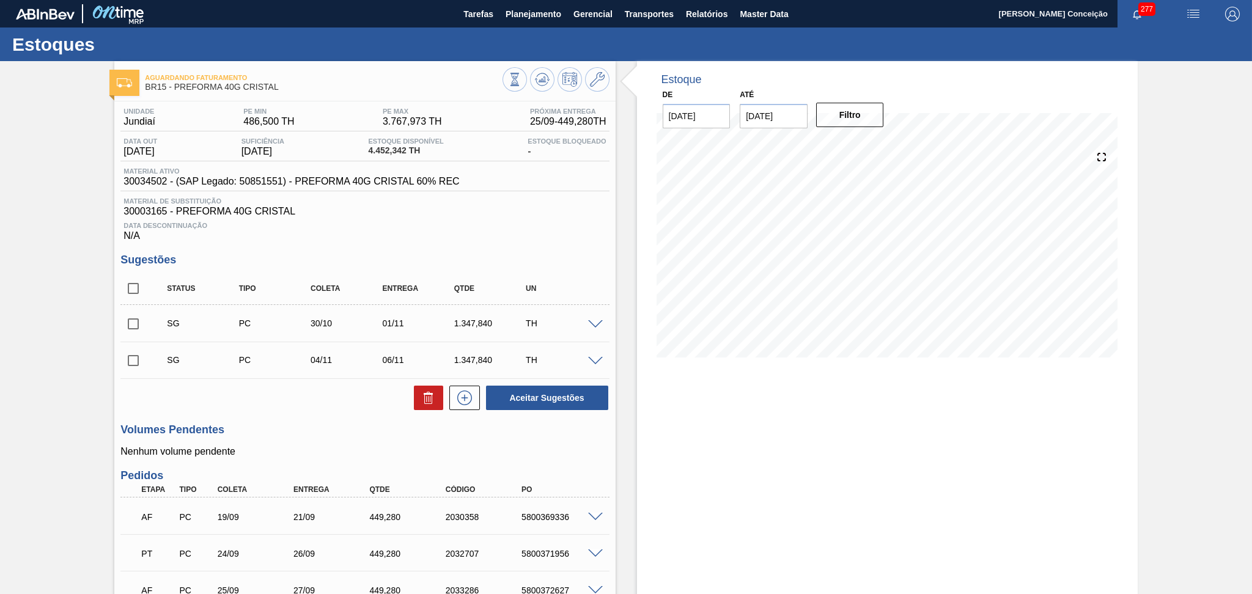
click at [259, 419] on div "Unidade Jundiaí PE MIN 486,500 TH PE MAX 3.767,973 TH Próxima Entrega 25/09 - 4…" at bounding box center [364, 420] width 501 height 637
click at [358, 439] on div "Volumes Pendentes Nenhum volume pendente" at bounding box center [364, 441] width 489 height 34
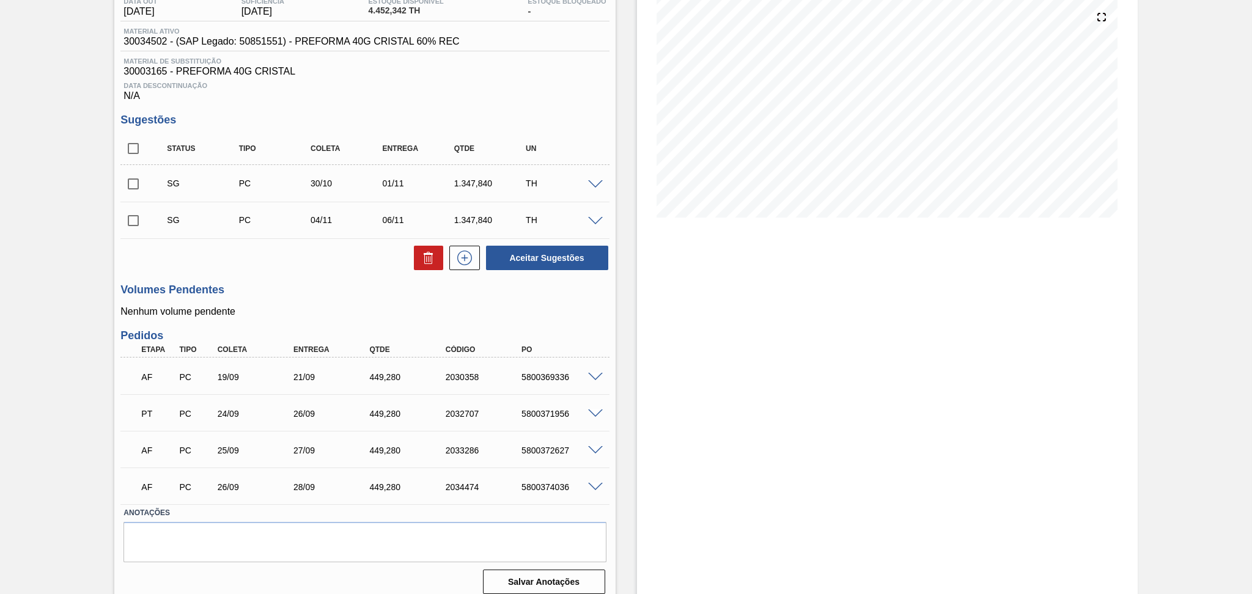
scroll to position [149, 0]
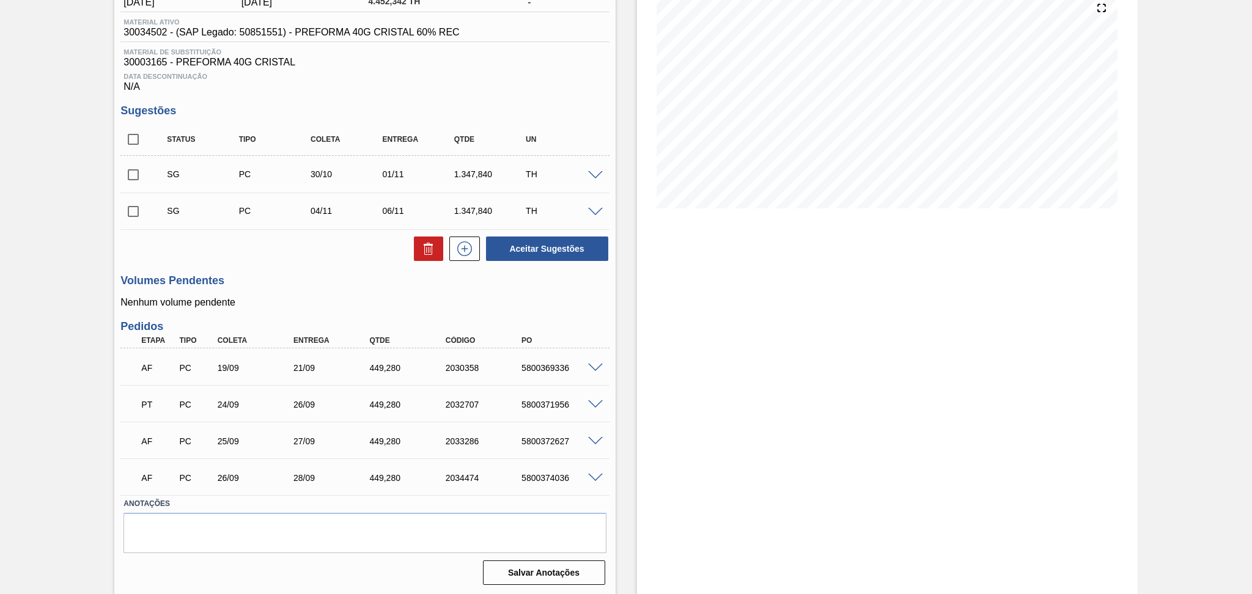
click at [623, 450] on div "Estoque De 25/09/2025 Até 30/11/2025 Filtro 01/10 Projeção de Estoque 4,128.87 …" at bounding box center [877, 254] width 522 height 684
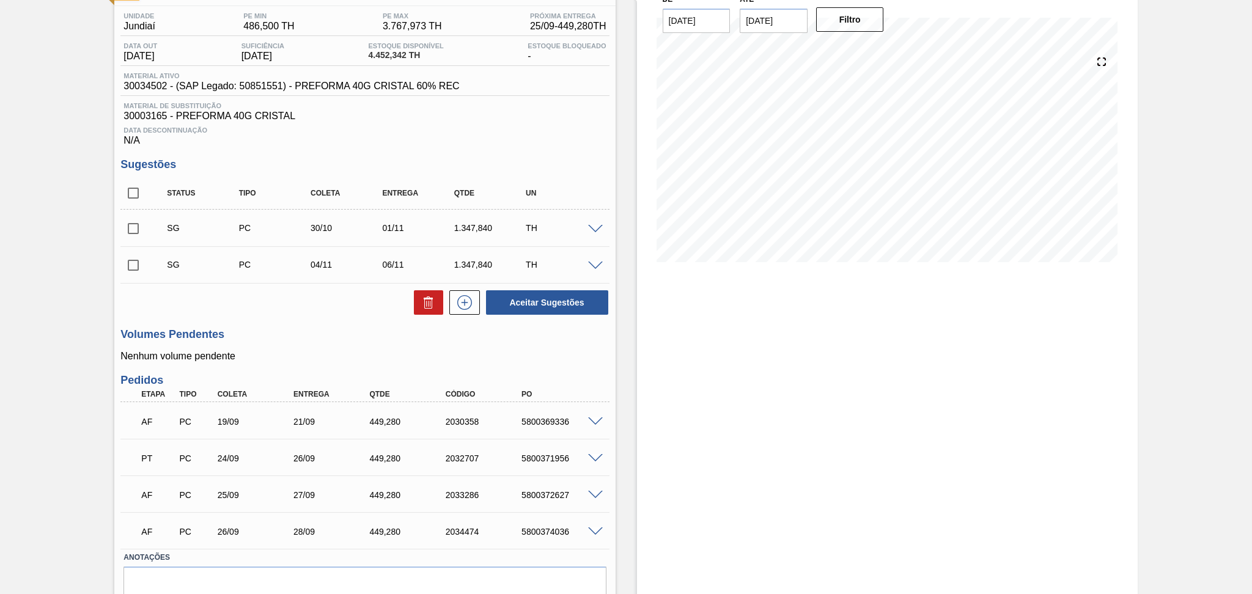
scroll to position [67, 0]
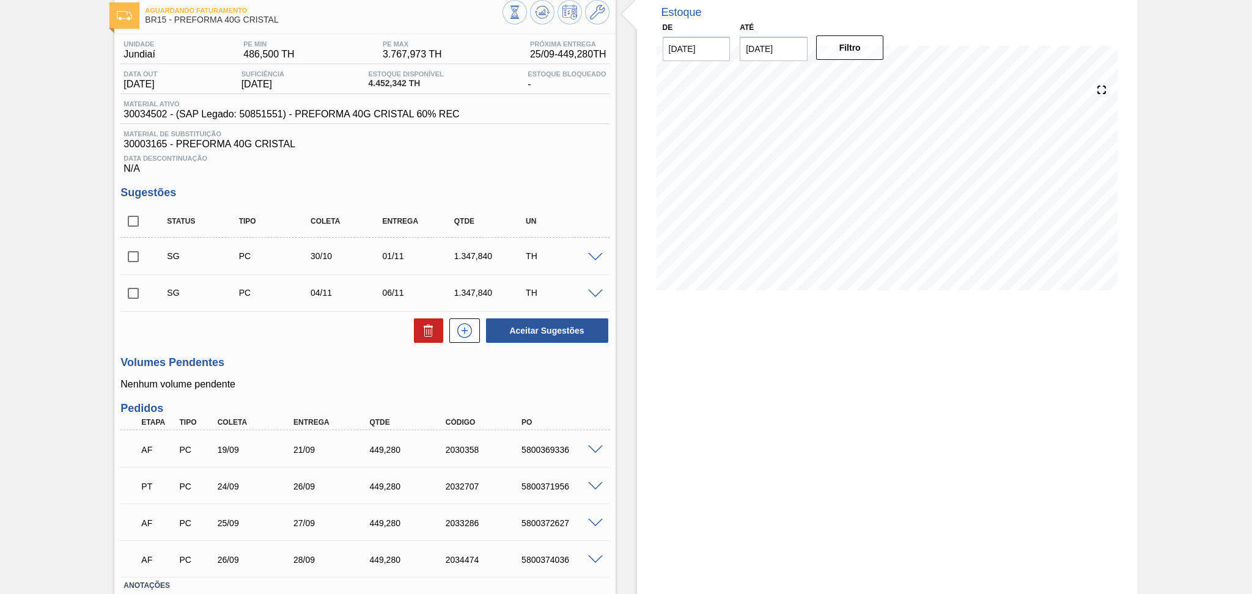
click at [335, 391] on div "Unidade Jundiaí PE MIN 486,500 TH PE MAX 3.767,973 TH Próxima Entrega 25/09 - 4…" at bounding box center [364, 352] width 501 height 637
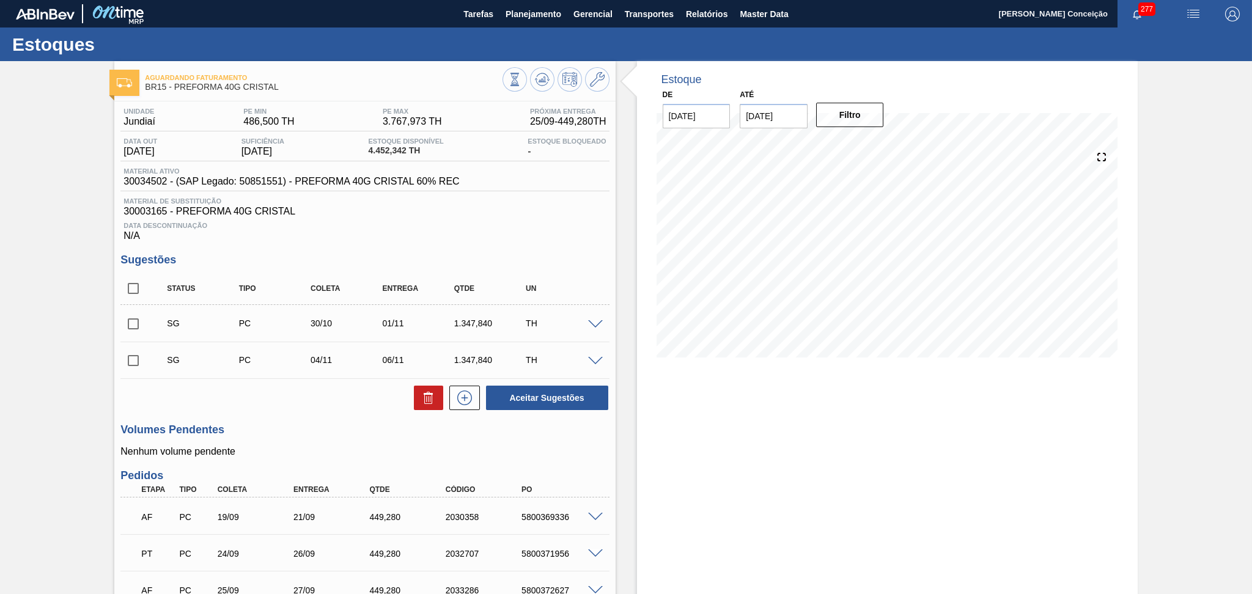
scroll to position [149, 0]
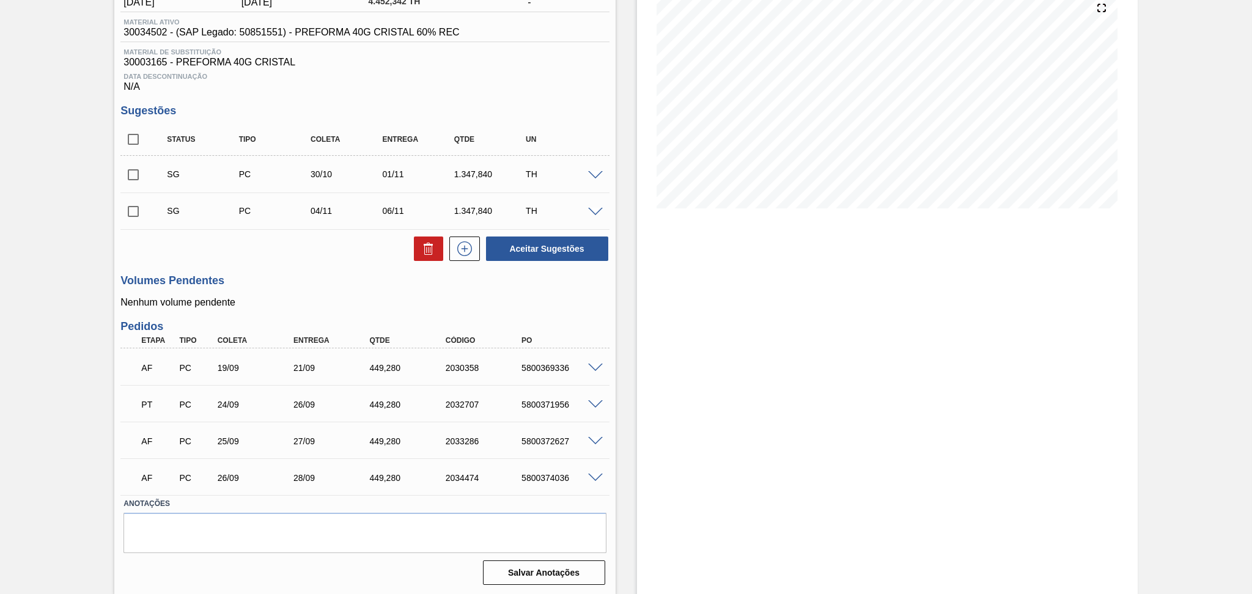
click at [582, 267] on div "Unidade Jundiaí PE MIN 486,500 TH PE MAX 3.767,973 TH Próxima Entrega 25/09 - 4…" at bounding box center [364, 270] width 501 height 637
click at [594, 364] on span at bounding box center [595, 368] width 15 height 9
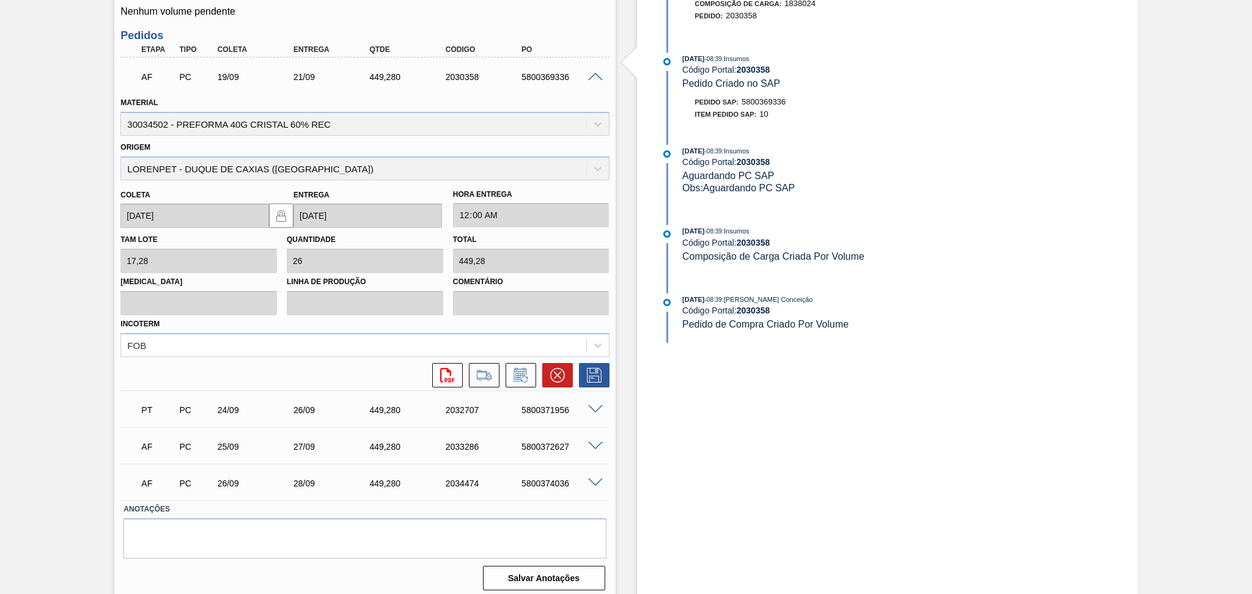
scroll to position [444, 0]
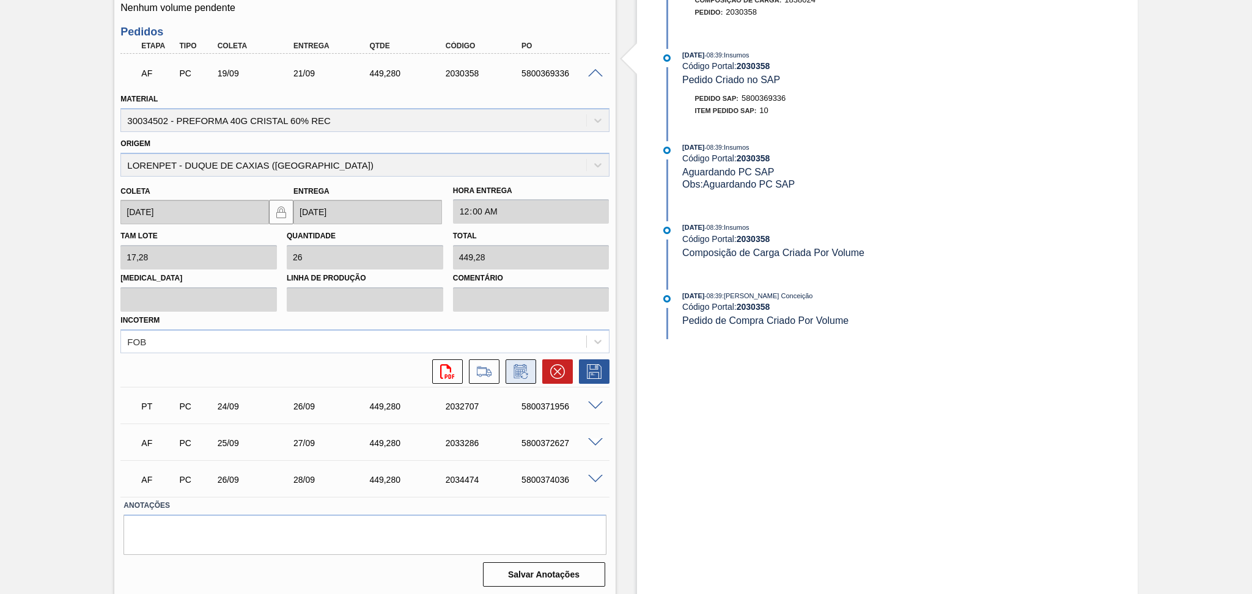
click at [523, 377] on button at bounding box center [521, 372] width 31 height 24
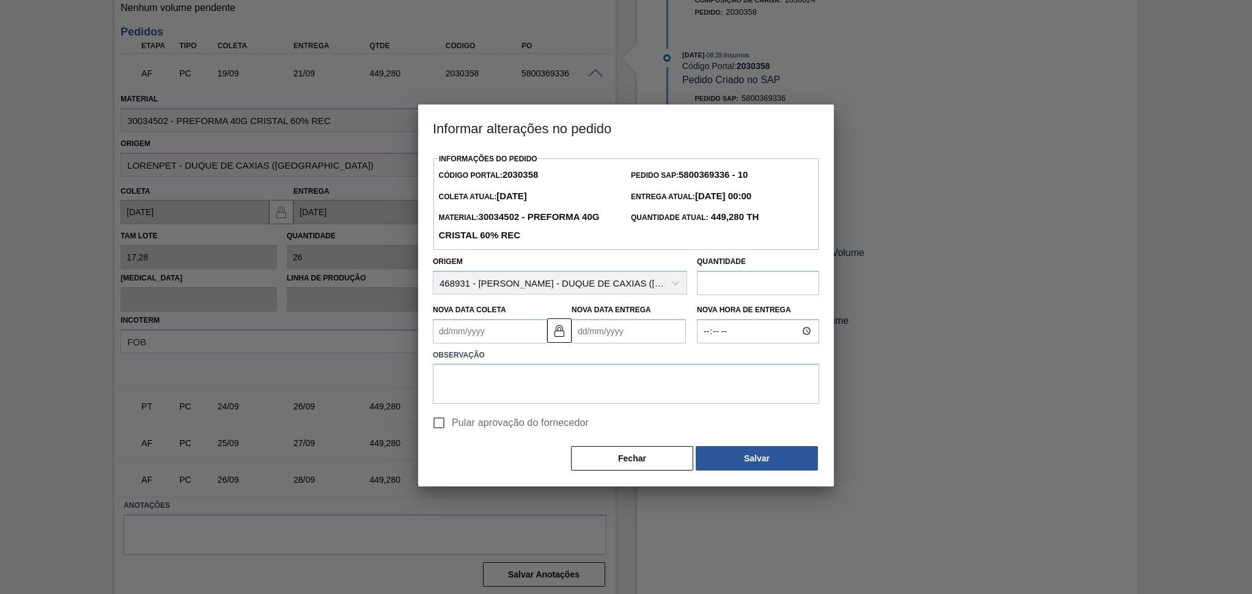
click at [503, 333] on Coleta2030358 "Nova Data Coleta" at bounding box center [490, 331] width 114 height 24
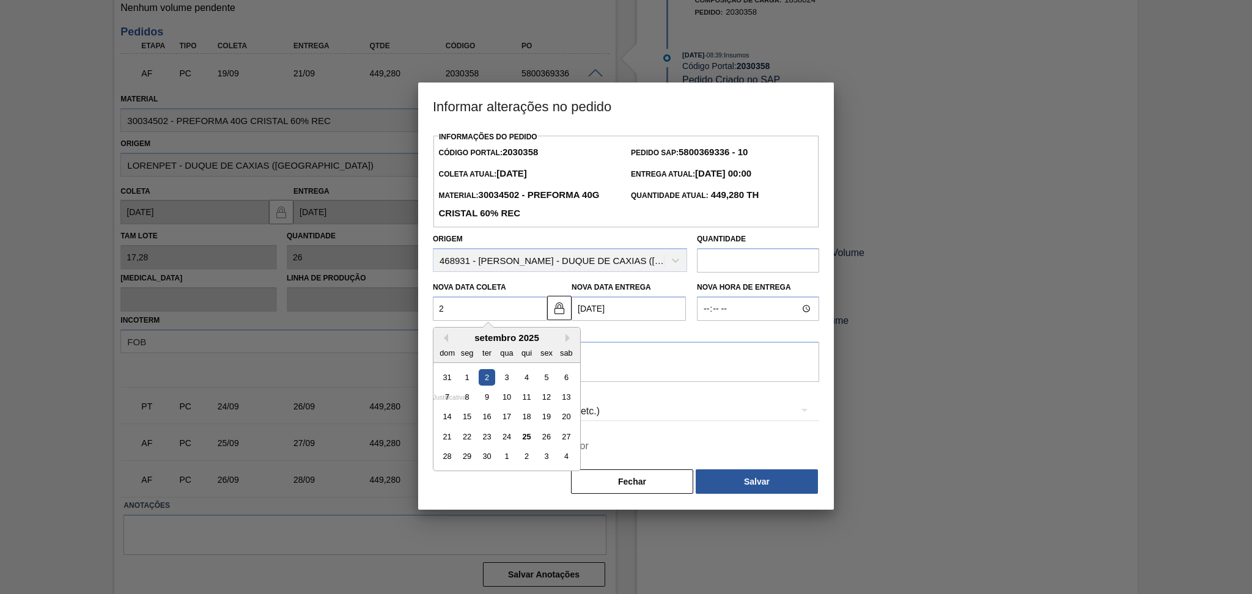
type Coleta2030358 "2"
type Entrega2030358 "04/09/2025"
type Coleta2030358 "25"
type Entrega2030358 "27/09/2025"
click at [527, 442] on div "25" at bounding box center [527, 437] width 17 height 17
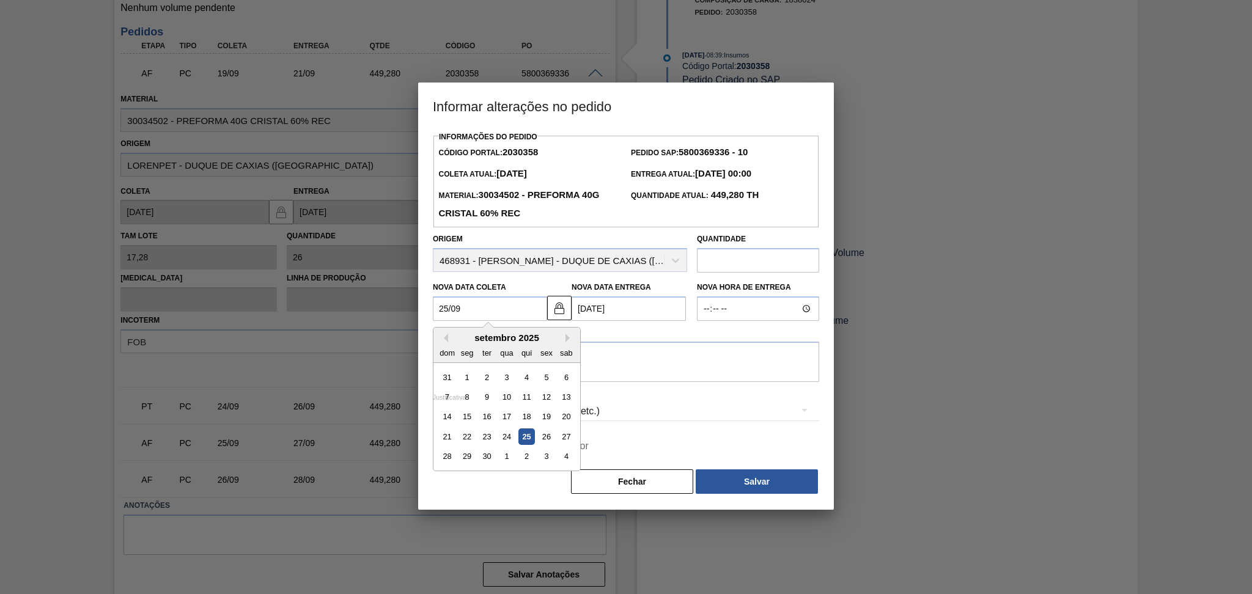
type Coleta2030358 "[DATE]"
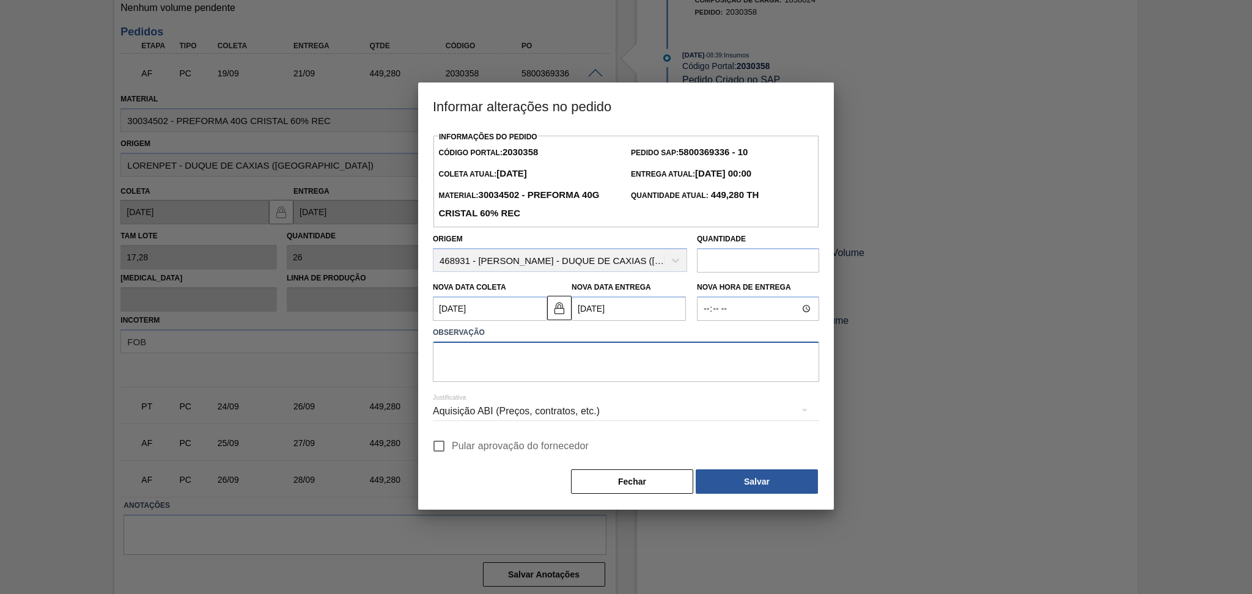
click at [501, 372] on textarea at bounding box center [626, 362] width 386 height 40
type textarea "POSTERGADO FURO"
click at [523, 449] on span "Pular aprovação do fornecedor" at bounding box center [520, 446] width 137 height 15
click at [452, 449] on input "Pular aprovação do fornecedor" at bounding box center [439, 447] width 26 height 26
checkbox input "true"
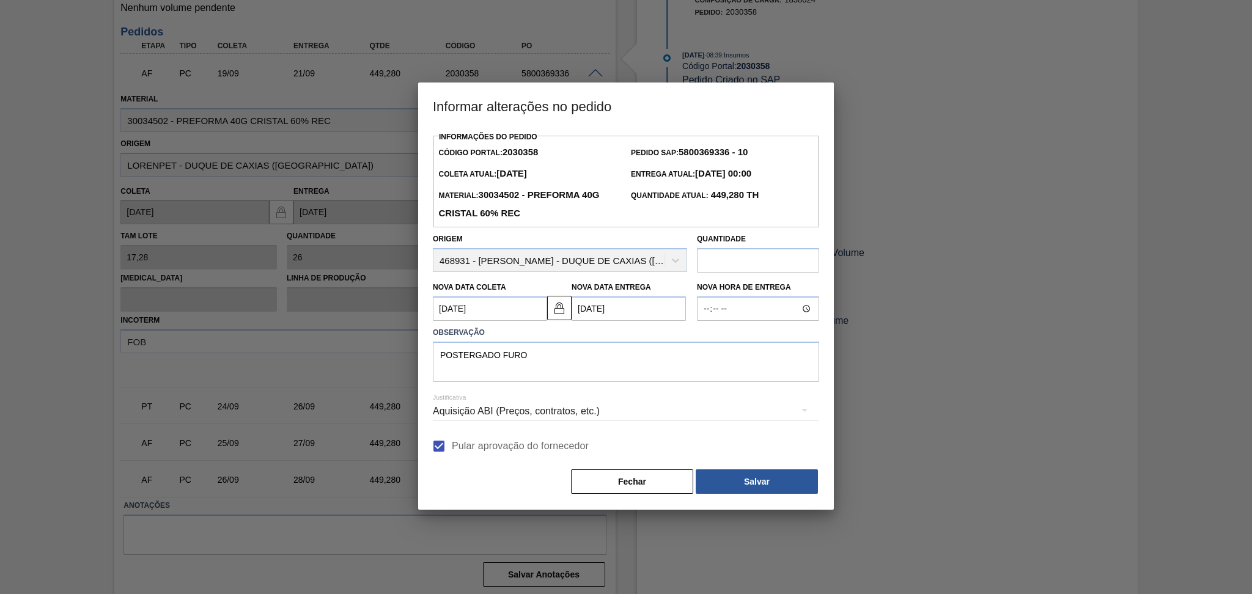
click at [775, 466] on div "Informações do Pedido Código Portal: 2030358 Pedido SAP: 5800369336 - 10 Coleta…" at bounding box center [626, 311] width 386 height 367
click at [745, 490] on button "Salvar" at bounding box center [757, 482] width 122 height 24
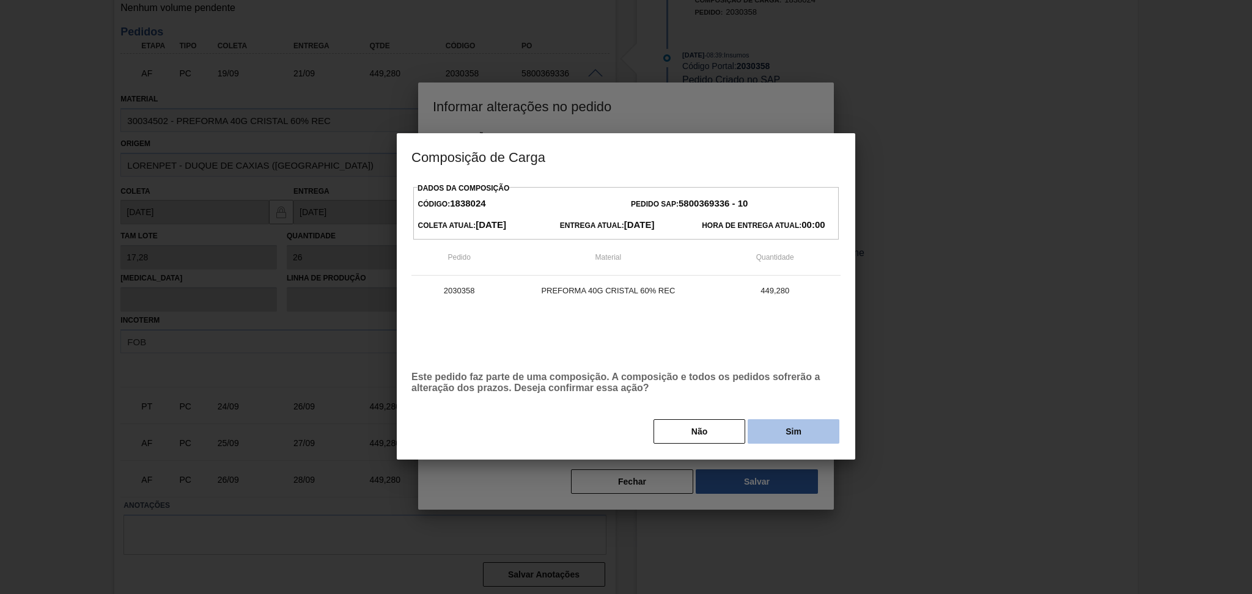
click at [788, 427] on button "Sim" at bounding box center [794, 432] width 92 height 24
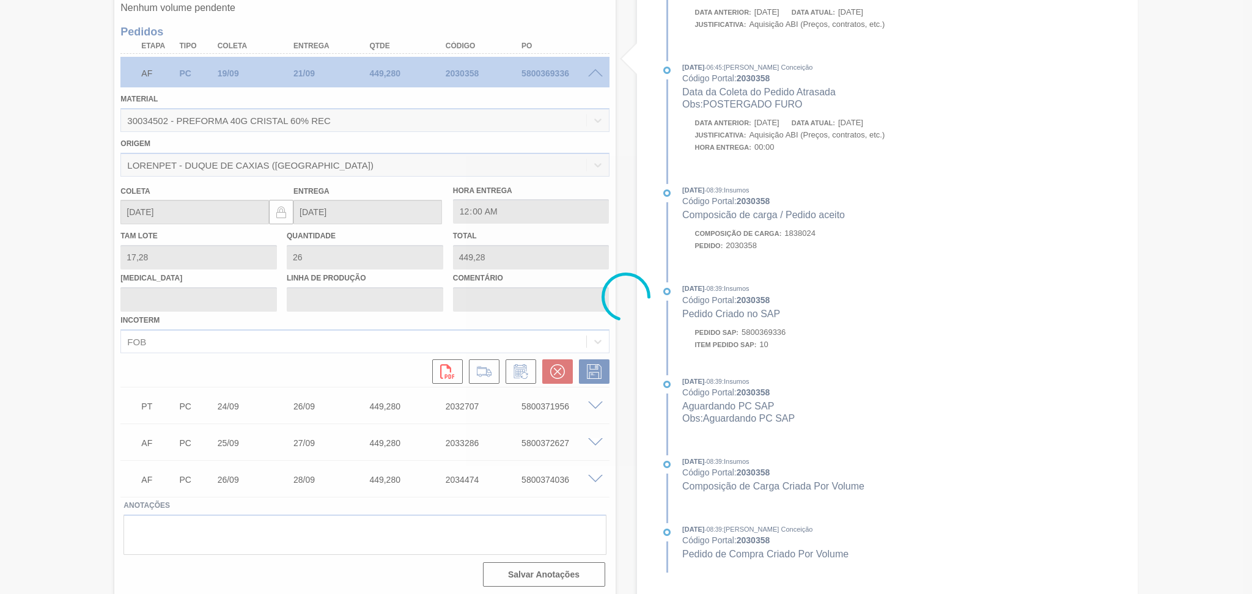
click at [177, 364] on div at bounding box center [626, 297] width 1252 height 594
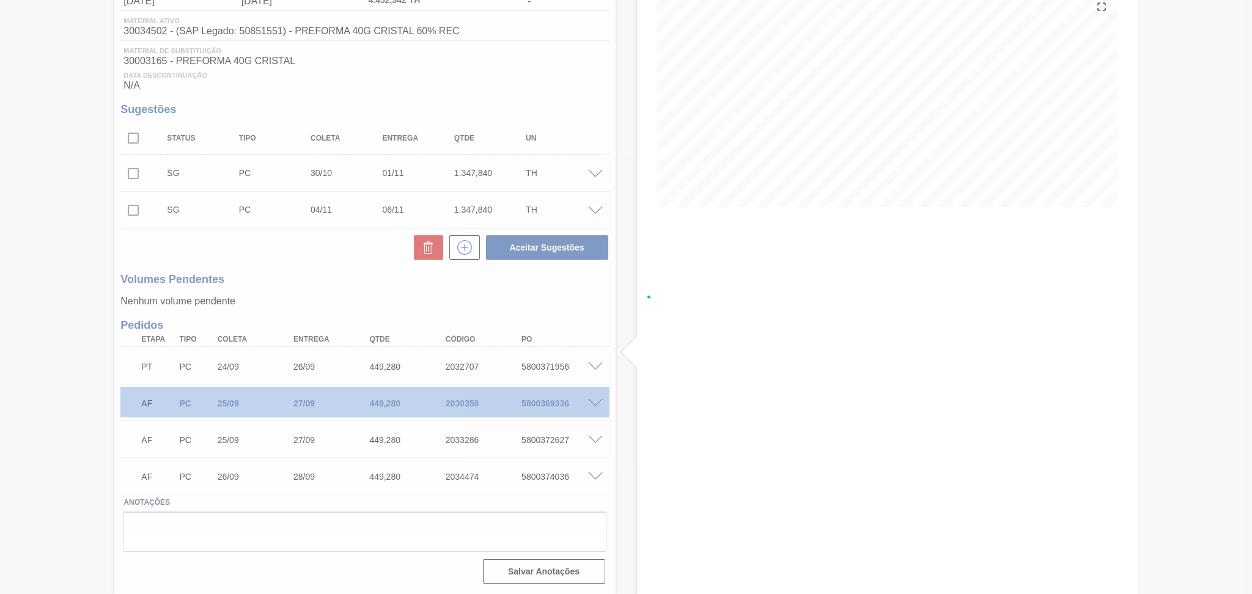
scroll to position [149, 0]
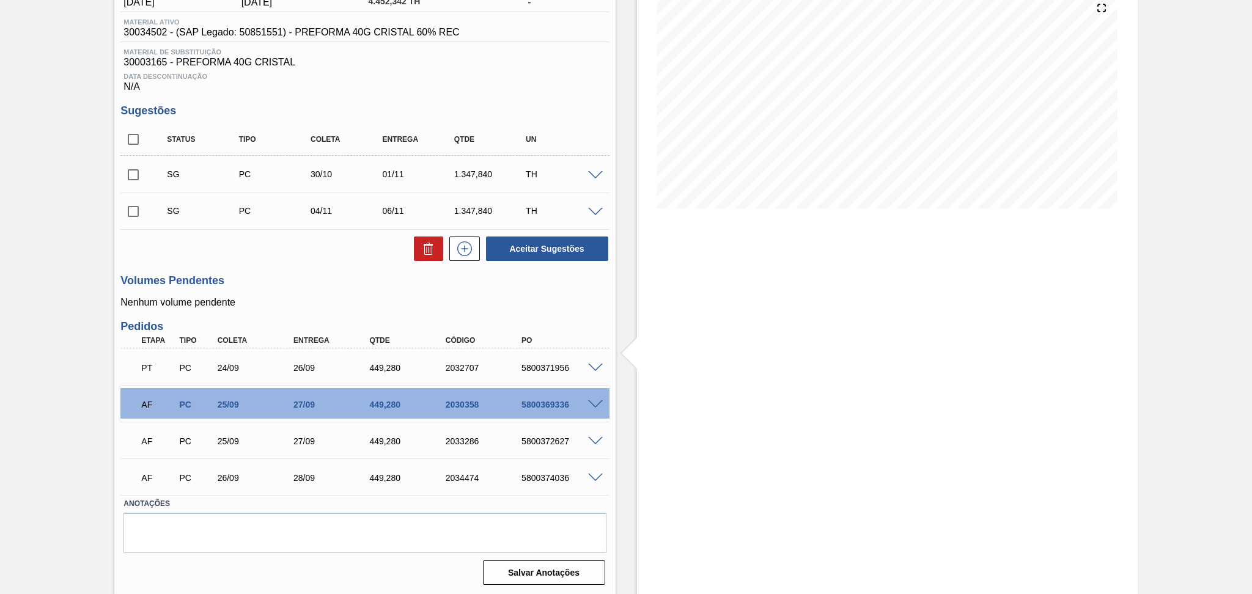
click at [260, 298] on p "Nenhum volume pendente" at bounding box center [364, 302] width 489 height 11
click at [629, 443] on div "Estoque De [DATE] Até [DATE] Filtro" at bounding box center [877, 254] width 522 height 684
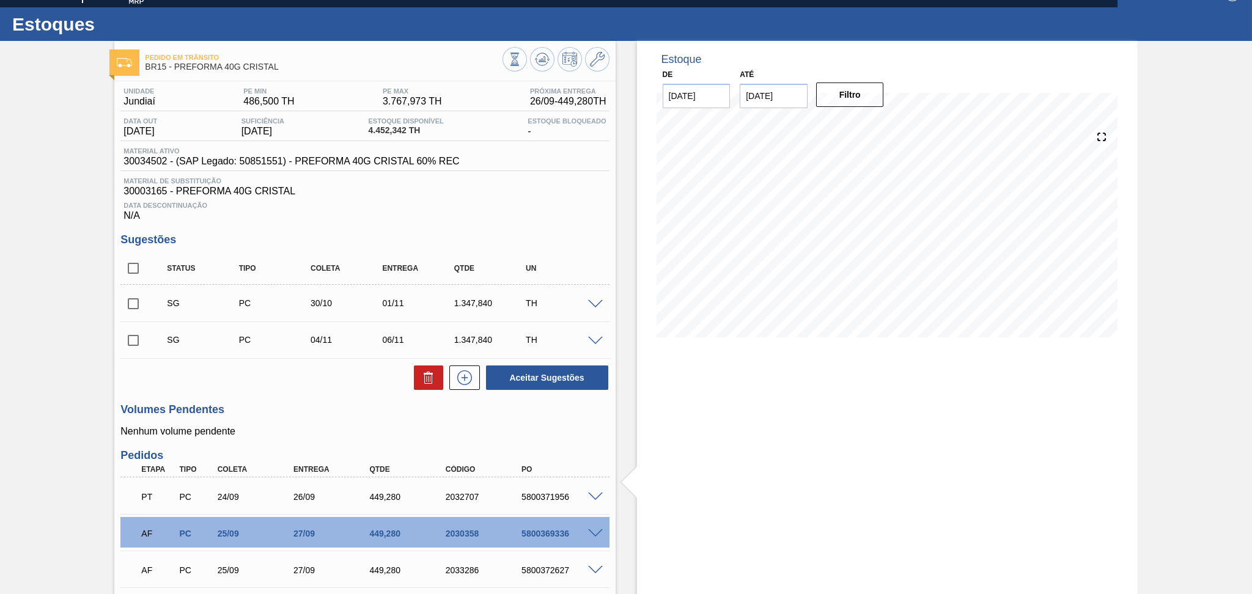
scroll to position [0, 0]
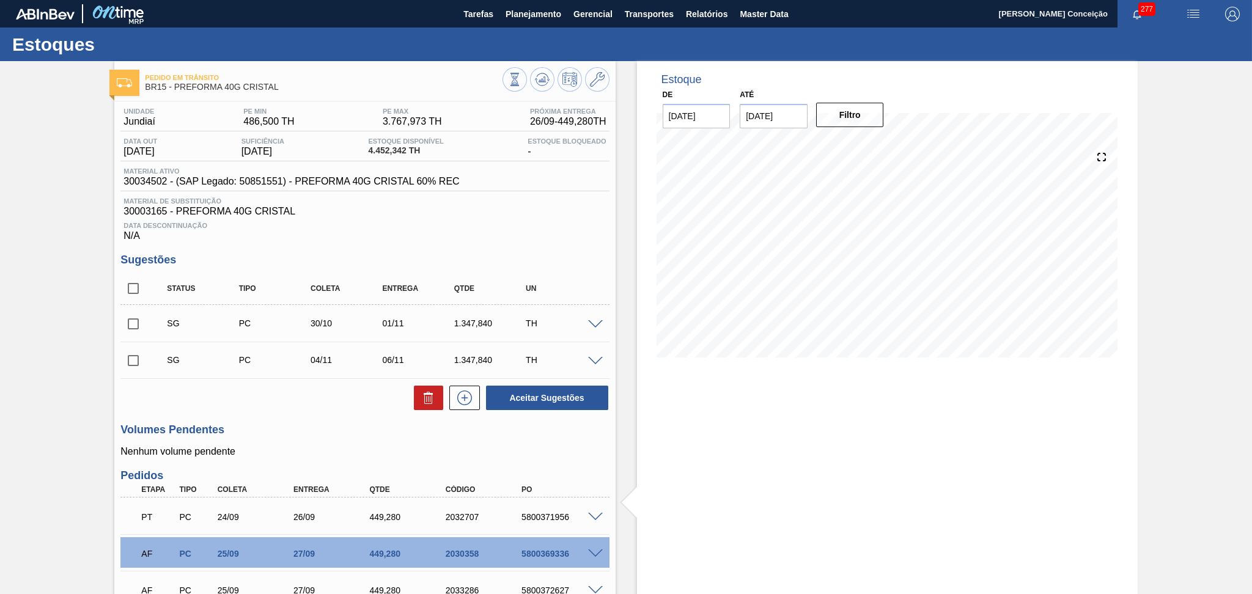
click at [287, 400] on div "Aceitar Sugestões" at bounding box center [364, 398] width 489 height 27
click at [139, 283] on input "checkbox" at bounding box center [133, 289] width 26 height 26
checkbox input "true"
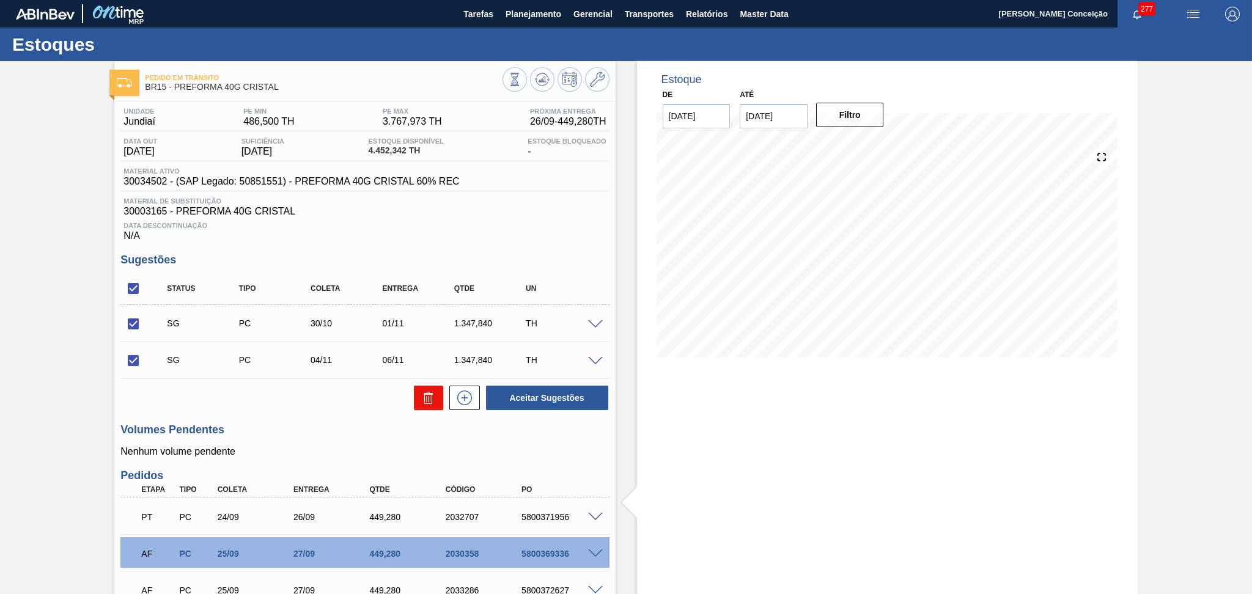
click at [423, 392] on icon at bounding box center [428, 398] width 15 height 15
checkbox input "false"
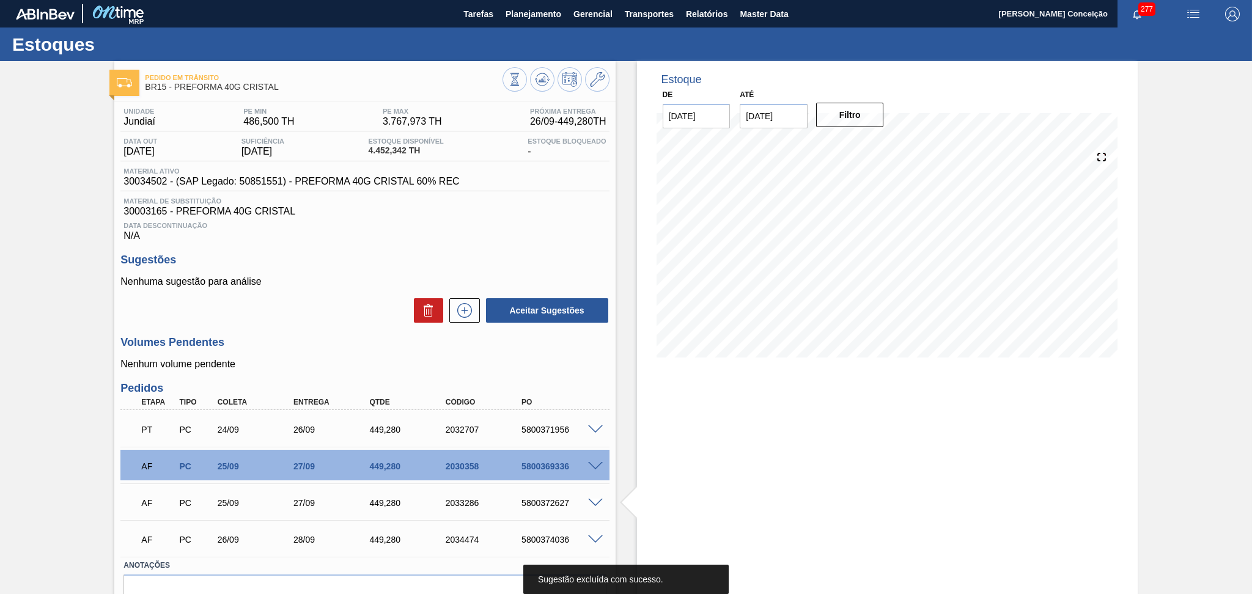
click at [292, 314] on div "Aceitar Sugestões" at bounding box center [364, 310] width 489 height 27
click at [374, 314] on div "Aceitar Sugestões" at bounding box center [364, 310] width 489 height 27
click at [597, 500] on span at bounding box center [595, 503] width 15 height 9
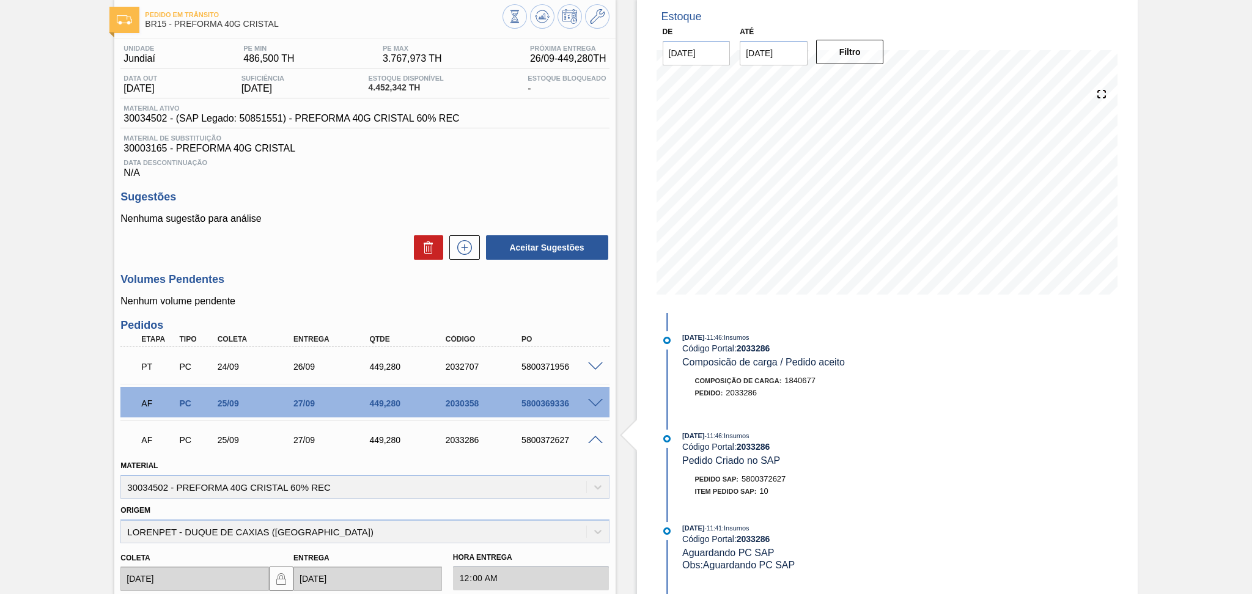
scroll to position [245, 0]
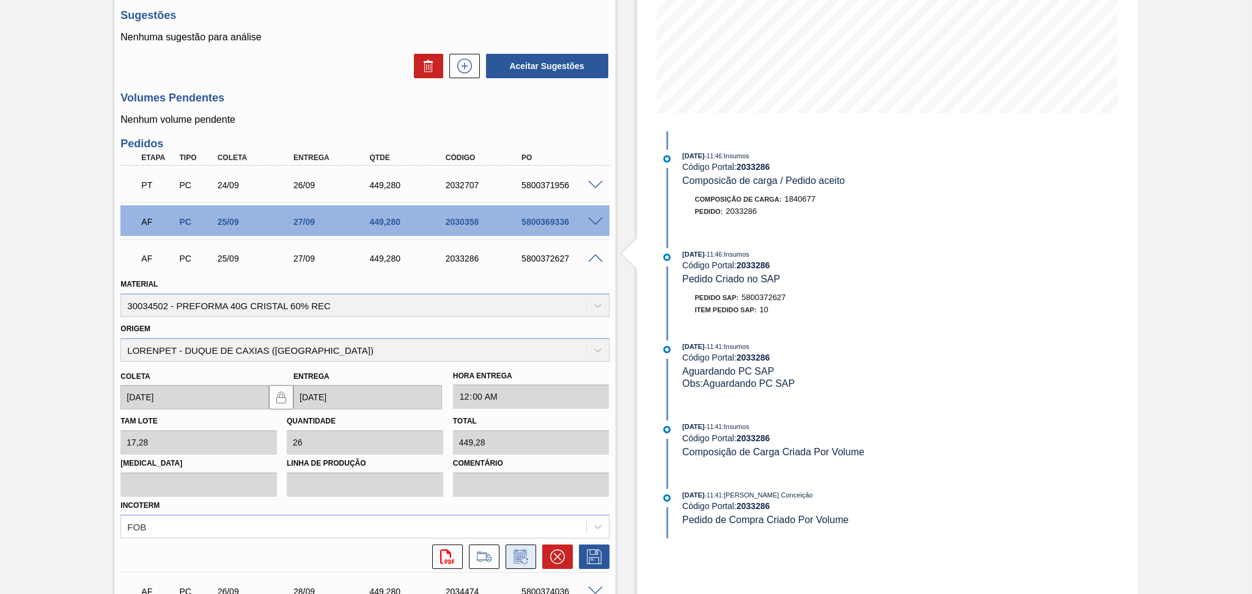
click at [515, 552] on icon at bounding box center [521, 557] width 20 height 15
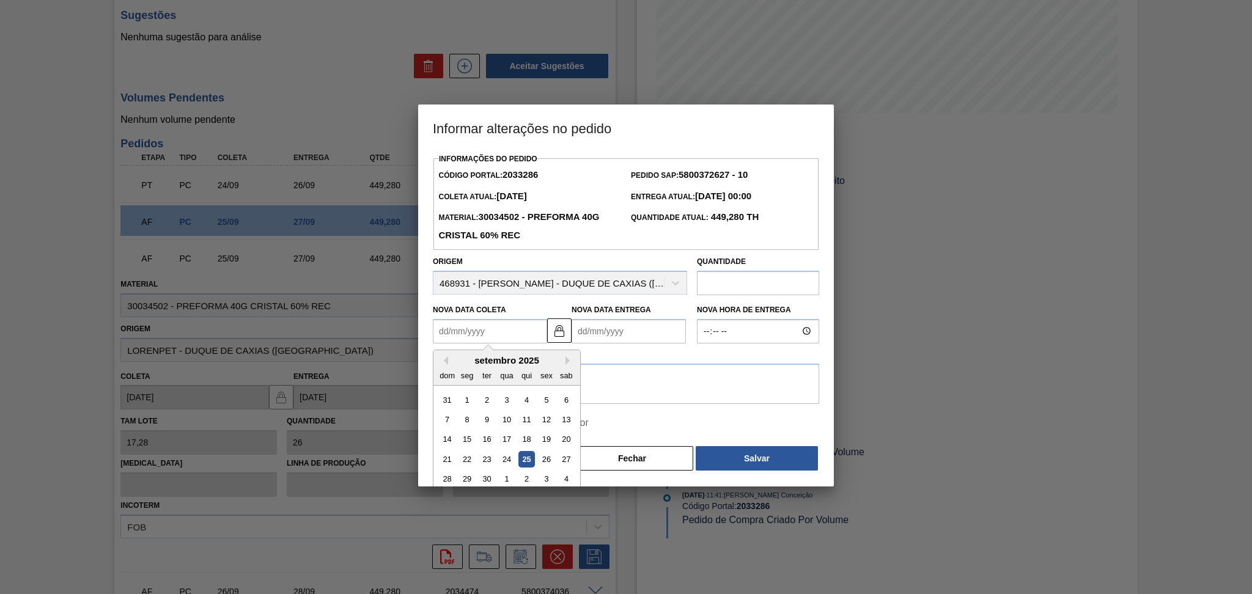
click at [500, 330] on Coleta2033286 "Nova Data Coleta" at bounding box center [490, 331] width 114 height 24
type Coleta2033286 "0"
type Entrega2033286 "03/01/2000"
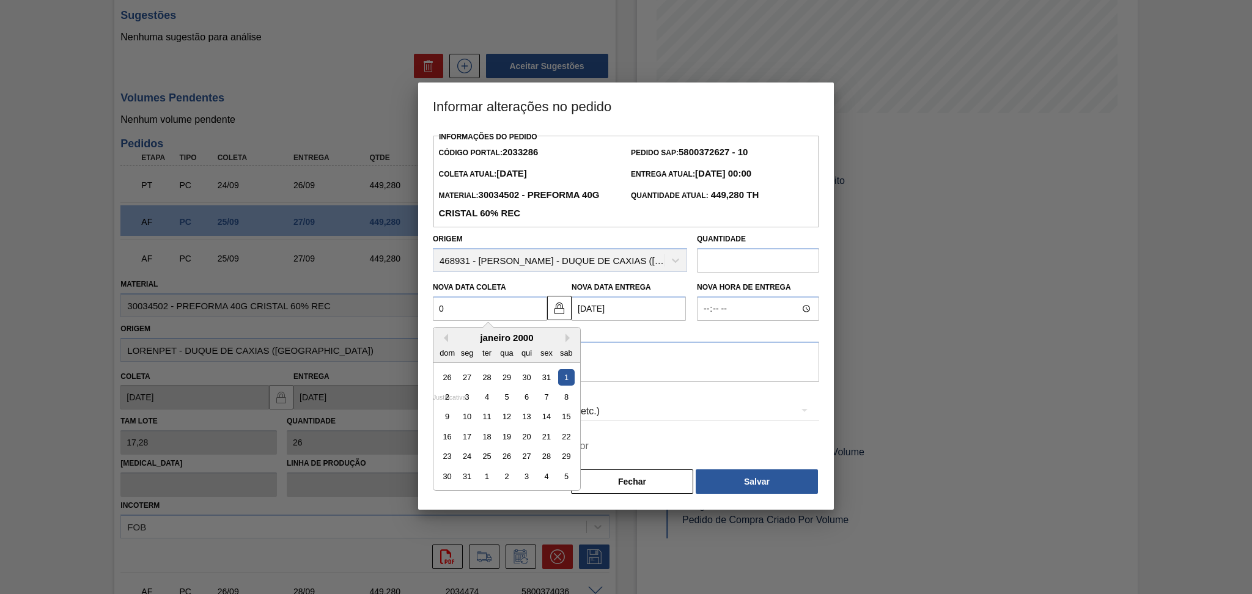
type Coleta2033286 "02"
type Entrega2033286 "04/09/2025"
type Coleta2033286 "02/1"
type Entrega2033286 "04/01/2025"
type Coleta2033286 "02/10"
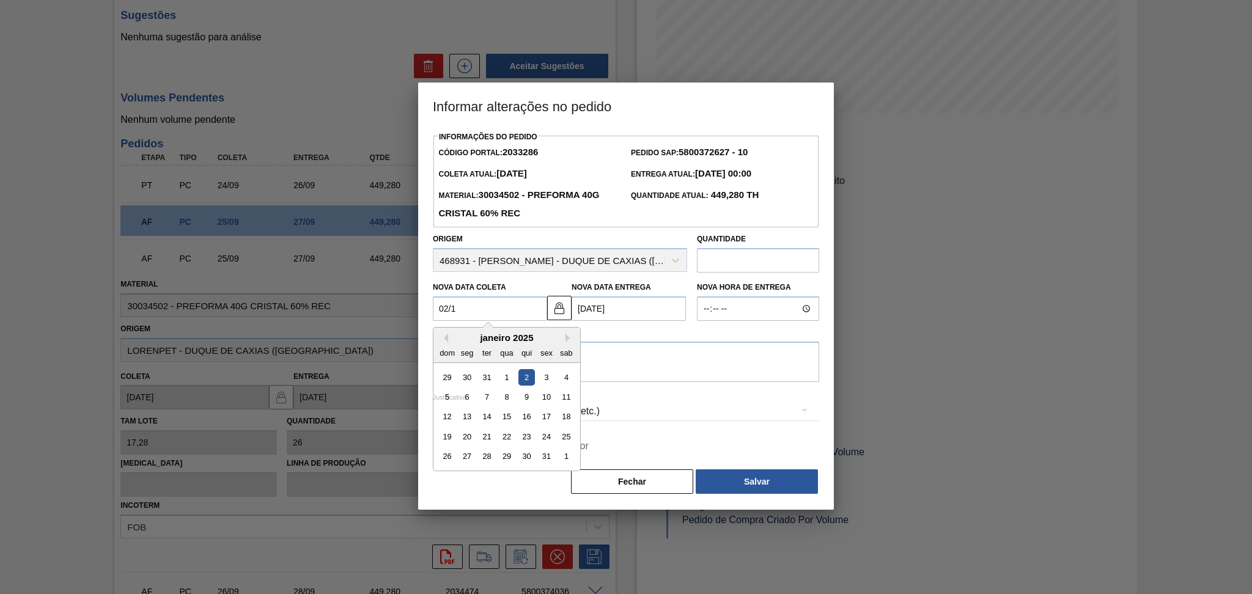
type Entrega2033286 "04/10/2025"
click at [528, 376] on div "2" at bounding box center [527, 377] width 17 height 17
type Coleta2033286 "02/10/2025"
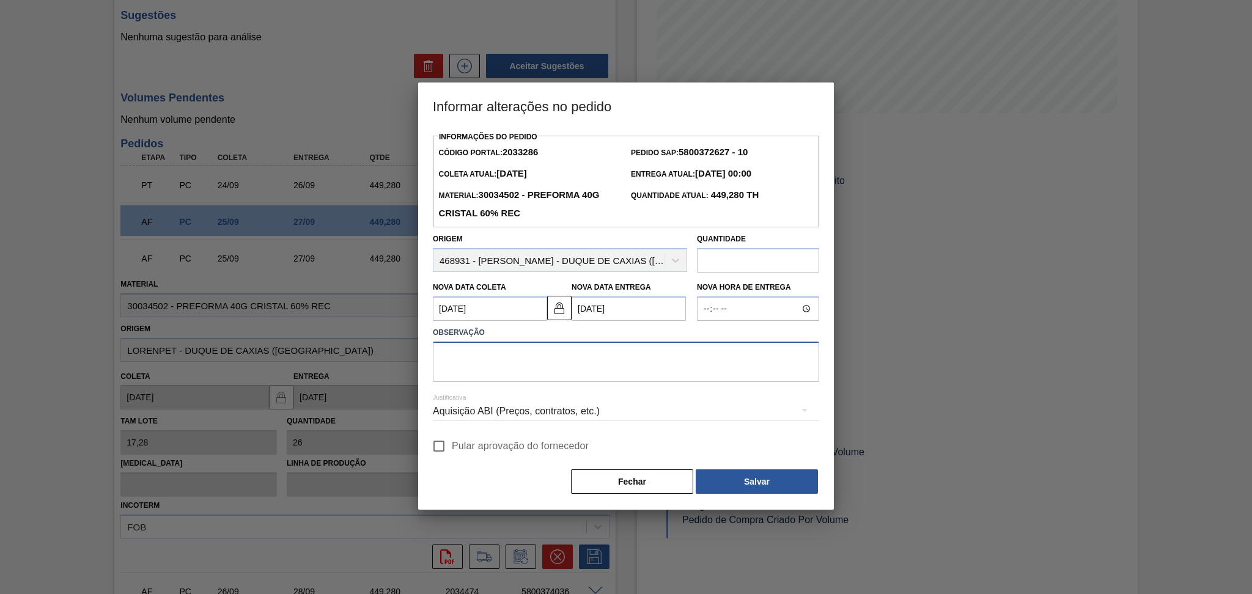
click at [534, 368] on textarea at bounding box center [626, 362] width 386 height 40
drag, startPoint x: 457, startPoint y: 356, endPoint x: 190, endPoint y: 355, distance: 267.2
click at [202, 355] on div "Informar alterações no pedido Informações do Pedido Código Portal: 2033286 Pedi…" at bounding box center [626, 297] width 1252 height 594
type textarea "POSTERGADO ESTOQUE OVER"
click at [451, 442] on input "Pular aprovação do fornecedor" at bounding box center [439, 447] width 26 height 26
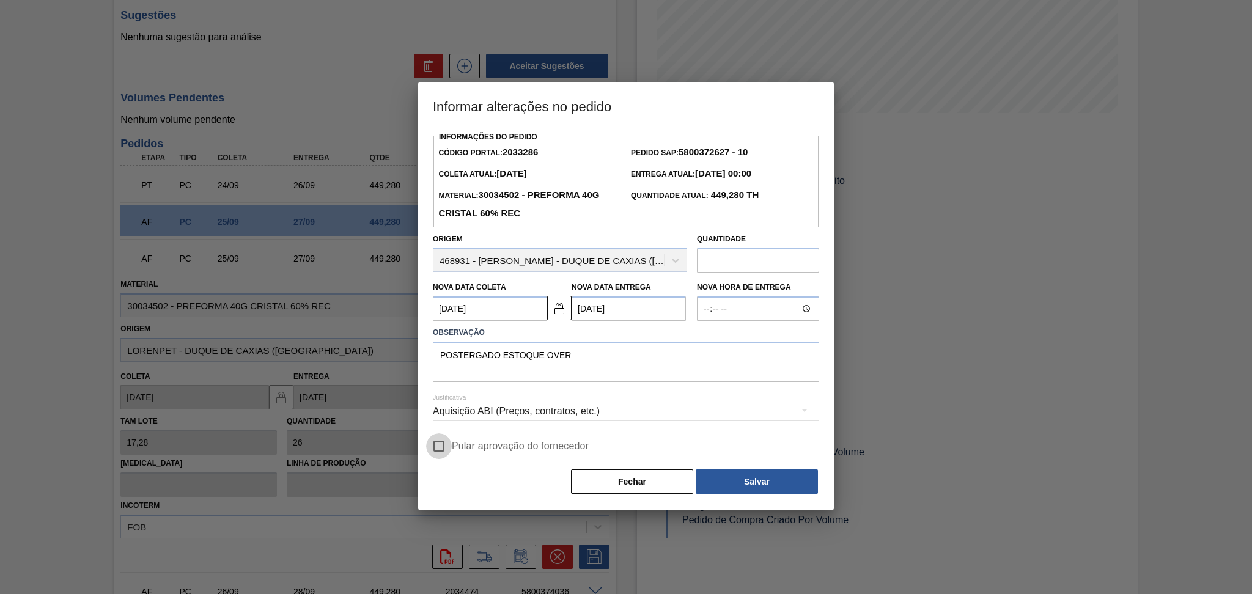
checkbox input "true"
click at [778, 472] on button "Salvar" at bounding box center [757, 482] width 122 height 24
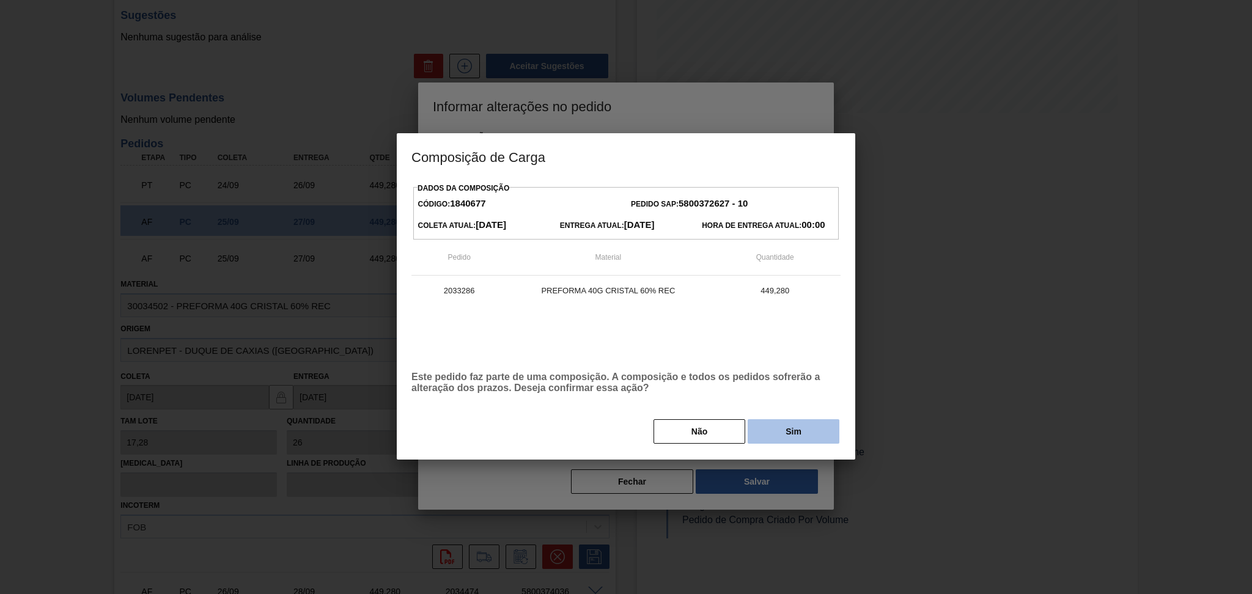
click at [777, 426] on button "Sim" at bounding box center [794, 432] width 92 height 24
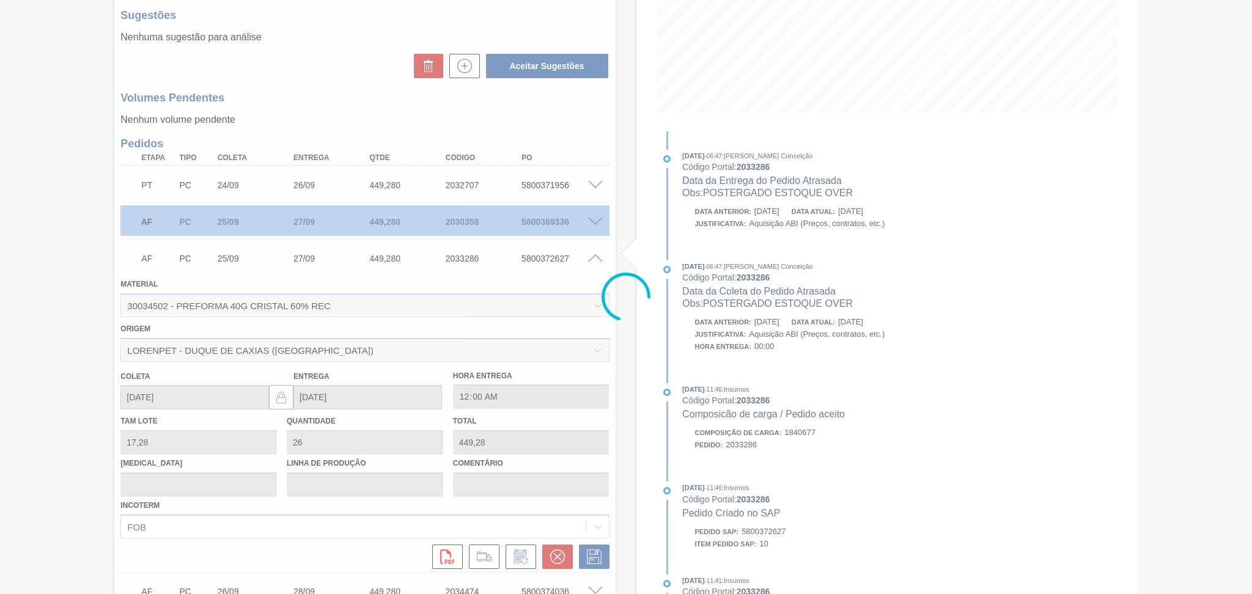
type input "POSTERGADO ESTOQUE OVER"
type input "02/10/2025"
type input "04/10/2025"
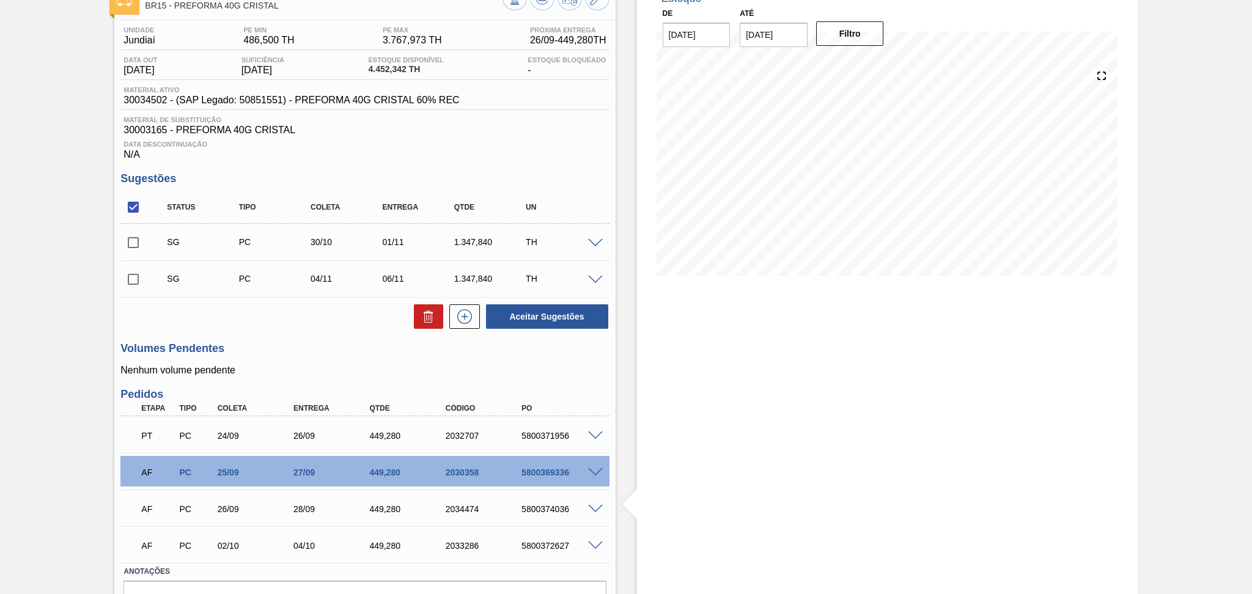
scroll to position [149, 0]
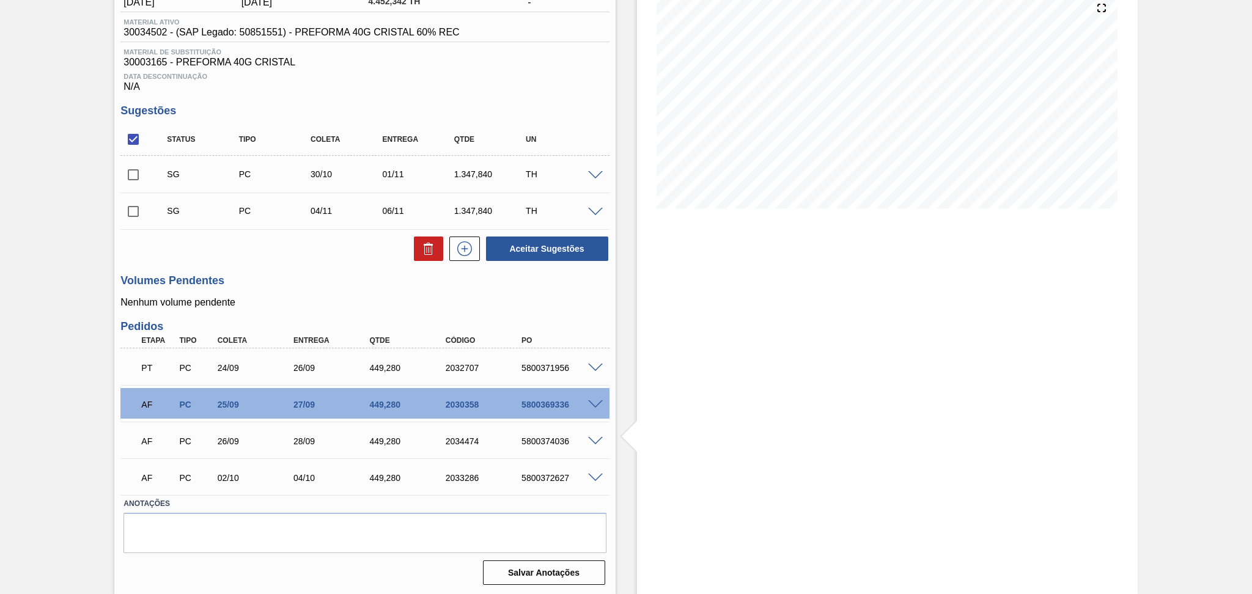
click at [596, 439] on span at bounding box center [595, 441] width 15 height 9
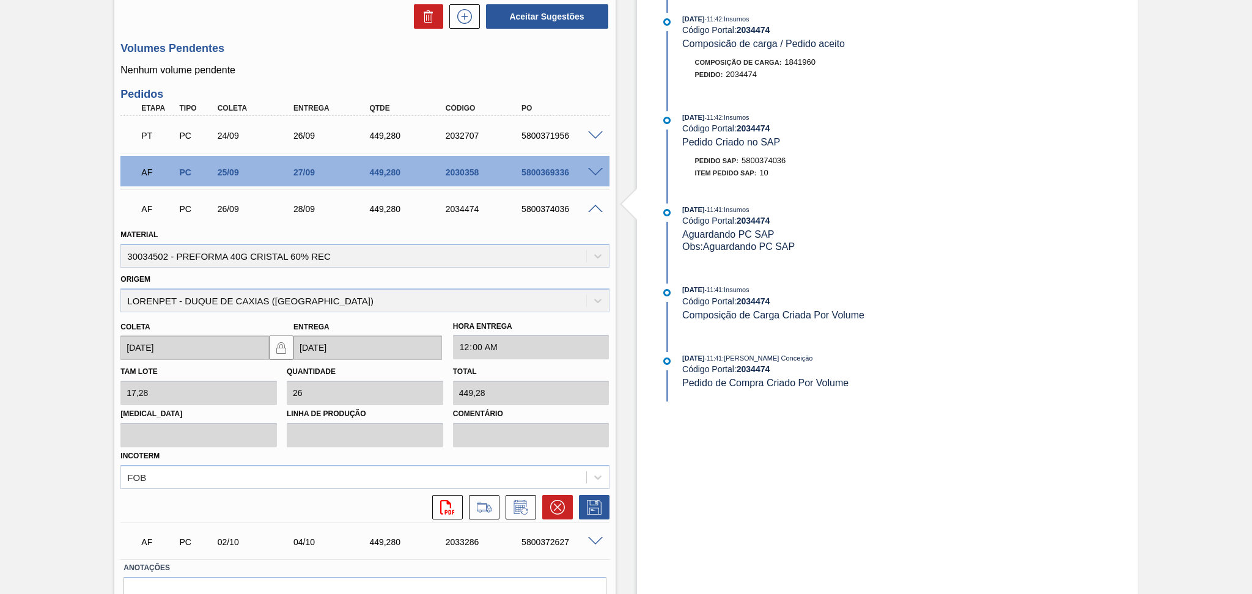
scroll to position [444, 0]
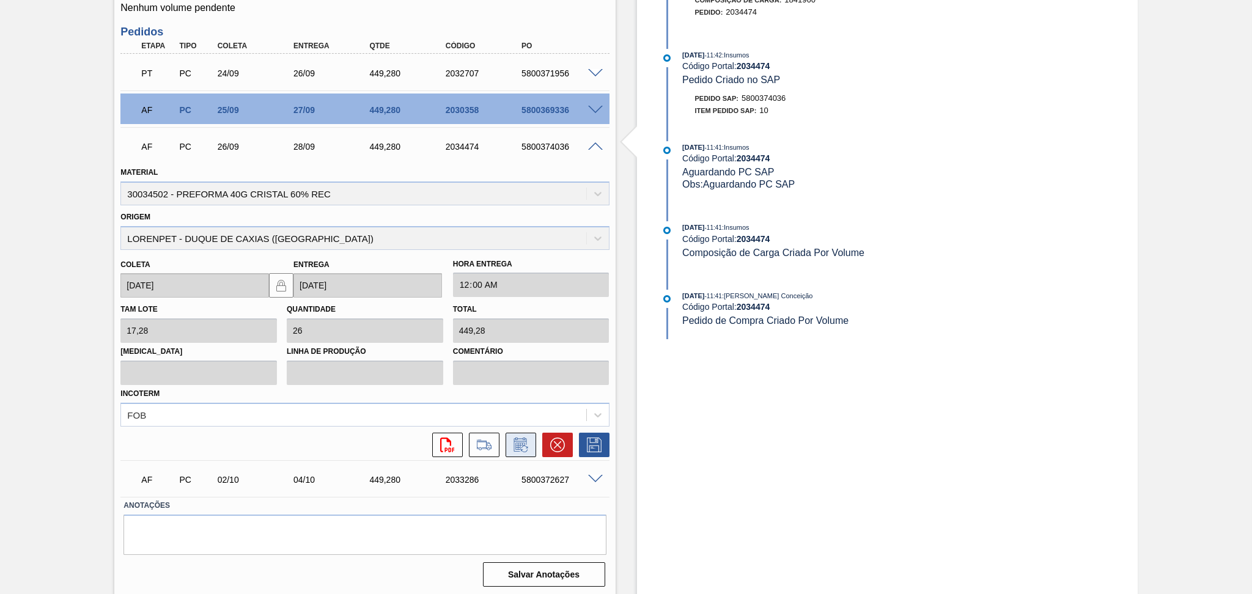
click at [520, 444] on icon at bounding box center [521, 445] width 20 height 15
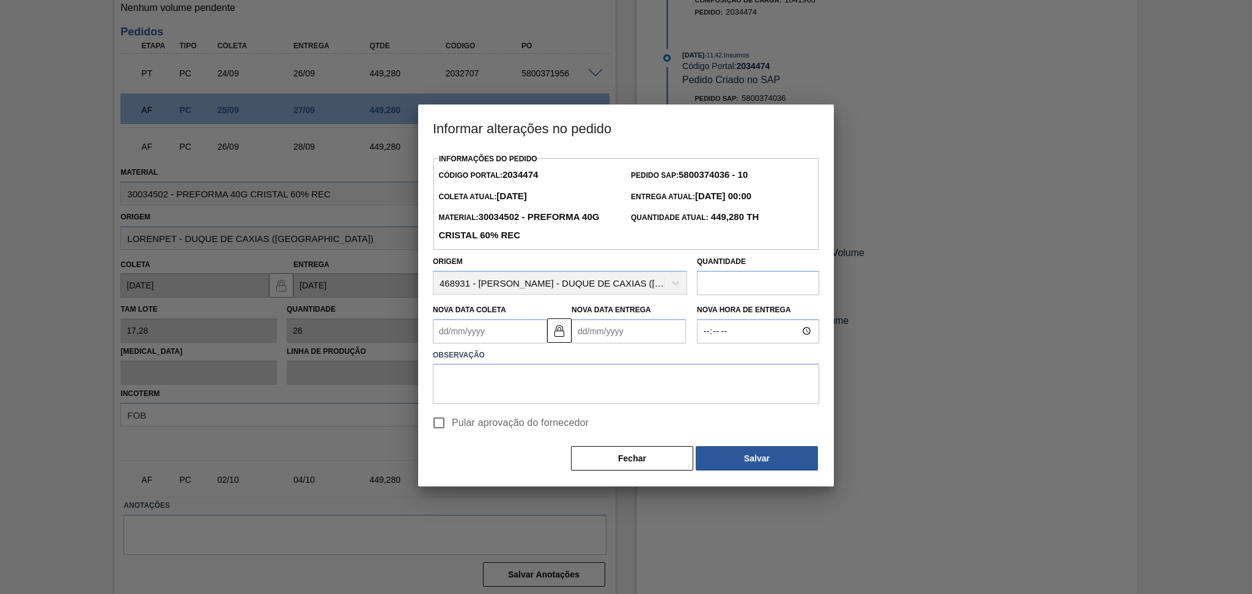
click at [462, 332] on Coleta2034474 "Nova Data Coleta" at bounding box center [490, 331] width 114 height 24
type Coleta2034474 "0"
type Entrega2034474 "03/01/2000"
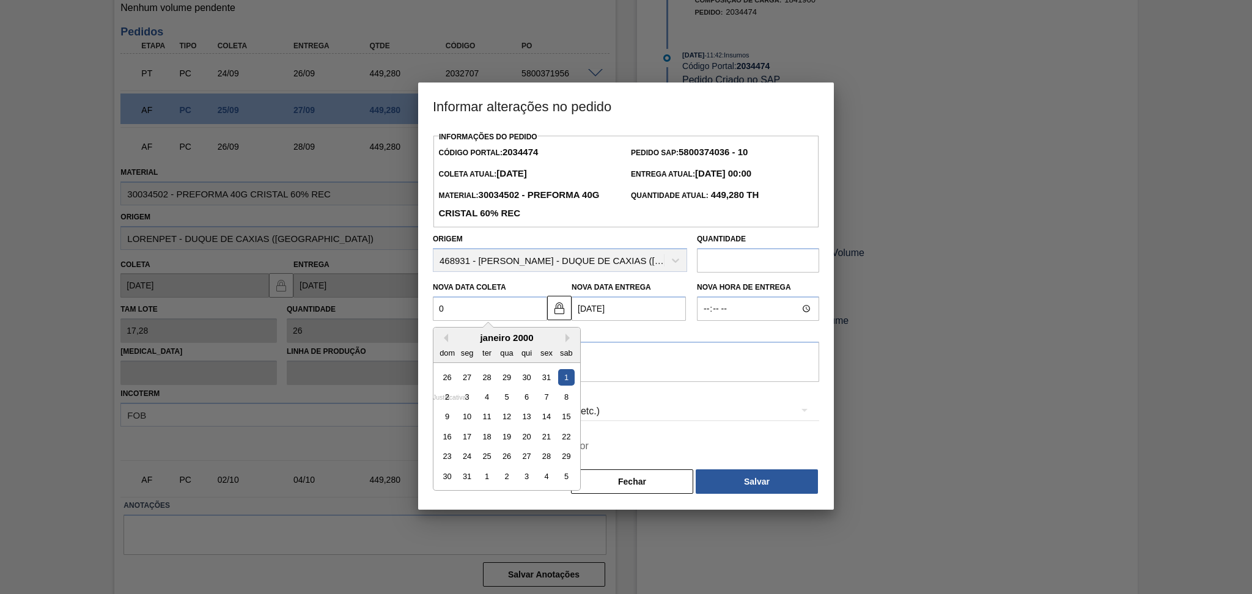
type Coleta2034474 "03"
type Entrega2034474 "05/09/2025"
click at [509, 379] on div "3" at bounding box center [506, 377] width 17 height 17
type Coleta2034474 "[DATE]"
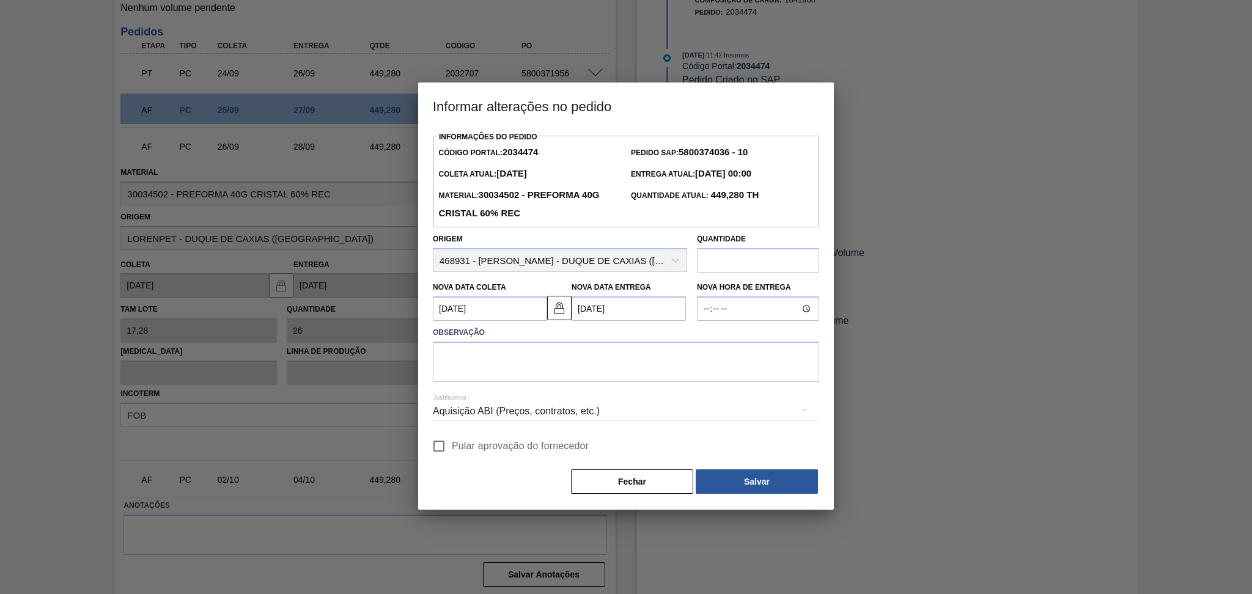
drag, startPoint x: 357, startPoint y: 292, endPoint x: 299, endPoint y: 286, distance: 57.7
click at [299, 286] on div "Informar alterações no pedido Informações do Pedido Código Portal: 2034474 Pedi…" at bounding box center [626, 297] width 1252 height 594
click at [285, 285] on div at bounding box center [626, 297] width 1252 height 594
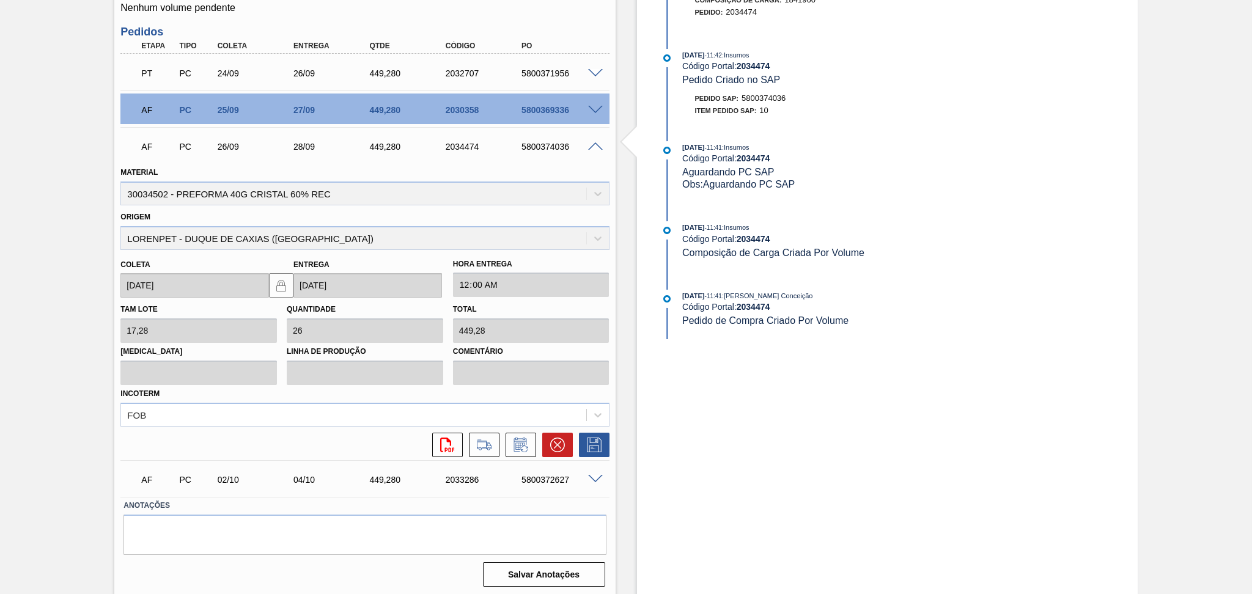
click at [564, 397] on div "Material 30034502 - PREFORMA 40G CRISTAL 60% REC Origem LORENPET - DUQUE DE CAX…" at bounding box center [364, 309] width 489 height 297
click at [520, 438] on icon at bounding box center [521, 445] width 20 height 15
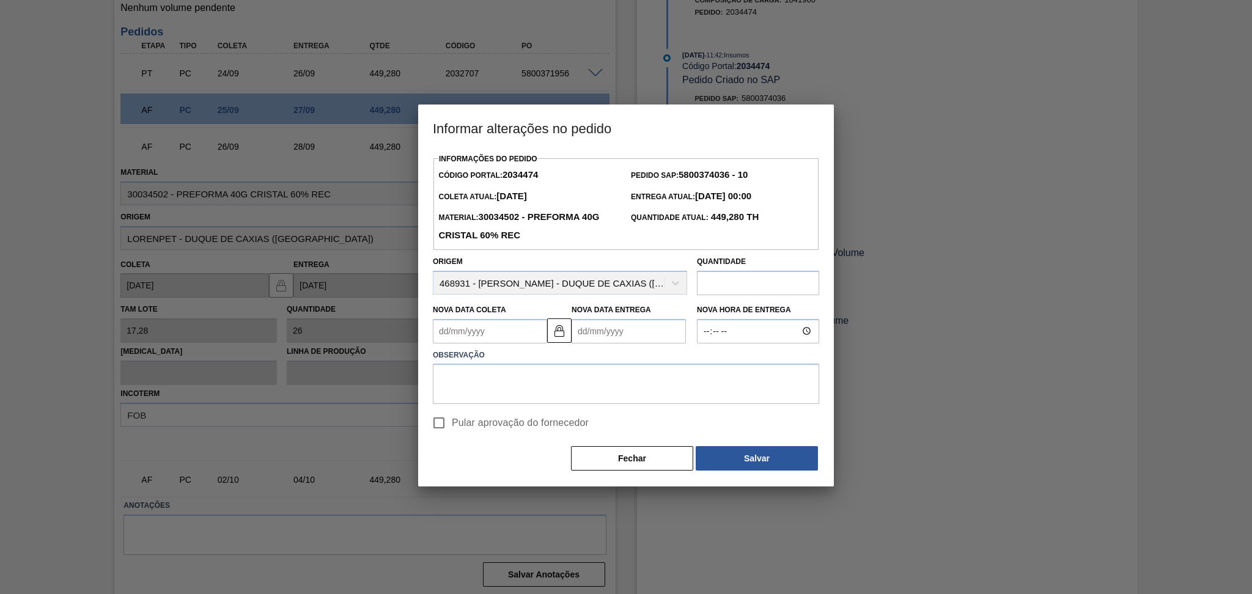
click at [473, 341] on Coleta2034474 "Nova Data Coleta" at bounding box center [490, 331] width 114 height 24
type Coleta2034474 "0"
type Entrega2034474 "03/01/2000"
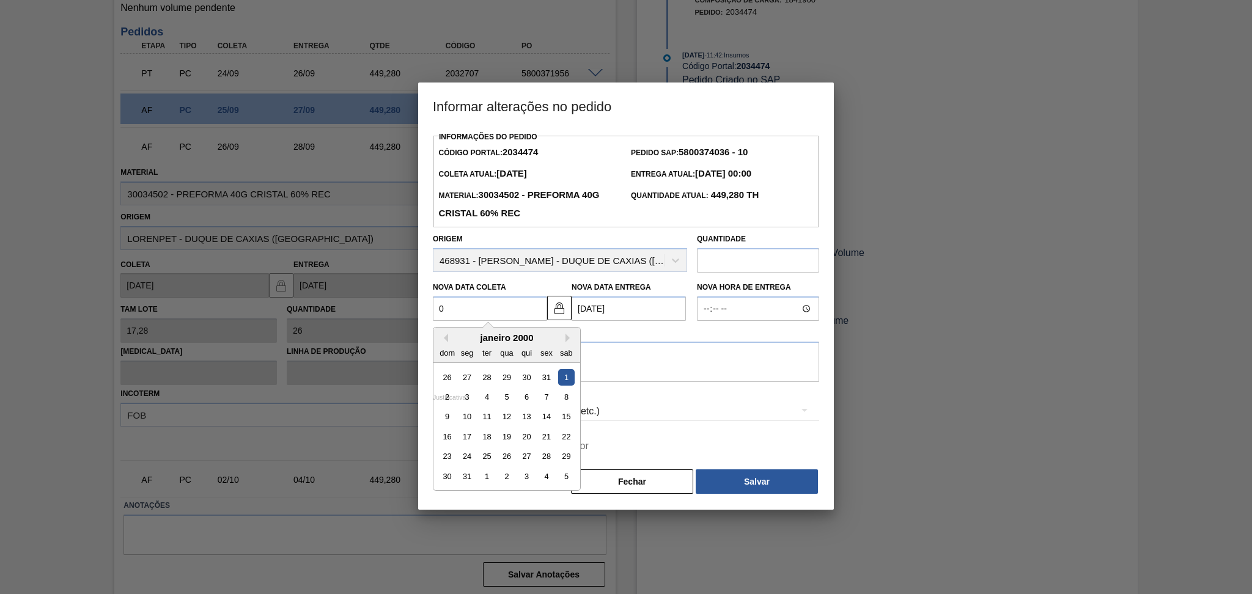
type Coleta2034474 "03"
type Entrega2034474 "05/09/2025"
type Coleta2034474 "03/1"
type Entrega2034474 "05/01/2025"
type Coleta2034474 "03/10"
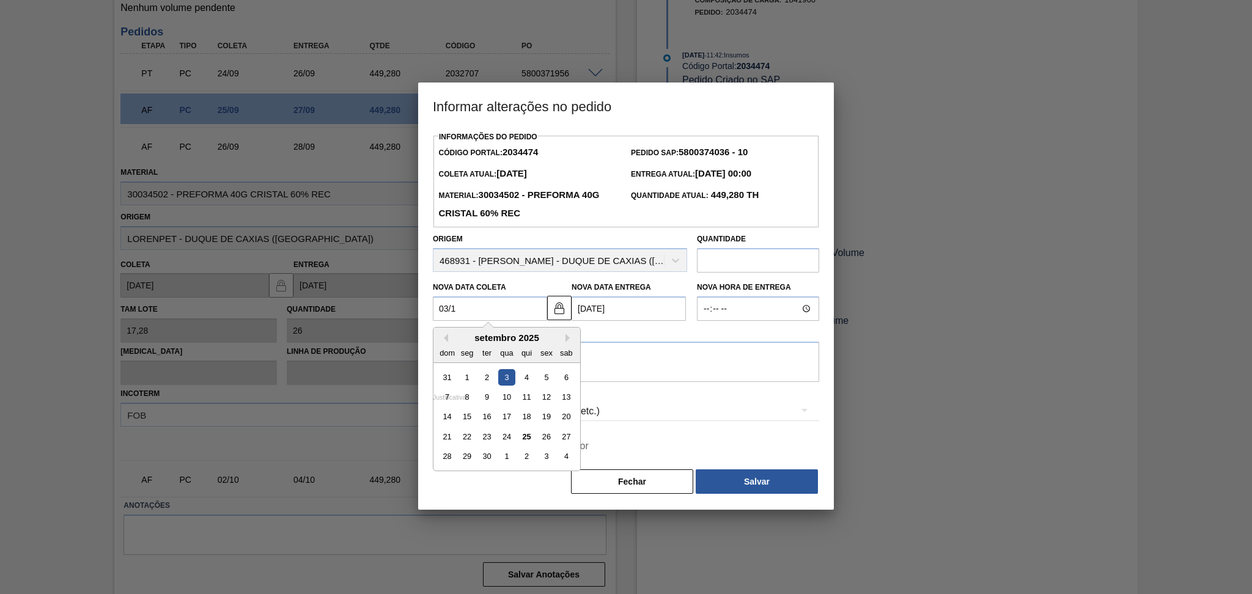
type Entrega2034474 "05/10/2025"
click at [543, 383] on div "3" at bounding box center [546, 377] width 17 height 17
type Coleta2034474 "03/10/2025"
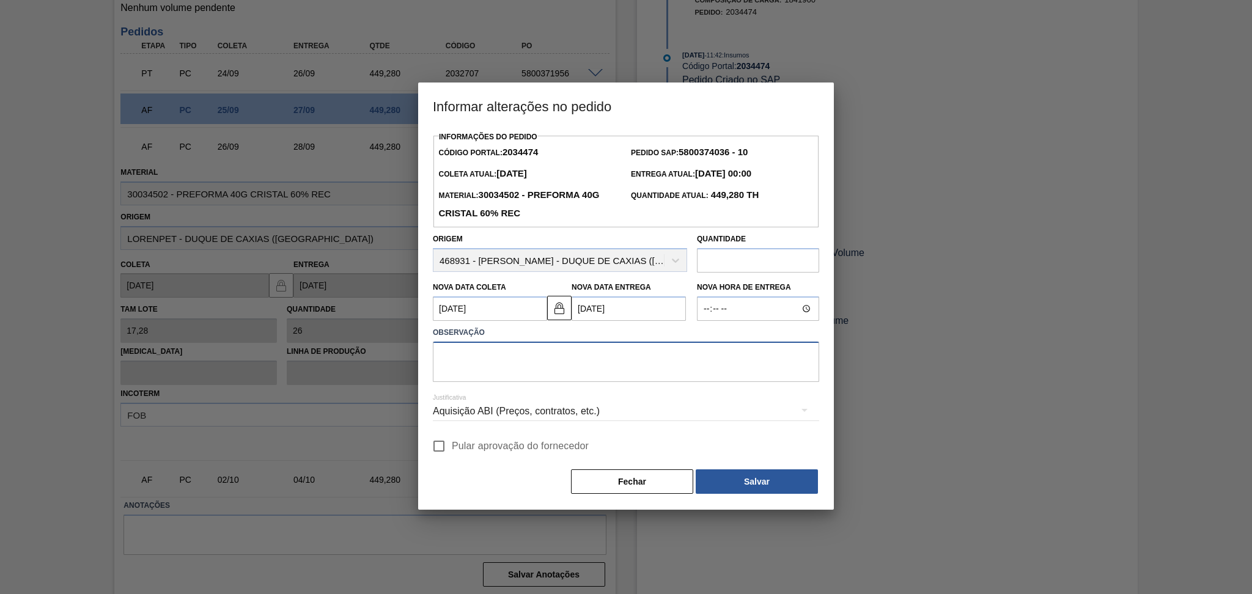
click at [573, 375] on textarea at bounding box center [626, 362] width 386 height 40
paste textarea "POSTERGADO ESTOQUE OVER"
drag, startPoint x: 538, startPoint y: 375, endPoint x: 516, endPoint y: 401, distance: 34.7
click at [524, 394] on div "Informações do Pedido Código Portal: 2034474 Pedido SAP: 5800374036 - 10 Coleta…" at bounding box center [626, 311] width 386 height 367
type textarea "POSTERGADO ESTOQUE OVER"
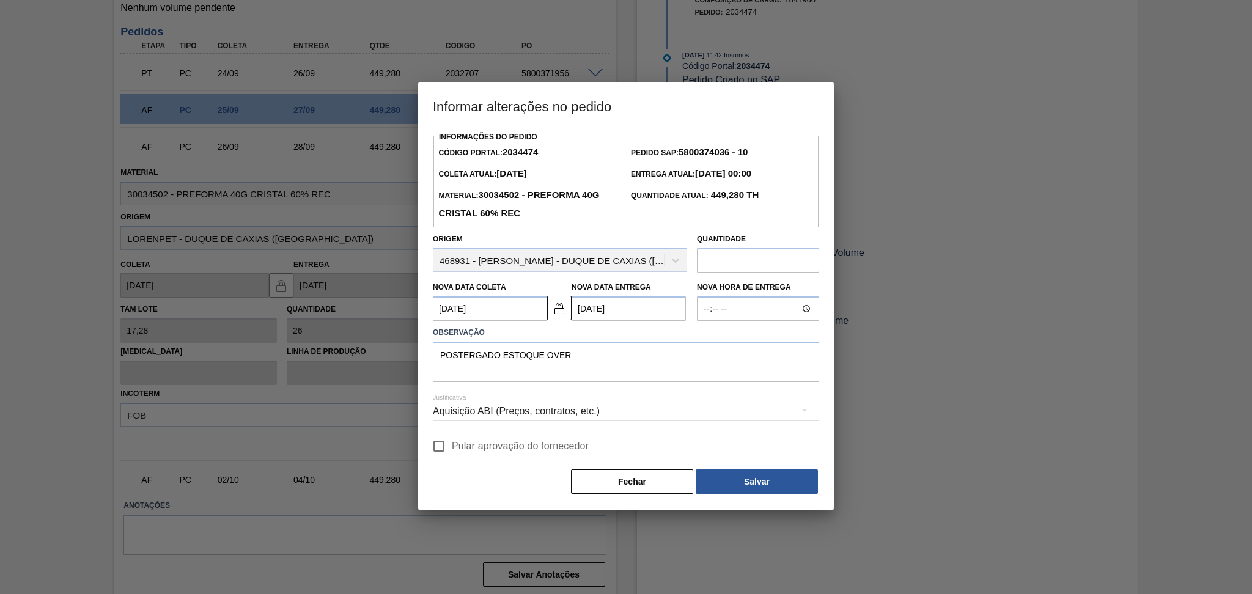
click at [492, 446] on span "Pular aprovação do fornecedor" at bounding box center [520, 446] width 137 height 15
click at [452, 446] on input "Pular aprovação do fornecedor" at bounding box center [439, 447] width 26 height 26
checkbox input "true"
click at [728, 479] on button "Salvar" at bounding box center [757, 482] width 122 height 24
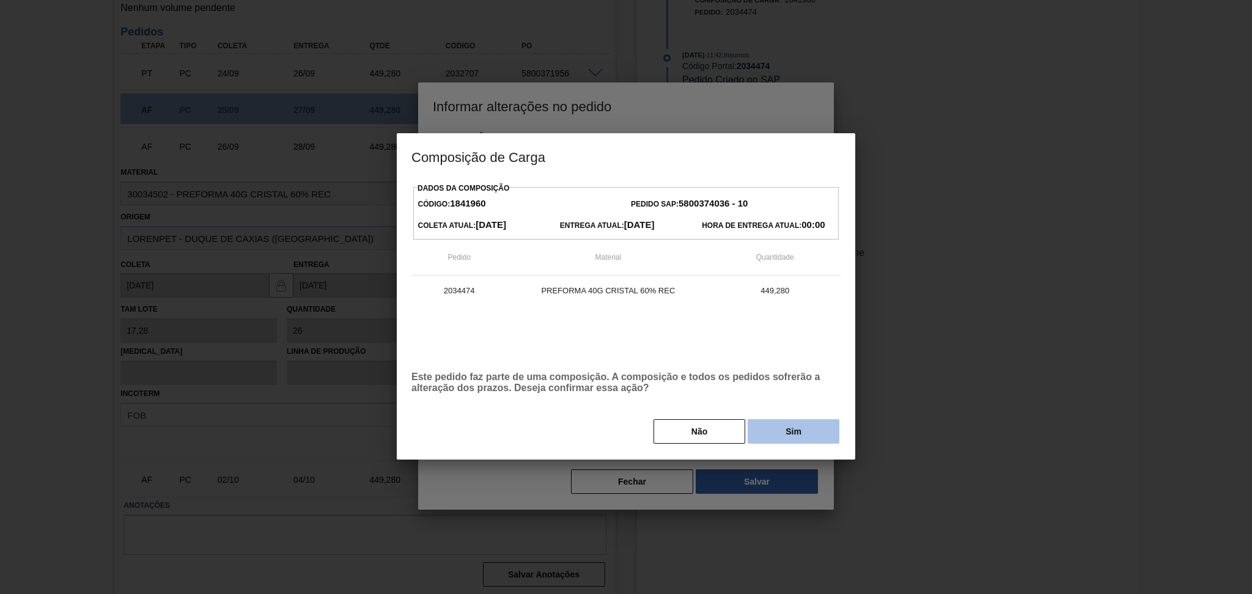
click at [767, 426] on button "Sim" at bounding box center [794, 432] width 92 height 24
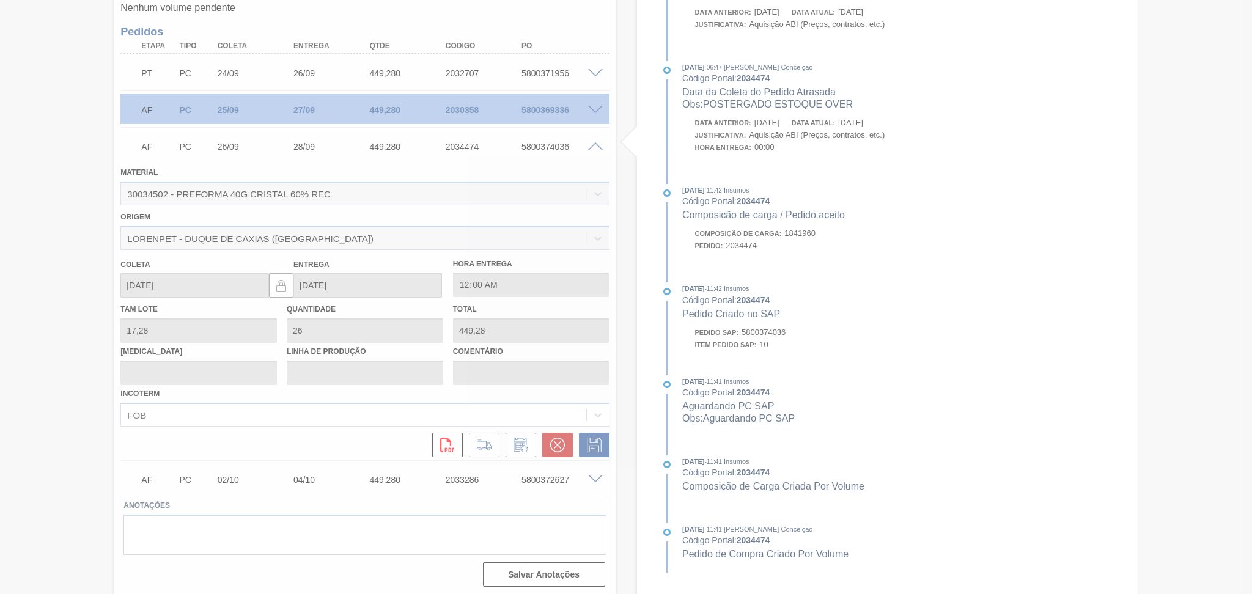
type input "POSTERGADO ESTOQUE OVER"
type input "03/10/2025"
type input "05/10/2025"
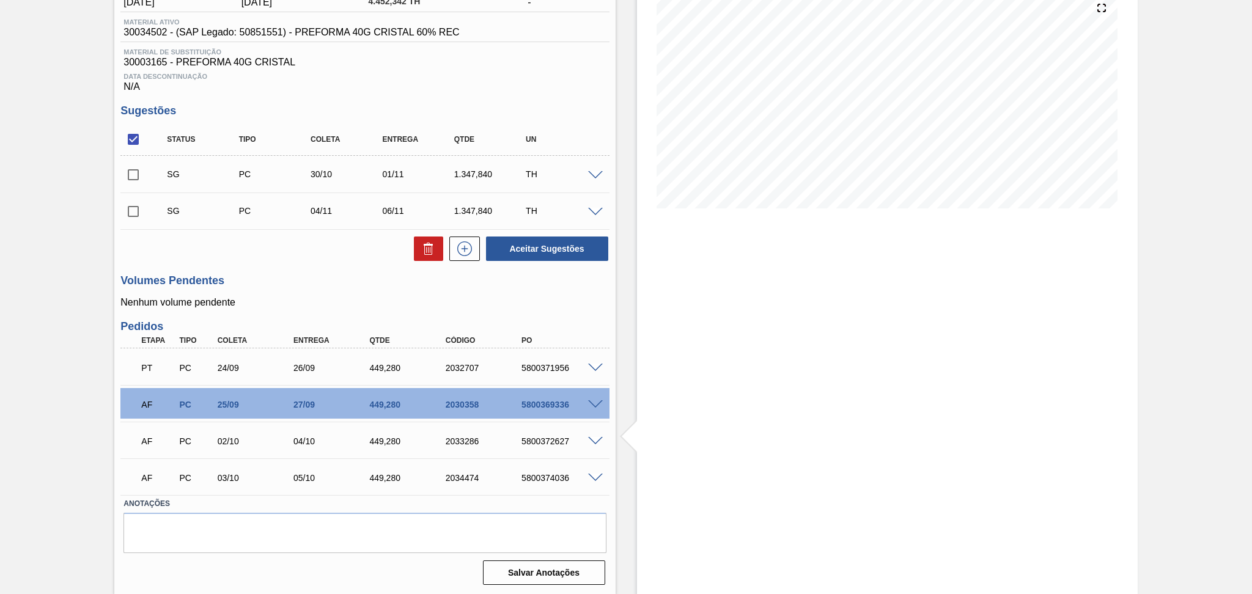
click at [357, 281] on h3 "Volumes Pendentes" at bounding box center [364, 281] width 489 height 13
click at [555, 440] on div "5800372627" at bounding box center [562, 442] width 86 height 10
copy div "5800372627"
click at [553, 484] on div "AF PC 03/10 05/10 449,280 2034474 5800374036" at bounding box center [361, 477] width 456 height 24
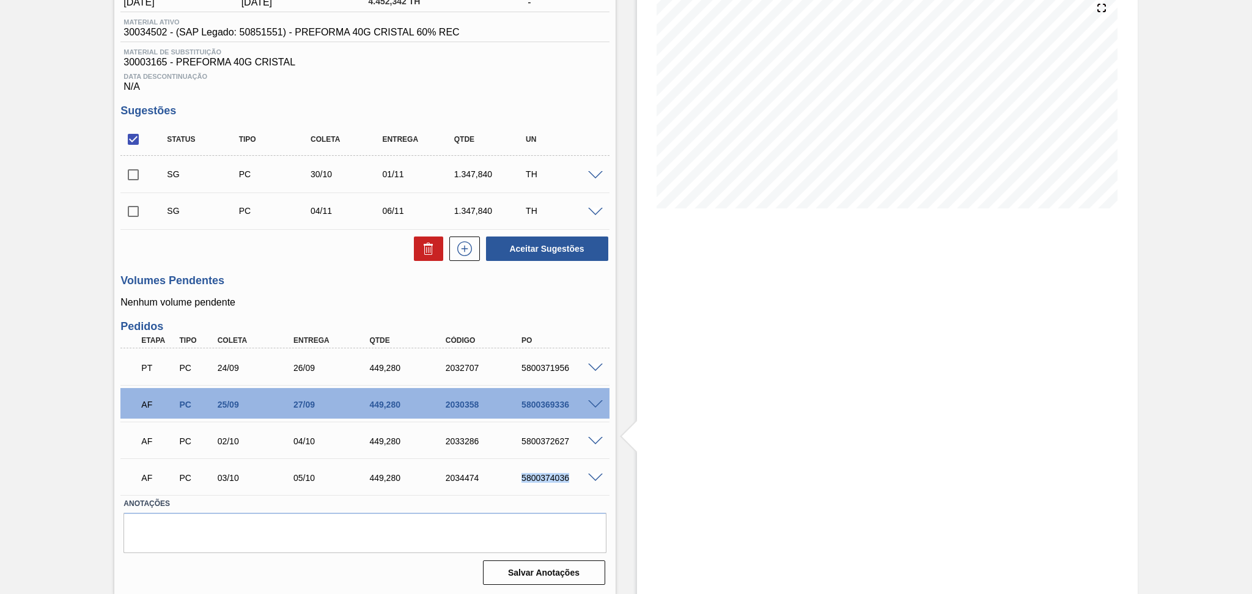
click at [553, 484] on div "AF PC 03/10 05/10 449,280 2034474 5800374036" at bounding box center [361, 477] width 456 height 24
copy div "5800374036"
click at [594, 438] on span at bounding box center [595, 441] width 15 height 9
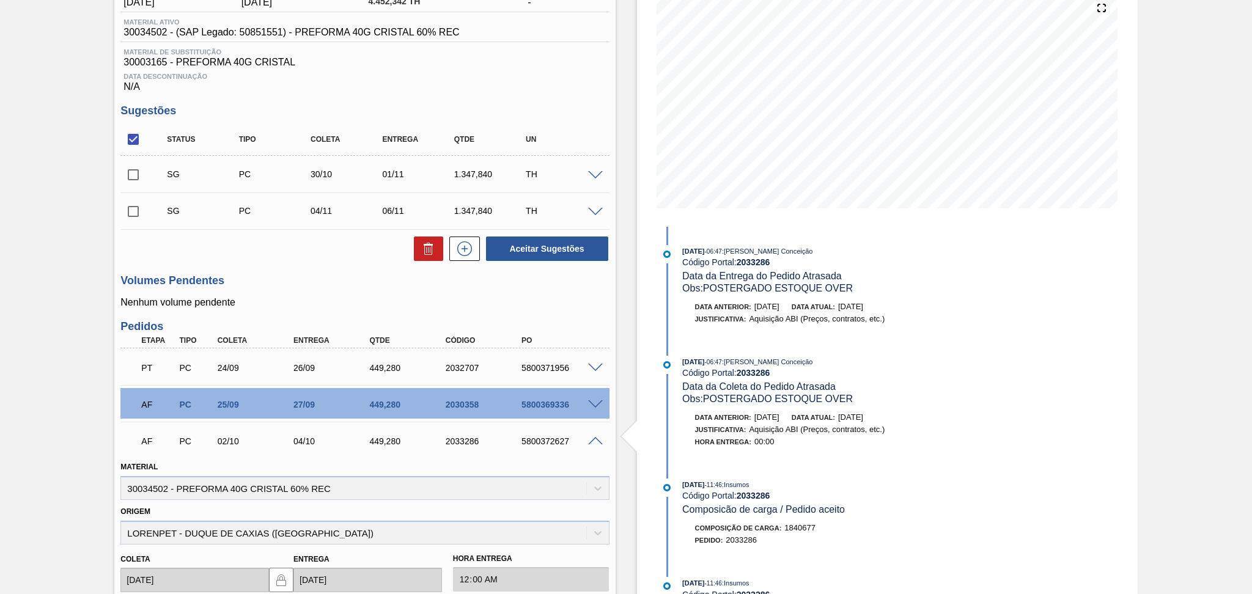
click at [594, 438] on span at bounding box center [595, 441] width 15 height 9
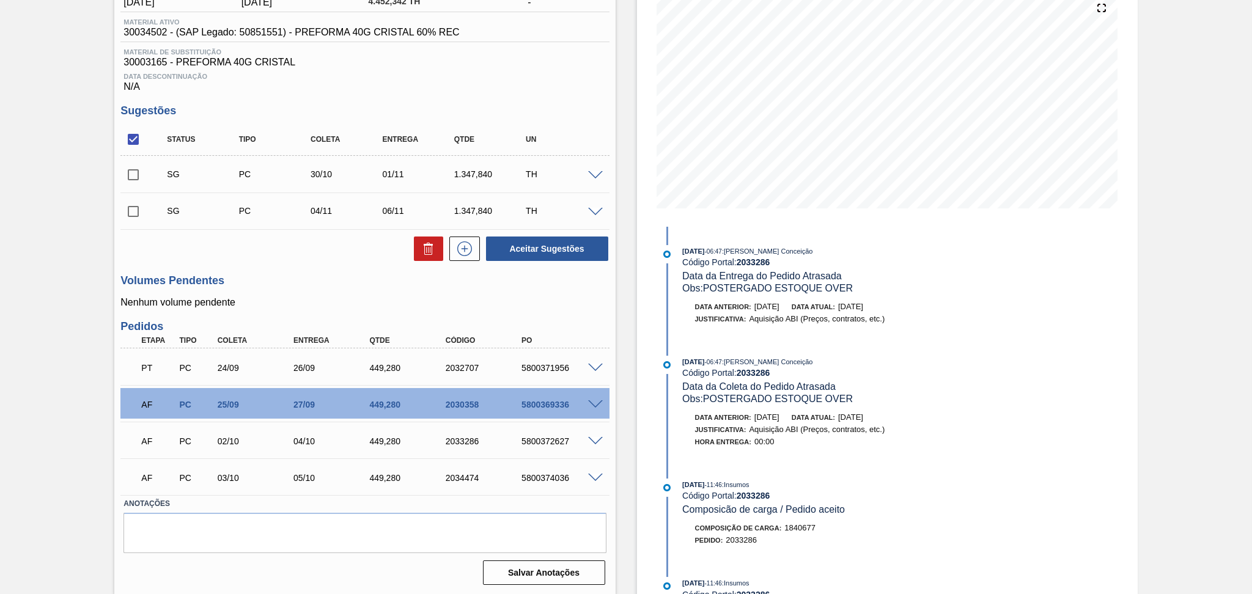
click at [594, 479] on span at bounding box center [595, 478] width 15 height 9
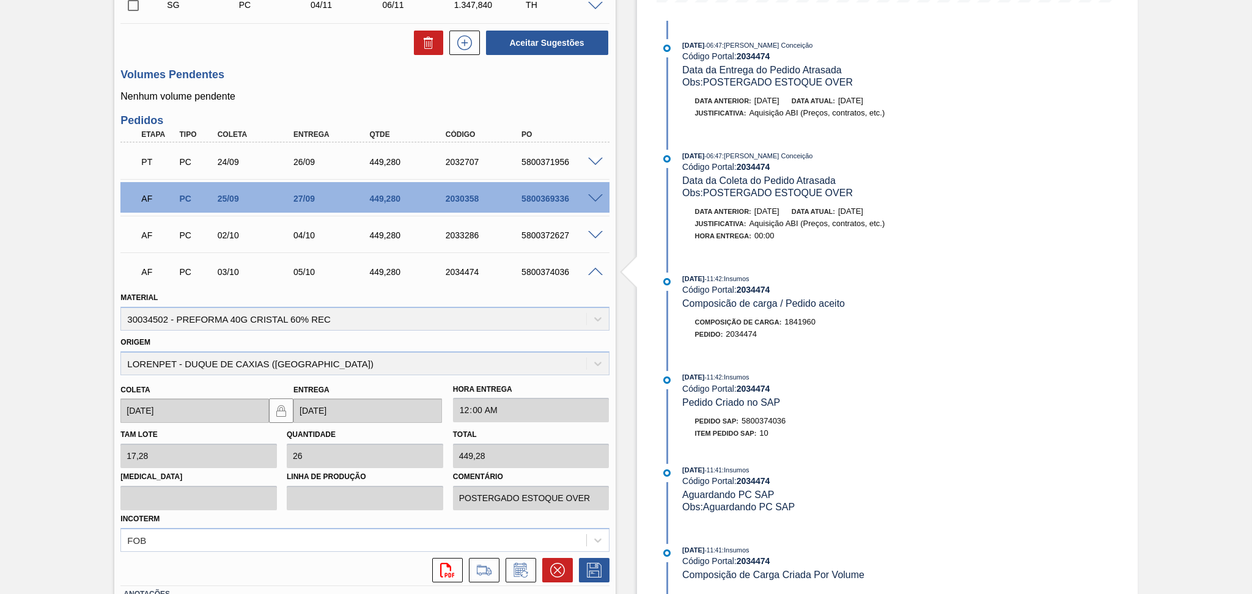
scroll to position [394, 0]
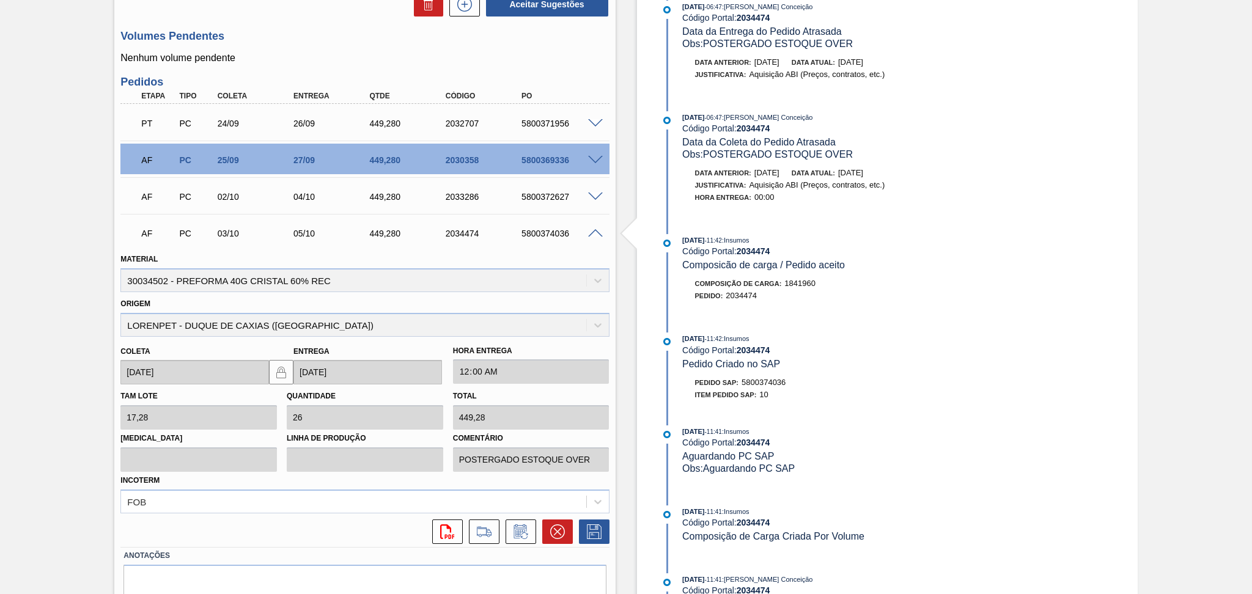
click at [590, 240] on div "AF PC 03/10 05/10 449,280 2034474 5800374036" at bounding box center [364, 232] width 489 height 31
click at [590, 239] on div "AF PC 03/10 05/10 449,280 2034474 5800374036" at bounding box center [364, 232] width 489 height 31
click at [593, 234] on span at bounding box center [595, 233] width 15 height 9
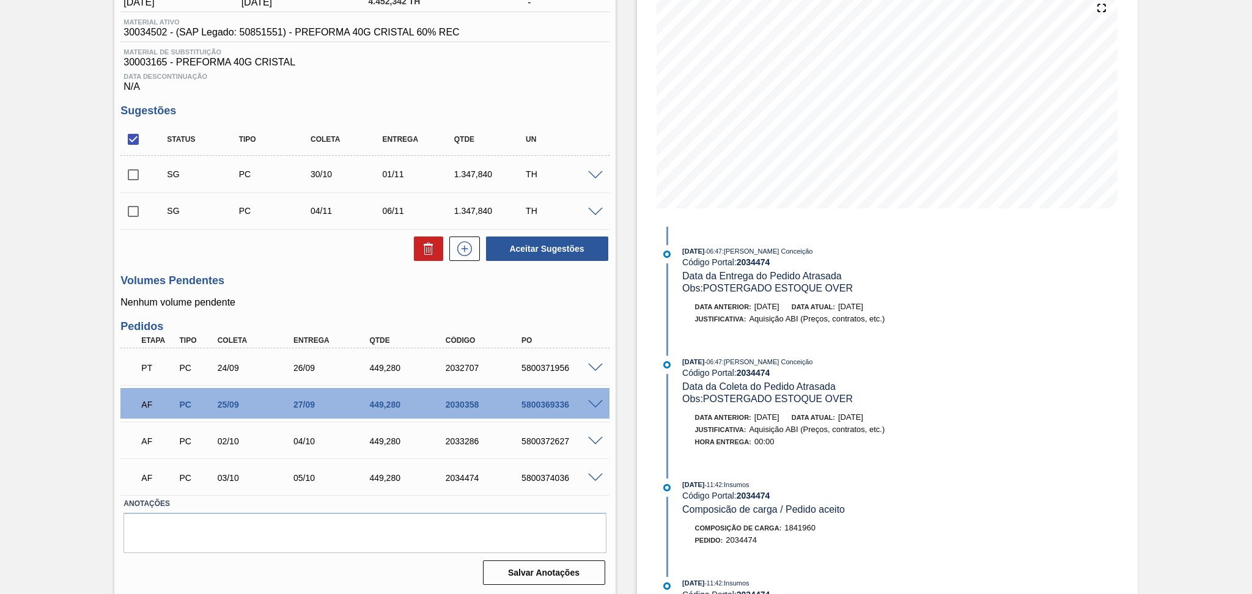
click at [262, 286] on h3 "Volumes Pendentes" at bounding box center [364, 281] width 489 height 13
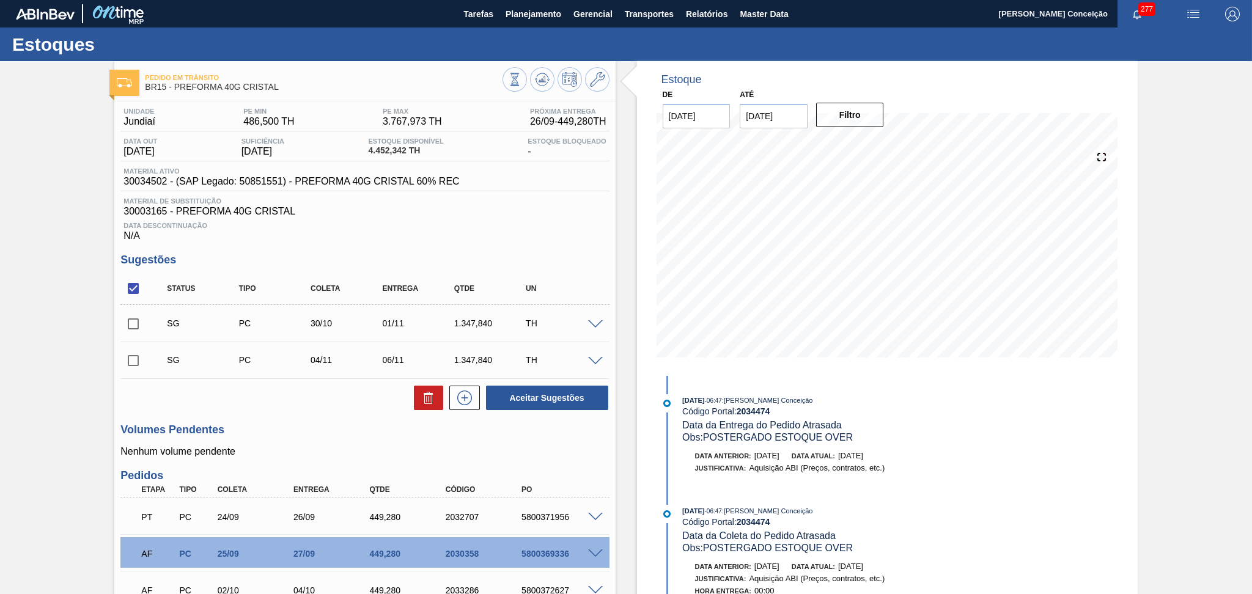
click at [308, 413] on div "Unidade Jundiaí PE MIN 486,500 TH PE MAX 3.767,973 TH Próxima Entrega 26/09 - 4…" at bounding box center [364, 420] width 501 height 637
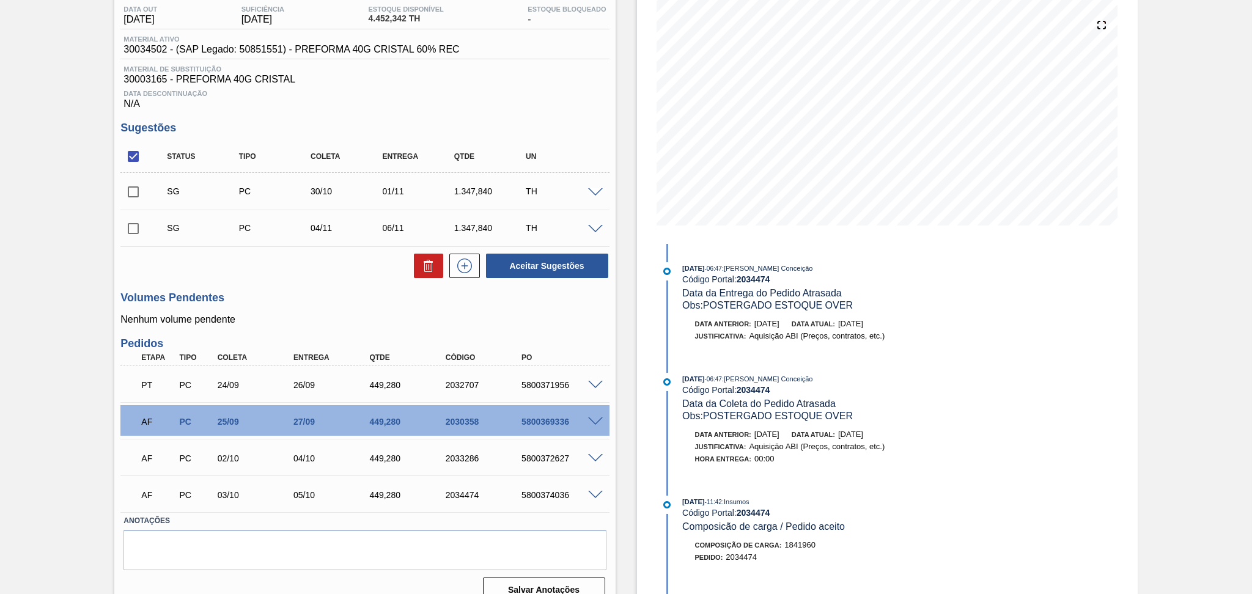
scroll to position [149, 0]
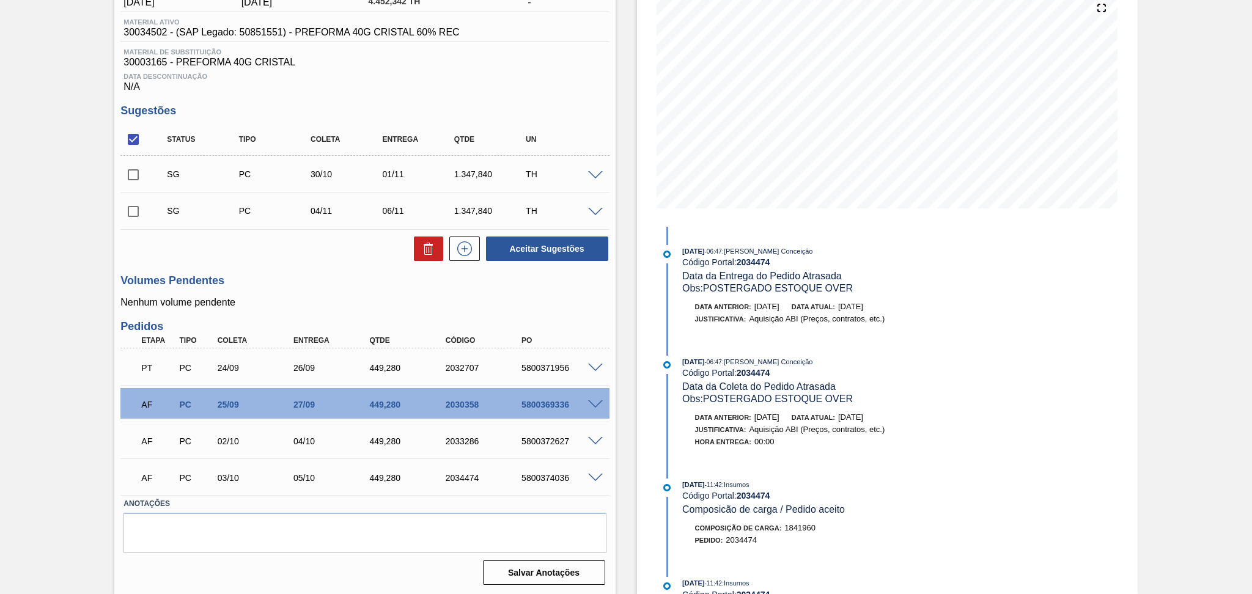
click at [320, 276] on h3 "Volumes Pendentes" at bounding box center [364, 281] width 489 height 13
click at [551, 442] on div "5800372627" at bounding box center [562, 442] width 86 height 10
copy div "5800372627"
click at [302, 278] on h3 "Volumes Pendentes" at bounding box center [364, 281] width 489 height 13
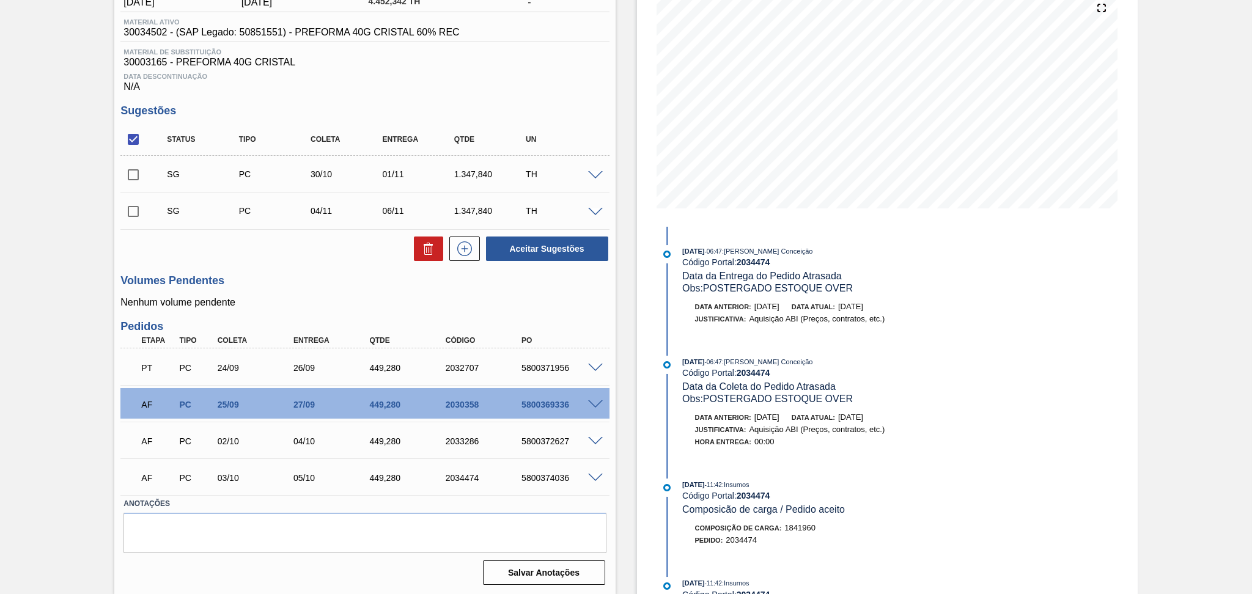
drag, startPoint x: 287, startPoint y: 278, endPoint x: 277, endPoint y: 292, distance: 17.1
click at [287, 278] on h3 "Volumes Pendentes" at bounding box center [364, 281] width 489 height 13
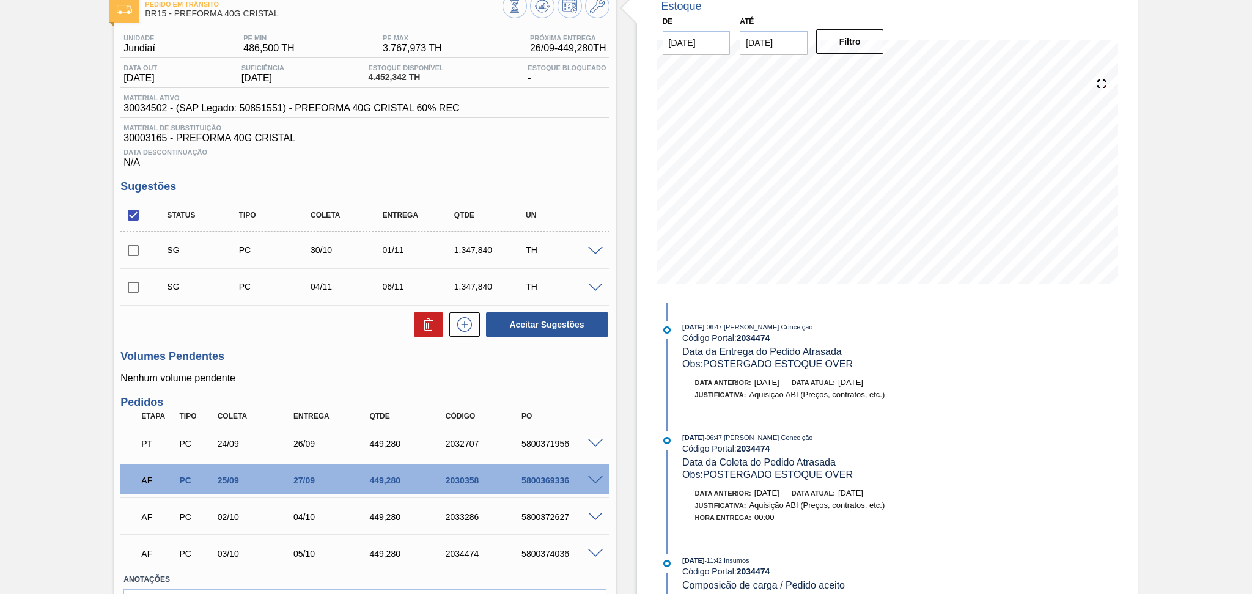
scroll to position [0, 0]
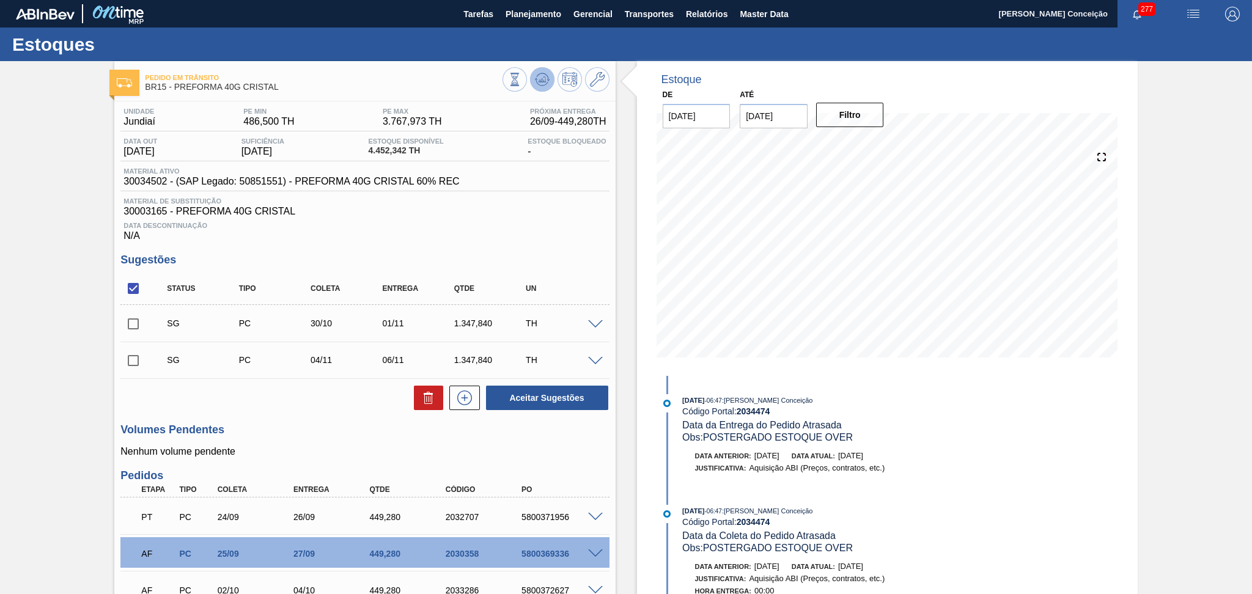
click at [546, 78] on icon at bounding box center [542, 79] width 15 height 15
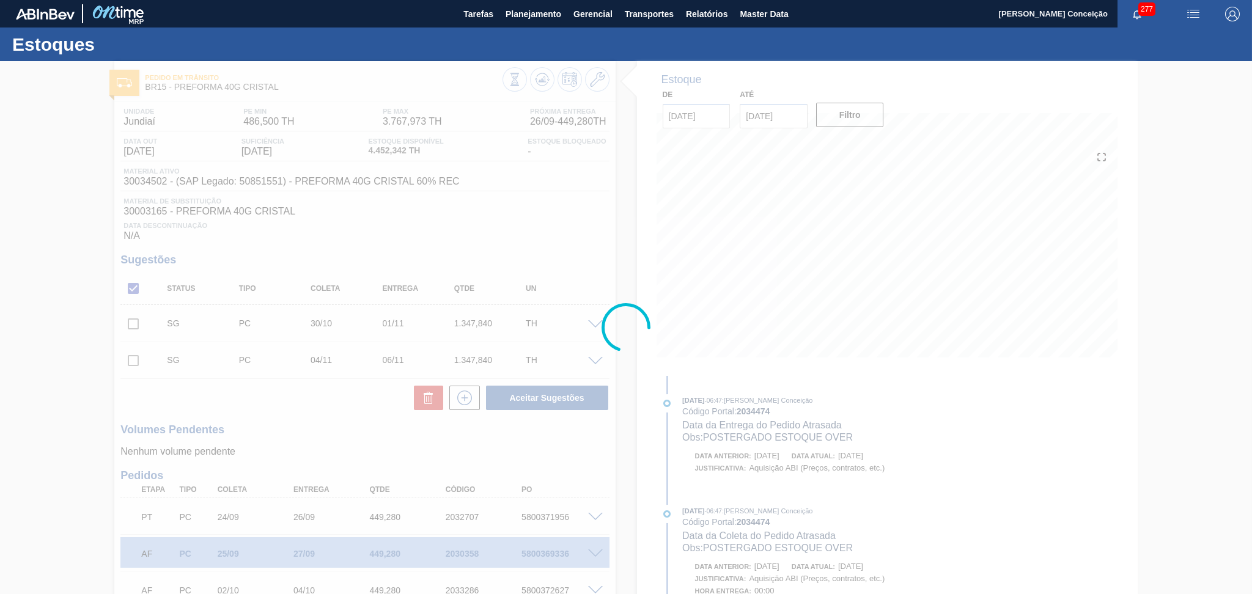
click at [281, 450] on div at bounding box center [626, 327] width 1252 height 533
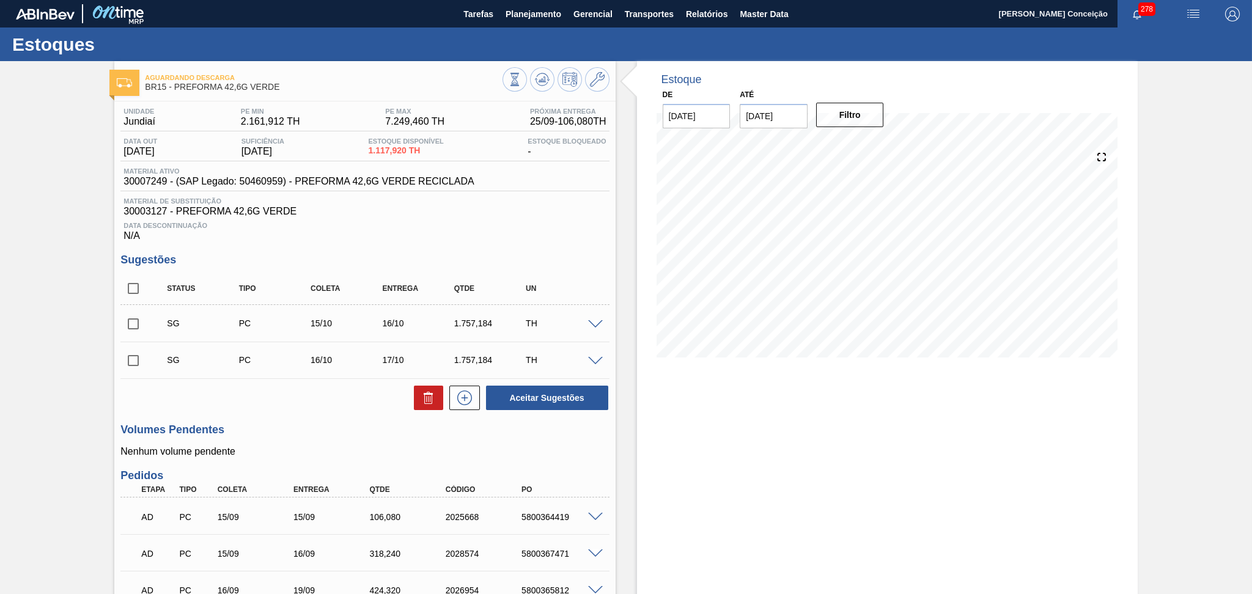
click at [428, 231] on div "Data Descontinuação N/A" at bounding box center [364, 229] width 489 height 24
click at [387, 462] on div "Unidade Jundiaí PE MIN 2.161,912 TH PE MAX 7.249,460 TH Próxima Entrega 25/09 -…" at bounding box center [364, 585] width 501 height 967
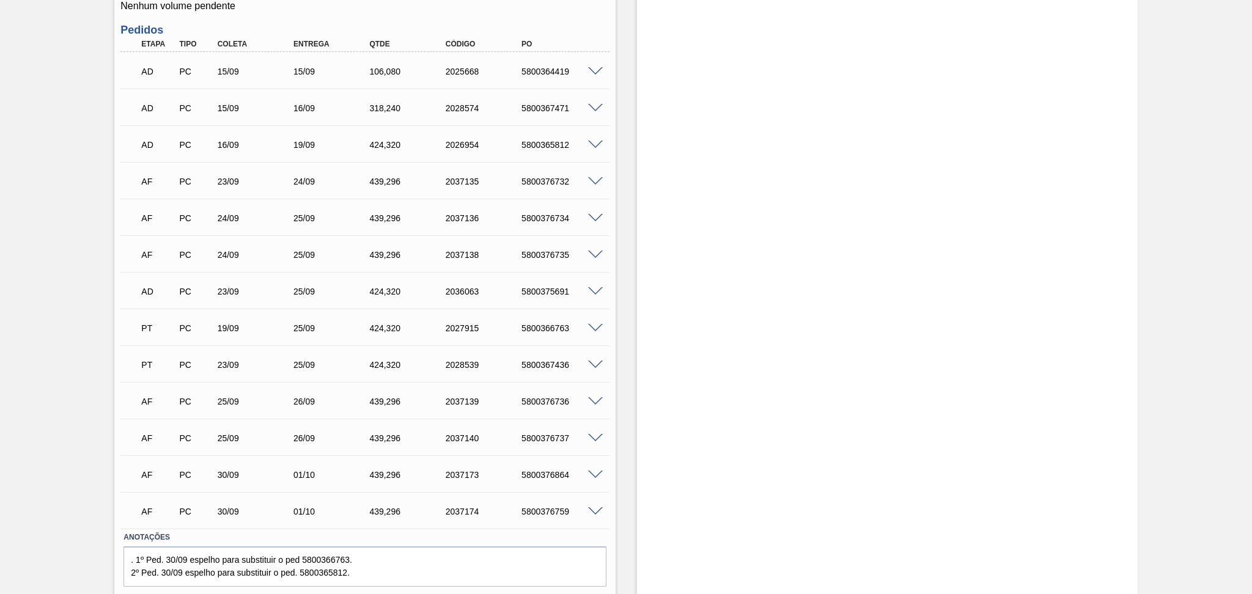
scroll to position [480, 0]
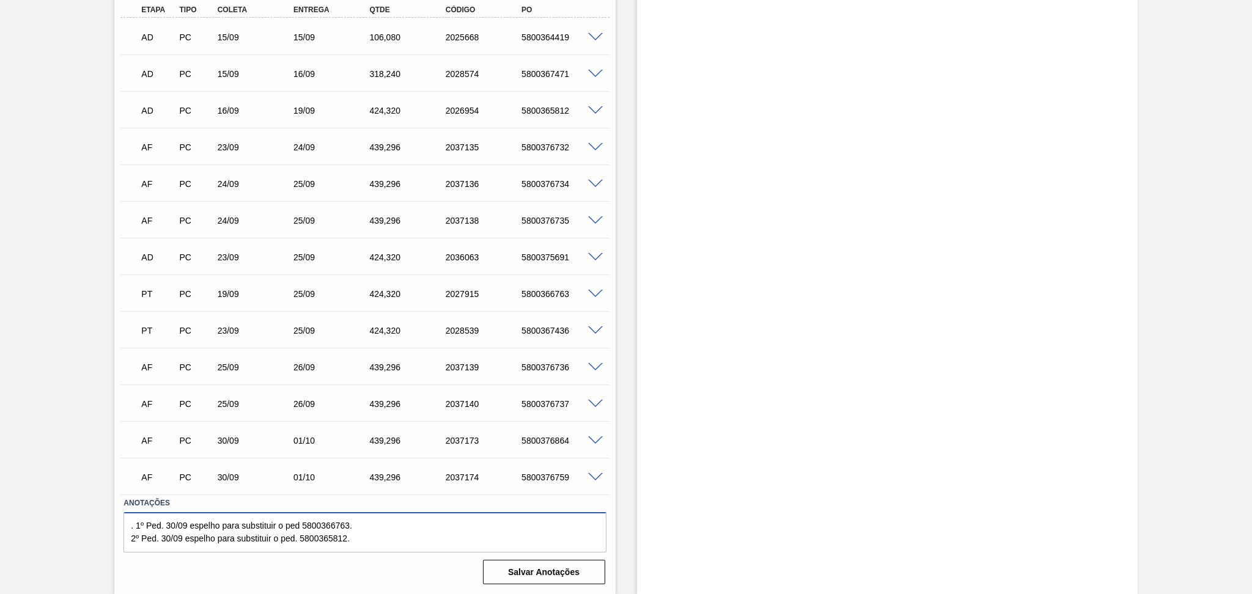
click at [363, 523] on textarea ". 1º Ped. 30/09 espelho para substituir o ped 5800366763. 2º Ped. 30/09 espelho…" at bounding box center [365, 532] width 483 height 40
click at [375, 528] on textarea ". 1º Ped. 30/09 espelho para substituir o ped 5800366763. 2º Ped. 30/09 espelho…" at bounding box center [365, 532] width 483 height 40
click at [550, 438] on div "5800376864" at bounding box center [562, 441] width 86 height 10
copy div "5800376864"
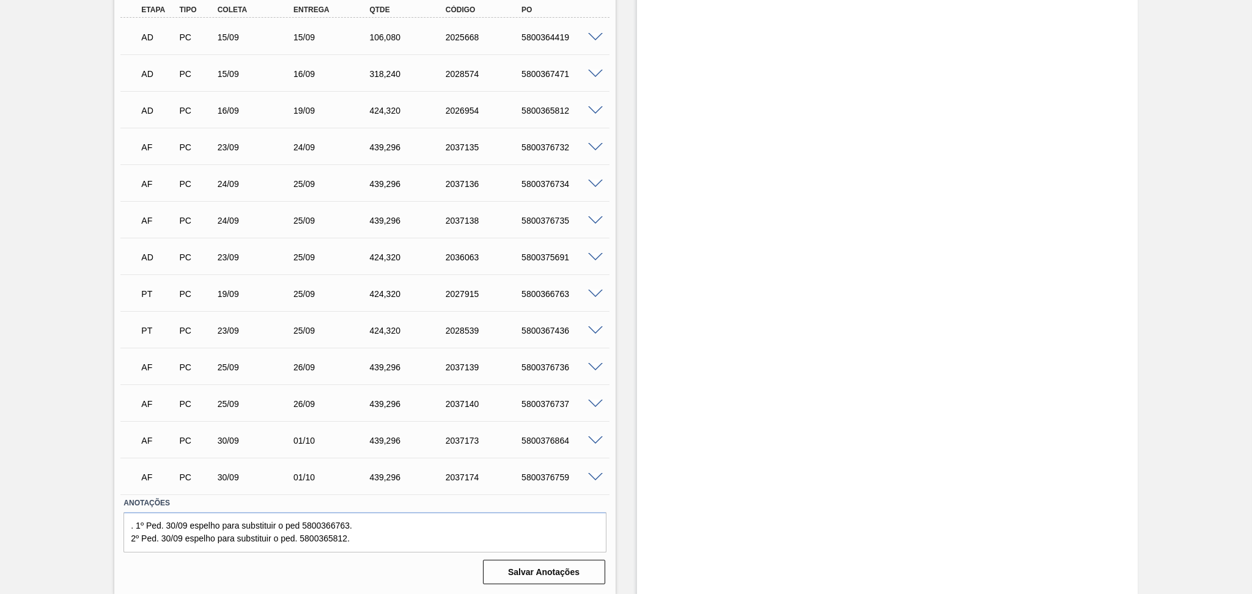
click at [546, 474] on div "5800376759" at bounding box center [562, 478] width 86 height 10
copy div "5800376759"
click at [250, 146] on div "23/09" at bounding box center [258, 147] width 86 height 10
click at [227, 261] on div "23/09" at bounding box center [258, 258] width 86 height 10
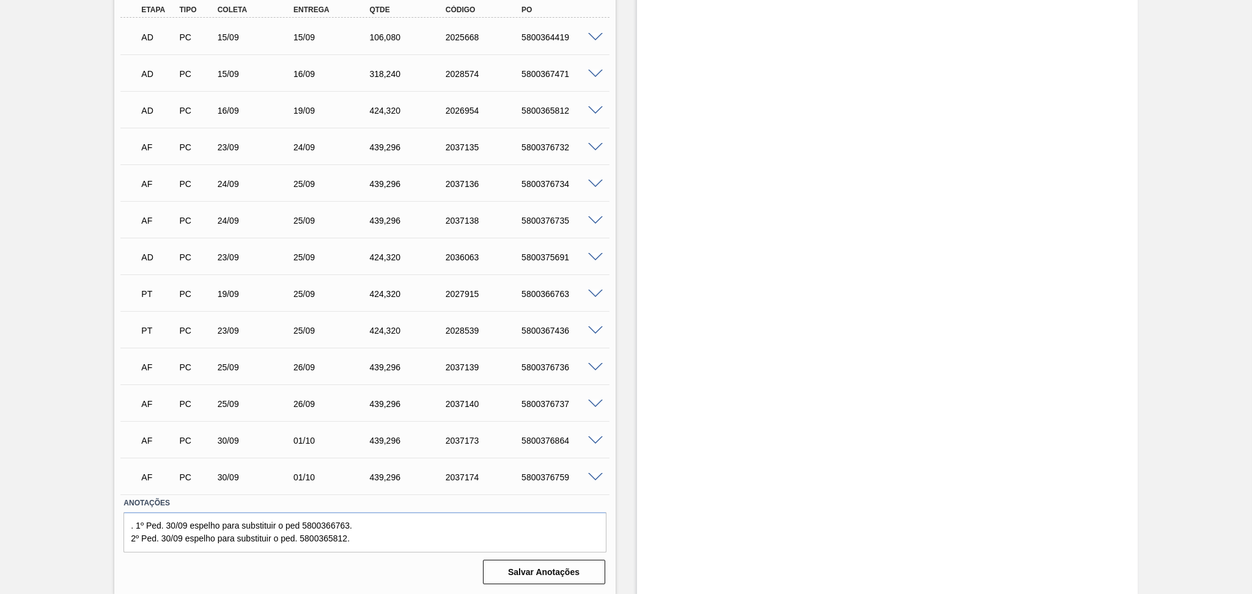
click at [561, 264] on div "AD PC 23/09 25/09 424,[PHONE_NUMBER] 5800375691" at bounding box center [361, 256] width 456 height 24
drag, startPoint x: 555, startPoint y: 361, endPoint x: 634, endPoint y: 383, distance: 82.5
click at [634, 383] on div "Estoque De [DATE] Até [DATE] Filtro" at bounding box center [877, 88] width 522 height 1014
click at [595, 253] on span at bounding box center [595, 257] width 15 height 9
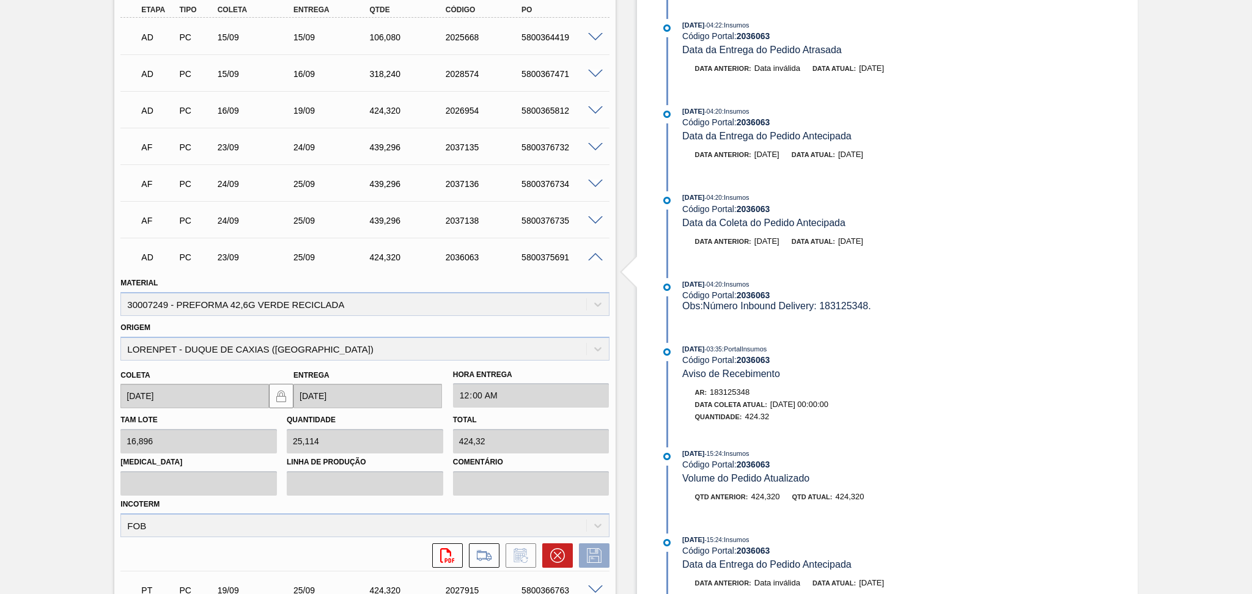
click at [598, 255] on span at bounding box center [595, 257] width 15 height 9
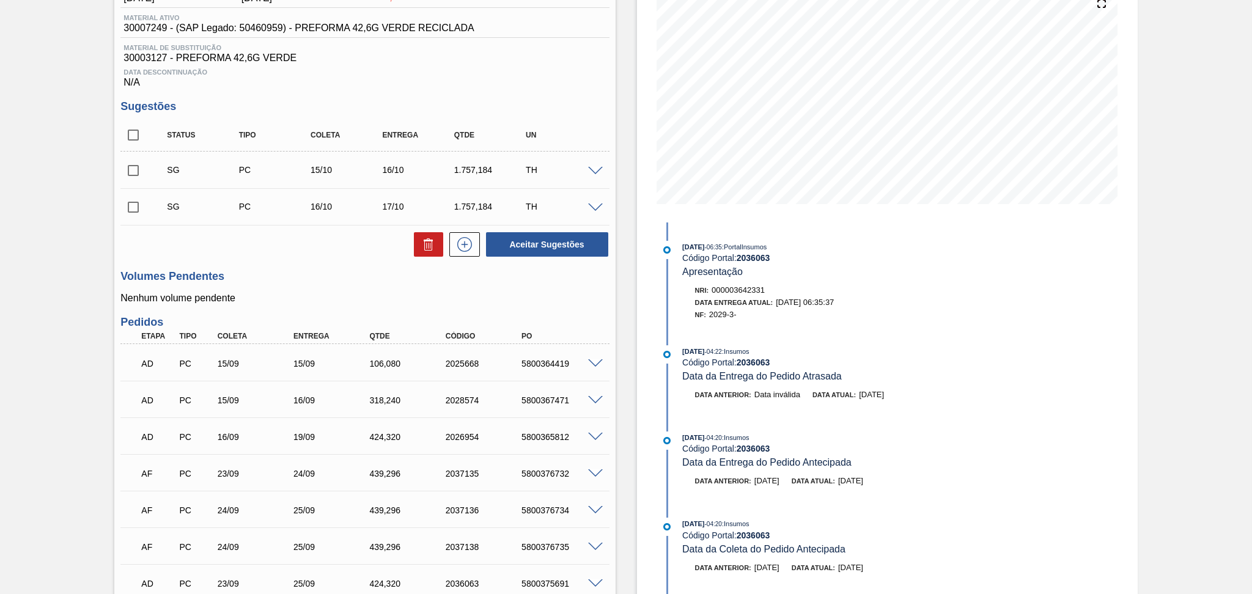
scroll to position [0, 0]
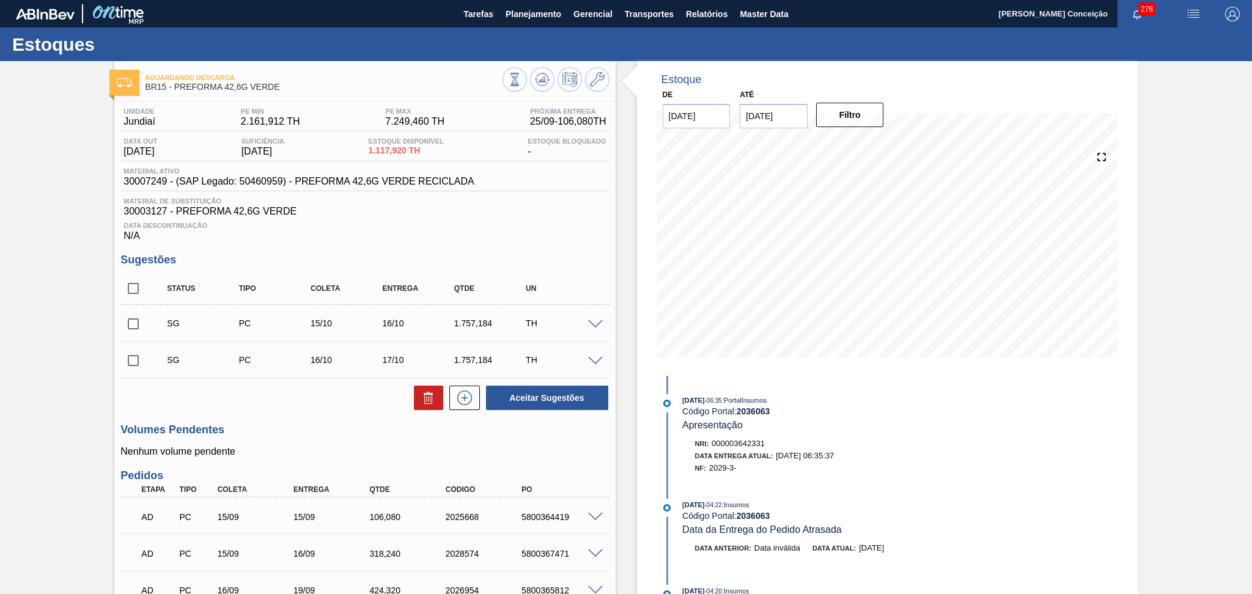
click at [485, 211] on span "30003127 - PREFORMA 42,6G VERDE" at bounding box center [365, 211] width 483 height 11
click at [309, 405] on div "Aceitar Sugestões" at bounding box center [364, 398] width 489 height 27
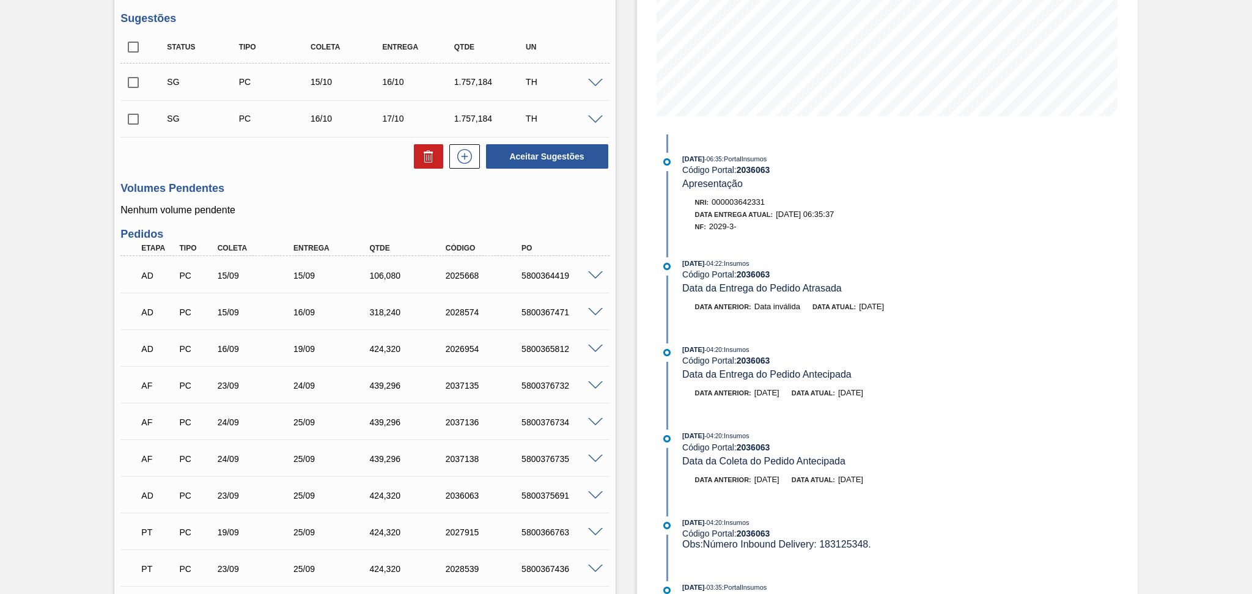
scroll to position [326, 0]
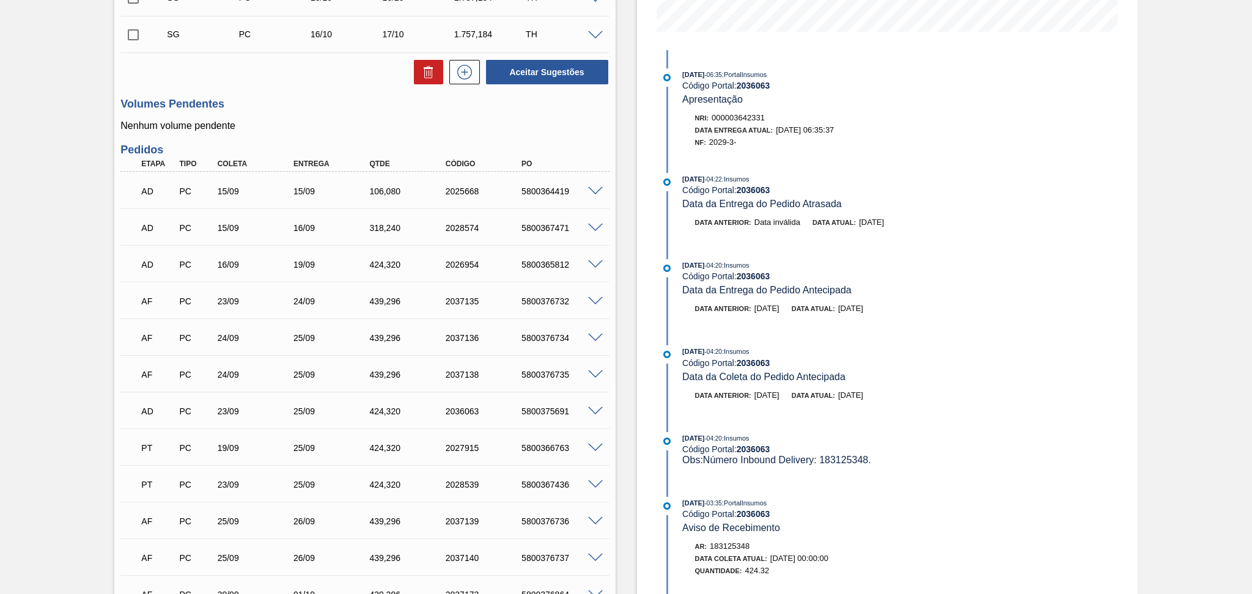
click at [598, 411] on span at bounding box center [595, 411] width 15 height 9
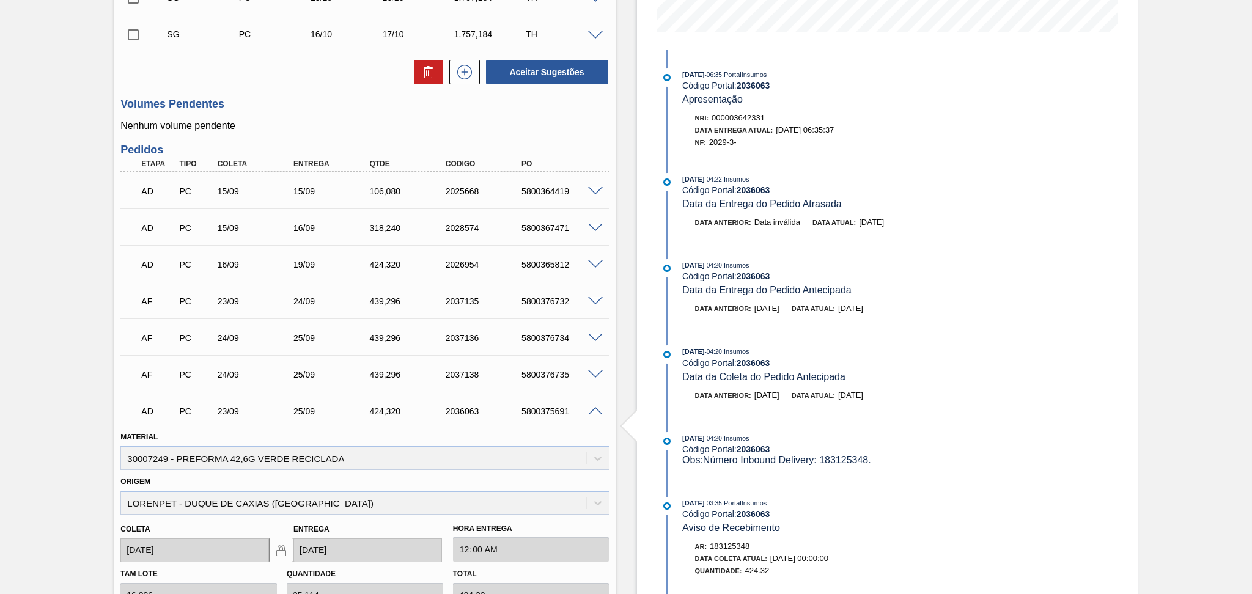
click at [547, 407] on div "5800375691" at bounding box center [562, 412] width 86 height 10
copy div "5800375691"
click at [525, 307] on div "AF PC 23/09 24/09 439,[PHONE_NUMBER] 5800376732" at bounding box center [361, 300] width 456 height 24
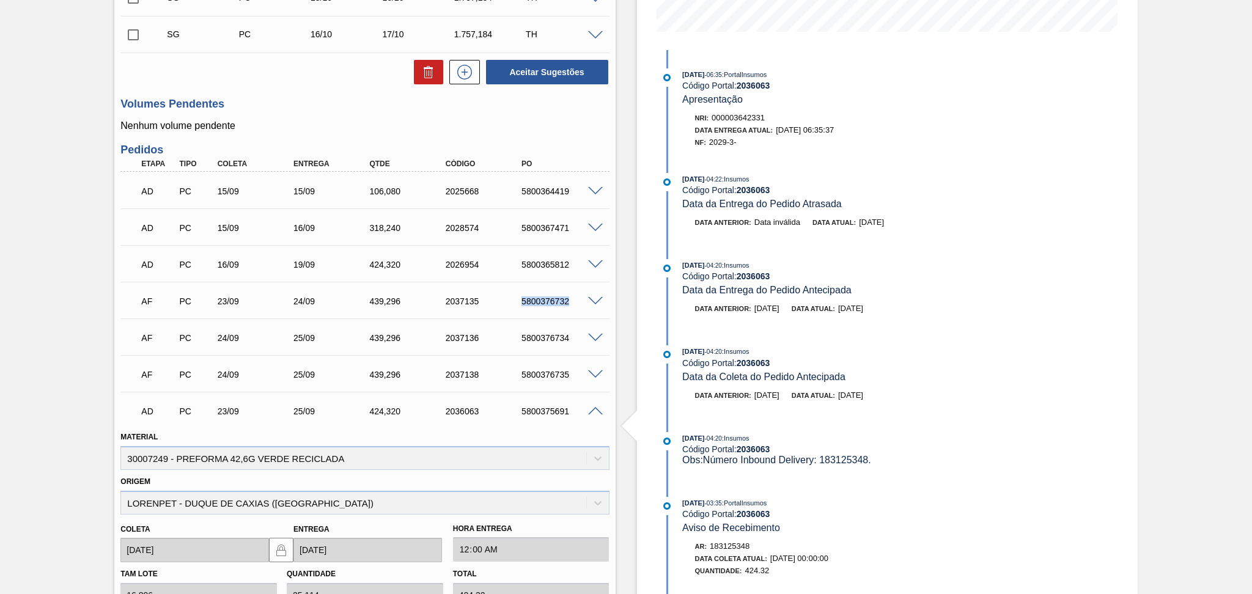
copy div "5800376732"
click at [597, 412] on span at bounding box center [595, 411] width 15 height 9
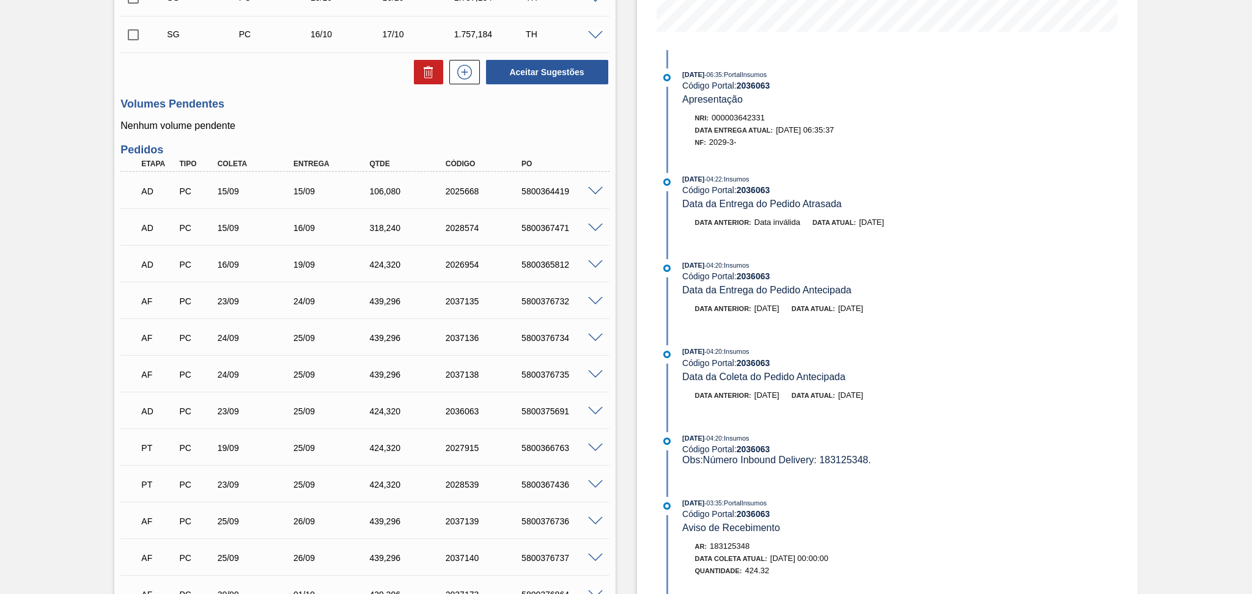
click at [593, 375] on span at bounding box center [595, 375] width 15 height 9
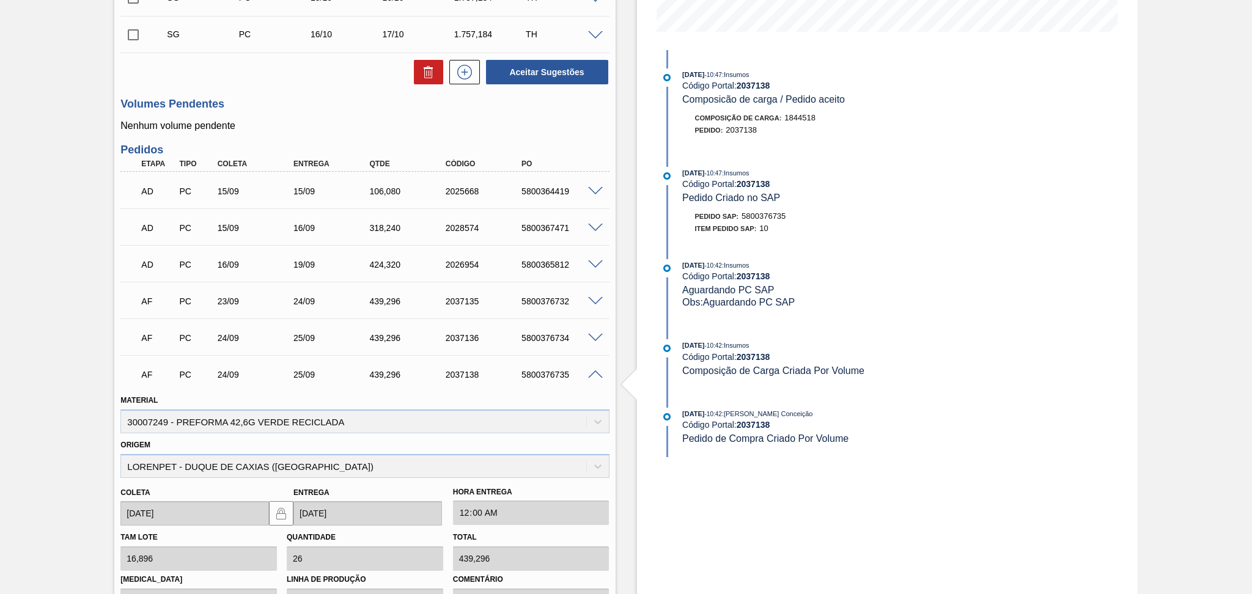
click at [591, 371] on span at bounding box center [595, 375] width 15 height 9
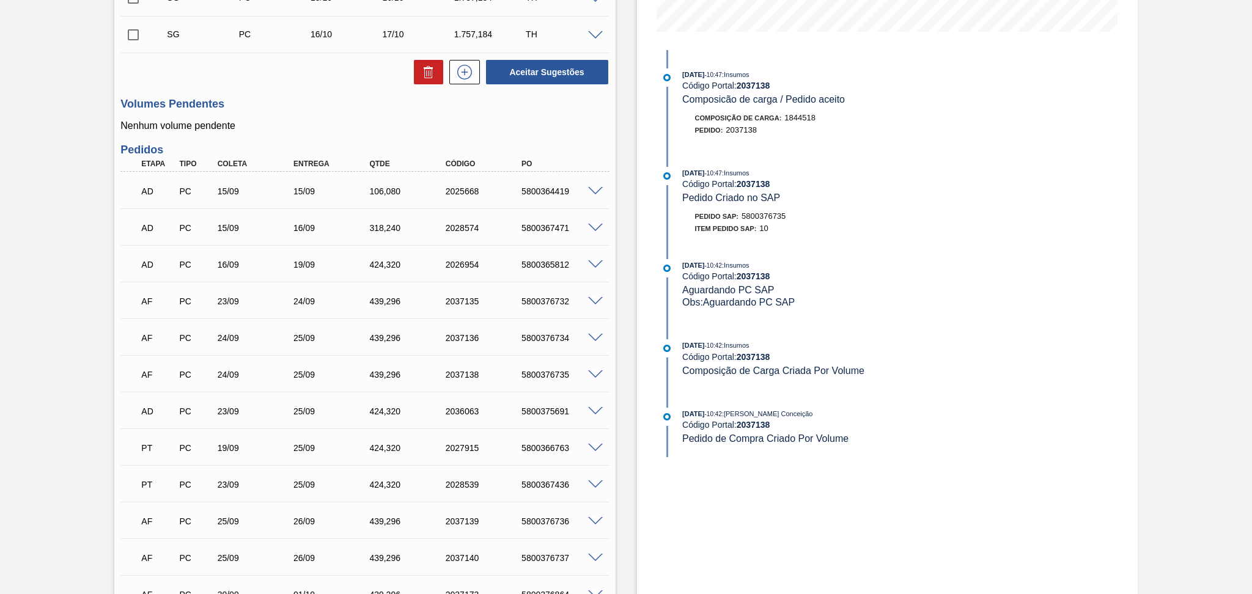
click at [550, 370] on div "5800376735" at bounding box center [562, 375] width 86 height 10
copy div "5800376735"
click at [594, 264] on span at bounding box center [595, 265] width 15 height 9
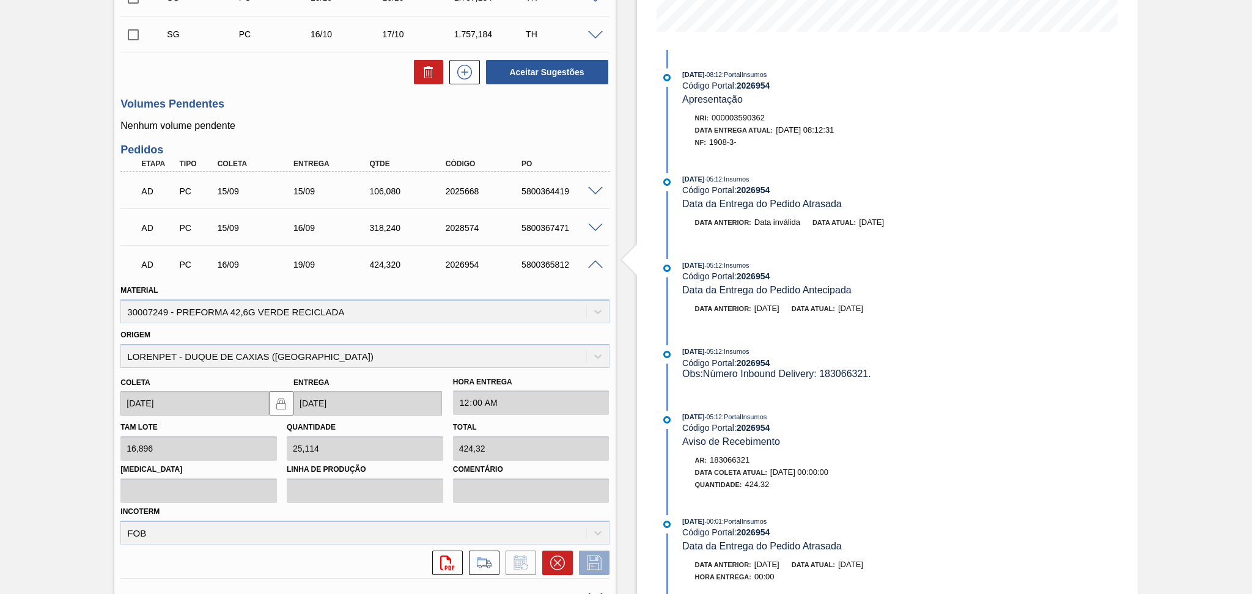
click at [594, 264] on span at bounding box center [595, 265] width 15 height 9
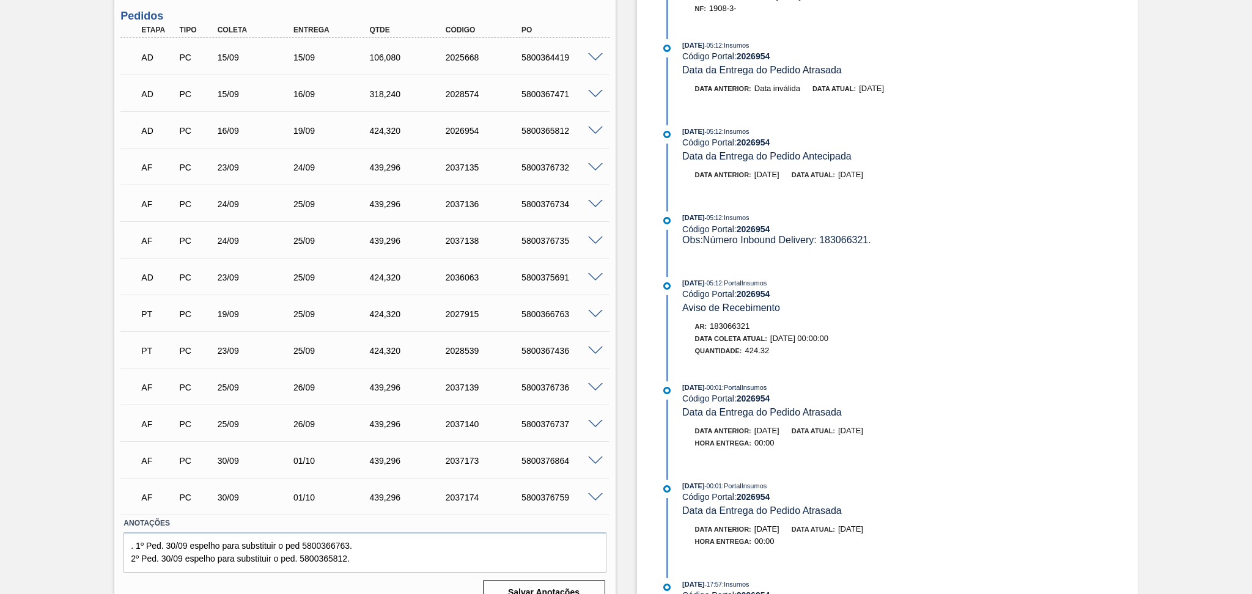
scroll to position [480, 0]
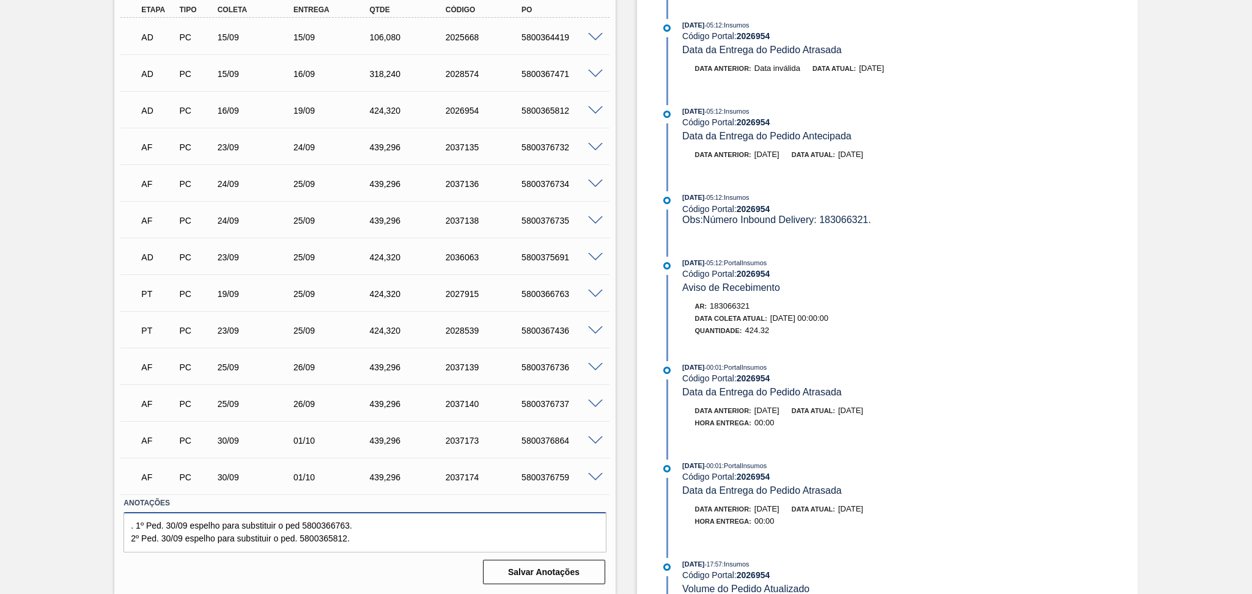
click at [364, 542] on textarea ". 1º Ped. 30/09 espelho para substituir o ped 5800366763. 2º Ped. 30/09 espelho…" at bounding box center [365, 532] width 483 height 40
click at [550, 440] on div "5800376864" at bounding box center [562, 441] width 86 height 10
copy div "5800376864"
click at [185, 539] on textarea ". 1º Ped. 30/09 espelho para substituir o ped 5800366763. 2º Ped. 30/09 espelho…" at bounding box center [365, 532] width 483 height 40
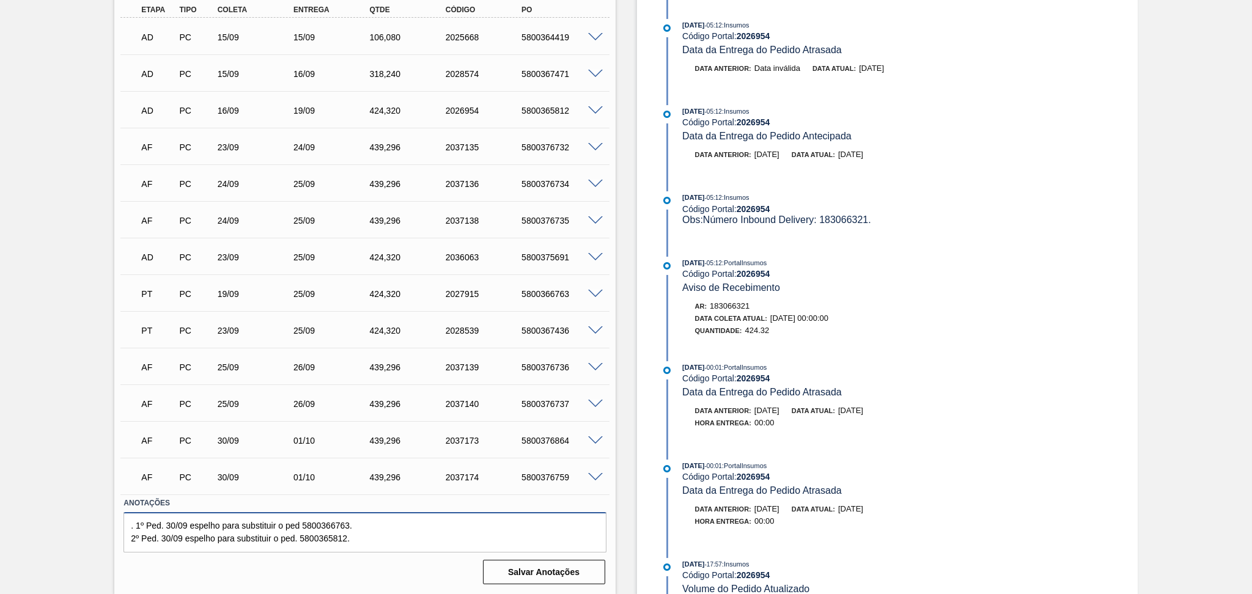
click at [163, 540] on textarea ". 1º Ped. 30/09 espelho para substituir o ped 5800366763. 2º Ped. 30/09 espelho…" at bounding box center [365, 532] width 483 height 40
paste textarea "5800376864"
click at [160, 538] on textarea ". 1º Ped. 30/09 espelho para substituir o ped 5800366763. 2º Ped. 30/09 espelho…" at bounding box center [365, 532] width 483 height 40
paste textarea "5800376864"
click at [543, 440] on div "5800376864" at bounding box center [562, 441] width 86 height 10
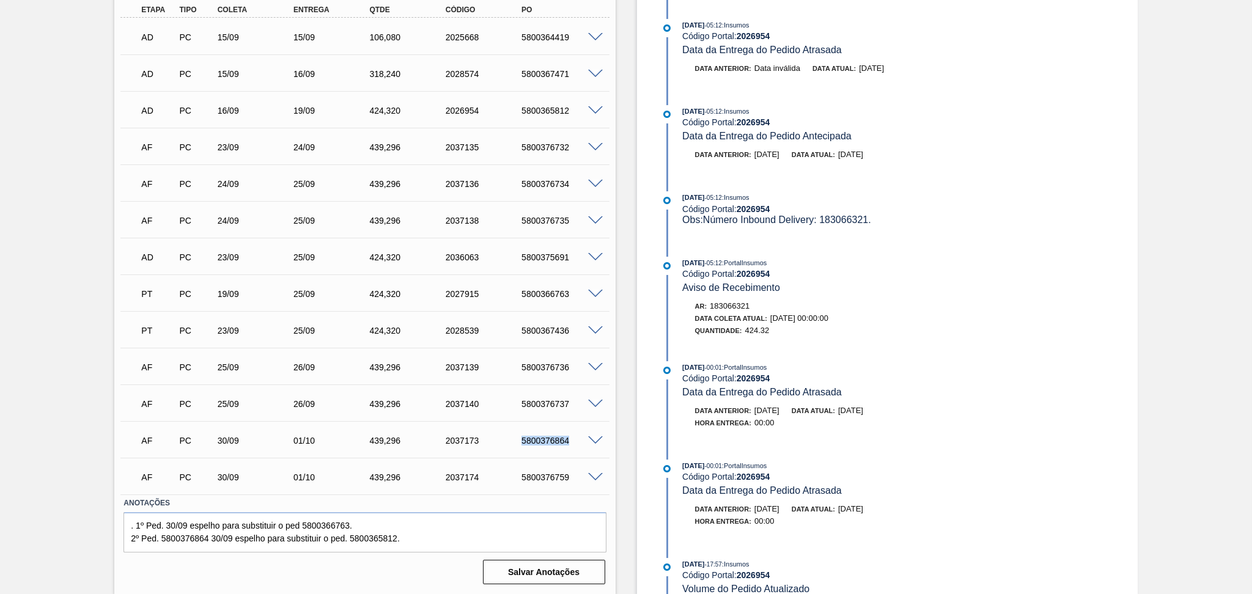
click at [543, 440] on div "5800376864" at bounding box center [562, 441] width 86 height 10
click at [549, 473] on div "5800376759" at bounding box center [562, 478] width 86 height 10
copy div "5800376759"
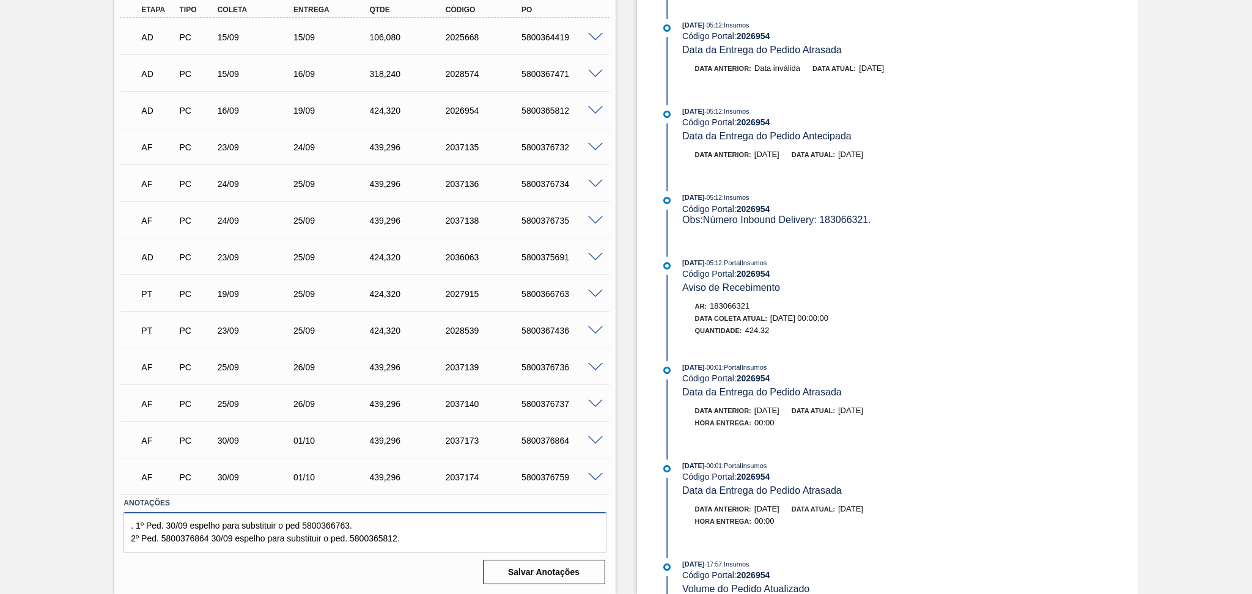
click at [163, 521] on textarea ". 1º Ped. 30/09 espelho para substituir o ped 5800366763. 2º Ped. 5800376864 30…" at bounding box center [365, 532] width 483 height 40
paste textarea "5800376759"
click at [231, 528] on textarea ". 1º Ped. 5800376759 30/09 espelho para substituir o ped 5800366763. 2º Ped. 58…" at bounding box center [365, 532] width 483 height 40
type textarea ". 1º Ped. 5800376759 30/09 espelho para substituir o ped 5800366763. 2º Ped. 58…"
click at [523, 563] on button "Salvar Anotações" at bounding box center [544, 572] width 122 height 24
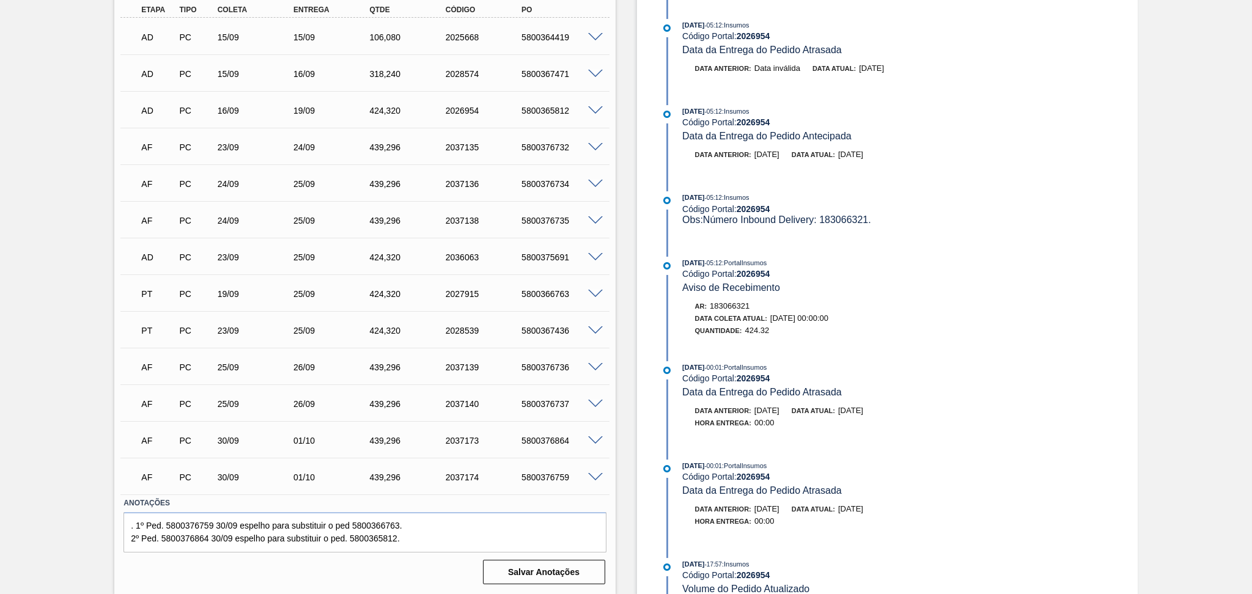
click at [594, 293] on span at bounding box center [595, 294] width 15 height 9
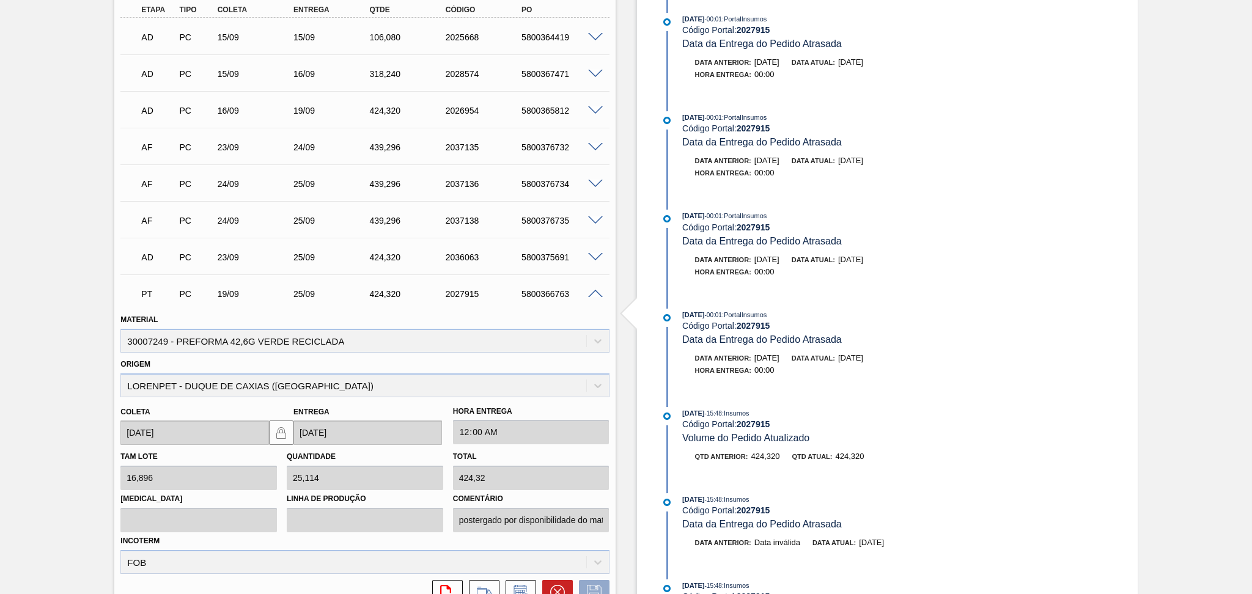
click at [596, 294] on span at bounding box center [595, 294] width 15 height 9
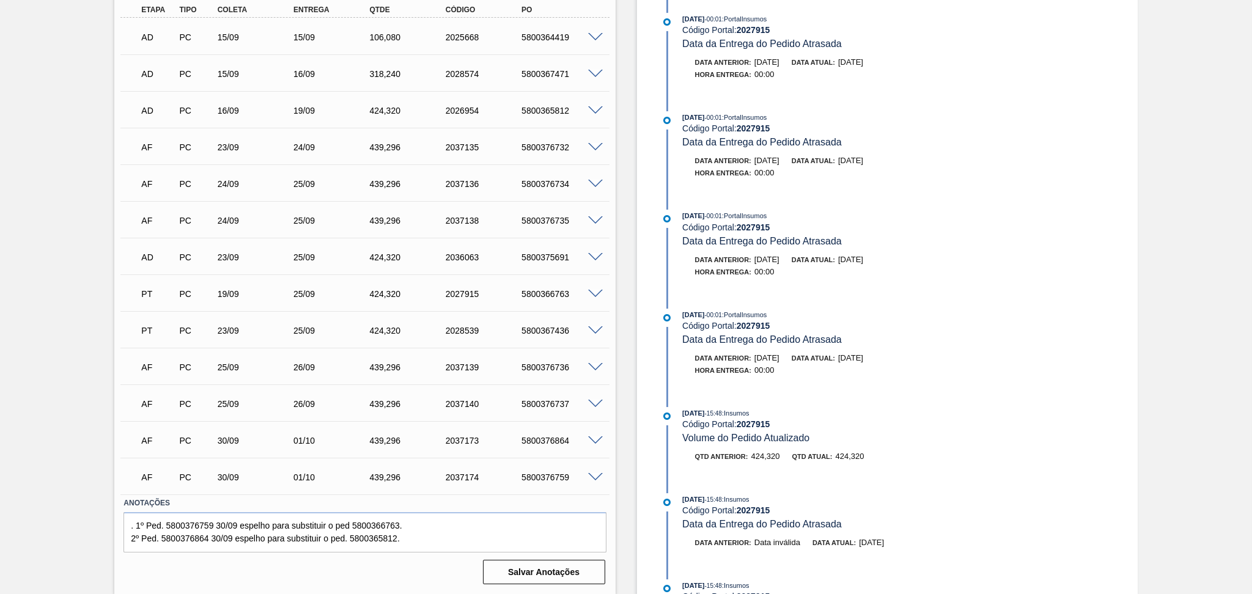
click at [594, 294] on span at bounding box center [595, 294] width 15 height 9
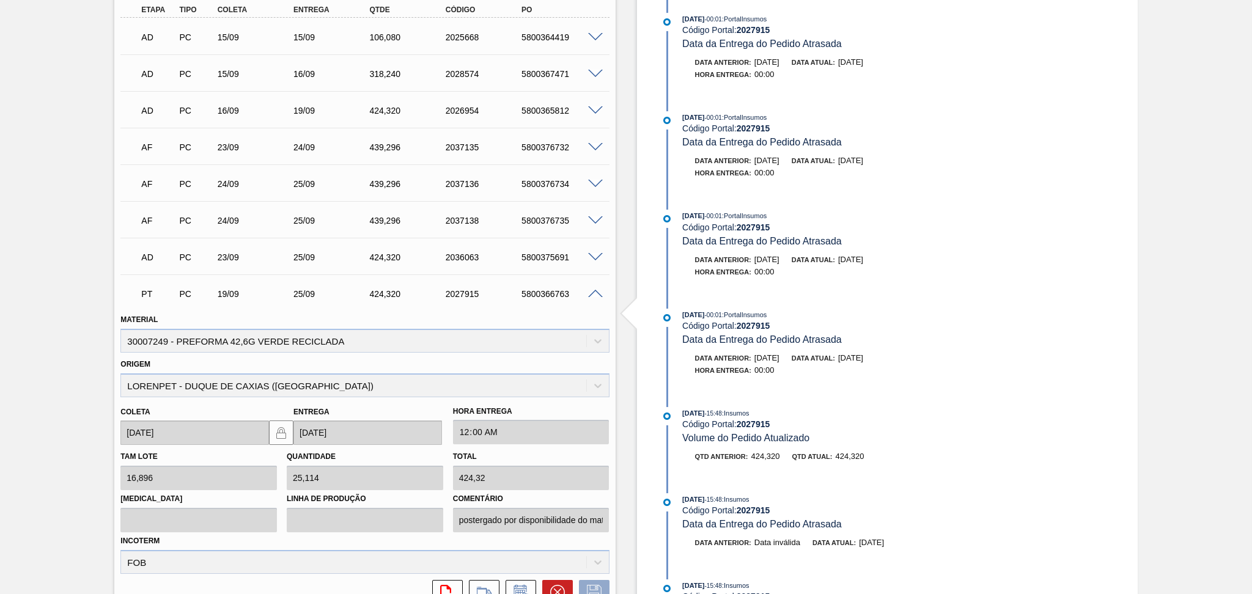
click at [594, 294] on span at bounding box center [595, 294] width 15 height 9
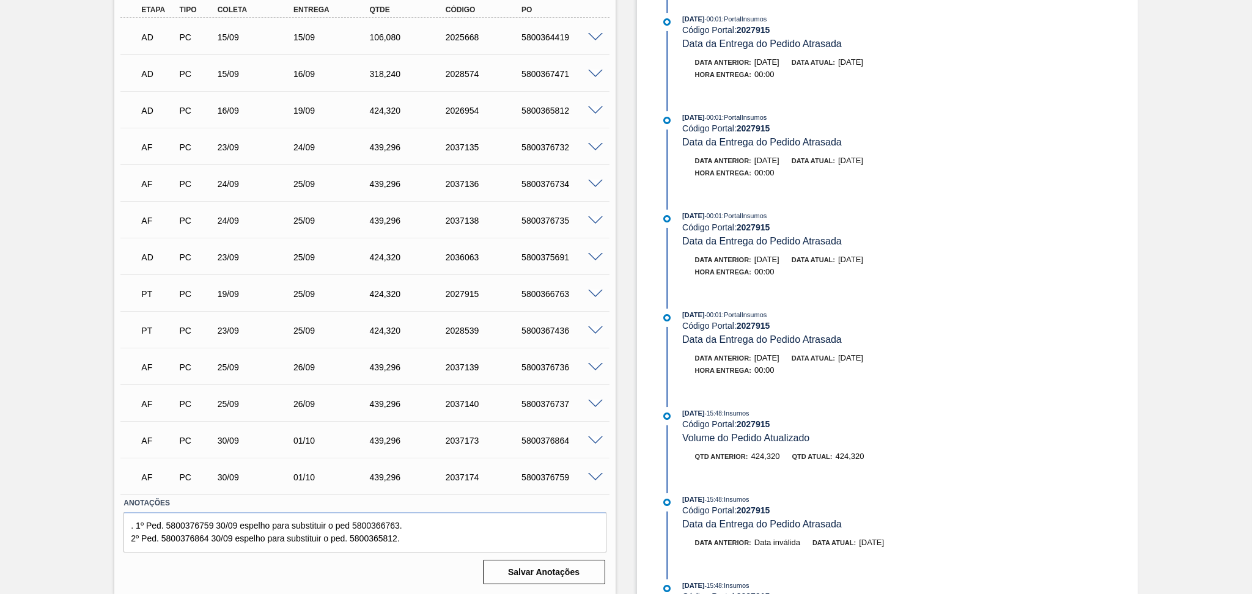
click at [554, 292] on div "5800366763" at bounding box center [562, 294] width 86 height 10
copy div "5800366763"
click at [219, 294] on div "19/09" at bounding box center [258, 294] width 86 height 10
click at [561, 295] on div "5800366763" at bounding box center [562, 294] width 86 height 10
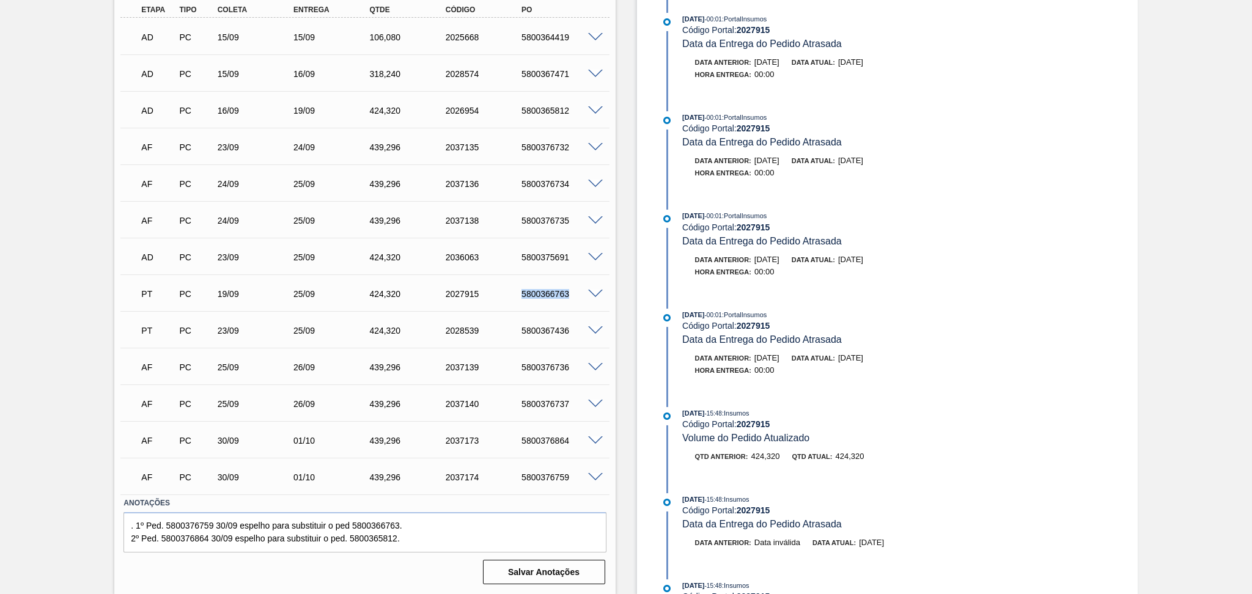
click at [561, 295] on div "5800366763" at bounding box center [562, 294] width 86 height 10
copy div "5800366763"
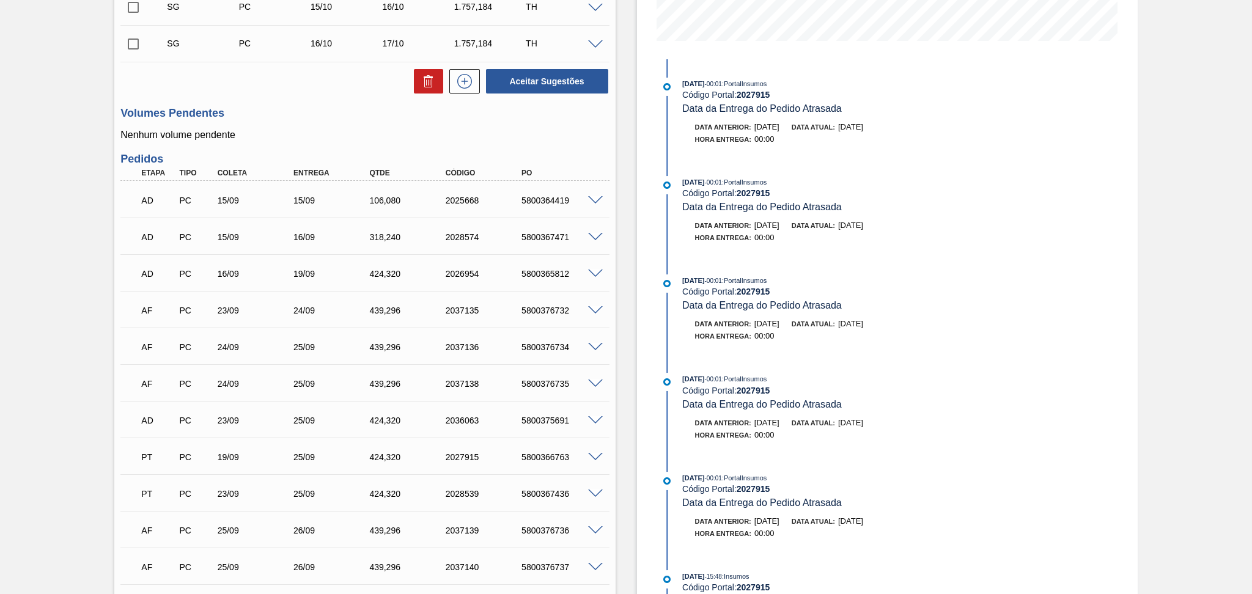
click at [235, 318] on div "AF PC 23/09 24/09 439,[PHONE_NUMBER] 5800376732" at bounding box center [361, 309] width 456 height 24
click at [541, 309] on div "5800376732" at bounding box center [562, 311] width 86 height 10
click at [277, 114] on h3 "Volumes Pendentes" at bounding box center [364, 113] width 489 height 13
click at [353, 120] on div "Volumes Pendentes Nenhum volume pendente" at bounding box center [364, 124] width 489 height 34
click at [589, 196] on span at bounding box center [595, 200] width 15 height 9
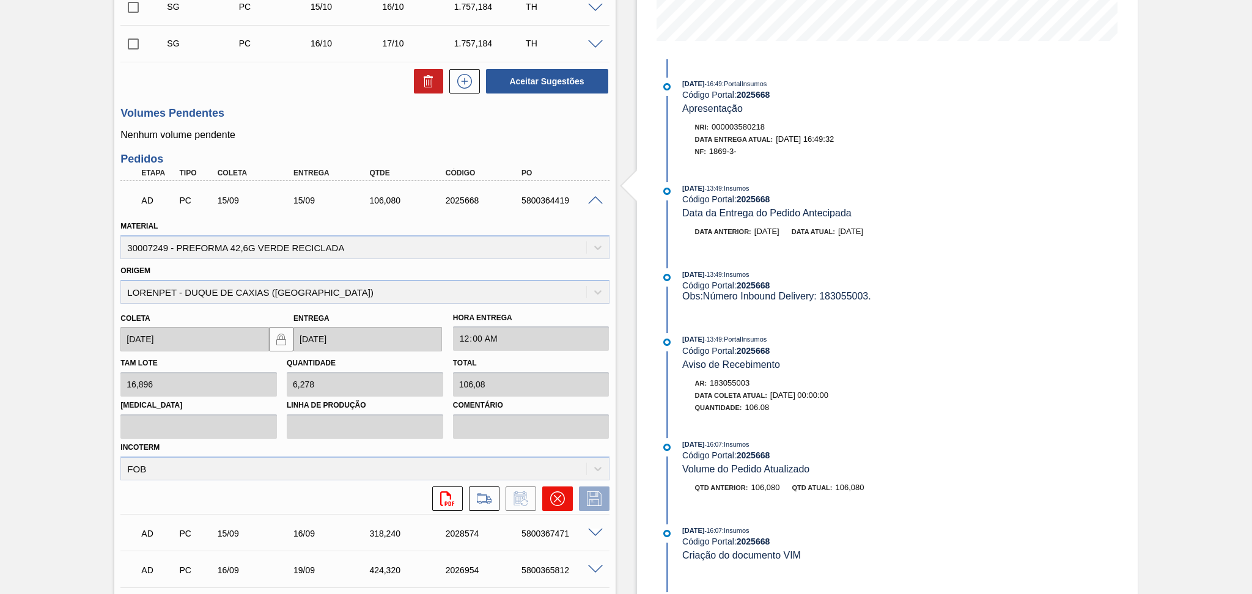
click at [553, 499] on icon at bounding box center [557, 499] width 15 height 15
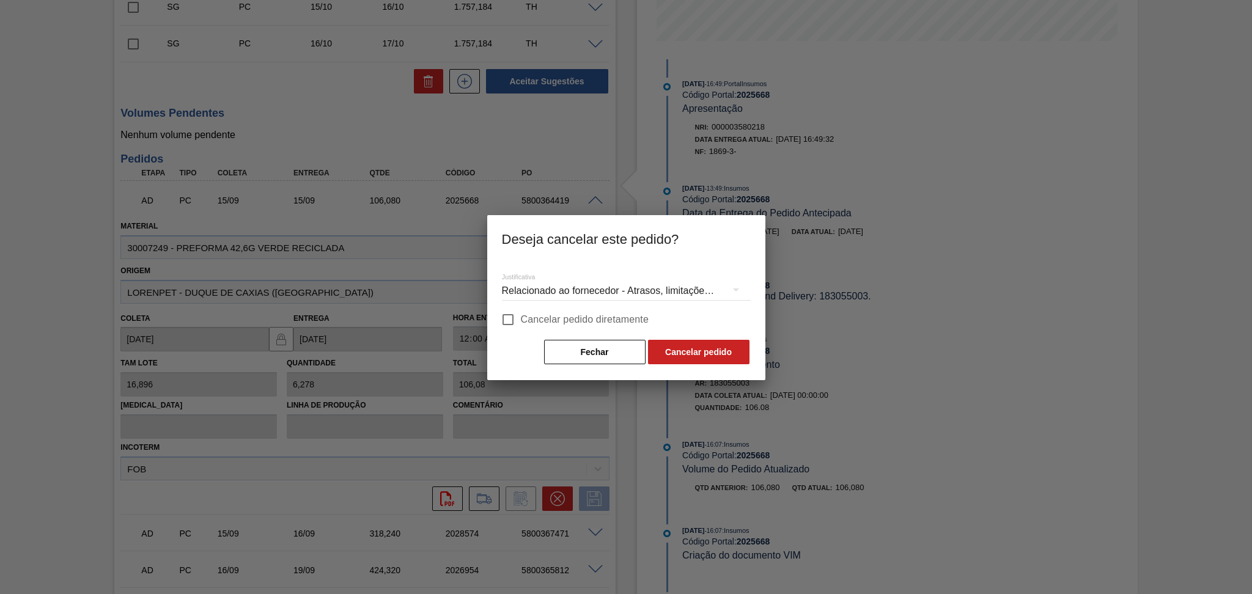
click at [616, 322] on span "Cancelar pedido diretamente" at bounding box center [585, 320] width 128 height 15
click at [521, 322] on input "Cancelar pedido diretamente" at bounding box center [508, 320] width 26 height 26
checkbox input "true"
click at [597, 350] on button "Fechar" at bounding box center [595, 352] width 102 height 24
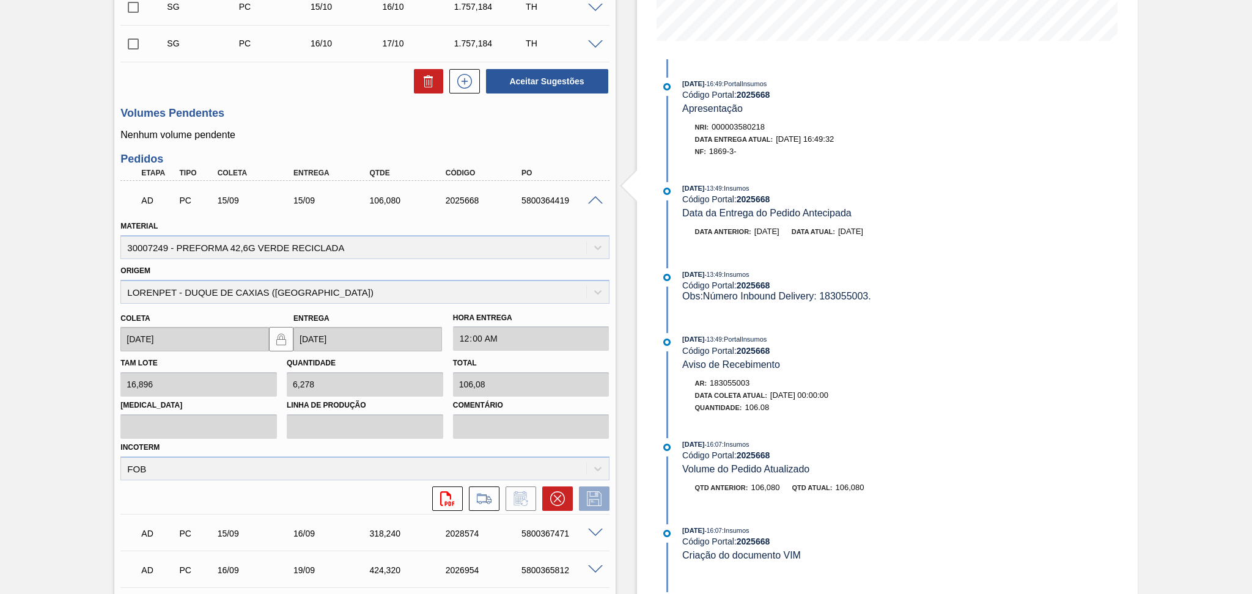
click at [592, 200] on span at bounding box center [595, 200] width 15 height 9
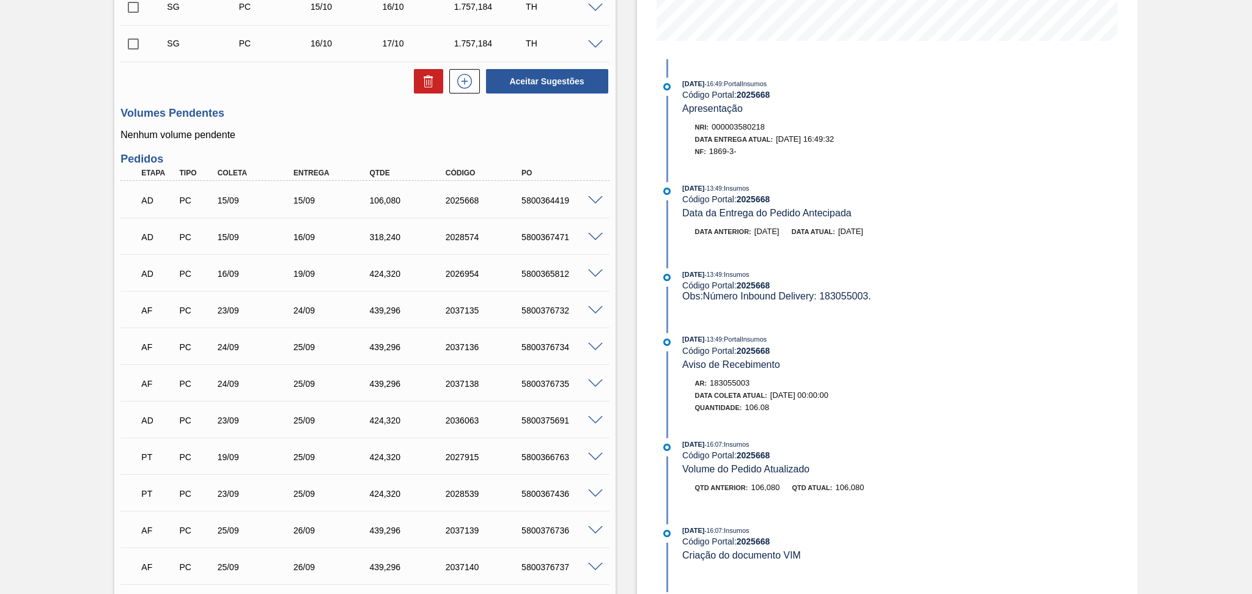
click at [596, 198] on span at bounding box center [595, 200] width 15 height 9
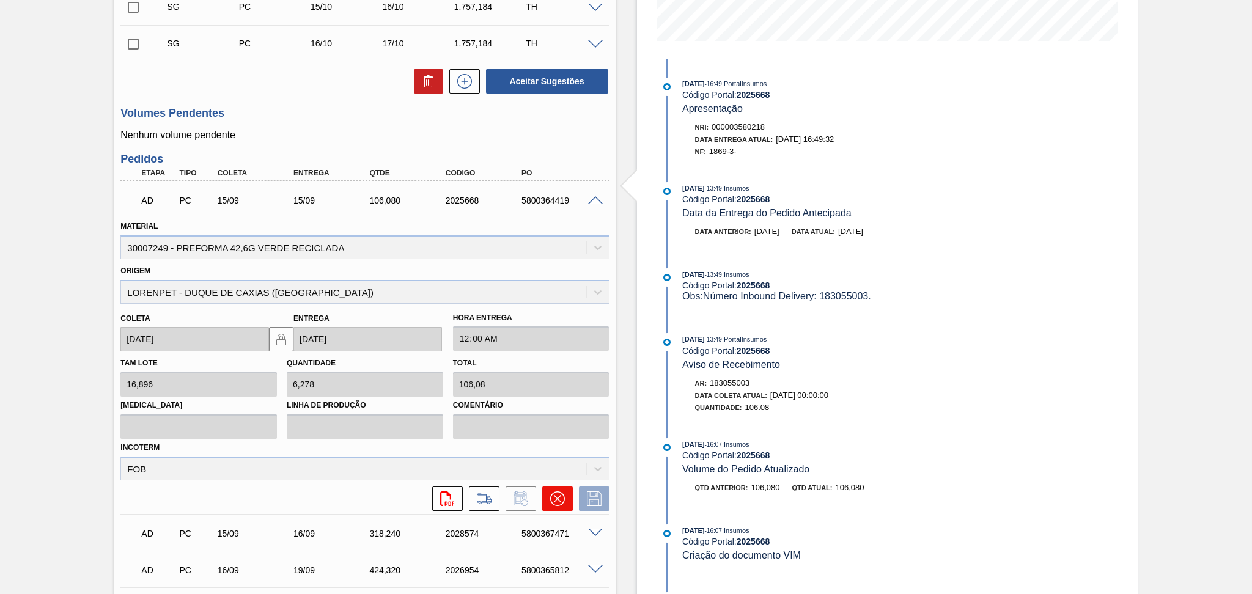
click at [555, 500] on icon at bounding box center [557, 499] width 15 height 15
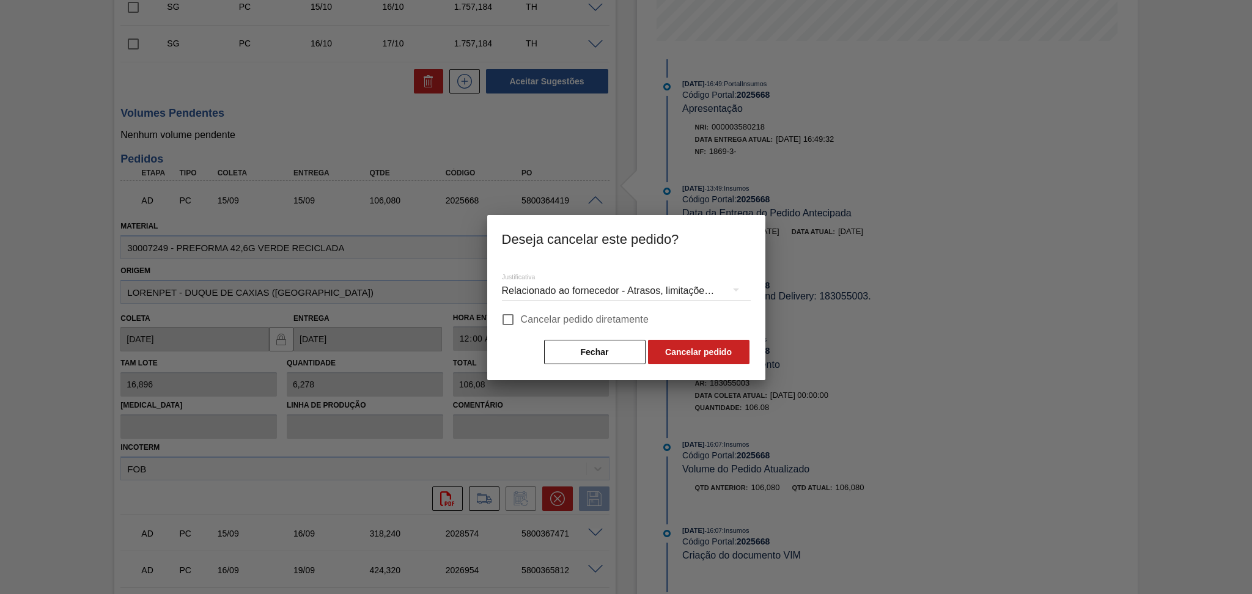
click at [579, 316] on span "Cancelar pedido diretamente" at bounding box center [585, 320] width 128 height 15
click at [521, 316] on input "Cancelar pedido diretamente" at bounding box center [508, 320] width 26 height 26
checkbox input "true"
click at [673, 353] on button "Cancelar pedido" at bounding box center [699, 352] width 102 height 24
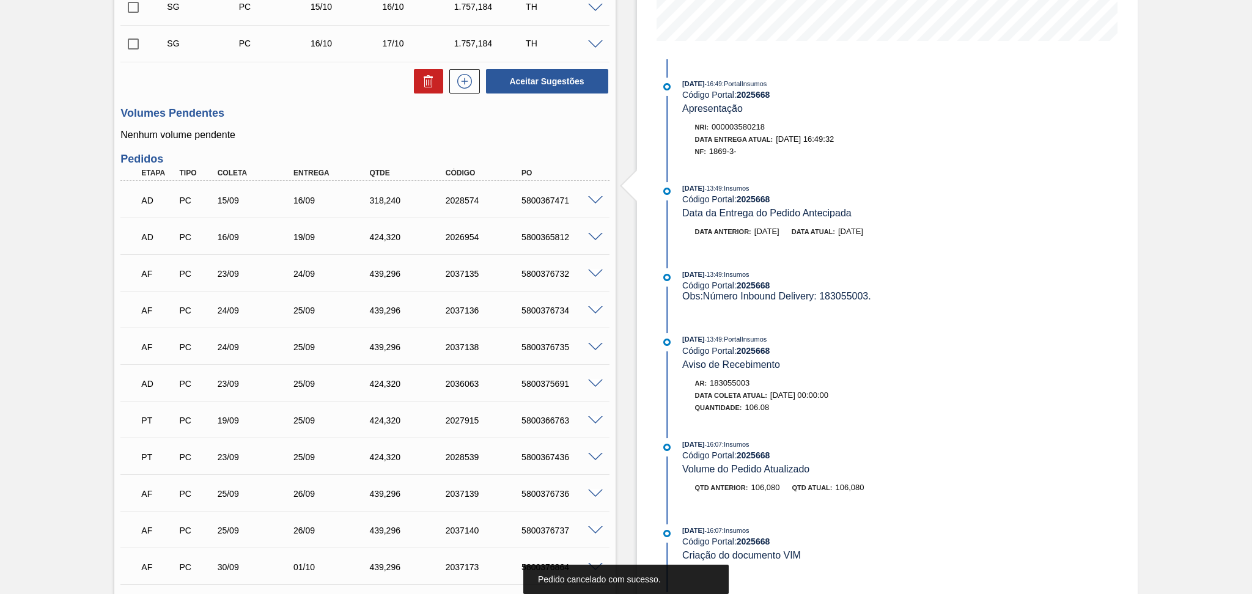
click at [596, 234] on span at bounding box center [595, 237] width 15 height 9
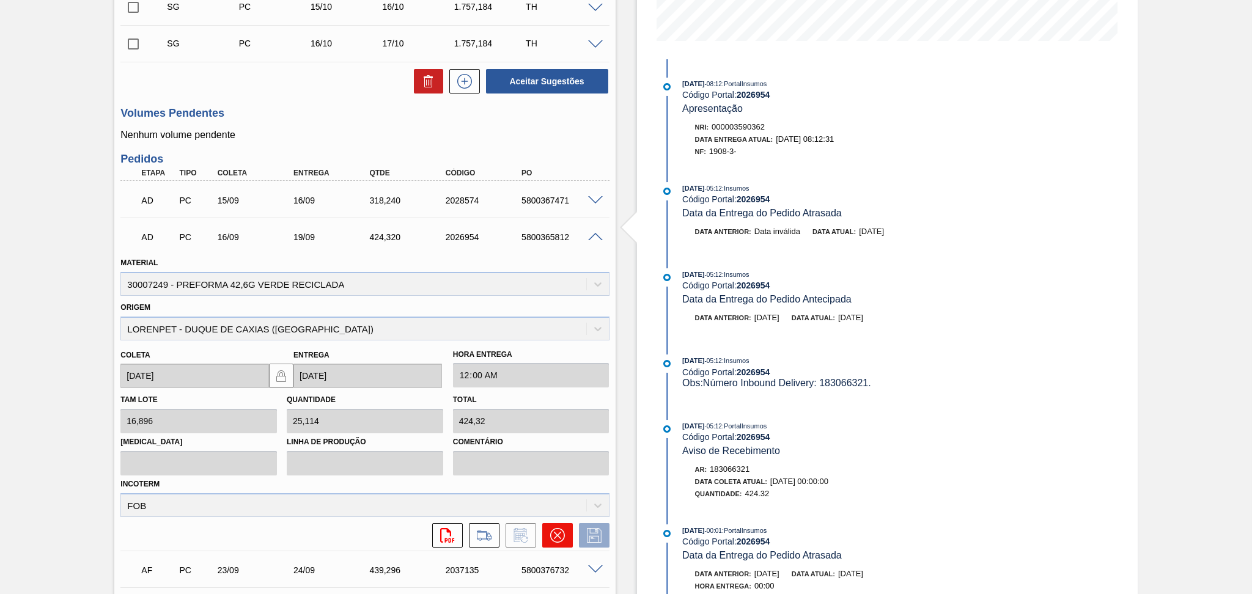
click at [561, 533] on icon at bounding box center [557, 535] width 15 height 15
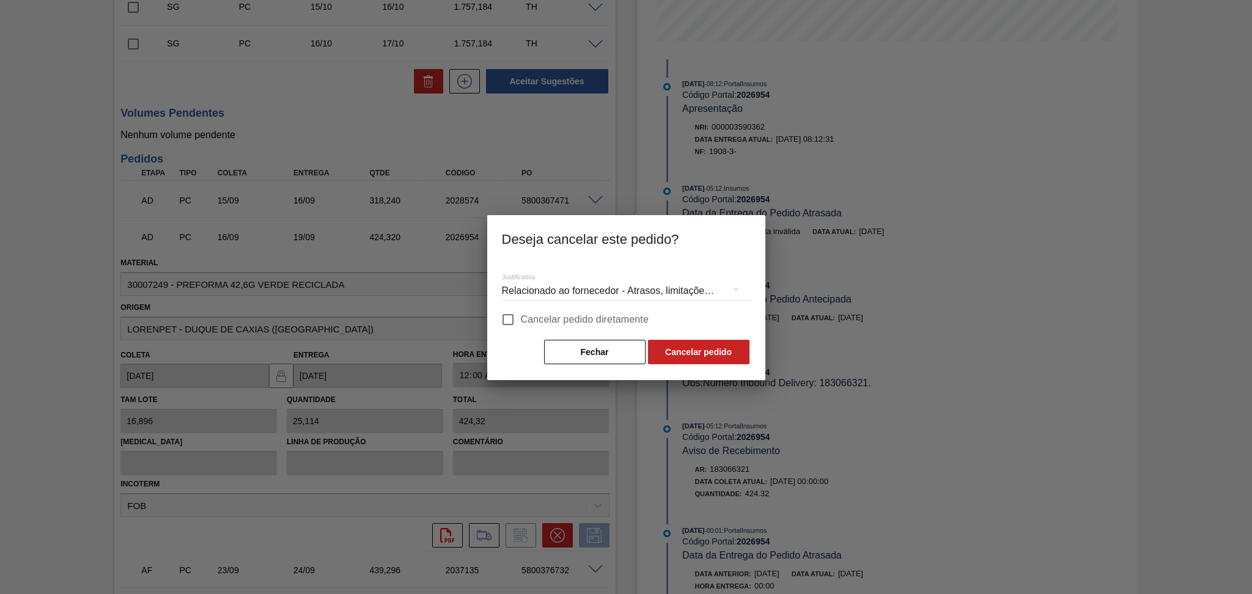
click at [638, 325] on span "Cancelar pedido diretamente" at bounding box center [585, 320] width 128 height 15
click at [521, 325] on input "Cancelar pedido diretamente" at bounding box center [508, 320] width 26 height 26
checkbox input "true"
click at [687, 343] on button "Cancelar pedido" at bounding box center [699, 352] width 102 height 24
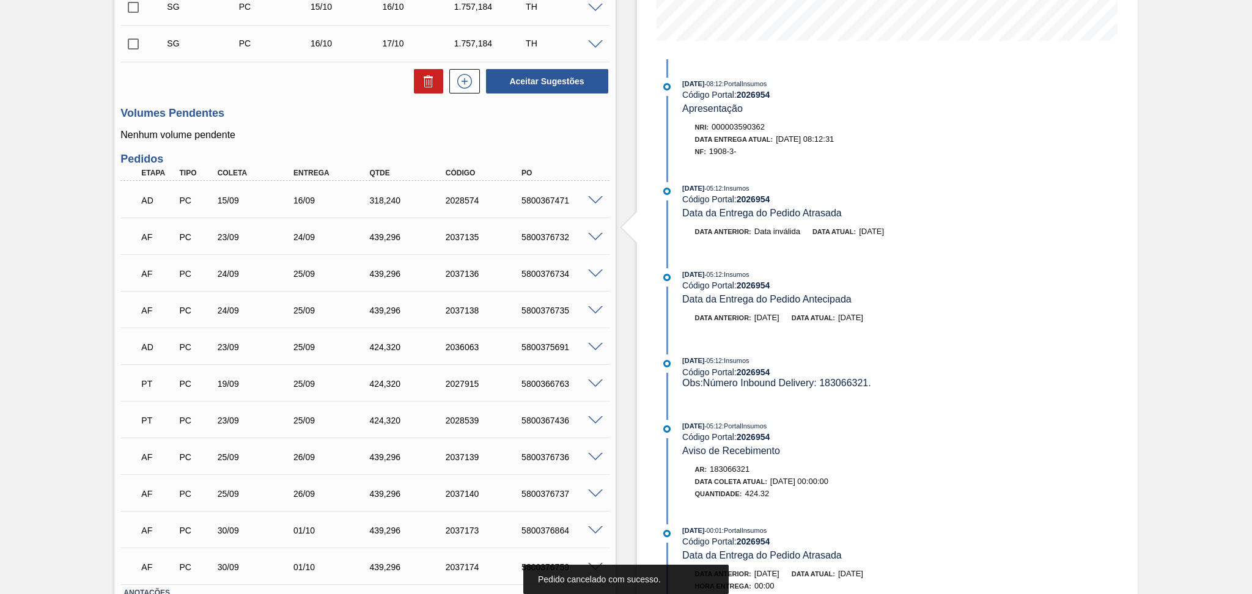
click at [553, 196] on div "5800367471" at bounding box center [562, 201] width 86 height 10
copy div "5800367471"
click at [594, 199] on span at bounding box center [595, 200] width 15 height 9
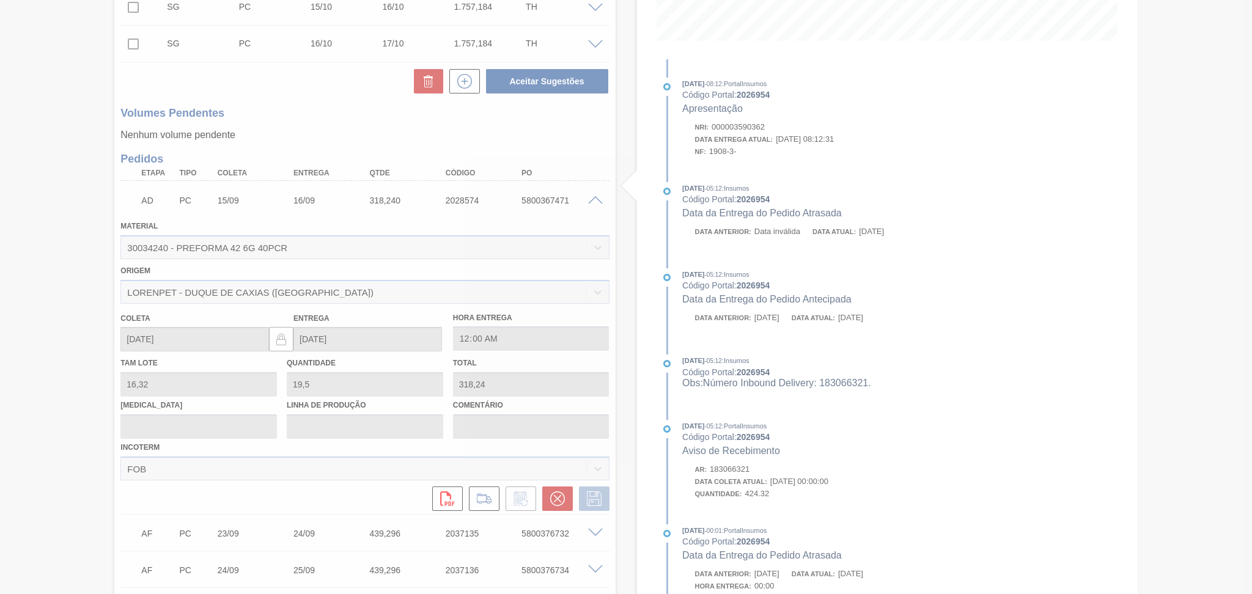
click at [561, 501] on div at bounding box center [626, 297] width 1252 height 594
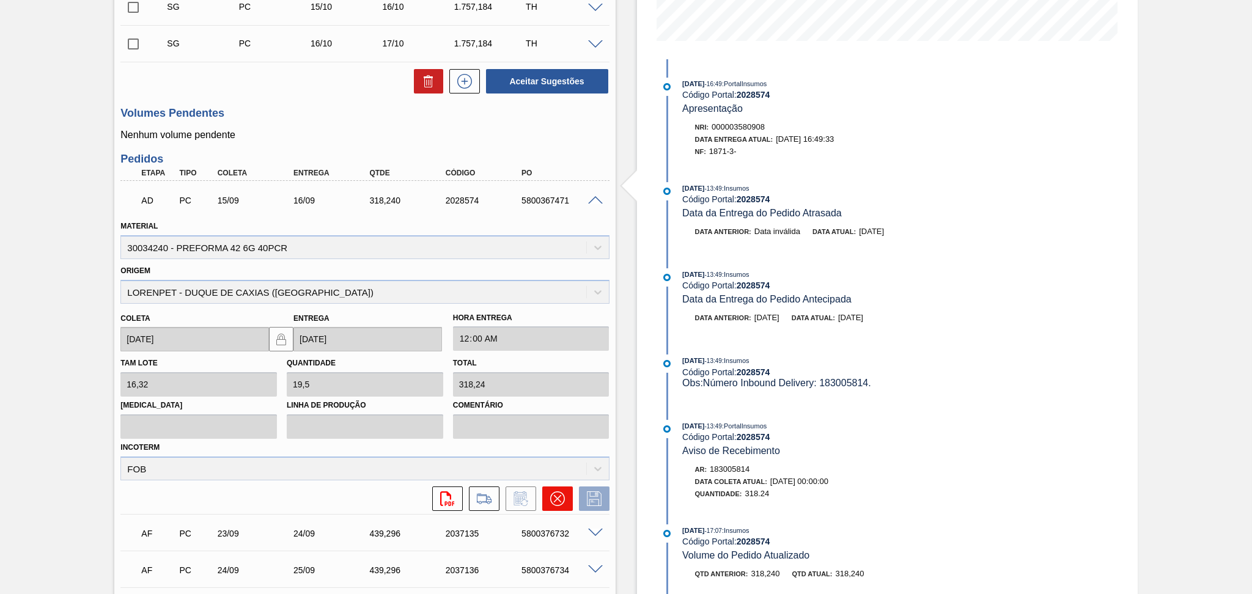
click at [558, 503] on icon at bounding box center [557, 499] width 15 height 15
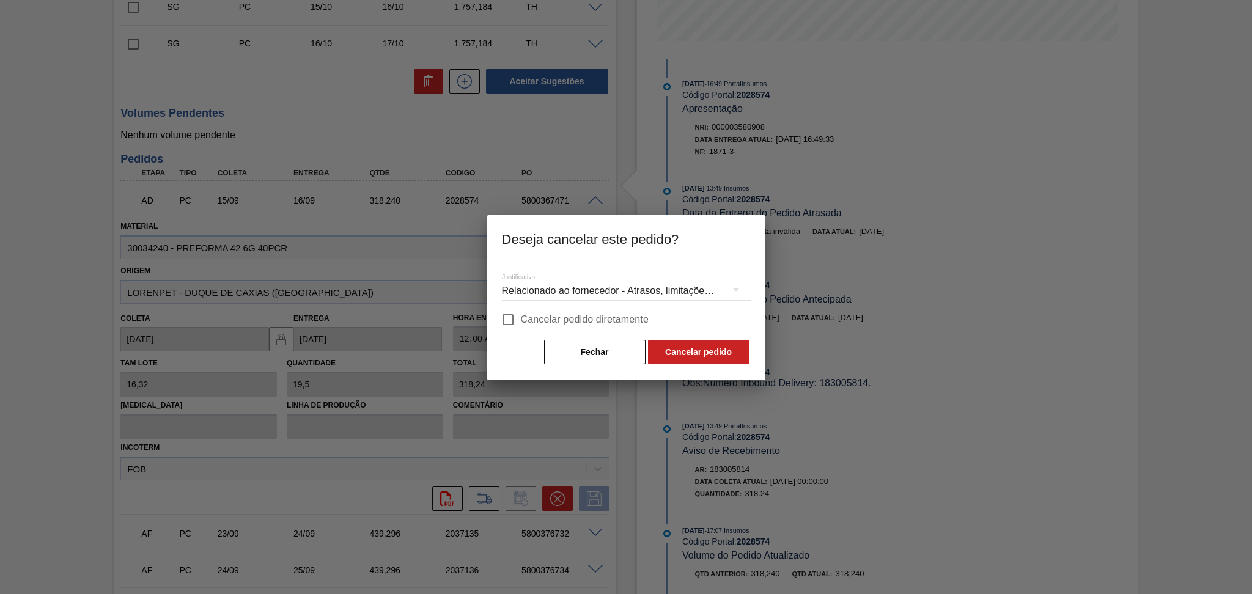
drag, startPoint x: 590, startPoint y: 307, endPoint x: 593, endPoint y: 321, distance: 14.4
click at [590, 309] on label "Cancelar pedido diretamente" at bounding box center [572, 320] width 154 height 26
click at [521, 309] on input "Cancelar pedido diretamente" at bounding box center [508, 320] width 26 height 26
checkbox input "true"
click at [709, 354] on button "Cancelar pedido" at bounding box center [699, 352] width 102 height 24
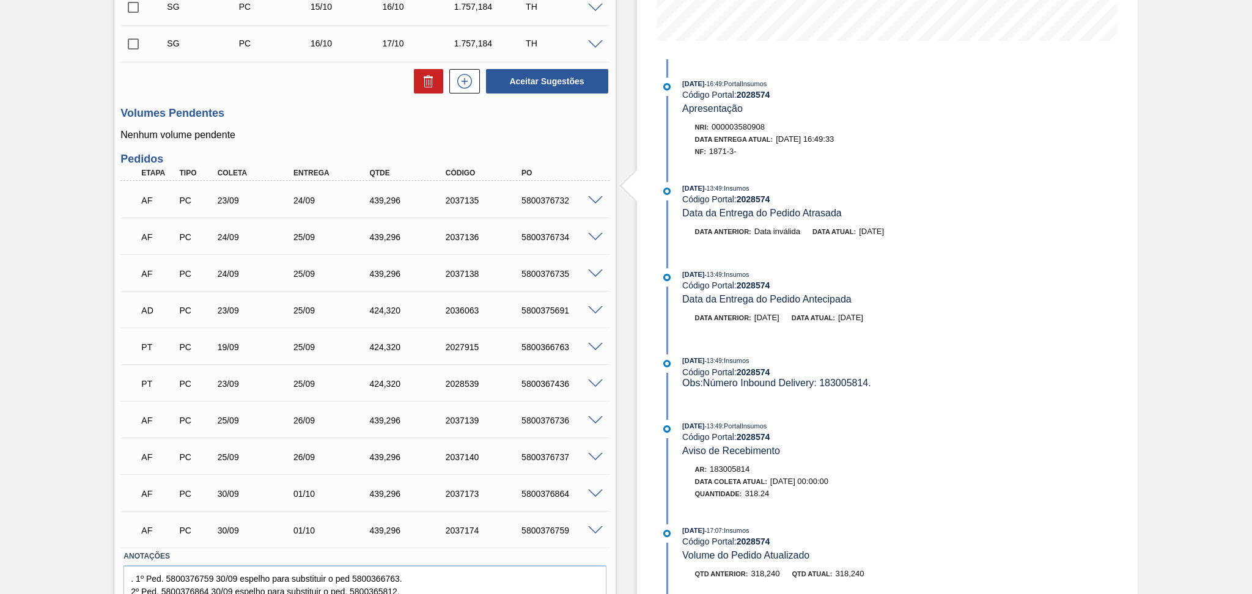
click at [321, 103] on div "Unidade Jundiaí PE MIN 2.161,912 TH PE MAX 7.249,460 TH Próxima Entrega 25/09 -…" at bounding box center [364, 213] width 501 height 857
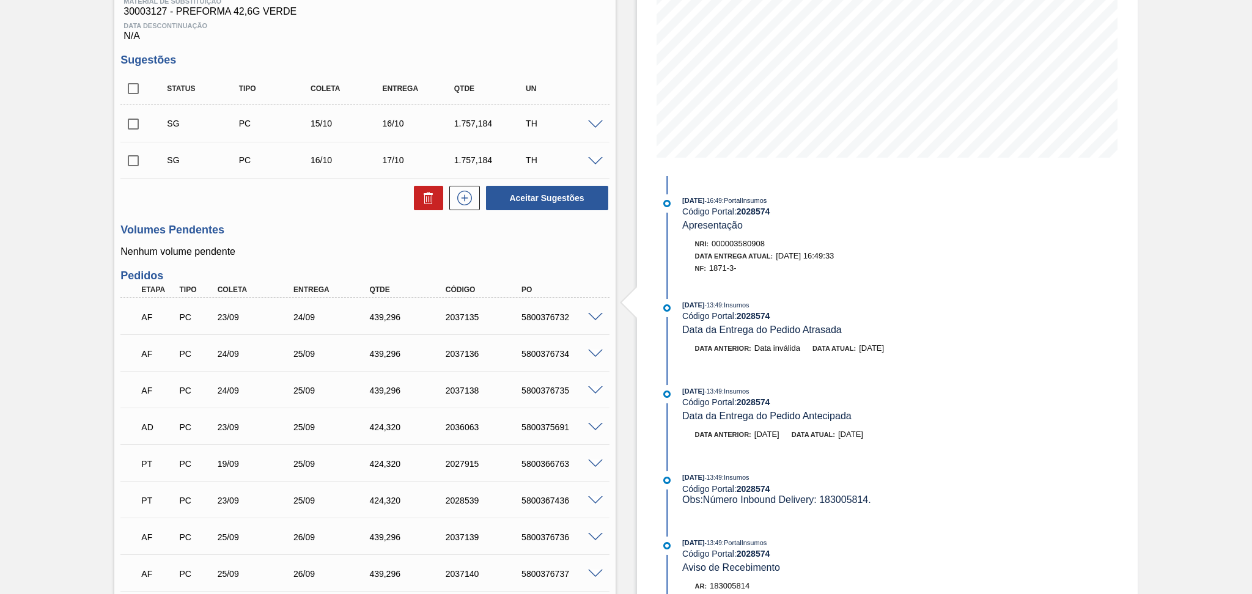
scroll to position [0, 0]
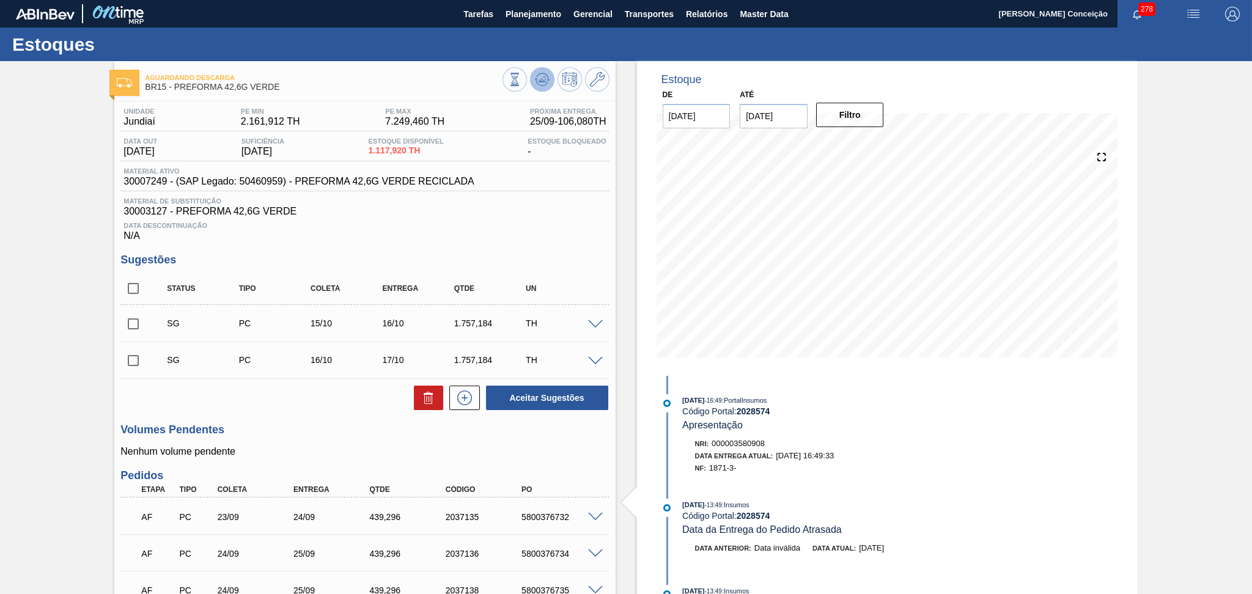
drag, startPoint x: 527, startPoint y: 72, endPoint x: 533, endPoint y: 78, distance: 9.5
click at [531, 76] on div at bounding box center [556, 81] width 107 height 28
click at [535, 78] on icon at bounding box center [542, 79] width 15 height 15
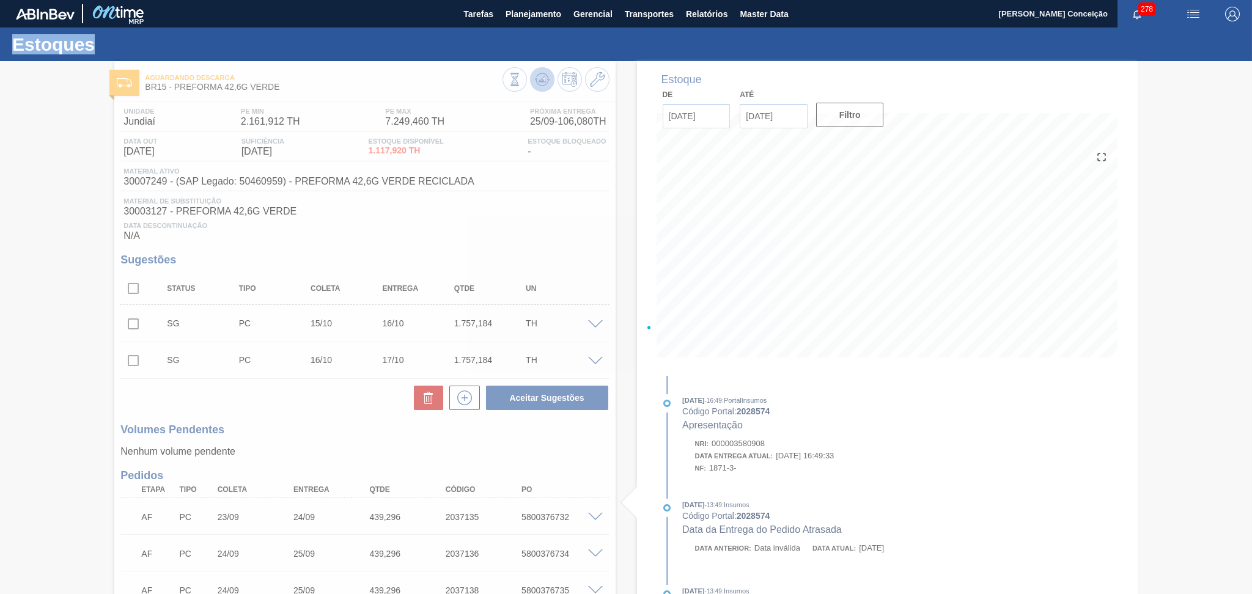
click at [533, 78] on div at bounding box center [626, 327] width 1252 height 533
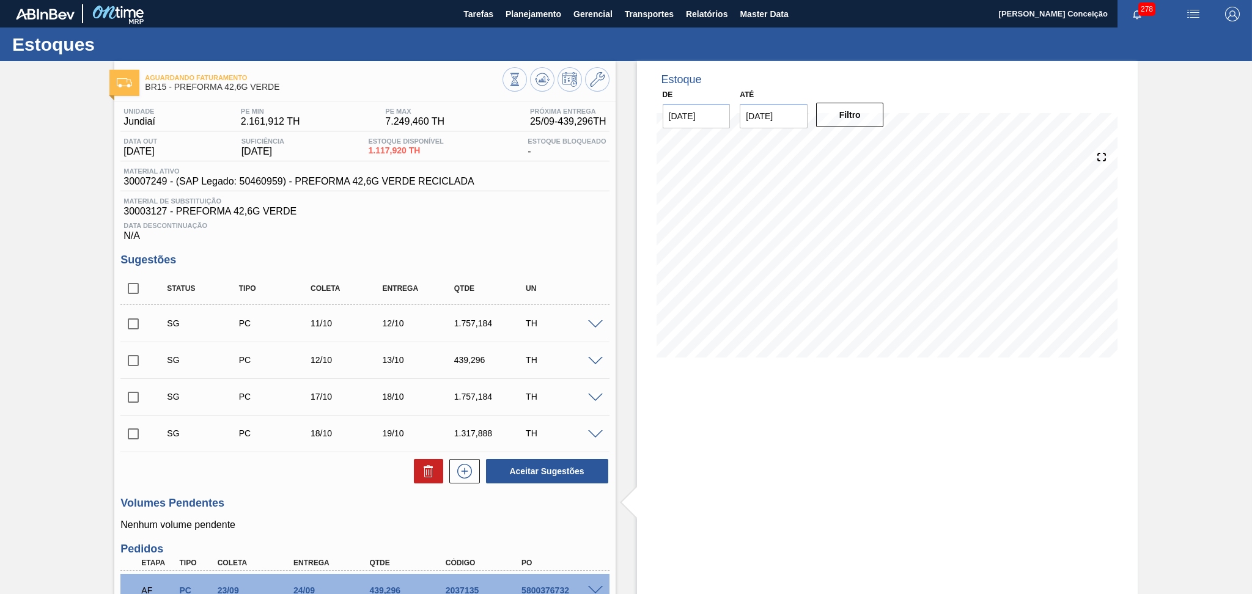
click at [472, 205] on div "Material de Substituição 30003127 - PREFORMA 42,6G VERDE" at bounding box center [364, 208] width 489 height 20
click at [536, 205] on div "Material de Substituição 30003127 - PREFORMA 42,6G VERDE" at bounding box center [364, 208] width 489 height 20
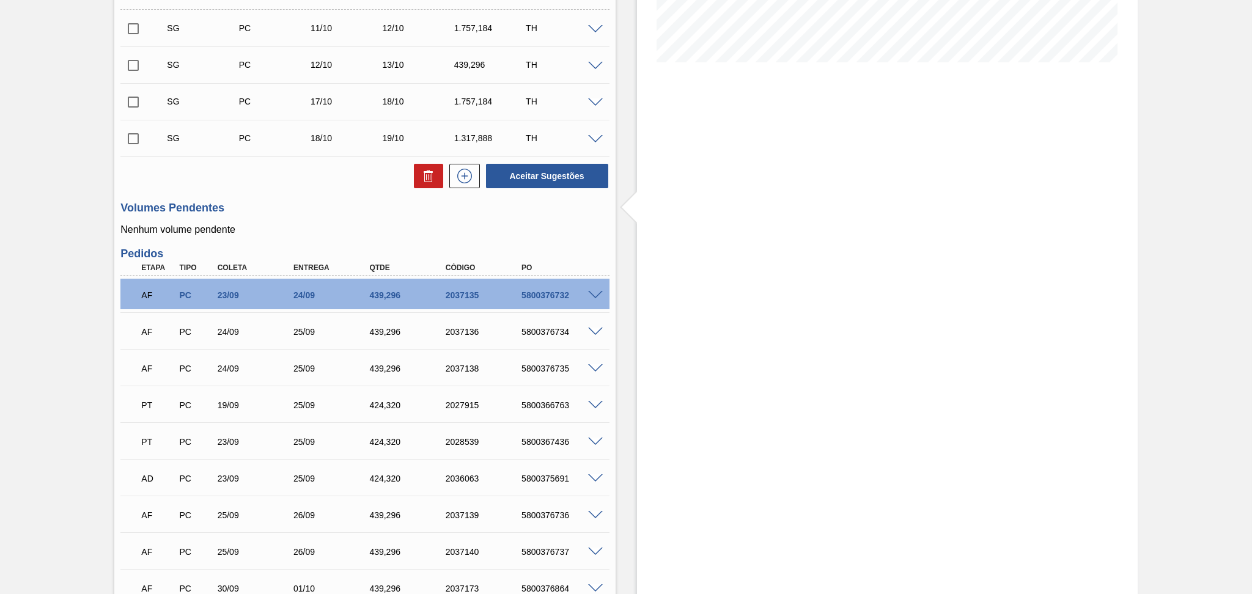
scroll to position [443, 0]
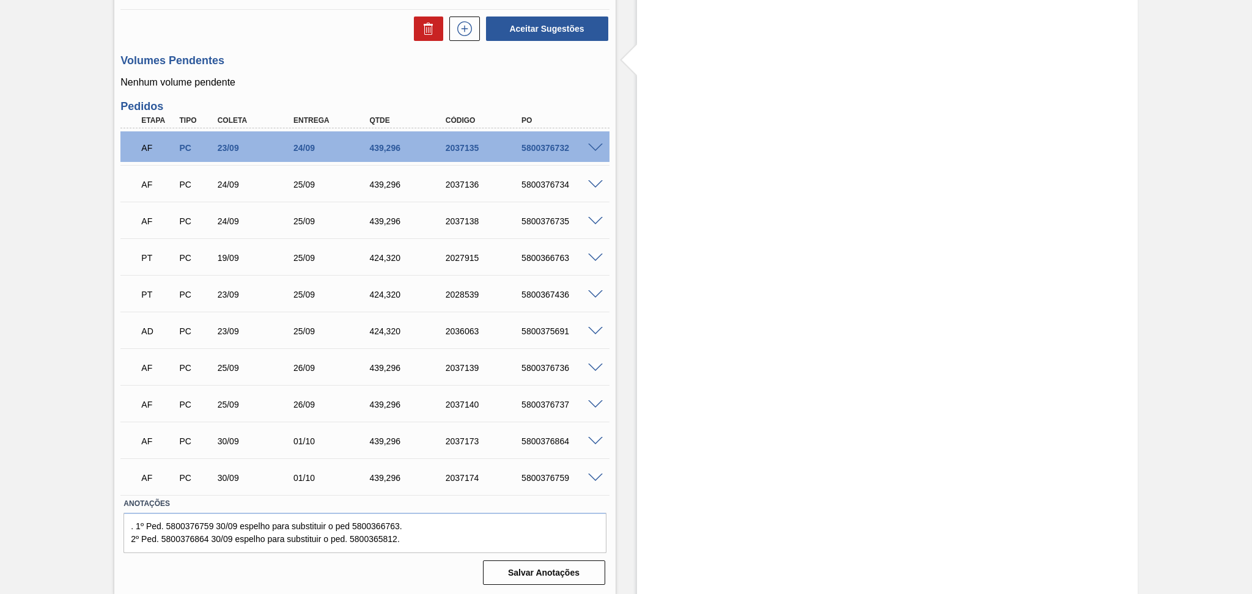
click at [327, 74] on div "Volumes Pendentes Nenhum volume pendente" at bounding box center [364, 71] width 489 height 34
click at [595, 144] on span at bounding box center [595, 148] width 15 height 9
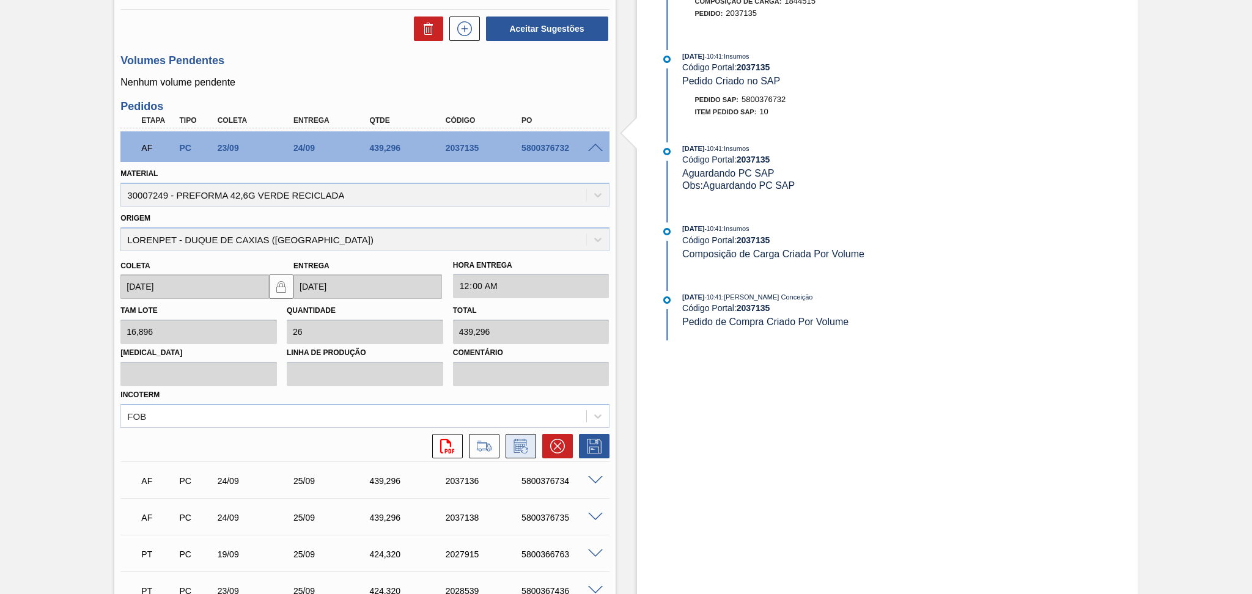
click at [522, 444] on icon at bounding box center [520, 447] width 9 height 7
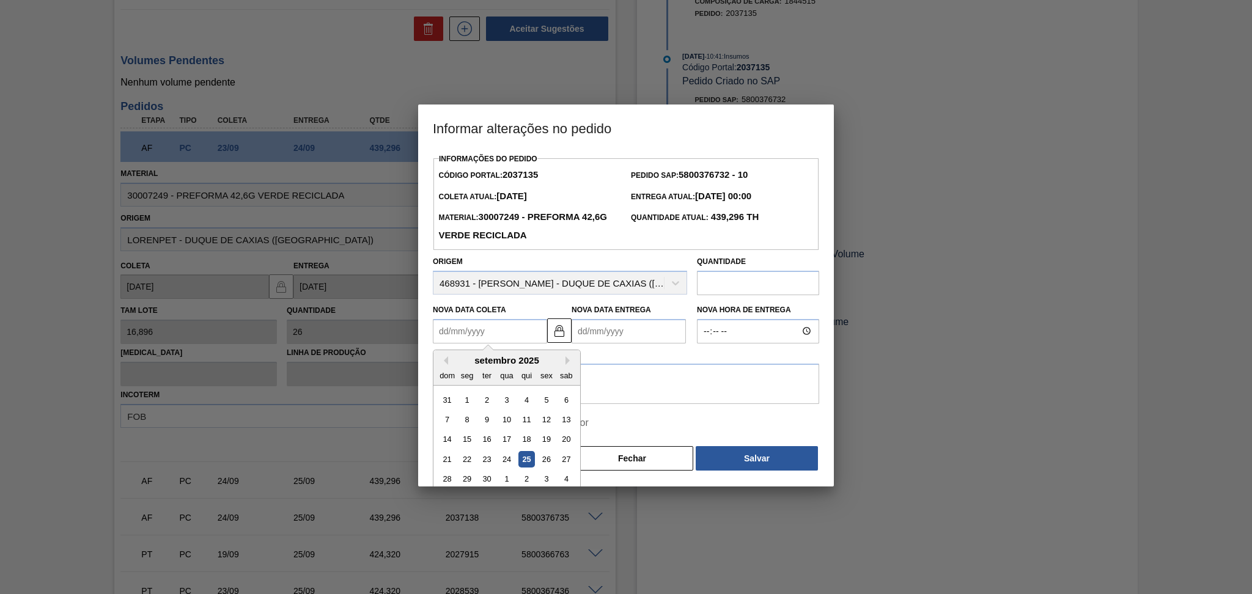
click at [481, 332] on Coleta2037135 "Nova Data Coleta" at bounding box center [490, 331] width 114 height 24
click at [525, 460] on div "25" at bounding box center [527, 459] width 17 height 17
type Coleta2037135 "[DATE]"
type Entrega2037135 "26/09/2025"
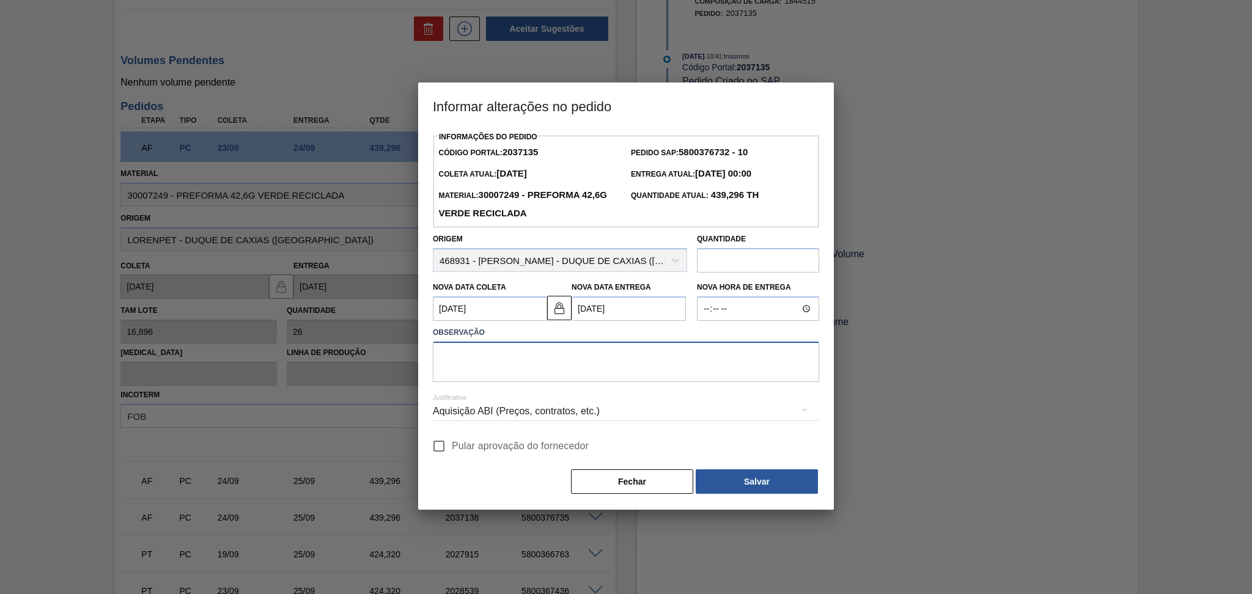
click at [536, 361] on textarea at bounding box center [626, 362] width 386 height 40
type textarea "furo reprogramado"
click at [495, 462] on div "Informações do Pedido Código Portal: 2037135 Pedido SAP: 5800376732 - 10 Coleta…" at bounding box center [626, 311] width 386 height 367
click at [509, 443] on span "Pular aprovação do fornecedor" at bounding box center [520, 446] width 137 height 15
click at [452, 443] on input "Pular aprovação do fornecedor" at bounding box center [439, 447] width 26 height 26
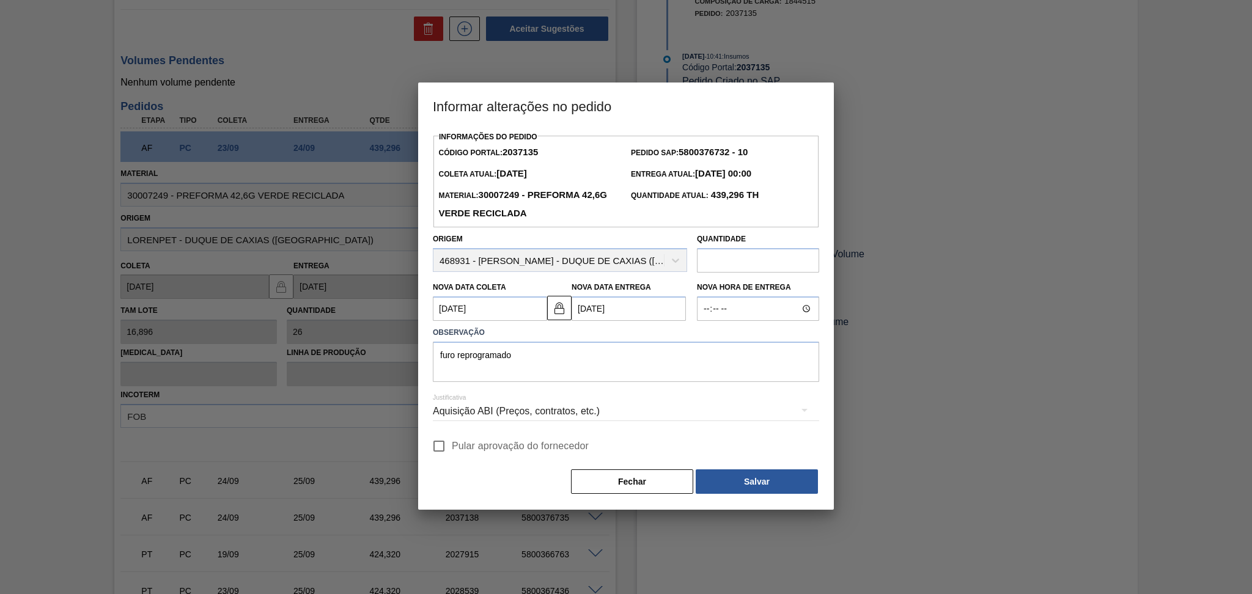
checkbox input "true"
click at [749, 479] on button "Salvar" at bounding box center [757, 482] width 122 height 24
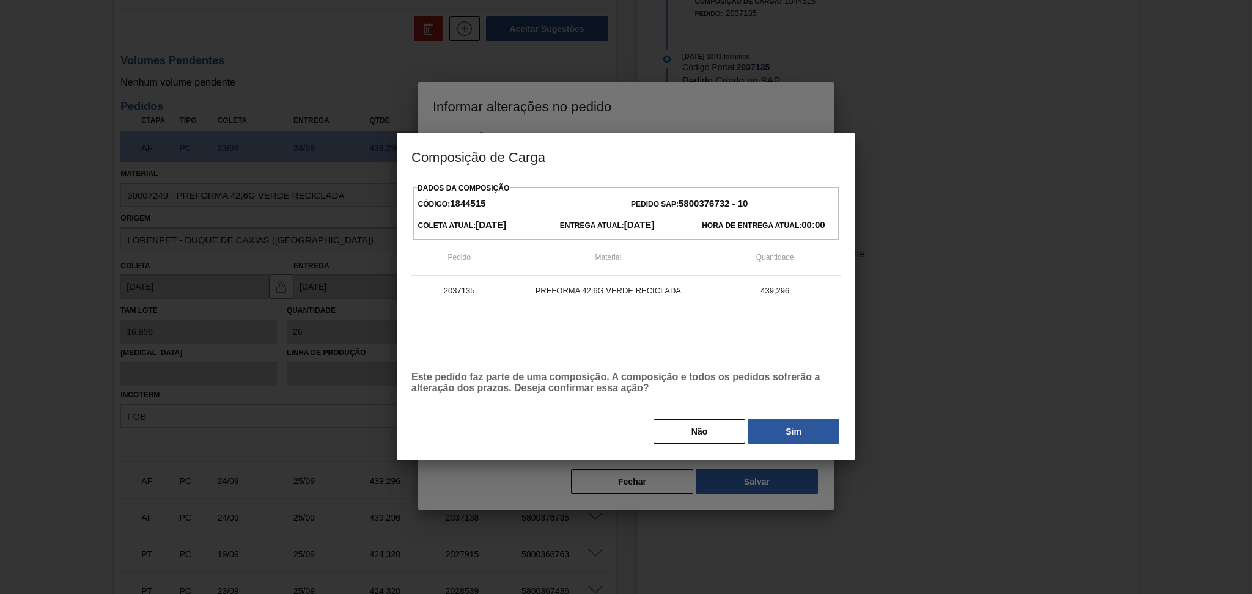
click at [822, 419] on div "Dados da Composição Código: 1844515 Pedido SAP: 5800376732 - 10 Coleta Atual: 2…" at bounding box center [626, 312] width 429 height 265
click at [816, 423] on button "Sim" at bounding box center [794, 432] width 92 height 24
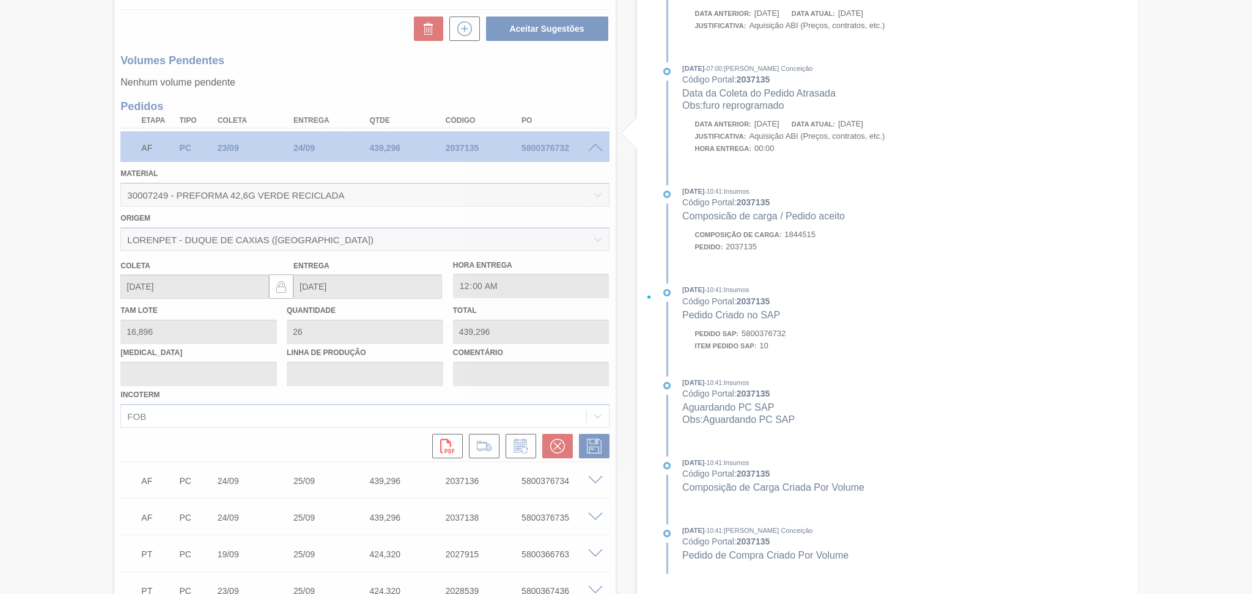
type input "furo reprogramado"
type input "[DATE]"
type input "26/09/2025"
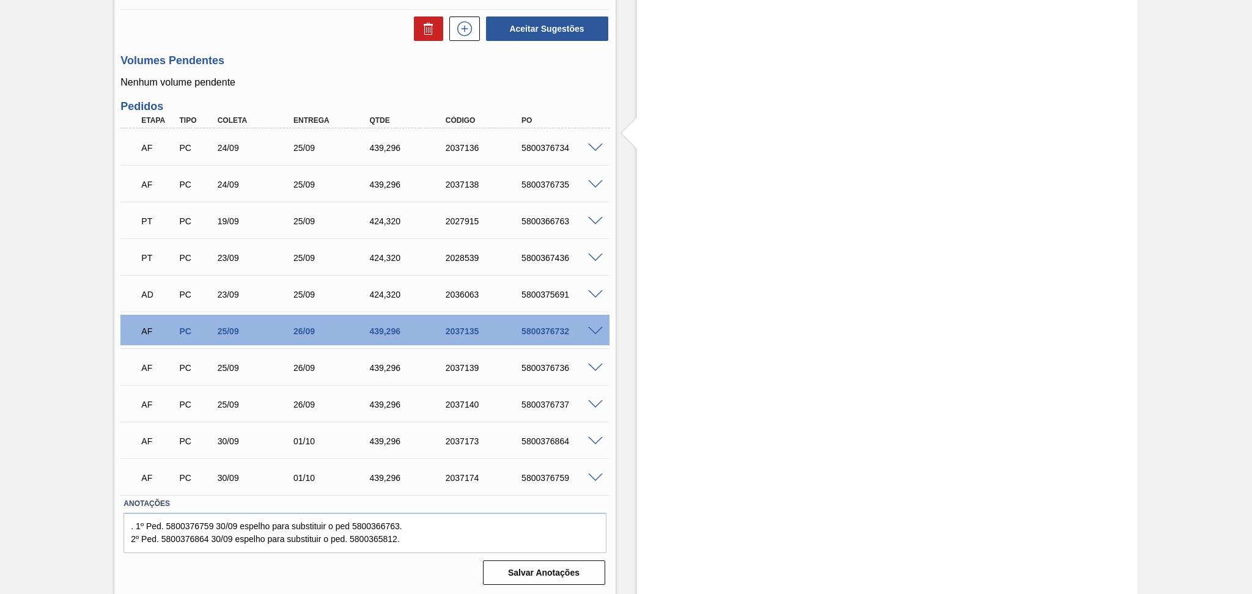
click at [294, 91] on div "Unidade Jundiaí PE MIN 2.161,912 TH PE MAX 7.249,460 TH Próxima Entrega 25/09 -…" at bounding box center [364, 124] width 501 height 931
click at [597, 144] on span at bounding box center [595, 148] width 15 height 9
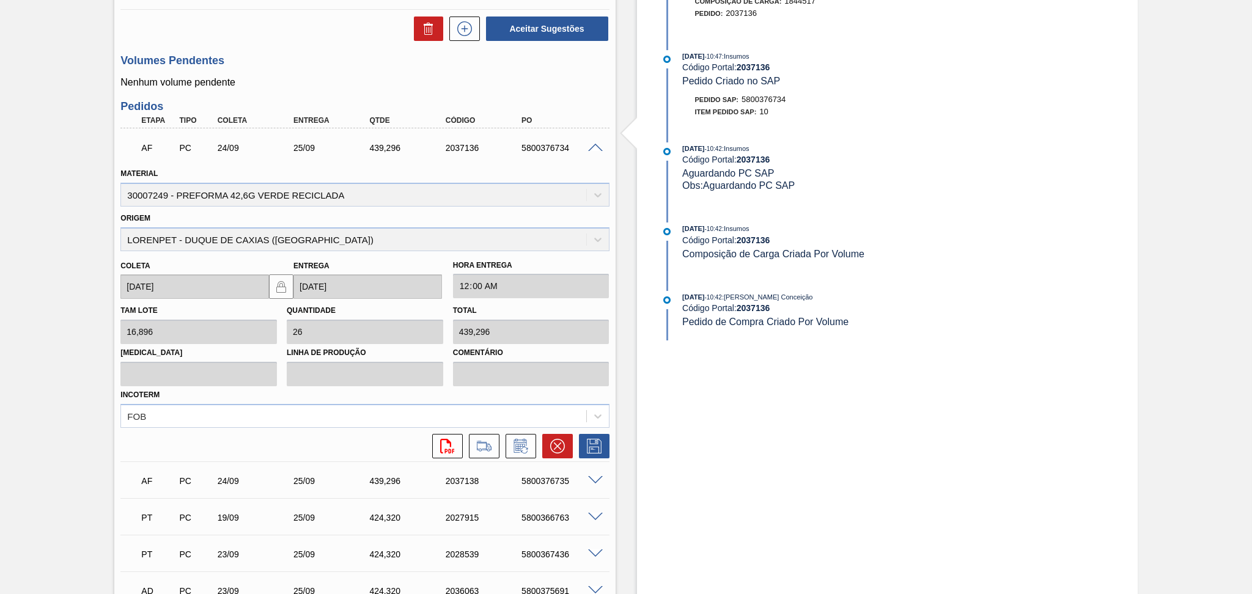
click at [522, 448] on icon at bounding box center [521, 446] width 20 height 15
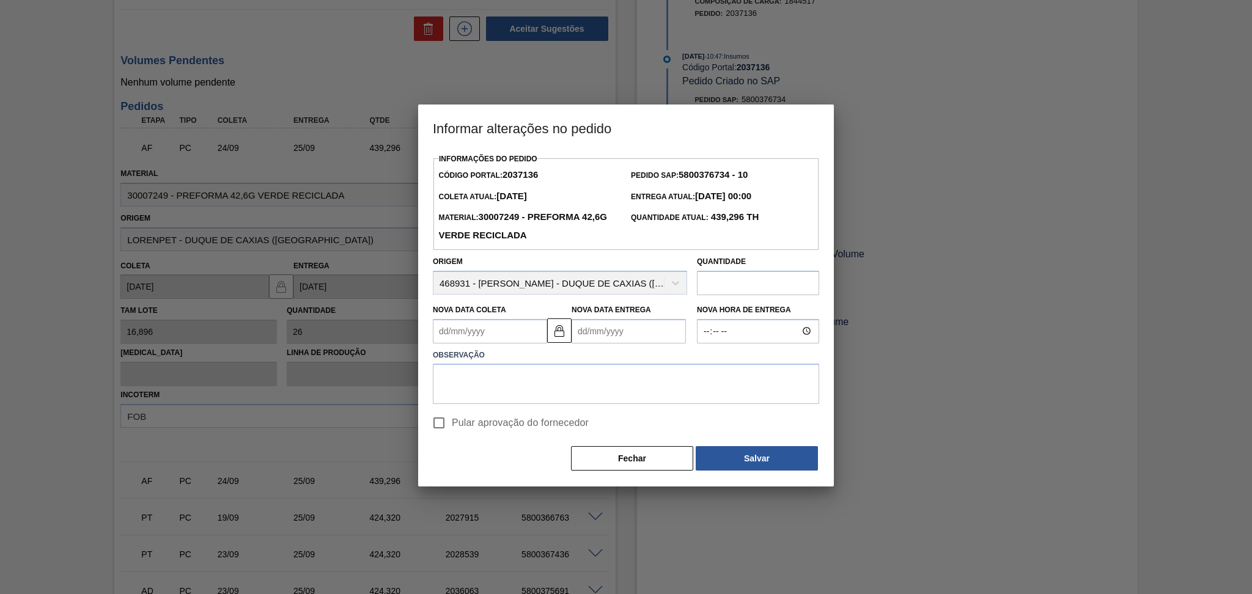
click at [481, 324] on Coleta2037136 "Nova Data Coleta" at bounding box center [490, 331] width 114 height 24
type Coleta2037136 "2"
type Entrega2037136 "03/09/2025"
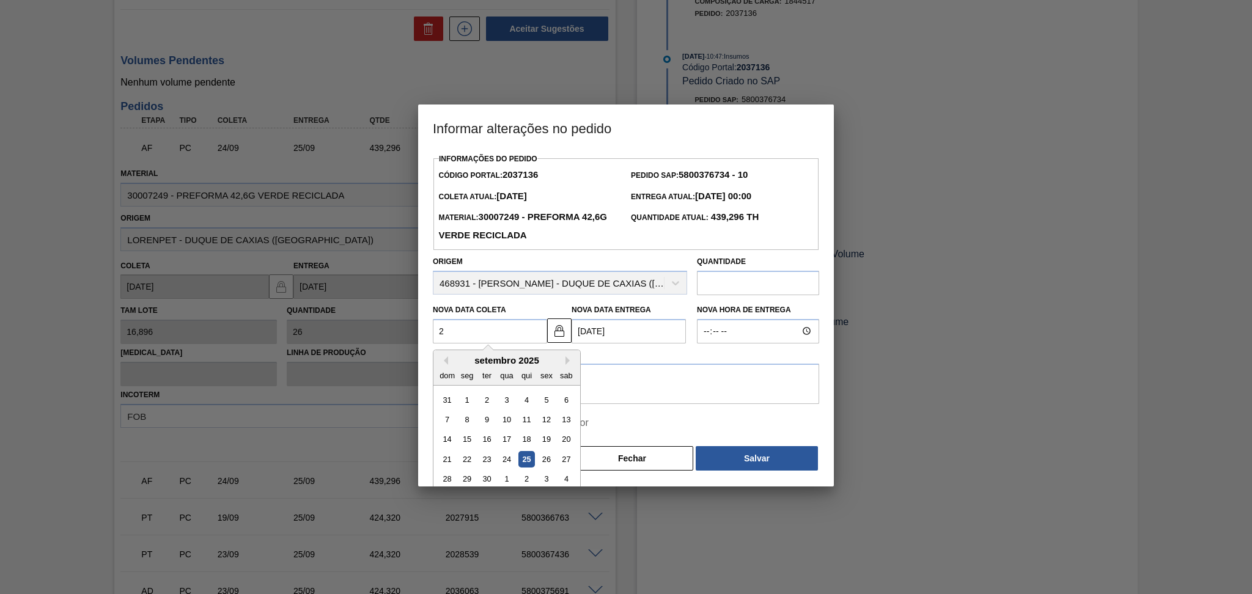
type Coleta2037136 "25"
type Entrega2037136 "26/09/2025"
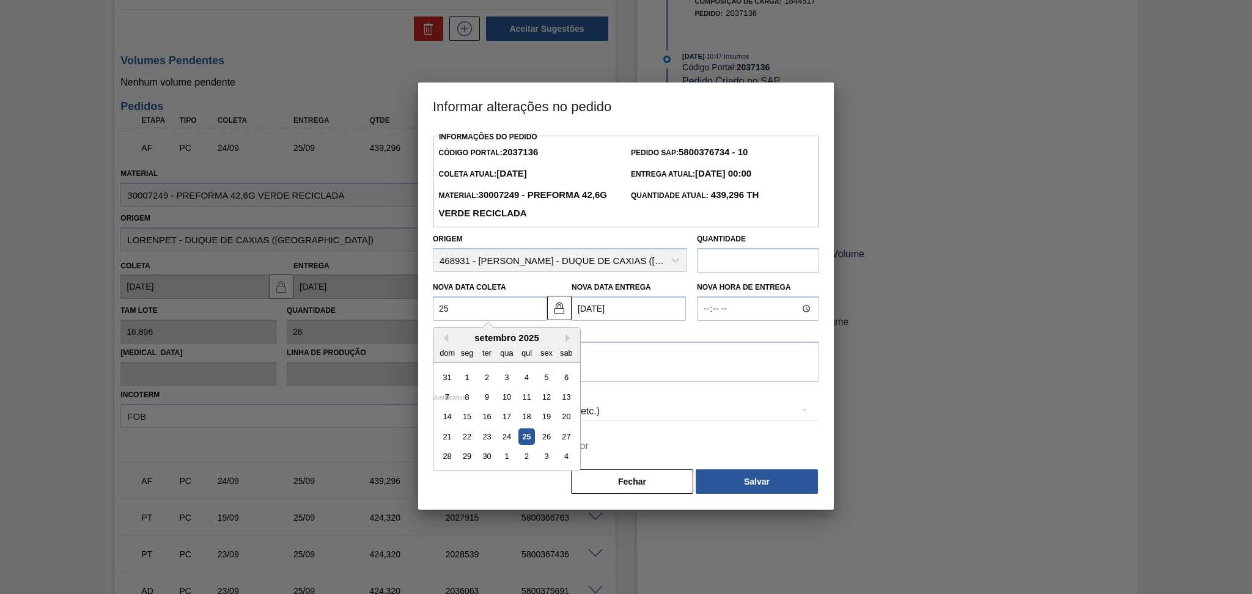
click at [534, 439] on div "21 22 23 24 25 26 27" at bounding box center [506, 437] width 139 height 20
click at [531, 440] on div "25" at bounding box center [527, 437] width 17 height 17
type Coleta2037136 "[DATE]"
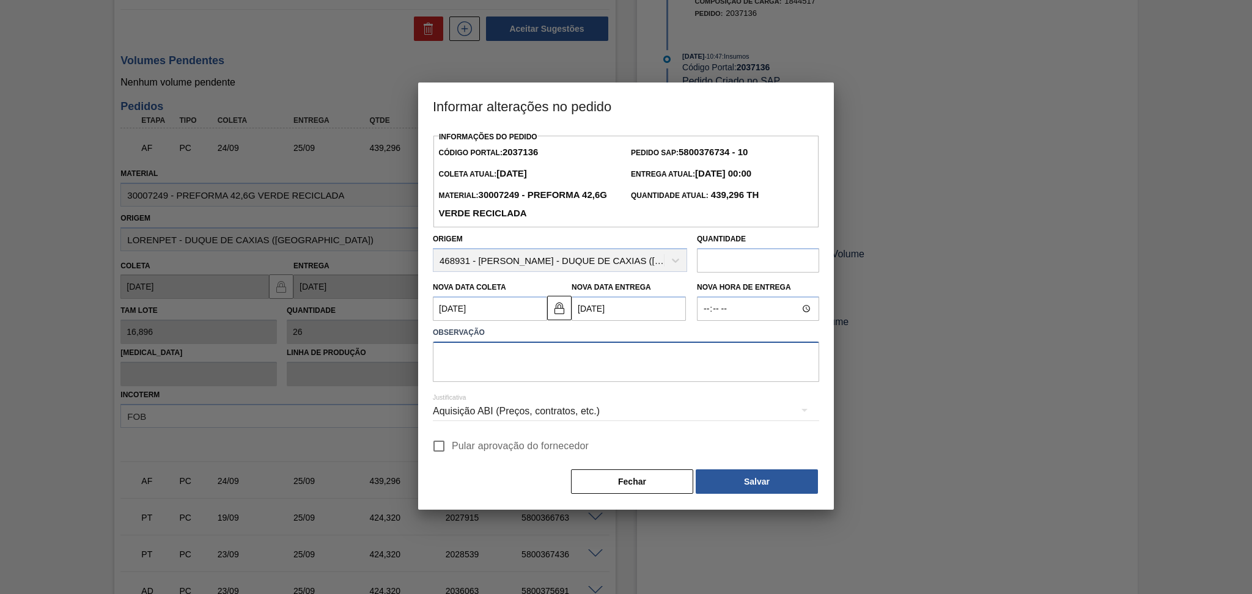
click at [506, 365] on textarea at bounding box center [626, 362] width 386 height 40
type textarea "furo reprogramado"
click at [548, 442] on span "Pular aprovação do fornecedor" at bounding box center [520, 446] width 137 height 15
click at [452, 442] on input "Pular aprovação do fornecedor" at bounding box center [439, 447] width 26 height 26
checkbox input "true"
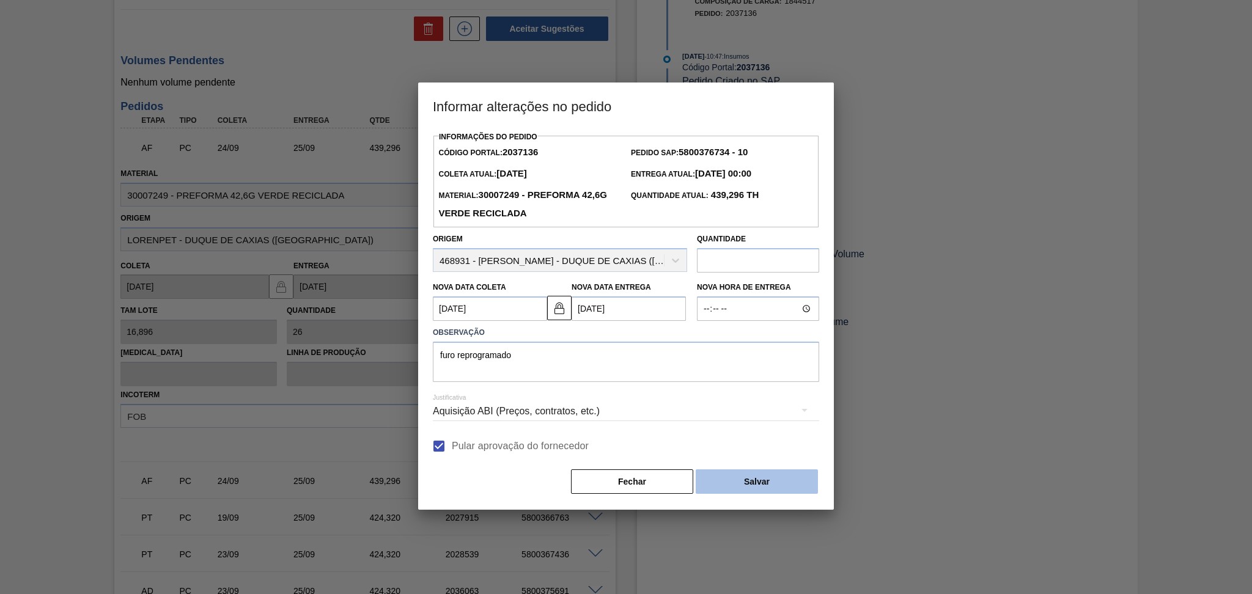
drag, startPoint x: 726, startPoint y: 472, endPoint x: 729, endPoint y: 477, distance: 6.3
click at [728, 474] on button "Salvar" at bounding box center [757, 482] width 122 height 24
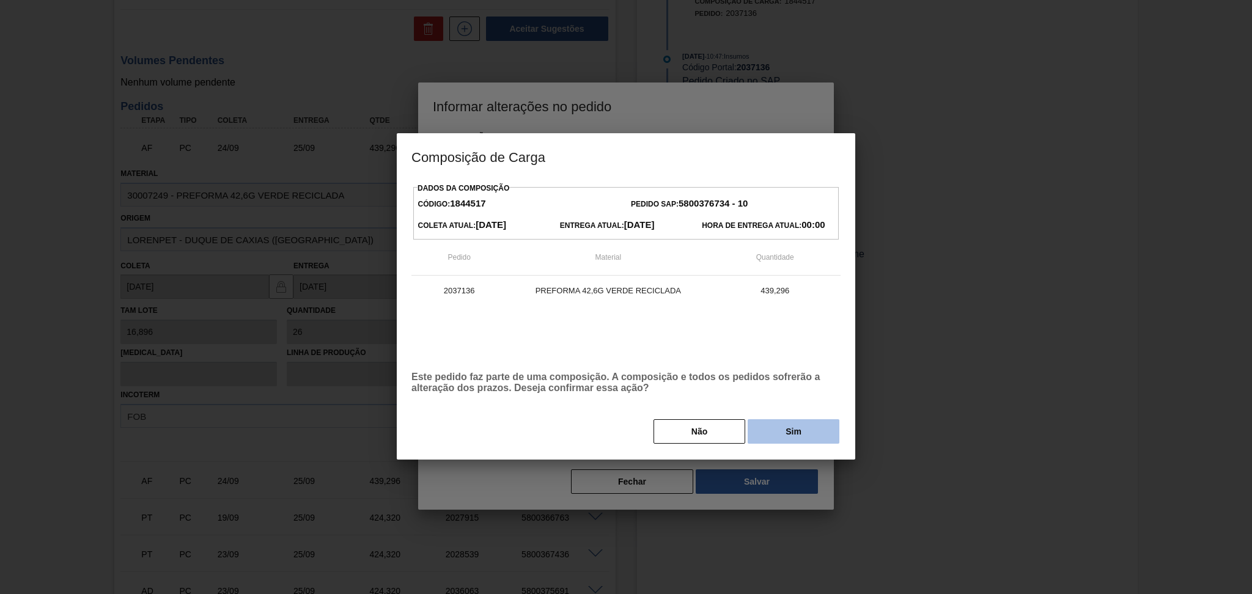
click at [804, 433] on button "Sim" at bounding box center [794, 432] width 92 height 24
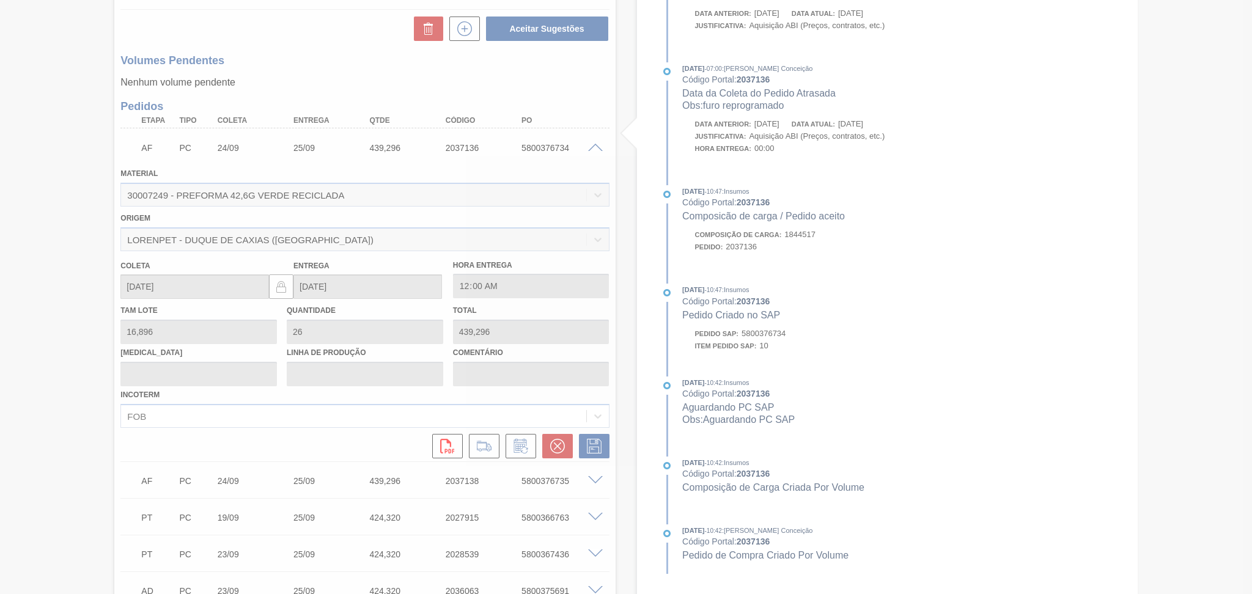
type input "furo reprogramado"
type input "[DATE]"
type input "26/09/2025"
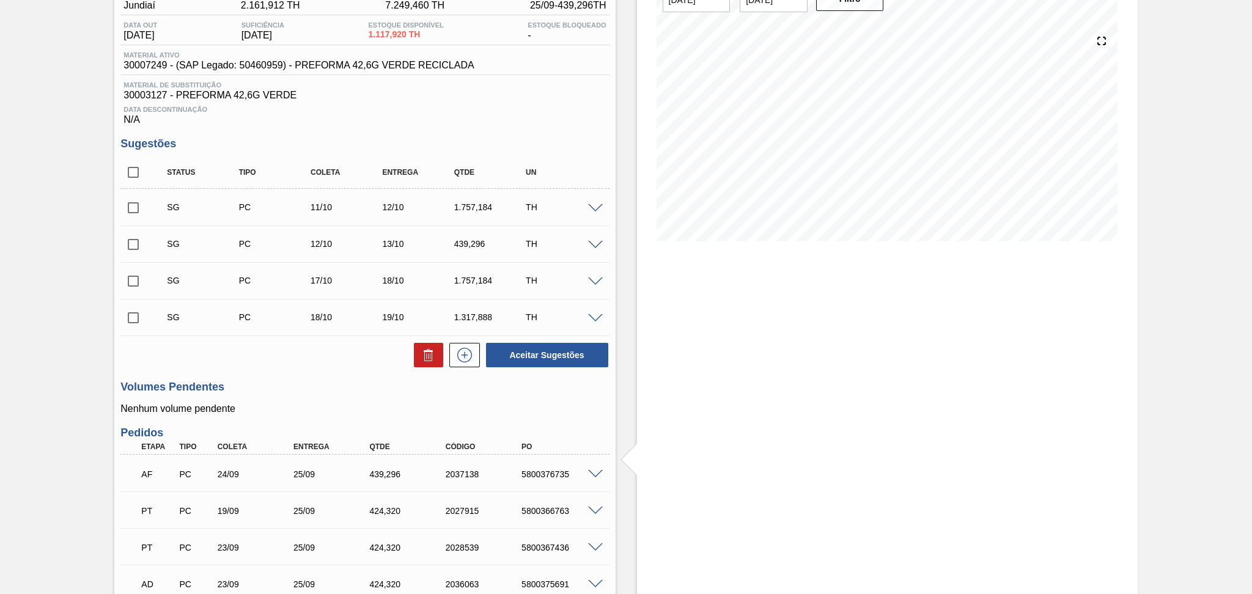
scroll to position [0, 0]
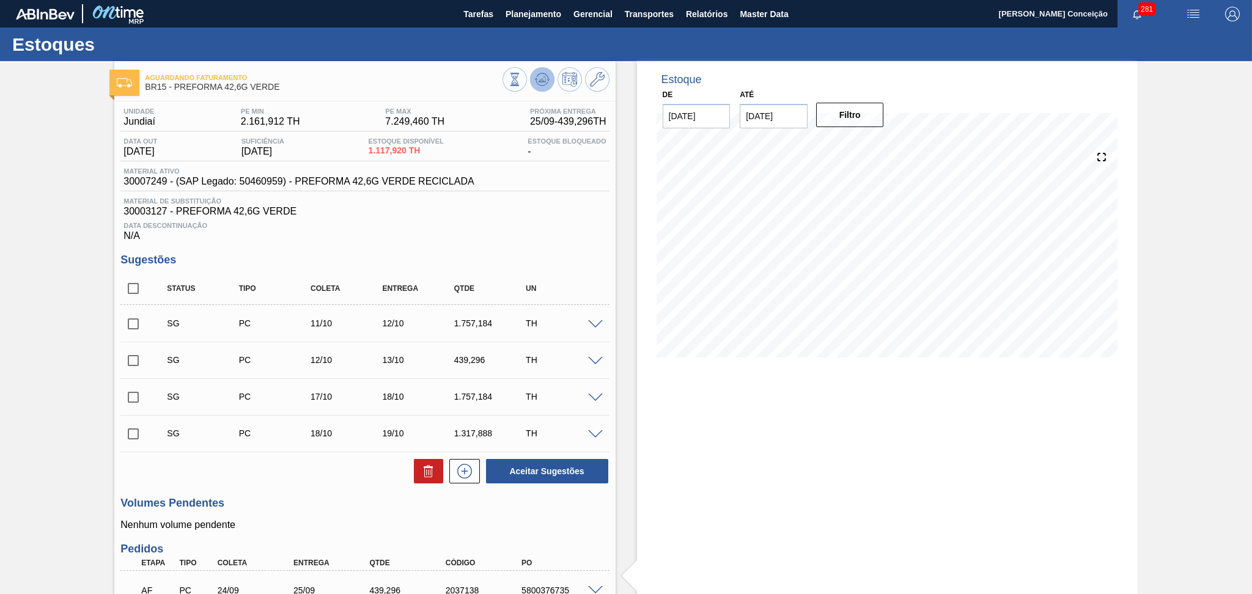
click at [549, 80] on button at bounding box center [542, 79] width 24 height 24
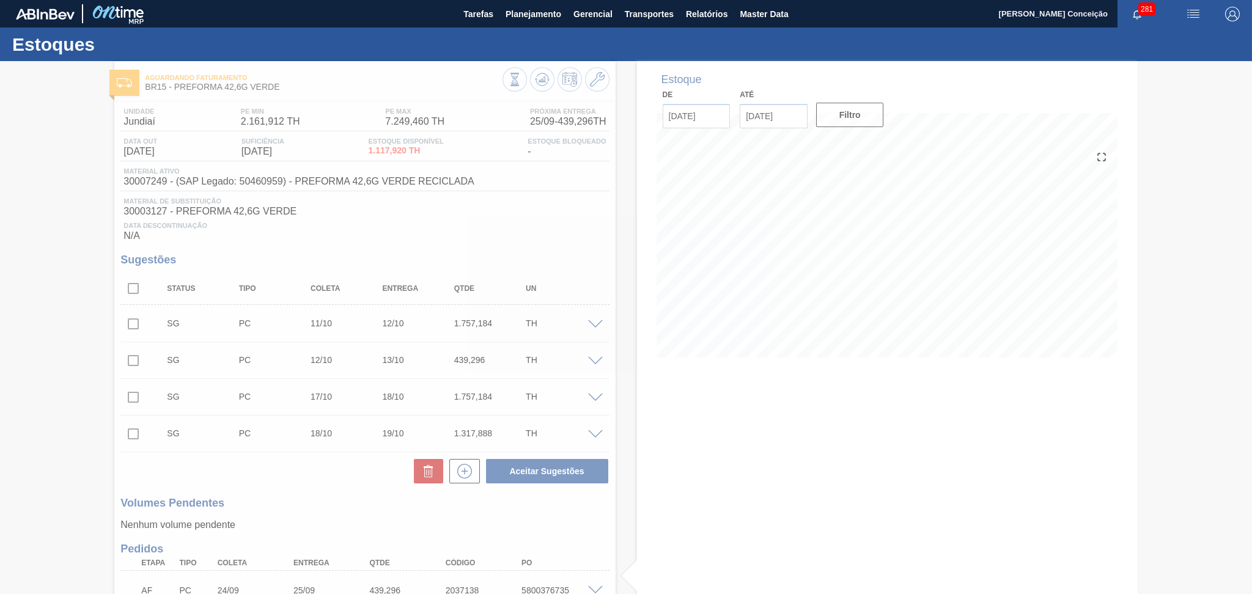
click at [546, 221] on div at bounding box center [626, 327] width 1252 height 533
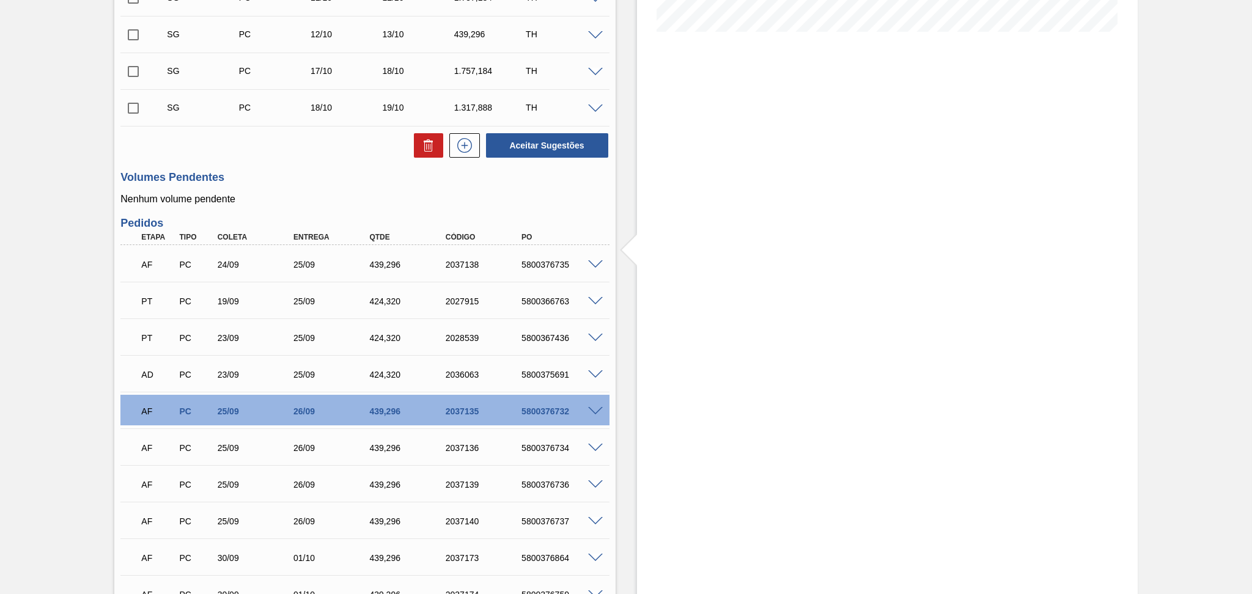
scroll to position [443, 0]
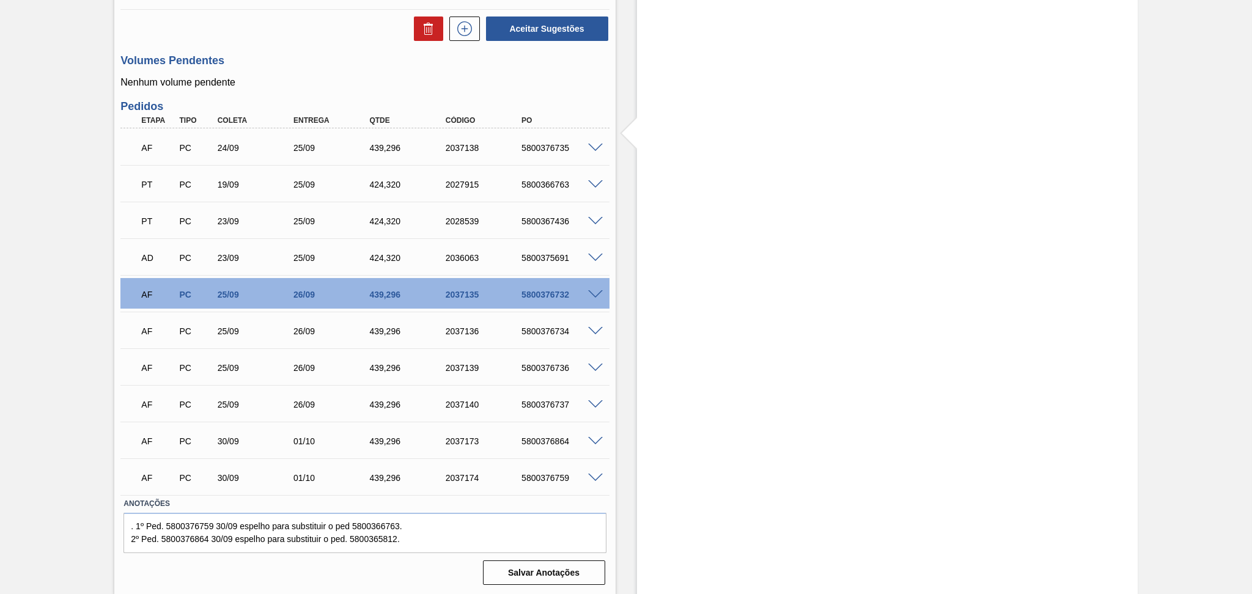
click at [294, 74] on div "Volumes Pendentes Nenhum volume pendente" at bounding box center [364, 71] width 489 height 34
click at [646, 285] on div "Estoque De 25/09/2025 Até 30/11/2025 Filtro" at bounding box center [887, 106] width 501 height 977
click at [245, 295] on div "25/09" at bounding box center [258, 295] width 86 height 10
click at [235, 322] on div "AF PC 25/09 26/09 439,296 2037136 5800376734" at bounding box center [361, 330] width 456 height 24
drag, startPoint x: 234, startPoint y: 379, endPoint x: 236, endPoint y: 406, distance: 27.0
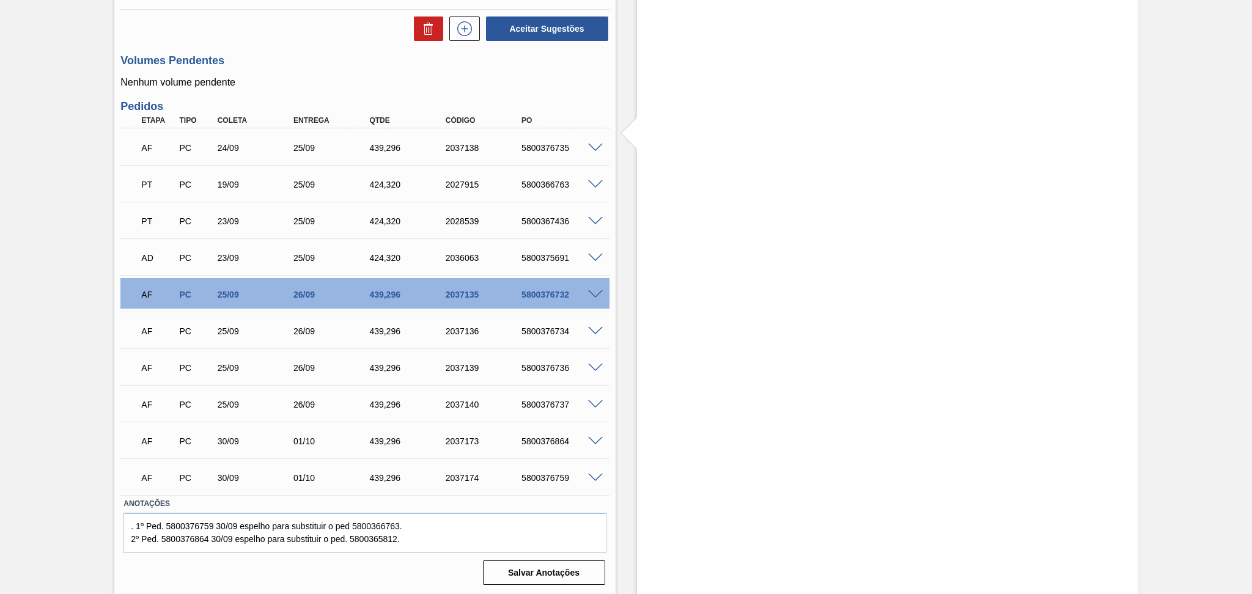
click at [234, 381] on div "AF PC 25/09 26/09 439,296 2037139 5800376736" at bounding box center [364, 367] width 489 height 31
click at [238, 406] on div "25/09" at bounding box center [258, 405] width 86 height 10
click at [250, 409] on div "25/09" at bounding box center [258, 405] width 86 height 10
click at [593, 144] on span at bounding box center [595, 148] width 15 height 9
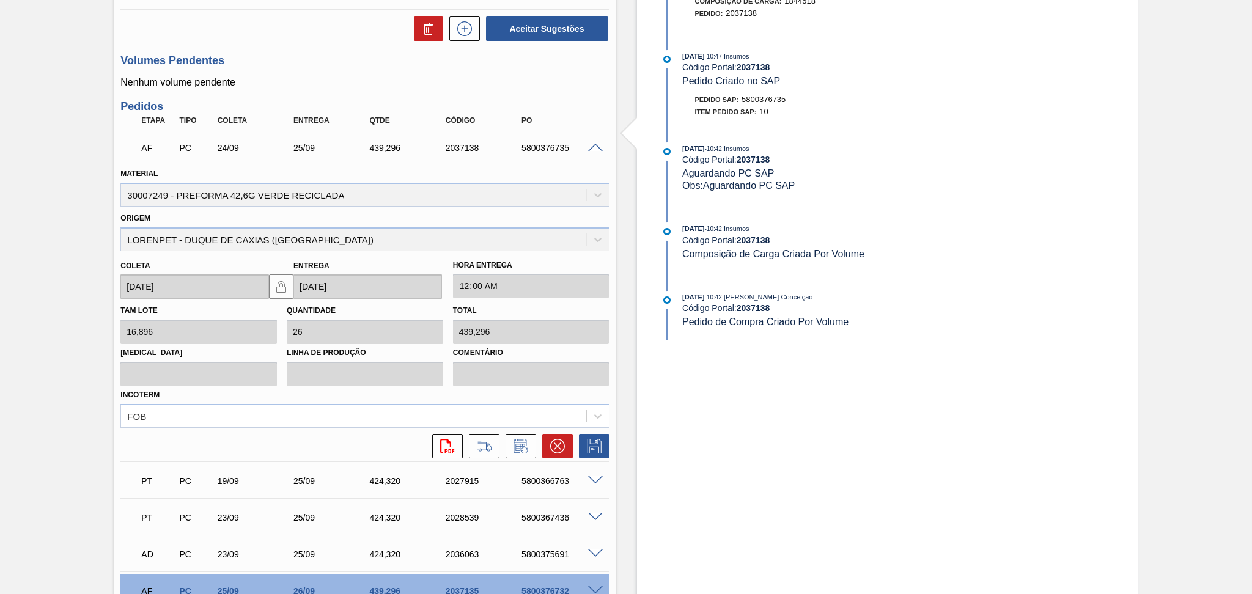
click at [588, 147] on span at bounding box center [595, 148] width 15 height 9
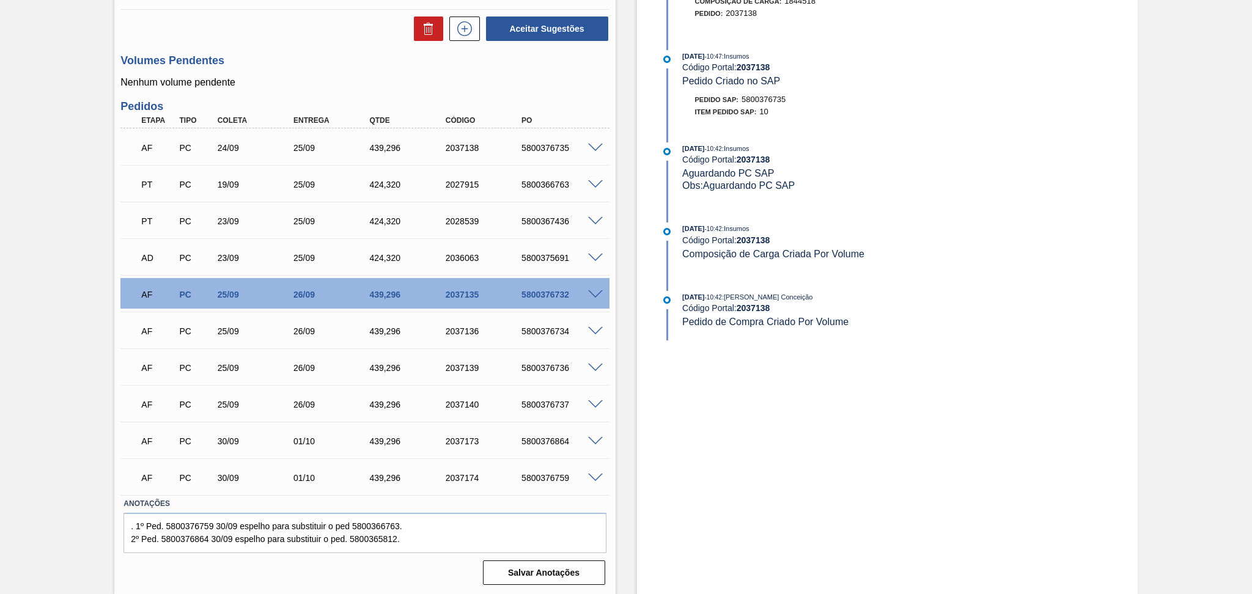
click at [349, 58] on h3 "Volumes Pendentes" at bounding box center [364, 60] width 489 height 13
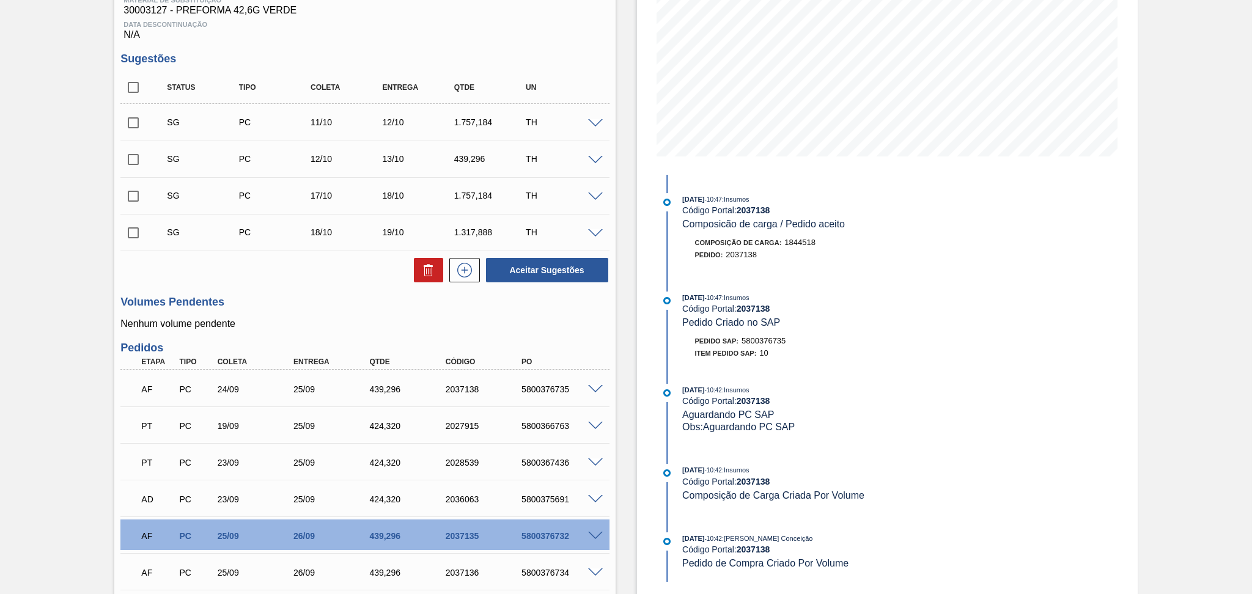
scroll to position [198, 0]
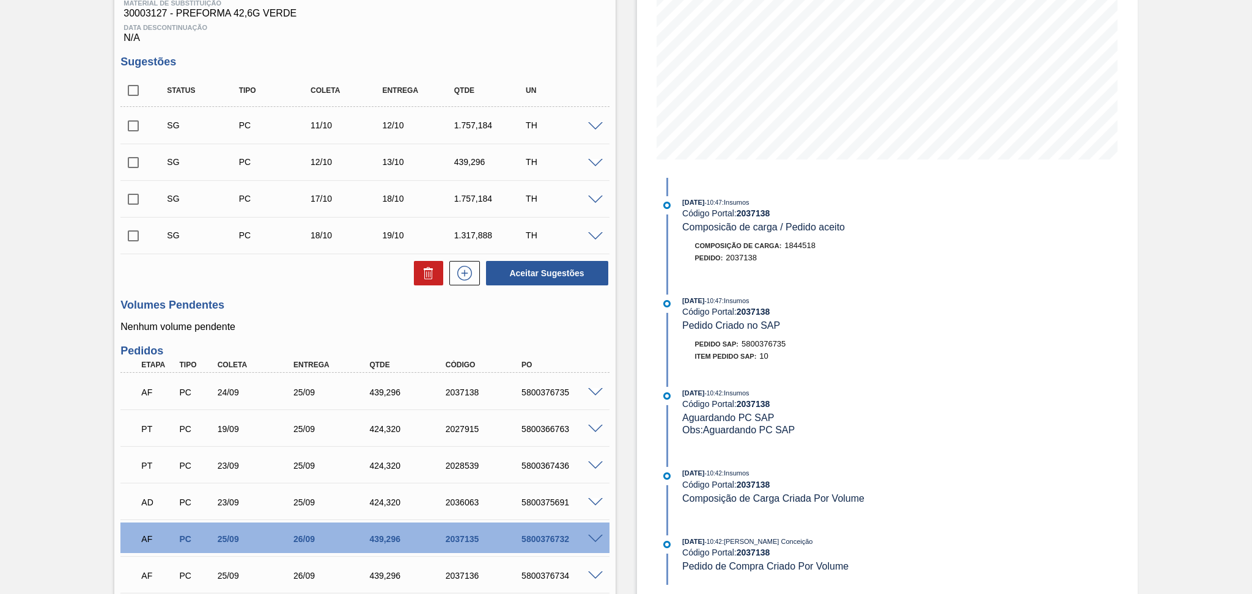
click at [282, 294] on div "Unidade Jundiaí PE MIN 2.161,912 TH PE MAX 7.249,460 TH Próxima Entrega 25/09 -…" at bounding box center [364, 368] width 501 height 931
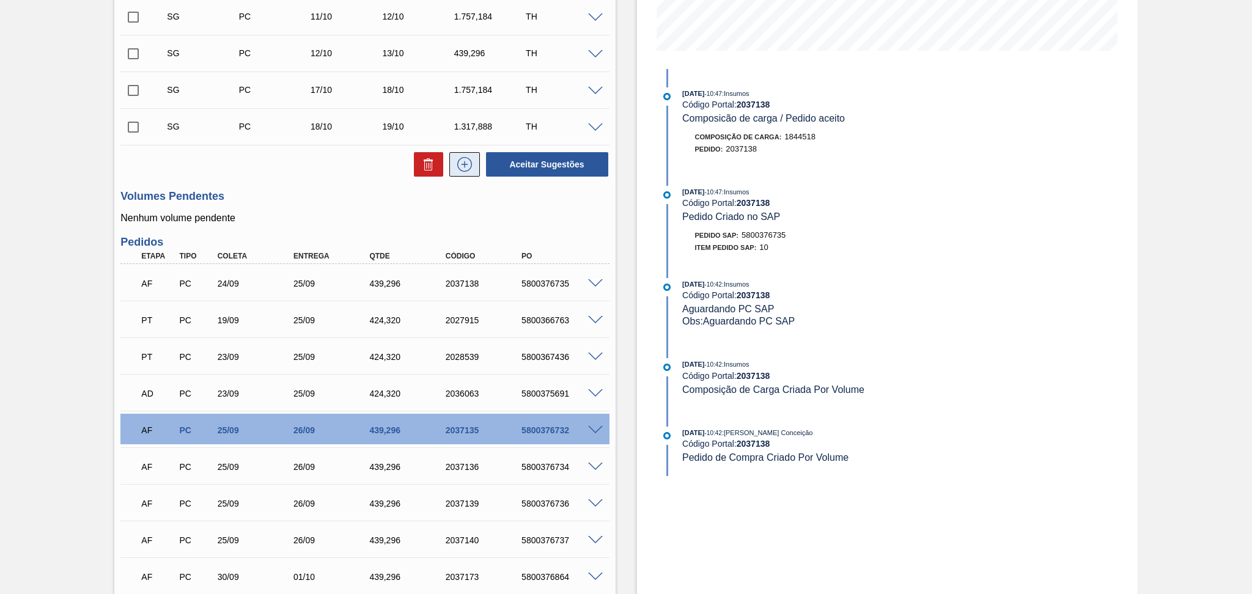
scroll to position [443, 0]
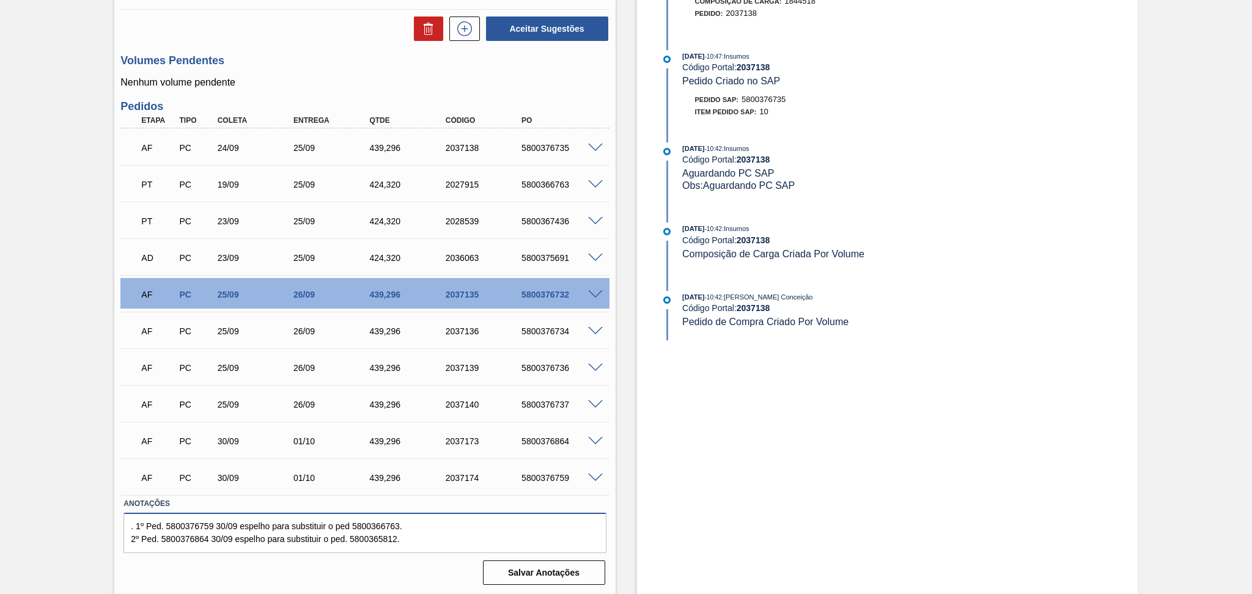
click at [414, 540] on textarea ". 1º Ped. 5800376759 30/09 espelho para substituir o ped 5800366763. 2º Ped. 58…" at bounding box center [365, 533] width 483 height 40
click at [253, 103] on h3 "Pedidos" at bounding box center [364, 106] width 489 height 13
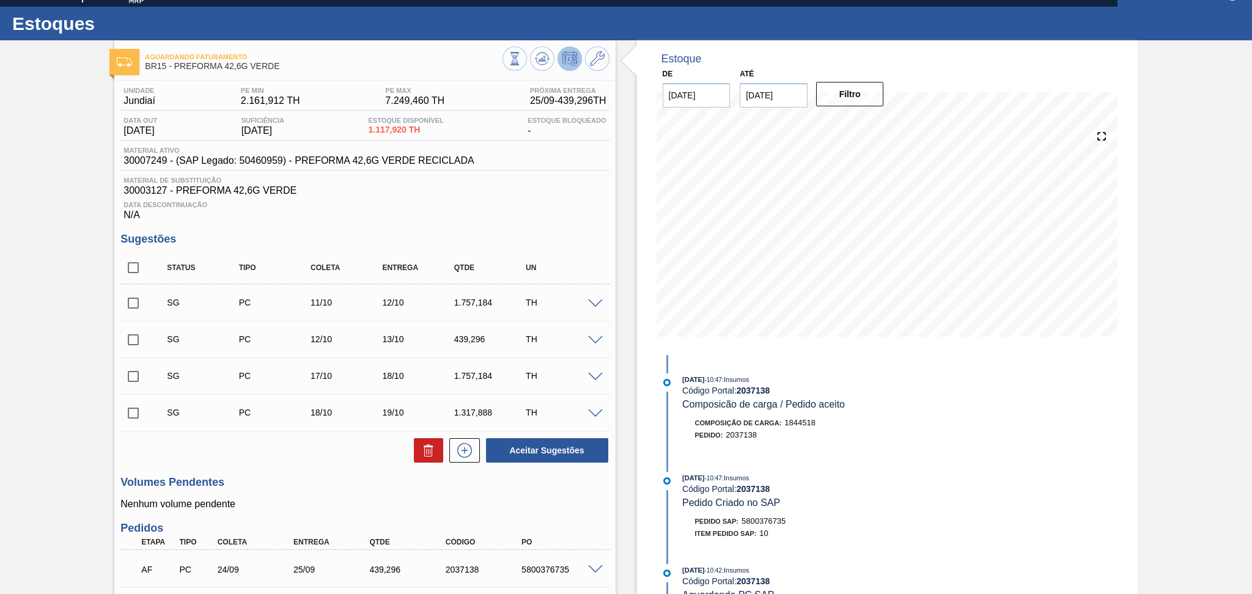
scroll to position [0, 0]
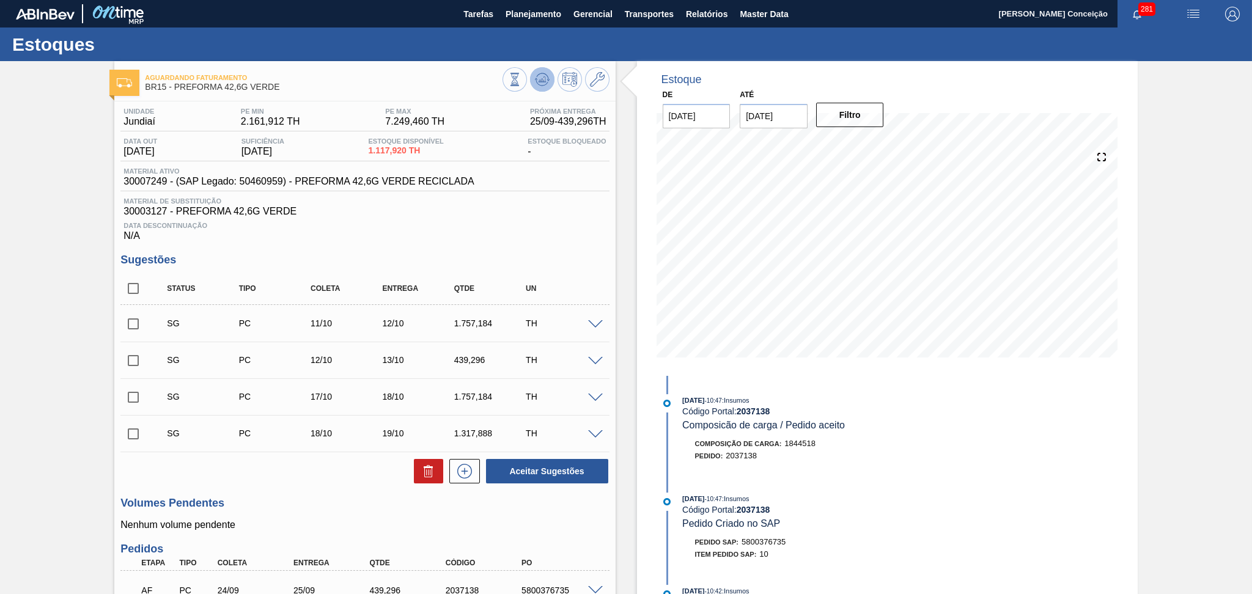
click at [536, 79] on icon at bounding box center [536, 79] width 2 height 2
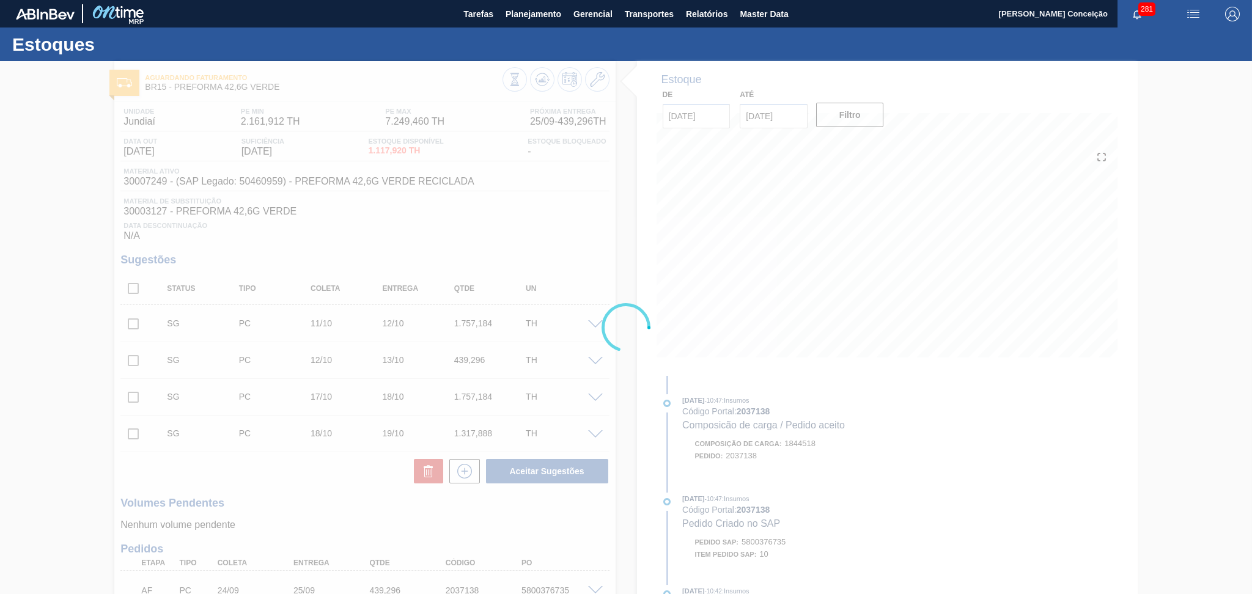
click at [509, 233] on div at bounding box center [626, 327] width 1252 height 533
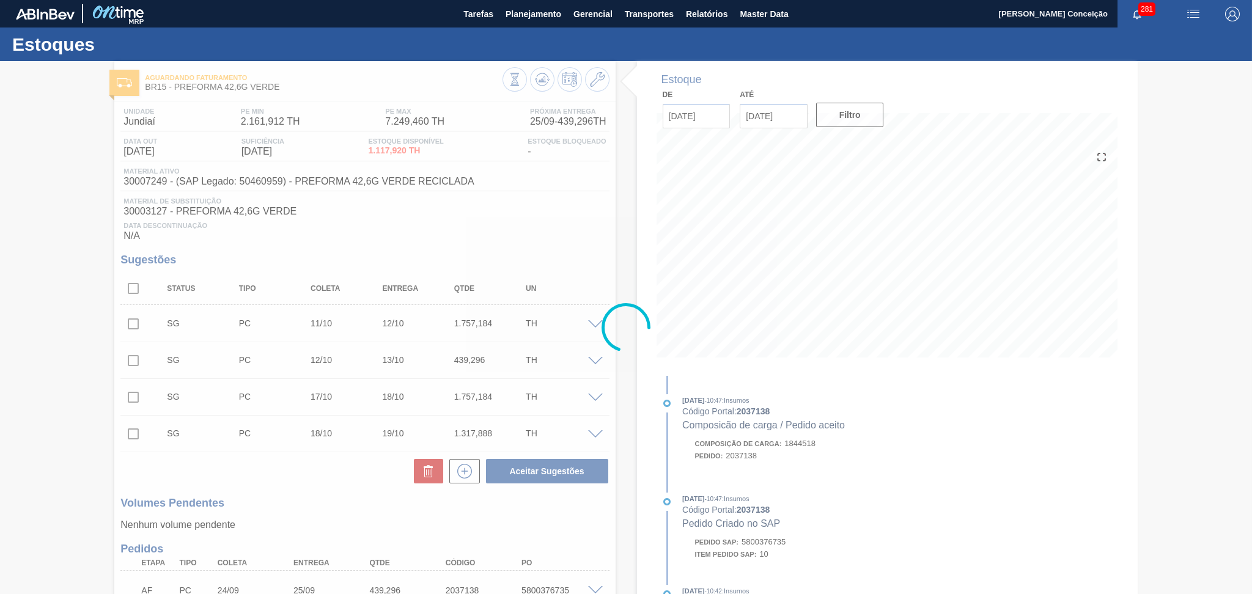
click at [535, 240] on div at bounding box center [626, 327] width 1252 height 533
type textarea ". 1º Ped. 5800376759 30/09 espelho para substituir o ped 5800366763. 2º Ped. 58…"
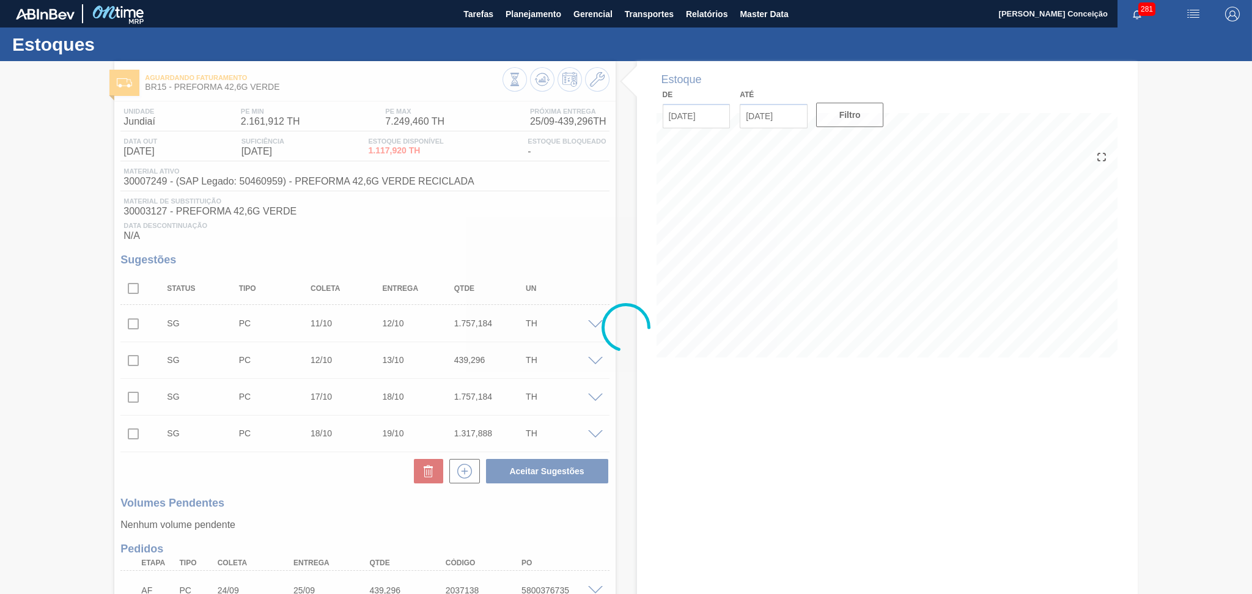
click at [137, 291] on div at bounding box center [626, 327] width 1252 height 533
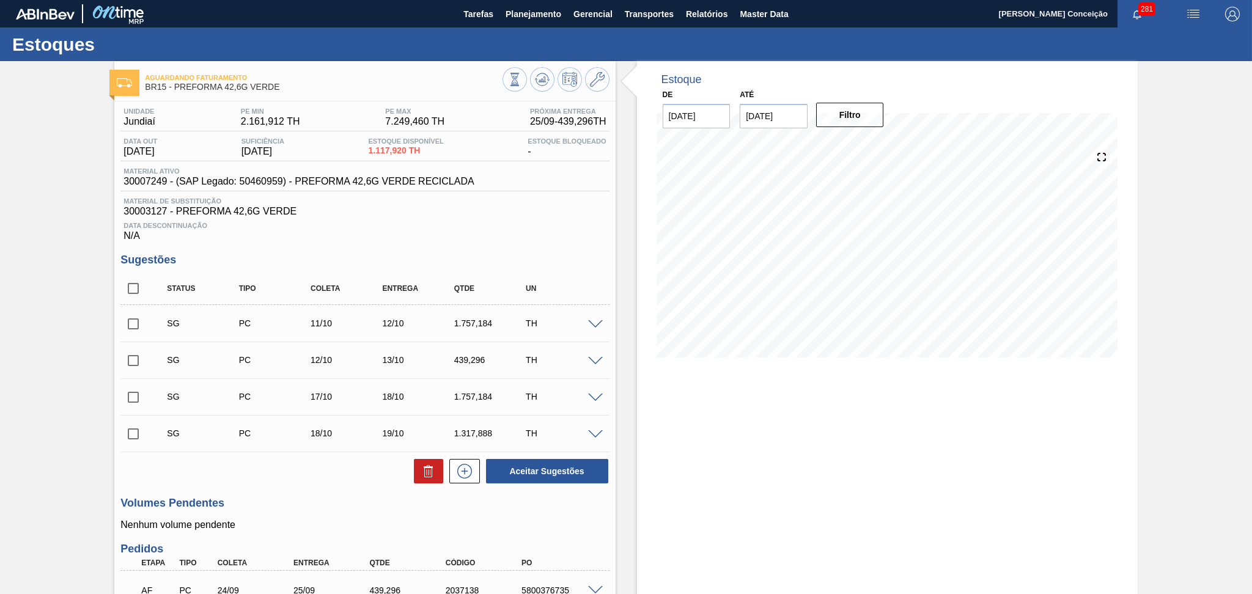
click at [137, 291] on input "checkbox" at bounding box center [133, 289] width 26 height 26
checkbox input "true"
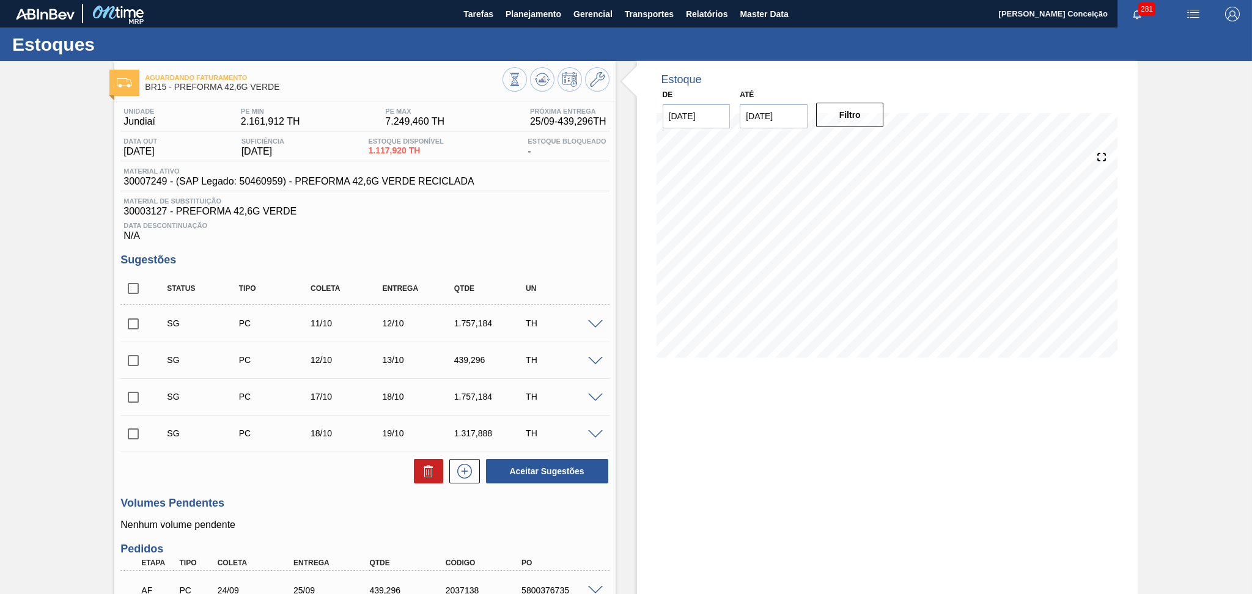
checkbox input "true"
click at [329, 210] on span "30003127 - PREFORMA 42,6G VERDE" at bounding box center [365, 211] width 483 height 11
click at [464, 254] on h3 "Sugestões" at bounding box center [364, 260] width 489 height 13
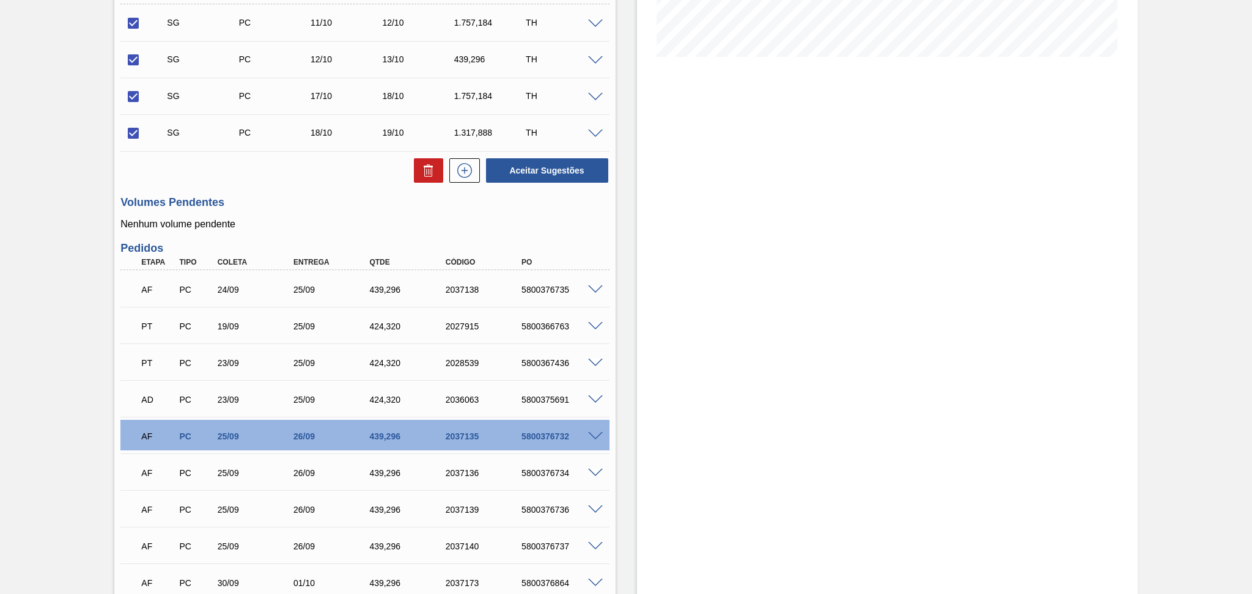
scroll to position [326, 0]
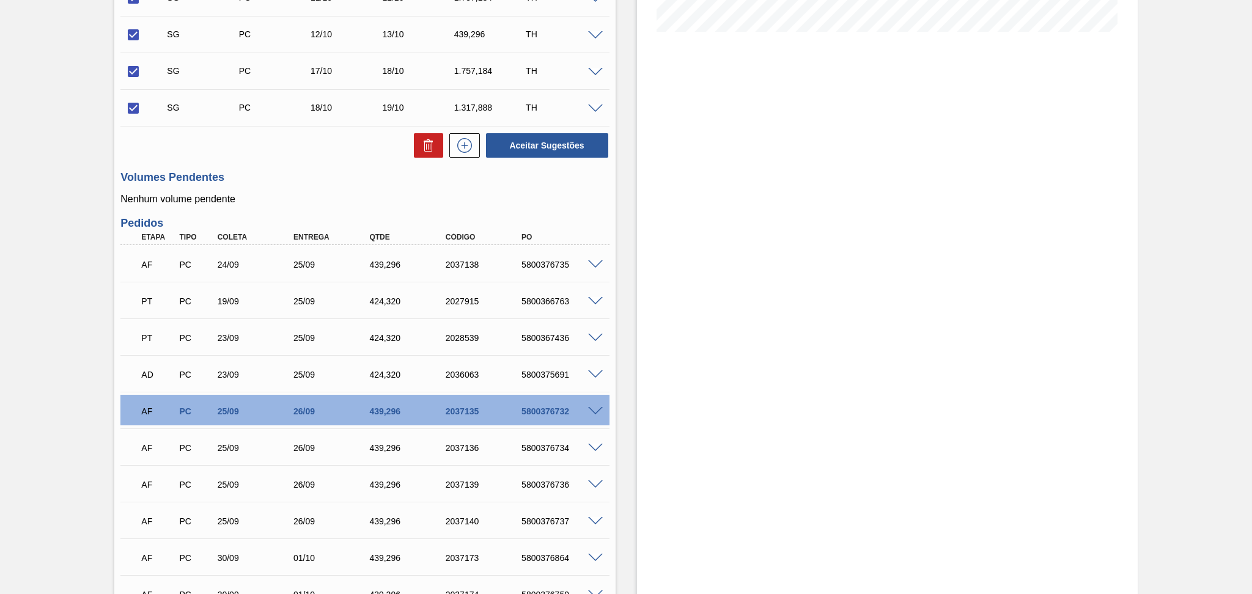
click at [228, 186] on div "Volumes Pendentes Nenhum volume pendente" at bounding box center [364, 188] width 489 height 34
click at [269, 181] on h3 "Volumes Pendentes" at bounding box center [364, 177] width 489 height 13
click at [347, 166] on div "Unidade Jundiaí PE MIN 2.161,912 TH PE MAX 7.249,460 TH Próxima Entrega 25/09 -…" at bounding box center [364, 241] width 501 height 931
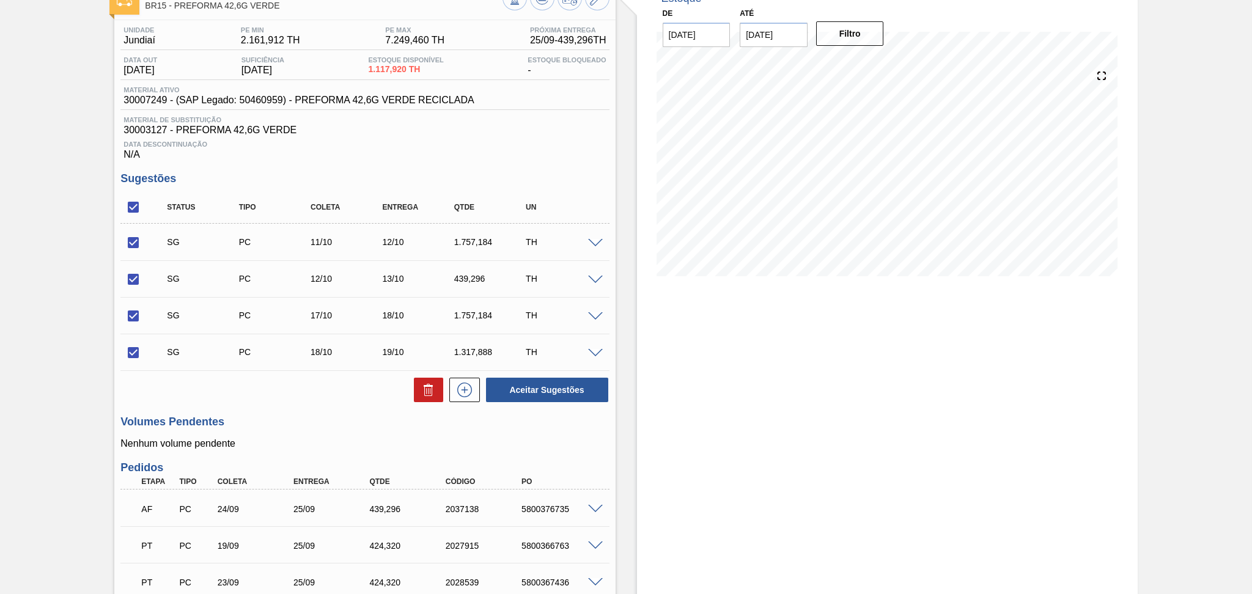
scroll to position [0, 0]
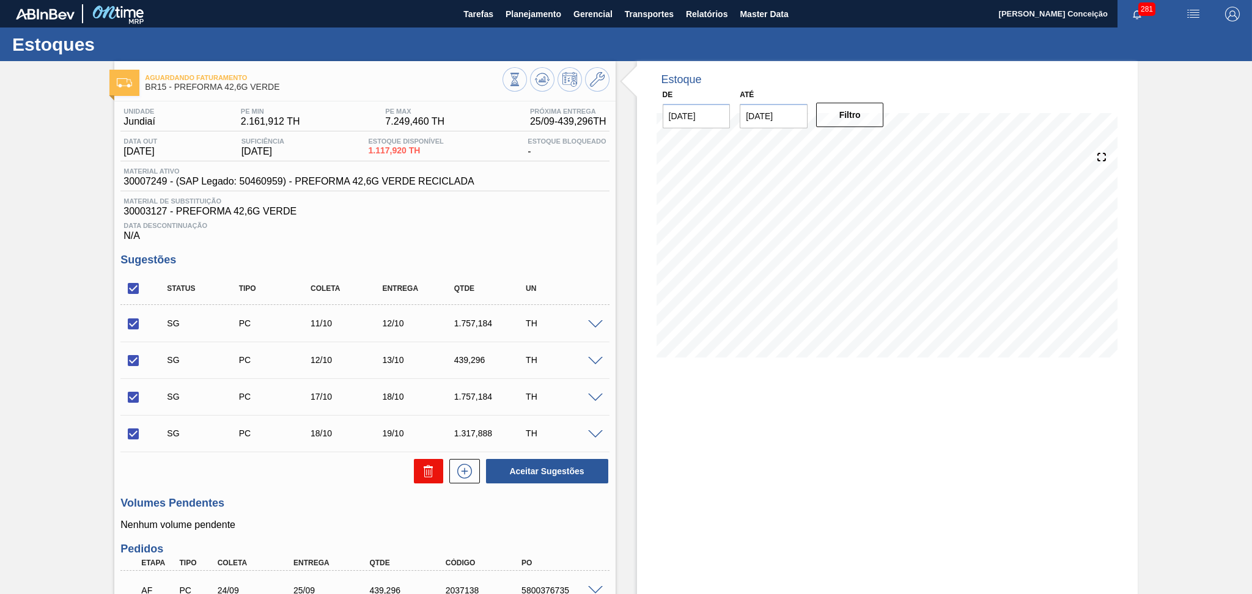
click at [421, 469] on icon at bounding box center [428, 471] width 15 height 15
checkbox input "false"
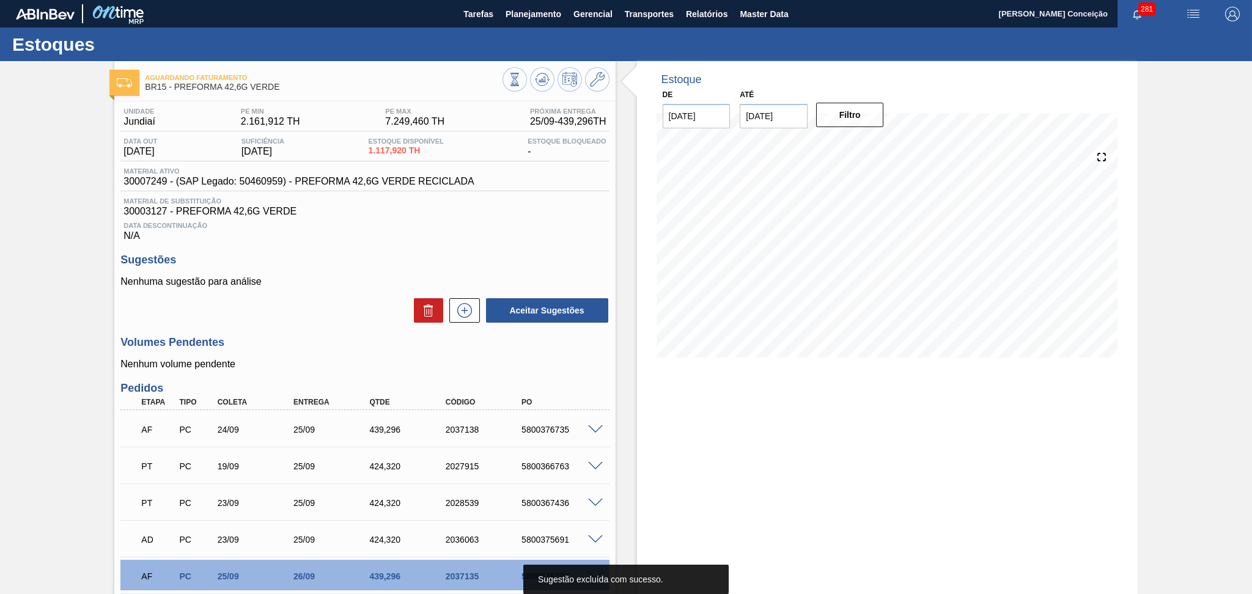
click at [528, 222] on span "Data Descontinuação" at bounding box center [365, 225] width 483 height 7
click at [403, 267] on div "Sugestões Nenhuma sugestão para análise Aceitar Sugestões" at bounding box center [364, 289] width 489 height 70
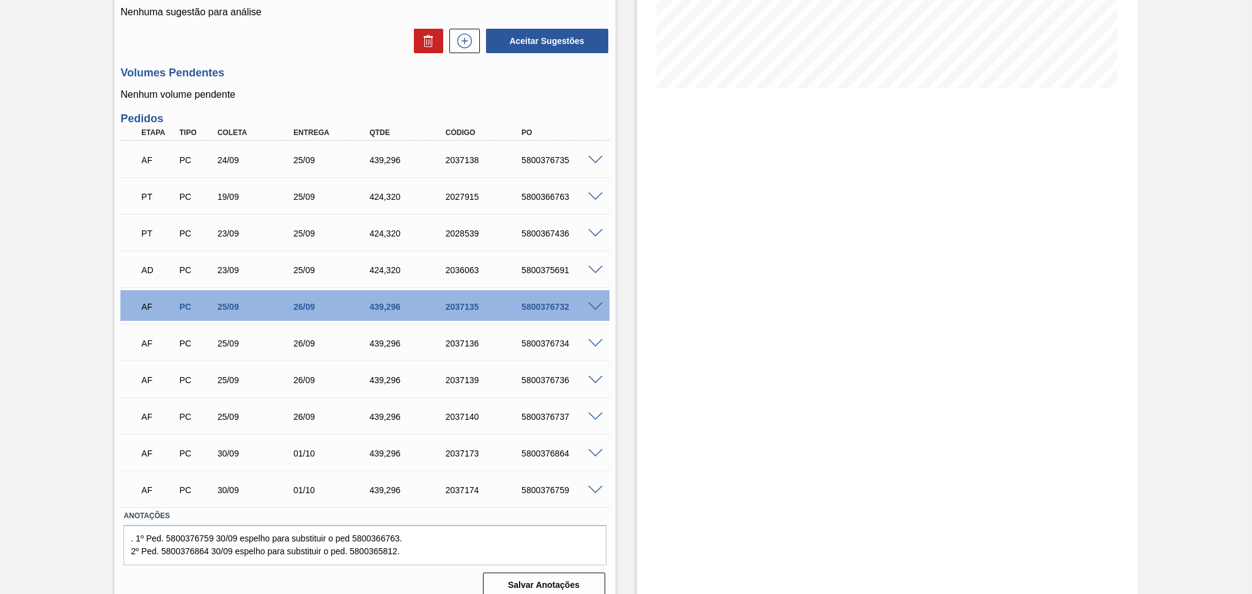
scroll to position [282, 0]
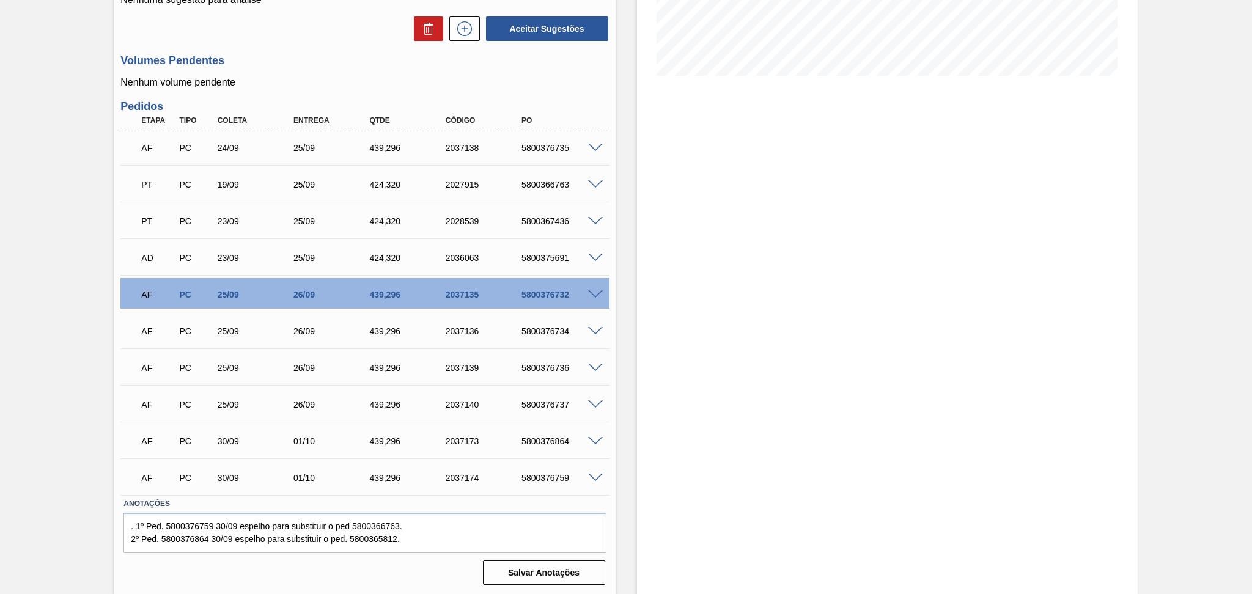
click at [153, 262] on div "AD" at bounding box center [158, 258] width 40 height 27
click at [149, 259] on p "AD" at bounding box center [158, 258] width 34 height 10
click at [144, 151] on p "AF" at bounding box center [158, 148] width 34 height 10
click at [149, 155] on div "AF" at bounding box center [158, 148] width 40 height 27
drag, startPoint x: 147, startPoint y: 149, endPoint x: 139, endPoint y: 144, distance: 9.0
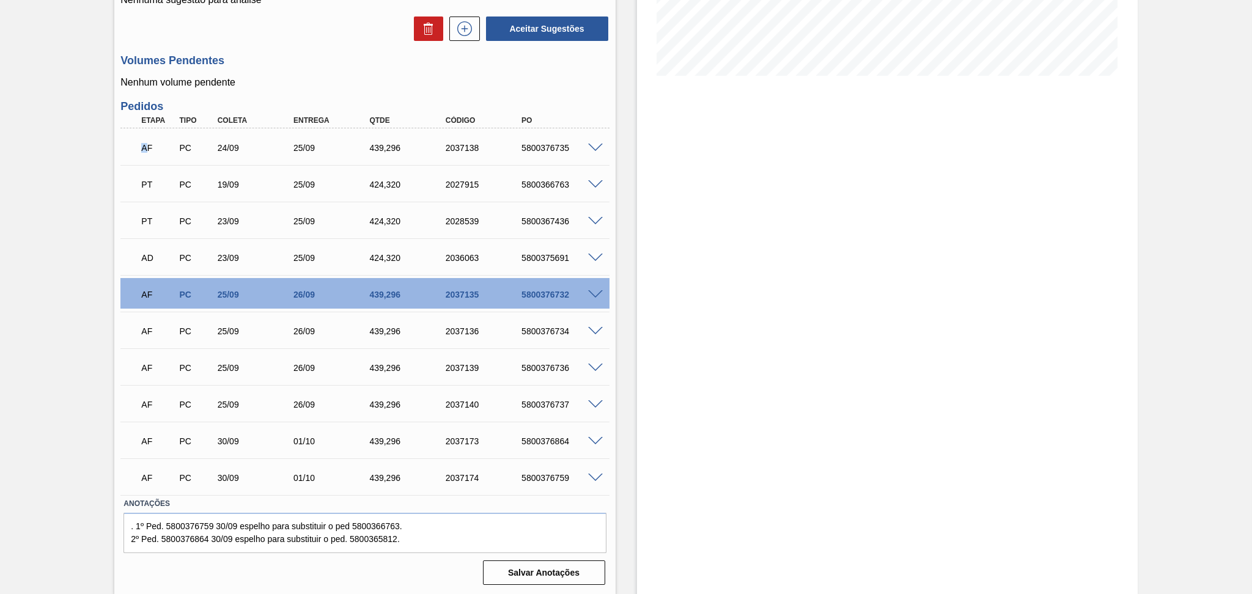
click at [139, 144] on div "AF" at bounding box center [158, 148] width 40 height 27
drag, startPoint x: 160, startPoint y: 147, endPoint x: 144, endPoint y: 143, distance: 16.5
click at [144, 143] on p "AF" at bounding box center [158, 148] width 34 height 10
click at [226, 150] on div "24/09" at bounding box center [258, 148] width 86 height 10
click at [234, 301] on div "AF PC 25/09 26/09 439,296 2037135 5800376732" at bounding box center [361, 293] width 456 height 24
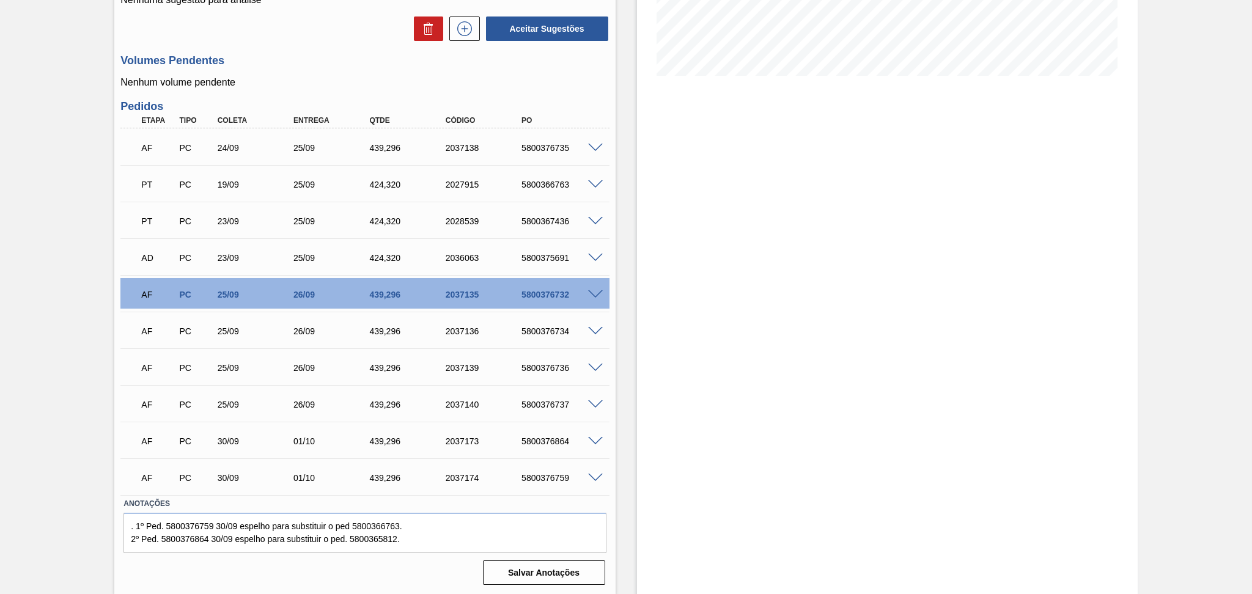
click at [549, 333] on div "5800376734" at bounding box center [562, 332] width 86 height 10
click at [556, 364] on div "5800376736" at bounding box center [562, 368] width 86 height 10
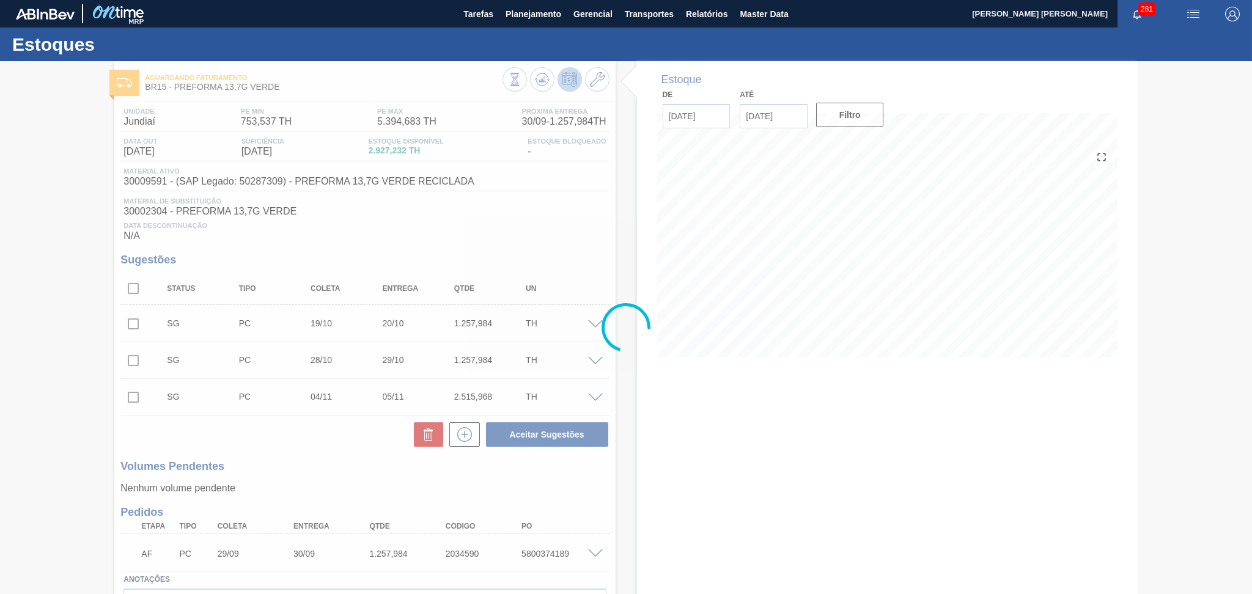
click at [521, 232] on div at bounding box center [626, 327] width 1252 height 533
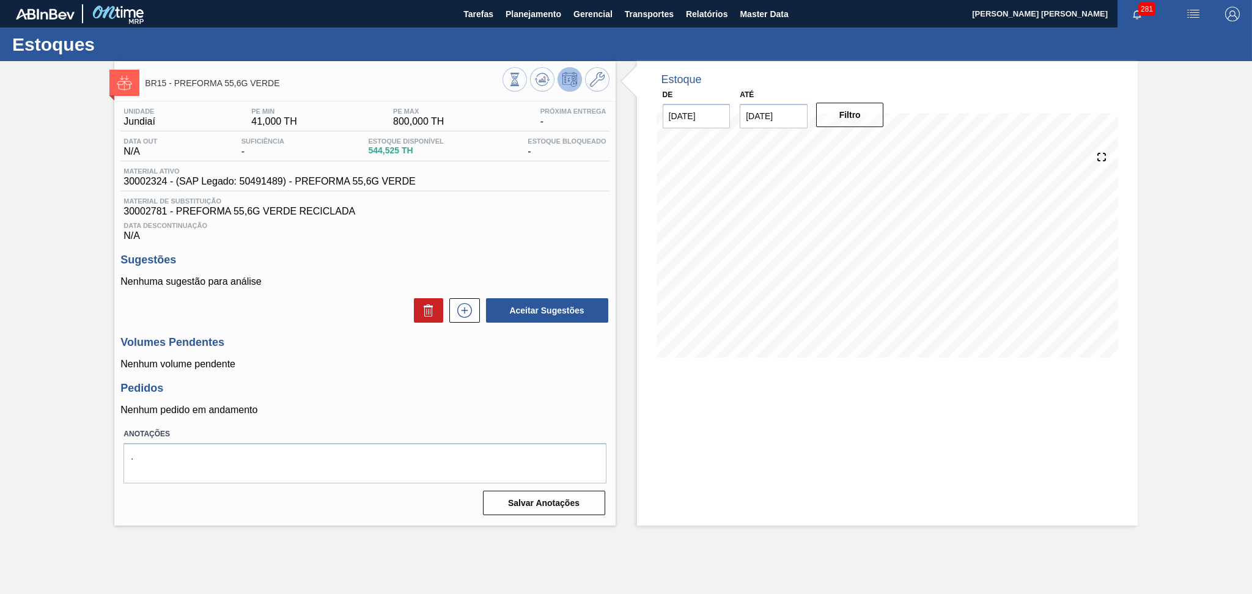
click at [322, 296] on div "Nenhuma sugestão para análise Aceitar Sugestões" at bounding box center [364, 300] width 489 height 48
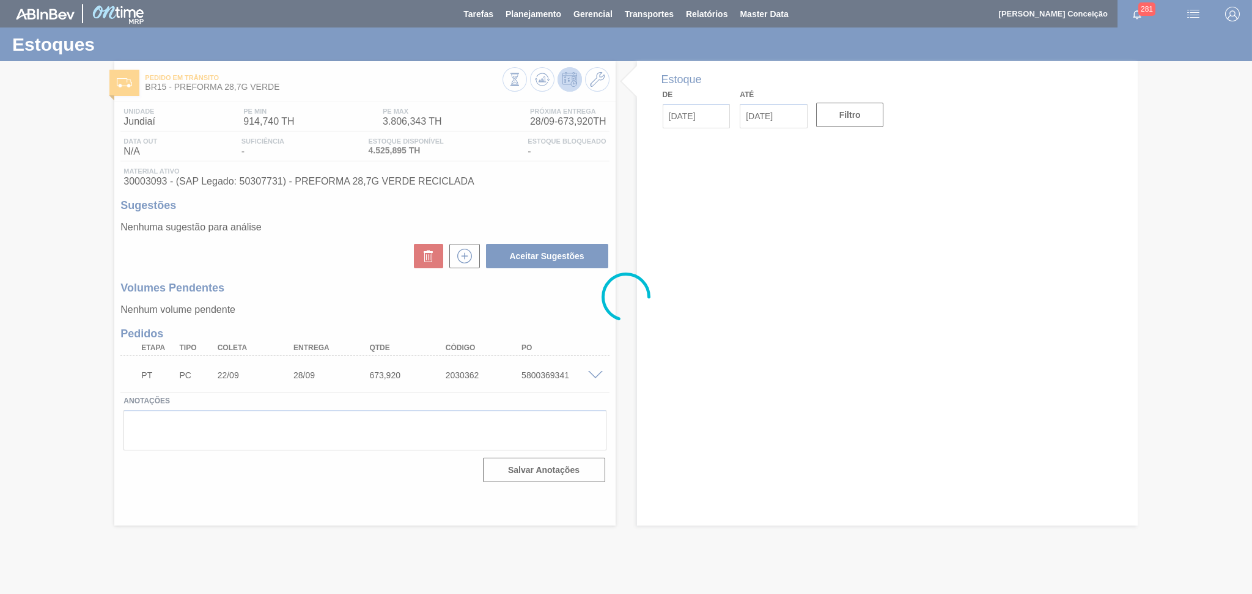
click at [301, 287] on div at bounding box center [626, 297] width 1252 height 594
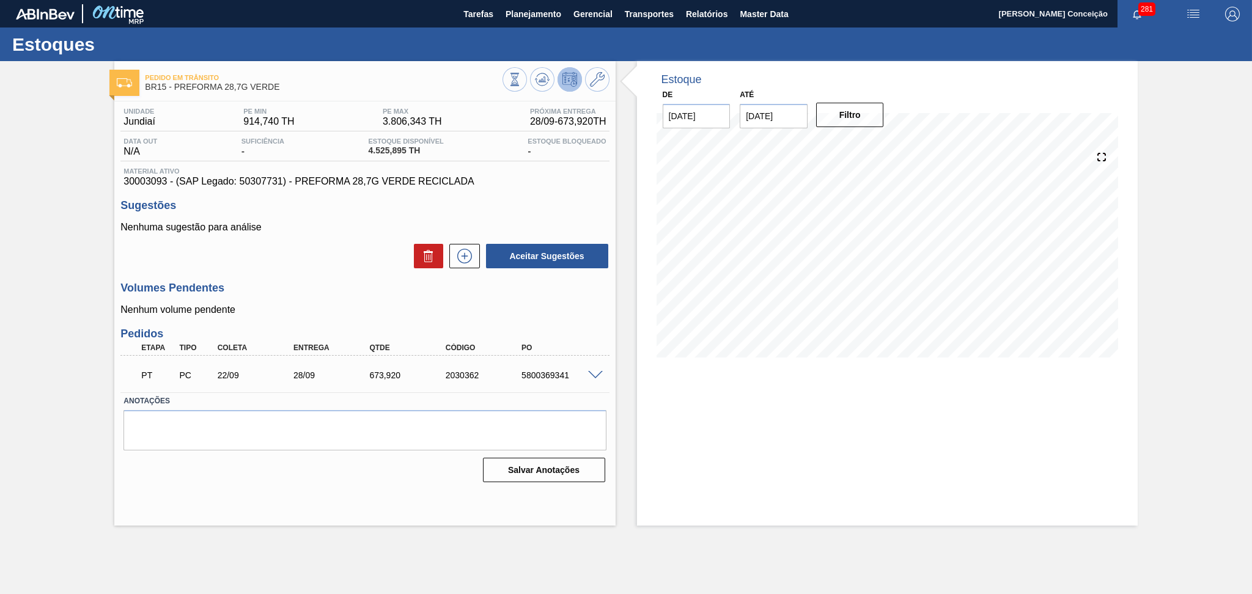
click at [504, 197] on div "Unidade Jundiaí PE MIN 914,740 TH PE MAX 3.806,343 TH Próxima Entrega 28/09 - 6…" at bounding box center [364, 294] width 501 height 385
click at [530, 84] on button at bounding box center [542, 79] width 24 height 24
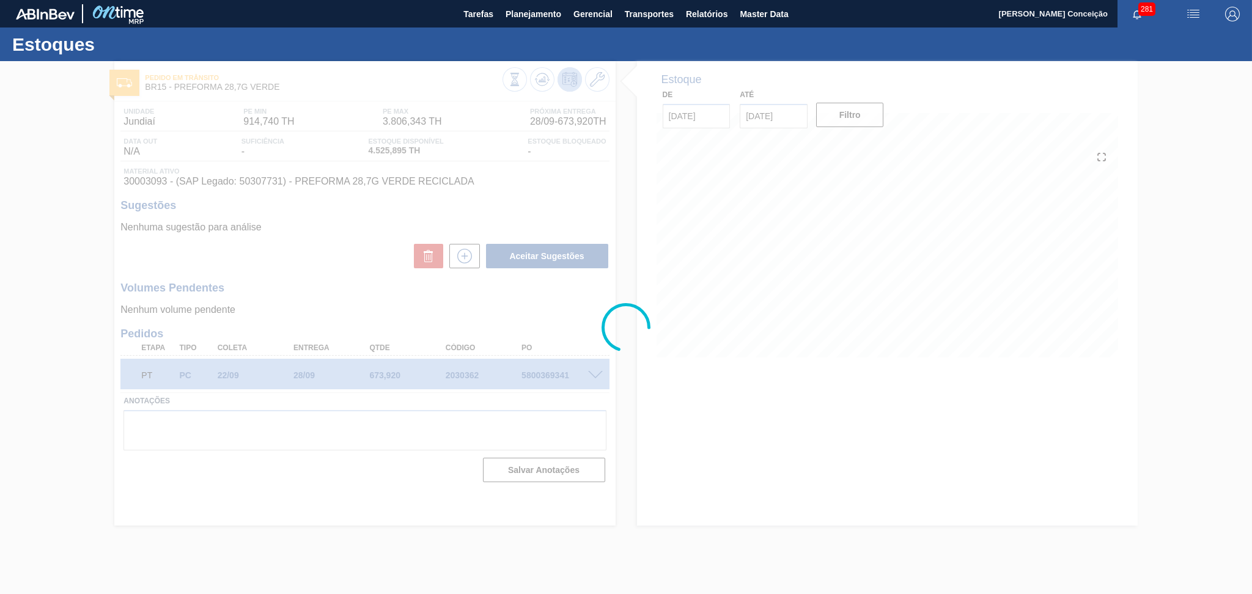
click at [708, 449] on div at bounding box center [626, 327] width 1252 height 533
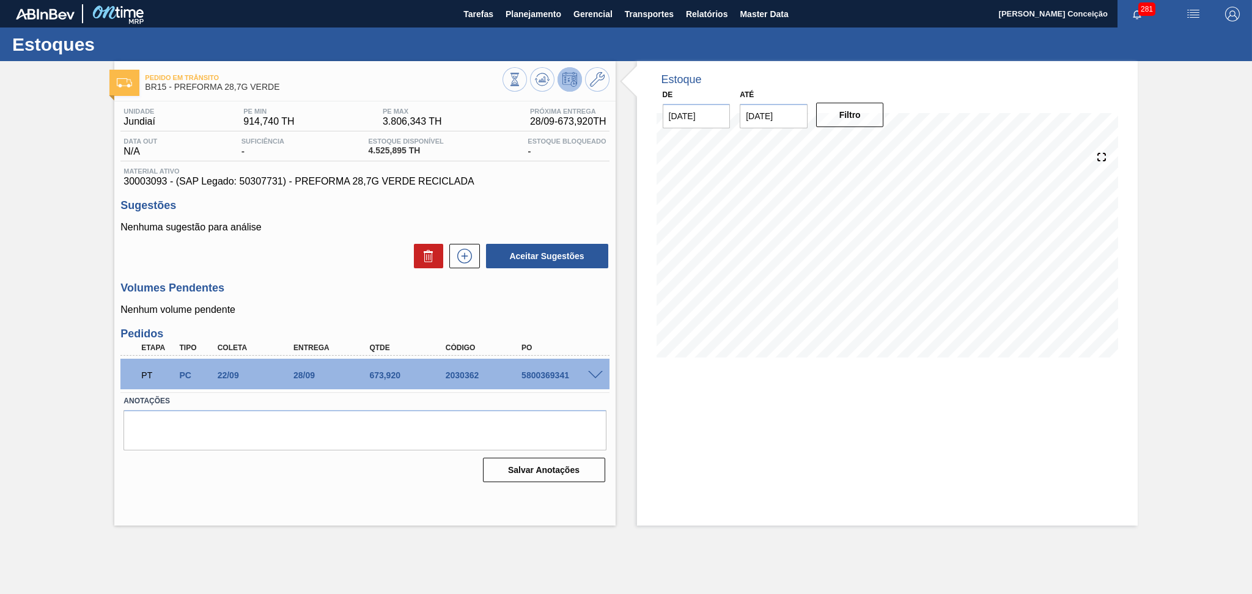
click at [352, 275] on div "Unidade Jundiaí PE MIN 914,740 TH PE MAX 3.806,343 TH Próxima Entrega 28/09 - 6…" at bounding box center [364, 294] width 501 height 385
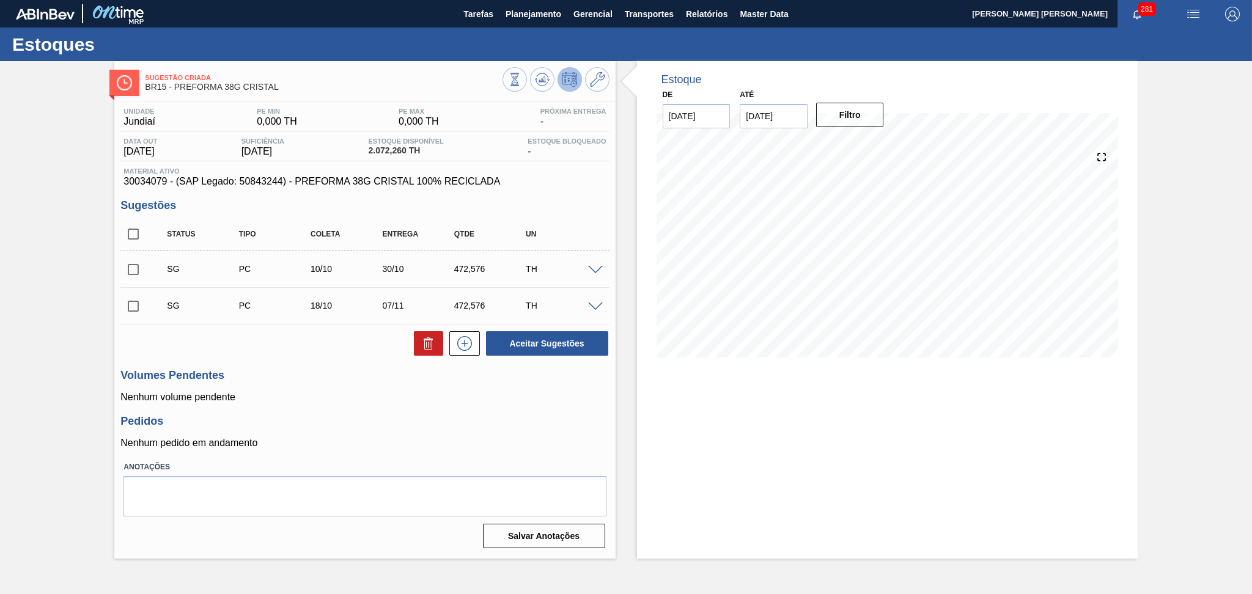
click at [408, 431] on div "Pedidos Nenhum pedido em andamento" at bounding box center [364, 432] width 489 height 34
